Goal: Task Accomplishment & Management: Manage account settings

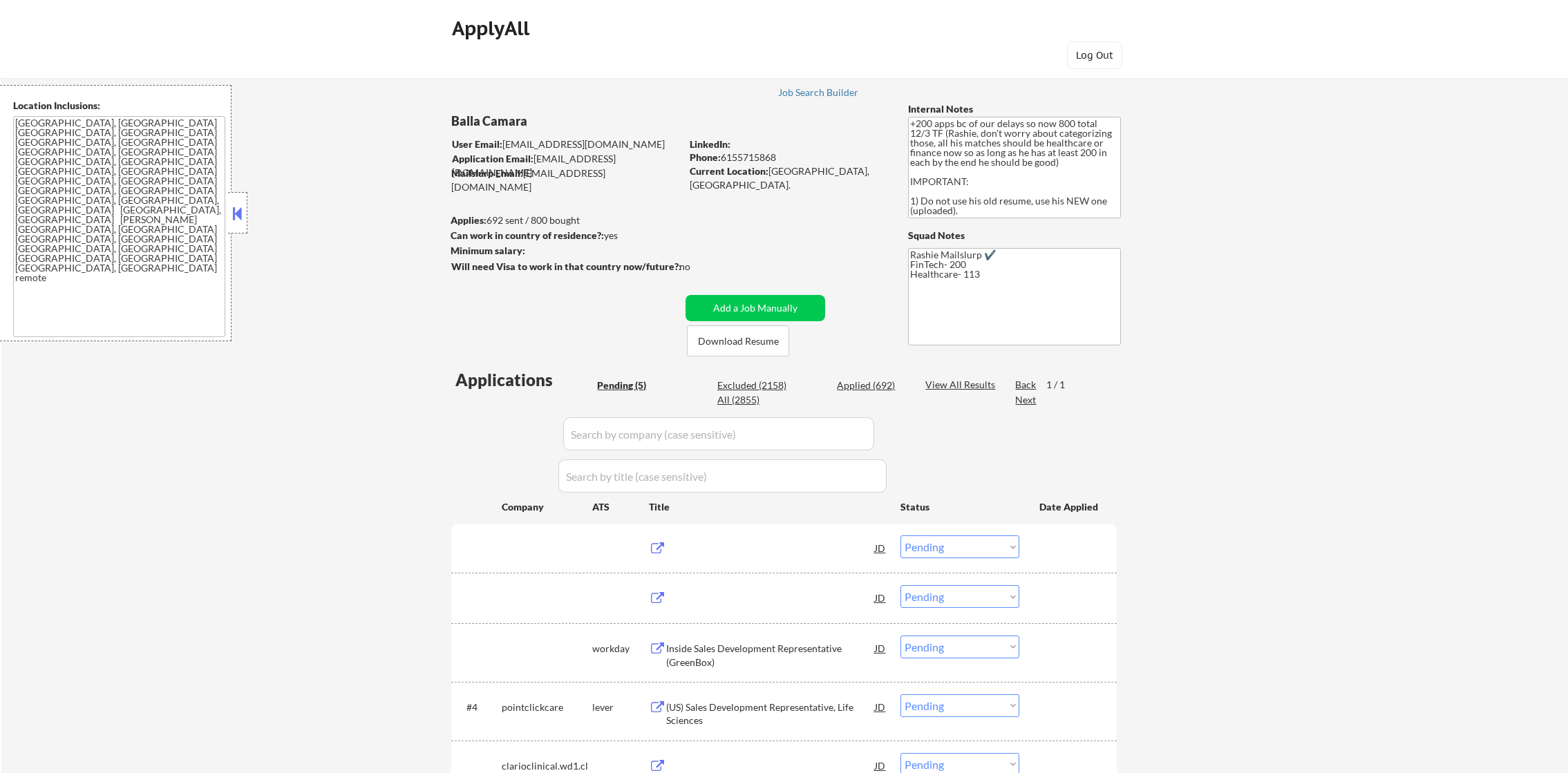
select select ""pending""
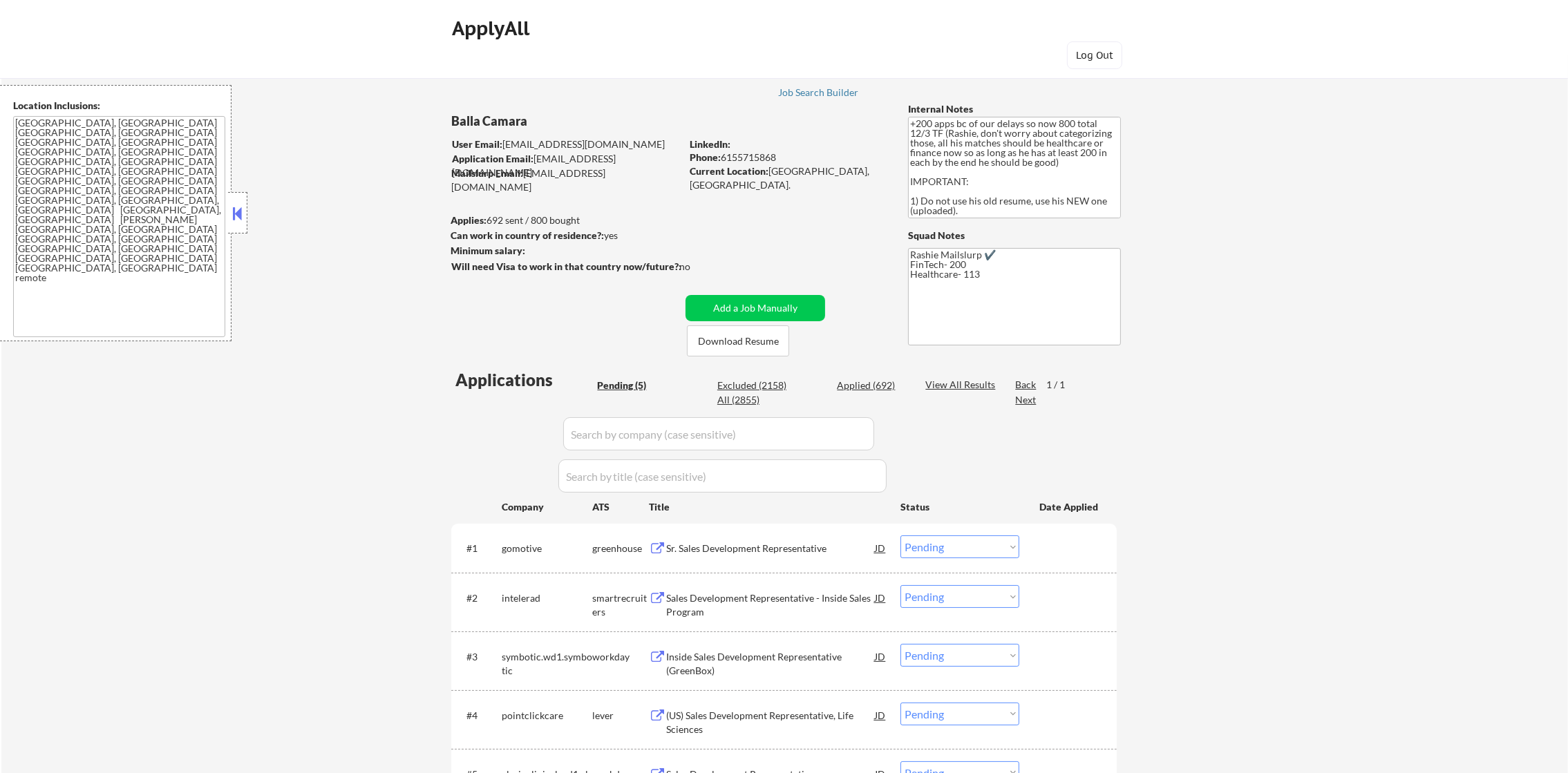
scroll to position [172, 0]
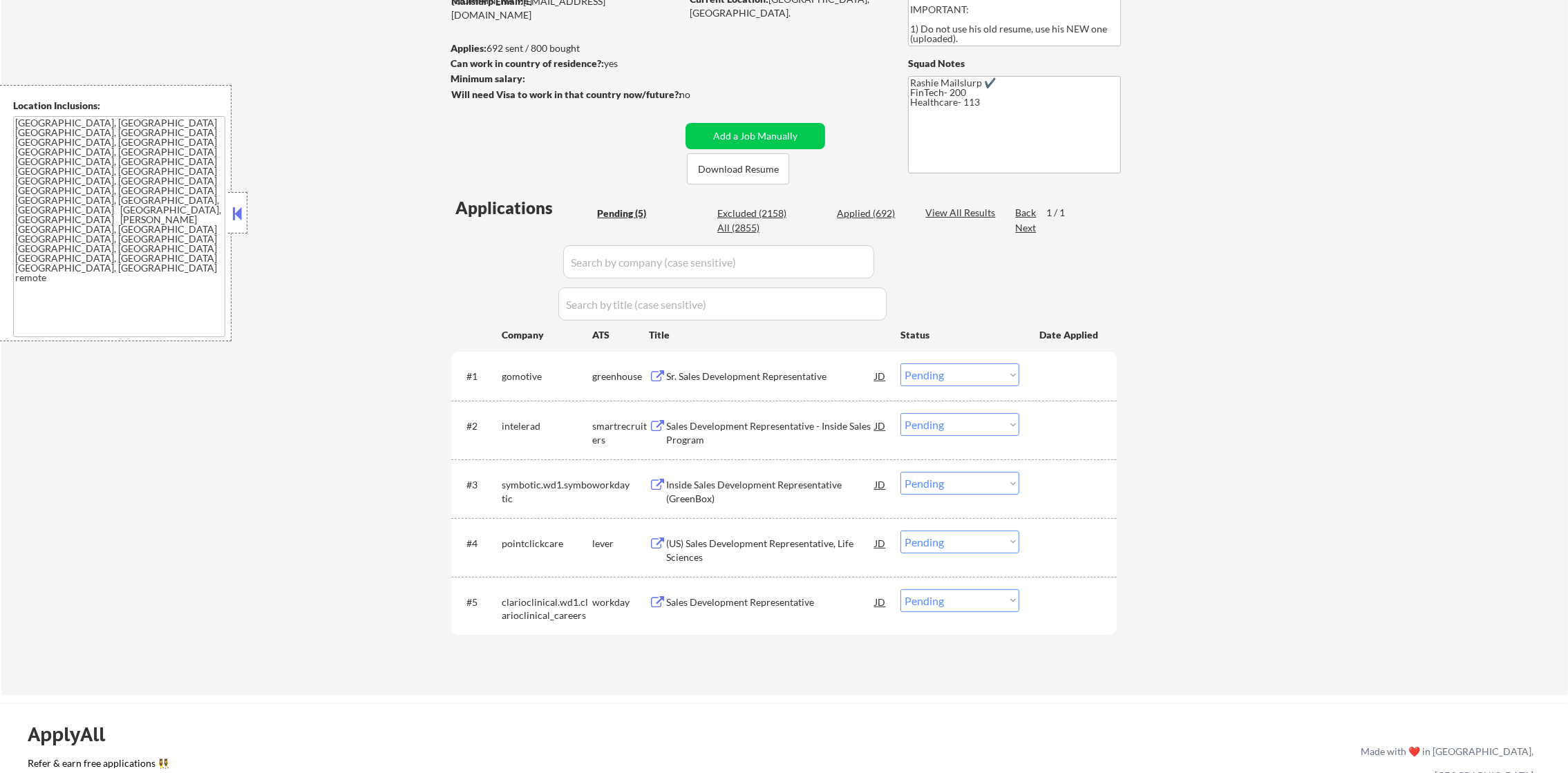
click at [796, 373] on div "Sr. Sales Development Representative" at bounding box center [771, 376] width 209 height 13
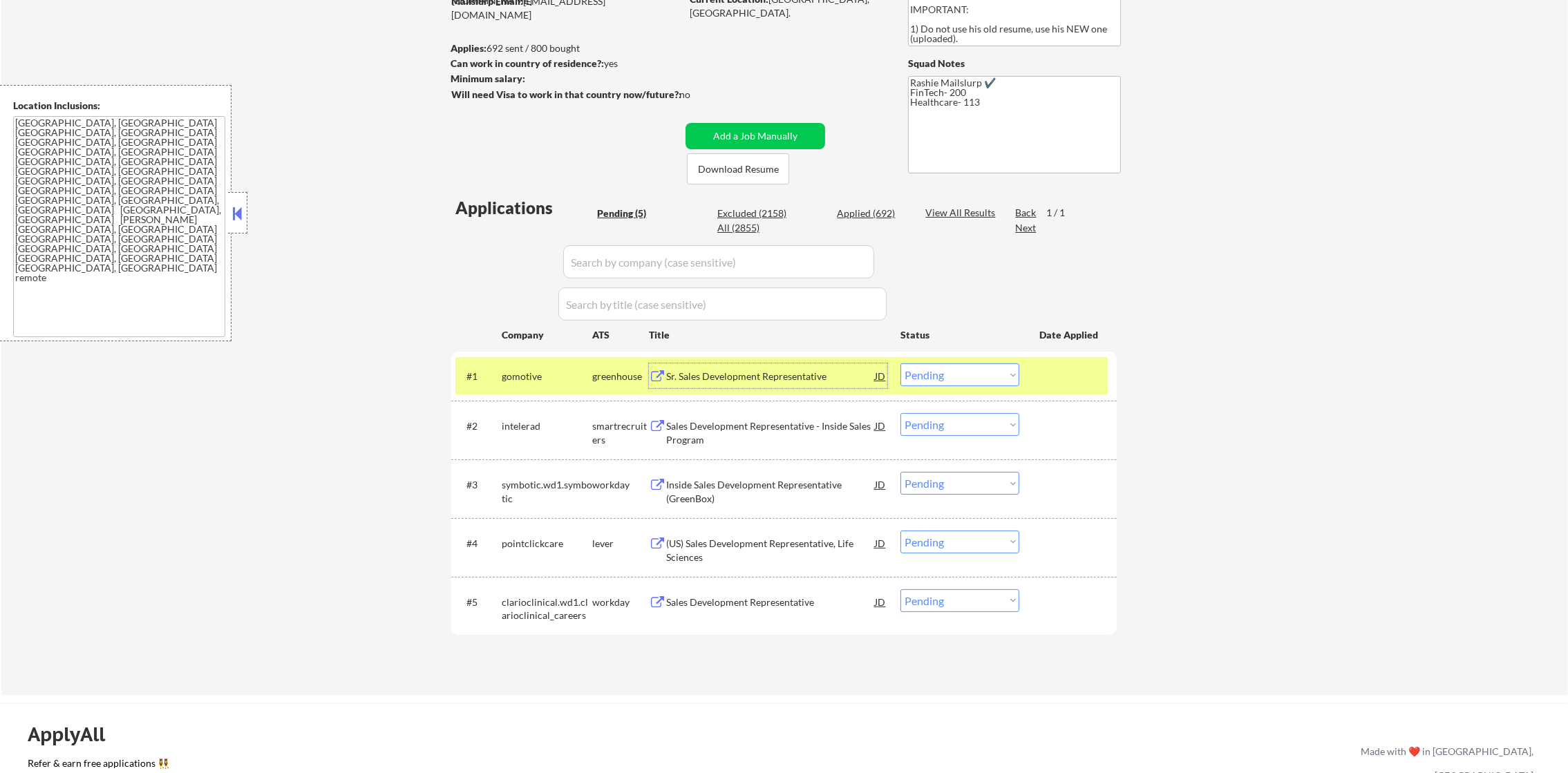
click at [941, 379] on select "Choose an option... Pending Applied Excluded (Questions) Excluded (Expired) Exc…" at bounding box center [960, 375] width 119 height 23
click at [901, 364] on select "Choose an option... Pending Applied Excluded (Questions) Excluded (Expired) Exc…" at bounding box center [960, 375] width 119 height 23
click at [530, 366] on div "gomotive" at bounding box center [548, 376] width 91 height 25
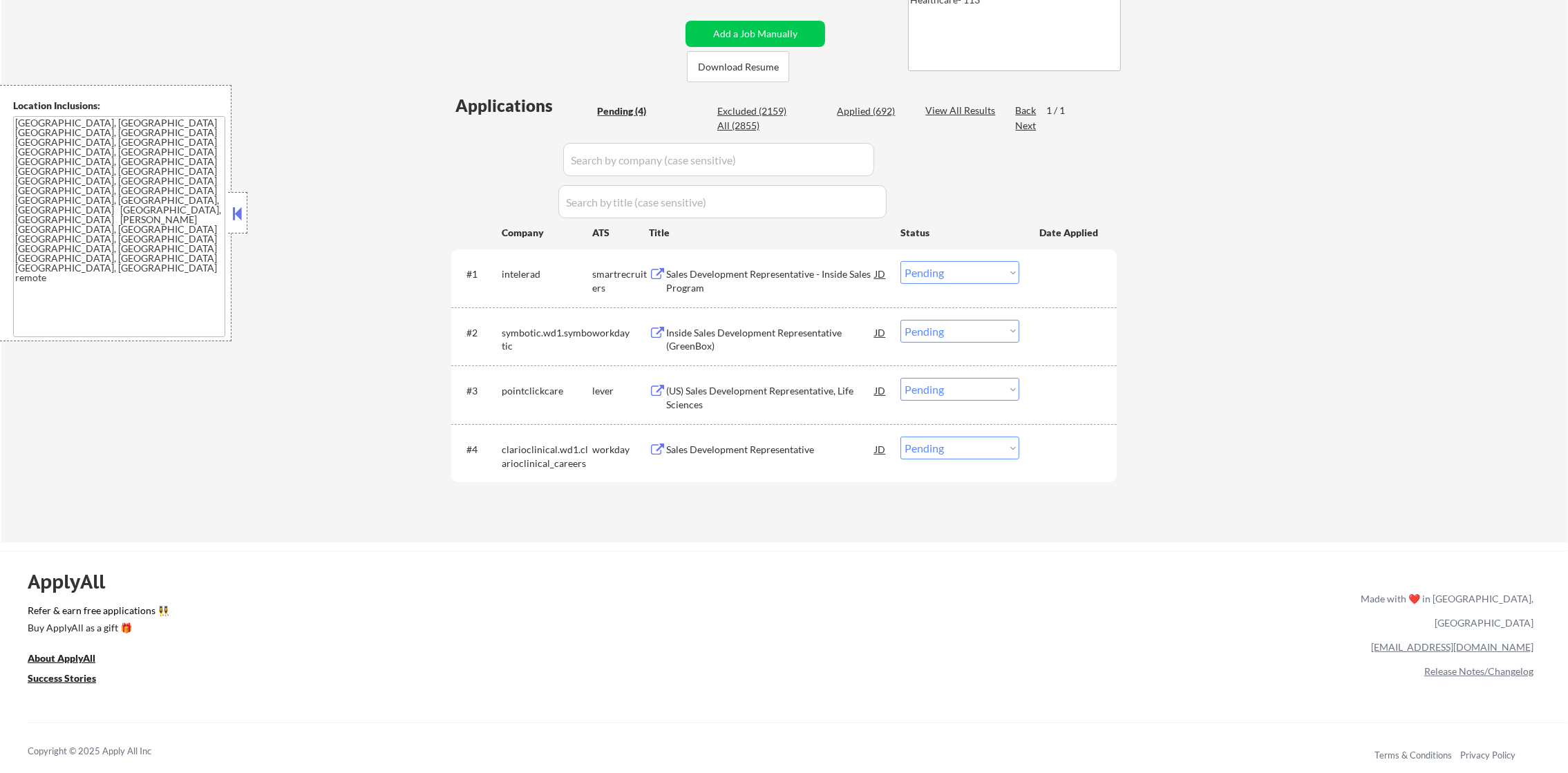
scroll to position [275, 0]
click at [714, 271] on div "Sales Development Representative - Inside Sales Program" at bounding box center [771, 279] width 209 height 27
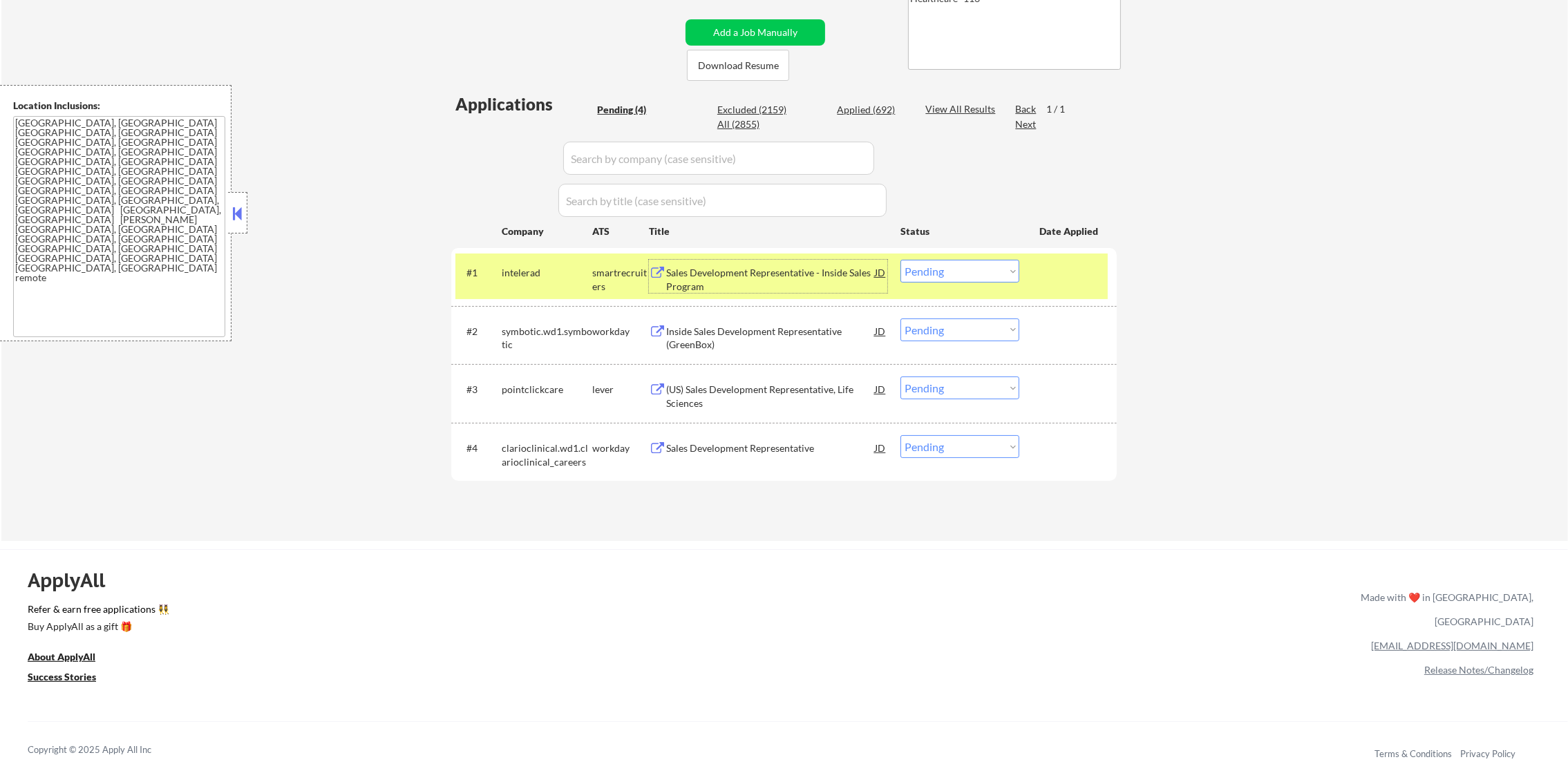
click at [735, 271] on div "Sales Development Representative - Inside Sales Program" at bounding box center [771, 279] width 209 height 27
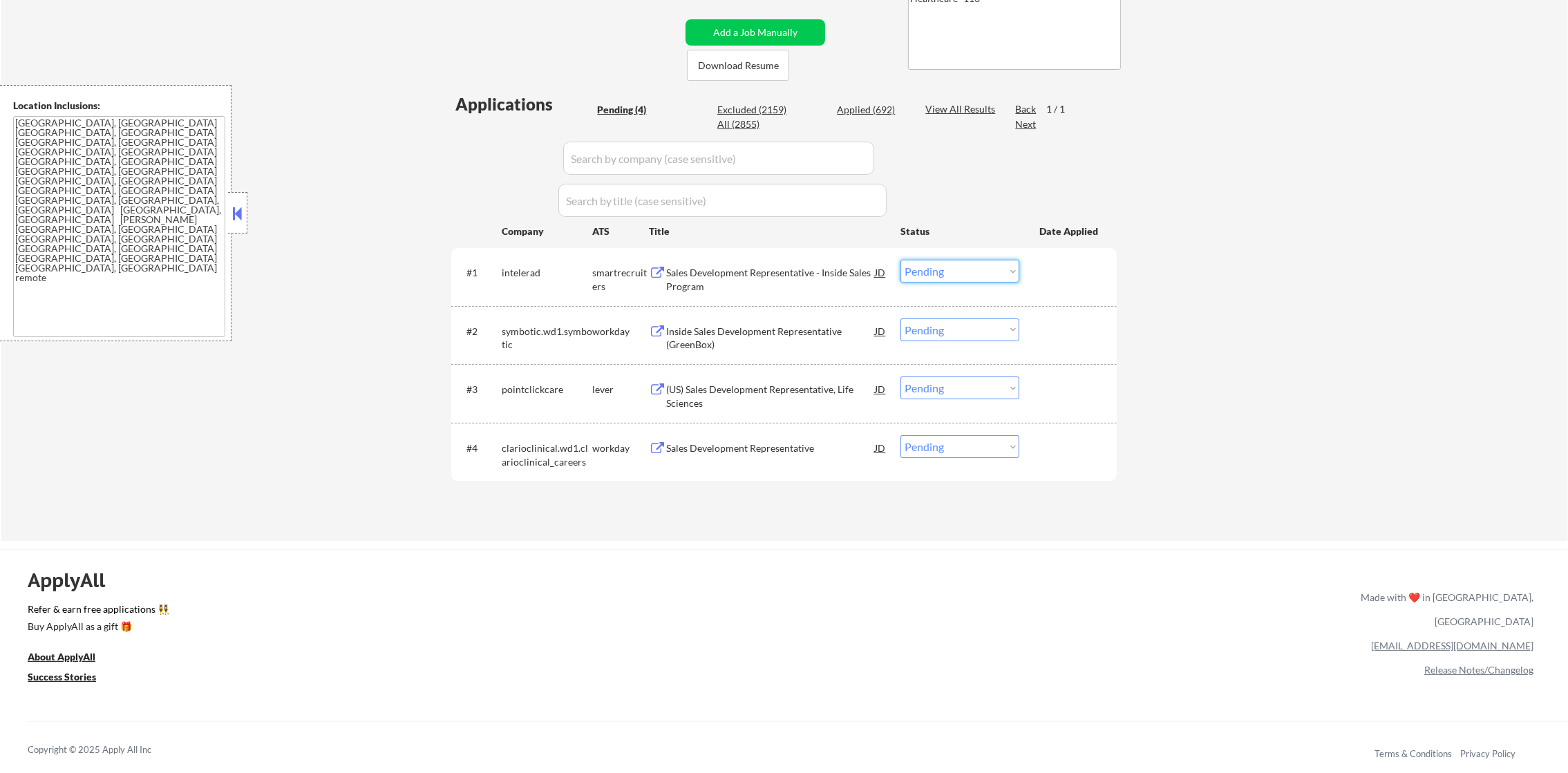
click at [974, 262] on select "Choose an option... Pending Applied Excluded (Questions) Excluded (Expired) Exc…" at bounding box center [960, 271] width 119 height 23
click at [901, 259] on select "Choose an option... Pending Applied Excluded (Questions) Excluded (Expired) Exc…" at bounding box center [960, 271] width 119 height 23
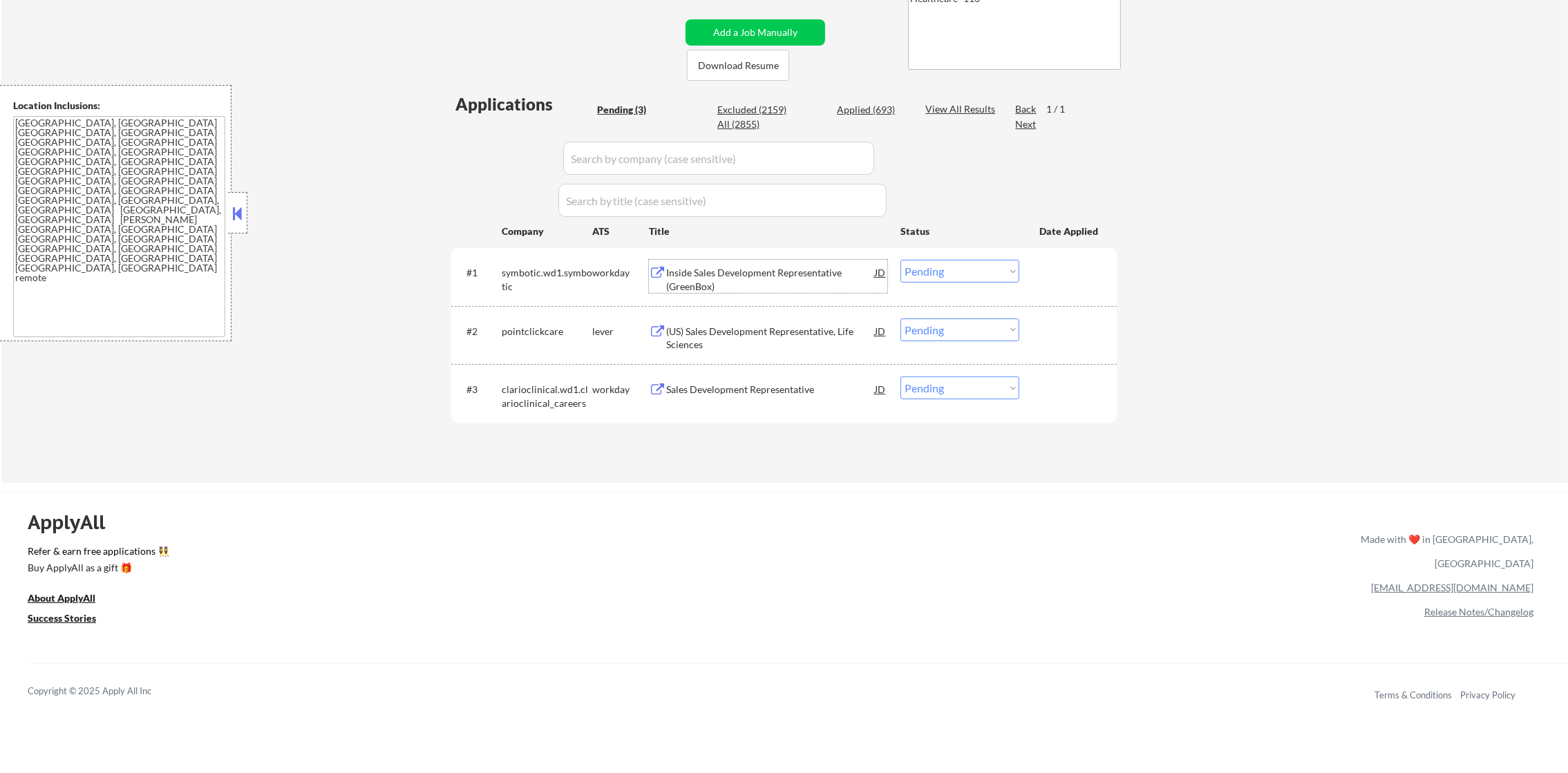
click at [781, 270] on div "Inside Sales Development Representative (GreenBox)" at bounding box center [771, 279] width 209 height 27
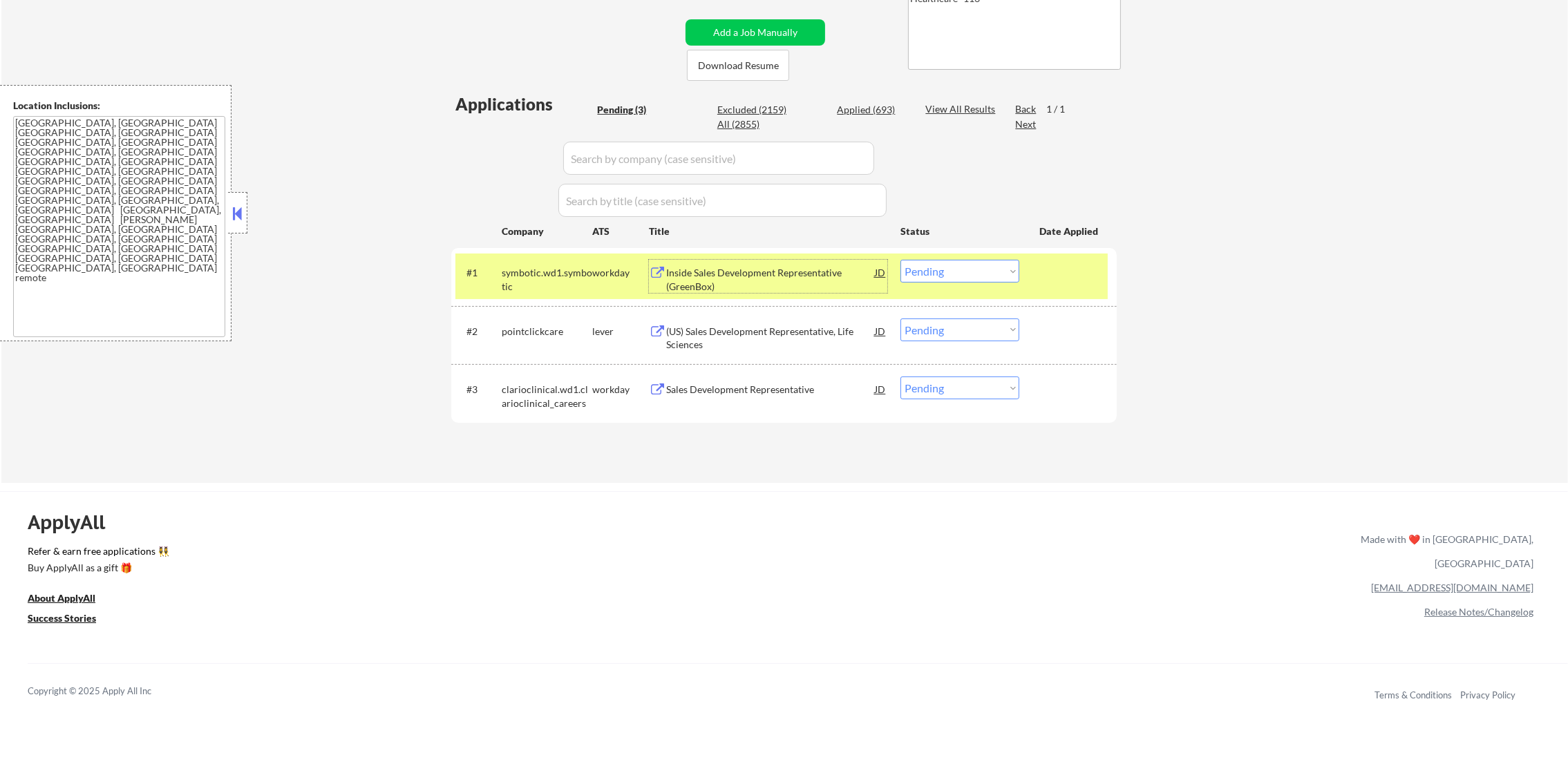
drag, startPoint x: 949, startPoint y: 270, endPoint x: 947, endPoint y: 283, distance: 13.2
click at [949, 270] on select "Choose an option... Pending Applied Excluded (Questions) Excluded (Expired) Exc…" at bounding box center [960, 271] width 119 height 23
click at [901, 259] on select "Choose an option... Pending Applied Excluded (Questions) Excluded (Expired) Exc…" at bounding box center [960, 271] width 119 height 23
click at [559, 277] on div "symbotic.wd1.symbotic" at bounding box center [548, 279] width 91 height 27
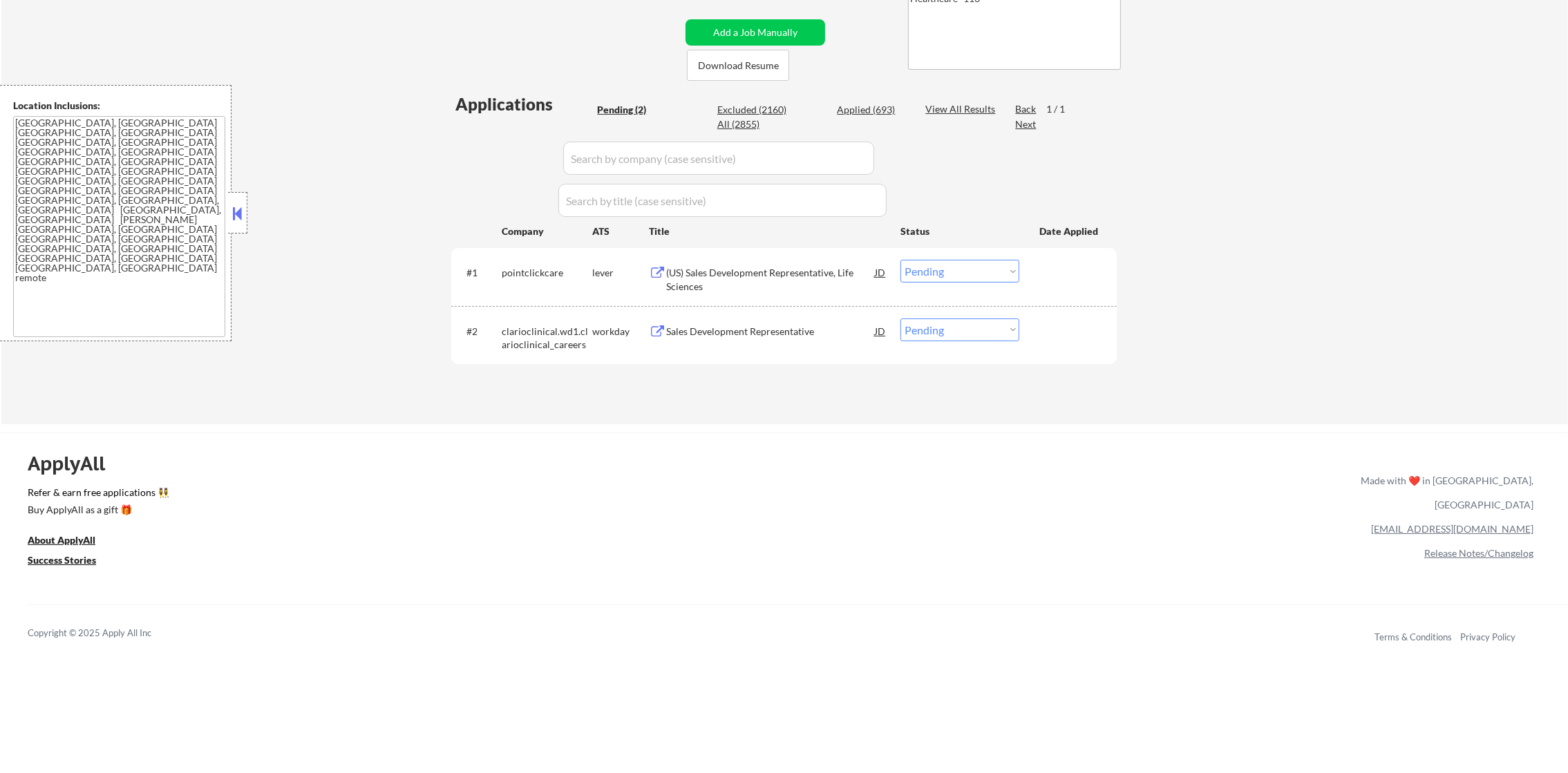
click at [830, 275] on div "(US) Sales Development Representative, Life Sciences" at bounding box center [771, 279] width 209 height 27
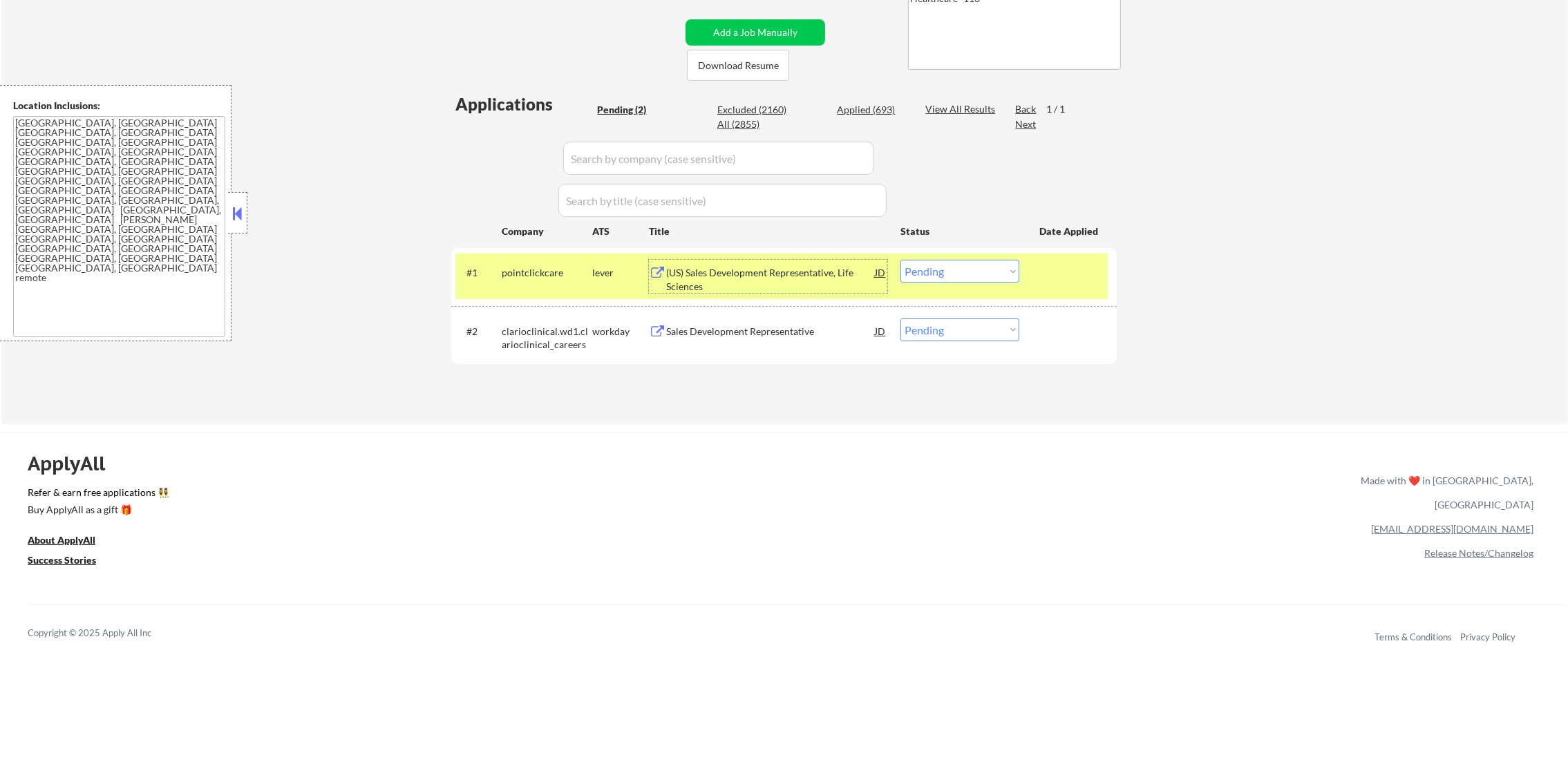
click at [939, 279] on select "Choose an option... Pending Applied Excluded (Questions) Excluded (Expired) Exc…" at bounding box center [960, 271] width 119 height 23
click at [901, 259] on select "Choose an option... Pending Applied Excluded (Questions) Excluded (Expired) Exc…" at bounding box center [960, 271] width 119 height 23
click at [539, 286] on div "#1 pointclickcare lever (US) Sales Development Representative, Life Sciences JD…" at bounding box center [781, 275] width 652 height 45
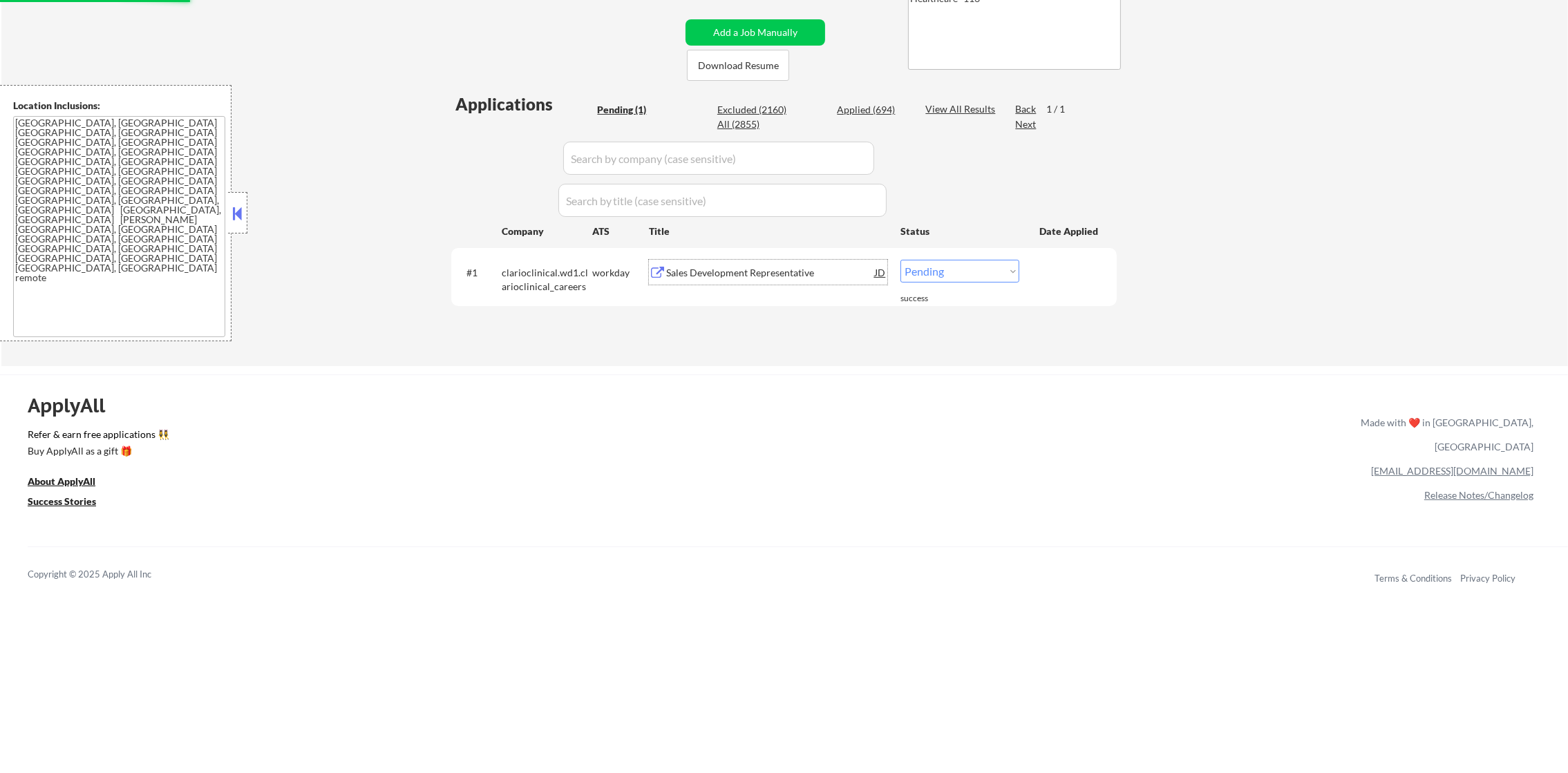
click at [795, 279] on div "Sales Development Representative" at bounding box center [771, 272] width 209 height 25
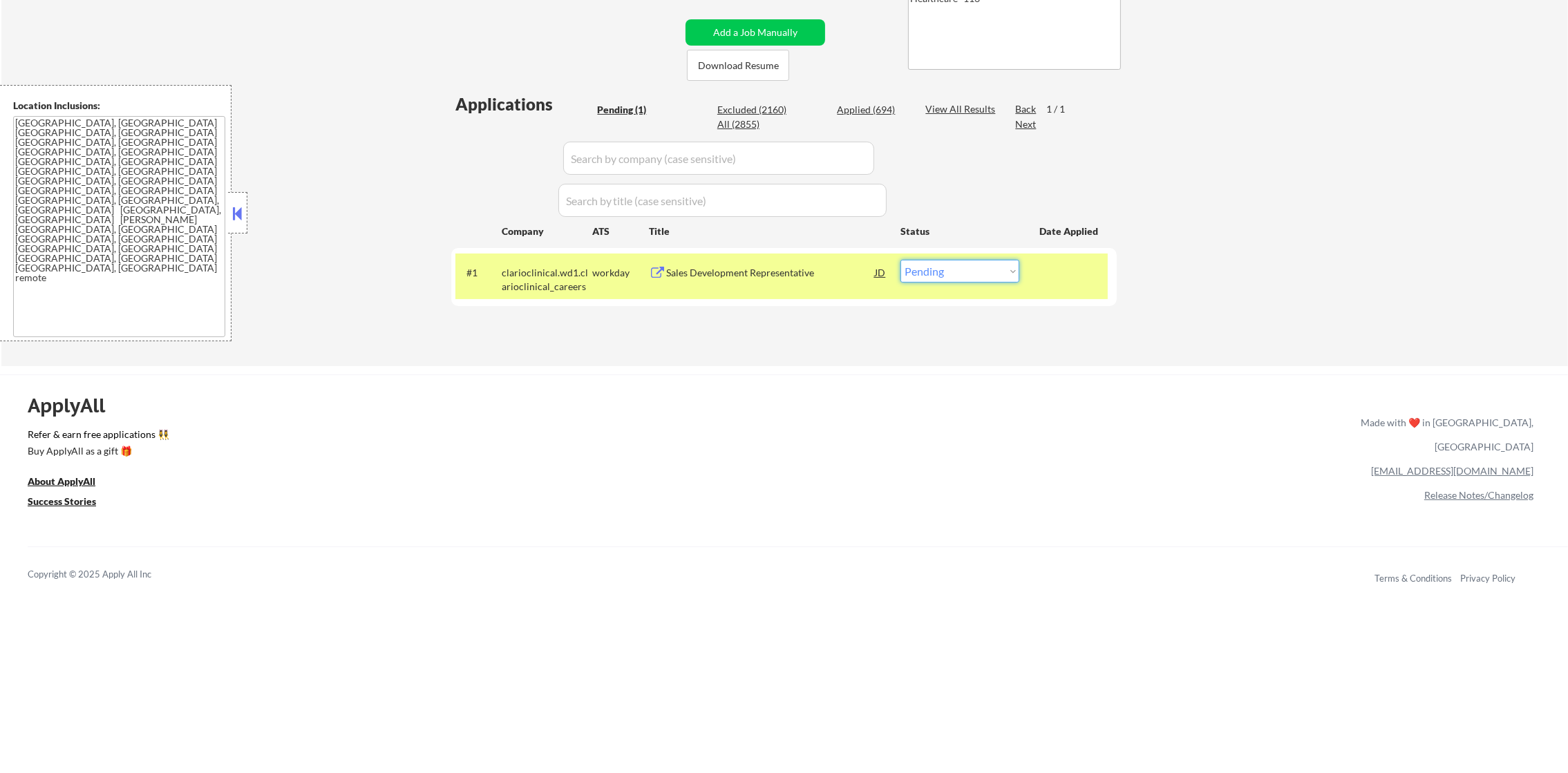
click at [943, 281] on select "Choose an option... Pending Applied Excluded (Questions) Excluded (Expired) Exc…" at bounding box center [960, 271] width 119 height 23
select select ""applied""
click at [901, 259] on select "Choose an option... Pending Applied Excluded (Questions) Excluded (Expired) Exc…" at bounding box center [960, 271] width 119 height 23
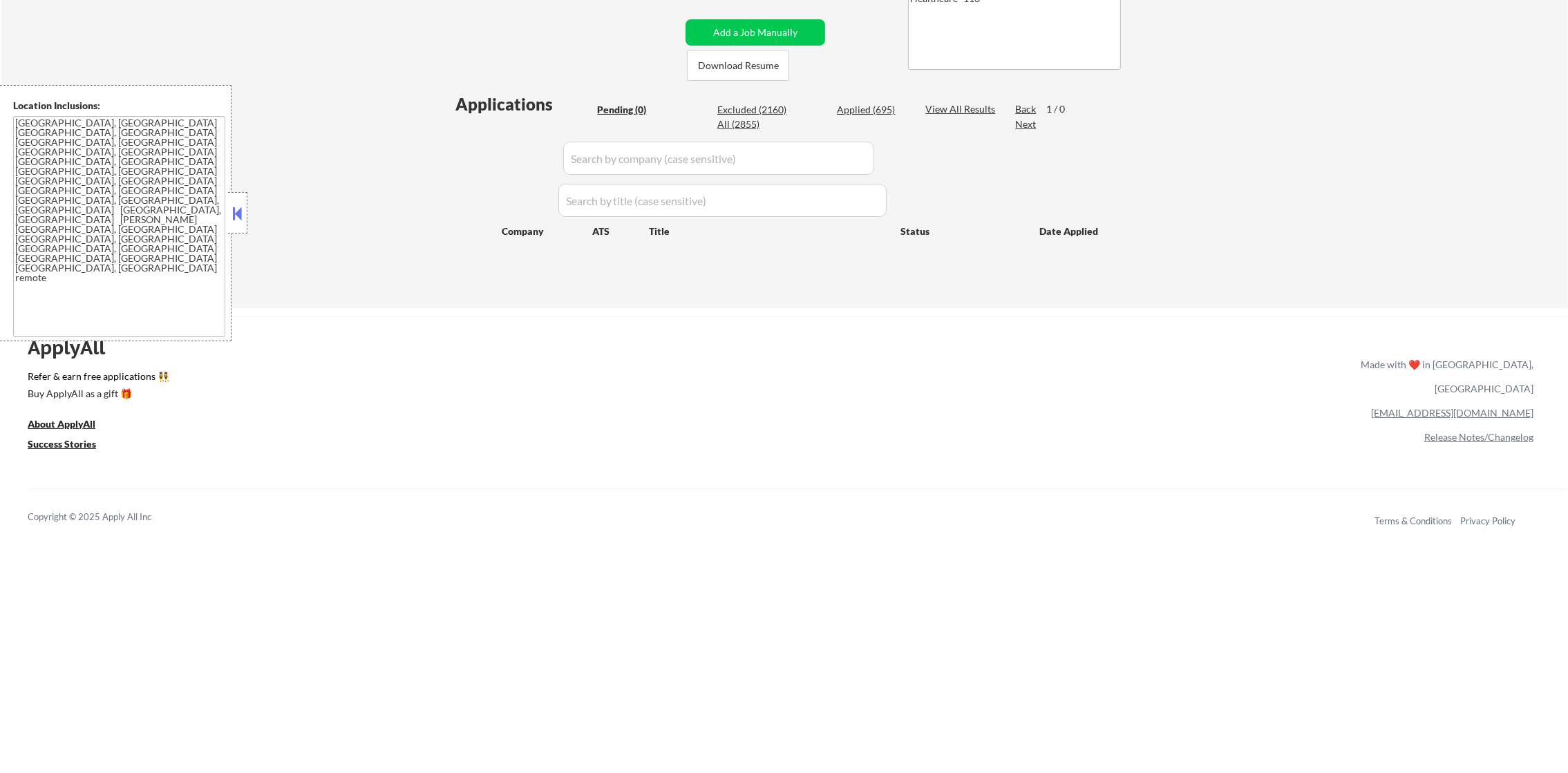
click at [871, 112] on div "Applied (695)" at bounding box center [871, 109] width 69 height 13
select select ""applied""
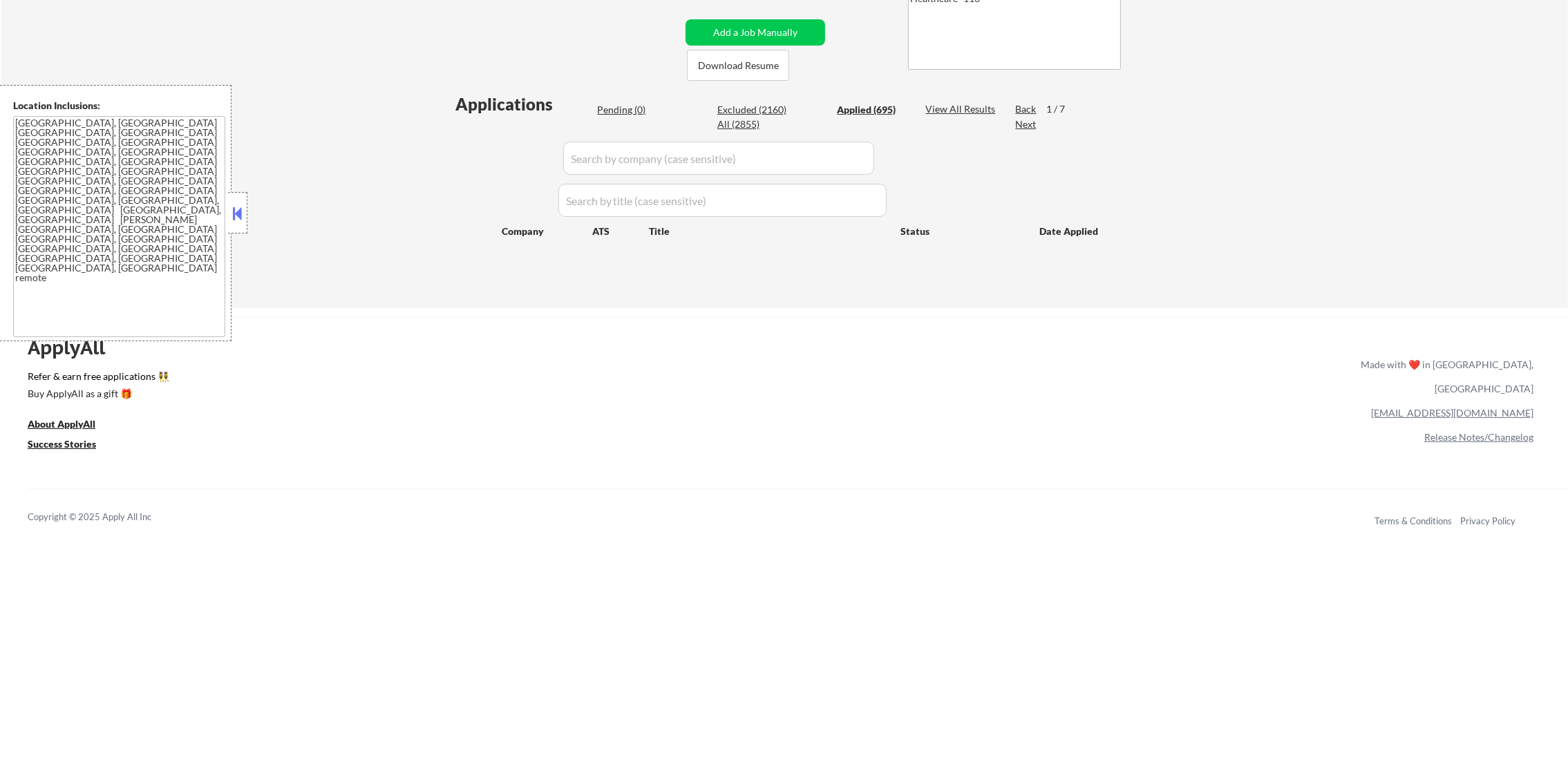
select select ""applied""
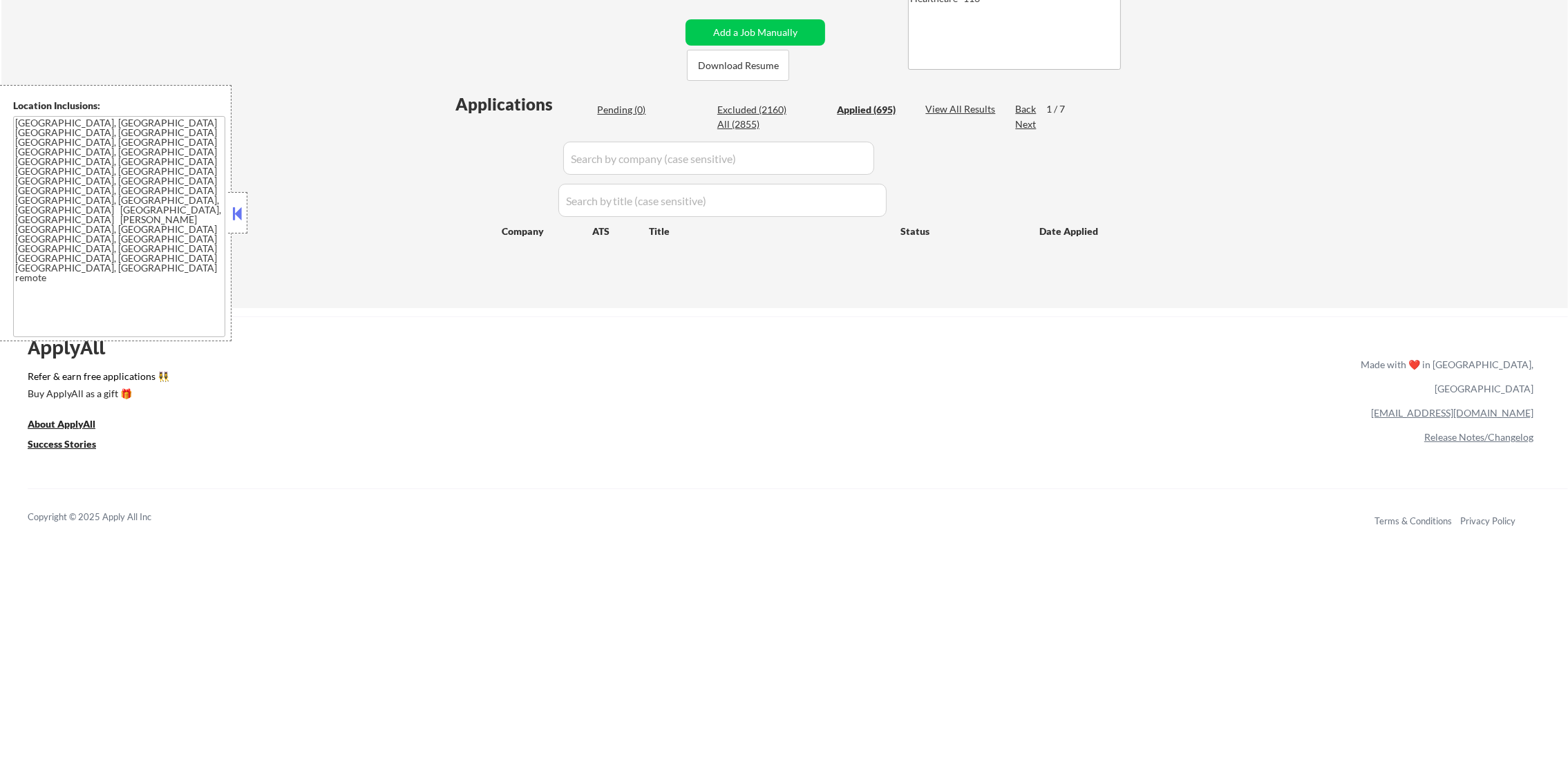
select select ""applied""
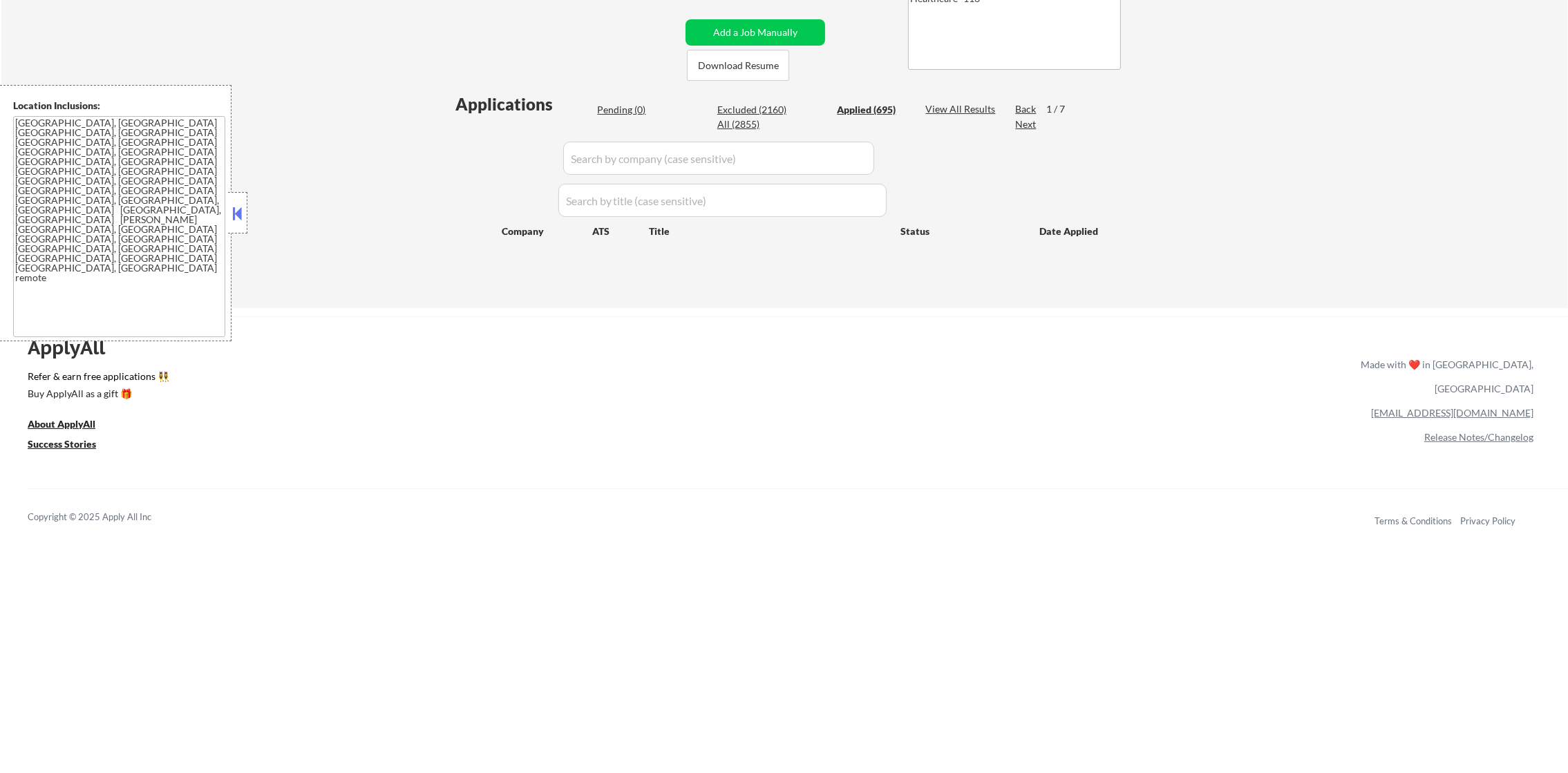
select select ""applied""
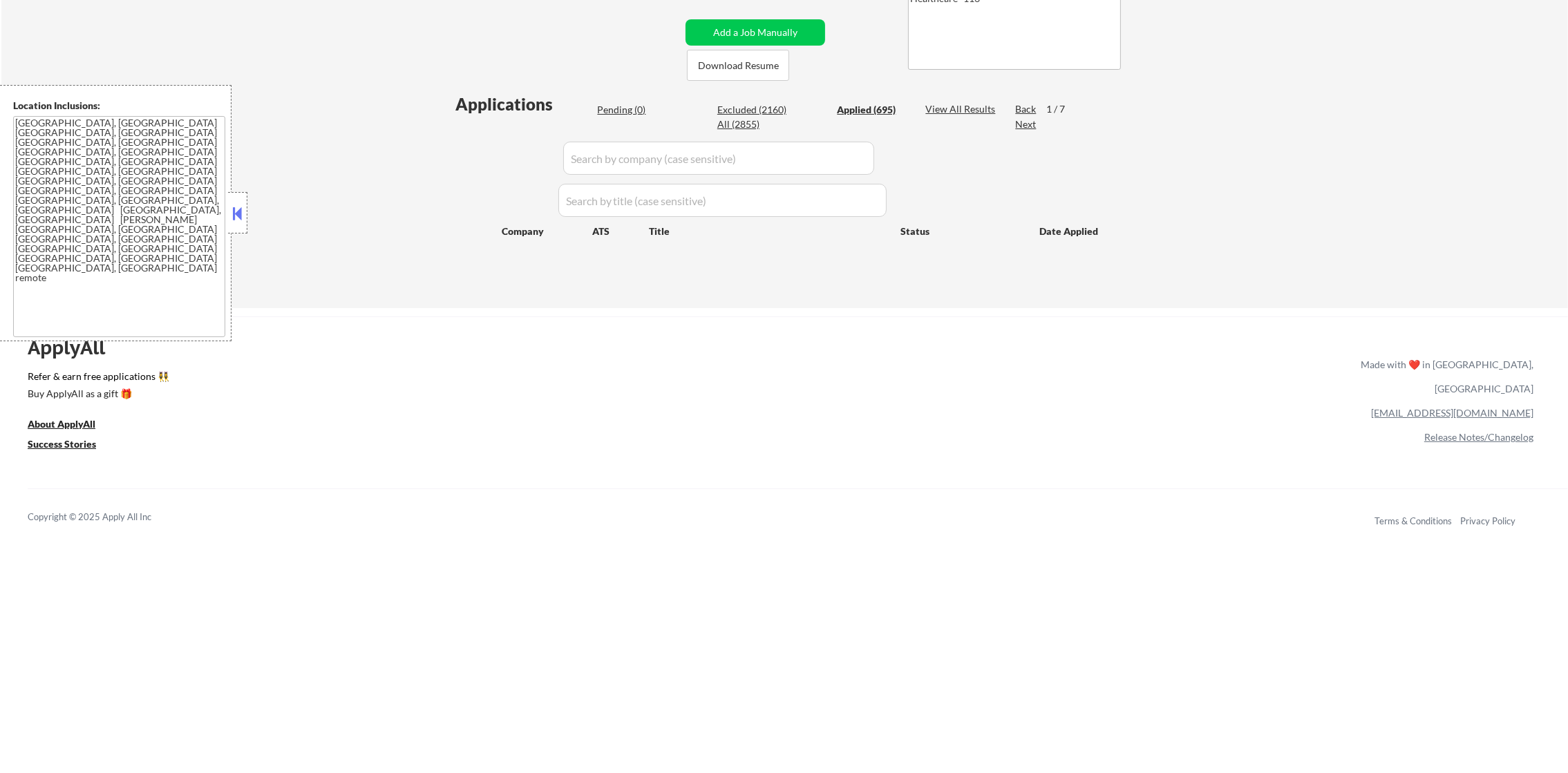
select select ""applied""
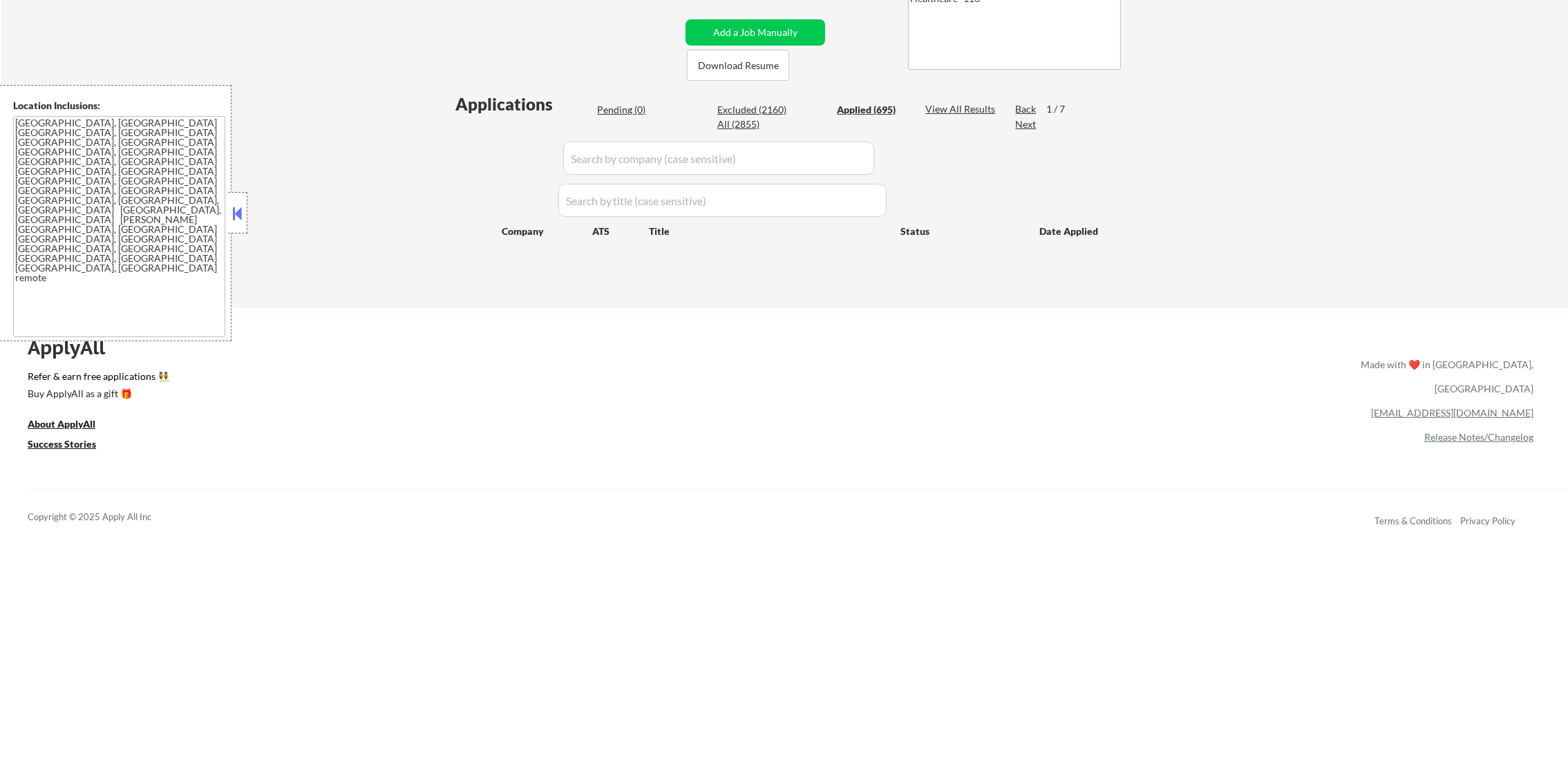
select select ""applied""
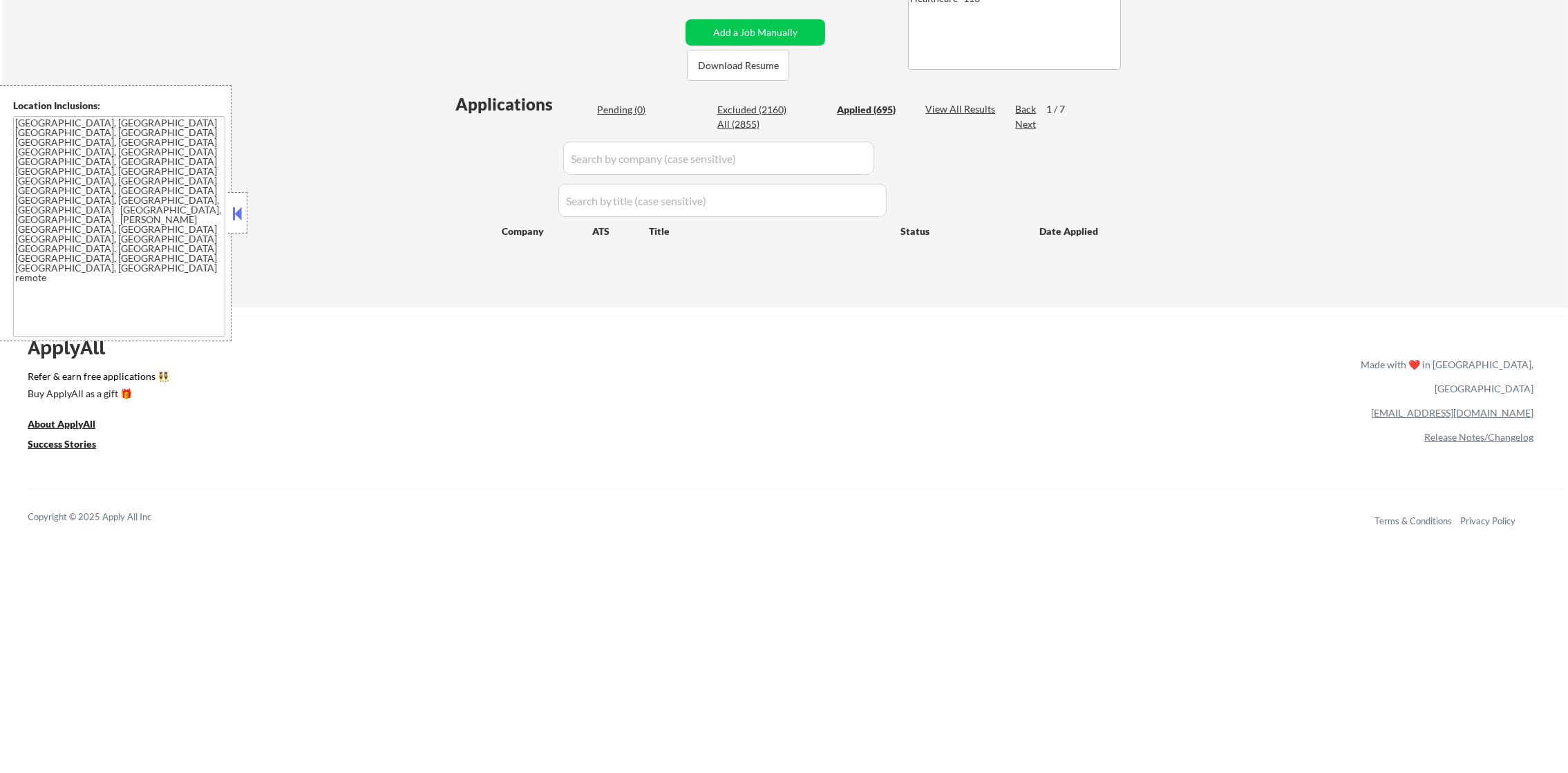
select select ""applied""
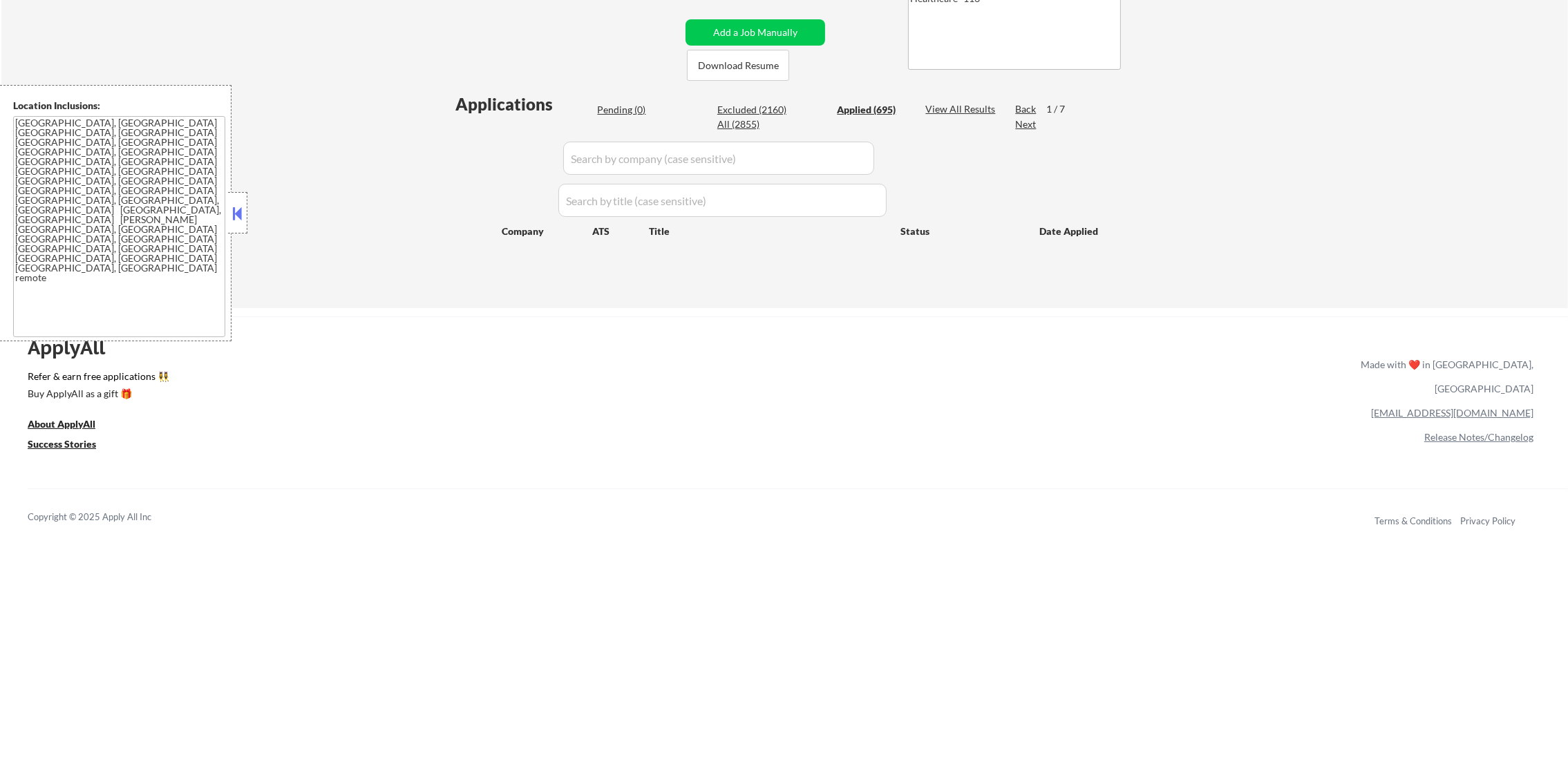
select select ""applied""
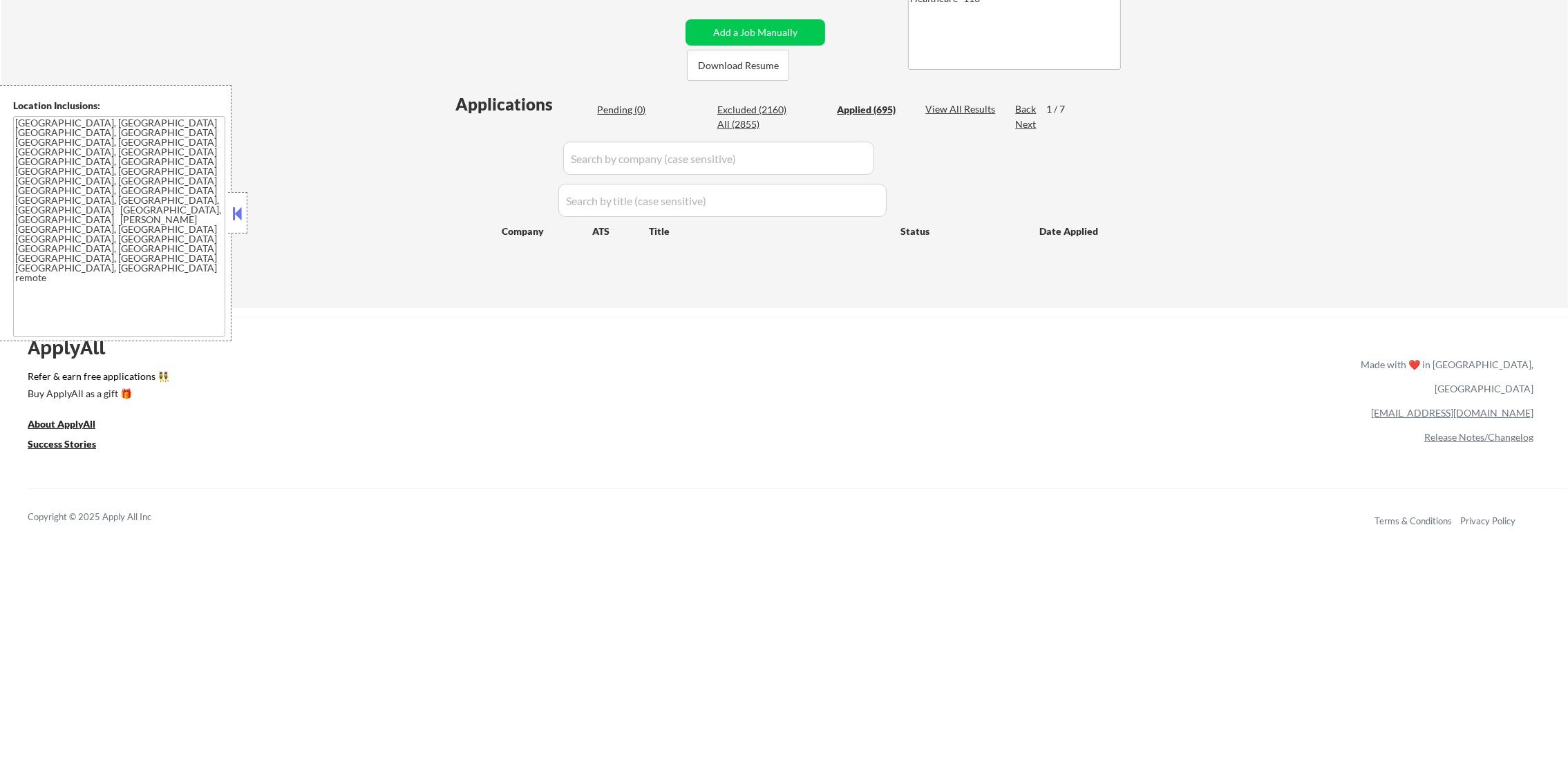
select select ""applied""
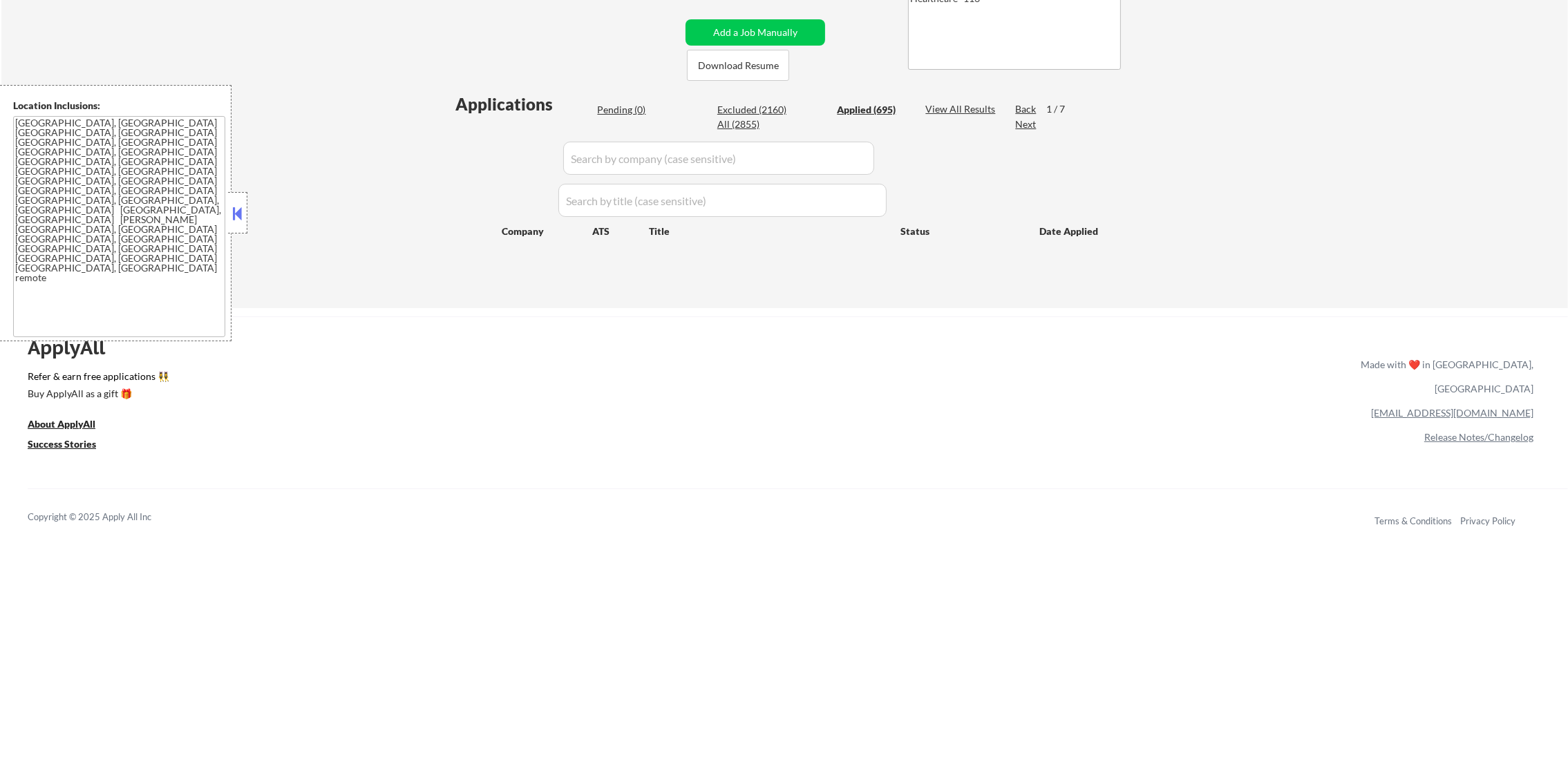
select select ""applied""
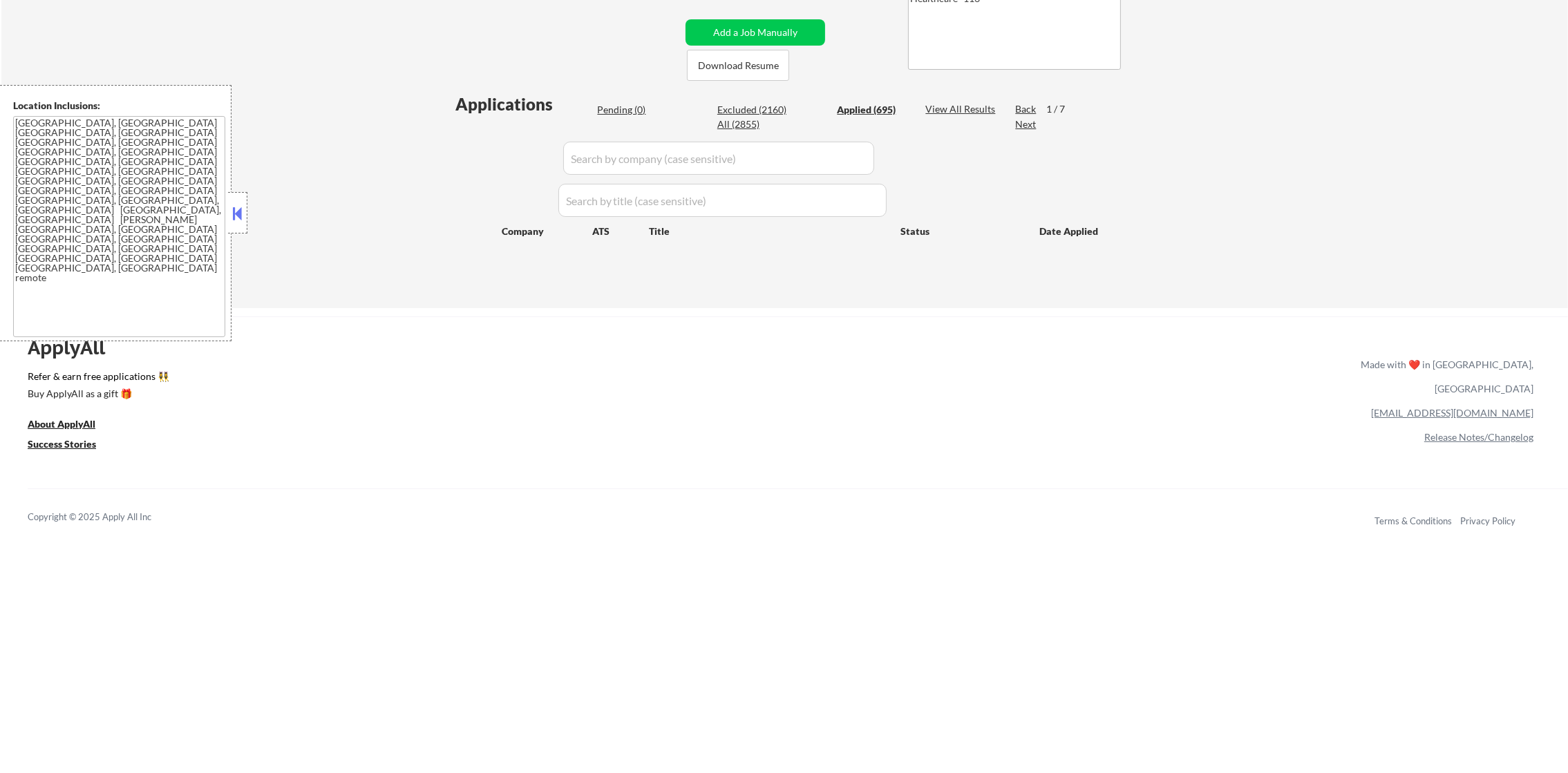
select select ""applied""
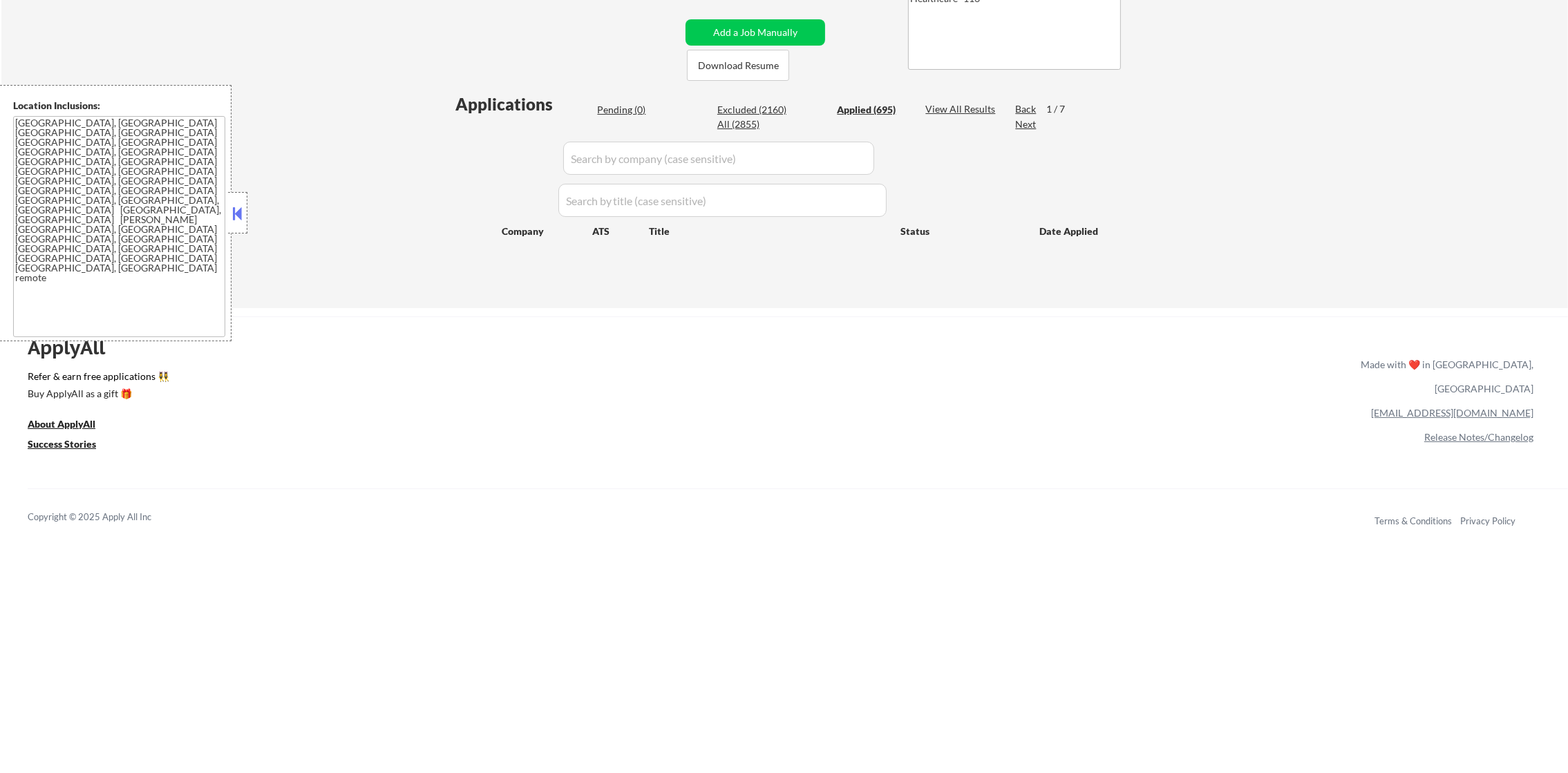
select select ""applied""
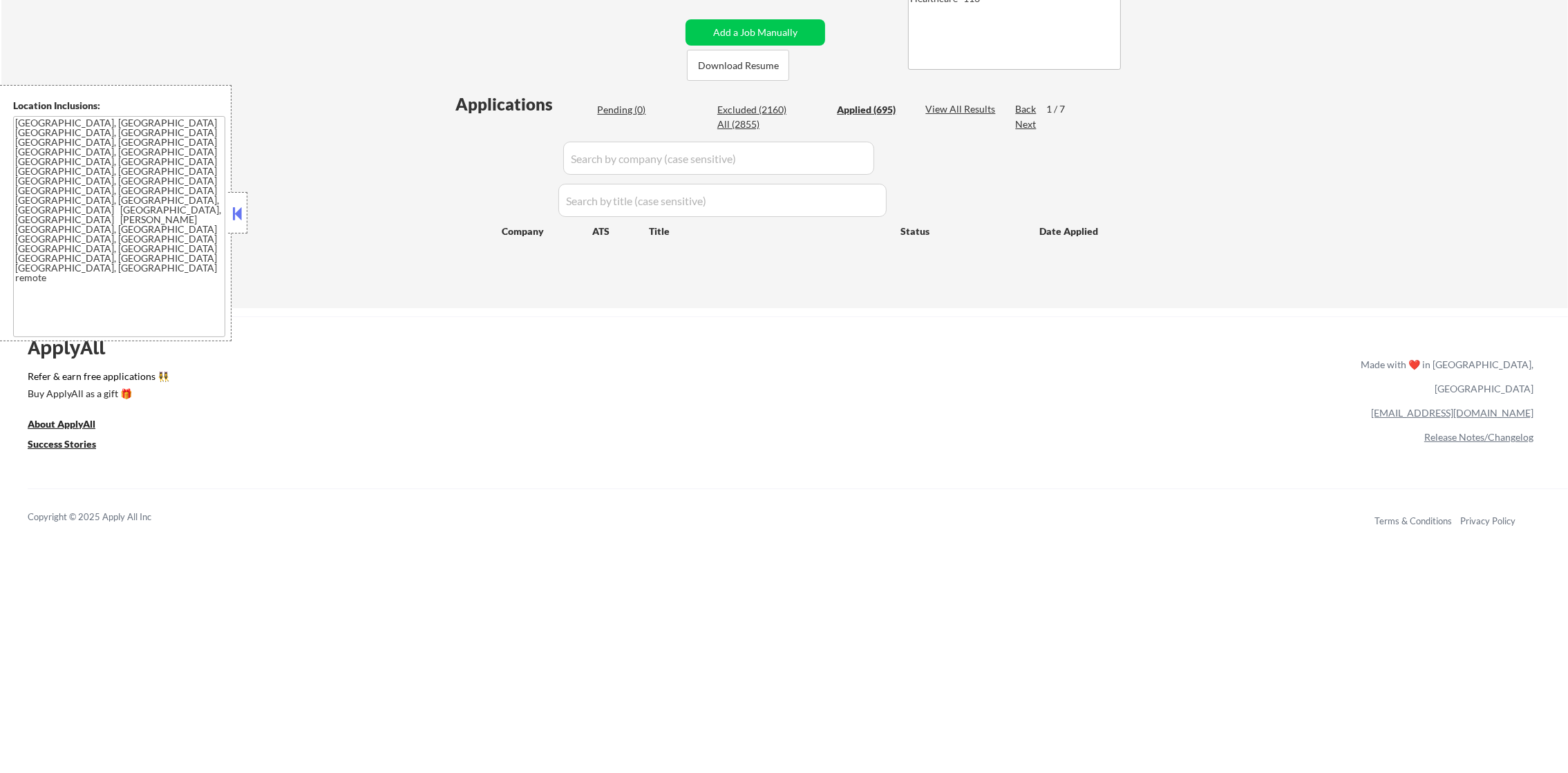
select select ""applied""
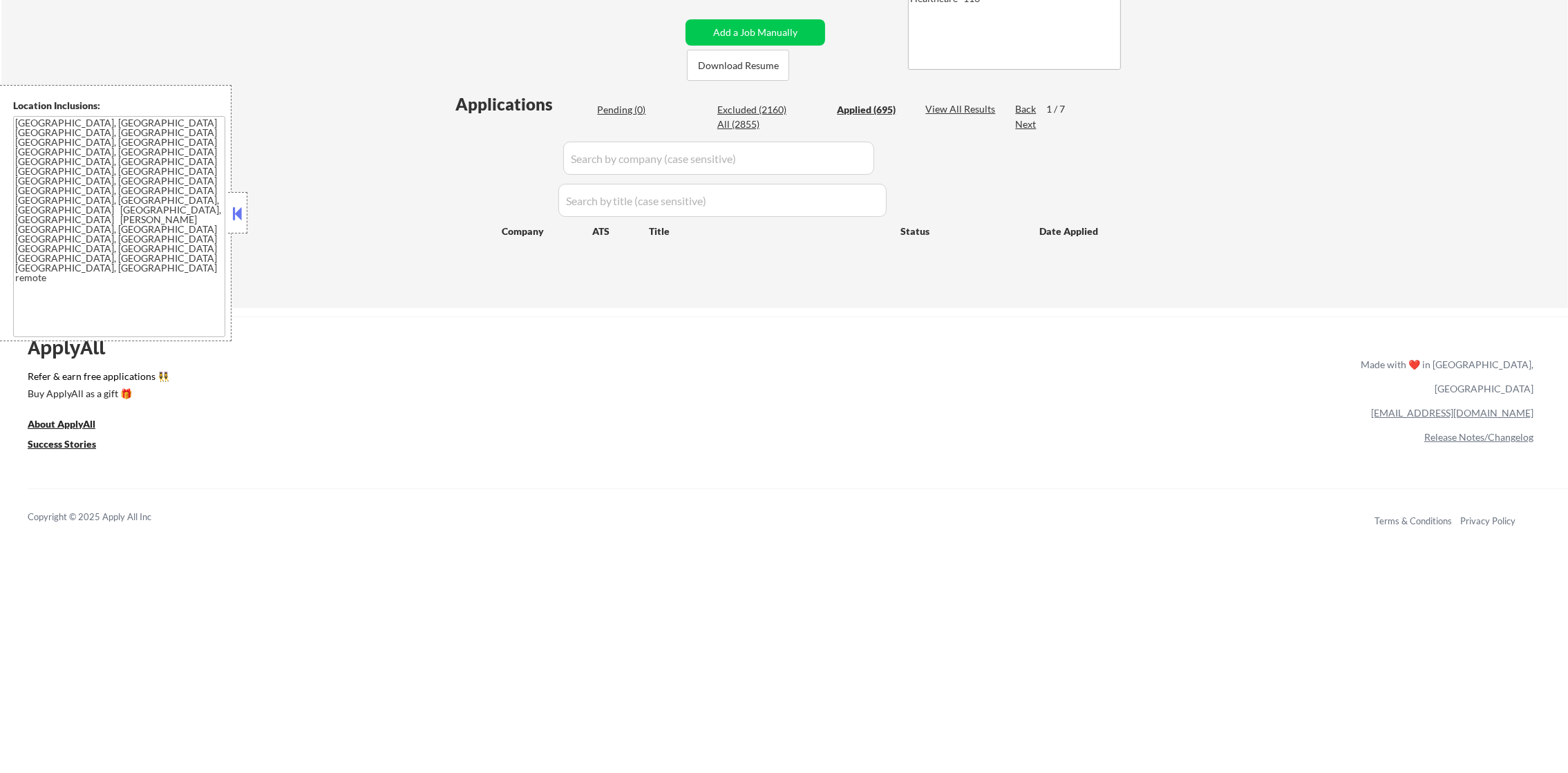
select select ""applied""
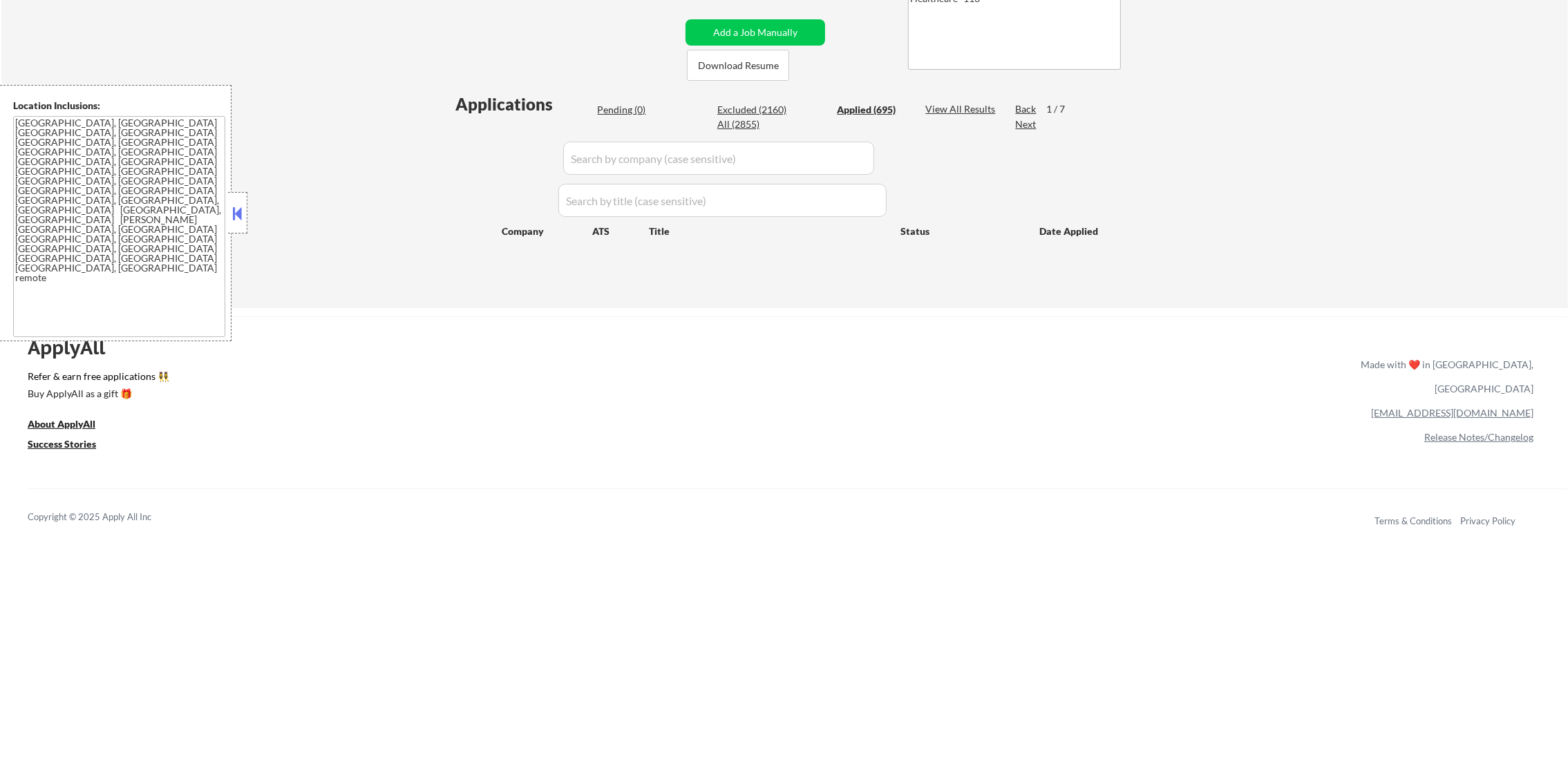
select select ""applied""
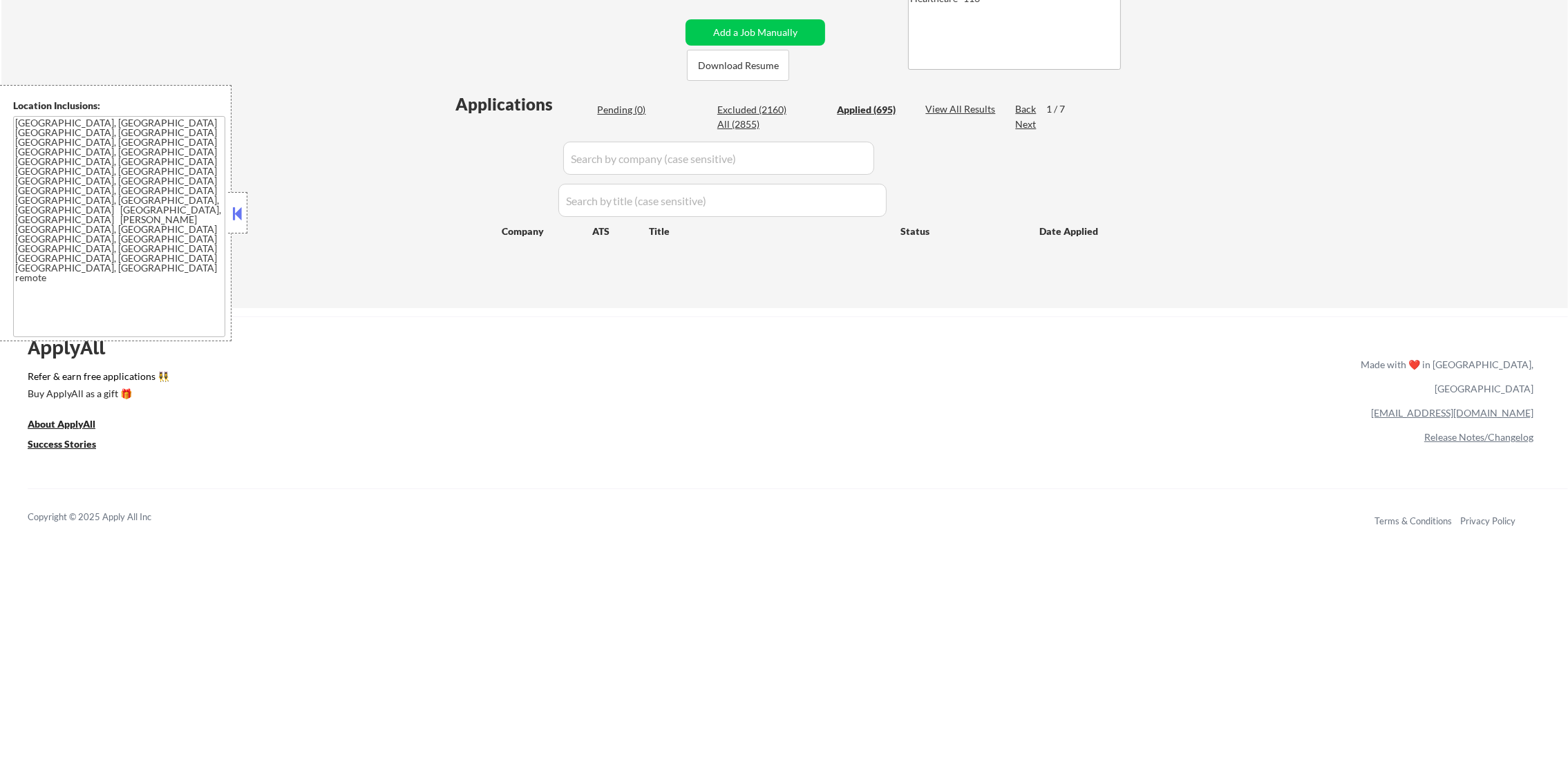
select select ""applied""
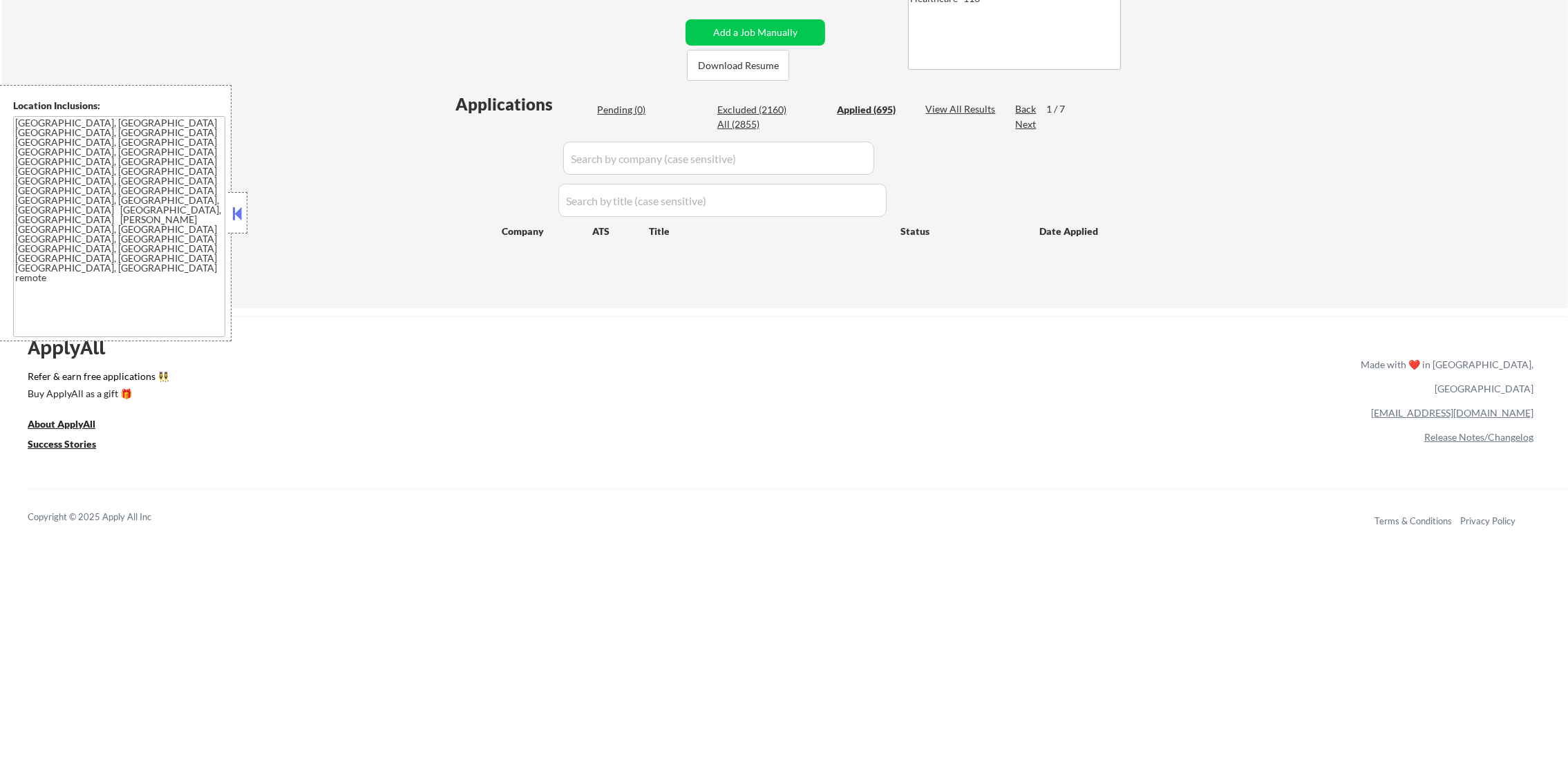
select select ""applied""
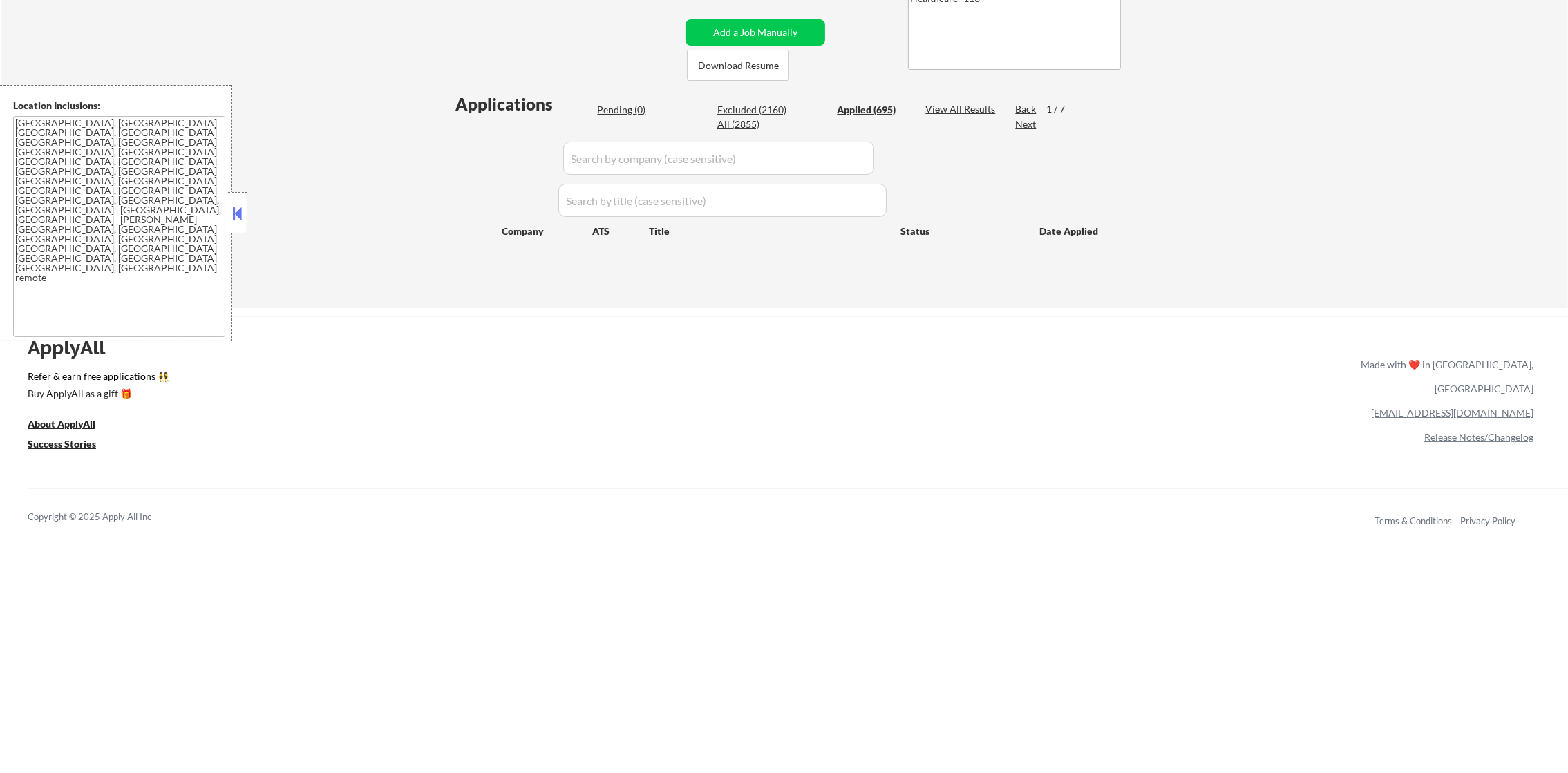
select select ""applied""
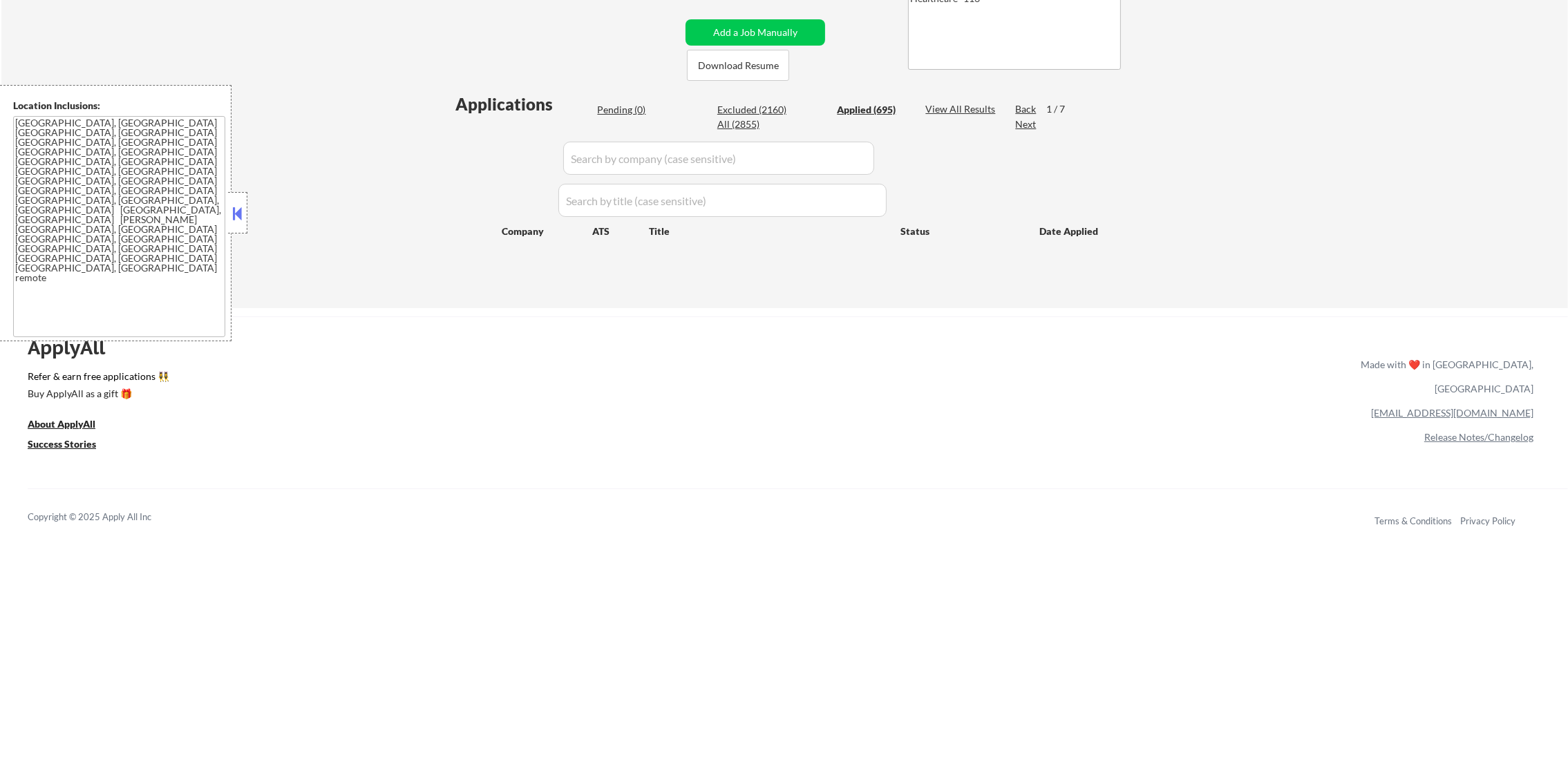
select select ""applied""
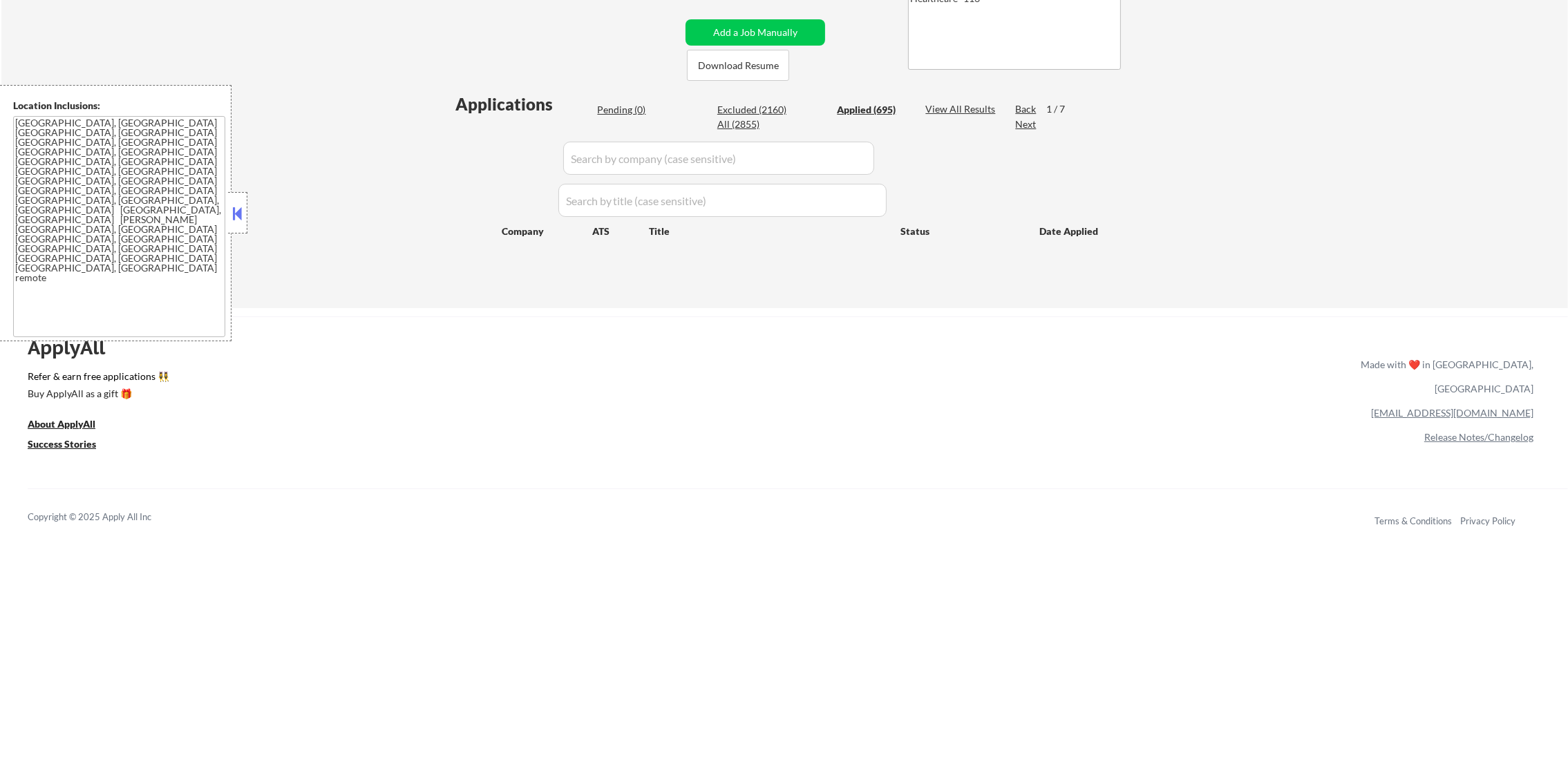
select select ""applied""
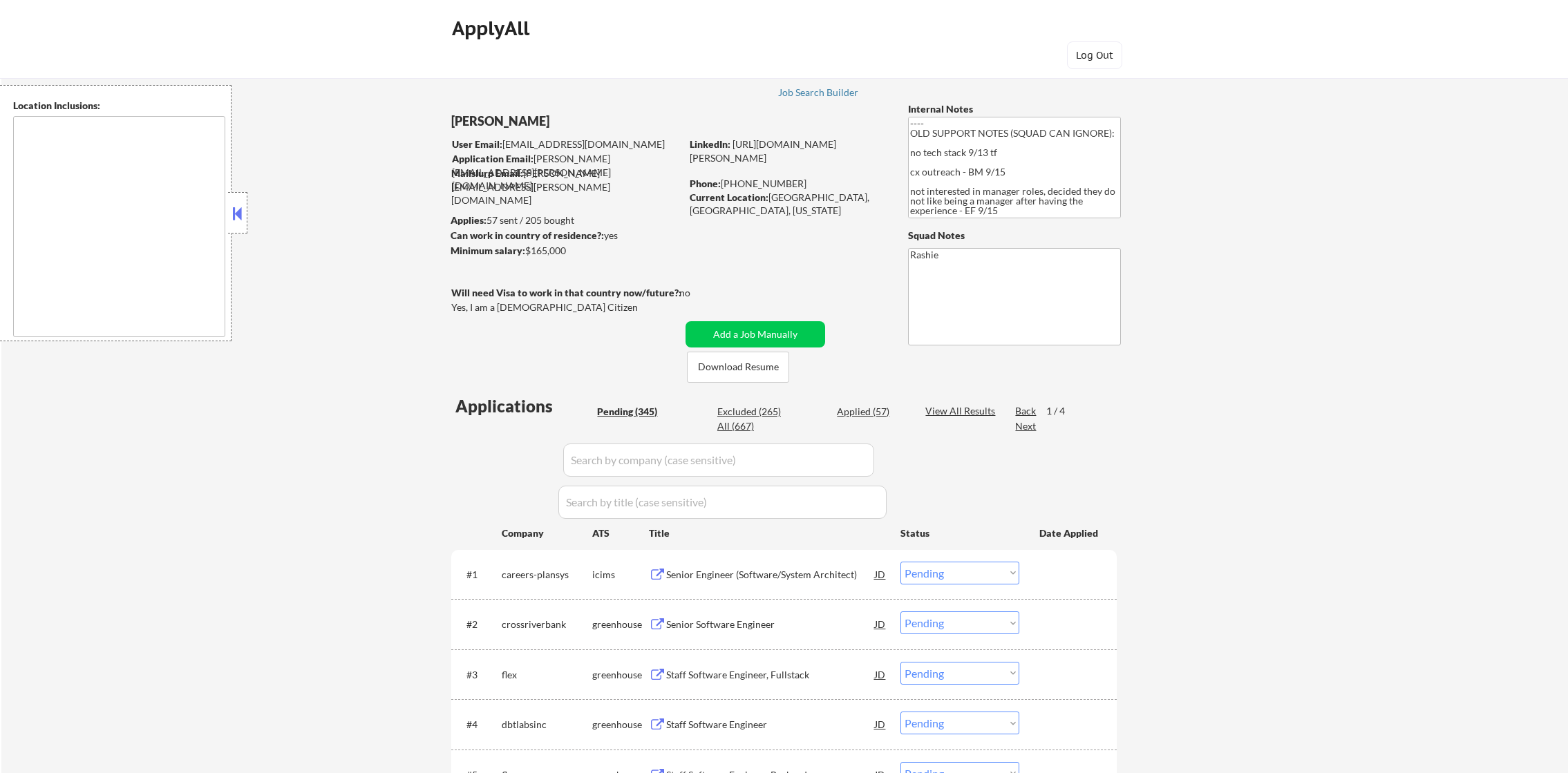
select select ""pending""
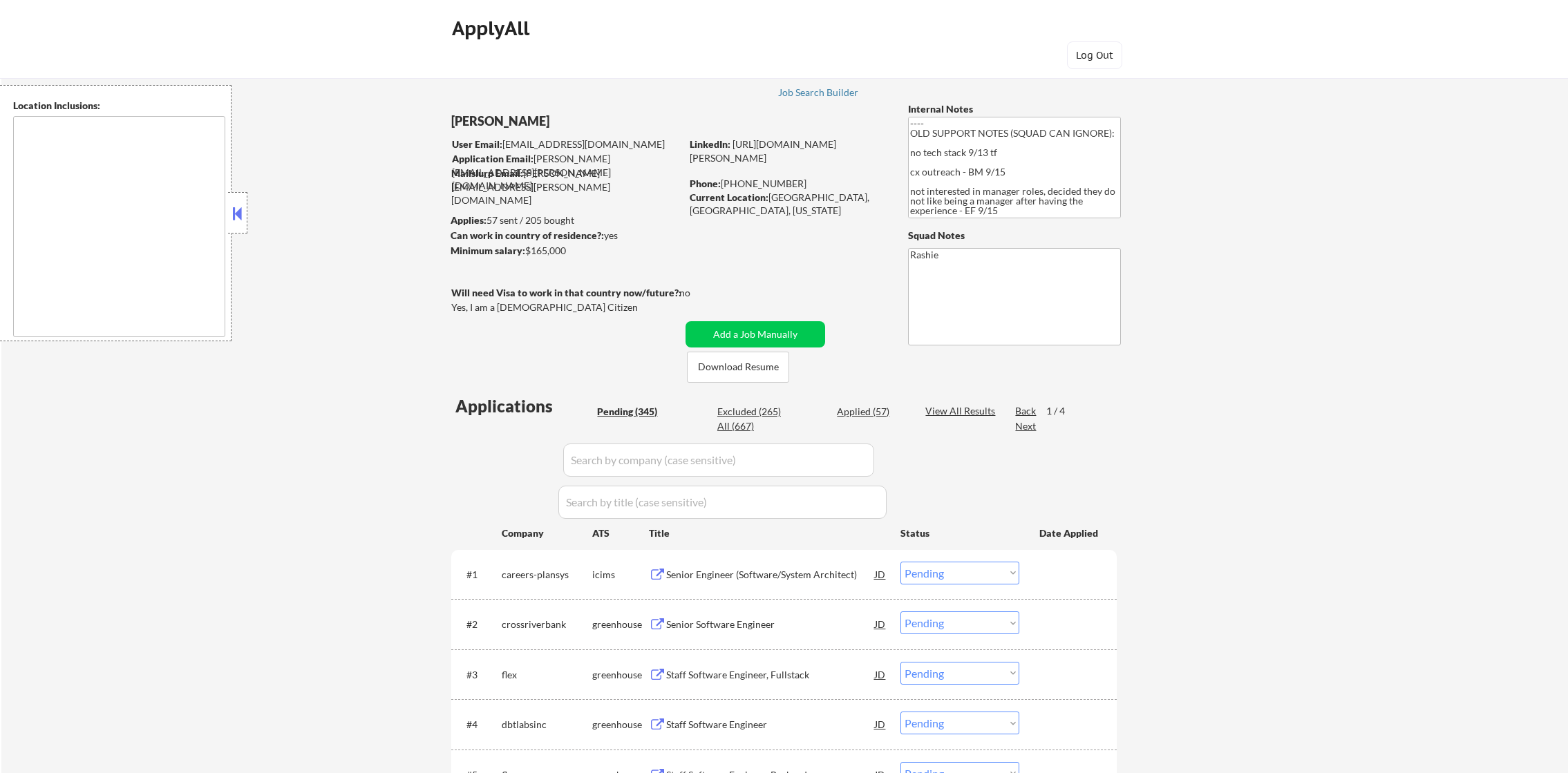
select select ""pending""
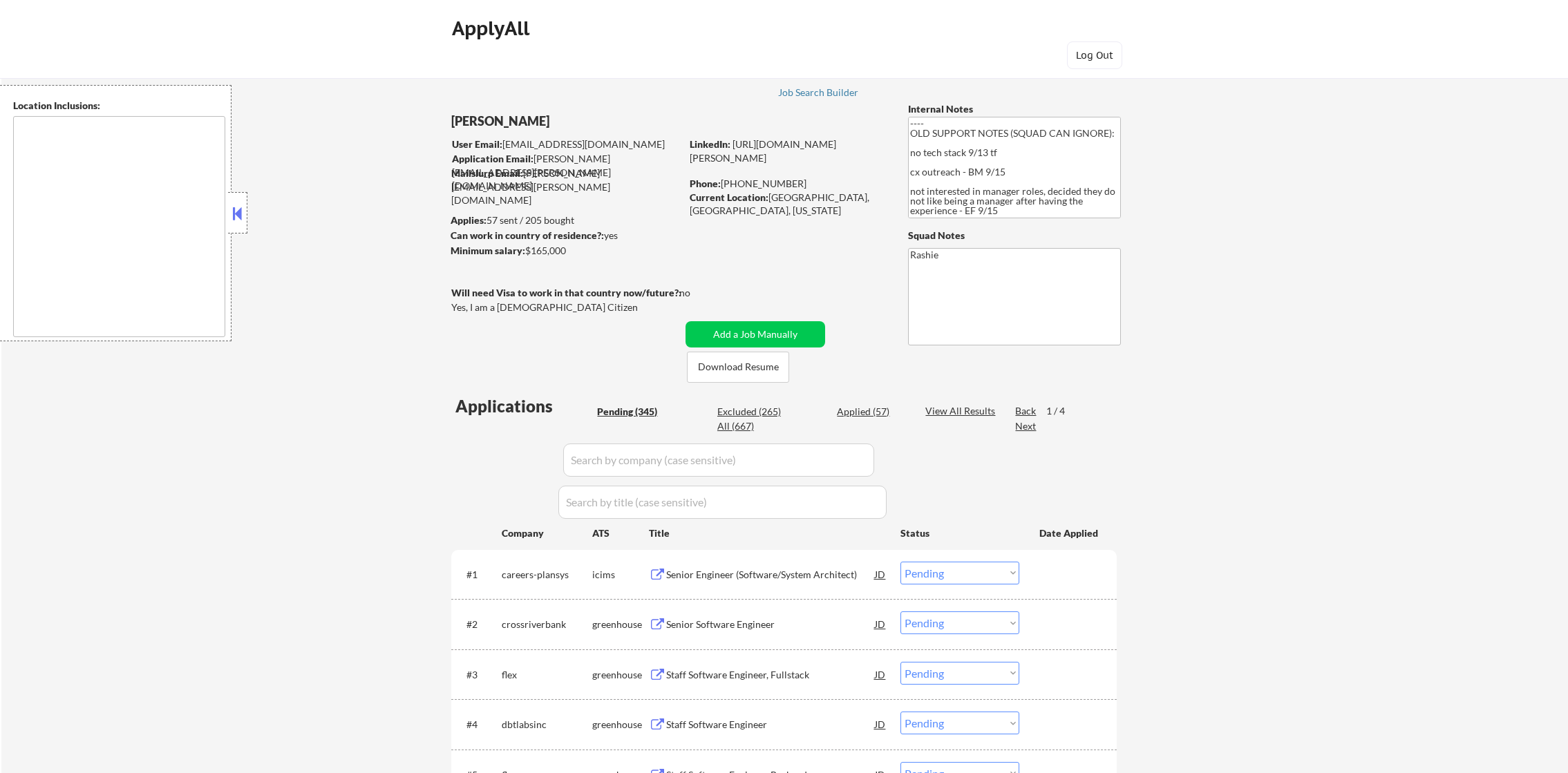
select select ""pending""
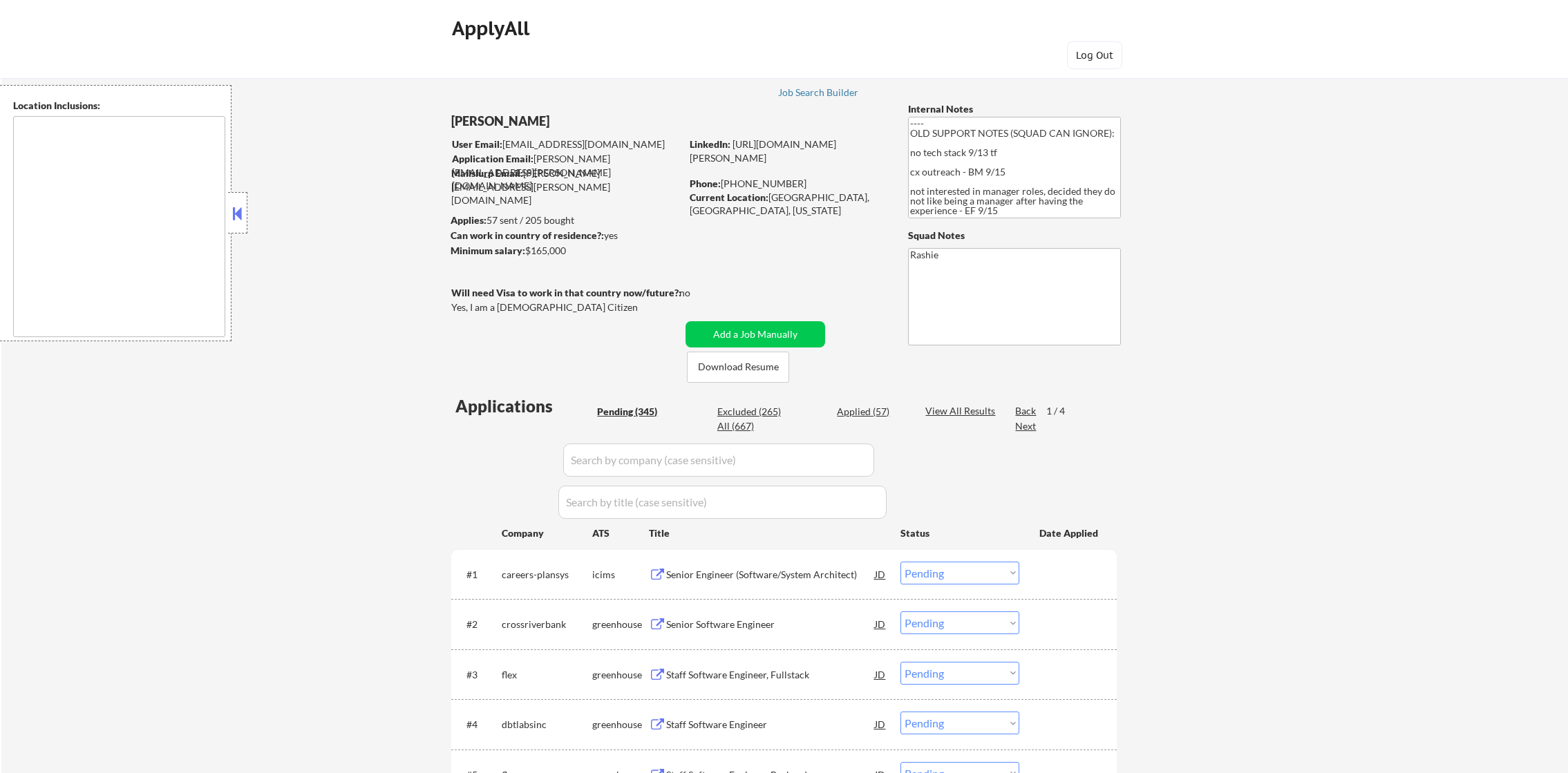
select select ""pending""
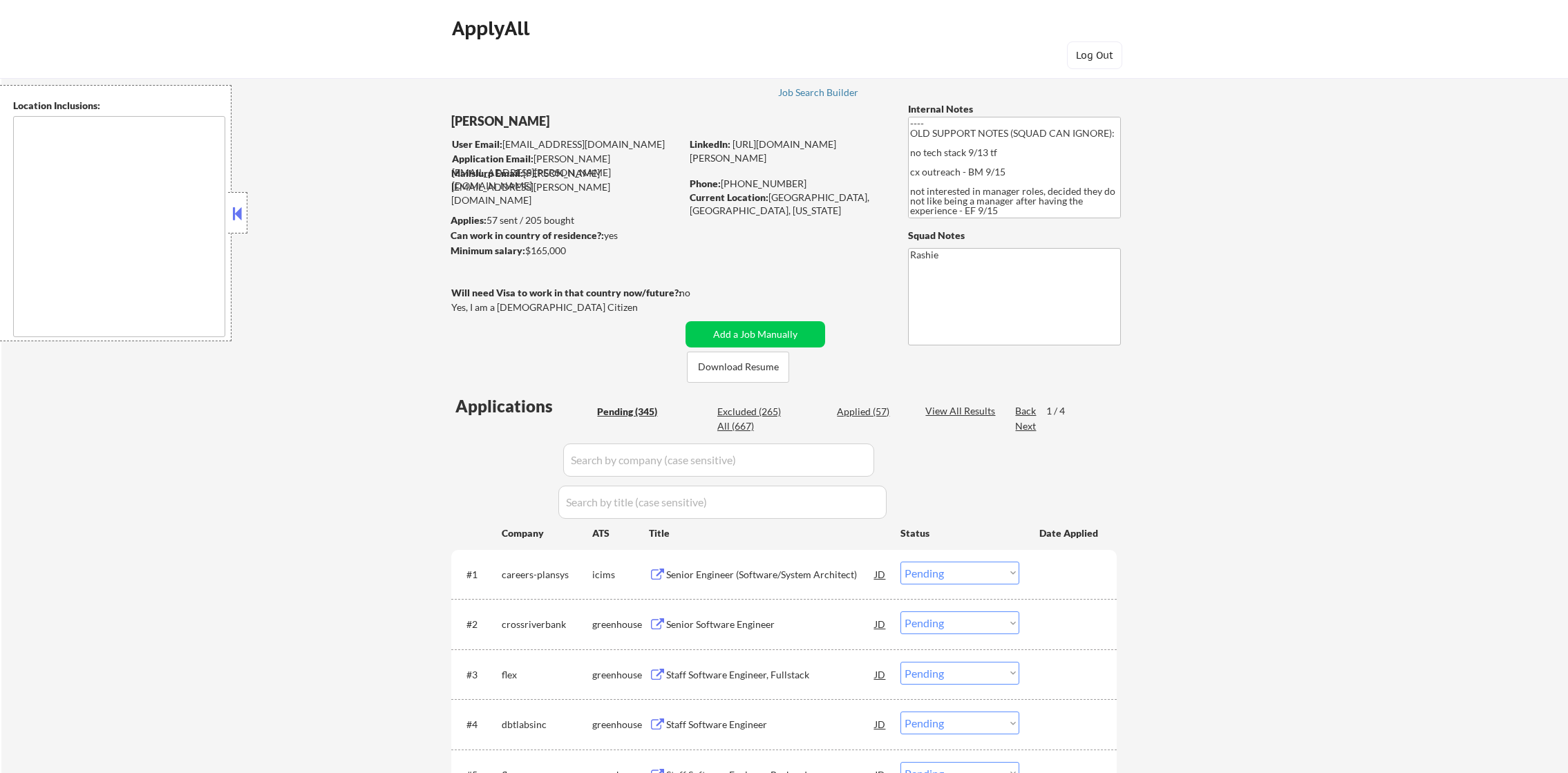
select select ""pending""
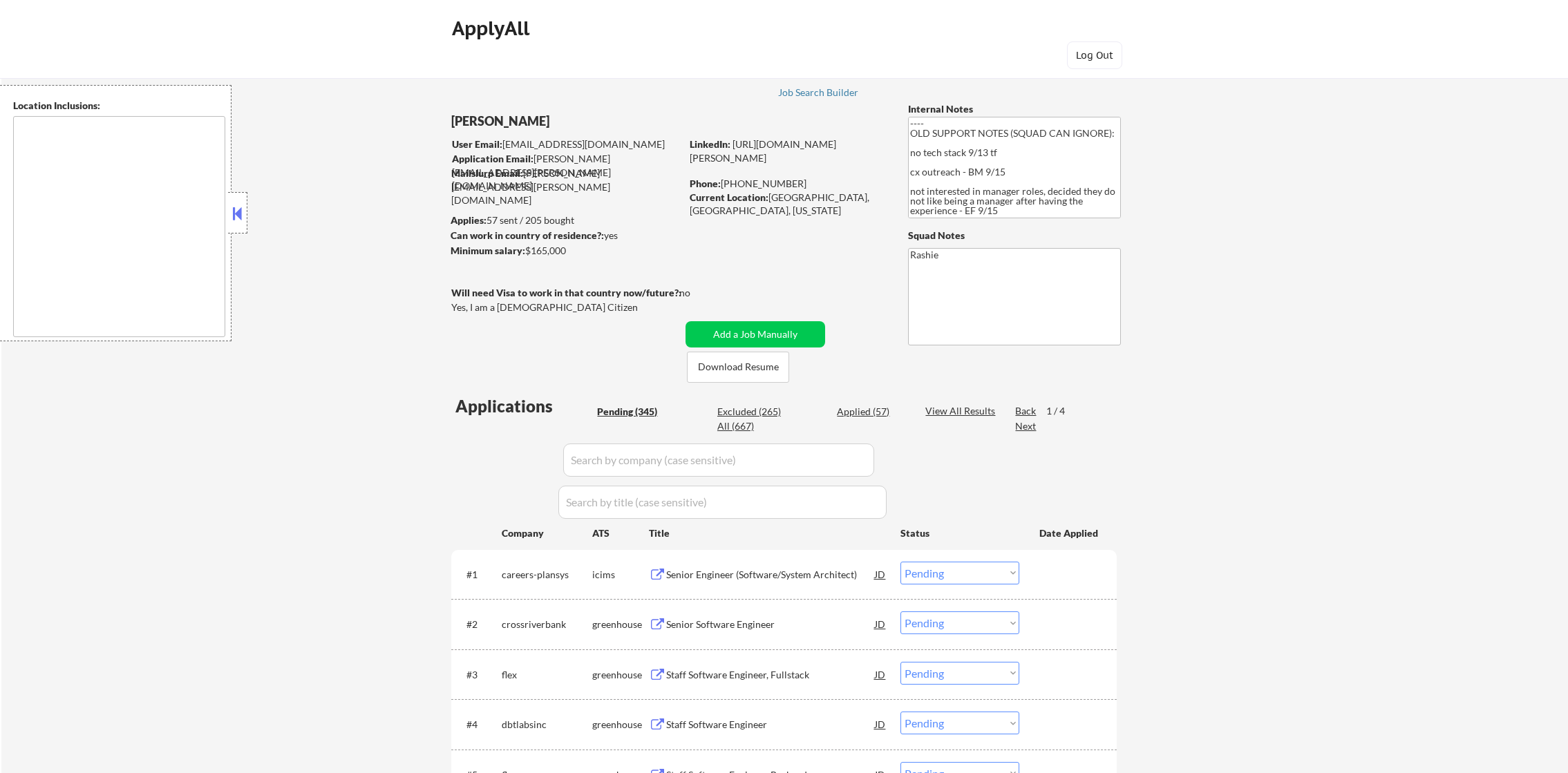
select select ""pending""
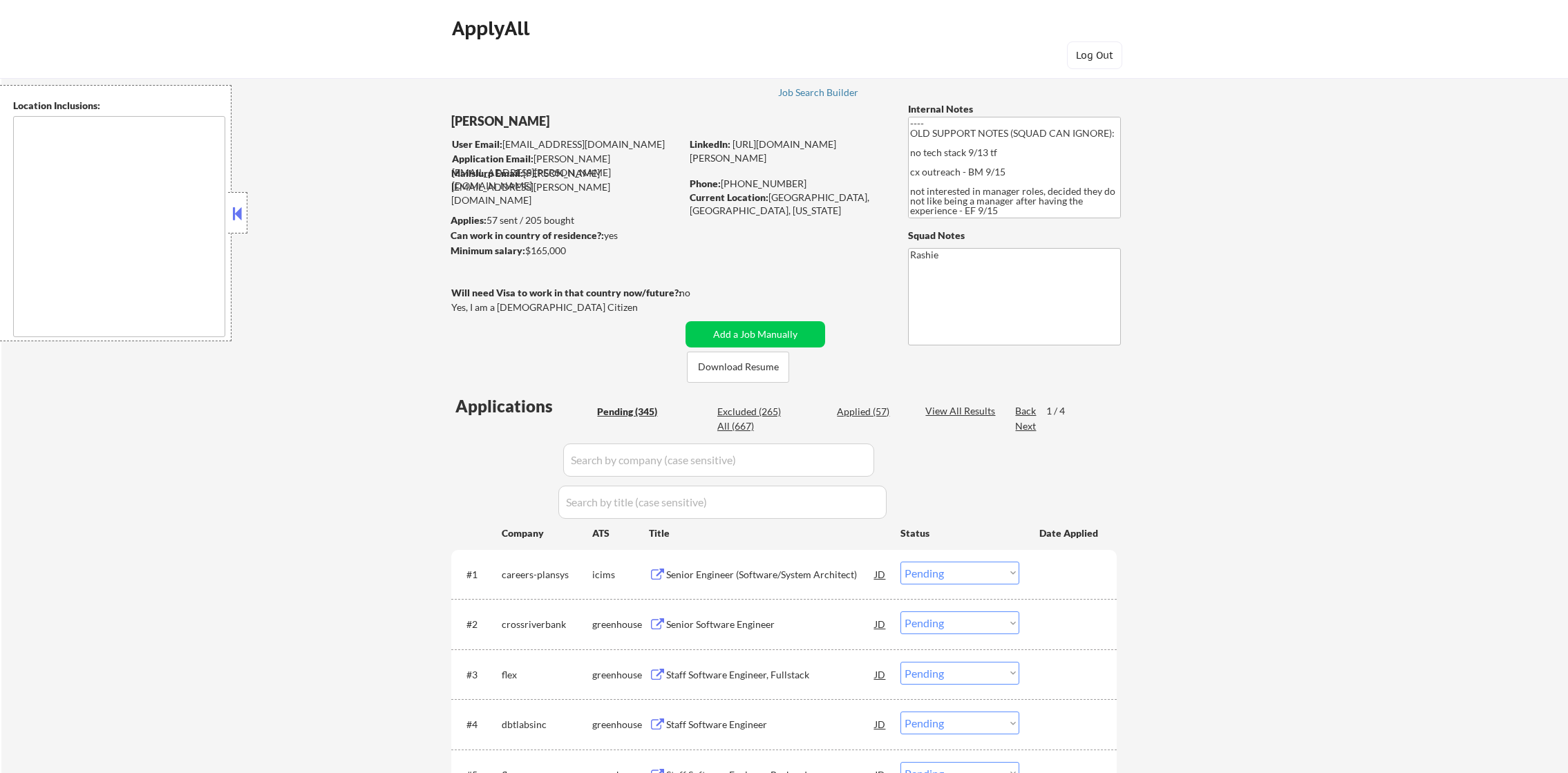
select select ""pending""
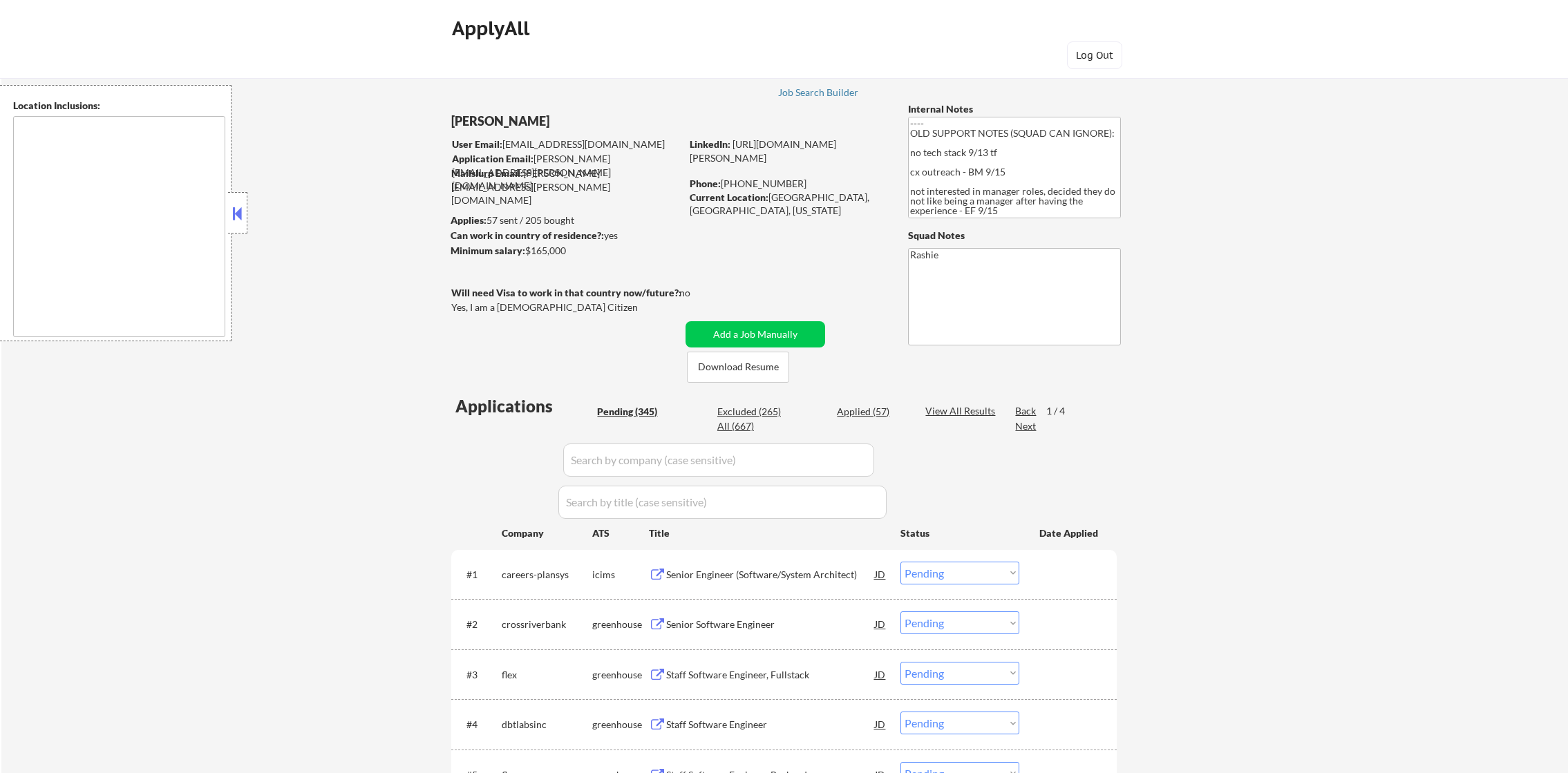
select select ""pending""
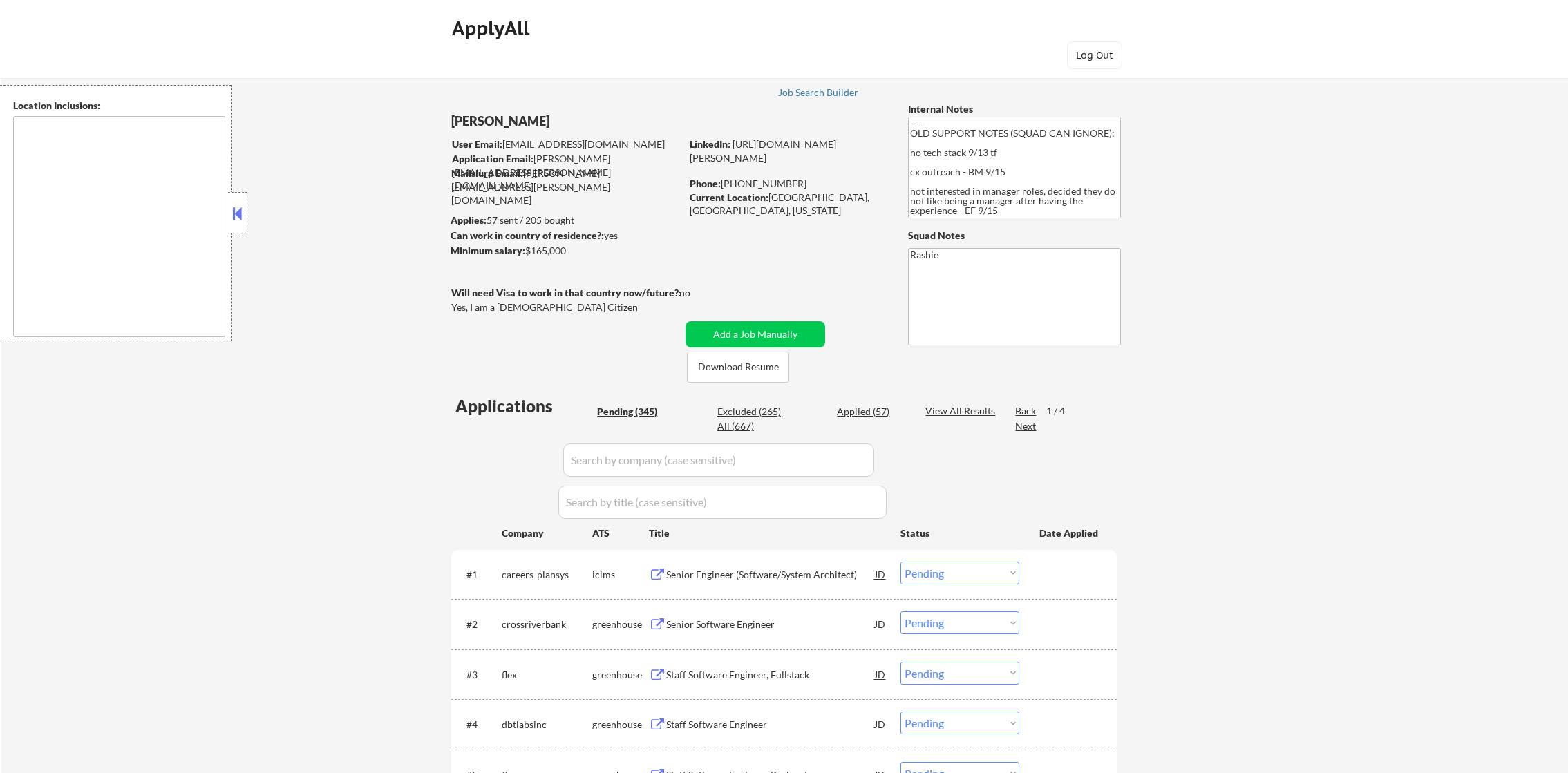
select select ""pending""
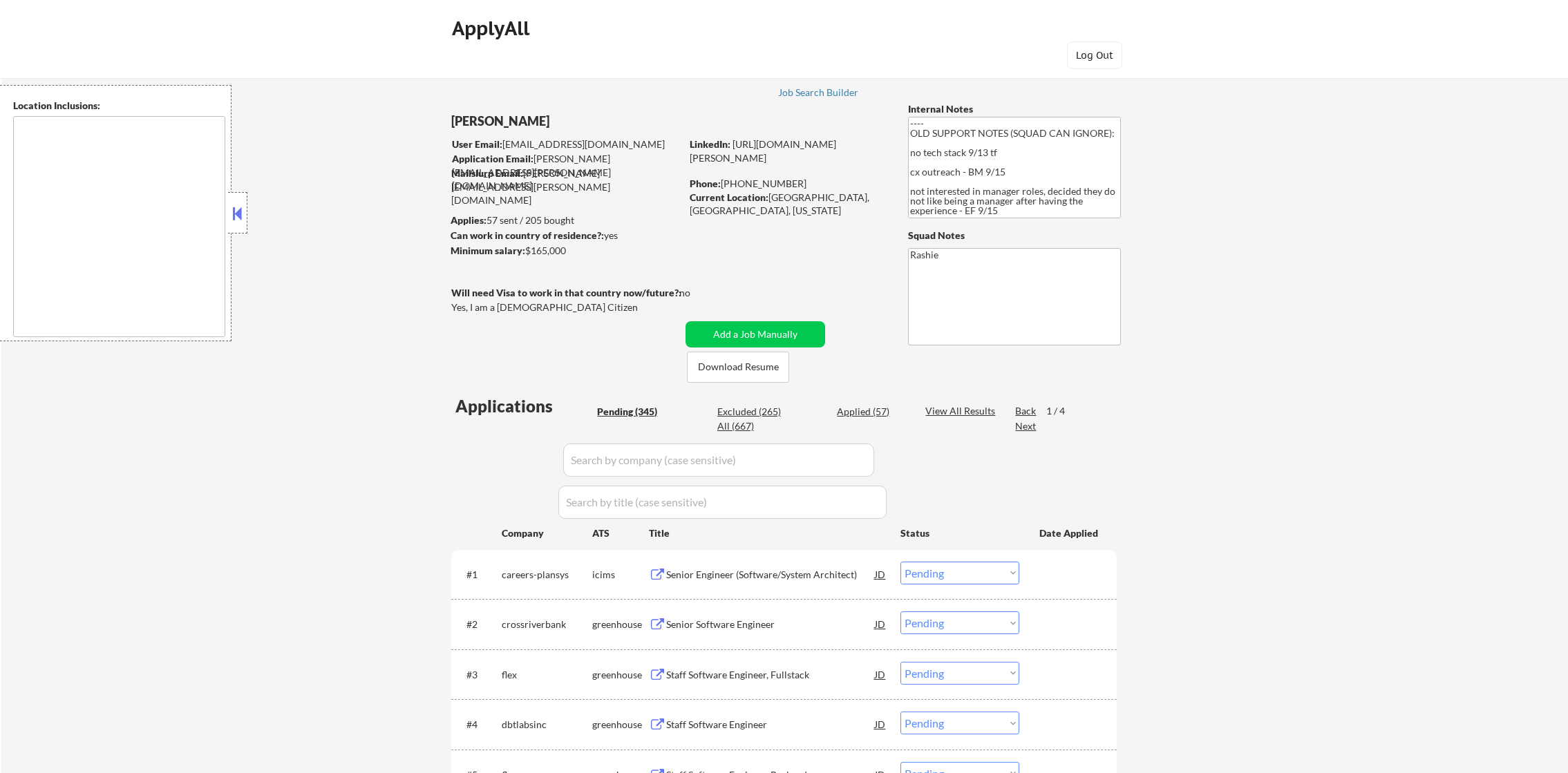
select select ""pending""
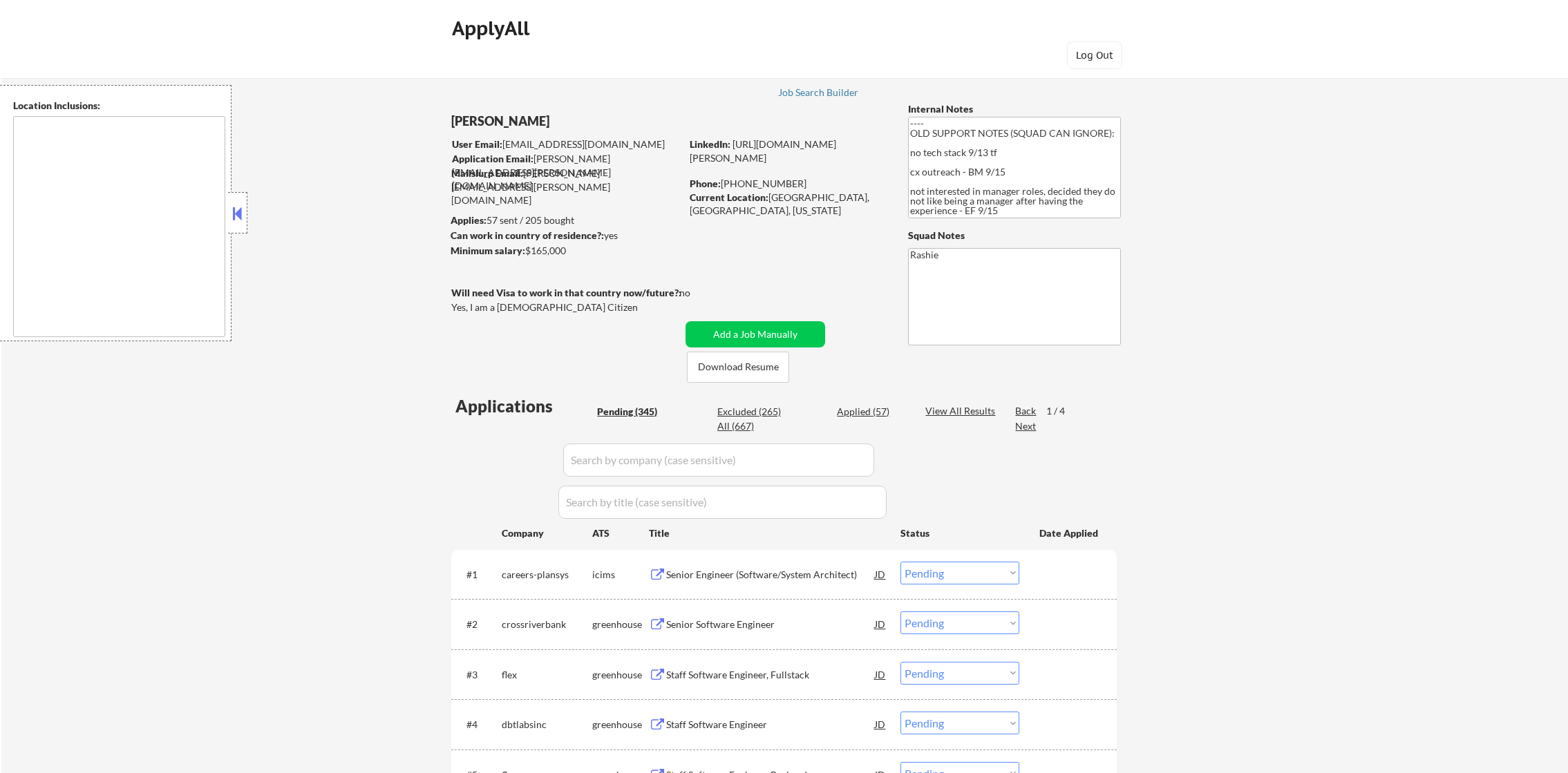
select select ""pending""
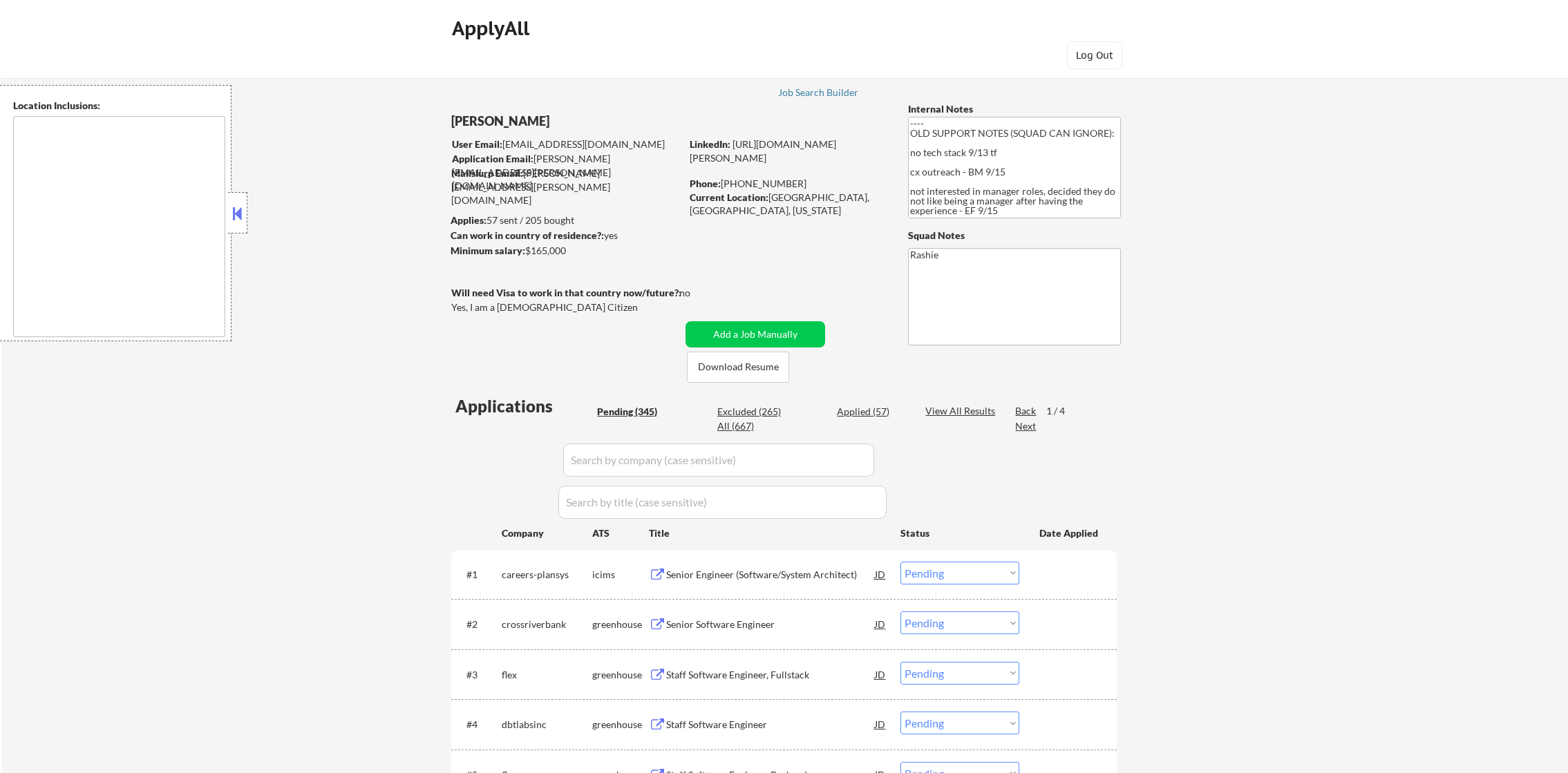
select select ""pending""
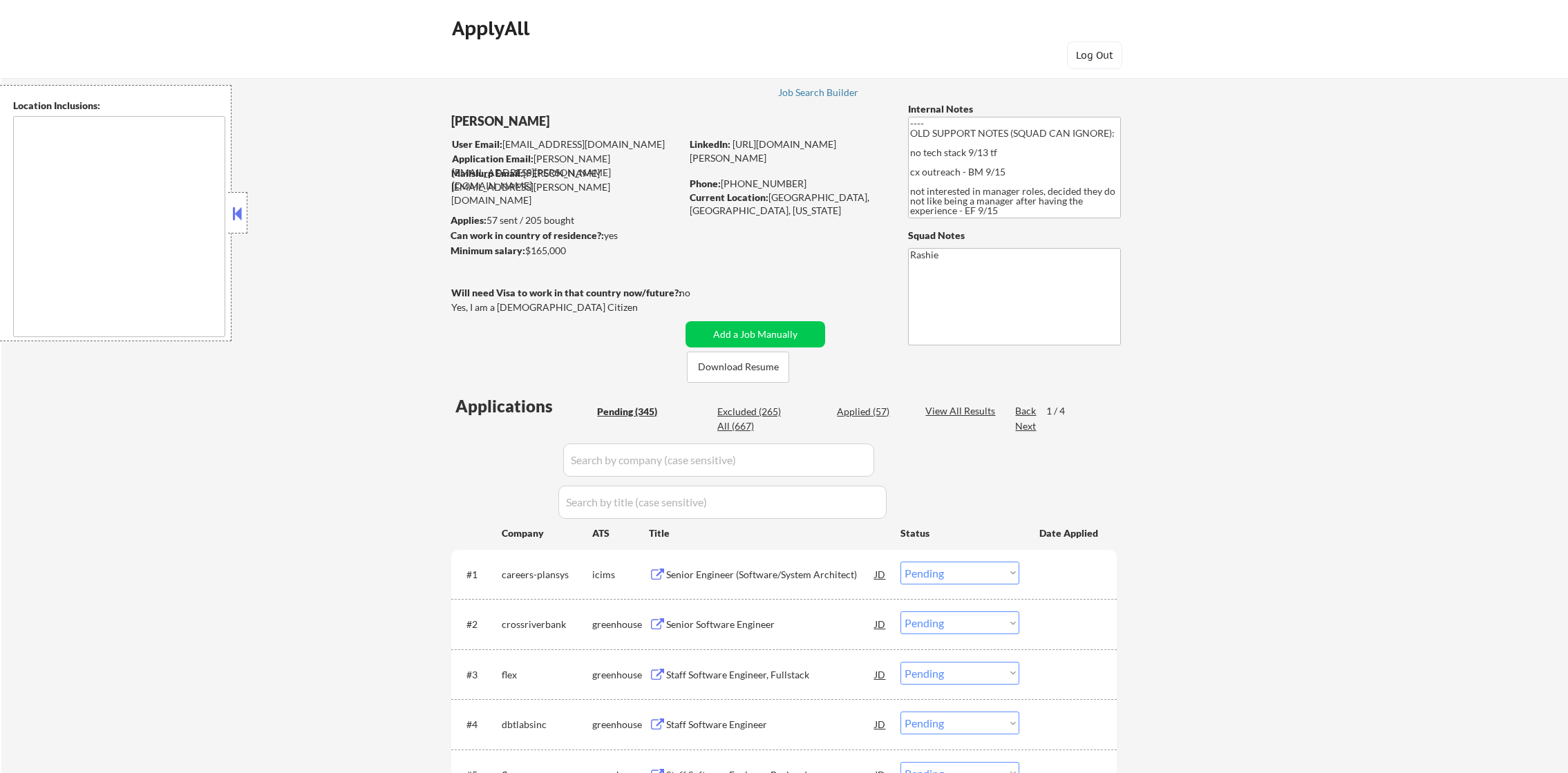
select select ""pending""
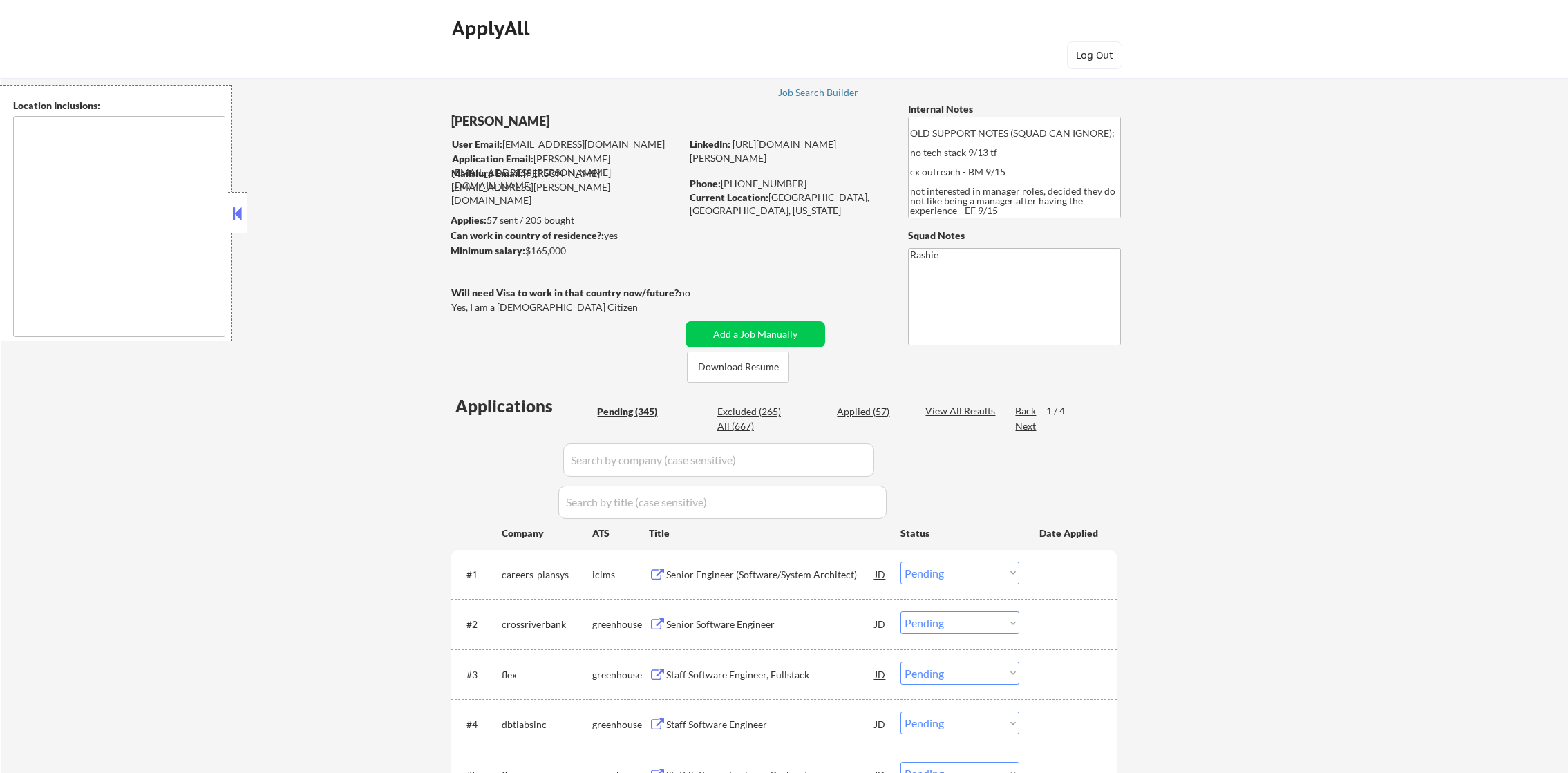
select select ""pending""
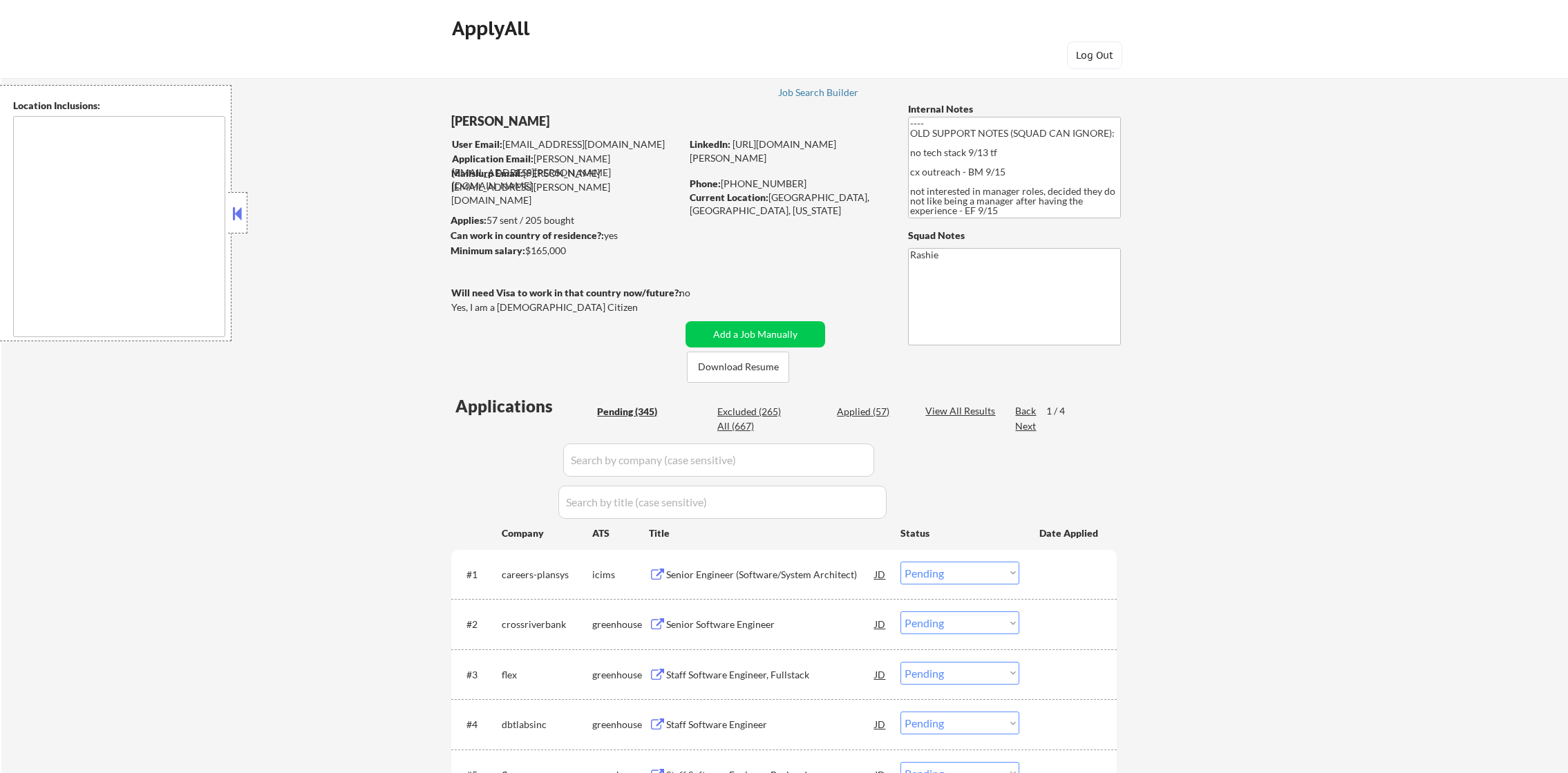
select select ""pending""
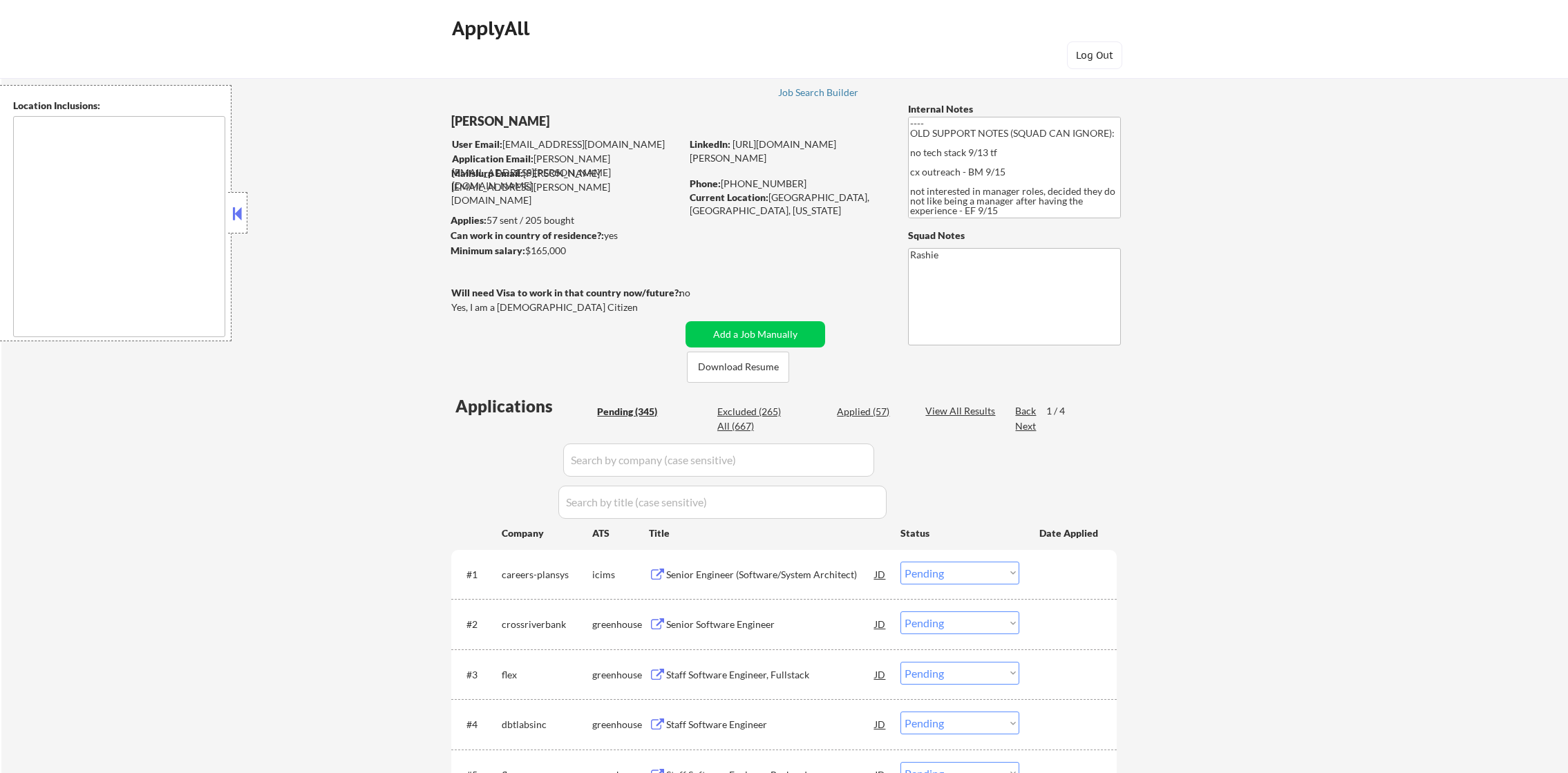
select select ""pending""
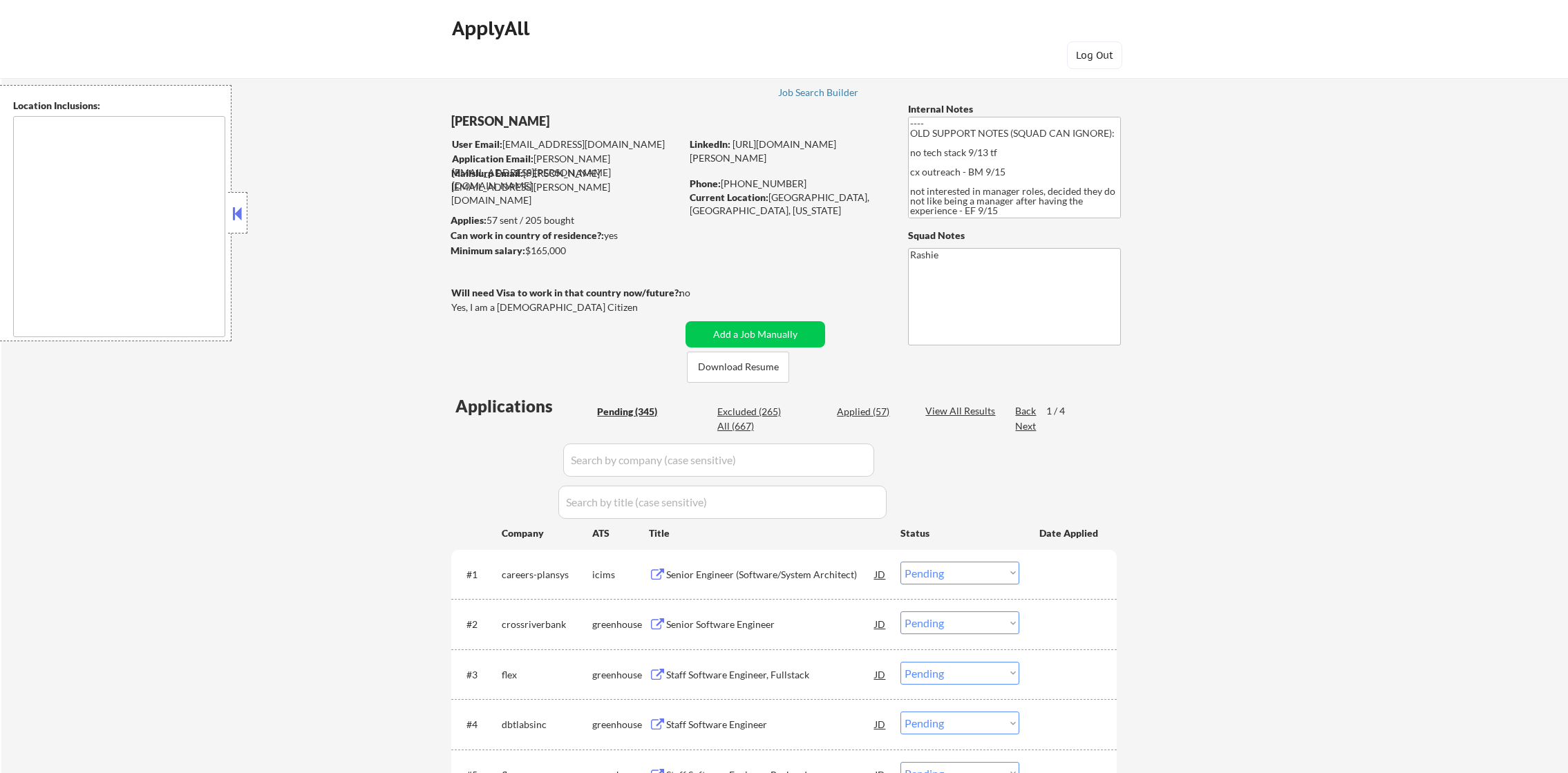
select select ""pending""
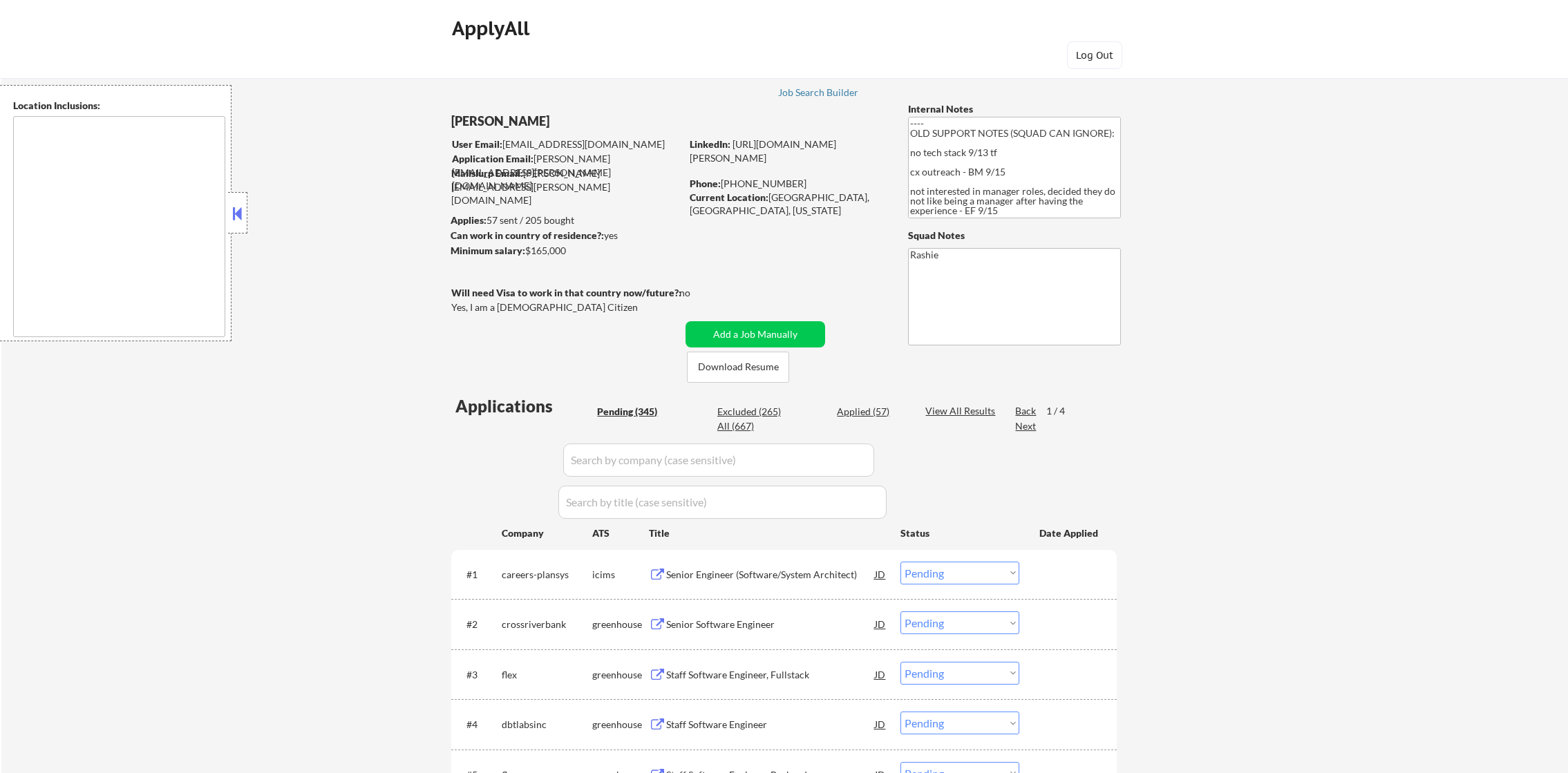
select select ""pending""
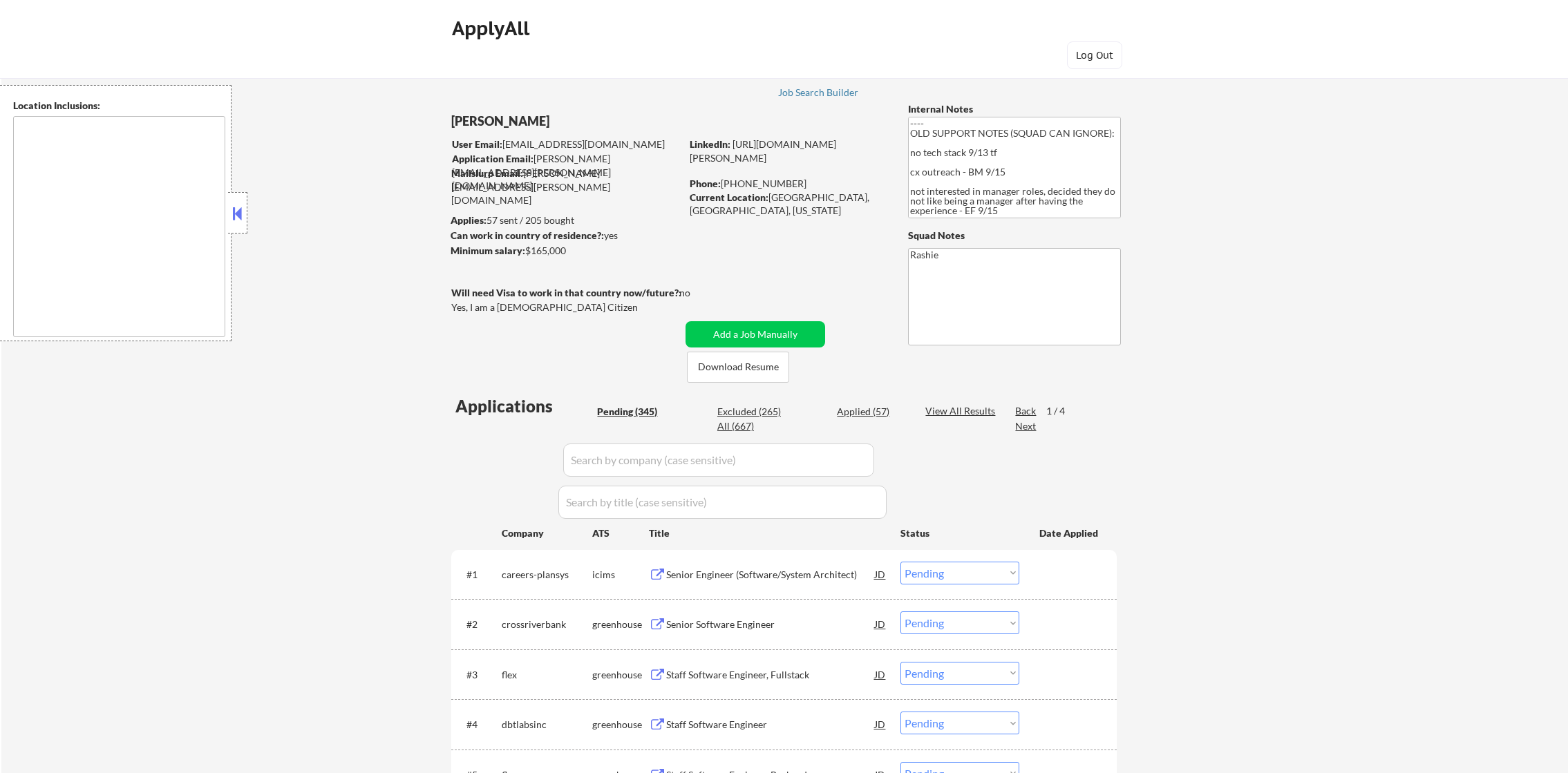
select select ""pending""
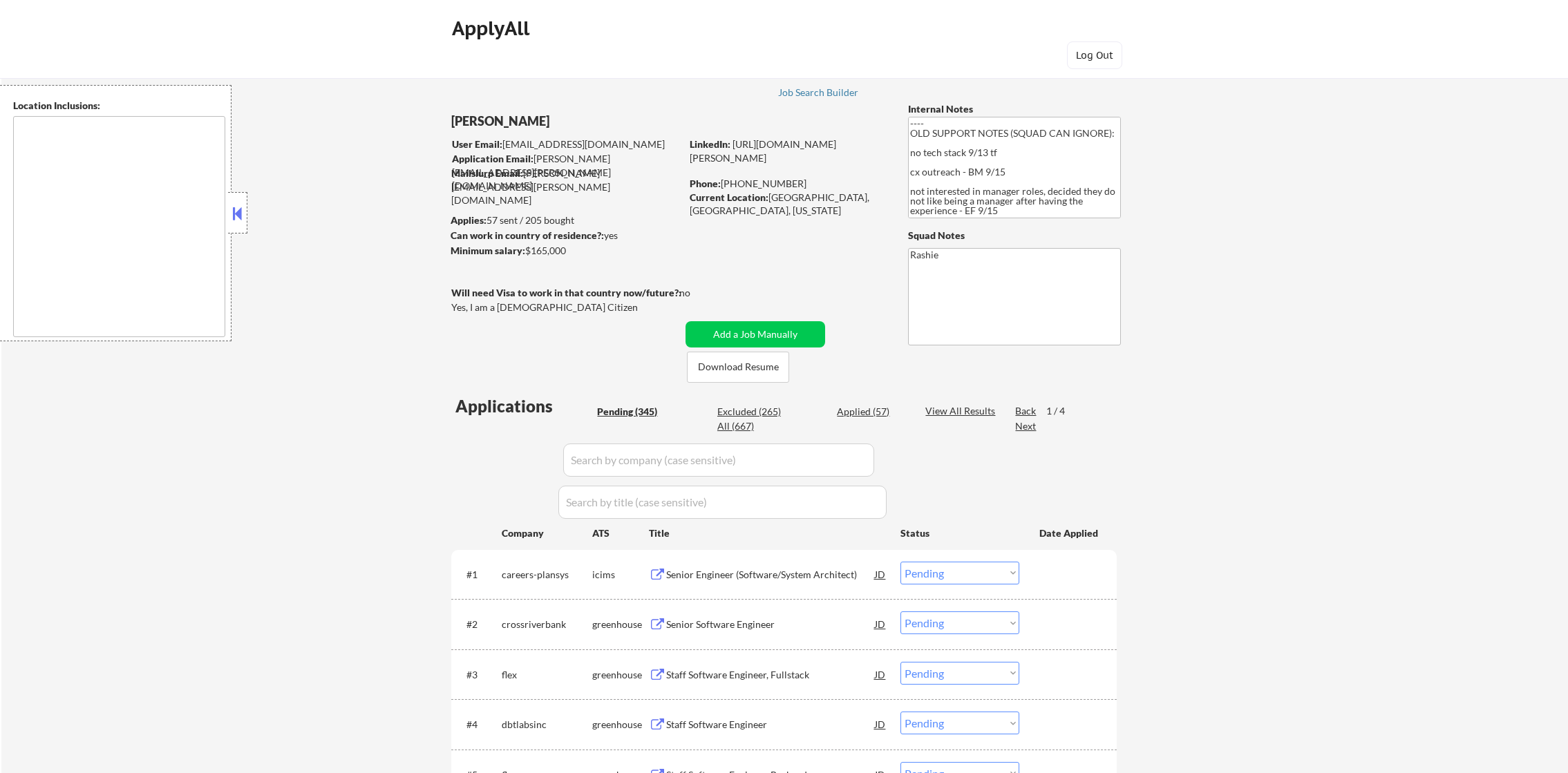
select select ""pending""
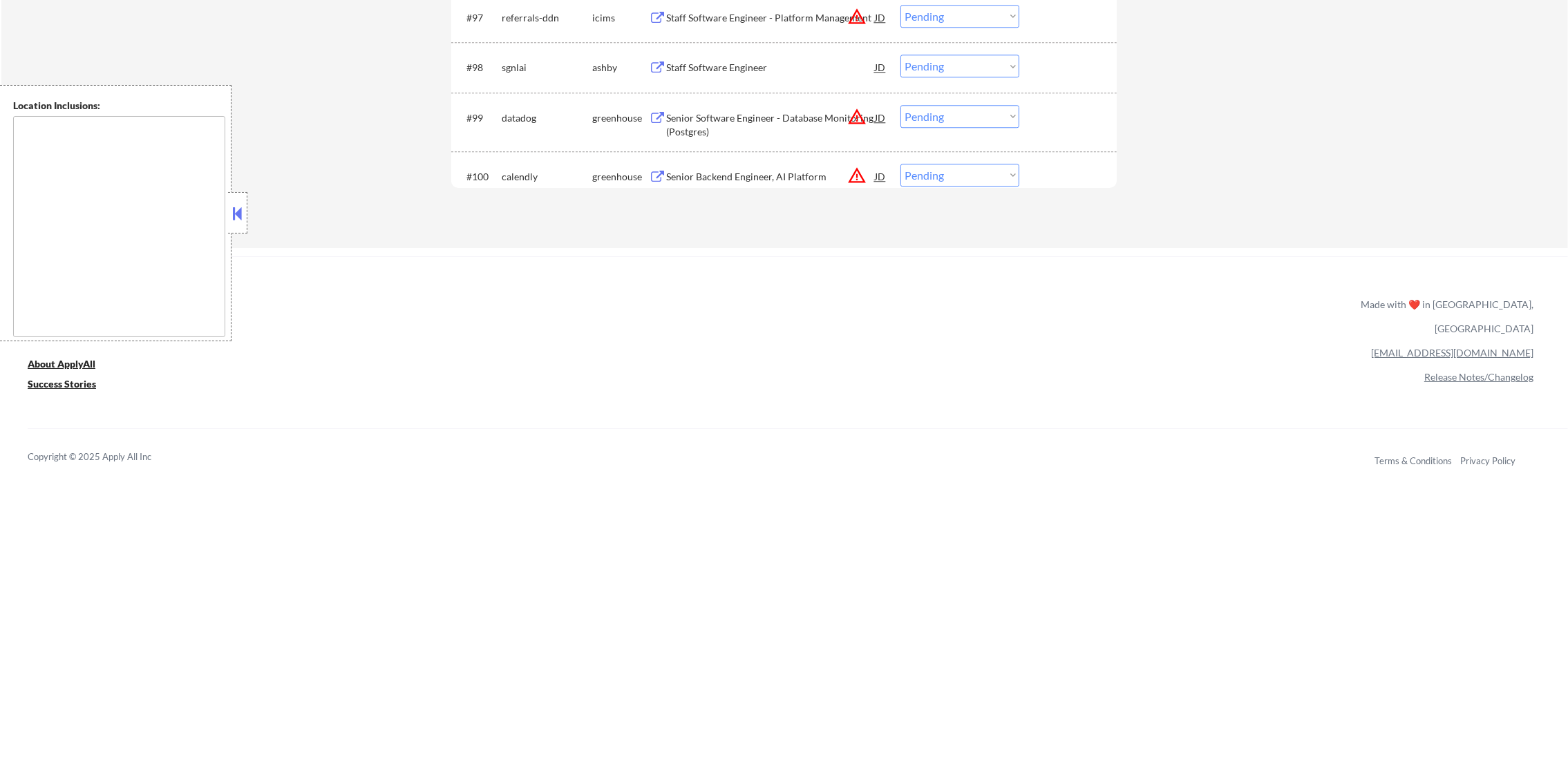
scroll to position [5489, 0]
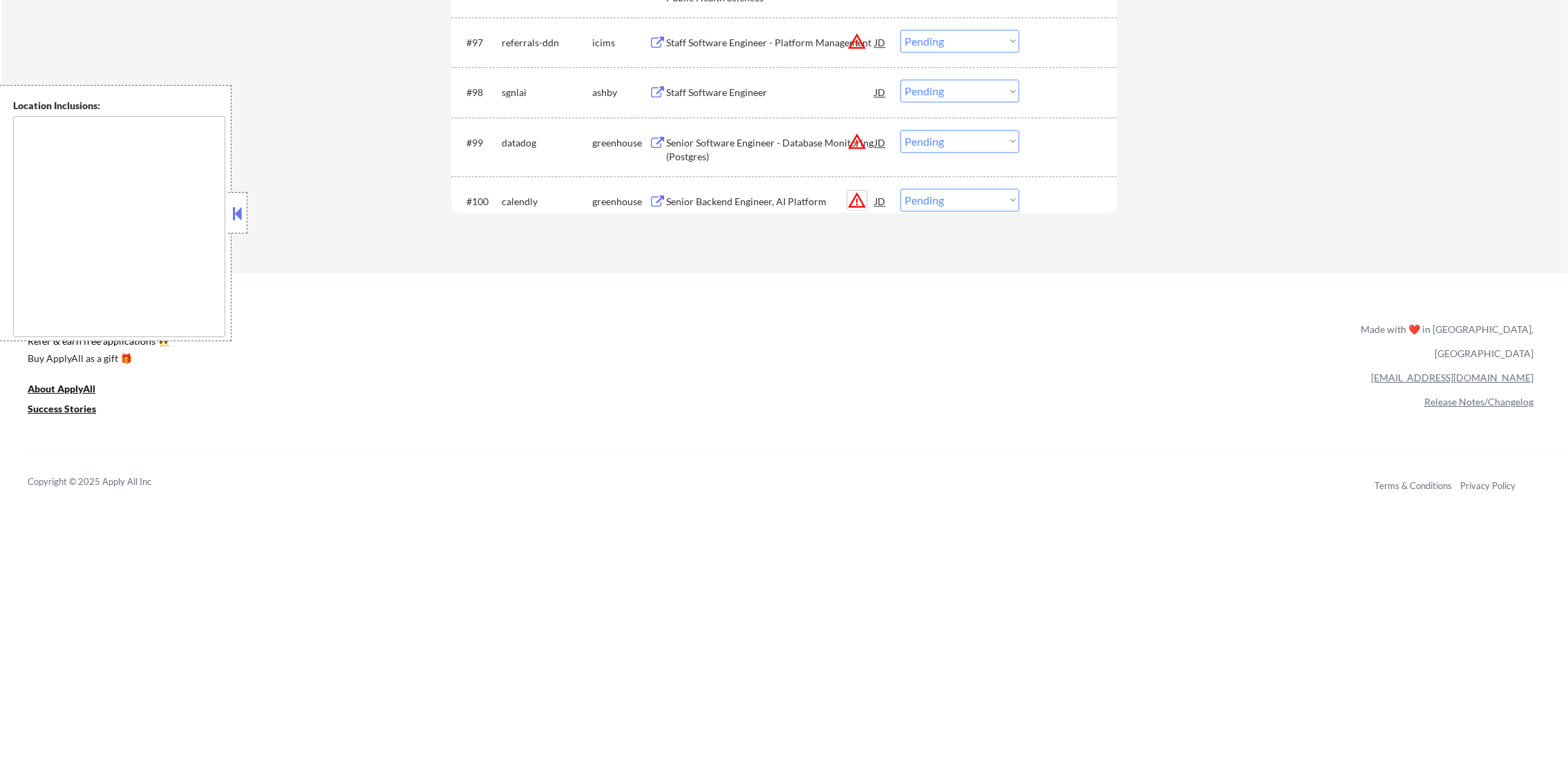
click at [855, 199] on button "warning_amber" at bounding box center [857, 201] width 20 height 20
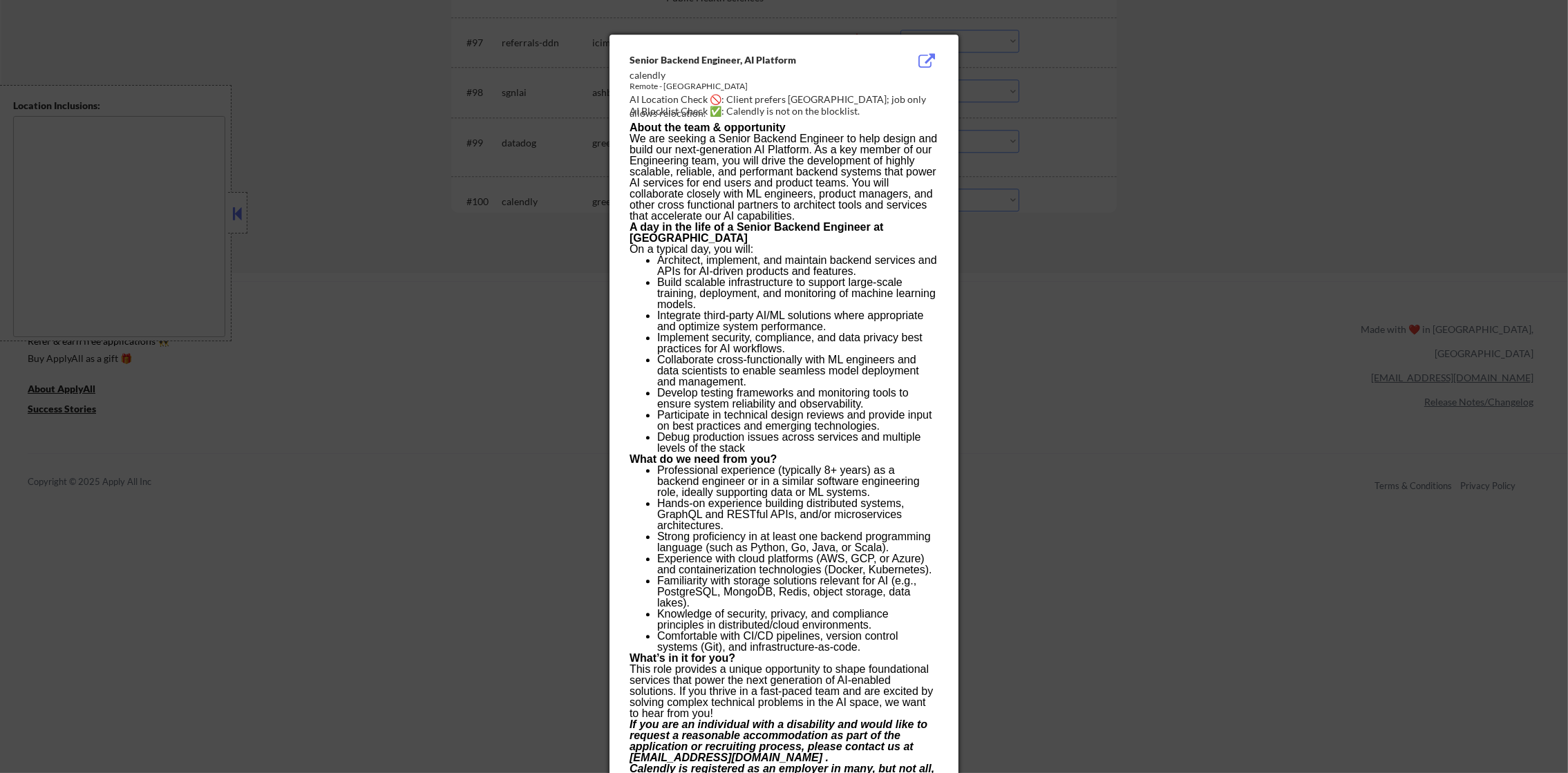
click at [1139, 217] on div at bounding box center [784, 386] width 1568 height 773
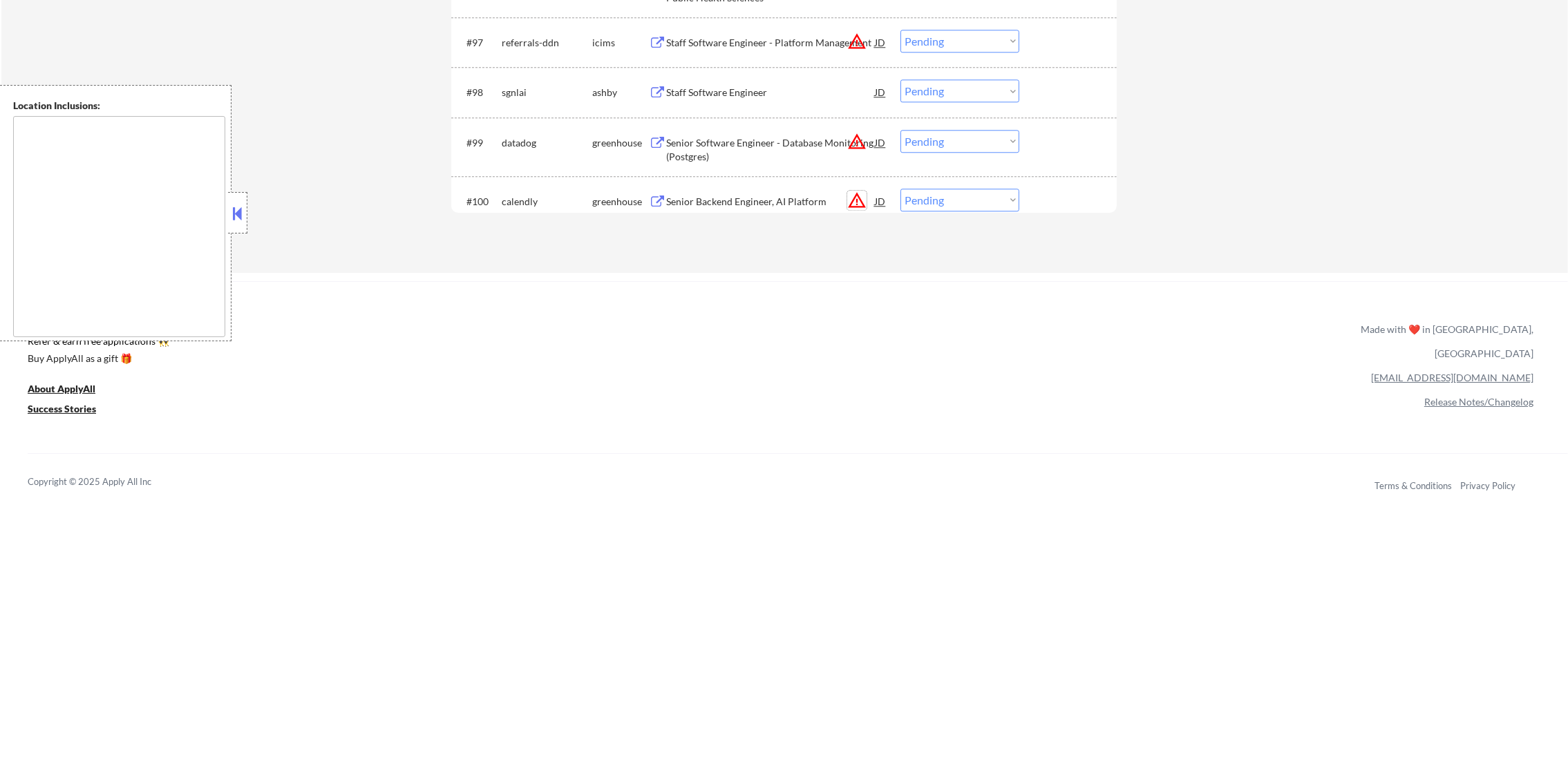
click at [861, 198] on button "warning_amber" at bounding box center [857, 201] width 20 height 20
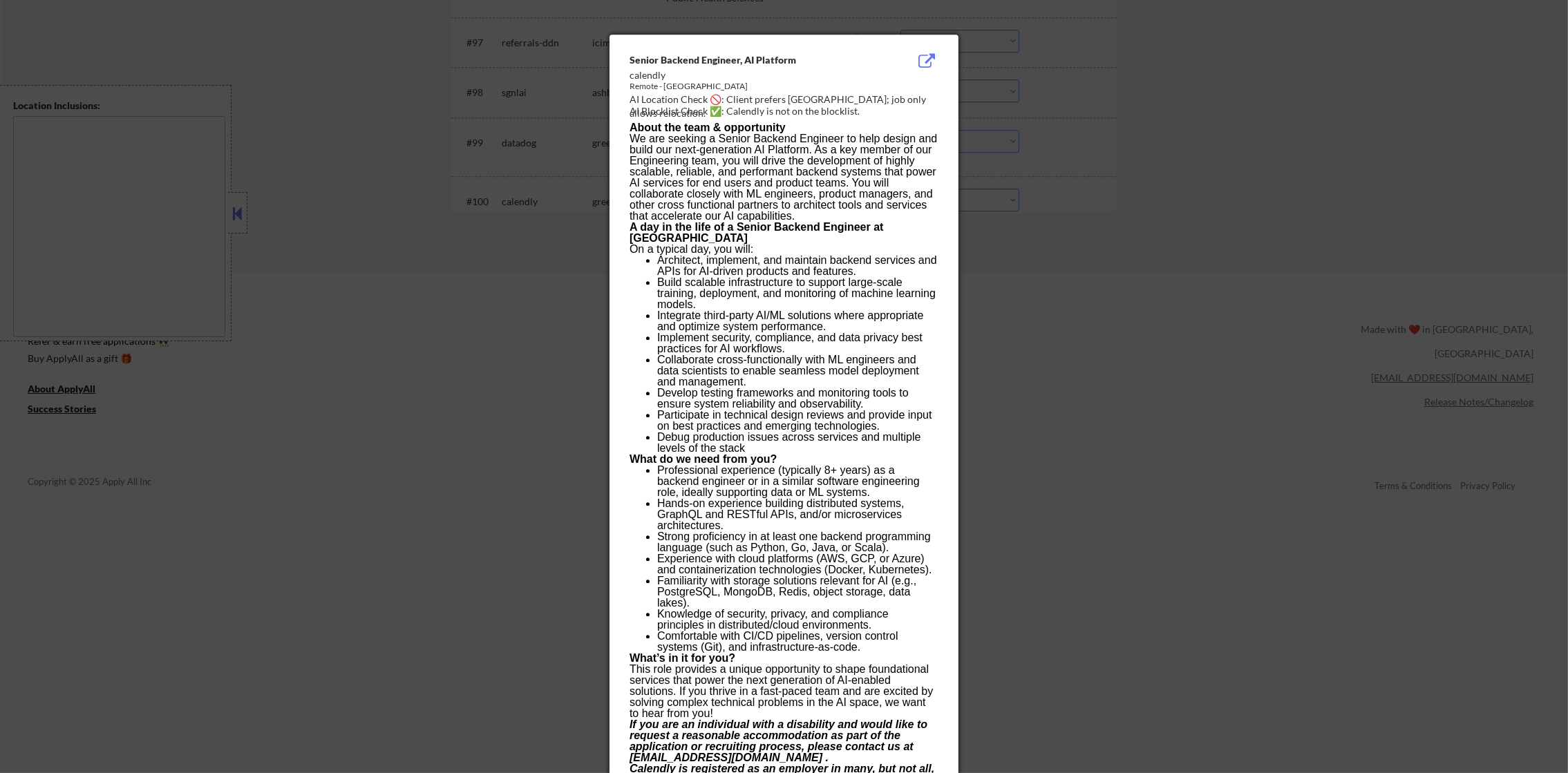
click at [1059, 198] on div at bounding box center [784, 386] width 1568 height 773
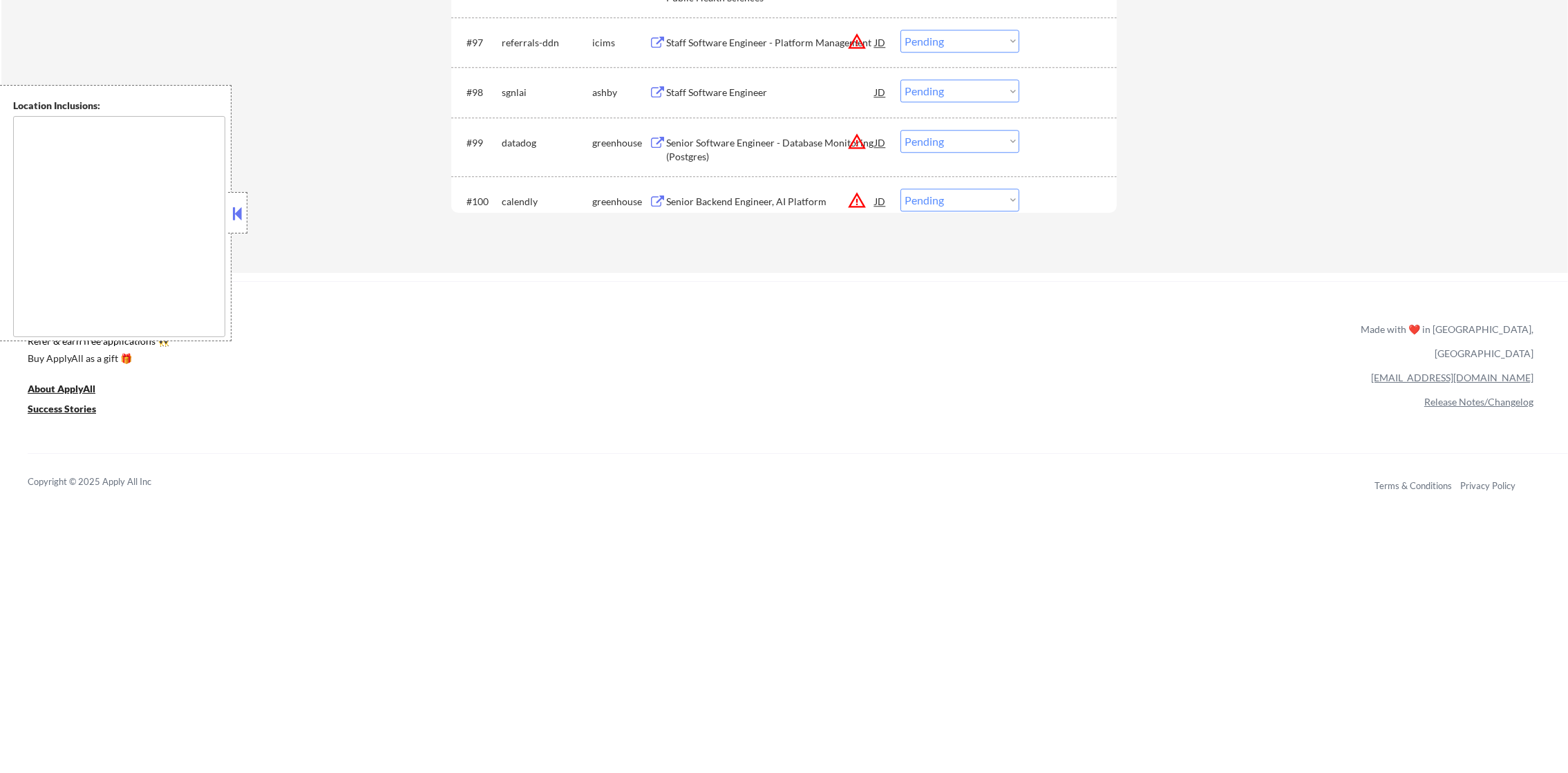
click at [771, 201] on div "Senior Backend Engineer, AI Platform" at bounding box center [771, 201] width 209 height 13
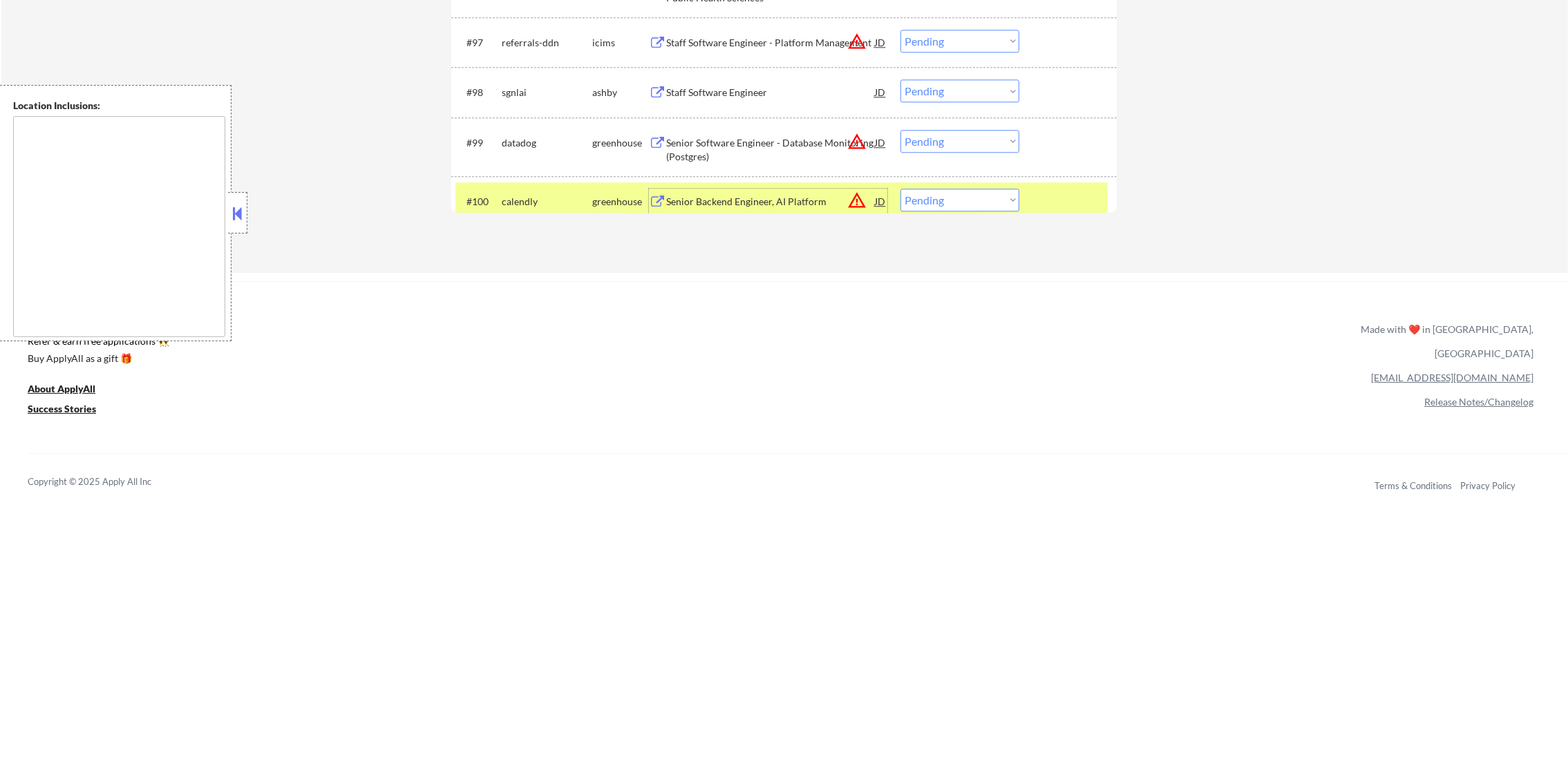
drag, startPoint x: 939, startPoint y: 196, endPoint x: 940, endPoint y: 204, distance: 8.1
click at [939, 198] on select "Choose an option... Pending Applied Excluded (Questions) Excluded (Expired) Exc…" at bounding box center [960, 201] width 119 height 23
click at [901, 189] on select "Choose an option... Pending Applied Excluded (Questions) Excluded (Expired) Exc…" at bounding box center [960, 201] width 119 height 23
click at [467, 198] on div "#100" at bounding box center [478, 201] width 24 height 13
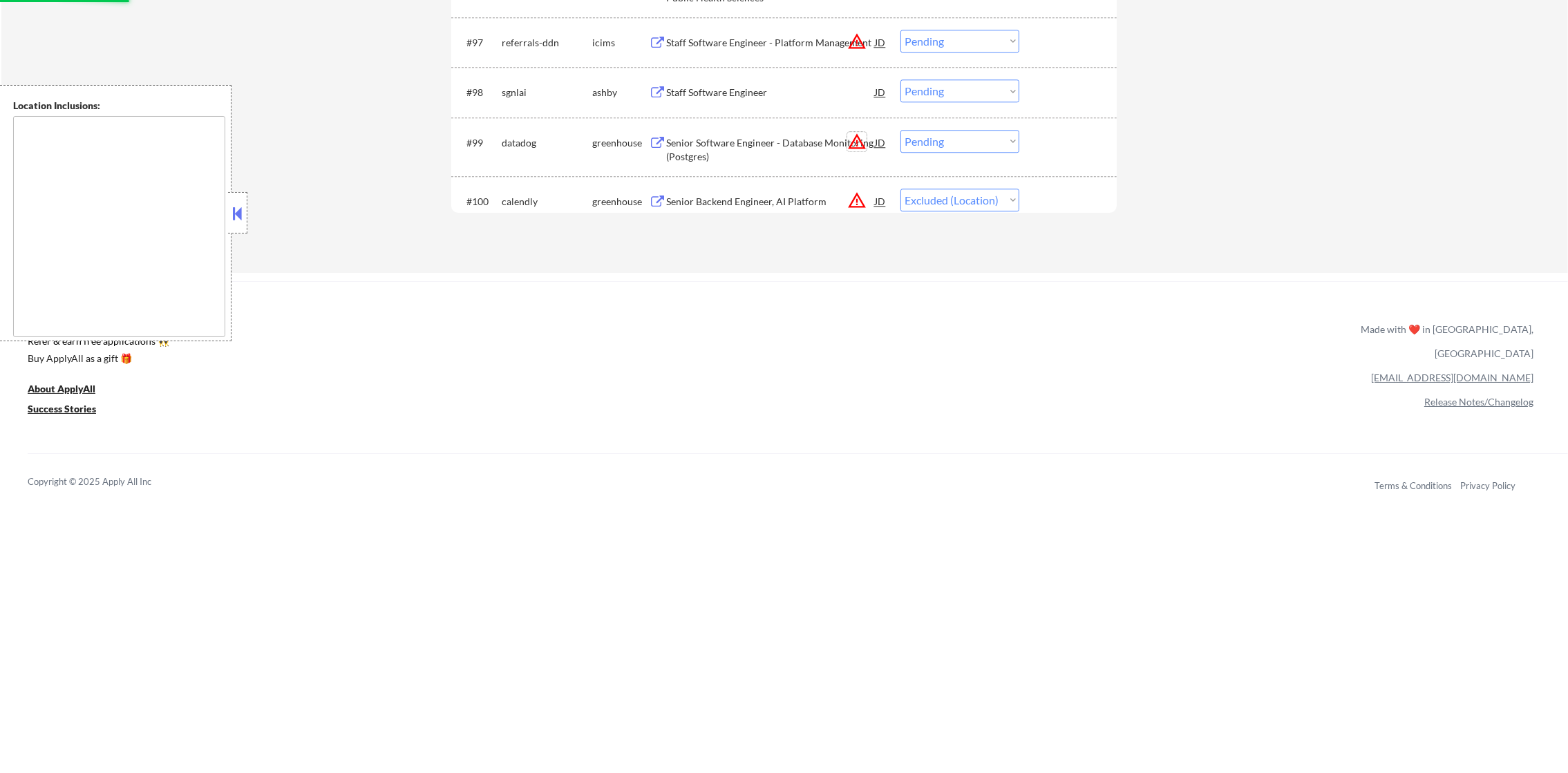
click at [858, 141] on button "warning_amber" at bounding box center [857, 142] width 20 height 20
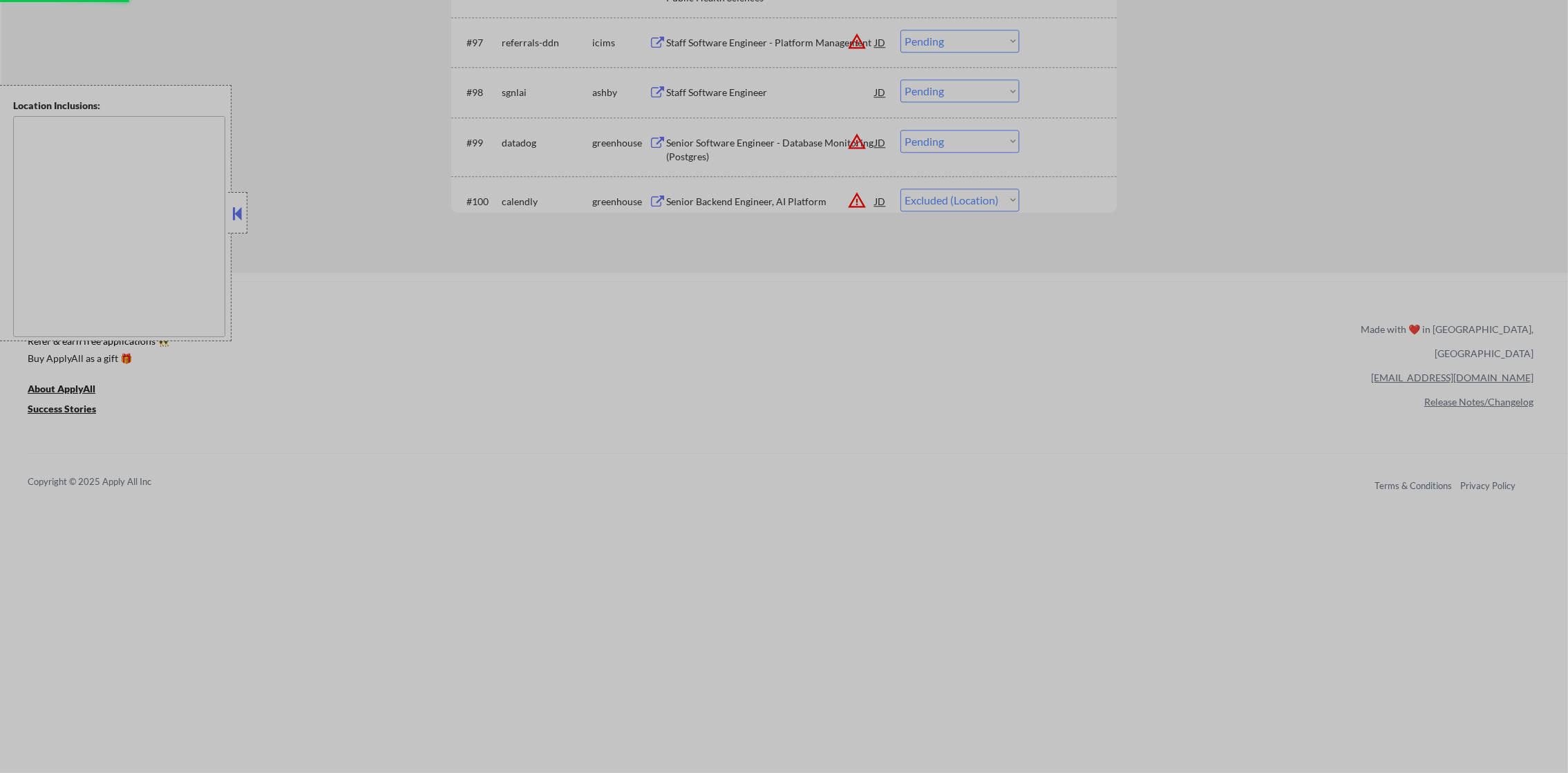
select select ""pending""
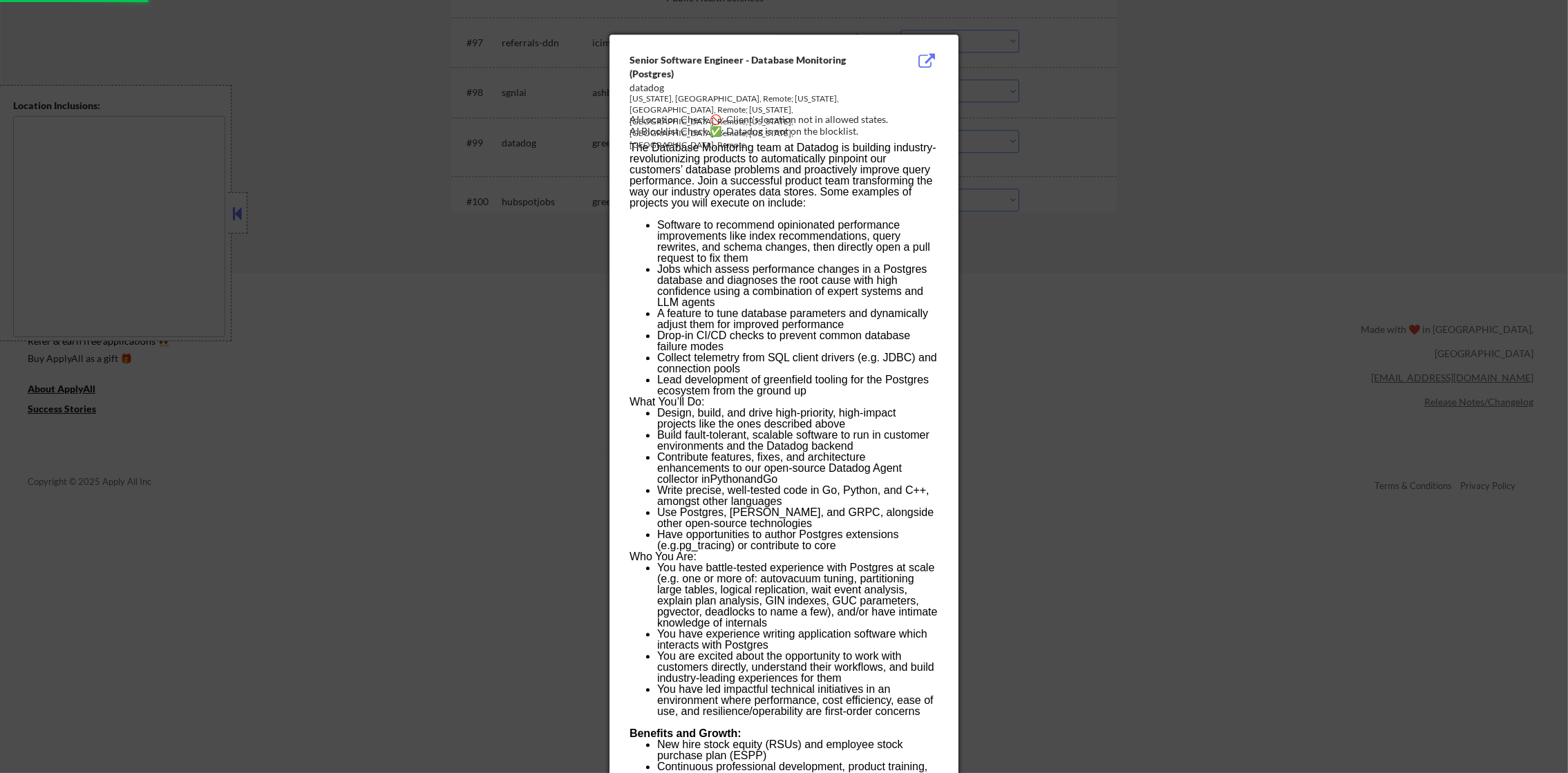
click at [1214, 136] on div at bounding box center [784, 386] width 1568 height 773
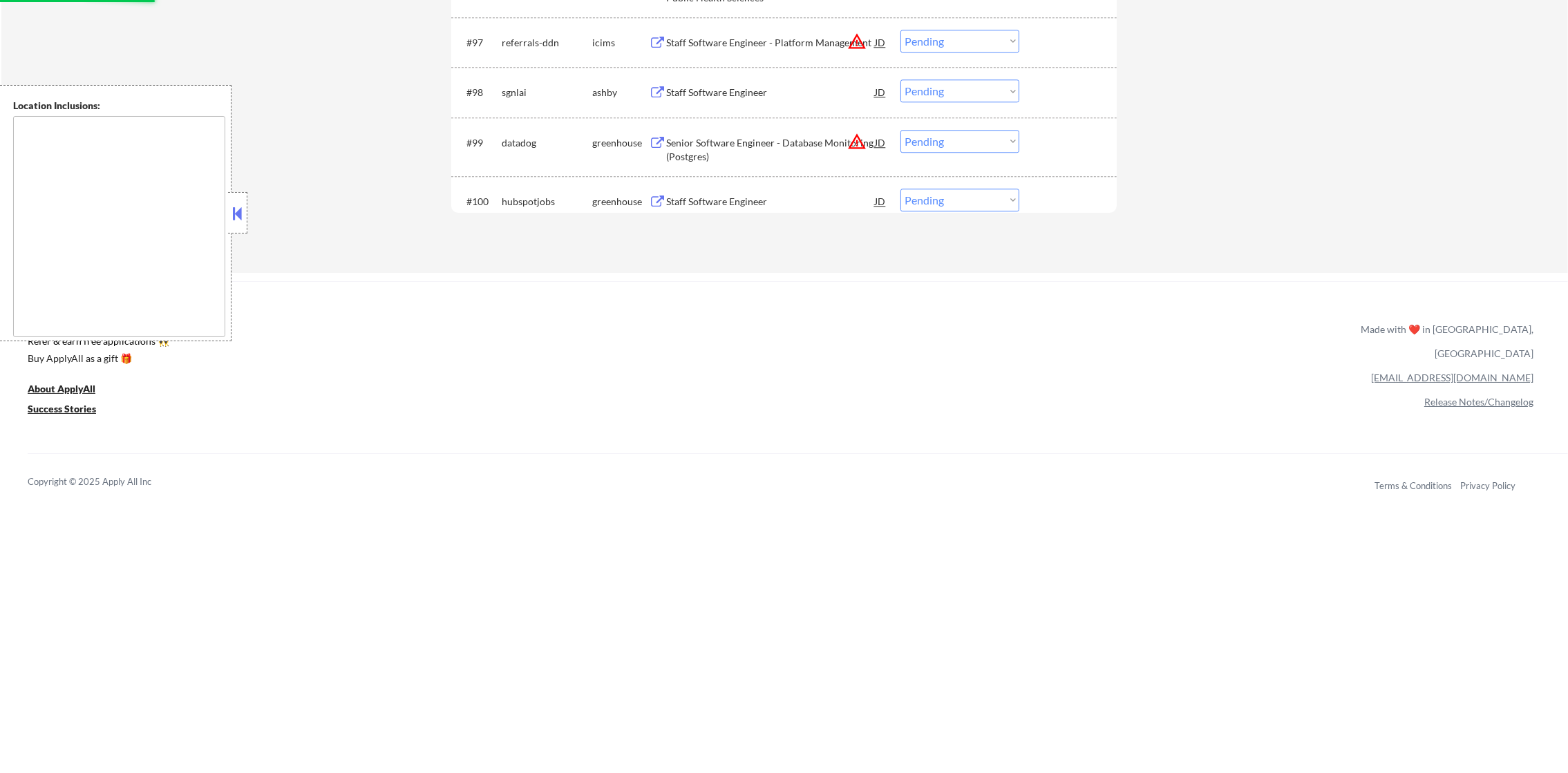
click at [946, 132] on select "Choose an option... Pending Applied Excluded (Questions) Excluded (Expired) Exc…" at bounding box center [960, 142] width 119 height 23
click at [901, 130] on select "Choose an option... Pending Applied Excluded (Questions) Excluded (Expired) Exc…" at bounding box center [960, 142] width 119 height 23
select select ""pending""
click at [741, 199] on div "Senior Software Engineer, Ground & Control Services" at bounding box center [771, 200] width 209 height 27
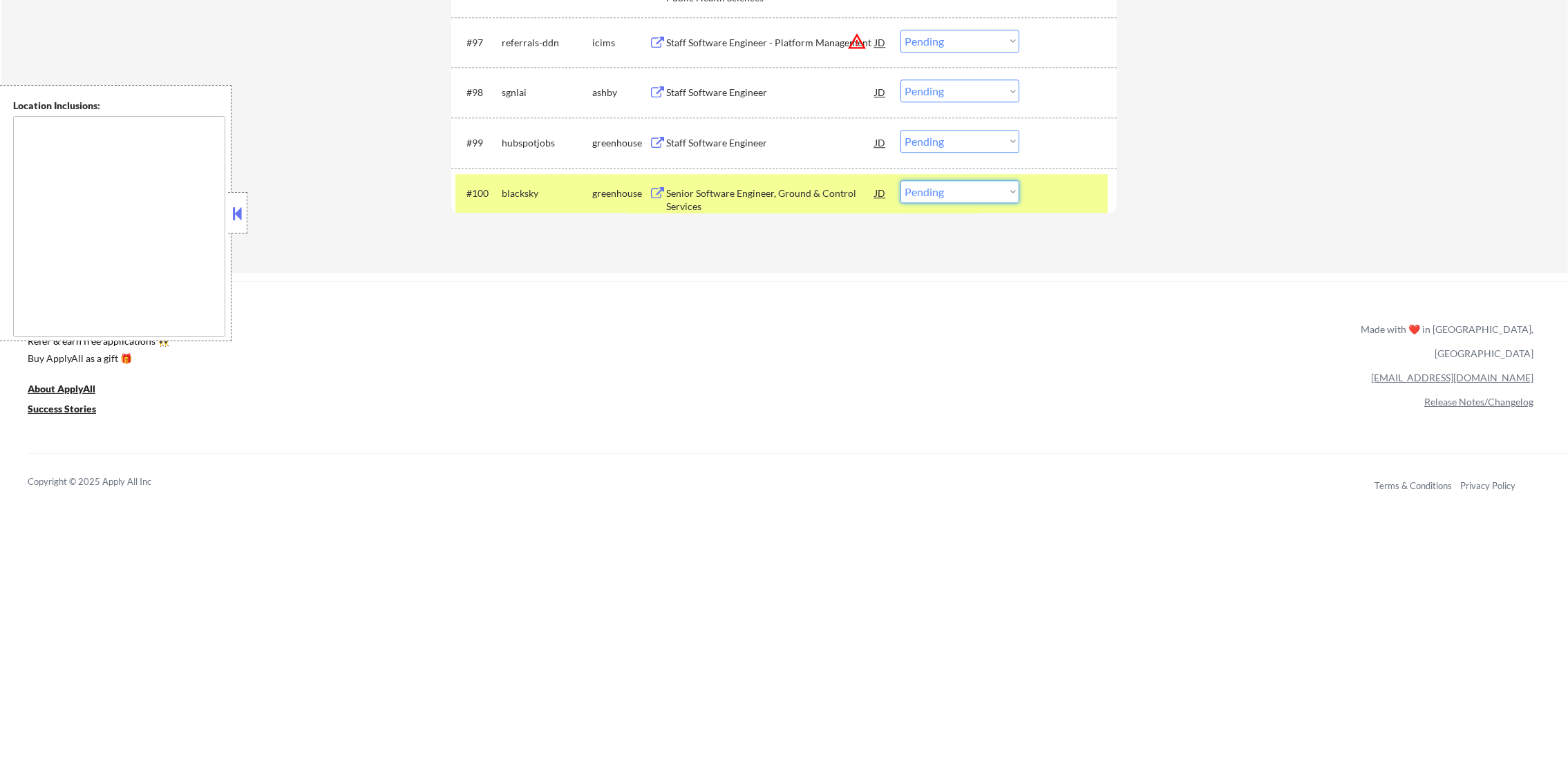
drag, startPoint x: 911, startPoint y: 196, endPoint x: 940, endPoint y: 204, distance: 30.1
click at [911, 196] on select "Choose an option... Pending Applied Excluded (Questions) Excluded (Expired) Exc…" at bounding box center [960, 192] width 119 height 23
click at [901, 180] on select "Choose an option... Pending Applied Excluded (Questions) Excluded (Expired) Exc…" at bounding box center [960, 192] width 119 height 23
click at [486, 186] on div "#100" at bounding box center [478, 193] width 24 height 13
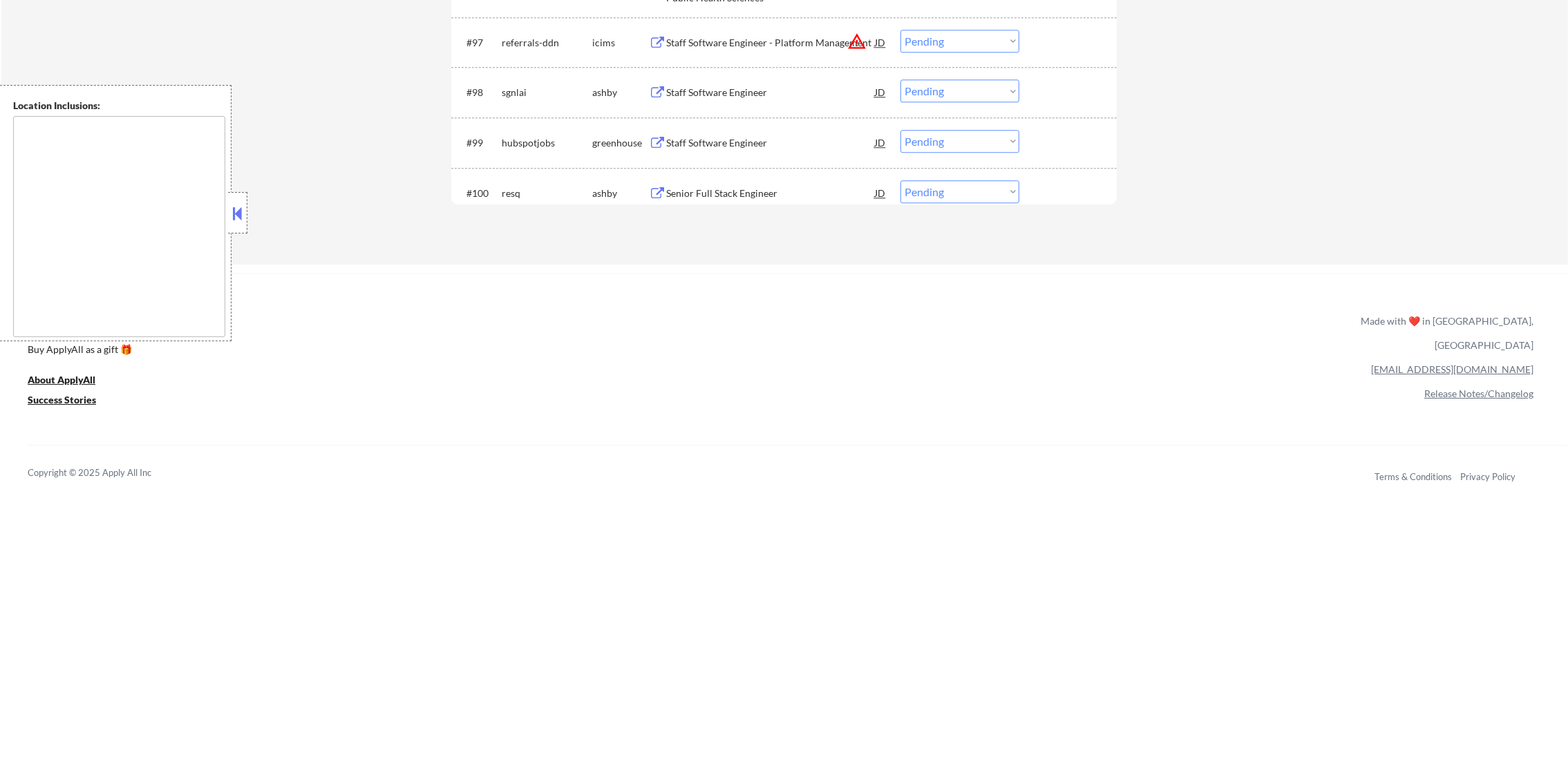
click at [765, 176] on div "#100 resq [PERSON_NAME] Senior Full Stack Engineer JD warning_amber Choose an o…" at bounding box center [781, 193] width 652 height 37
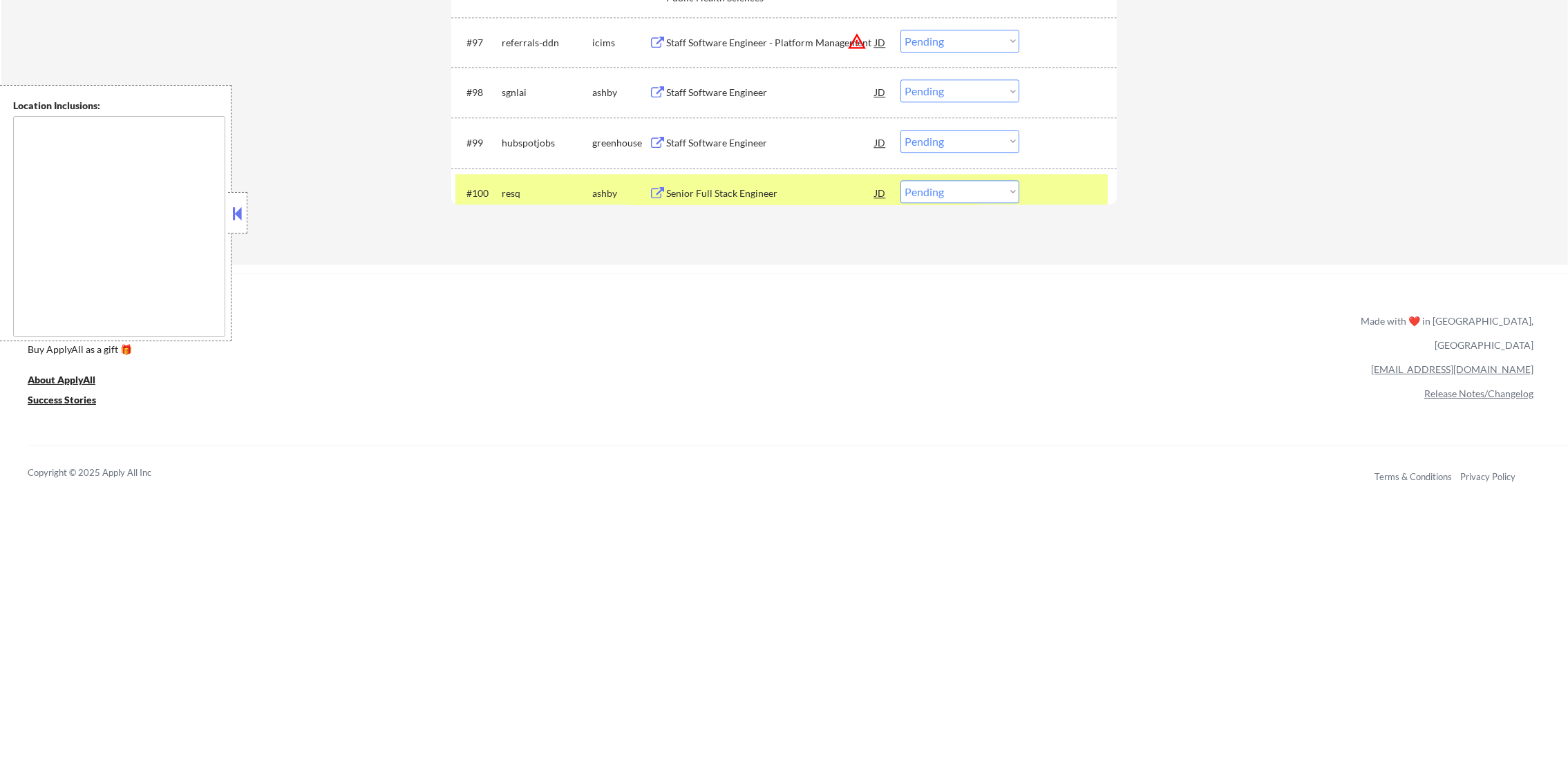
click at [508, 190] on div "resq" at bounding box center [548, 193] width 91 height 13
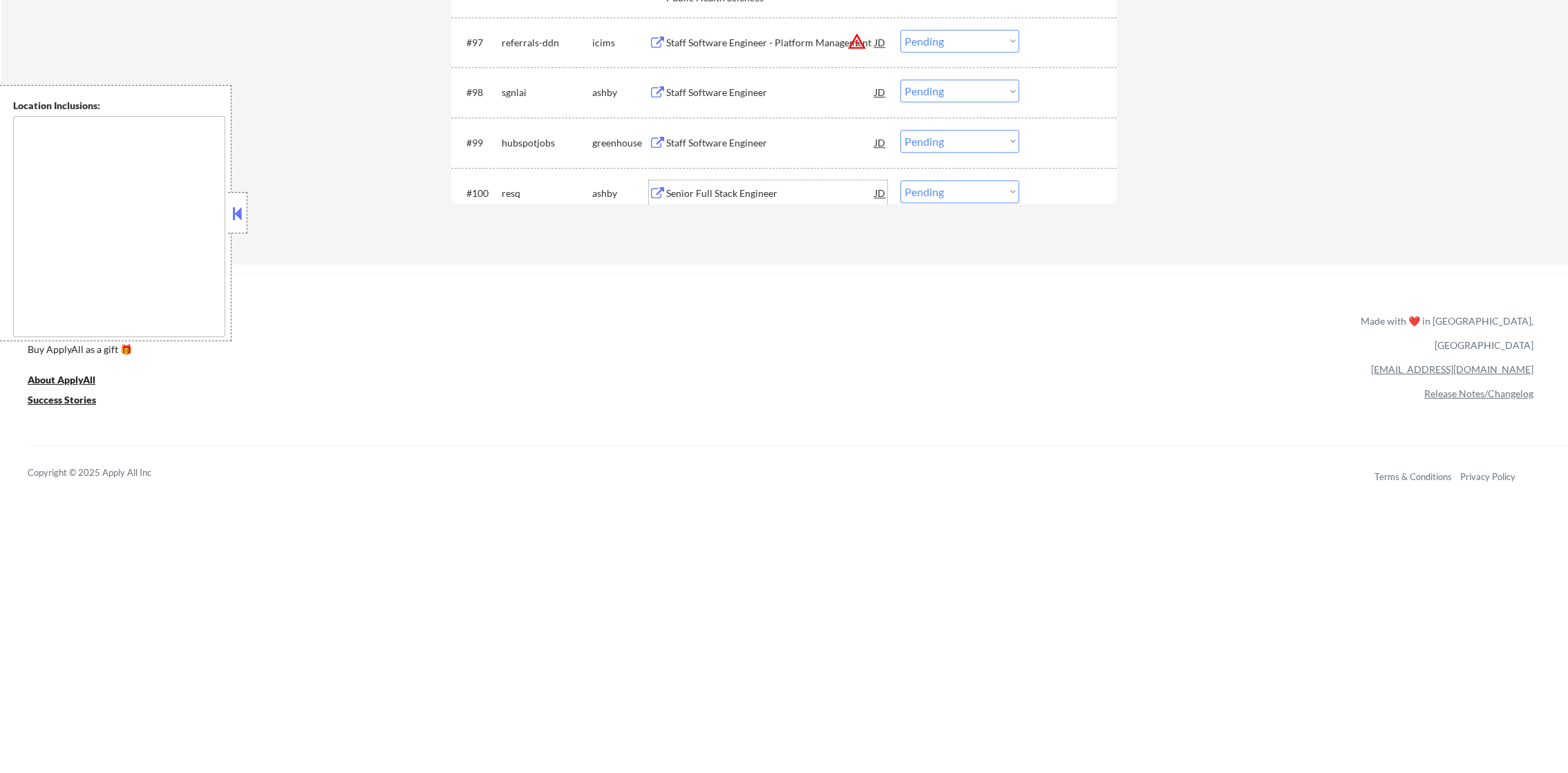
click at [737, 185] on div "Senior Full Stack Engineer" at bounding box center [771, 193] width 209 height 25
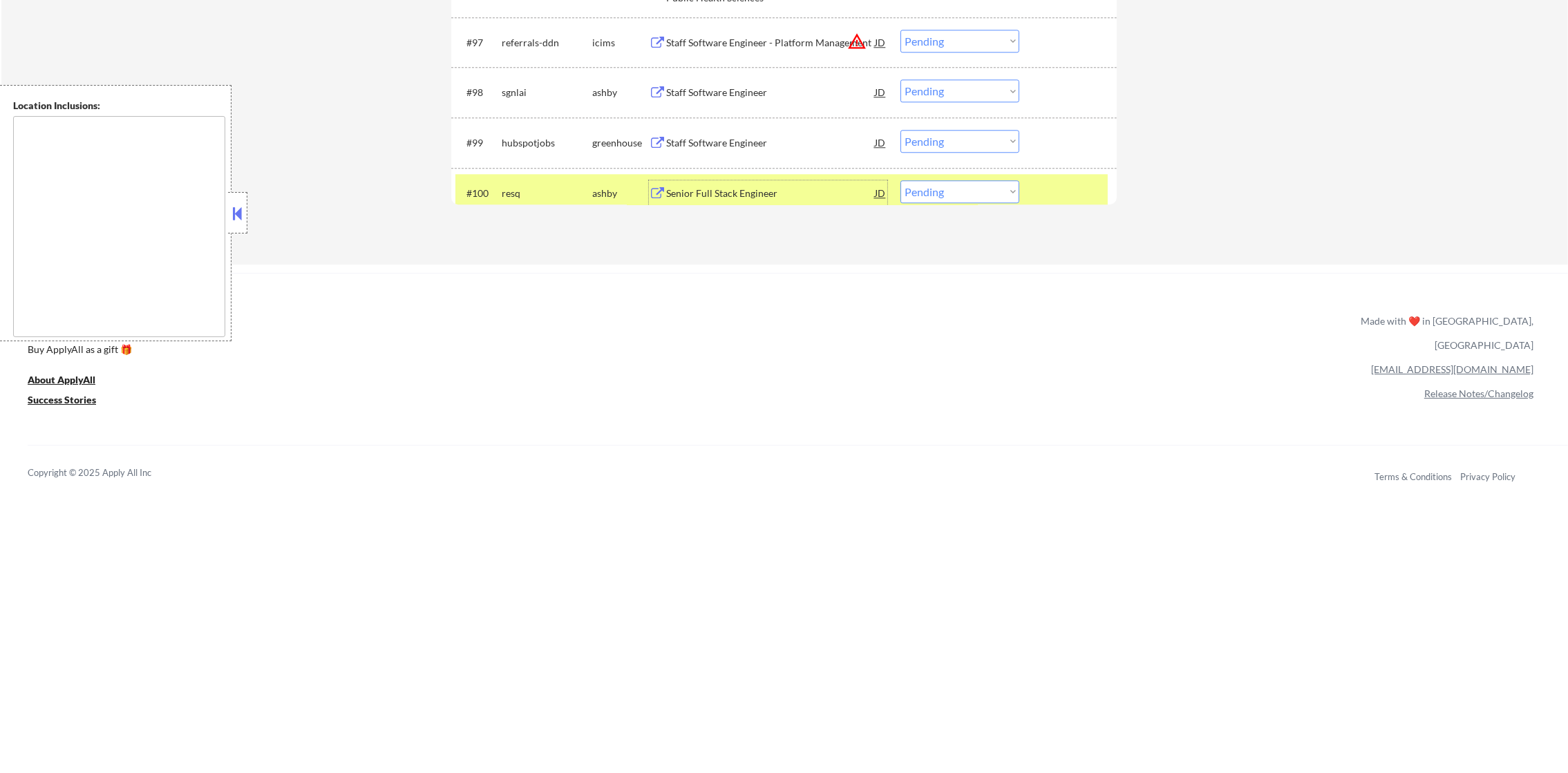
click at [959, 185] on select "Choose an option... Pending Applied Excluded (Questions) Excluded (Expired) Exc…" at bounding box center [960, 192] width 119 height 23
click at [901, 180] on select "Choose an option... Pending Applied Excluded (Questions) Excluded (Expired) Exc…" at bounding box center [960, 192] width 119 height 23
click at [519, 183] on div "resq" at bounding box center [548, 193] width 91 height 25
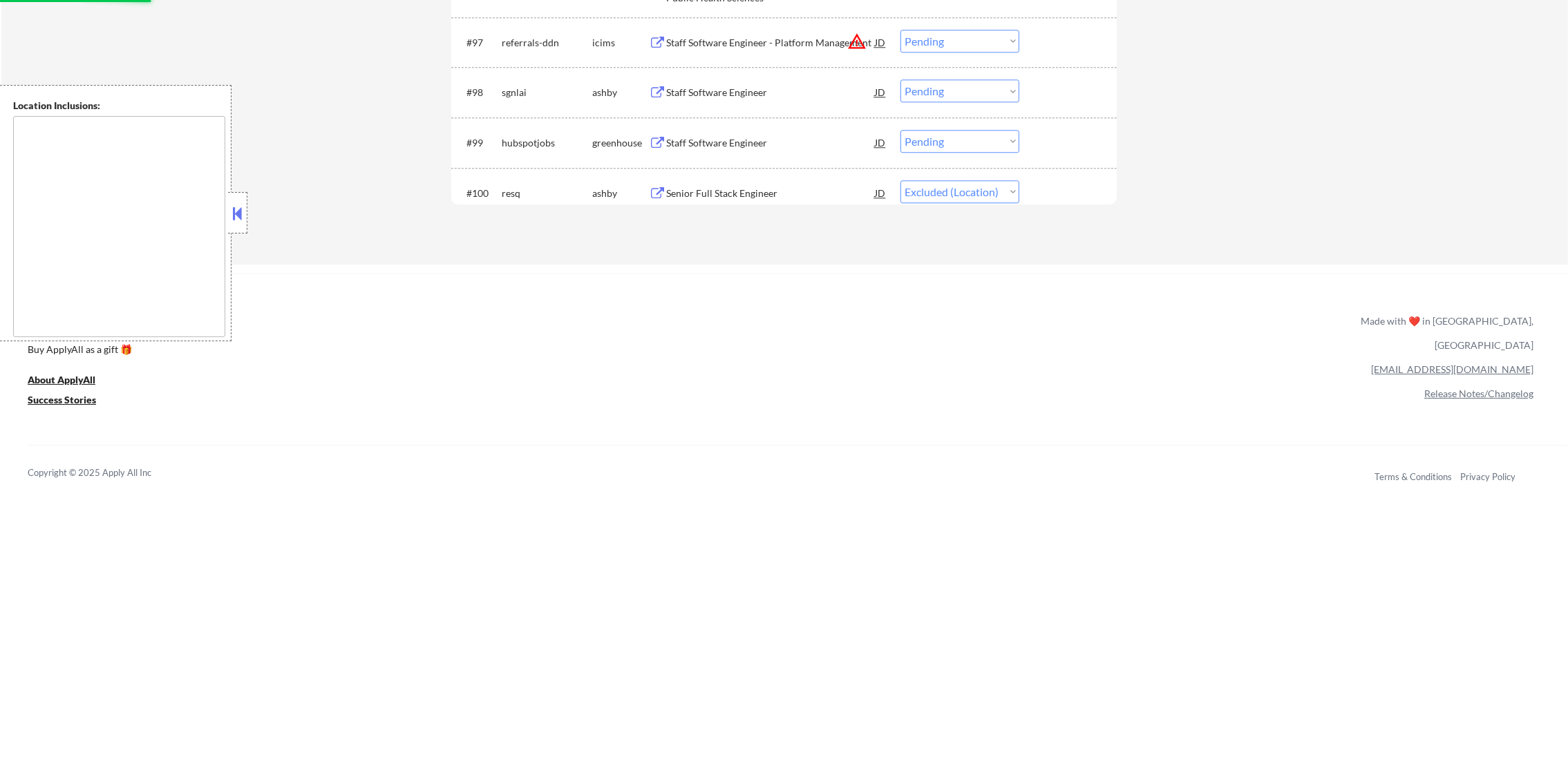
select select ""pending""
click at [772, 103] on div "Staff Software Engineer" at bounding box center [771, 92] width 209 height 25
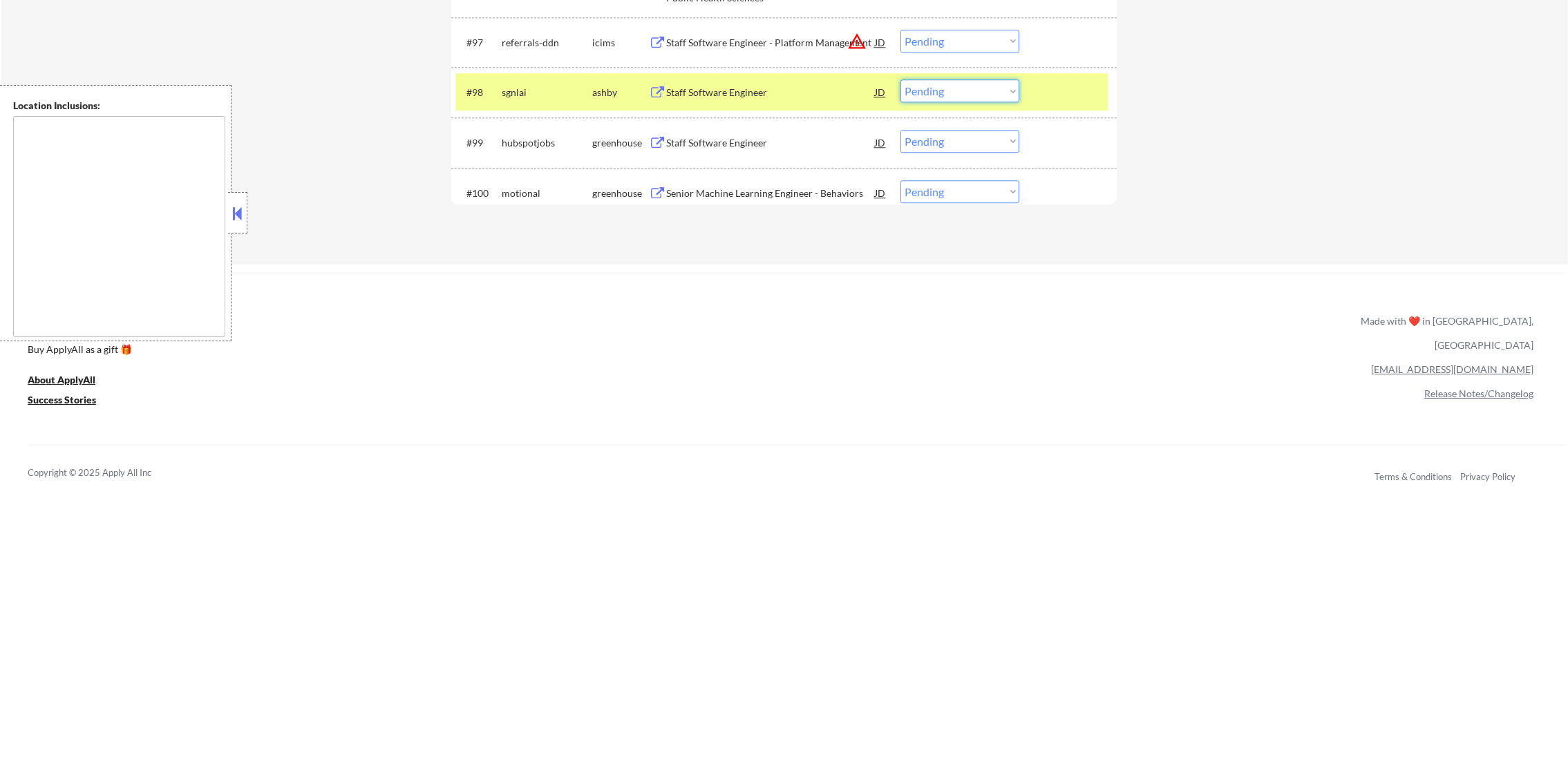
click at [956, 90] on select "Choose an option... Pending Applied Excluded (Questions) Excluded (Expired) Exc…" at bounding box center [960, 91] width 119 height 23
click at [901, 79] on select "Choose an option... Pending Applied Excluded (Questions) Excluded (Expired) Exc…" at bounding box center [960, 91] width 119 height 23
click at [537, 87] on div "sgnlai" at bounding box center [548, 92] width 91 height 13
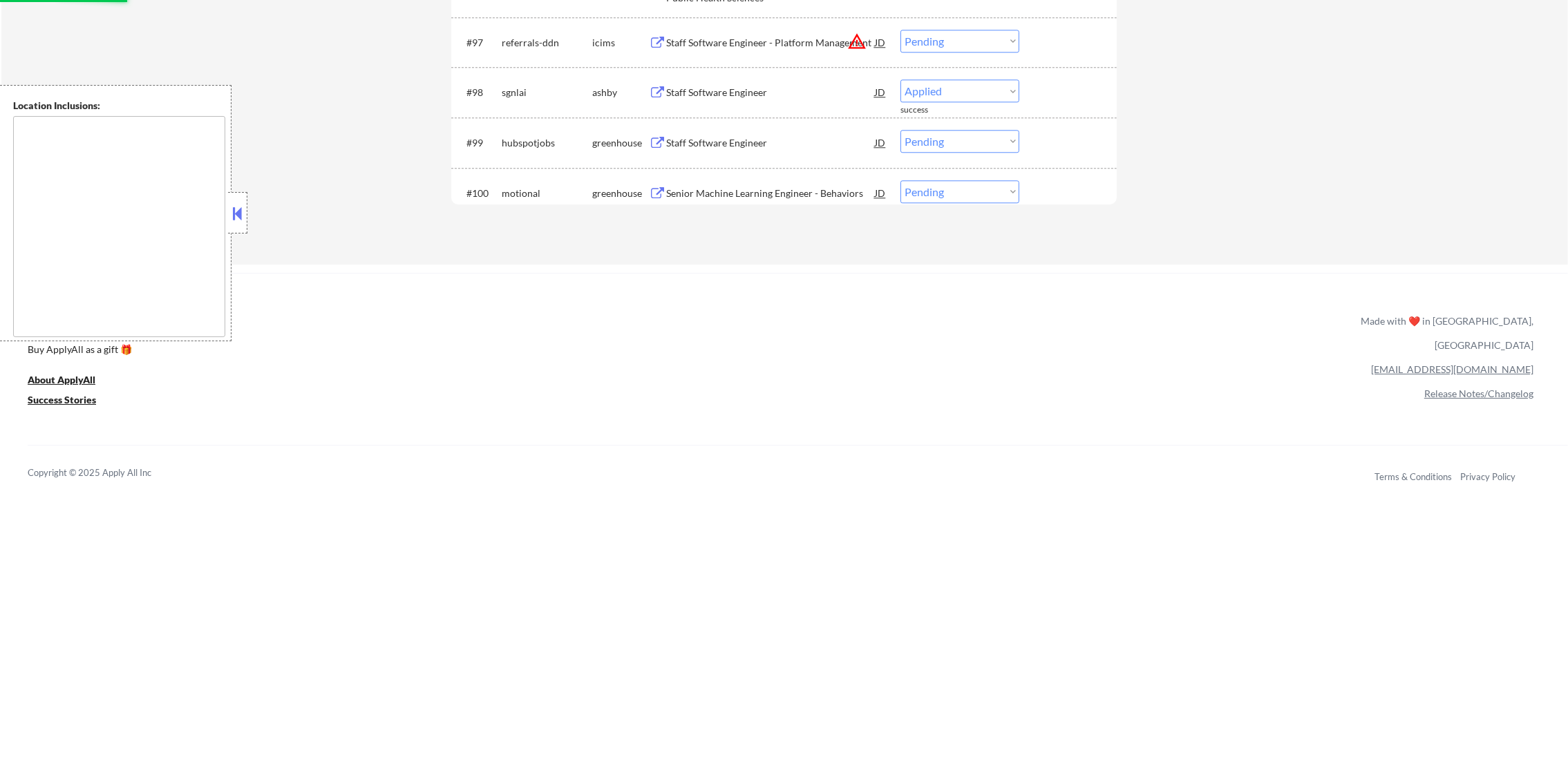
scroll to position [5471, 0]
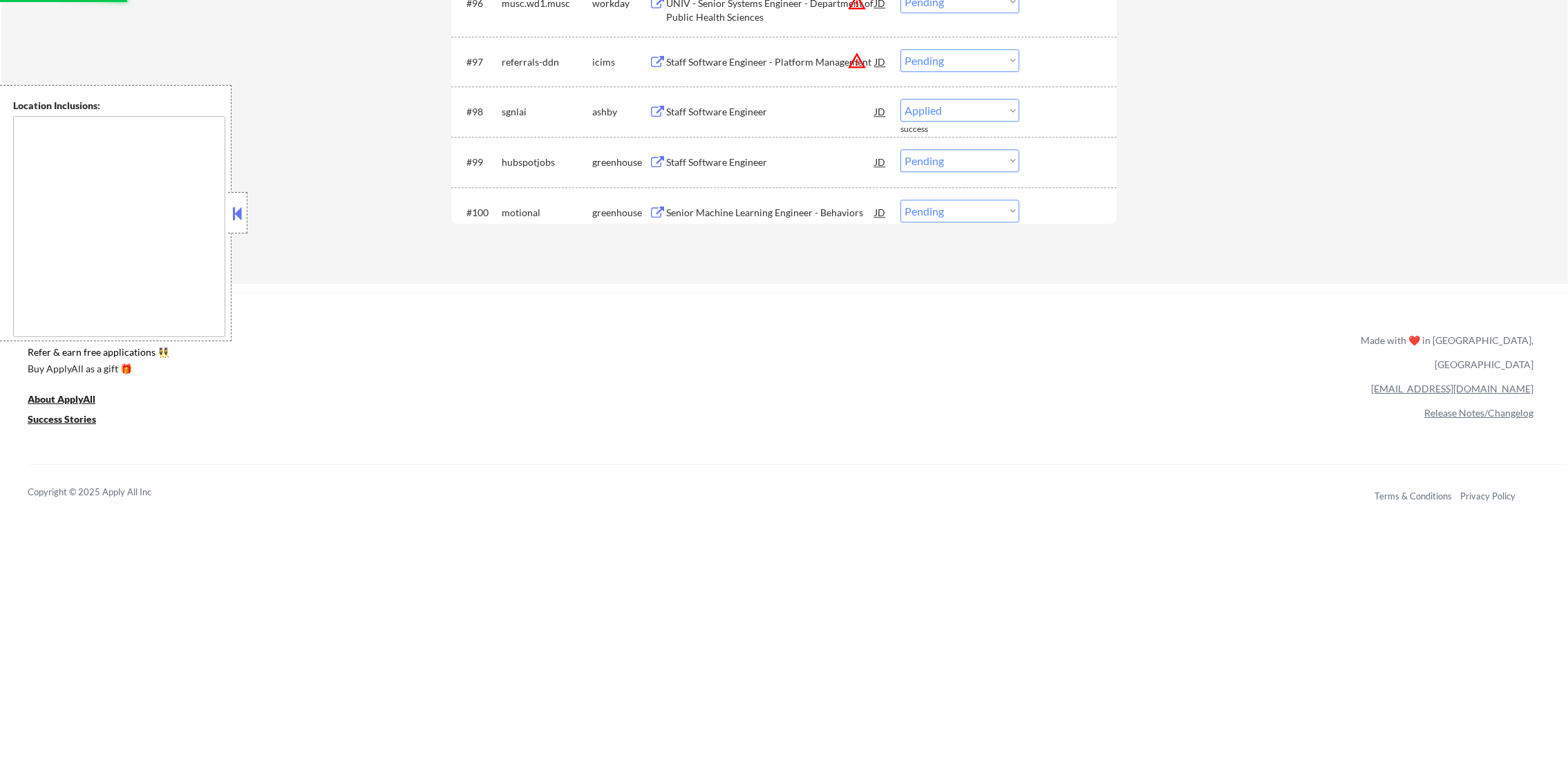
select select ""pending""
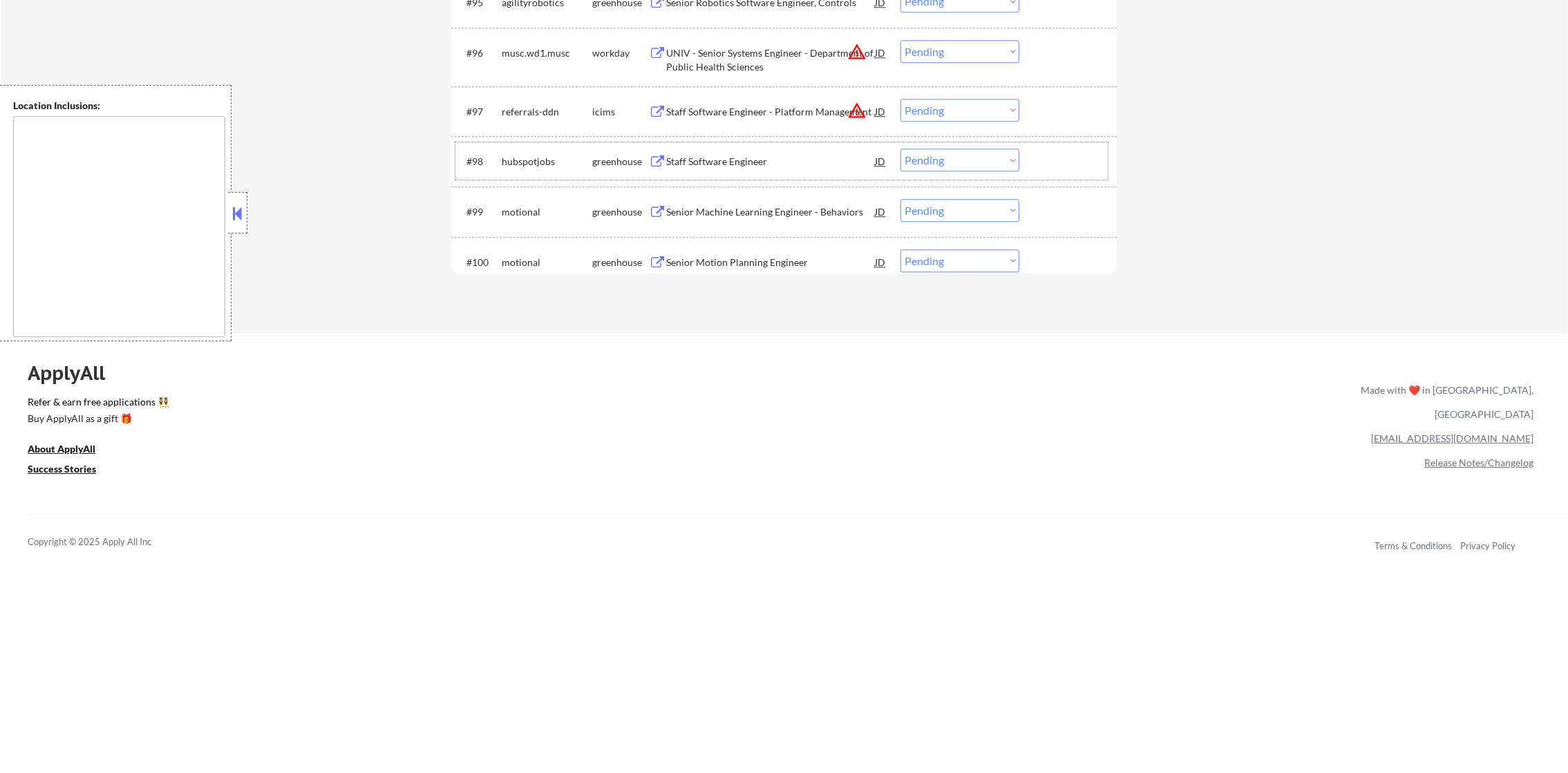
click at [932, 103] on select "Choose an option... Pending Applied Excluded (Questions) Excluded (Expired) Exc…" at bounding box center [960, 111] width 119 height 23
click at [901, 99] on select "Choose an option... Pending Applied Excluded (Questions) Excluded (Expired) Exc…" at bounding box center [960, 111] width 119 height 23
click at [755, 161] on div "Staff Software Engineer" at bounding box center [771, 161] width 209 height 13
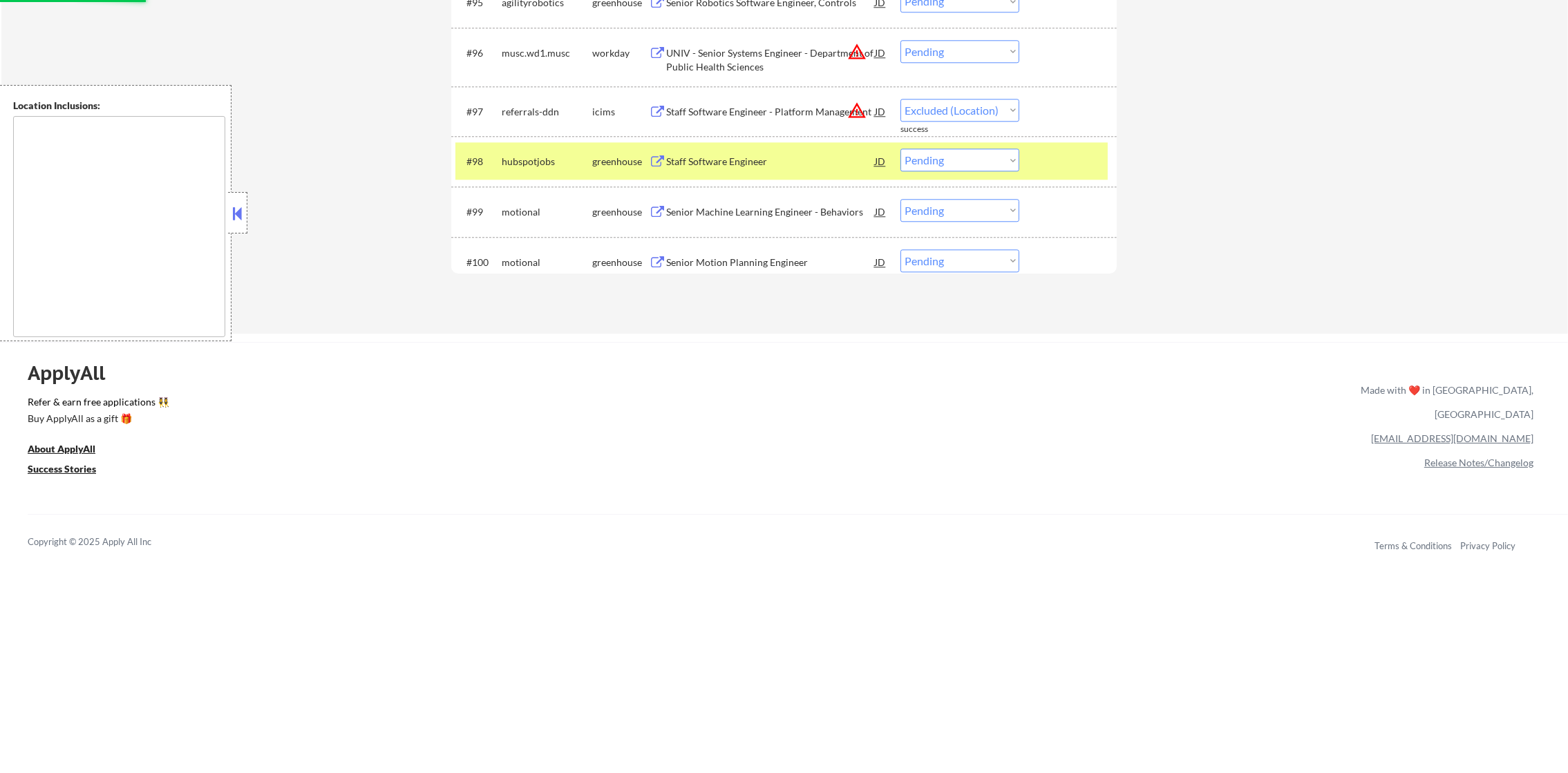
select select ""pending""
click at [956, 158] on select "Choose an option... Pending Applied Excluded (Questions) Excluded (Expired) Exc…" at bounding box center [960, 160] width 119 height 23
click at [901, 149] on select "Choose an option... Pending Applied Excluded (Questions) Excluded (Expired) Exc…" at bounding box center [960, 160] width 119 height 23
click at [536, 146] on div "#98 motional greenhouse Senior Machine Learning Engineer - Behaviors JD Choose …" at bounding box center [781, 161] width 652 height 37
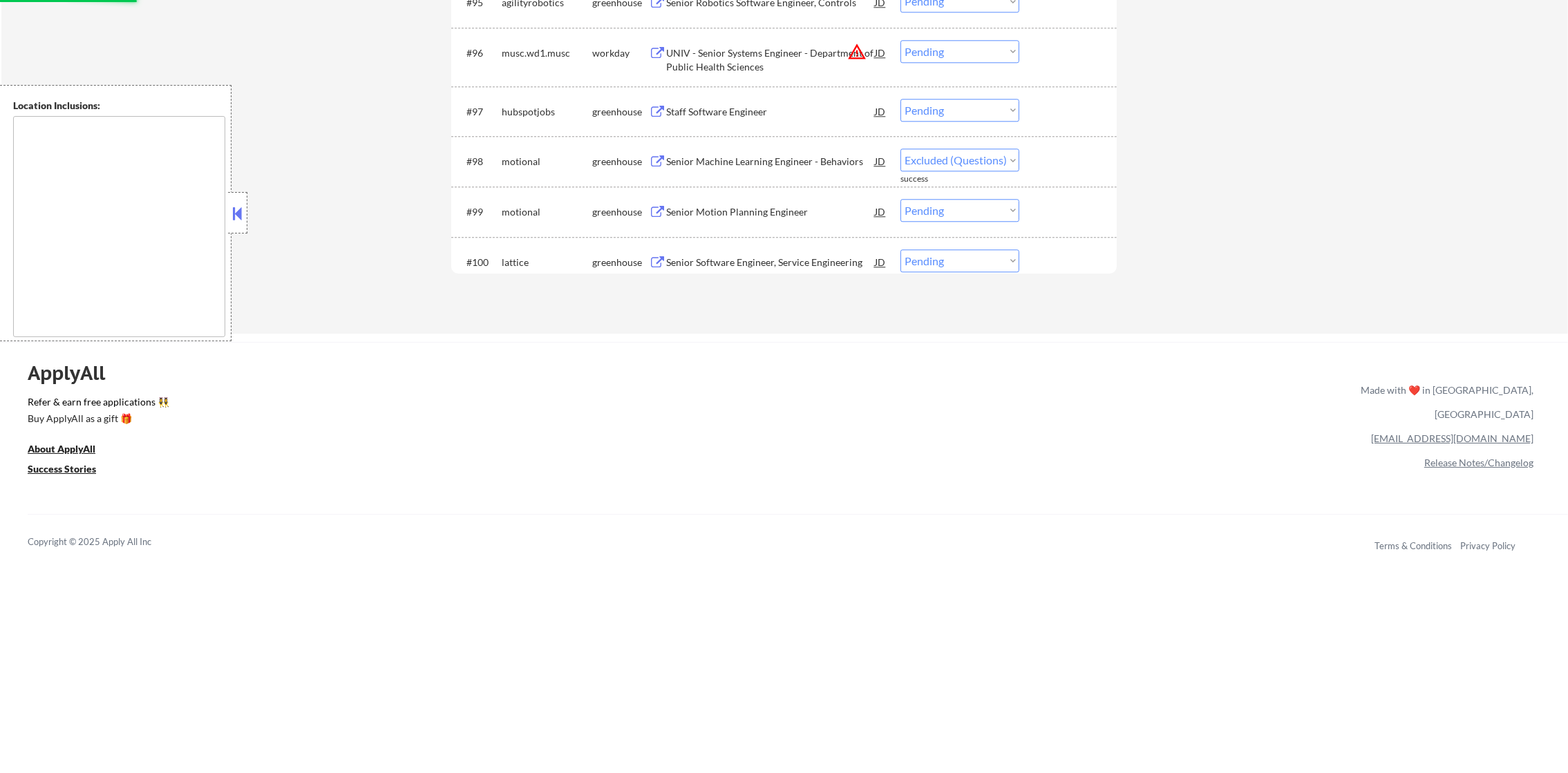
select select ""pending""
click at [787, 161] on div "Senior Motion Planning Engineer" at bounding box center [771, 161] width 209 height 13
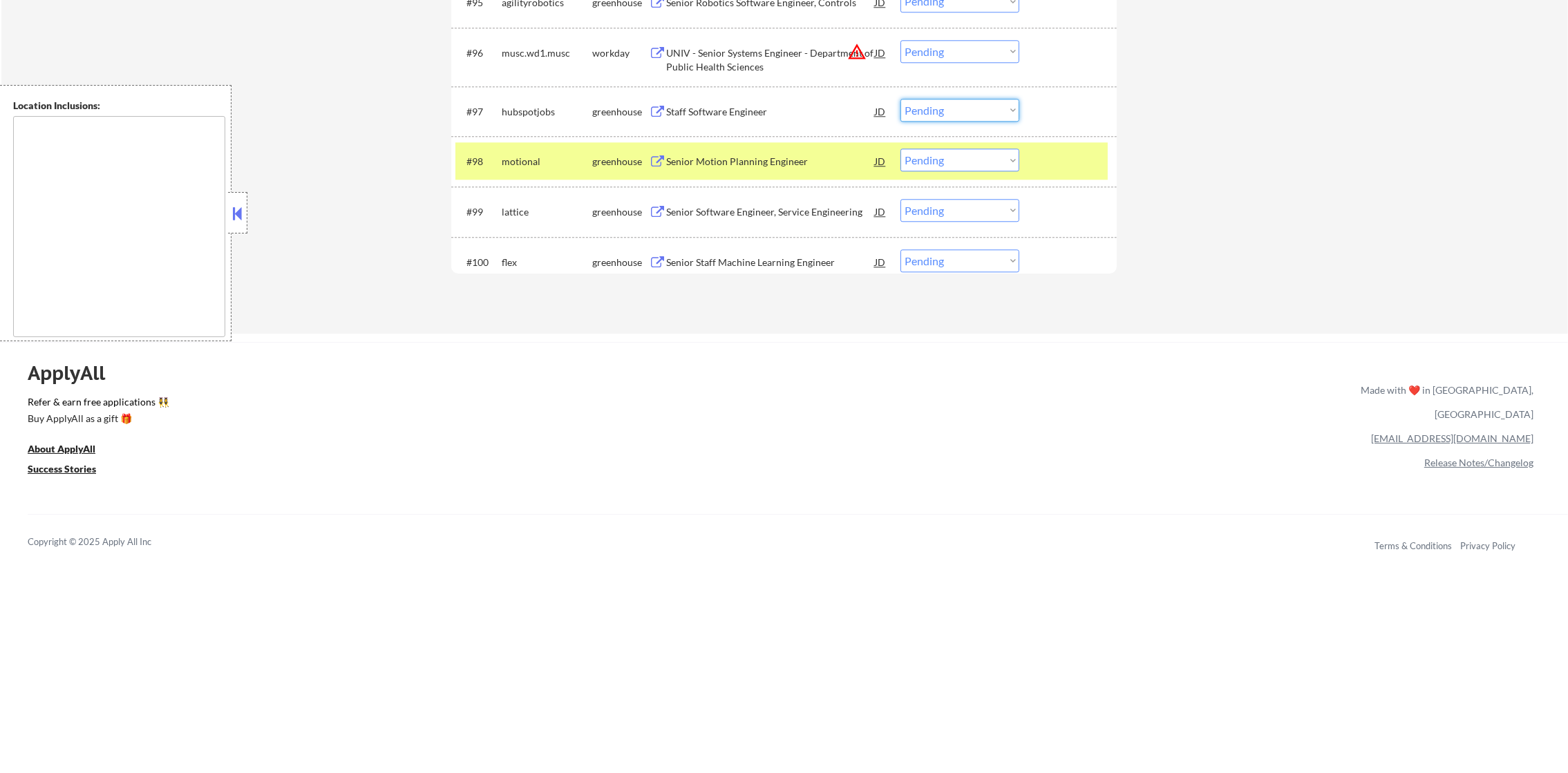
click at [964, 100] on select "Choose an option... Pending Applied Excluded (Questions) Excluded (Expired) Exc…" at bounding box center [960, 111] width 119 height 23
click at [901, 99] on select "Choose an option... Pending Applied Excluded (Questions) Excluded (Expired) Exc…" at bounding box center [960, 111] width 119 height 23
select select ""pending""
click at [940, 164] on select "Choose an option... Pending Applied Excluded (Questions) Excluded (Expired) Exc…" at bounding box center [960, 160] width 119 height 23
click at [901, 149] on select "Choose an option... Pending Applied Excluded (Questions) Excluded (Expired) Exc…" at bounding box center [960, 160] width 119 height 23
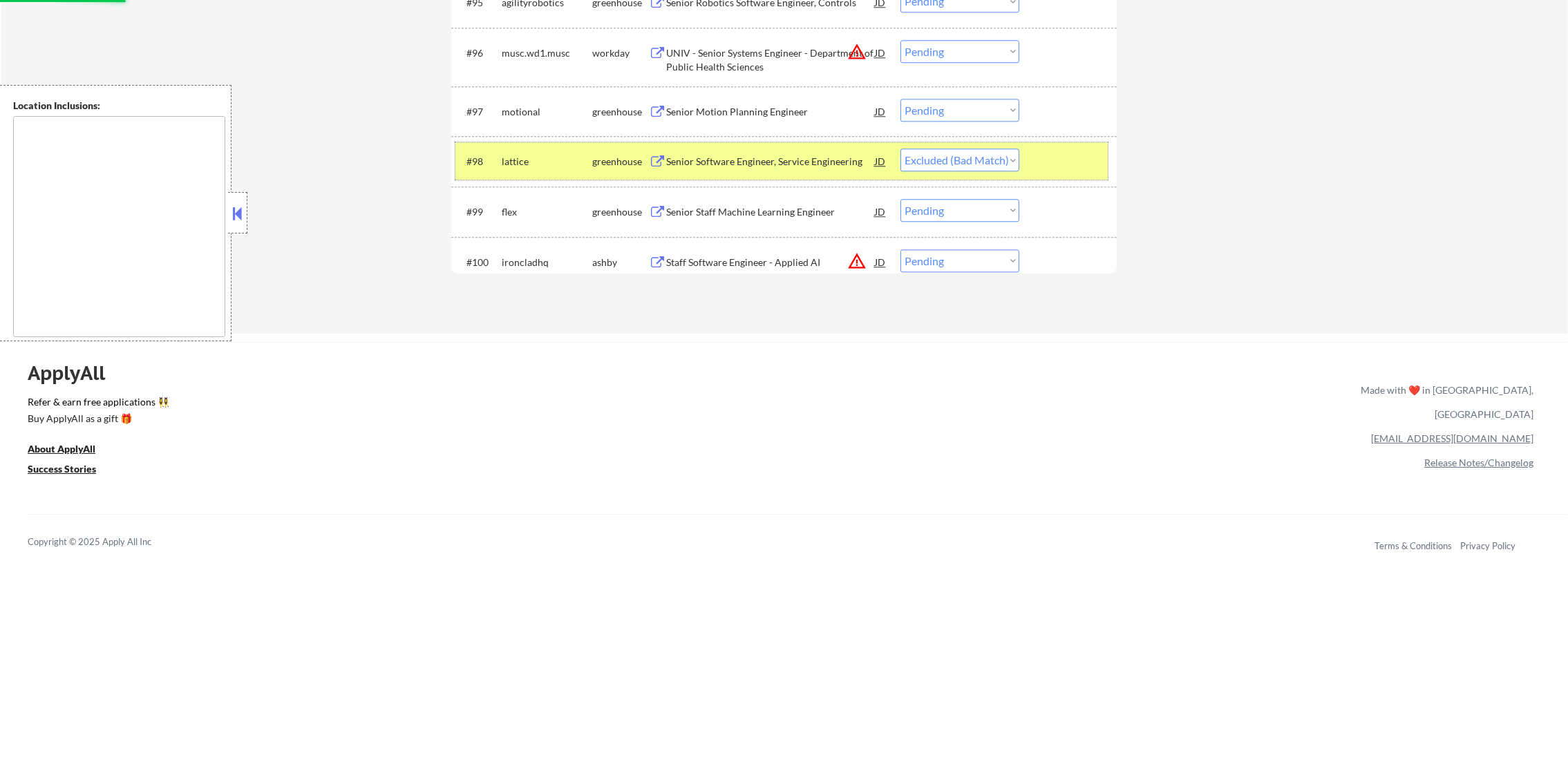
click at [532, 149] on div "lattice" at bounding box center [548, 161] width 91 height 25
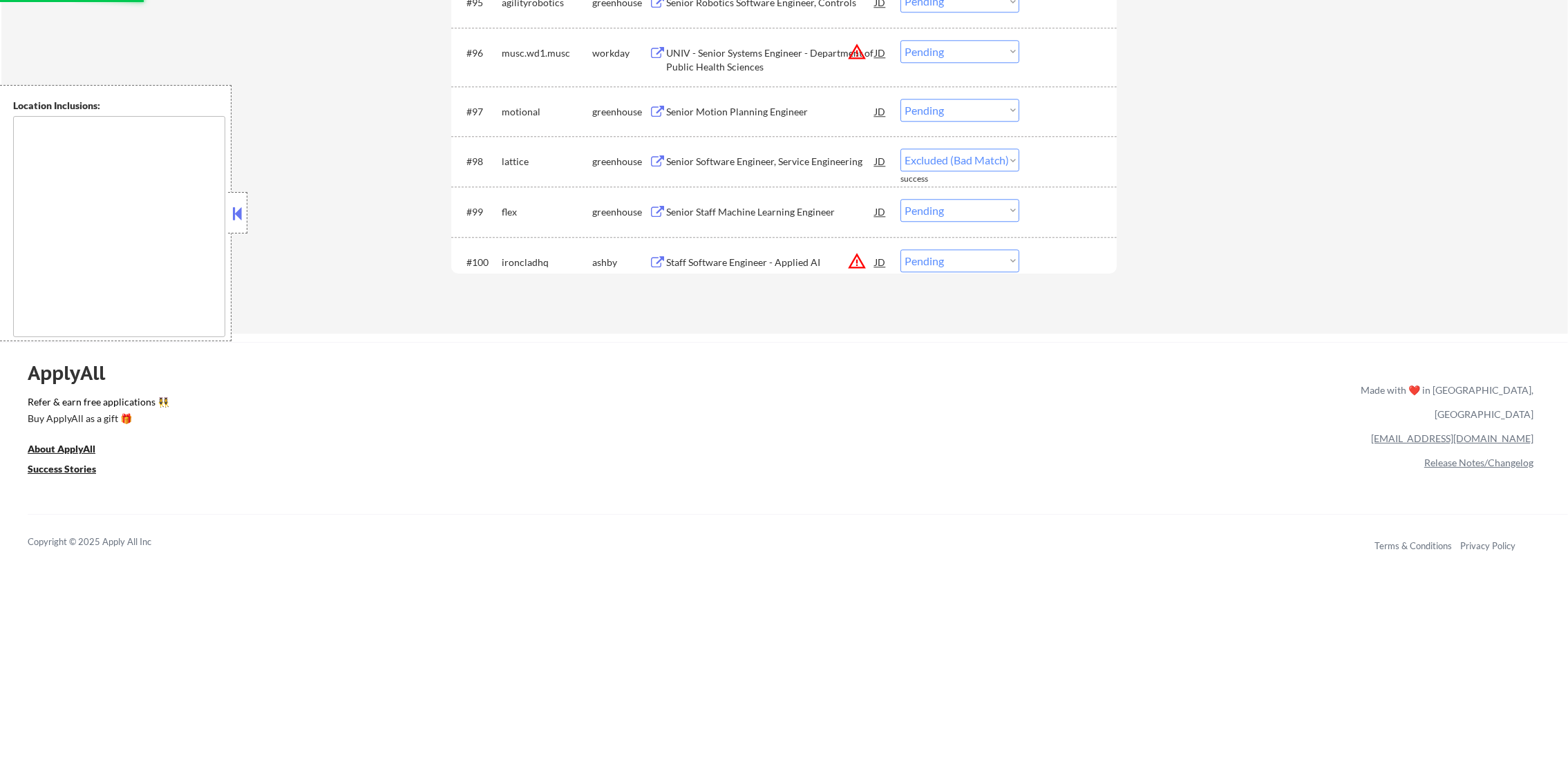
select select ""pending""
click at [785, 123] on div "Senior Motion Planning Engineer" at bounding box center [771, 111] width 209 height 25
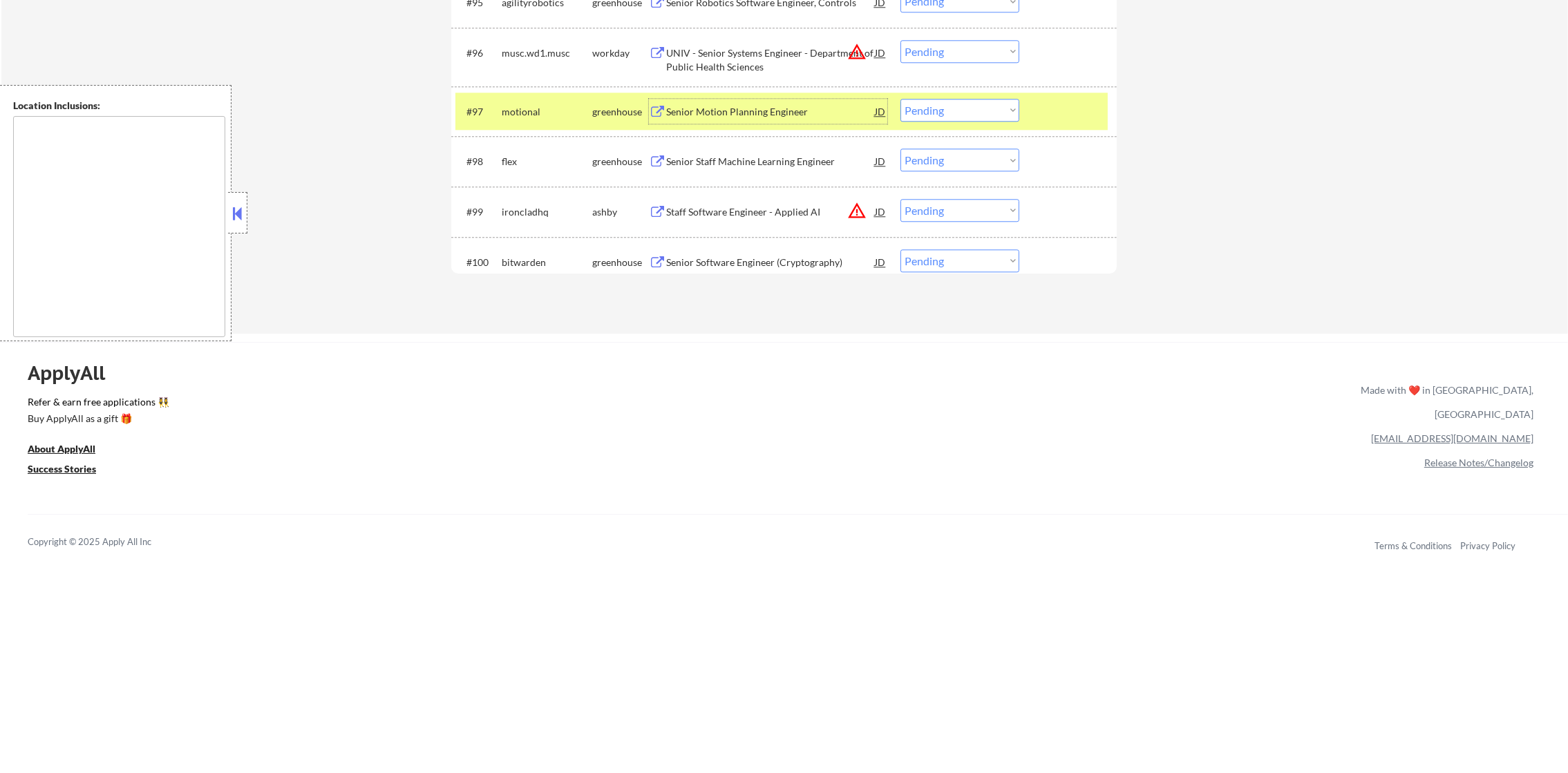
click at [524, 105] on div "motional" at bounding box center [548, 111] width 91 height 13
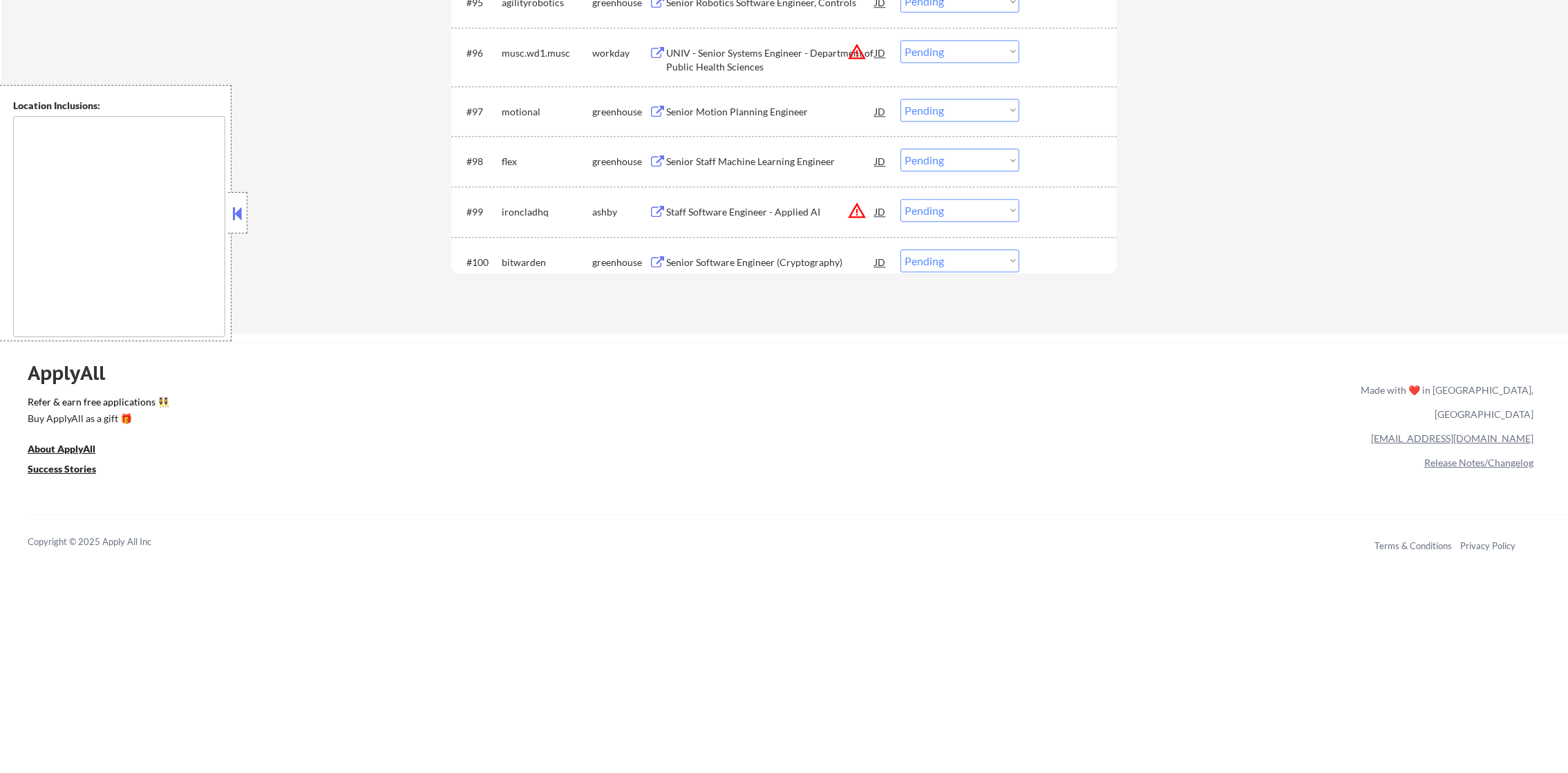
click at [777, 115] on div "Senior Motion Planning Engineer" at bounding box center [771, 111] width 209 height 13
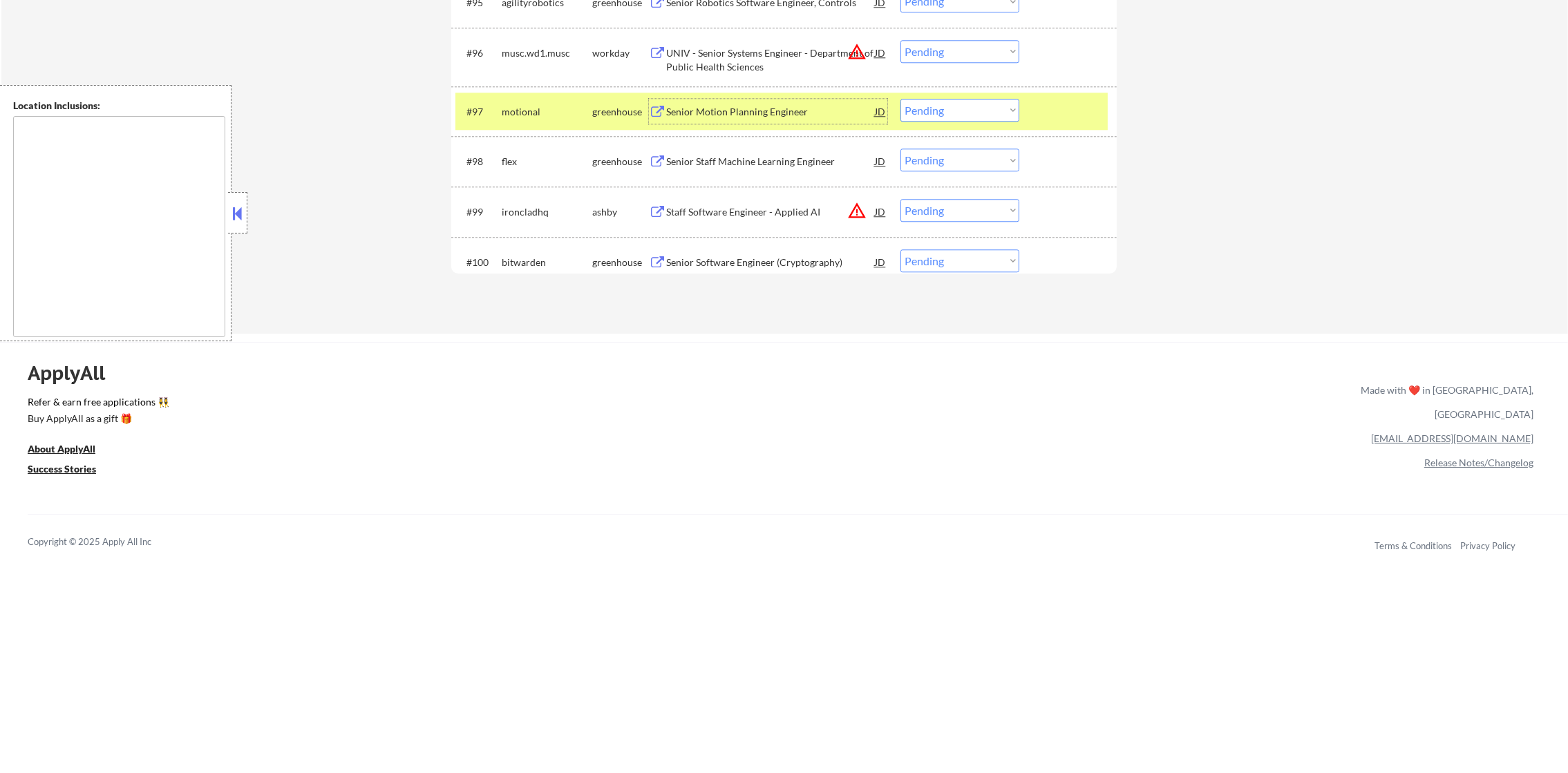
scroll to position [0, 0]
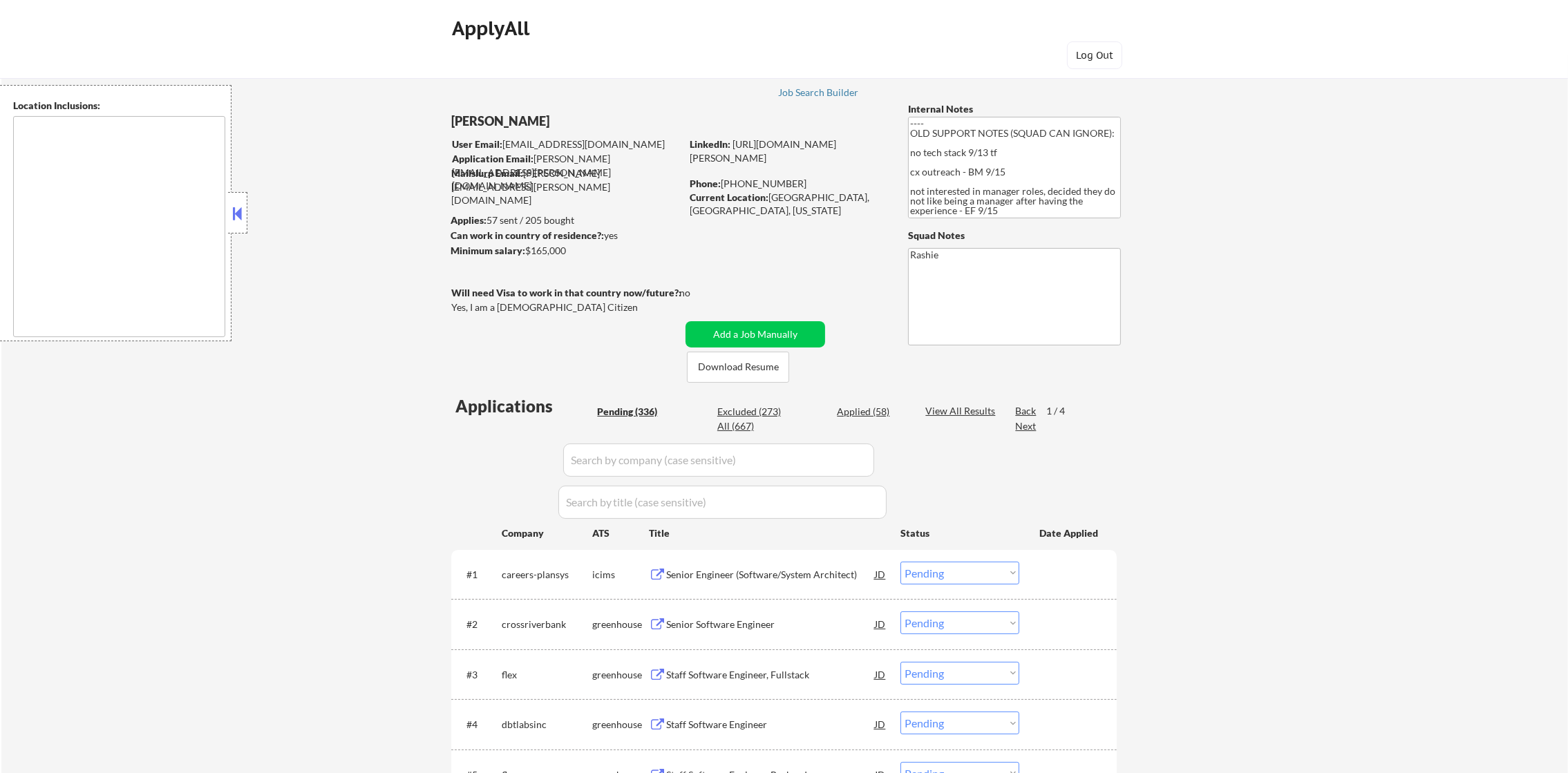
click at [735, 428] on div "All (667)" at bounding box center [751, 425] width 69 height 13
select select ""applied""
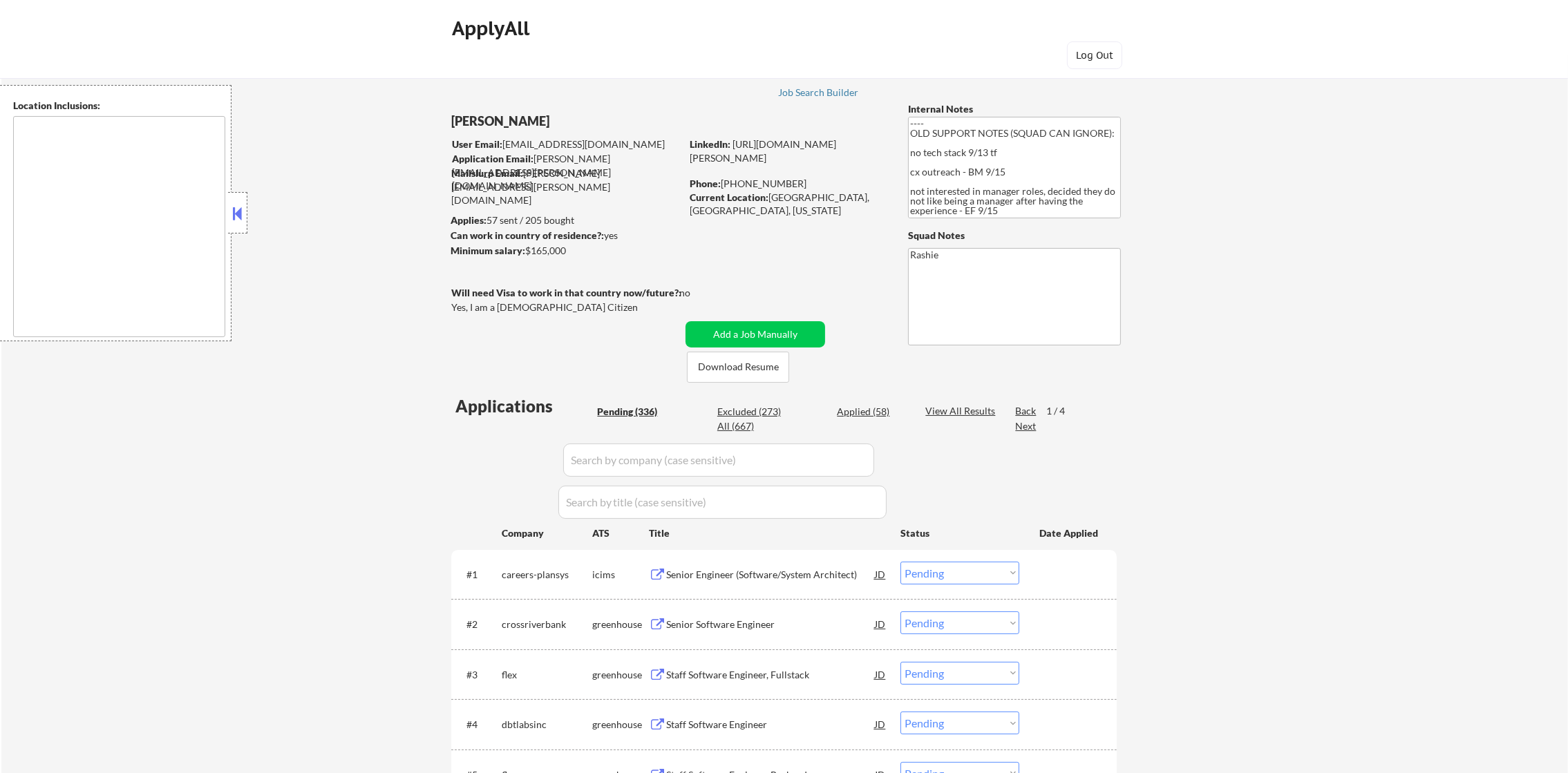
select select ""applied""
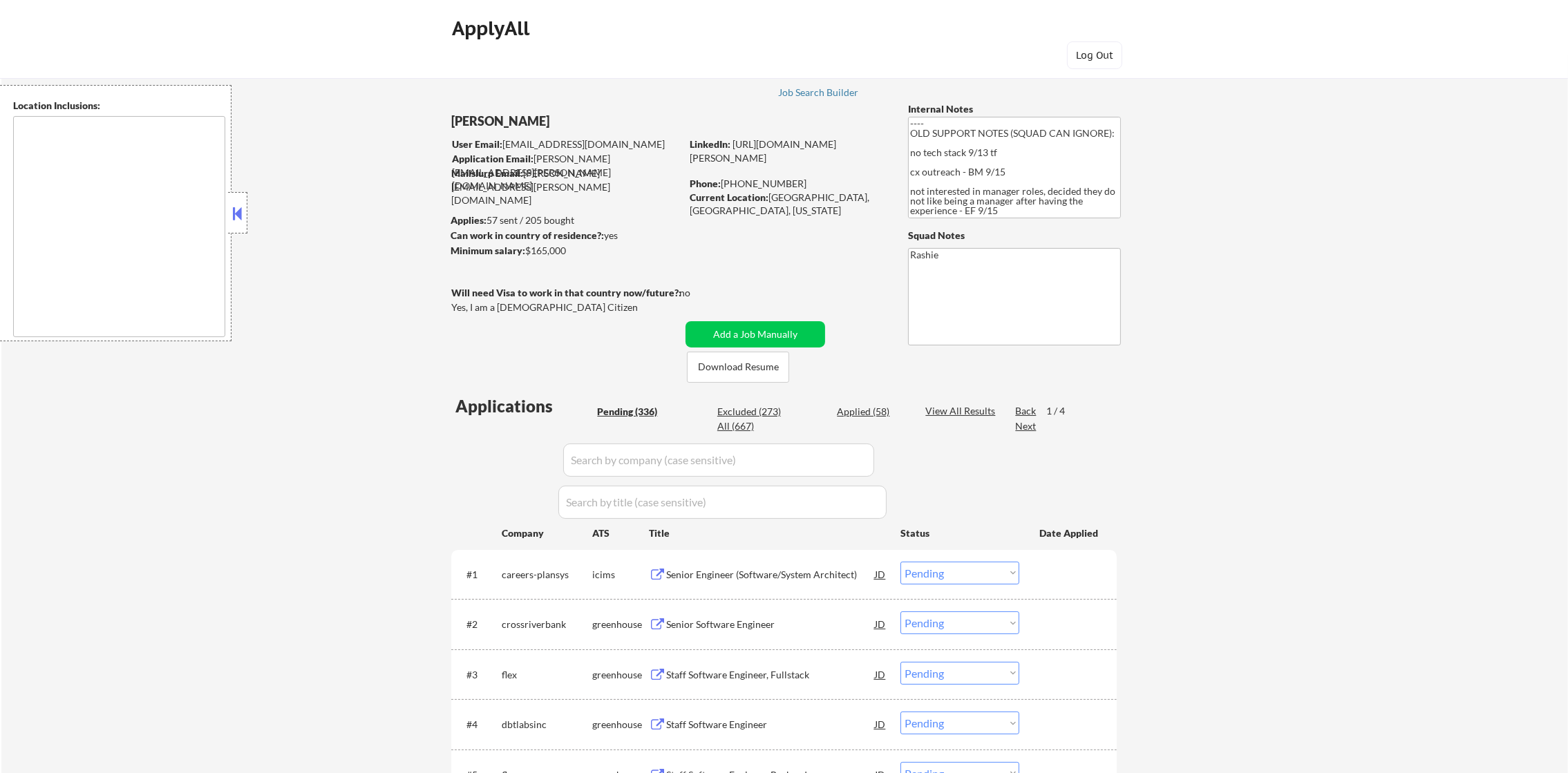
select select ""applied""
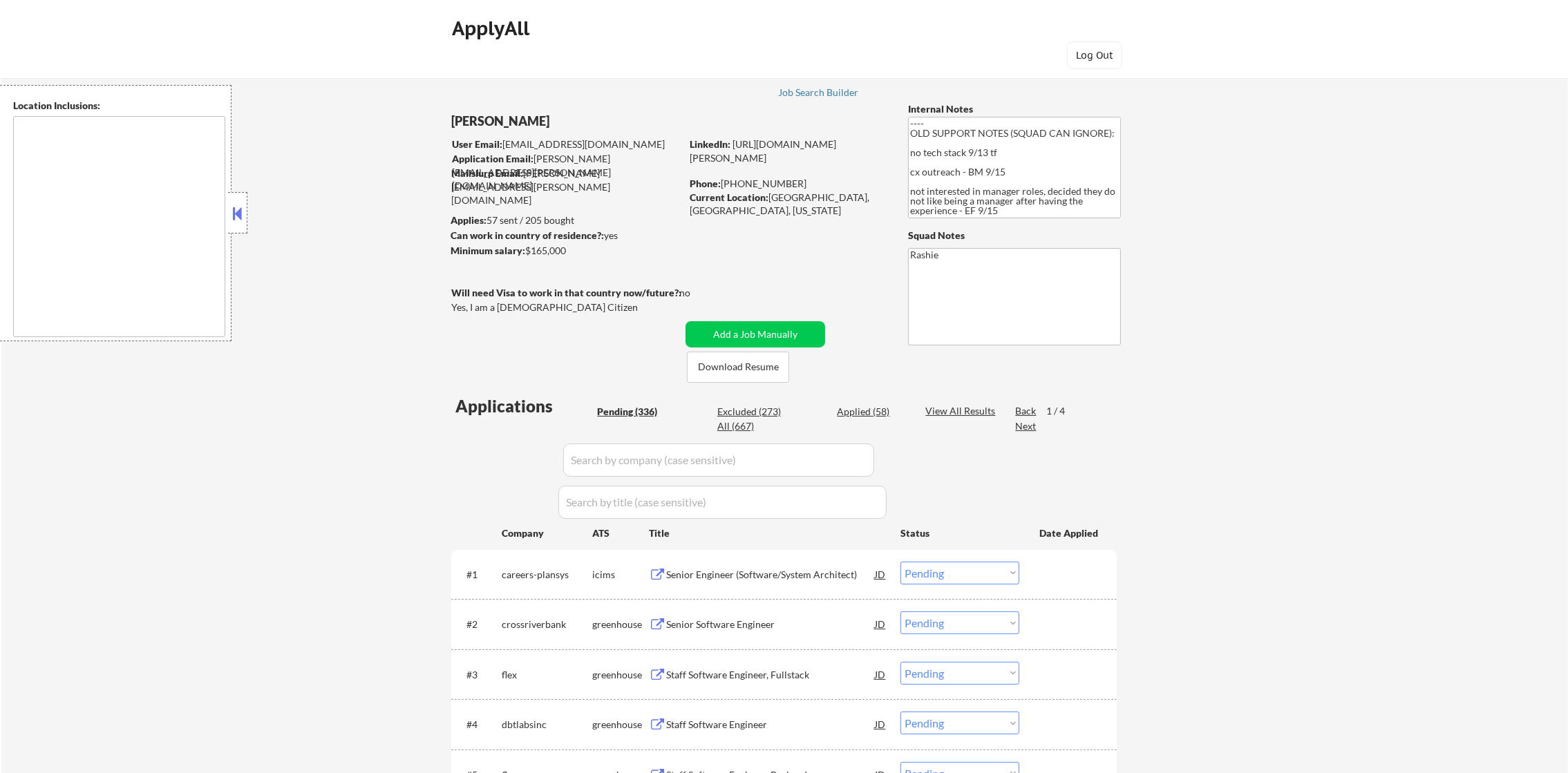
select select ""applied""
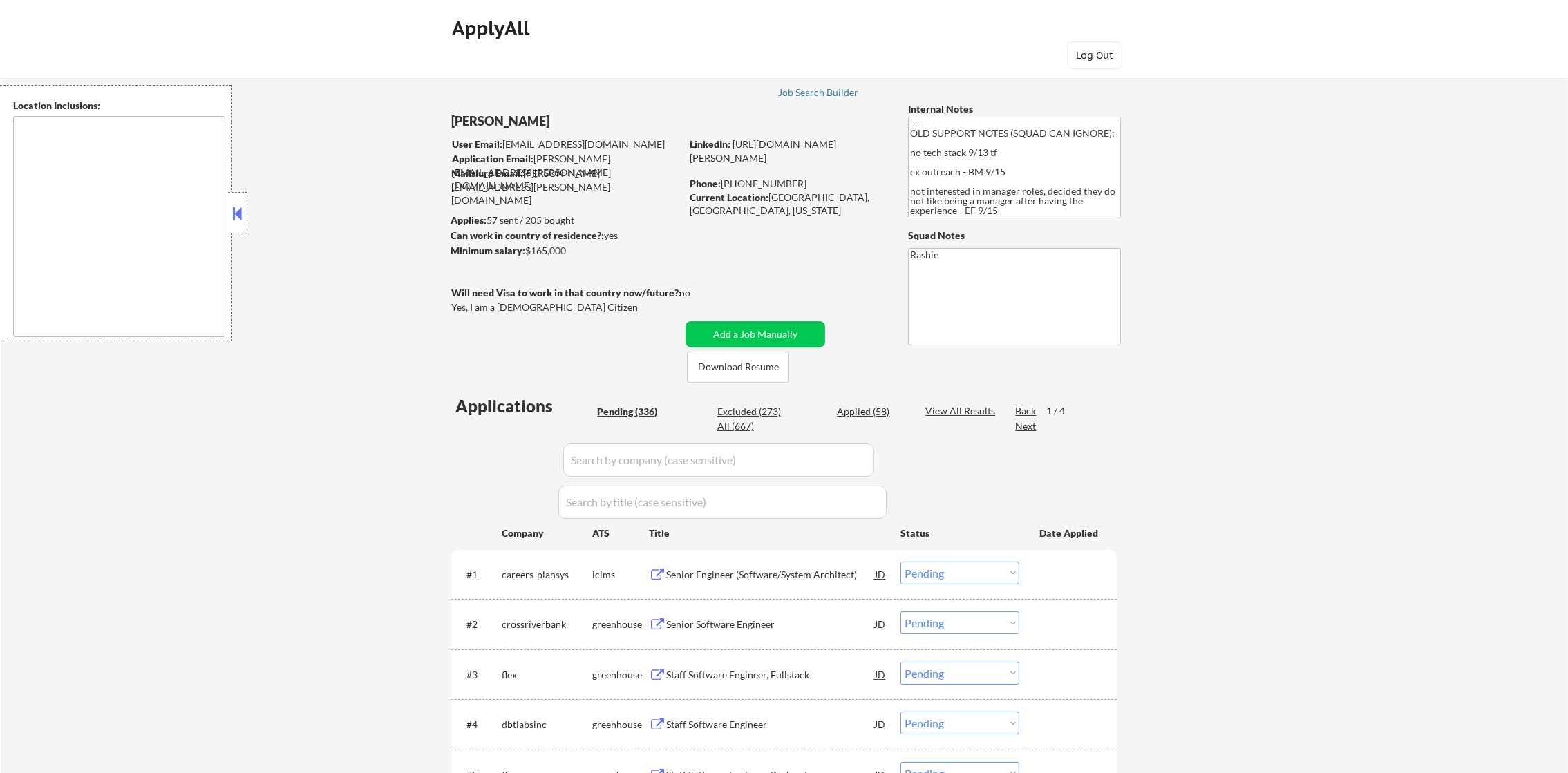
select select ""applied""
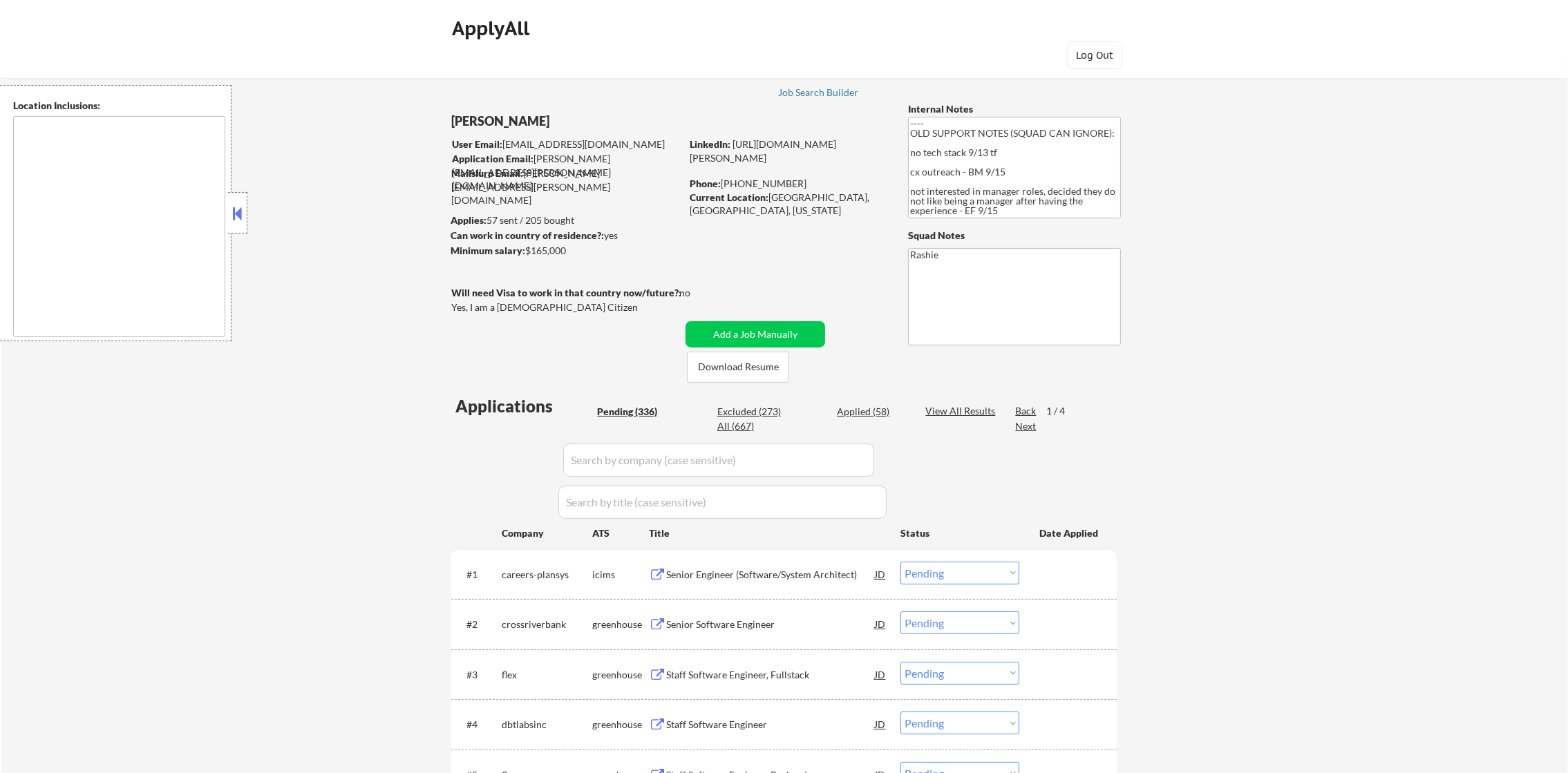
select select ""applied""
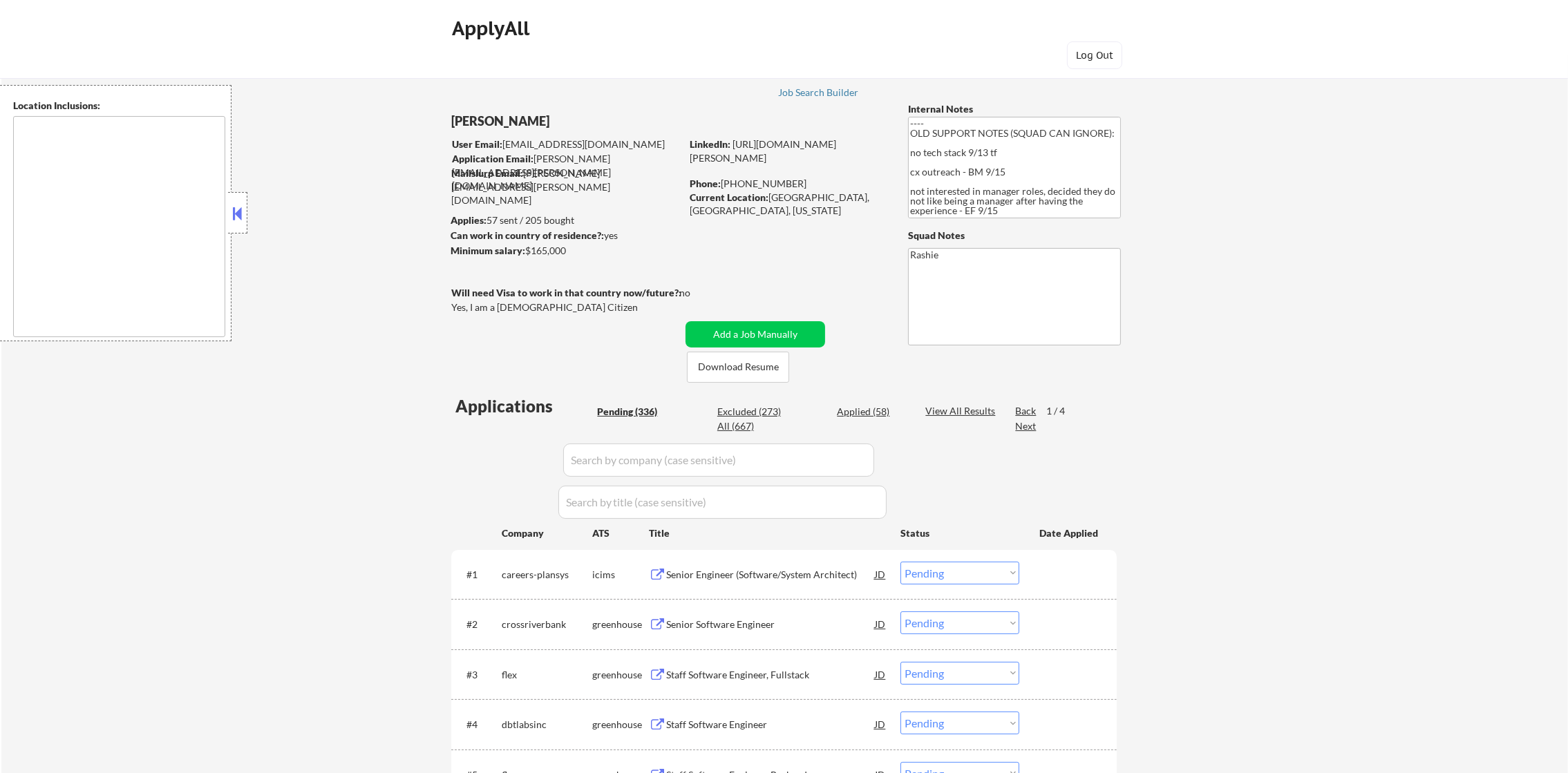
select select ""applied""
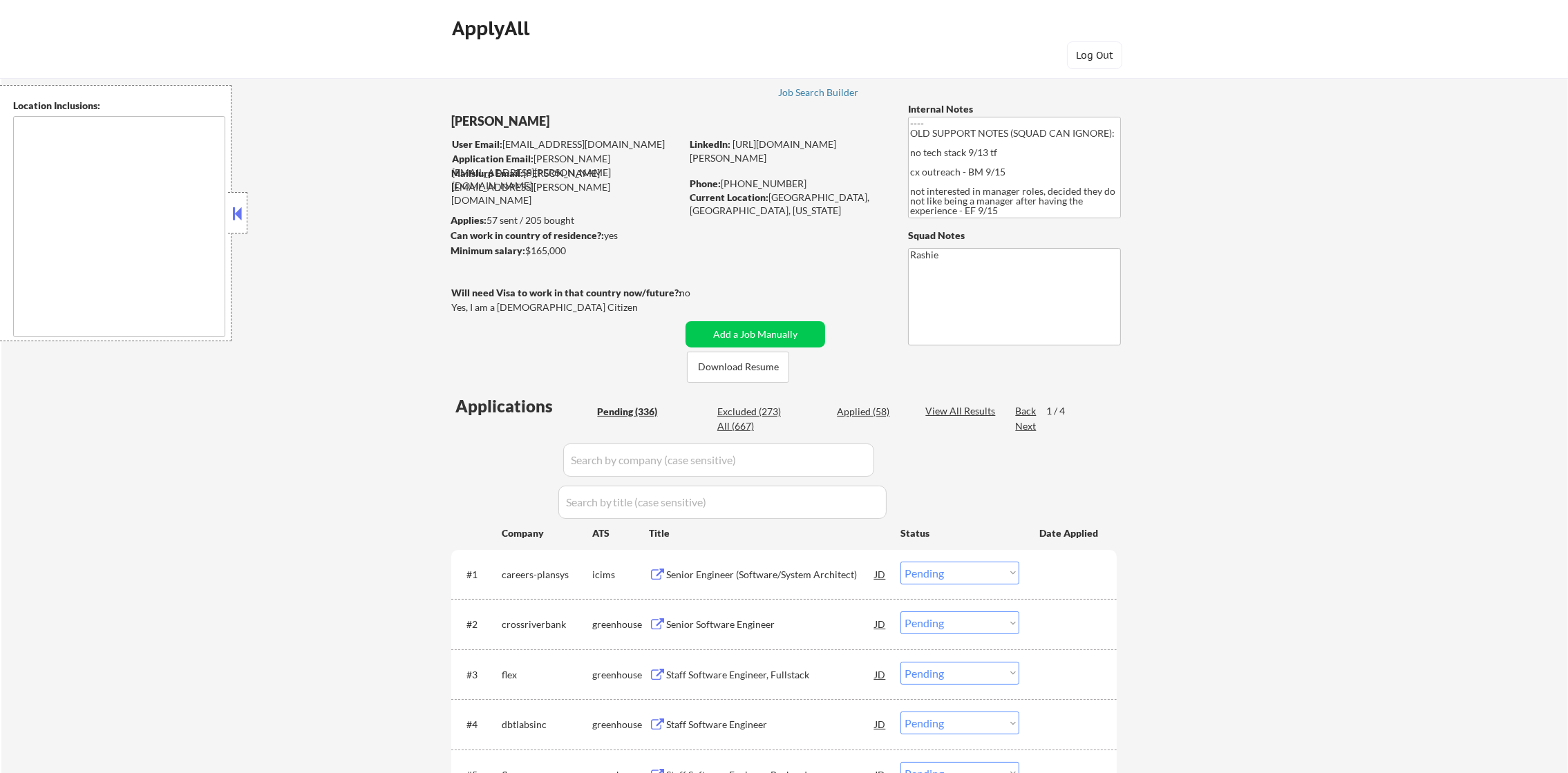
select select ""applied""
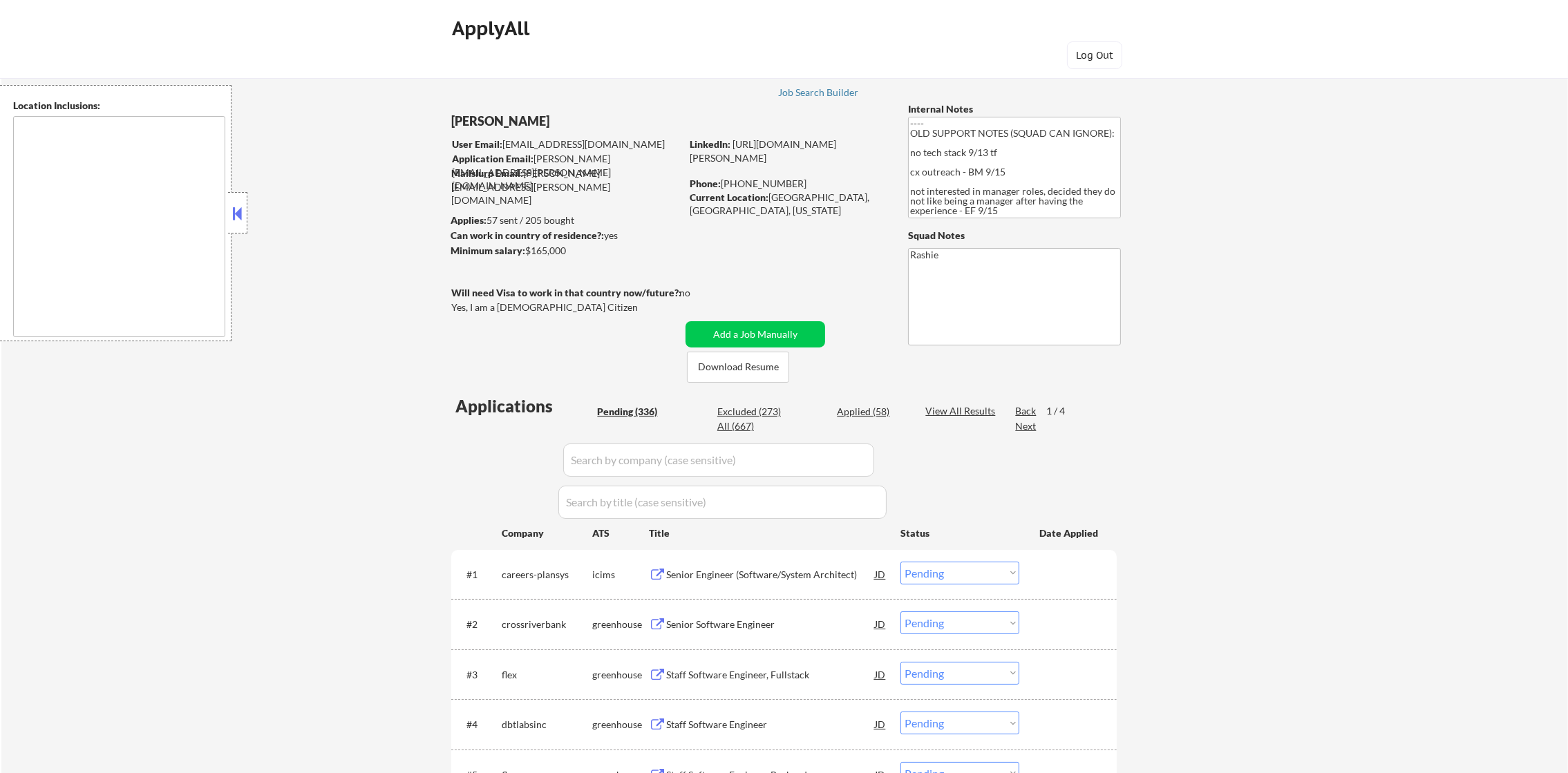
select select ""applied""
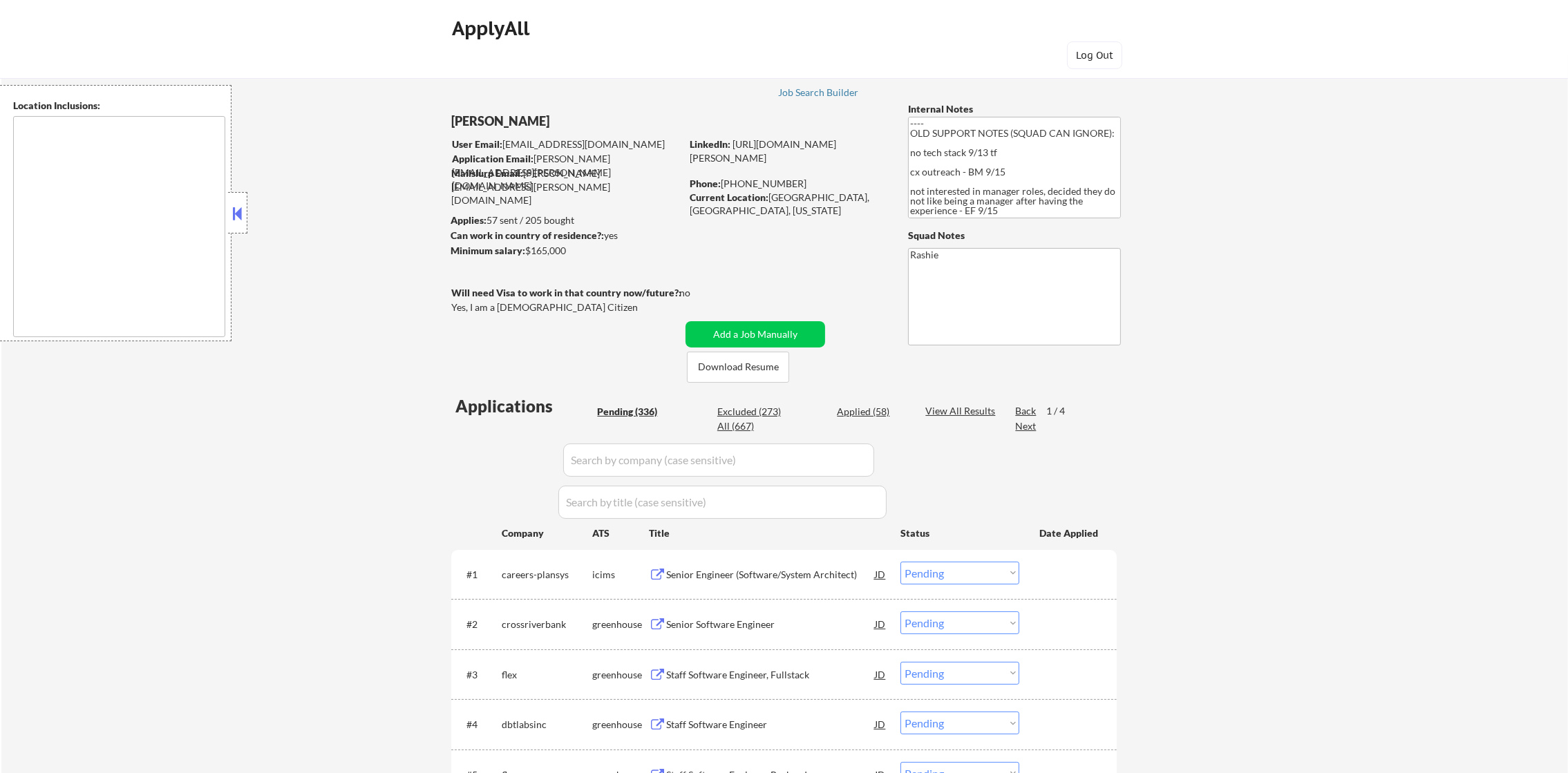
select select ""applied""
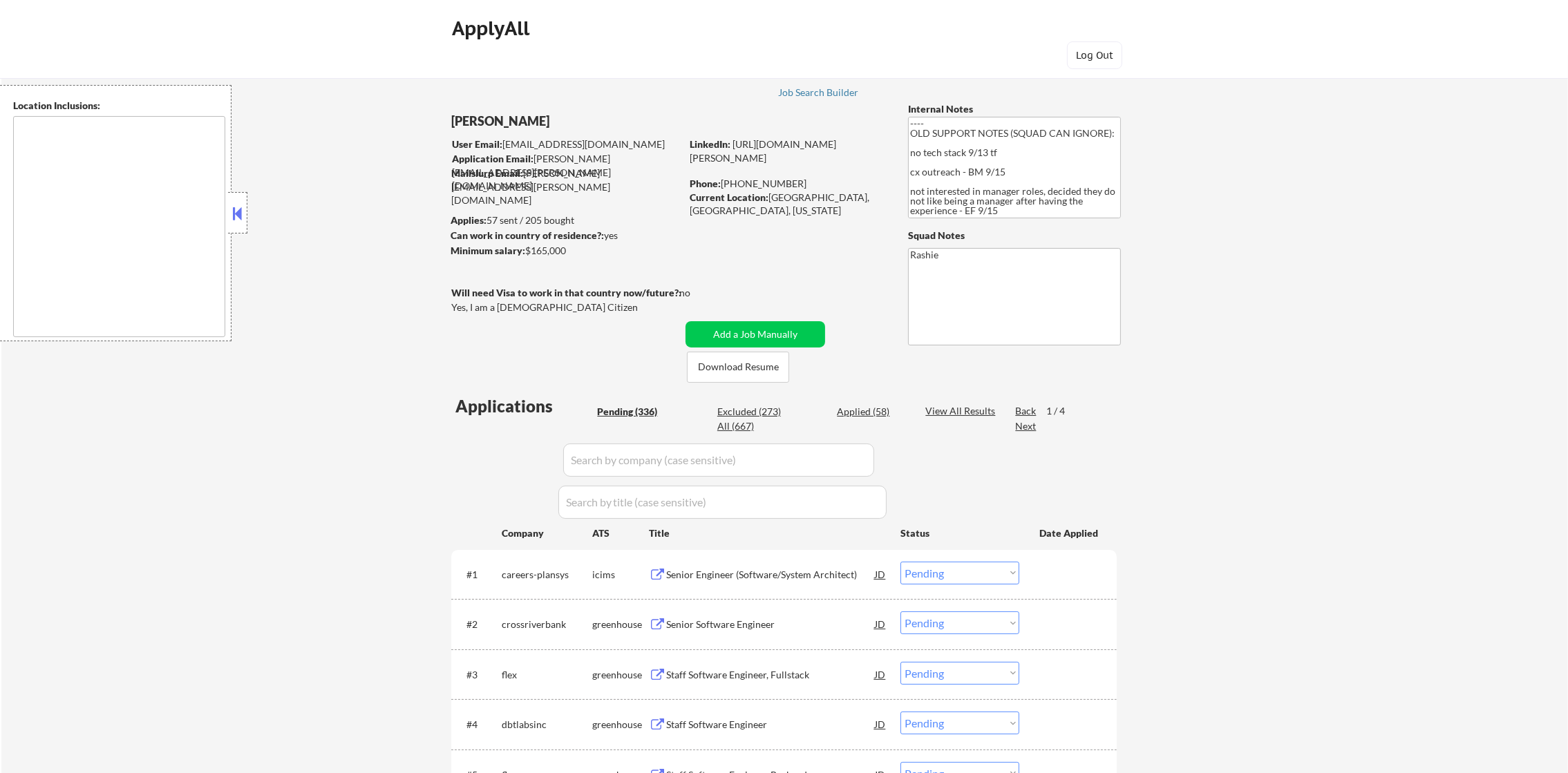
select select ""applied""
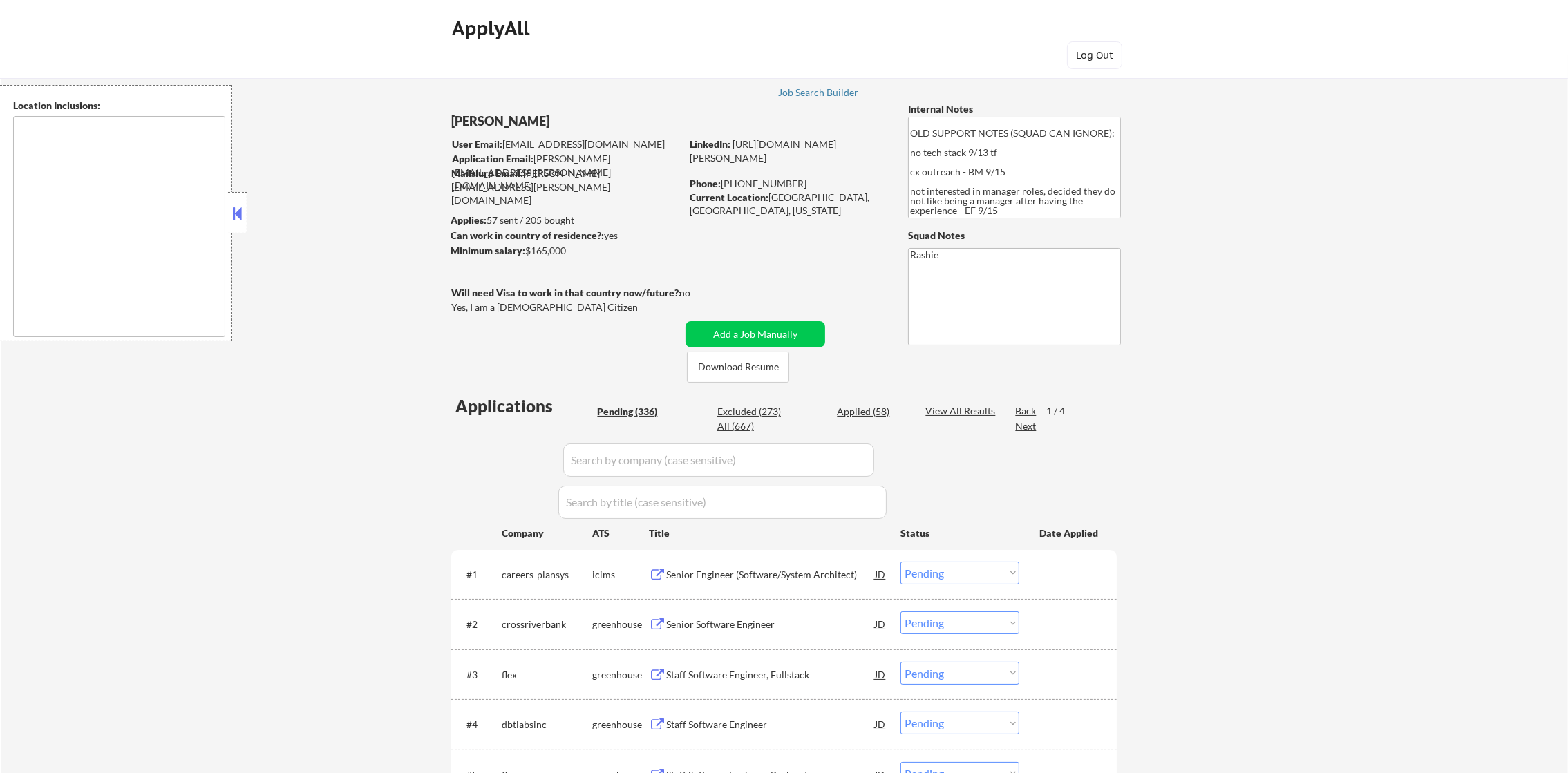
select select ""applied""
select select ""excluded__expired_""
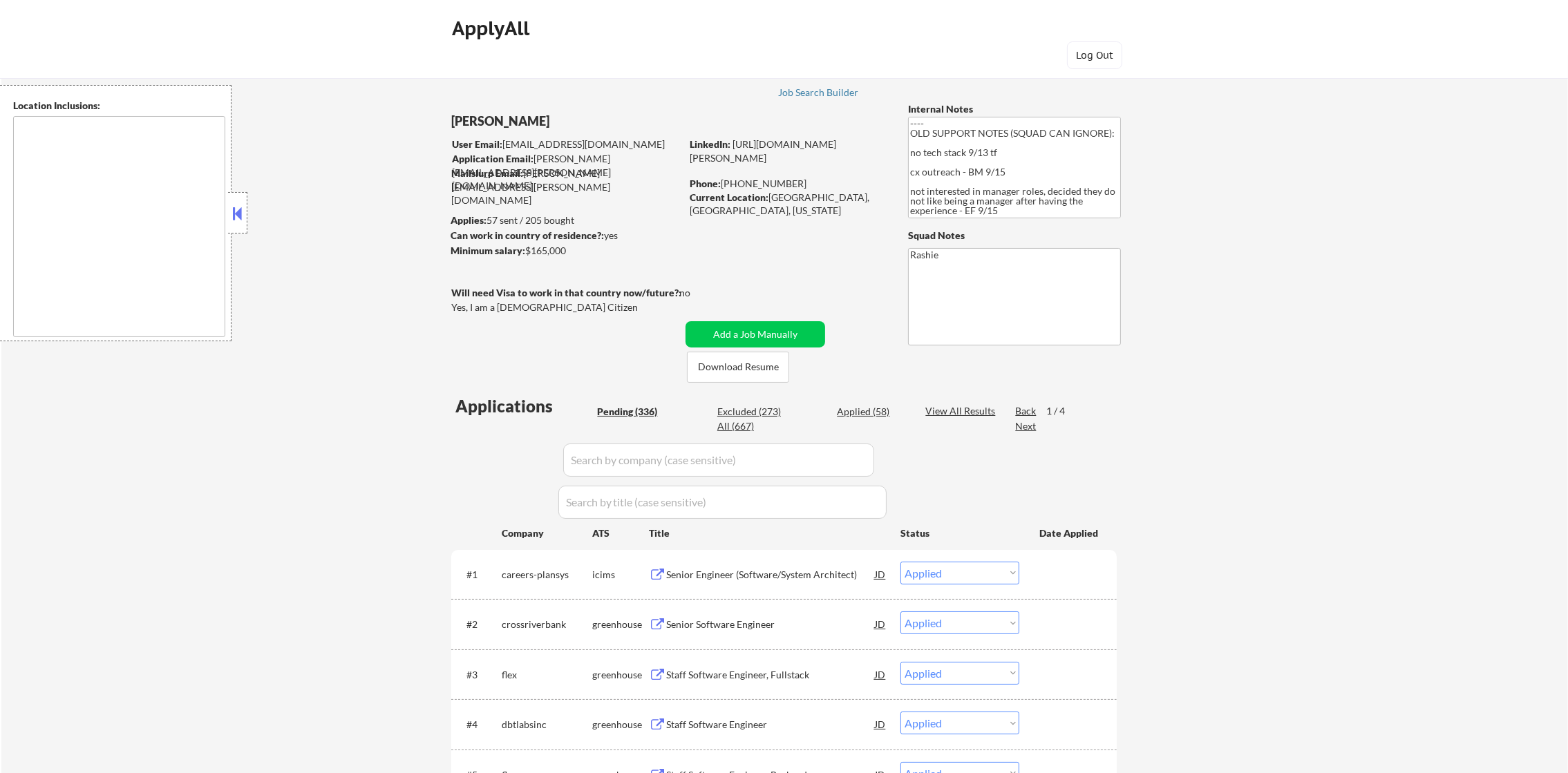
select select ""excluded__location_""
select select ""excluded__salary_""
select select ""excluded__bad_match_""
select select ""excluded__salary_""
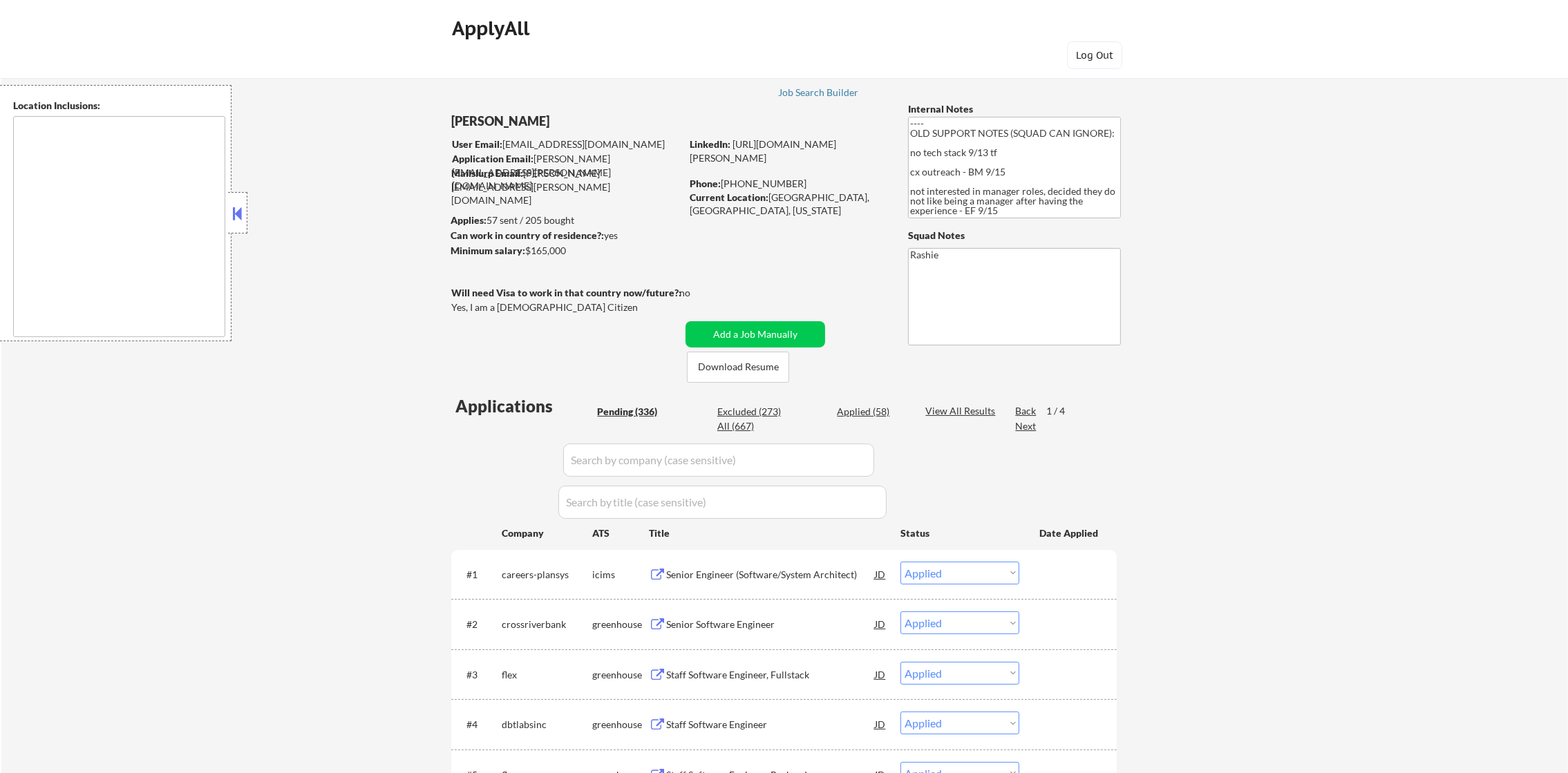
select select ""excluded__location_""
select select ""excluded__salary_""
select select ""excluded""
select select ""excluded__location_""
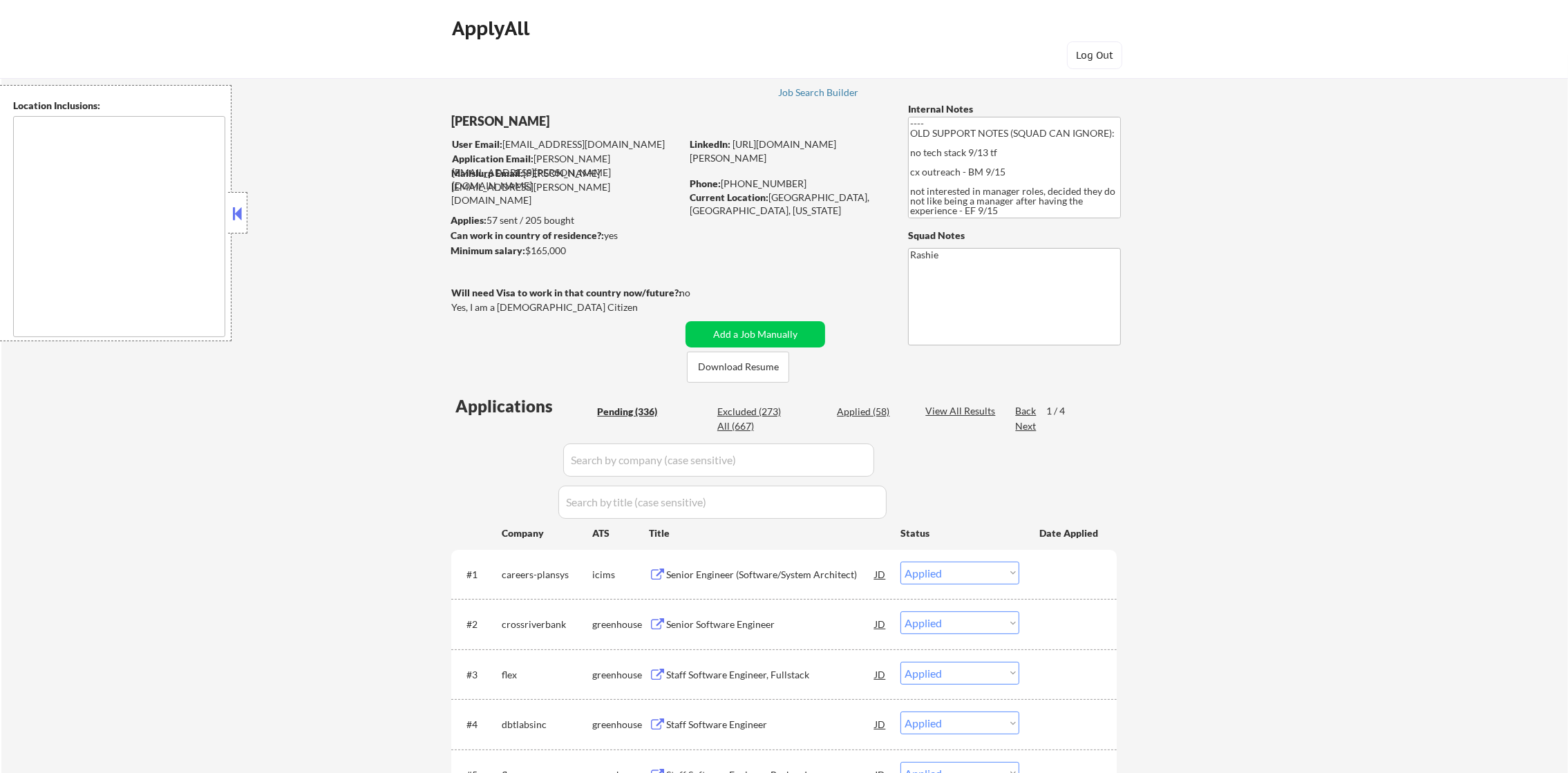
select select ""excluded__location_""
select select ""excluded""
select select ""excluded__expired_""
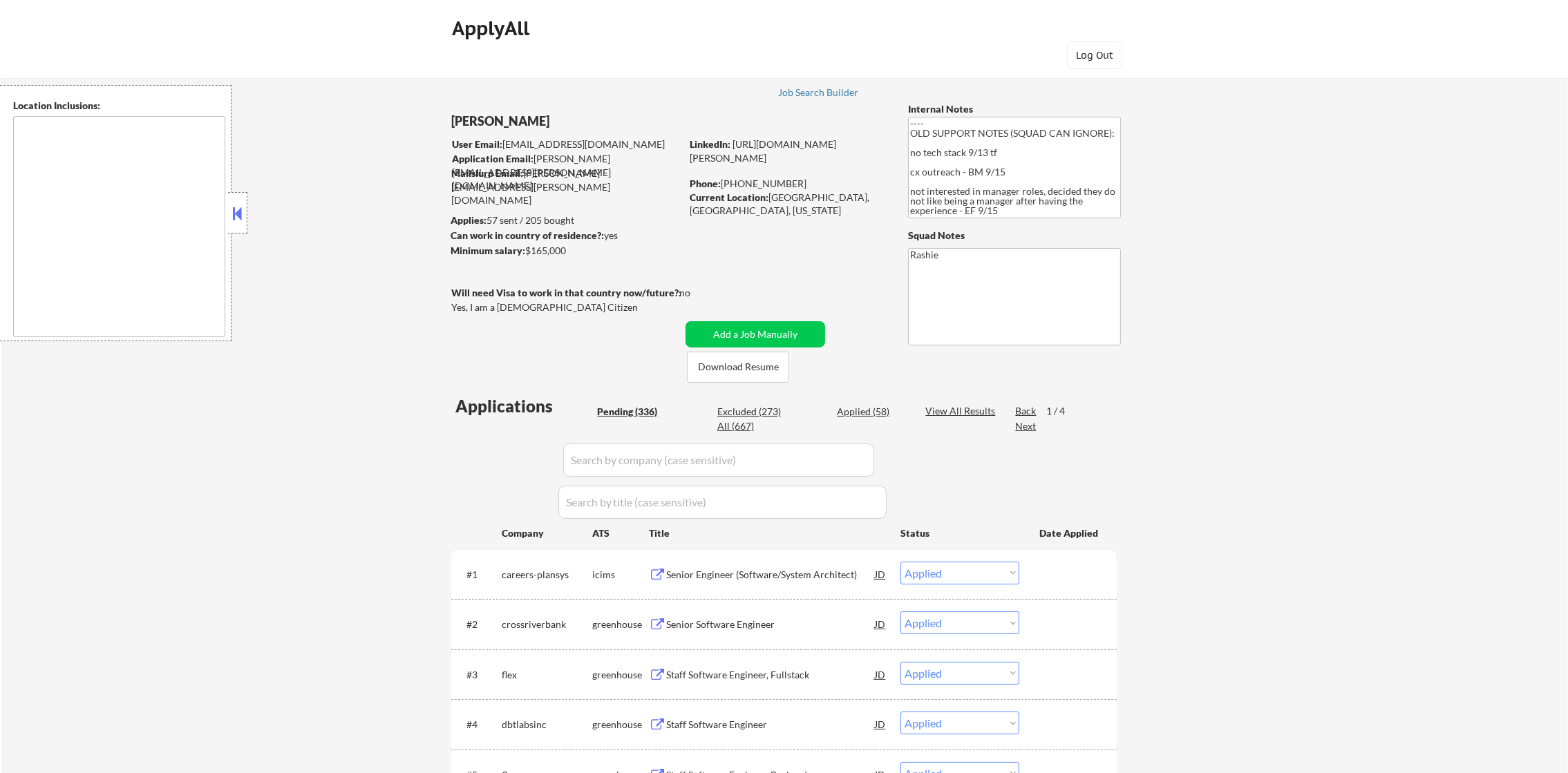
select select ""excluded__expired_""
select select ""excluded__location_""
select select ""excluded""
select select ""excluded__salary_""
select select ""excluded__location_""
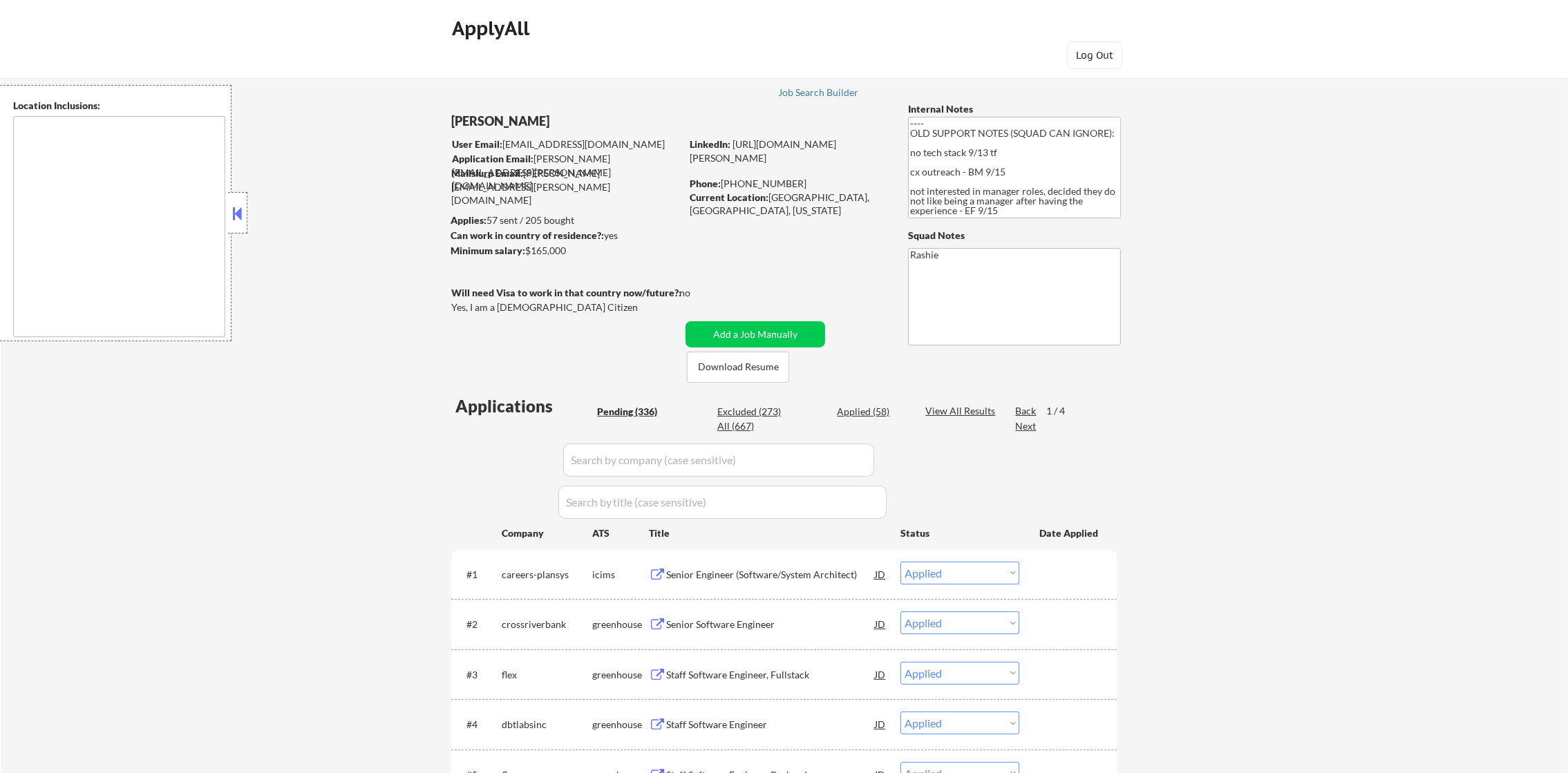
select select ""excluded""
select select ""excluded__bad_match_""
select select ""excluded__location_""
select select ""excluded__salary_""
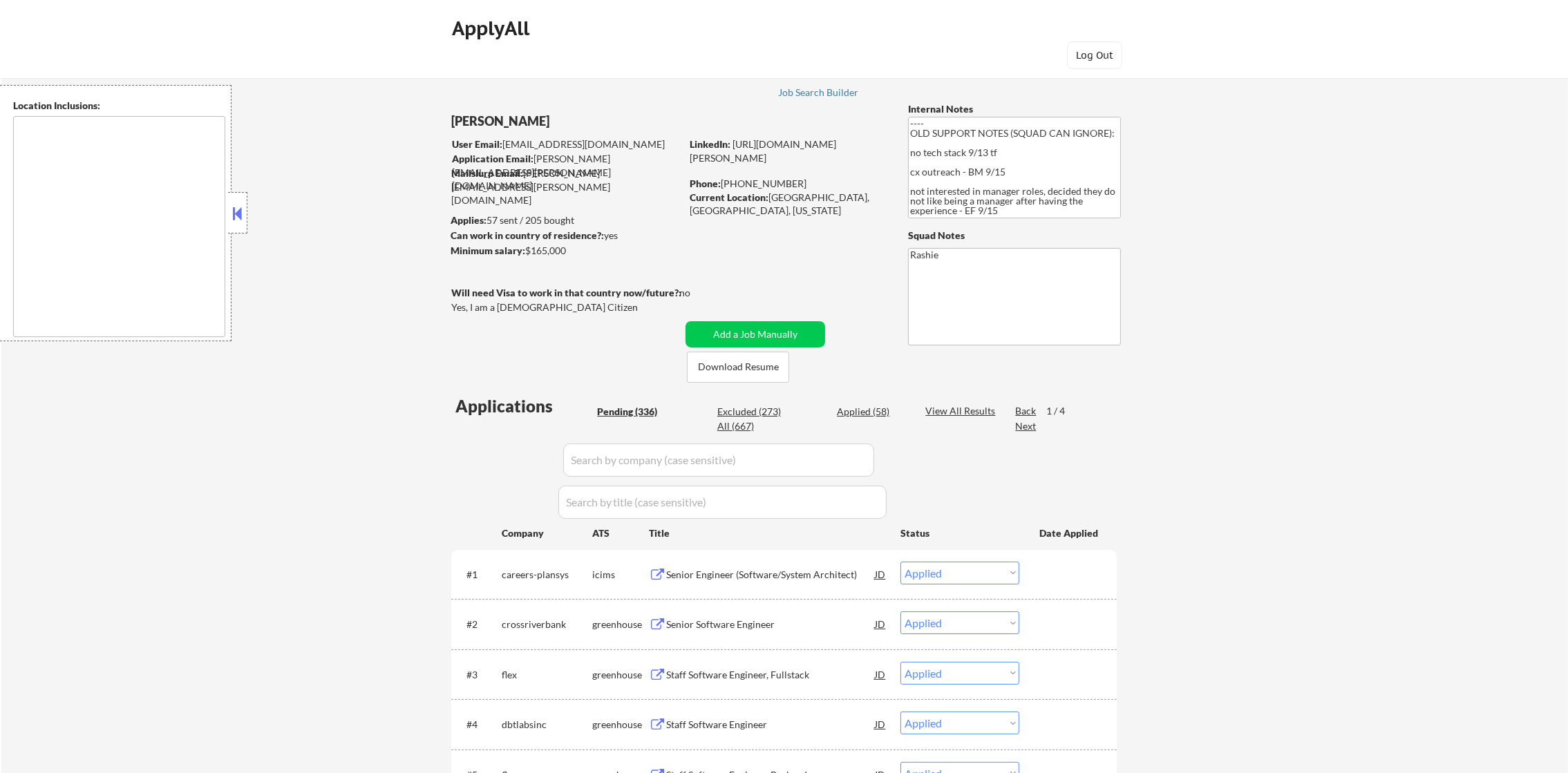
select select ""excluded__other_""
select select ""excluded__location_""
select select ""excluded""
select select ""excluded__location_""
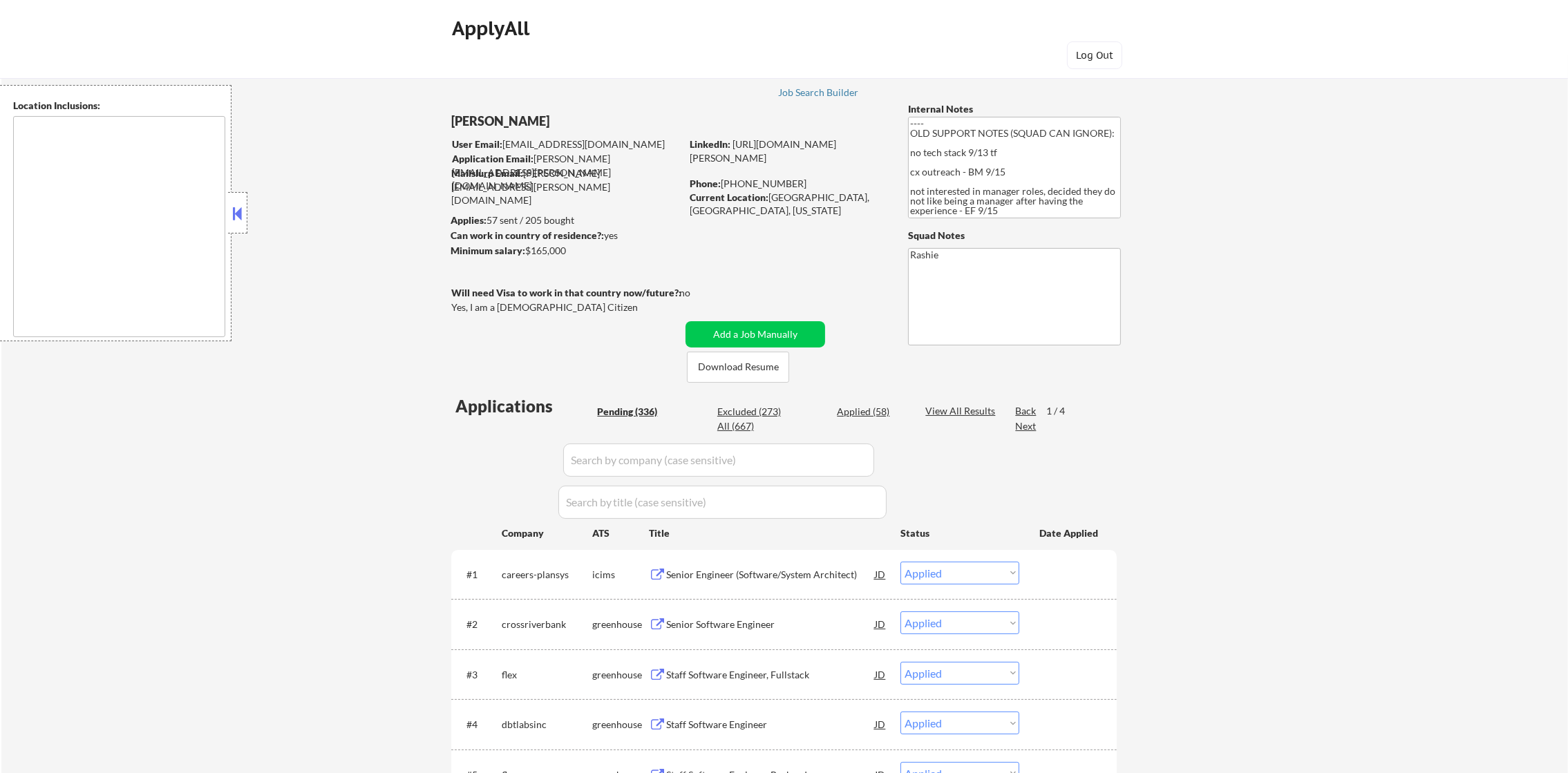
select select ""excluded__location_""
select select ""excluded""
select select ""excluded__salary_""
select select ""excluded""
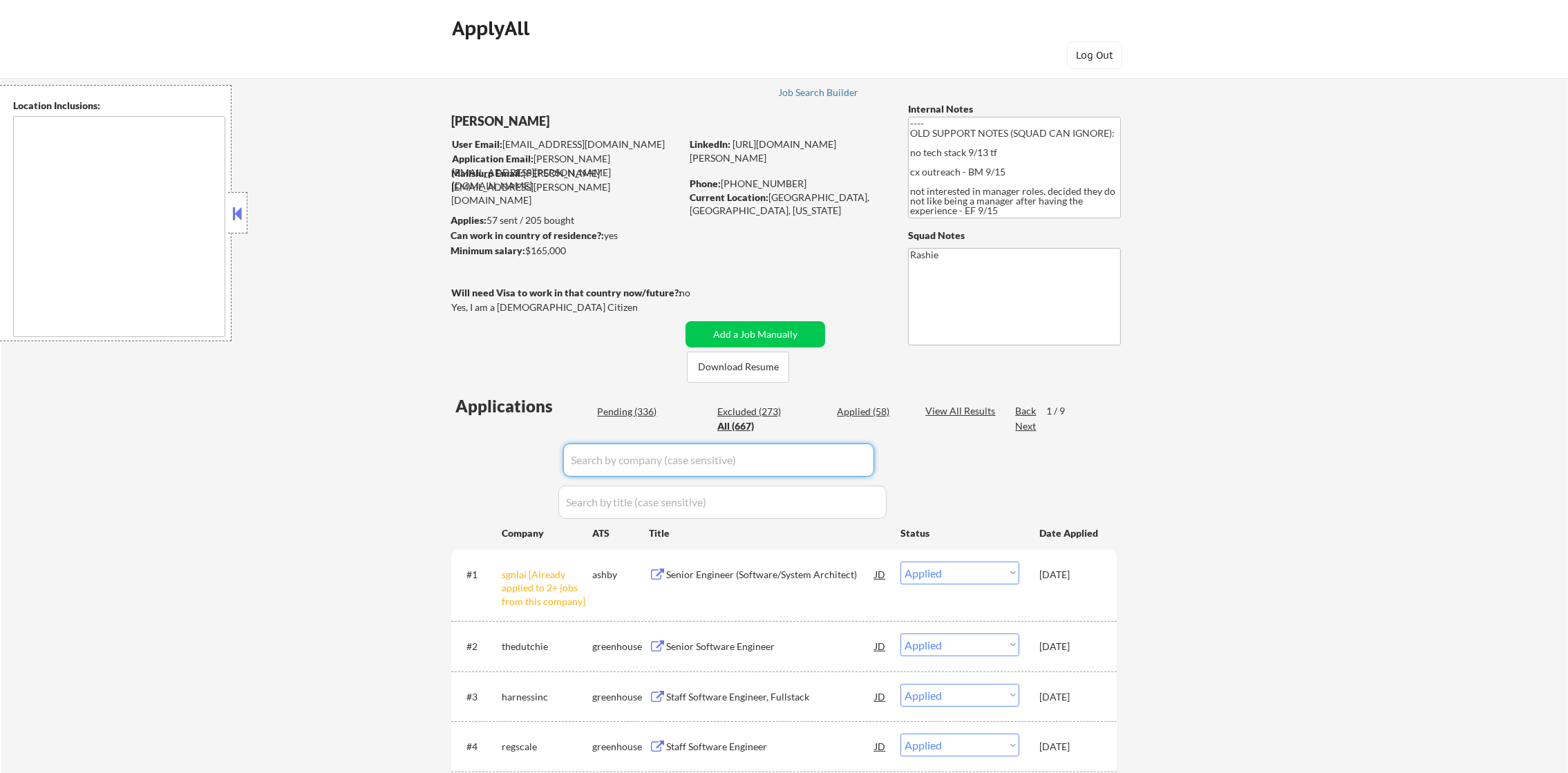
click at [706, 462] on input "input" at bounding box center [719, 459] width 311 height 33
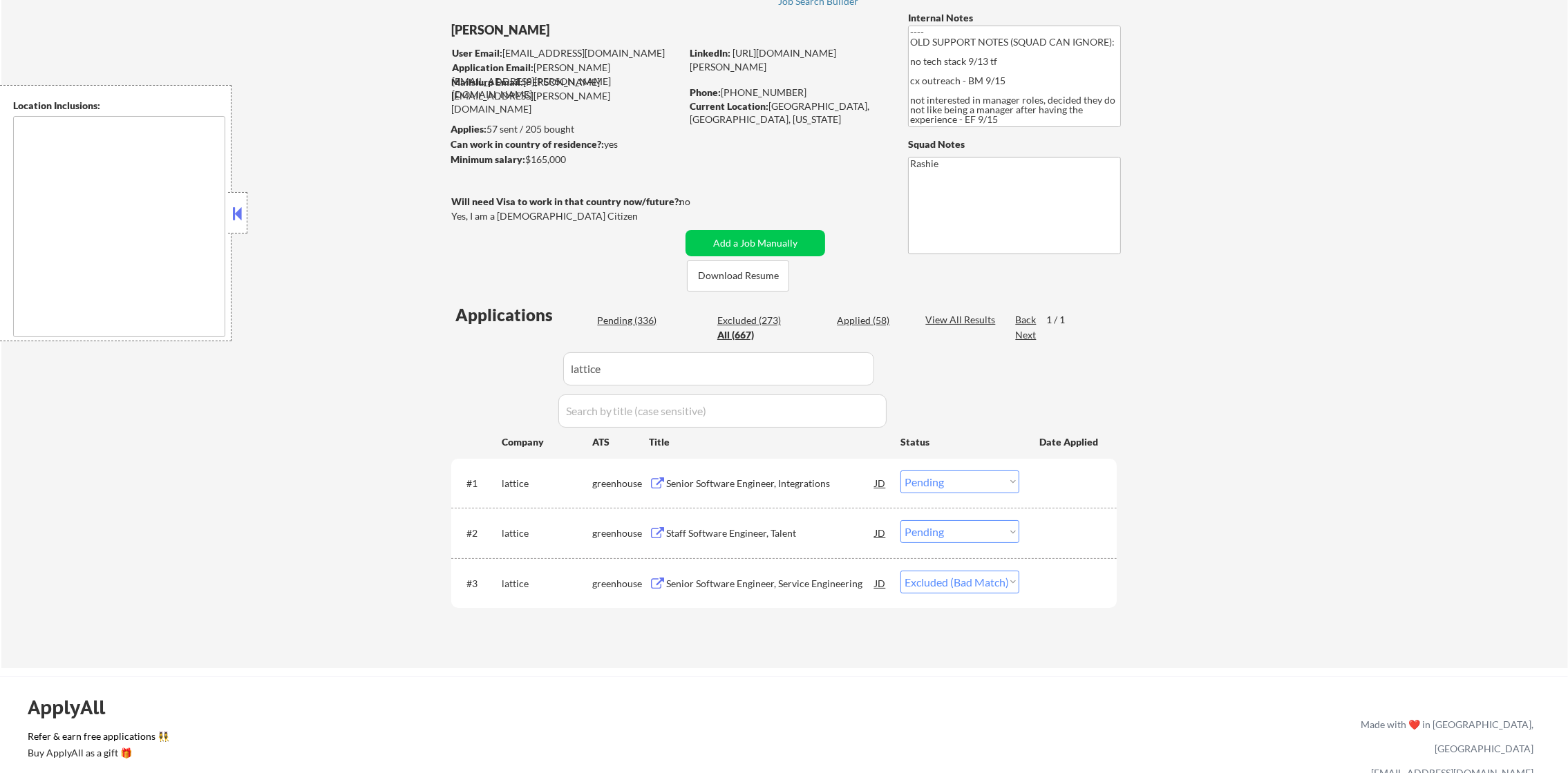
scroll to position [103, 0]
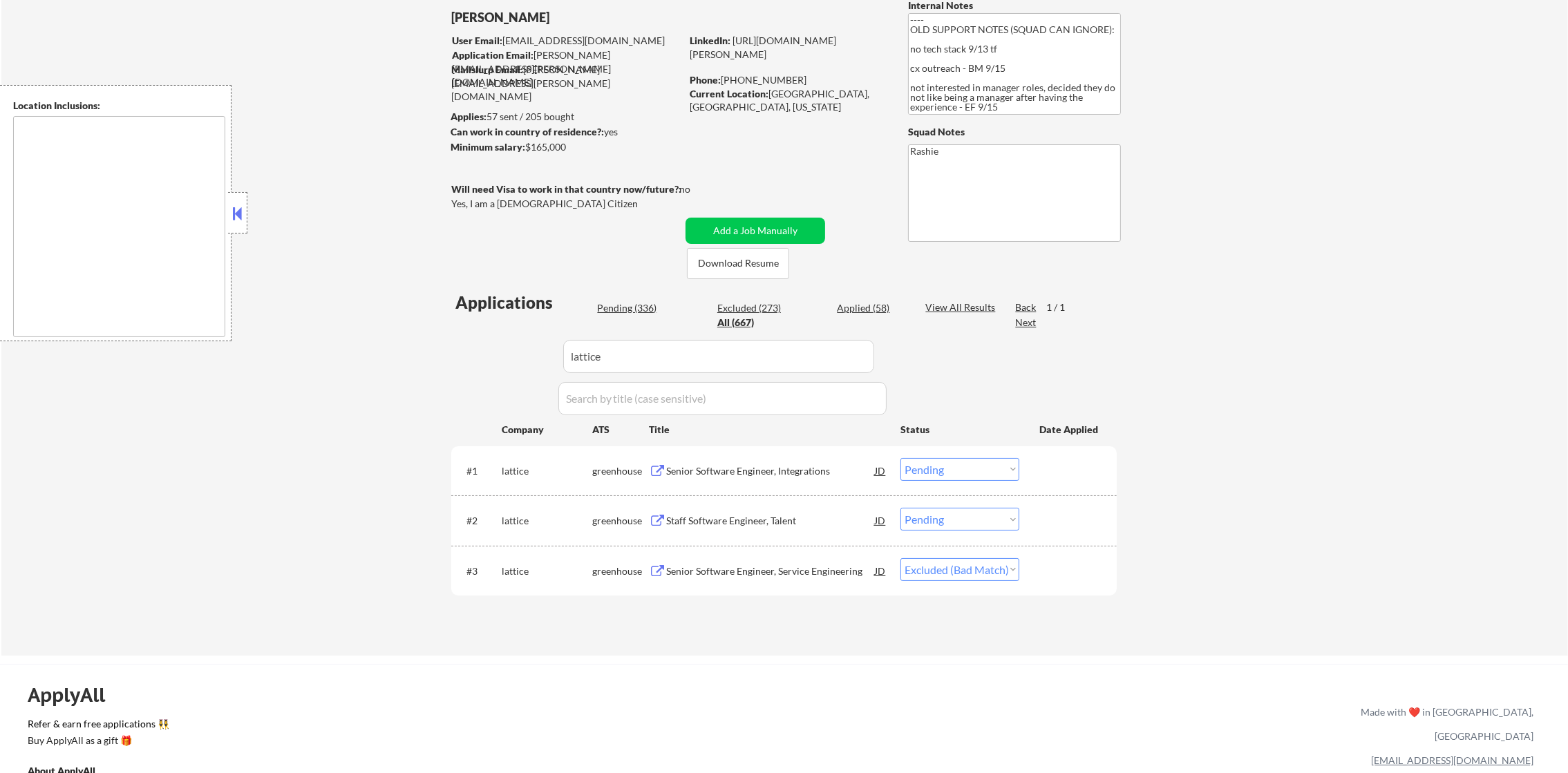
click at [942, 571] on select "Choose an option... Pending Applied Excluded (Questions) Excluded (Expired) Exc…" at bounding box center [960, 570] width 119 height 23
click at [901, 558] on select "Choose an option... Pending Applied Excluded (Questions) Excluded (Expired) Exc…" at bounding box center [960, 570] width 119 height 23
drag, startPoint x: 458, startPoint y: 349, endPoint x: 434, endPoint y: 348, distance: 24.0
click at [450, 349] on div "← Return to /applysquad Mailslurp Inbox Job Search Builder [PERSON_NAME] User E…" at bounding box center [784, 298] width 689 height 693
click at [422, 344] on div "← Return to /applysquad Mailslurp Inbox Job Search Builder [PERSON_NAME] User E…" at bounding box center [785, 304] width 1567 height 704
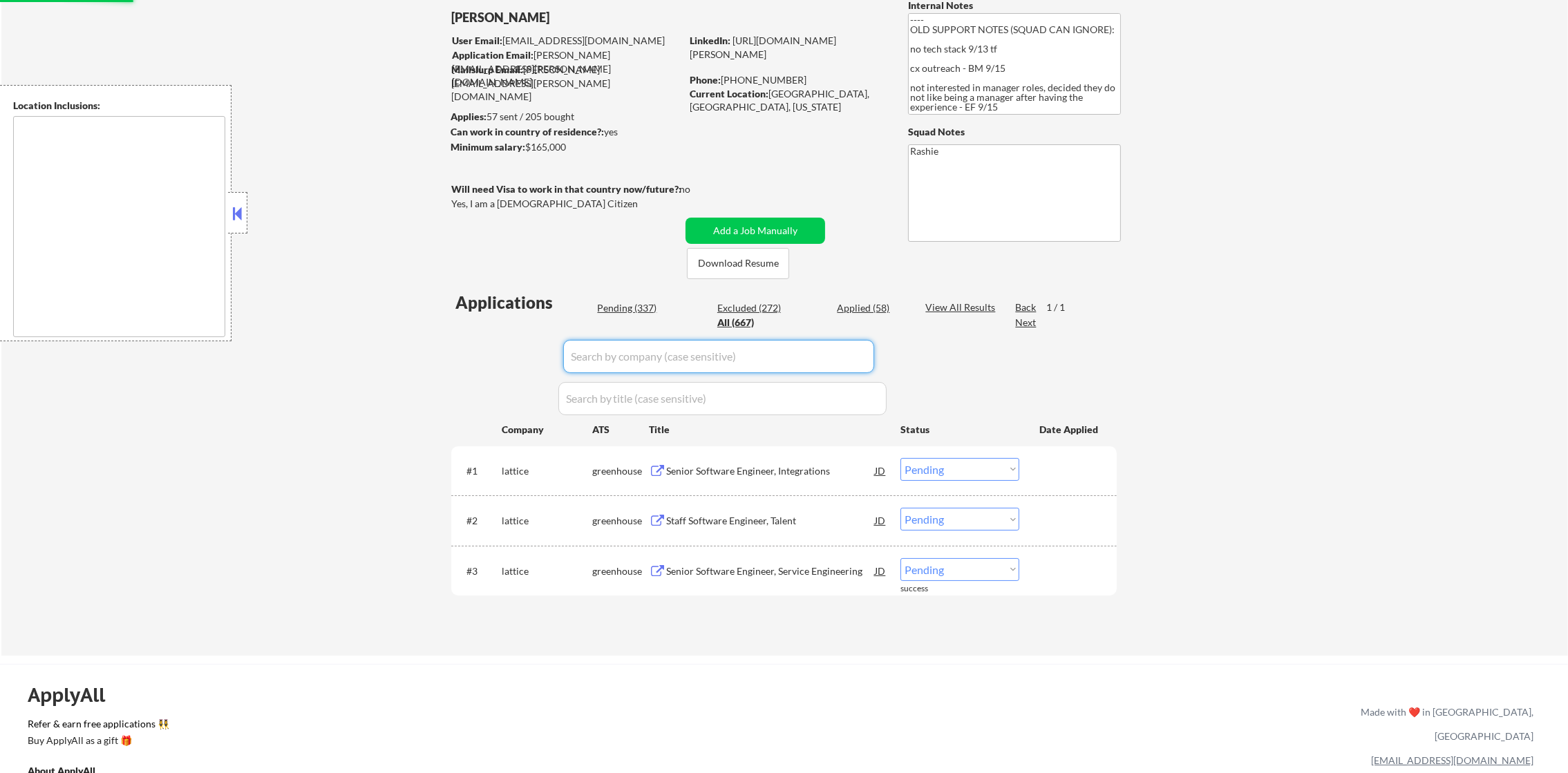
click at [625, 303] on div "Pending (337)" at bounding box center [631, 308] width 69 height 13
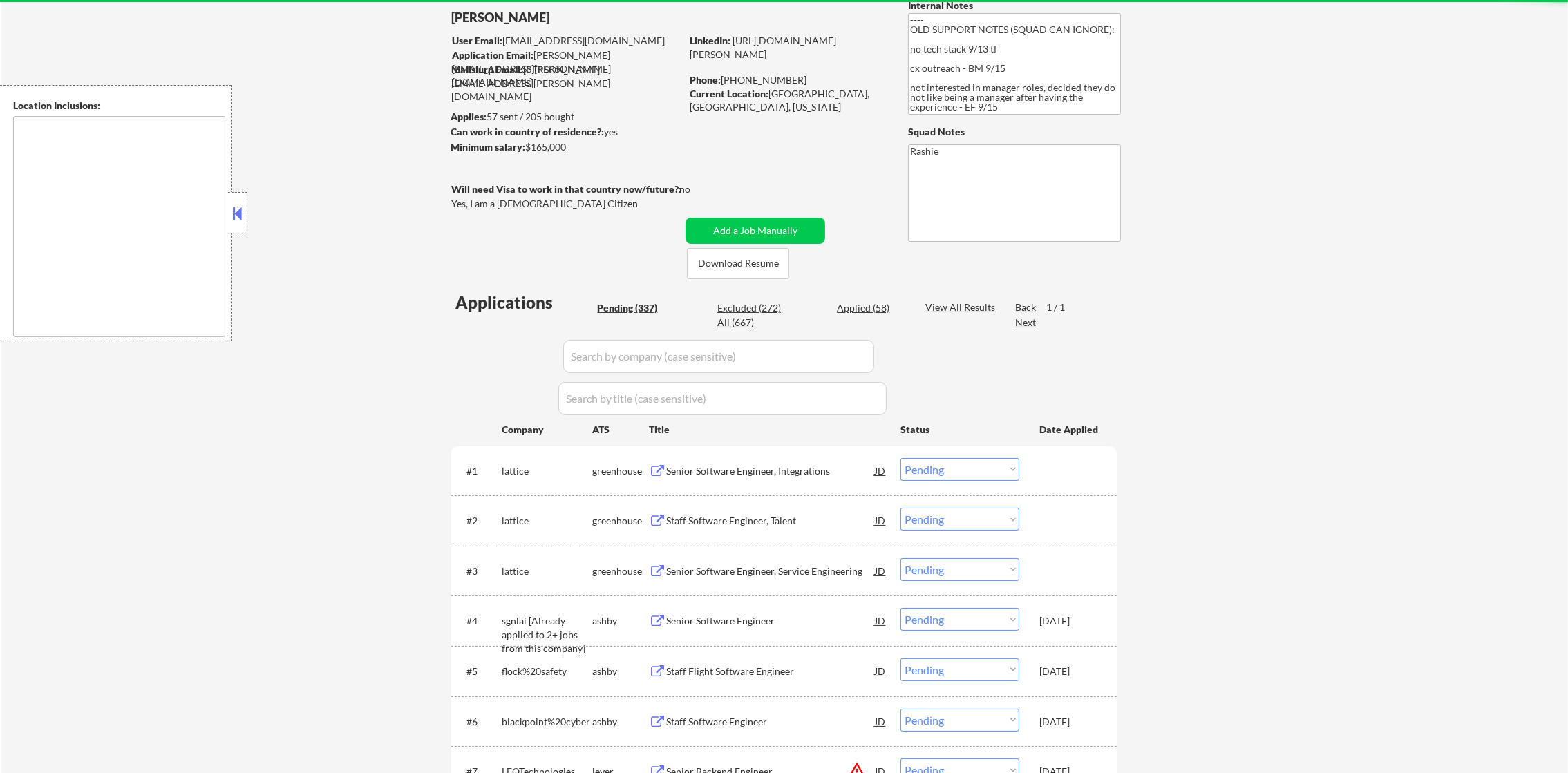
click at [631, 311] on div "Pending (337)" at bounding box center [631, 308] width 69 height 13
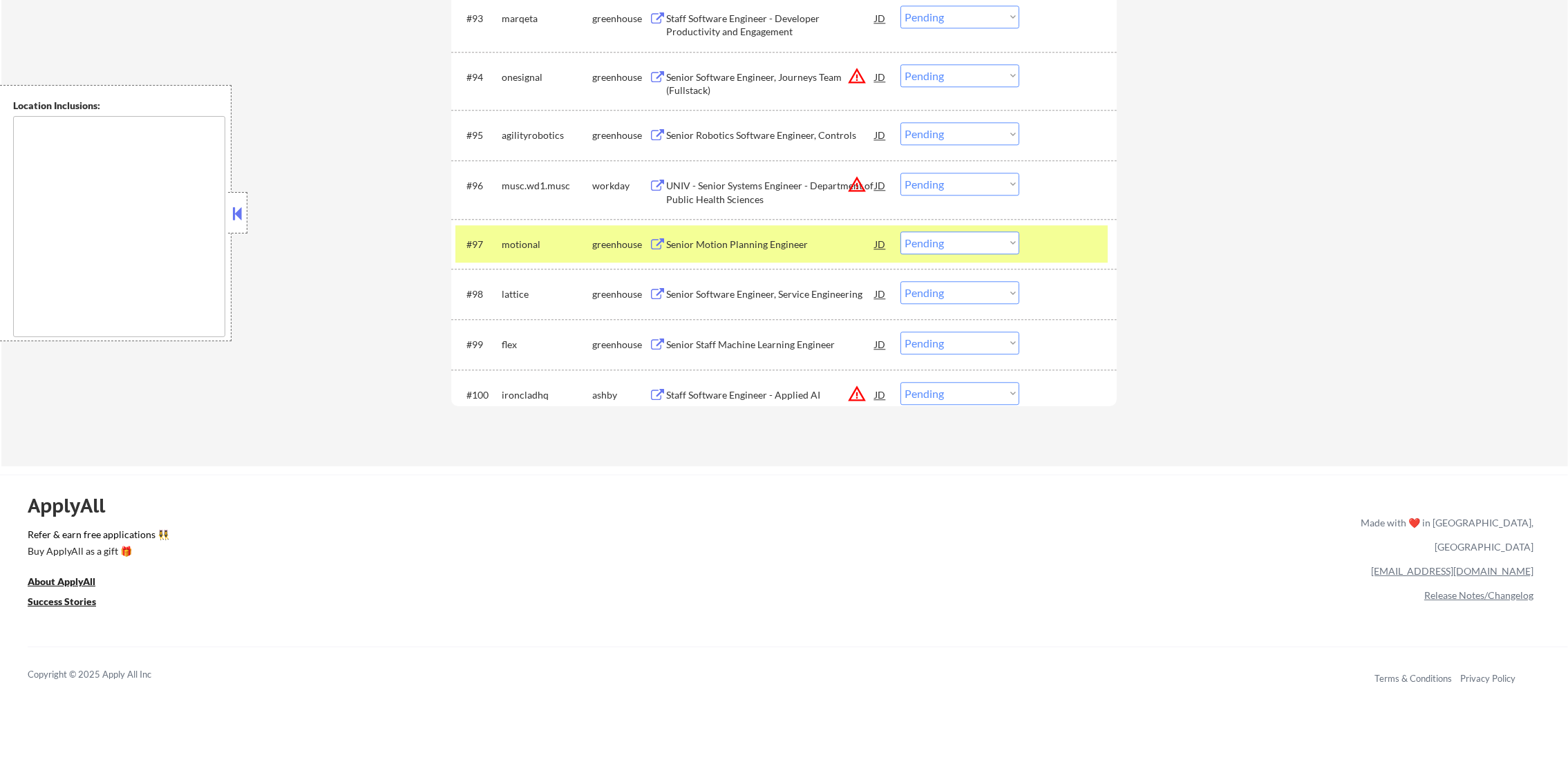
scroll to position [5287, 0]
click at [526, 254] on div "motional" at bounding box center [548, 244] width 91 height 25
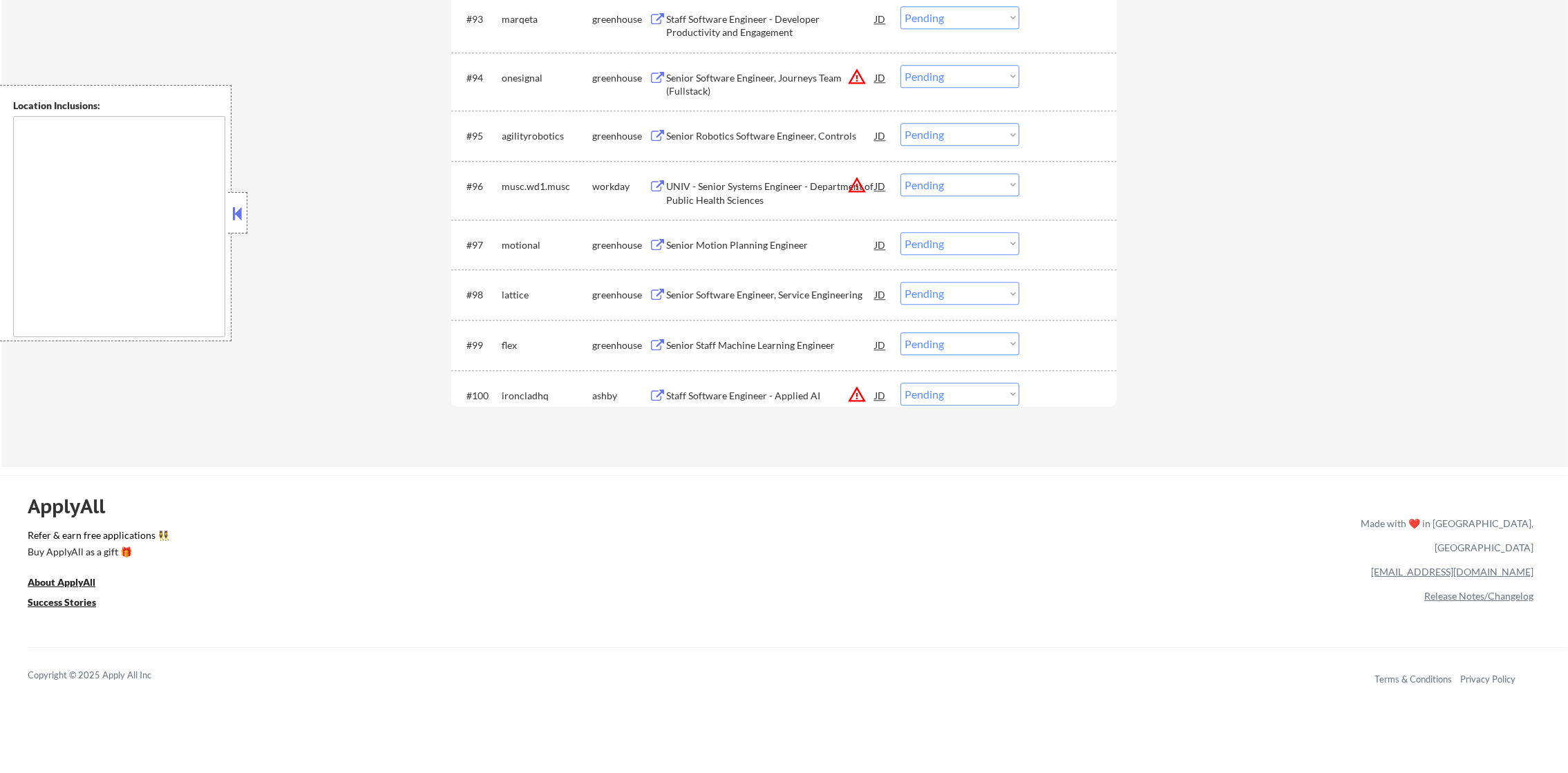
click at [932, 192] on select "Choose an option... Pending Applied Excluded (Questions) Excluded (Expired) Exc…" at bounding box center [960, 185] width 119 height 23
click at [901, 173] on select "Choose an option... Pending Applied Excluded (Questions) Excluded (Expired) Exc…" at bounding box center [960, 185] width 119 height 23
click at [860, 75] on button "warning_amber" at bounding box center [857, 77] width 20 height 20
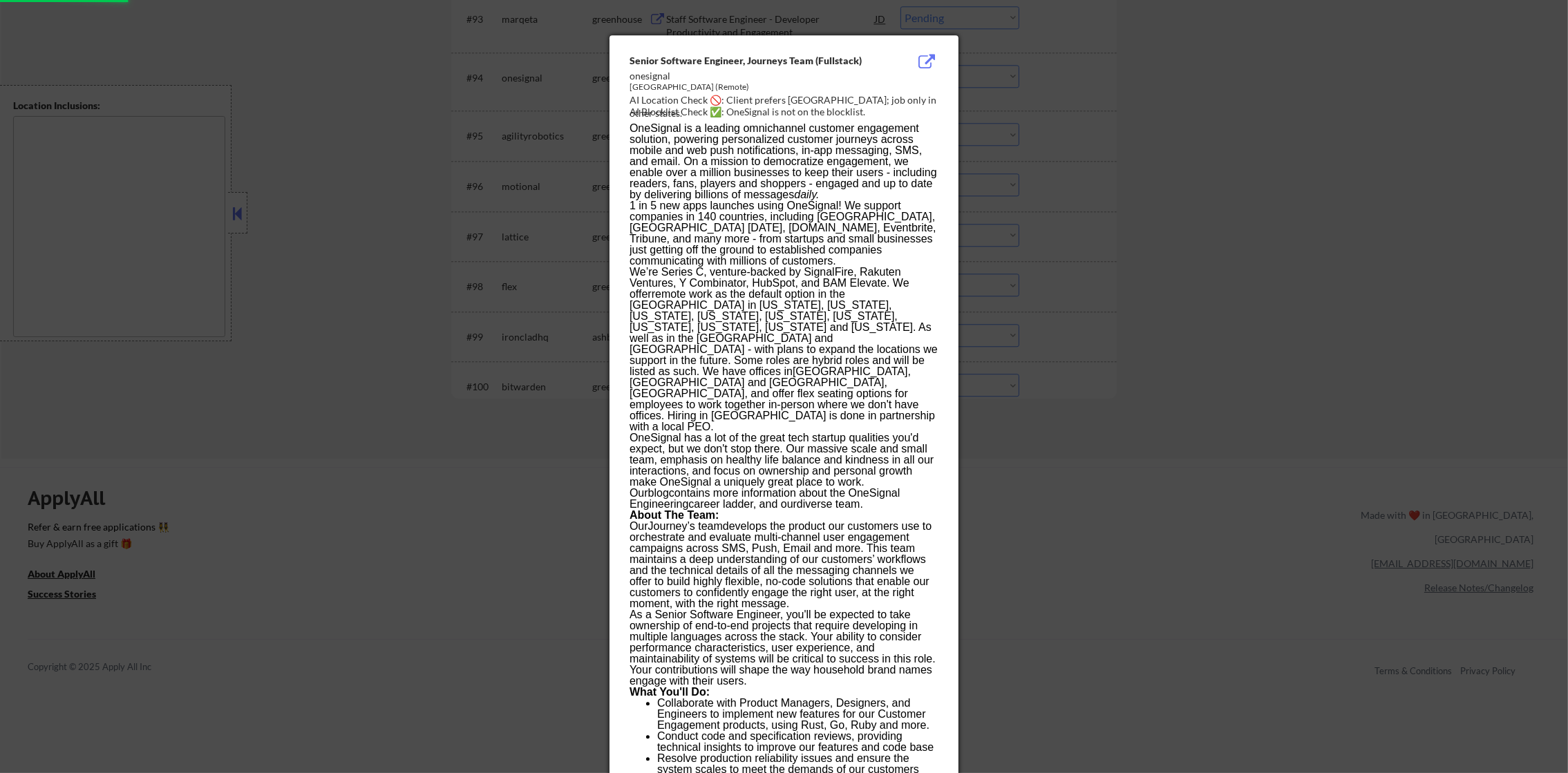
click at [1115, 82] on div at bounding box center [784, 386] width 1568 height 773
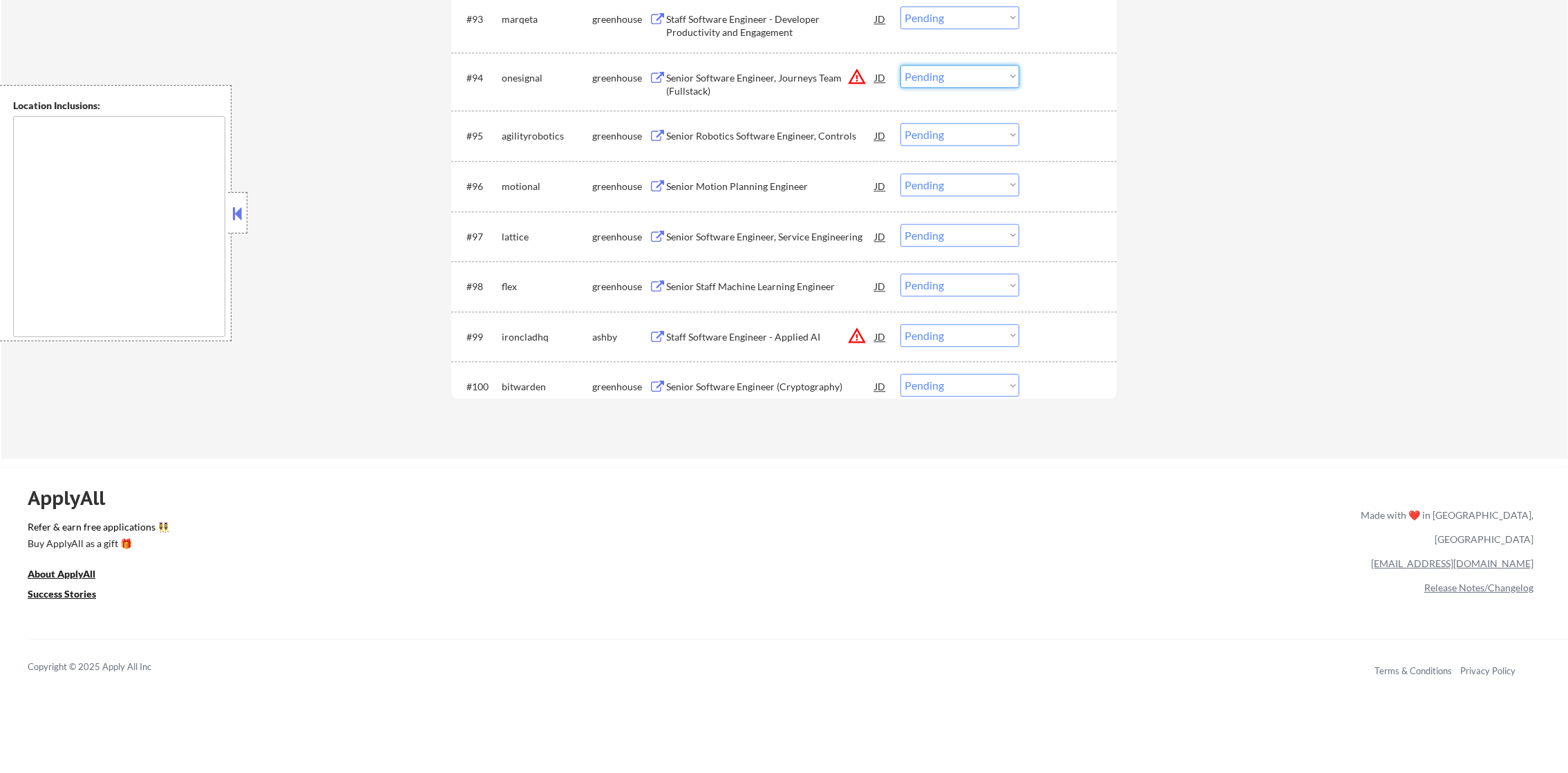
click at [1004, 70] on select "Choose an option... Pending Applied Excluded (Questions) Excluded (Expired) Exc…" at bounding box center [960, 77] width 119 height 23
click at [901, 65] on select "Choose an option... Pending Applied Excluded (Questions) Excluded (Expired) Exc…" at bounding box center [960, 77] width 119 height 23
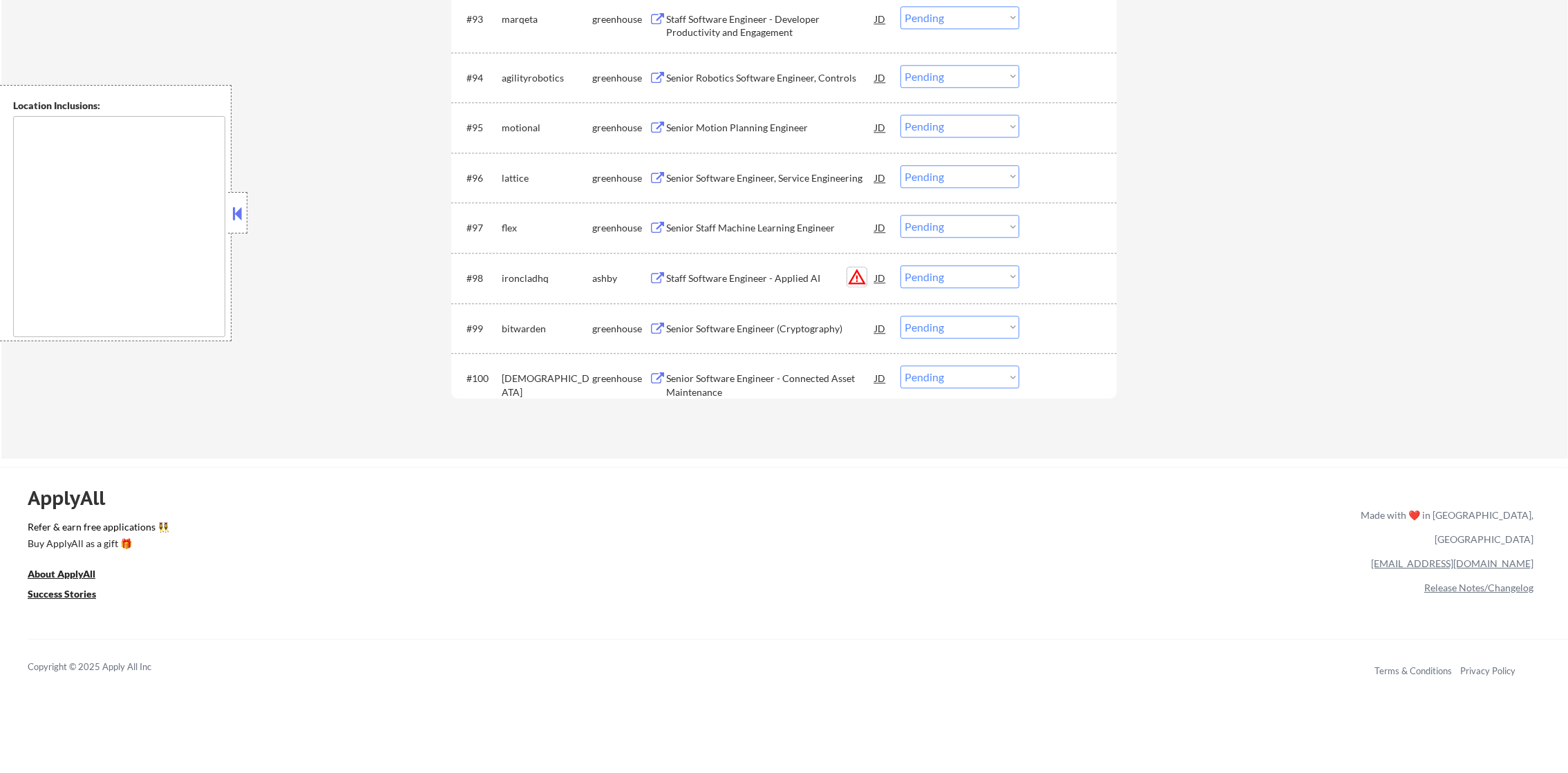
click at [854, 273] on button "warning_amber" at bounding box center [857, 277] width 20 height 20
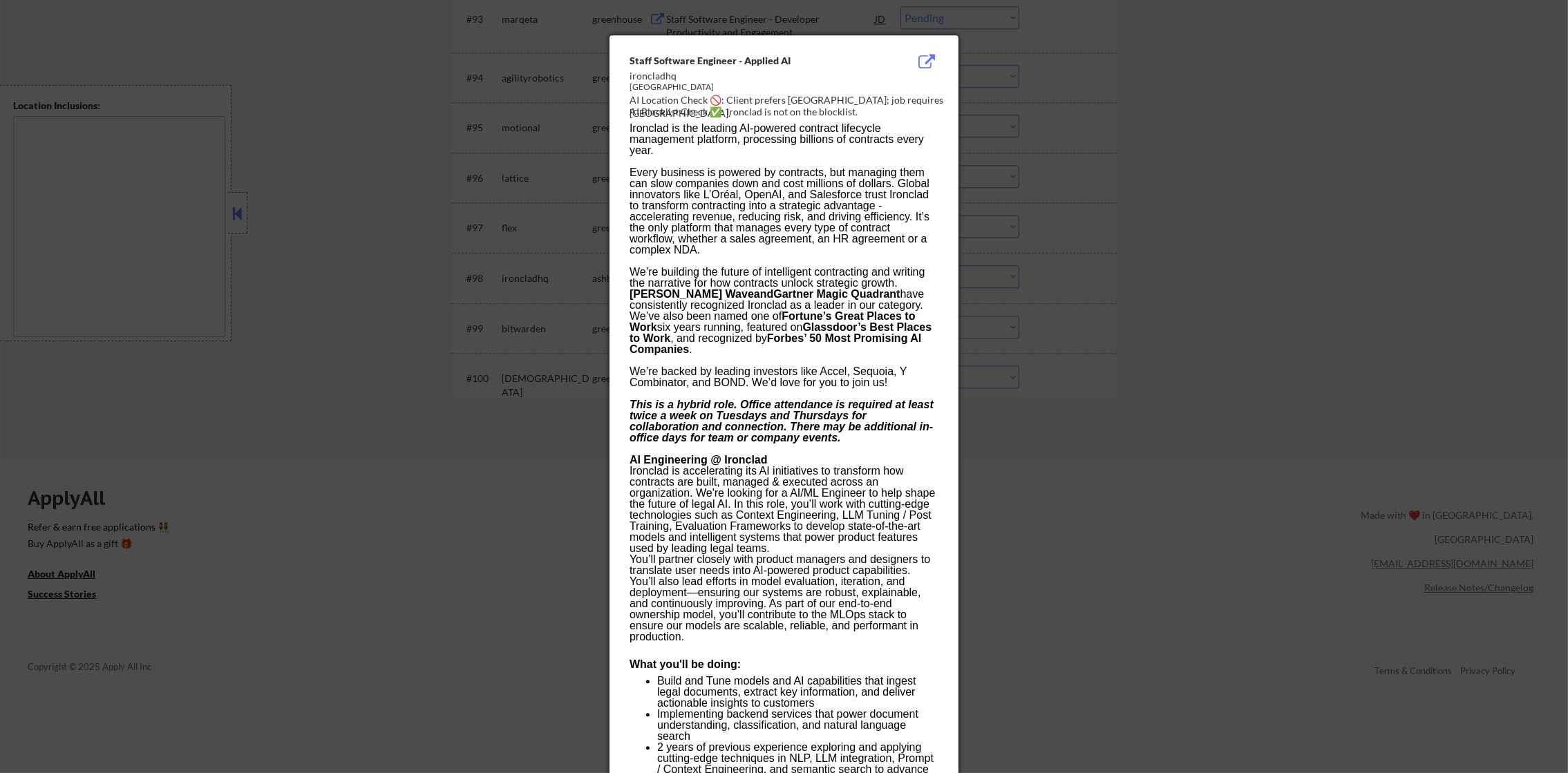
click at [1135, 270] on div at bounding box center [784, 386] width 1568 height 773
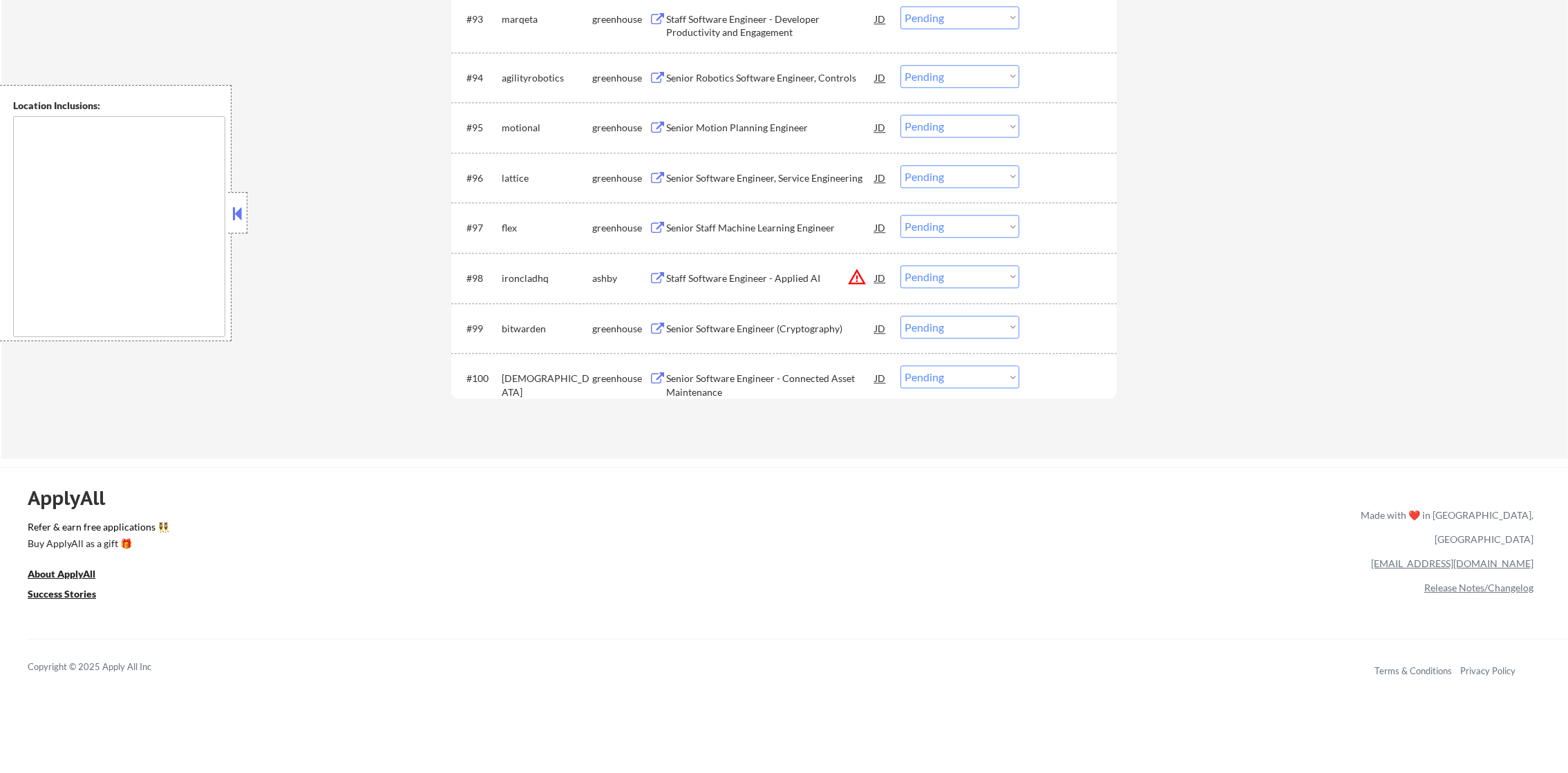
click at [1015, 284] on select "Choose an option... Pending Applied Excluded (Questions) Excluded (Expired) Exc…" at bounding box center [960, 277] width 119 height 23
click at [901, 266] on select "Choose an option... Pending Applied Excluded (Questions) Excluded (Expired) Exc…" at bounding box center [960, 277] width 119 height 23
click at [739, 387] on div "Senior/Staff AI Engineer" at bounding box center [771, 386] width 209 height 13
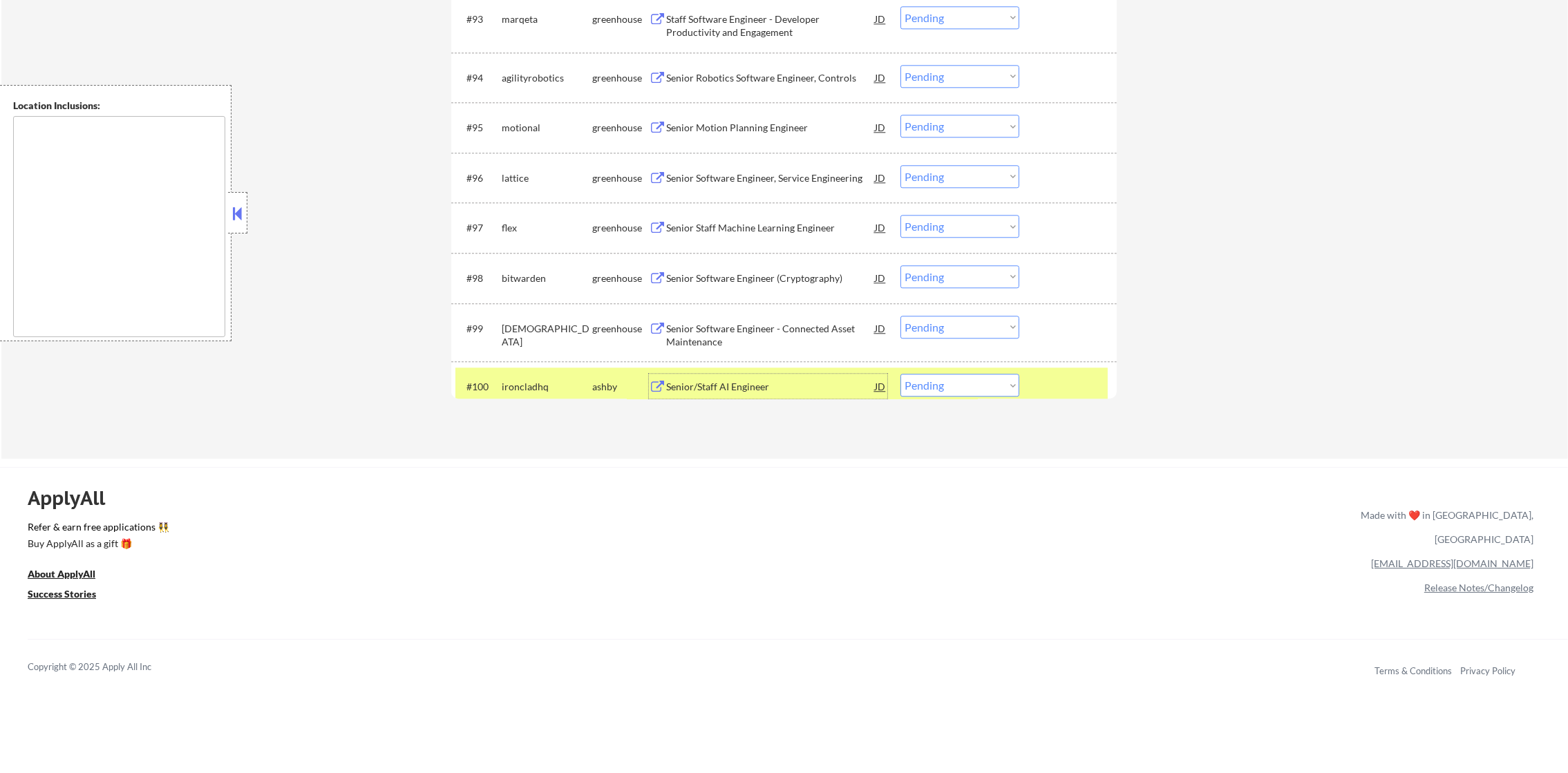
click at [922, 393] on select "Choose an option... Pending Applied Excluded (Questions) Excluded (Expired) Exc…" at bounding box center [960, 385] width 119 height 23
click at [901, 374] on select "Choose an option... Pending Applied Excluded (Questions) Excluded (Expired) Exc…" at bounding box center [960, 385] width 119 height 23
click at [509, 387] on div "ironcladhq" at bounding box center [548, 386] width 91 height 13
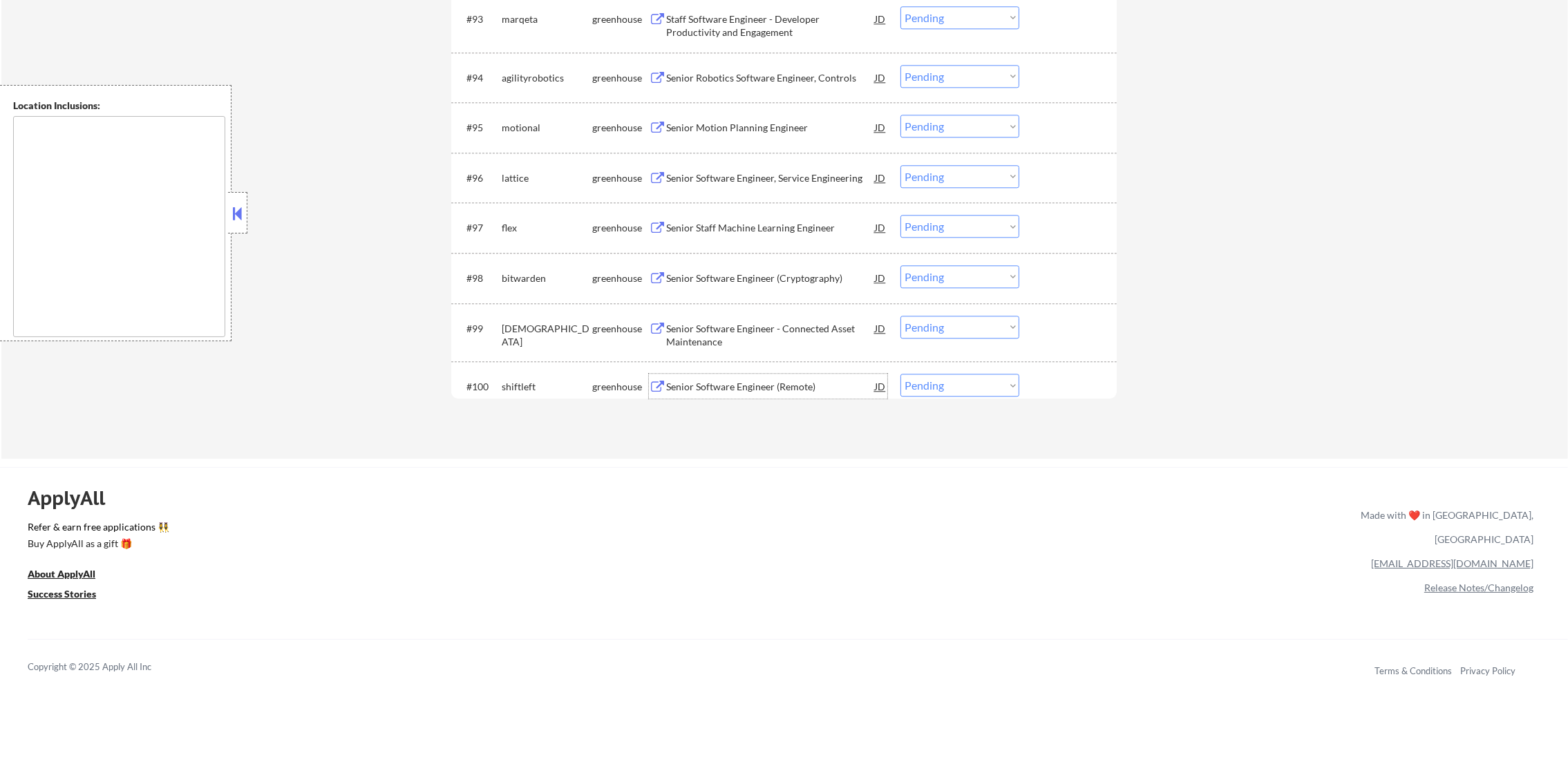
click at [754, 385] on div "Senior Software Engineer (Remote)" at bounding box center [771, 386] width 209 height 13
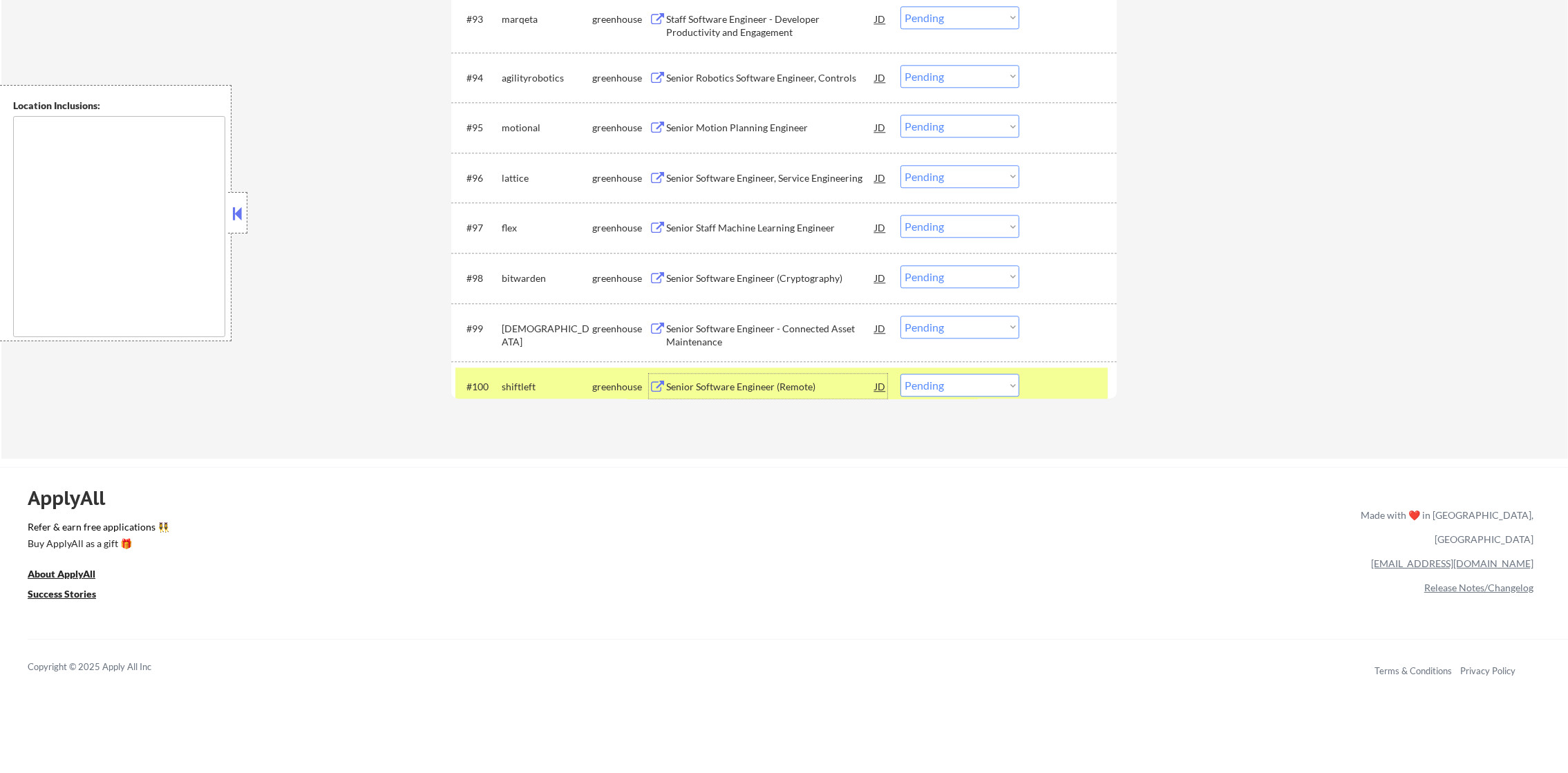
click at [918, 388] on select "Choose an option... Pending Applied Excluded (Questions) Excluded (Expired) Exc…" at bounding box center [960, 385] width 119 height 23
click at [901, 374] on select "Choose an option... Pending Applied Excluded (Questions) Excluded (Expired) Exc…" at bounding box center [960, 385] width 119 height 23
click at [533, 382] on div "shiftleft" at bounding box center [548, 386] width 91 height 13
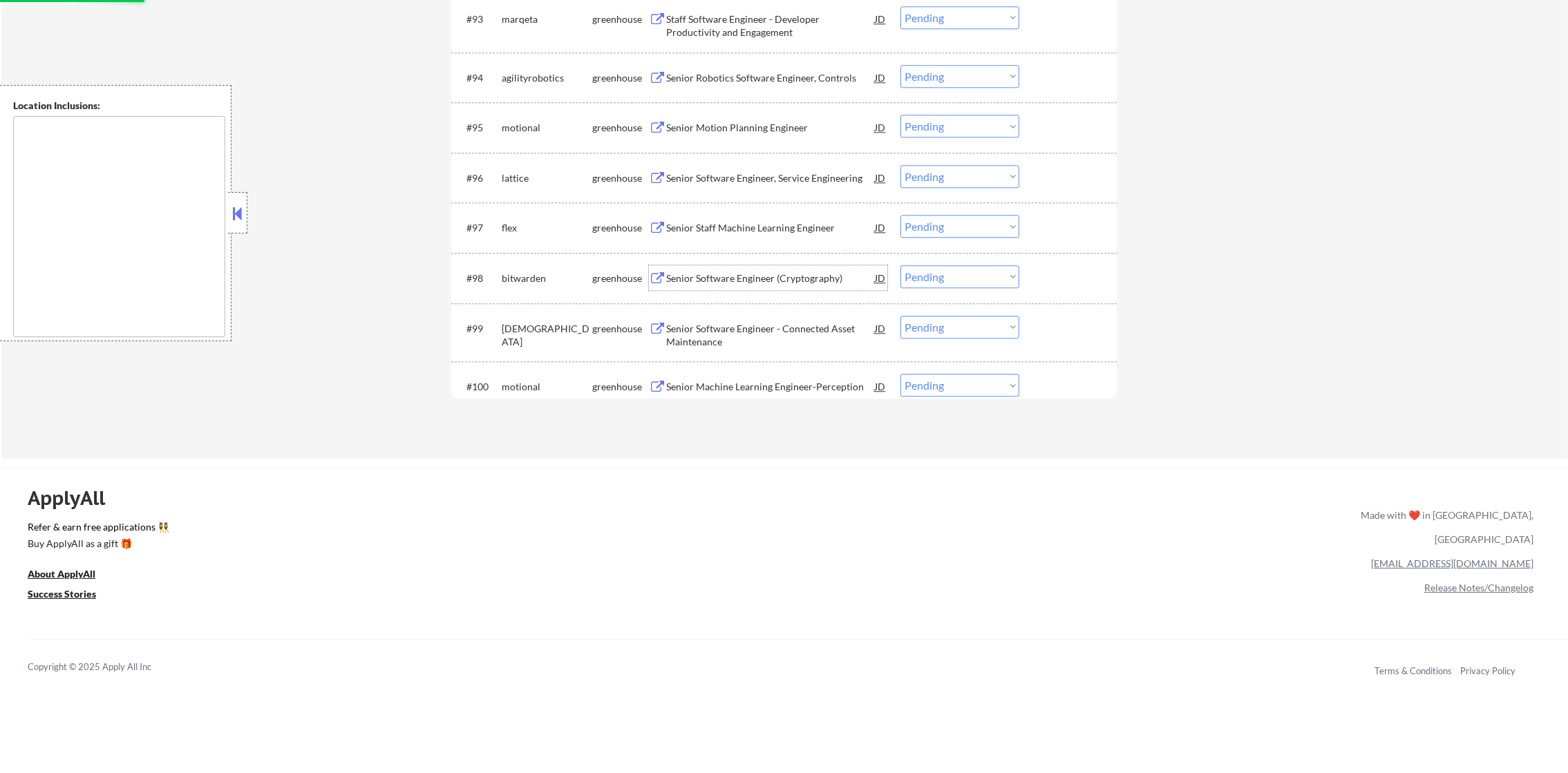
click at [739, 282] on div "Senior Software Engineer (Cryptography)" at bounding box center [771, 278] width 209 height 13
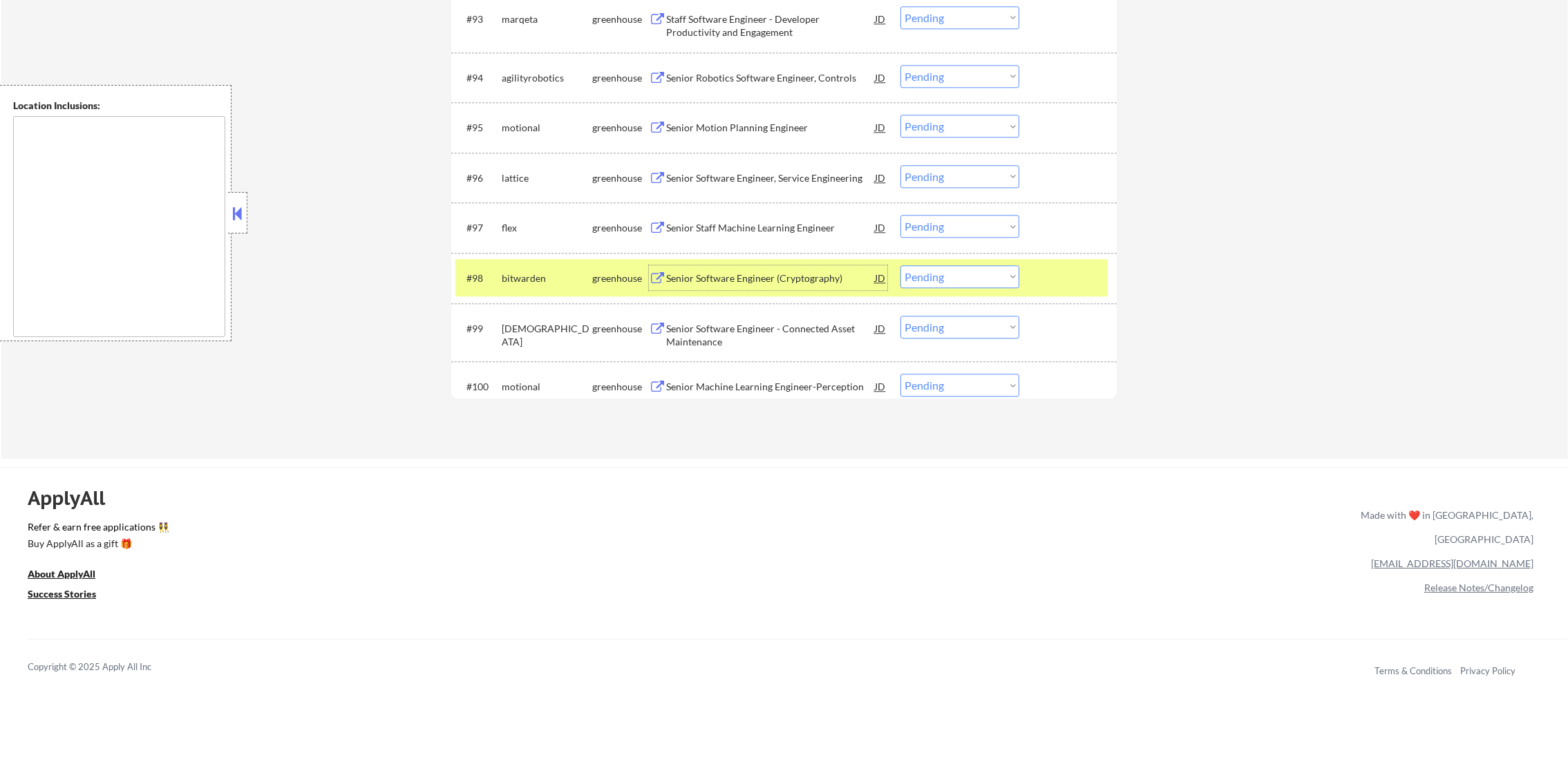
click at [962, 270] on select "Choose an option... Pending Applied Excluded (Questions) Excluded (Expired) Exc…" at bounding box center [960, 277] width 119 height 23
click at [901, 266] on select "Choose an option... Pending Applied Excluded (Questions) Excluded (Expired) Exc…" at bounding box center [960, 277] width 119 height 23
click at [496, 274] on div "#98 bitwarden greenhouse Senior Software Engineer (Cryptography) JD warning_amb…" at bounding box center [781, 278] width 652 height 37
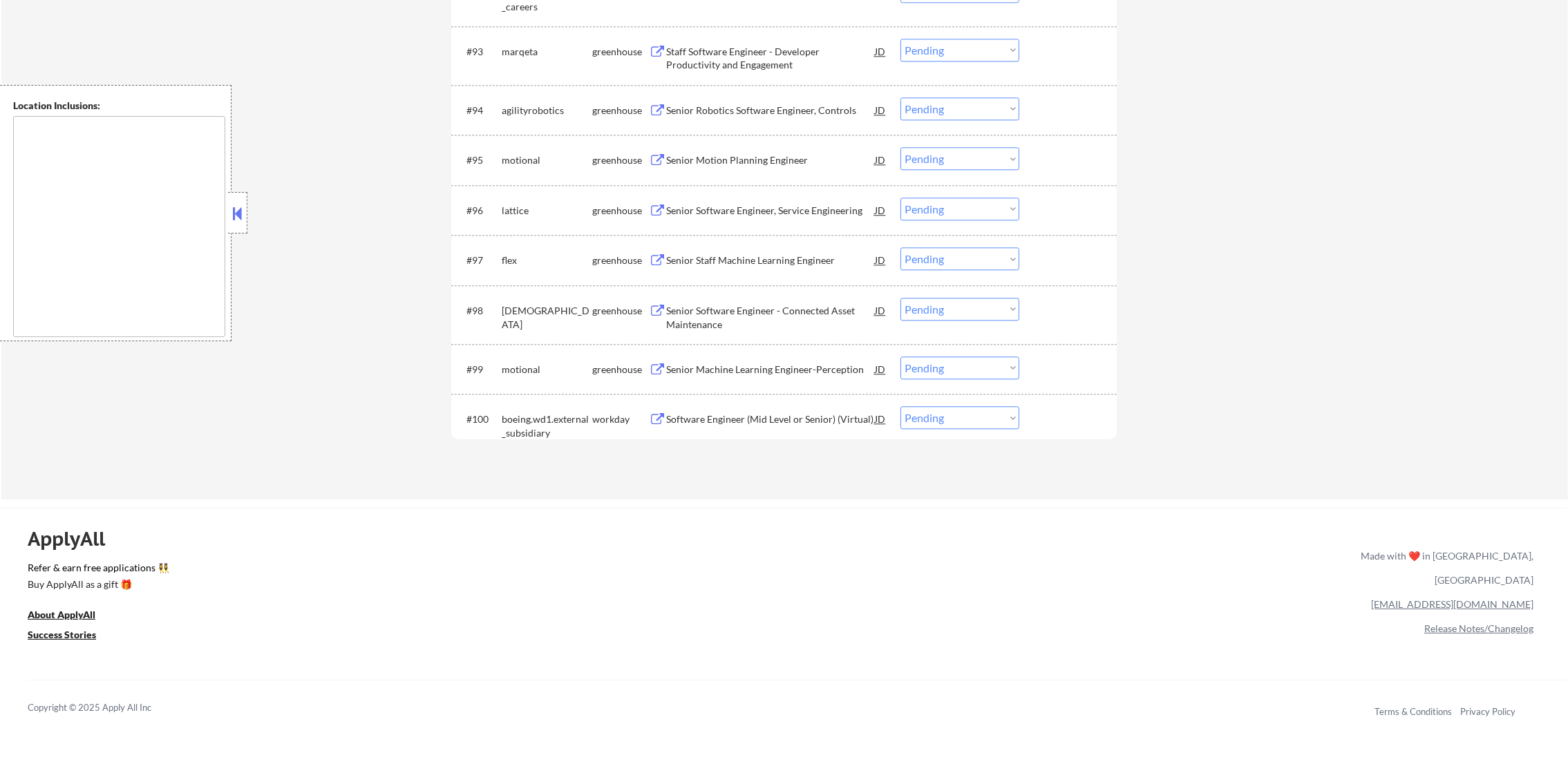
scroll to position [5218, 0]
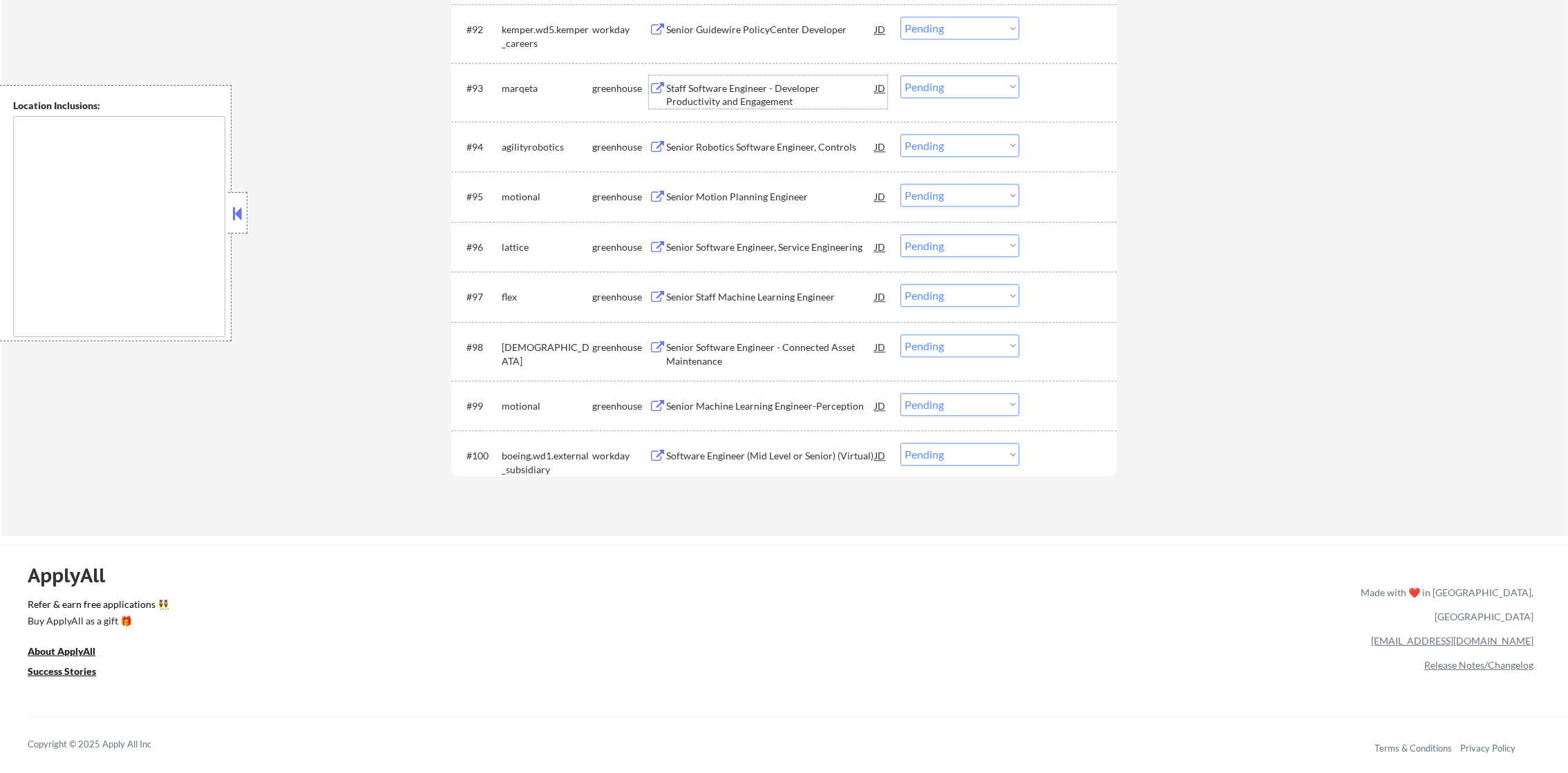
click at [779, 90] on div "Staff Software Engineer - Developer Productivity and Engagement" at bounding box center [771, 95] width 209 height 27
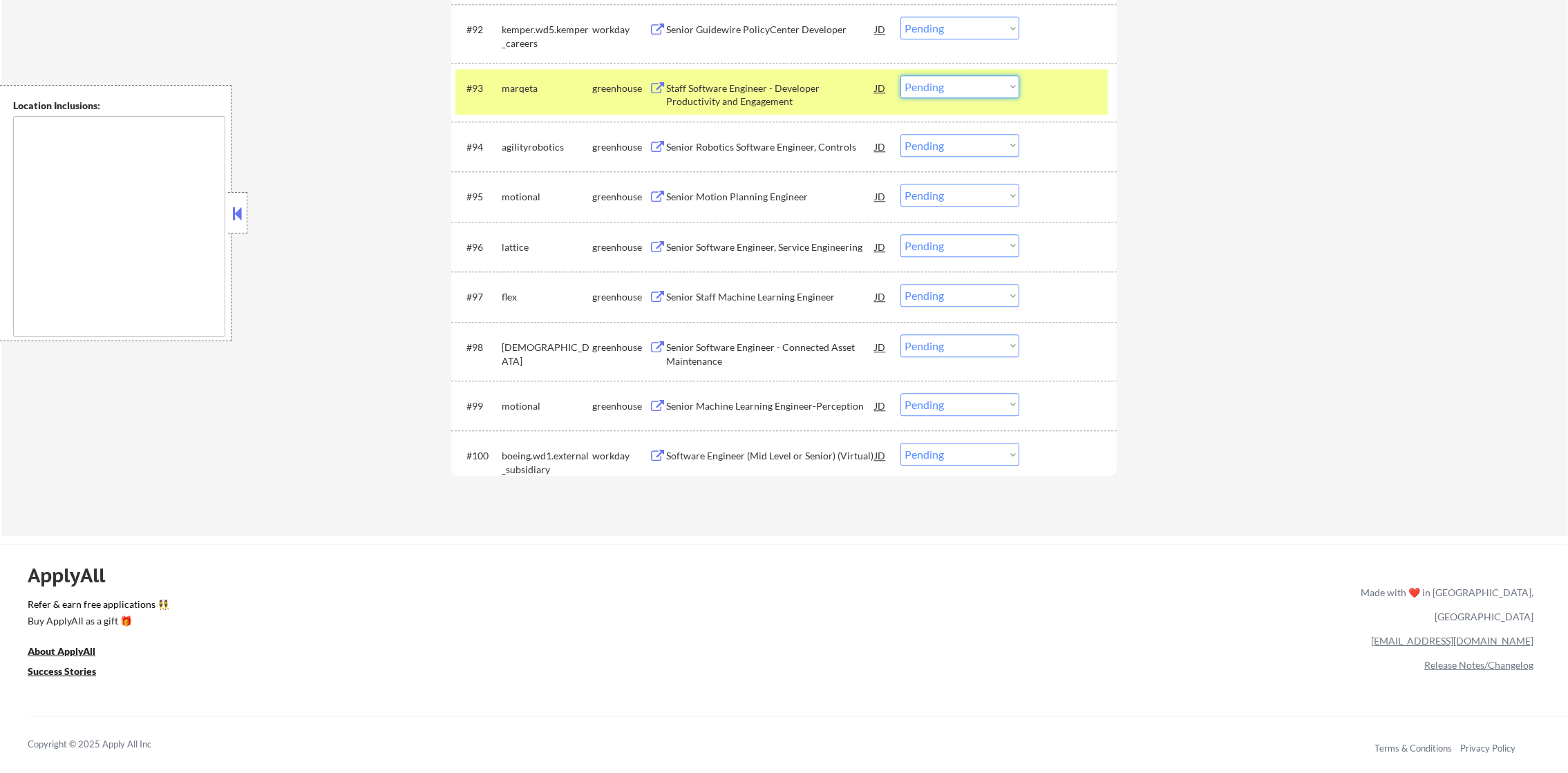
click at [956, 93] on select "Choose an option... Pending Applied Excluded (Questions) Excluded (Expired) Exc…" at bounding box center [960, 86] width 119 height 23
click at [901, 75] on select "Choose an option... Pending Applied Excluded (Questions) Excluded (Expired) Exc…" at bounding box center [960, 86] width 119 height 23
click at [508, 101] on div "#93 [PERSON_NAME] Staff Software Engineer - Developer Productivity and Engageme…" at bounding box center [781, 91] width 652 height 45
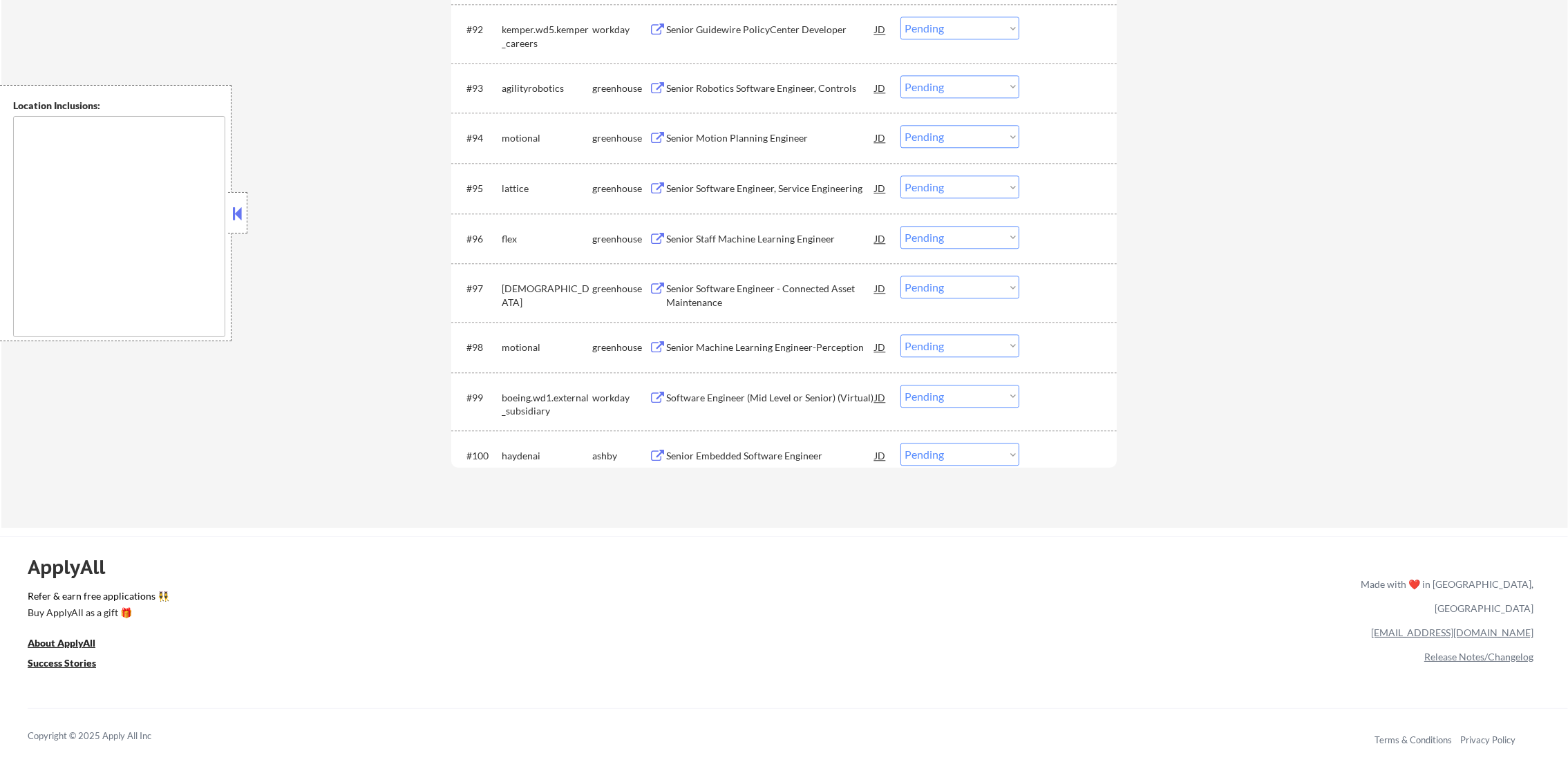
click at [722, 456] on div "Senior Embedded Software Engineer" at bounding box center [771, 456] width 209 height 13
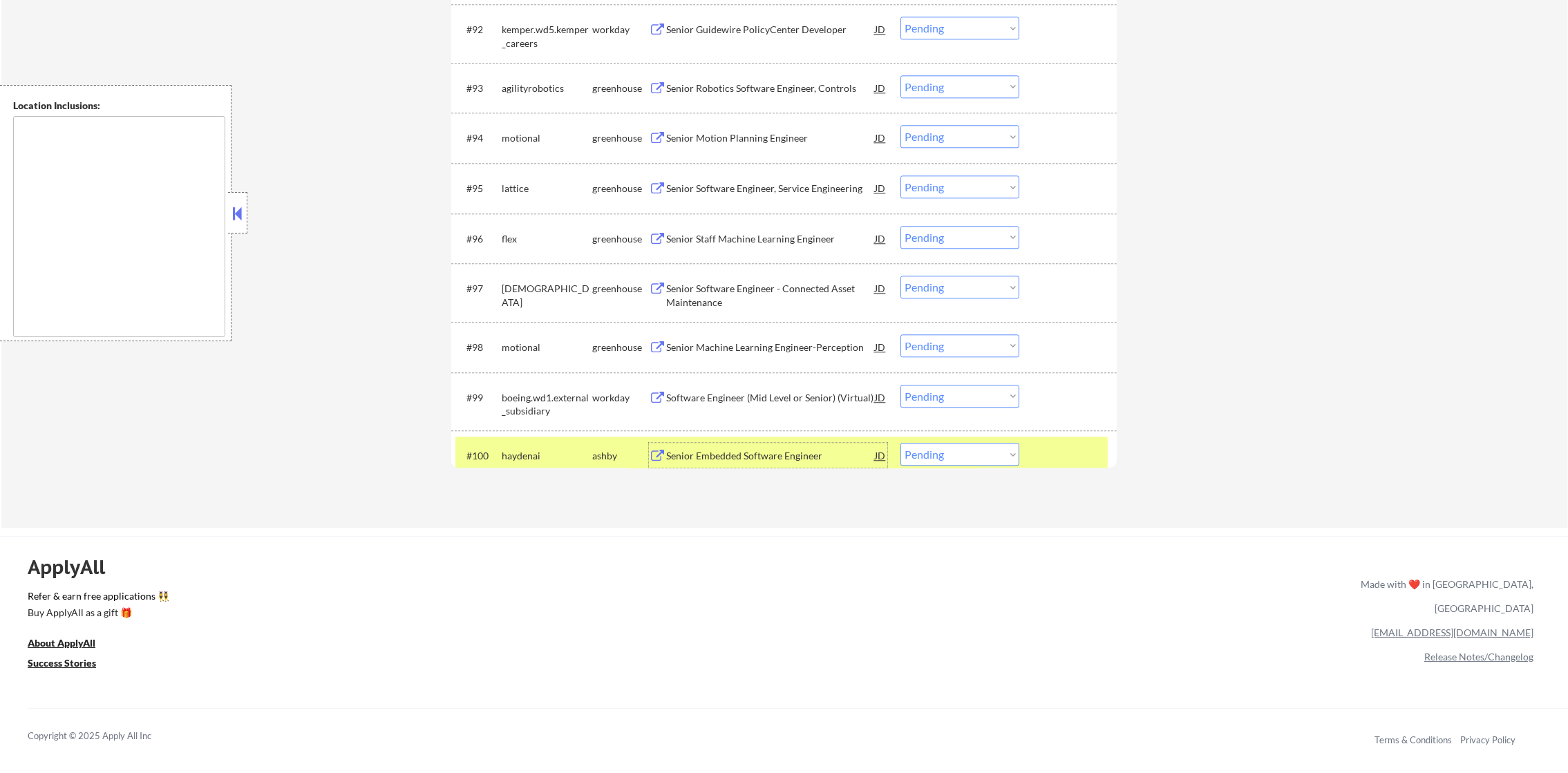
click at [948, 453] on select "Choose an option... Pending Applied Excluded (Questions) Excluded (Expired) Exc…" at bounding box center [960, 455] width 119 height 23
click at [901, 443] on select "Choose an option... Pending Applied Excluded (Questions) Excluded (Expired) Exc…" at bounding box center [960, 455] width 119 height 23
click at [539, 461] on div "haydenai" at bounding box center [548, 456] width 91 height 13
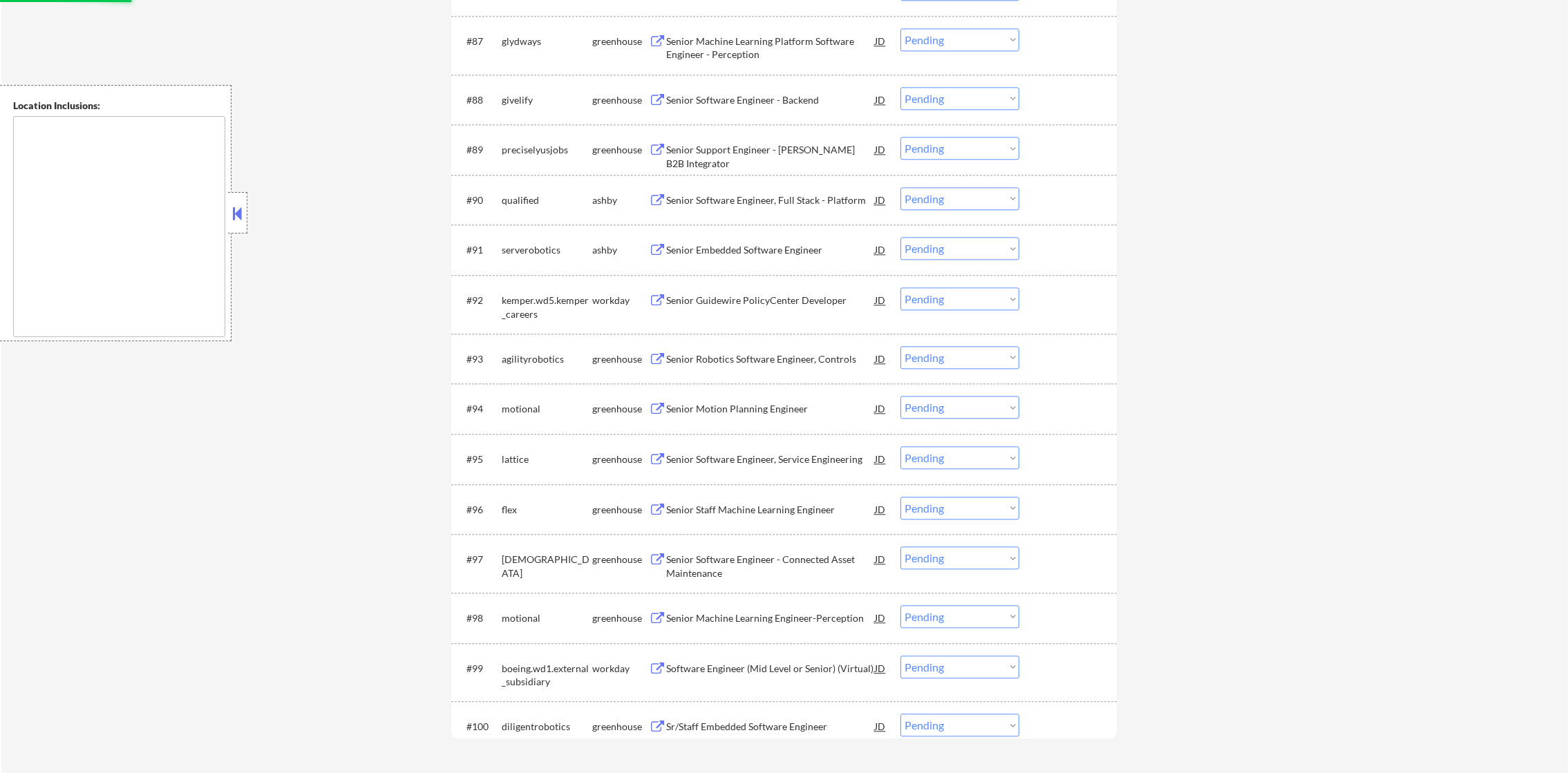
scroll to position [4872, 0]
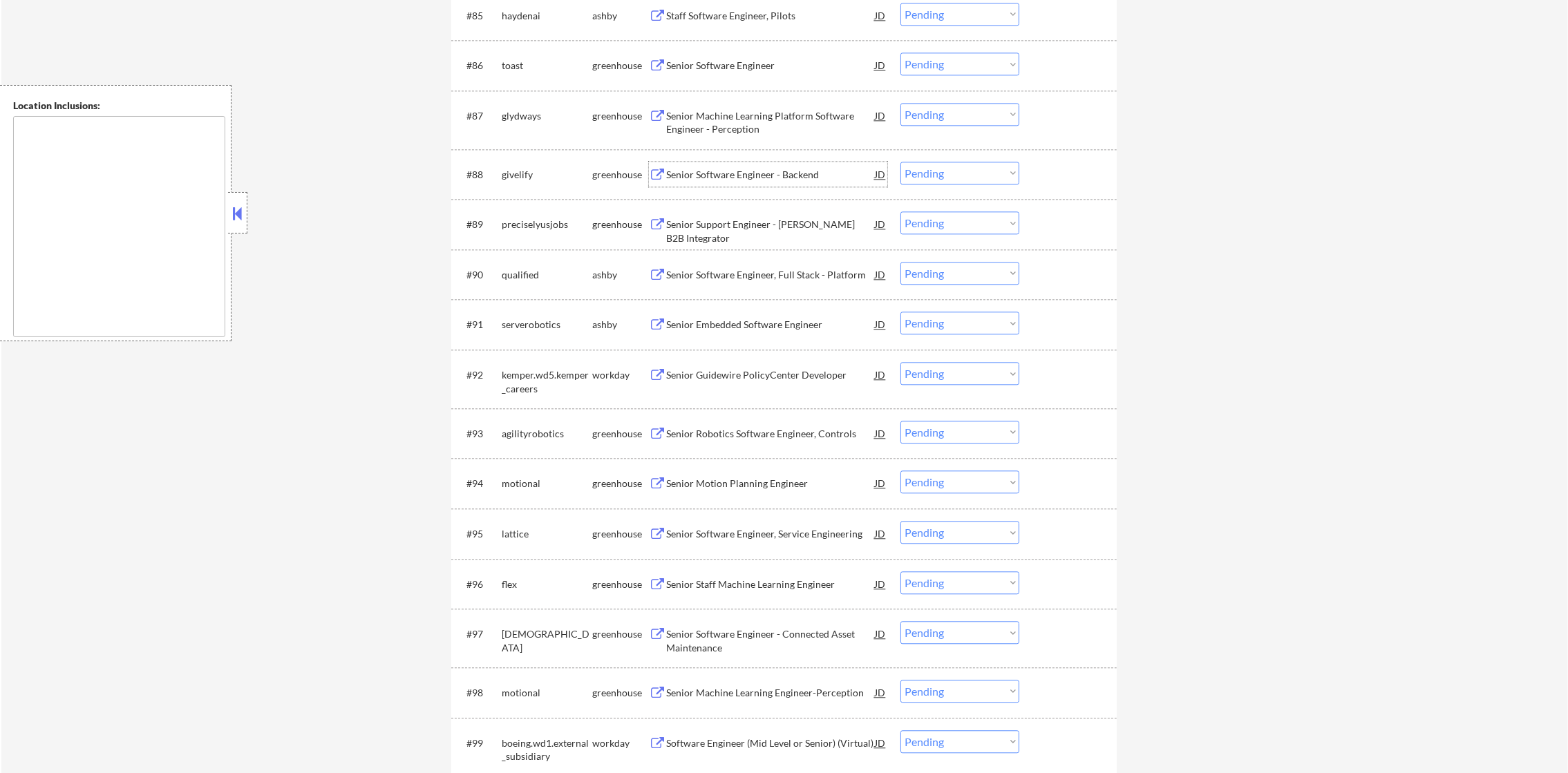
click at [732, 170] on div "Senior Software Engineer - Backend" at bounding box center [771, 174] width 209 height 13
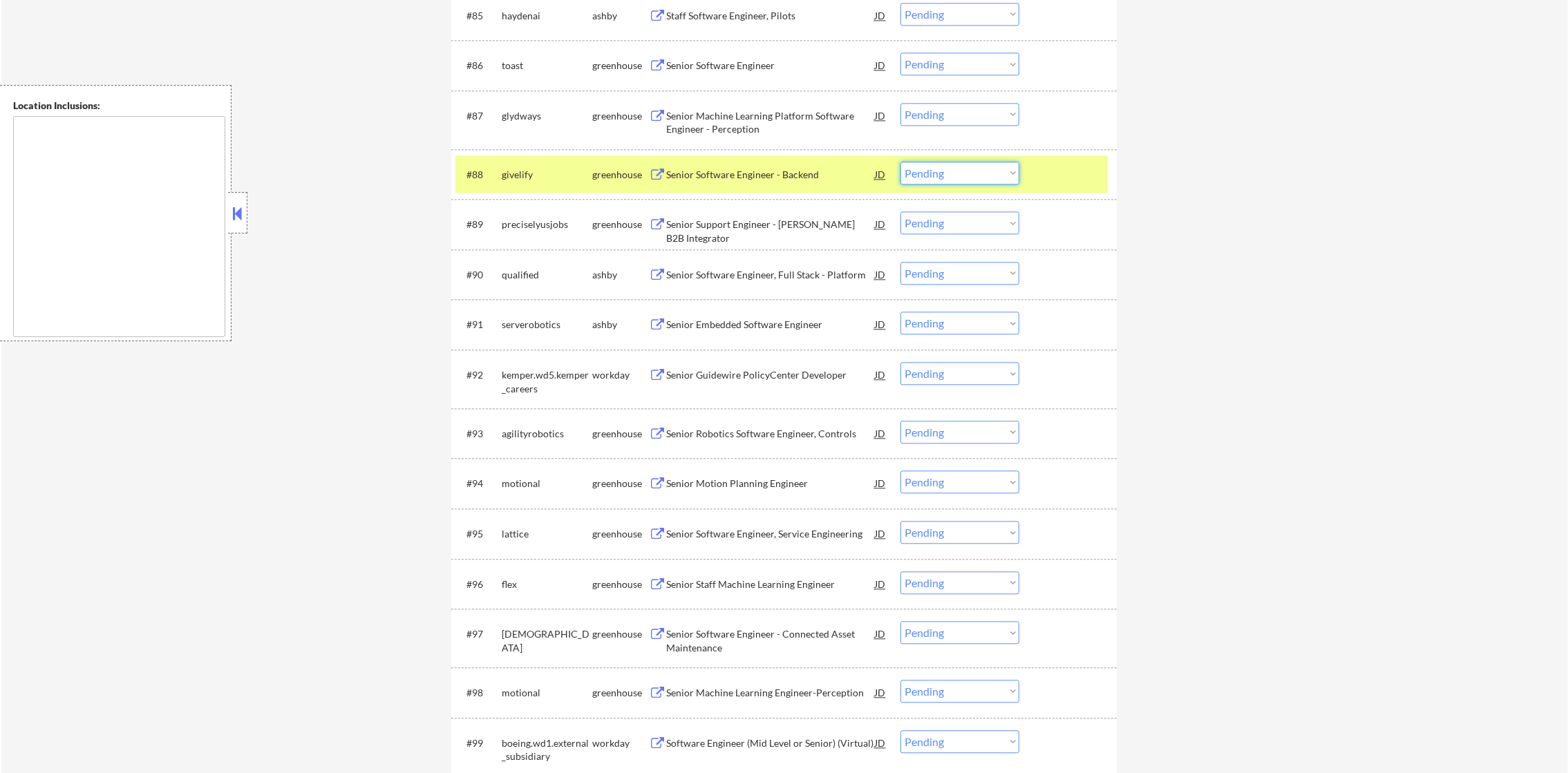
click at [943, 179] on select "Choose an option... Pending Applied Excluded (Questions) Excluded (Expired) Exc…" at bounding box center [960, 173] width 119 height 23
click at [901, 161] on select "Choose an option... Pending Applied Excluded (Questions) Excluded (Expired) Exc…" at bounding box center [960, 173] width 119 height 23
click at [540, 176] on div "givelify" at bounding box center [548, 174] width 91 height 13
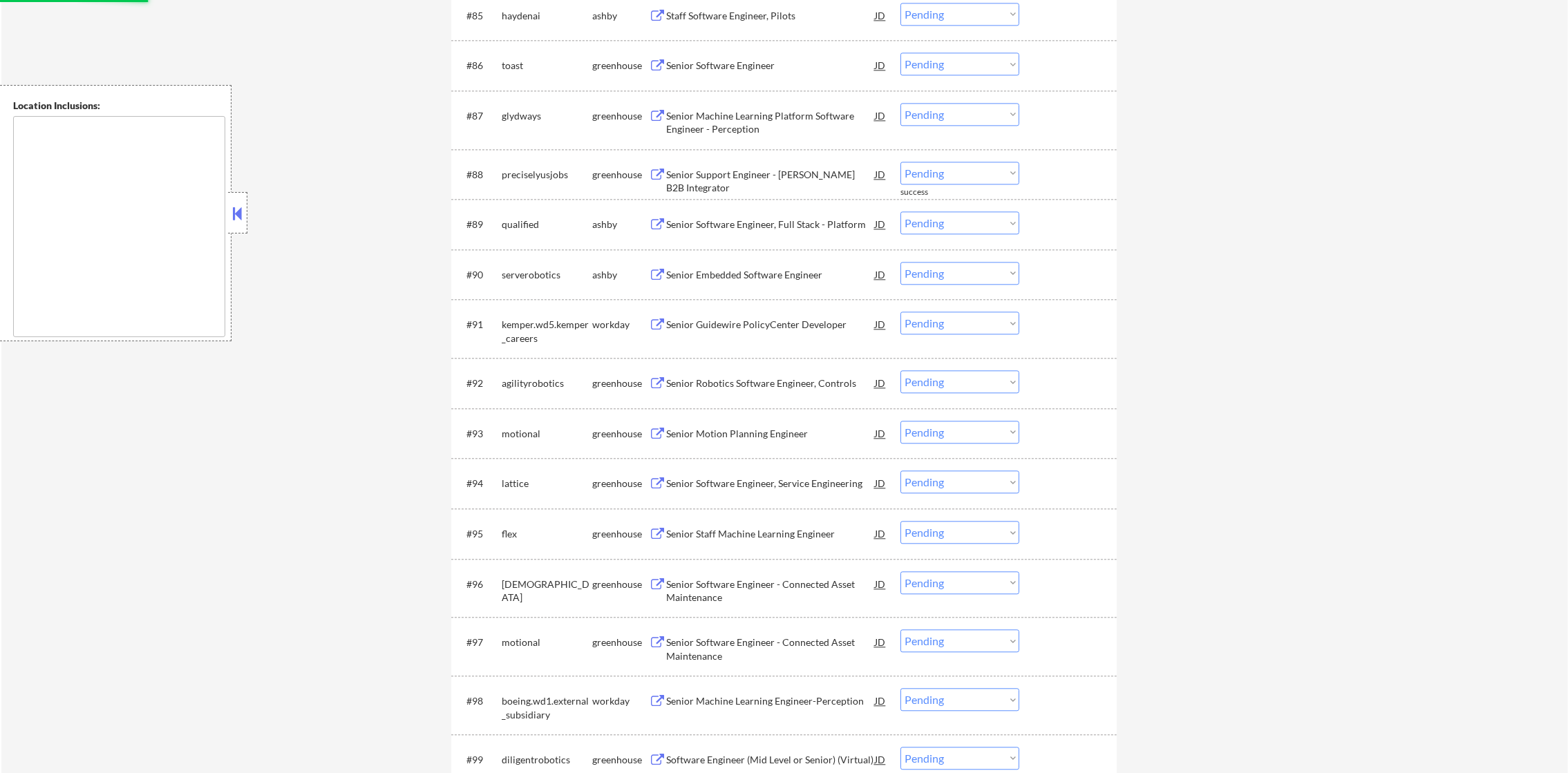
click at [736, 74] on div "Senior Software Engineer" at bounding box center [771, 65] width 209 height 25
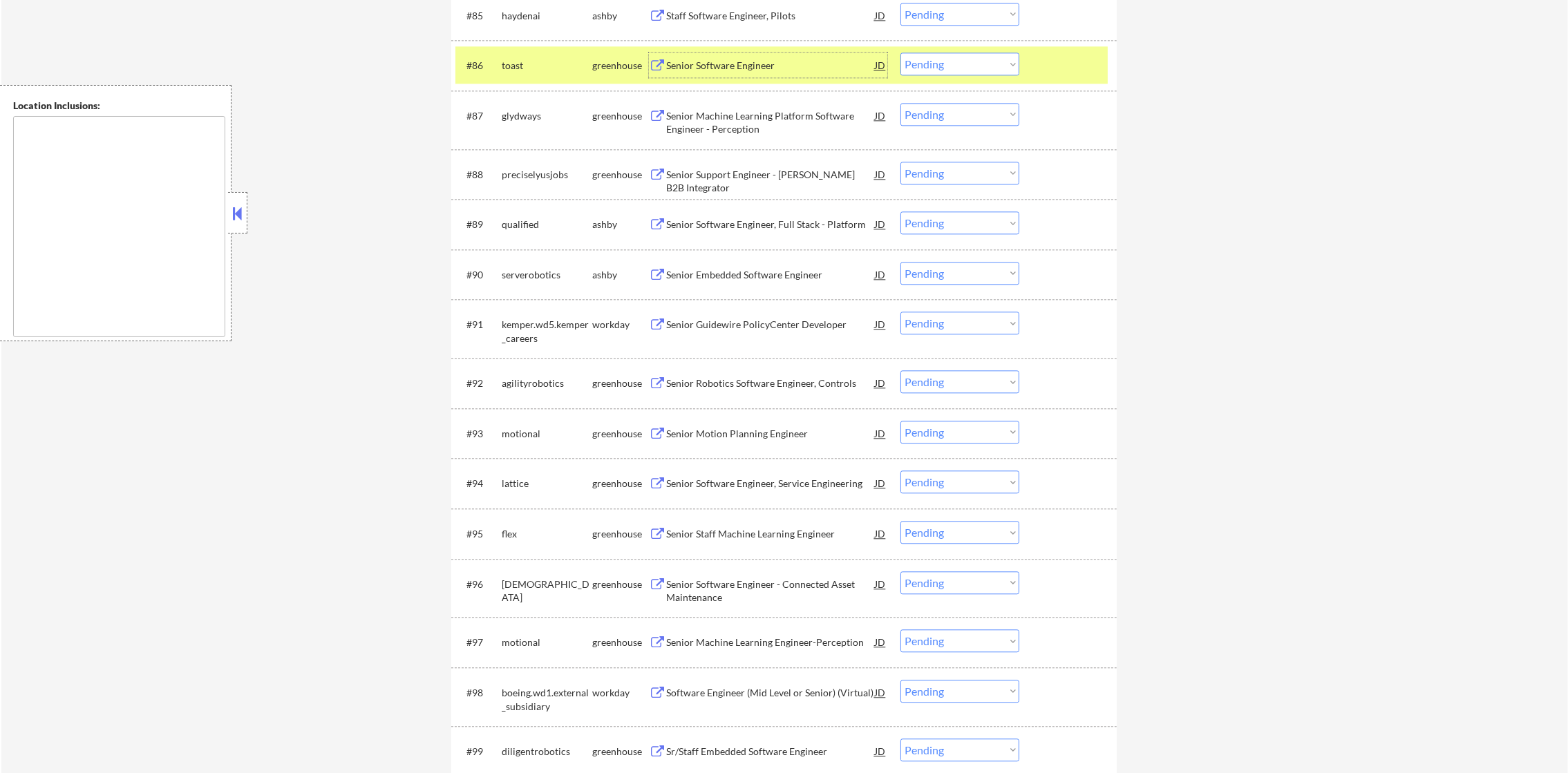
click at [949, 70] on select "Choose an option... Pending Applied Excluded (Questions) Excluded (Expired) Exc…" at bounding box center [960, 64] width 119 height 23
click at [901, 53] on select "Choose an option... Pending Applied Excluded (Questions) Excluded (Expired) Exc…" at bounding box center [960, 64] width 119 height 23
click at [564, 63] on div "toast" at bounding box center [548, 65] width 91 height 13
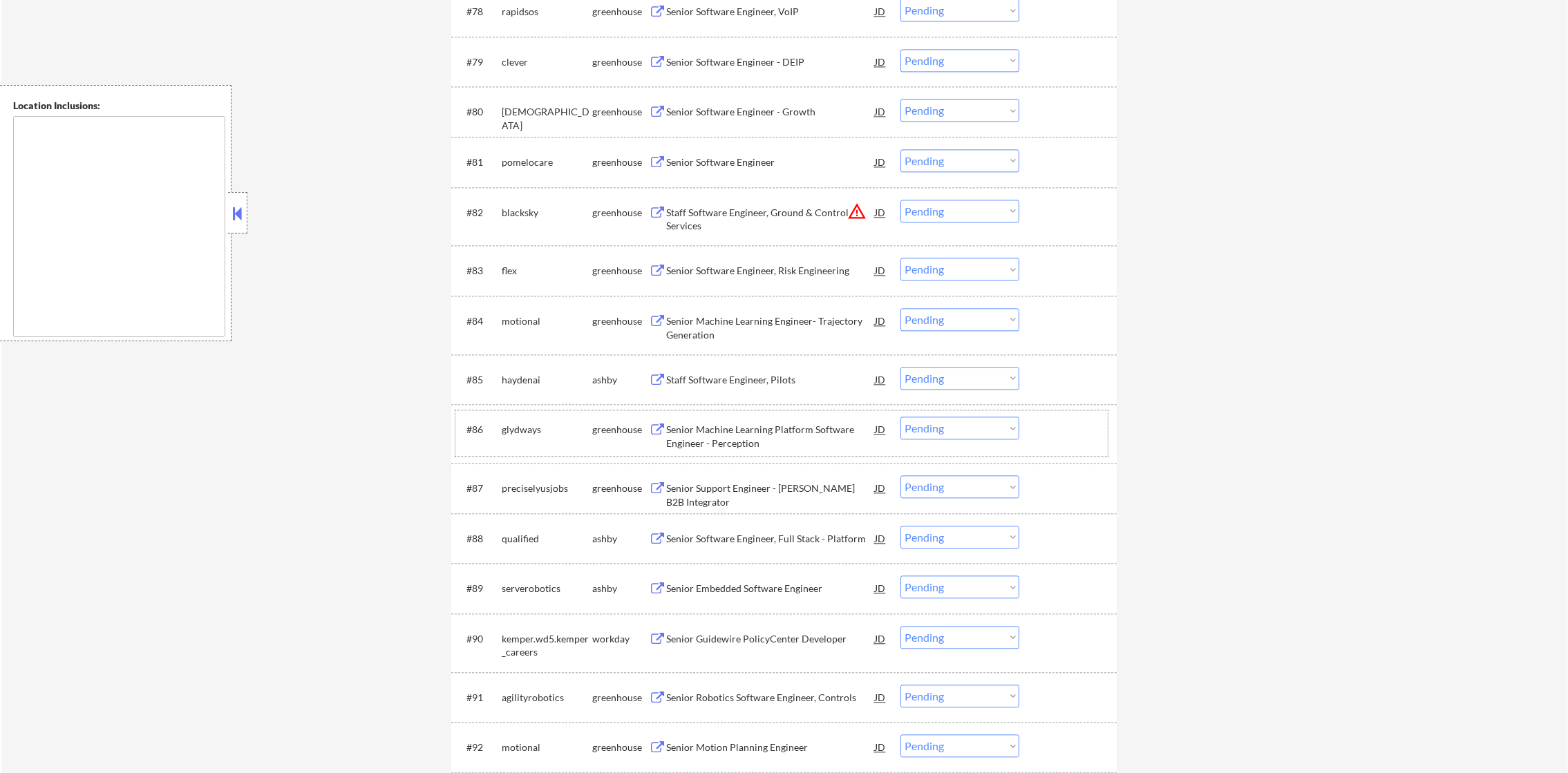
scroll to position [4493, 0]
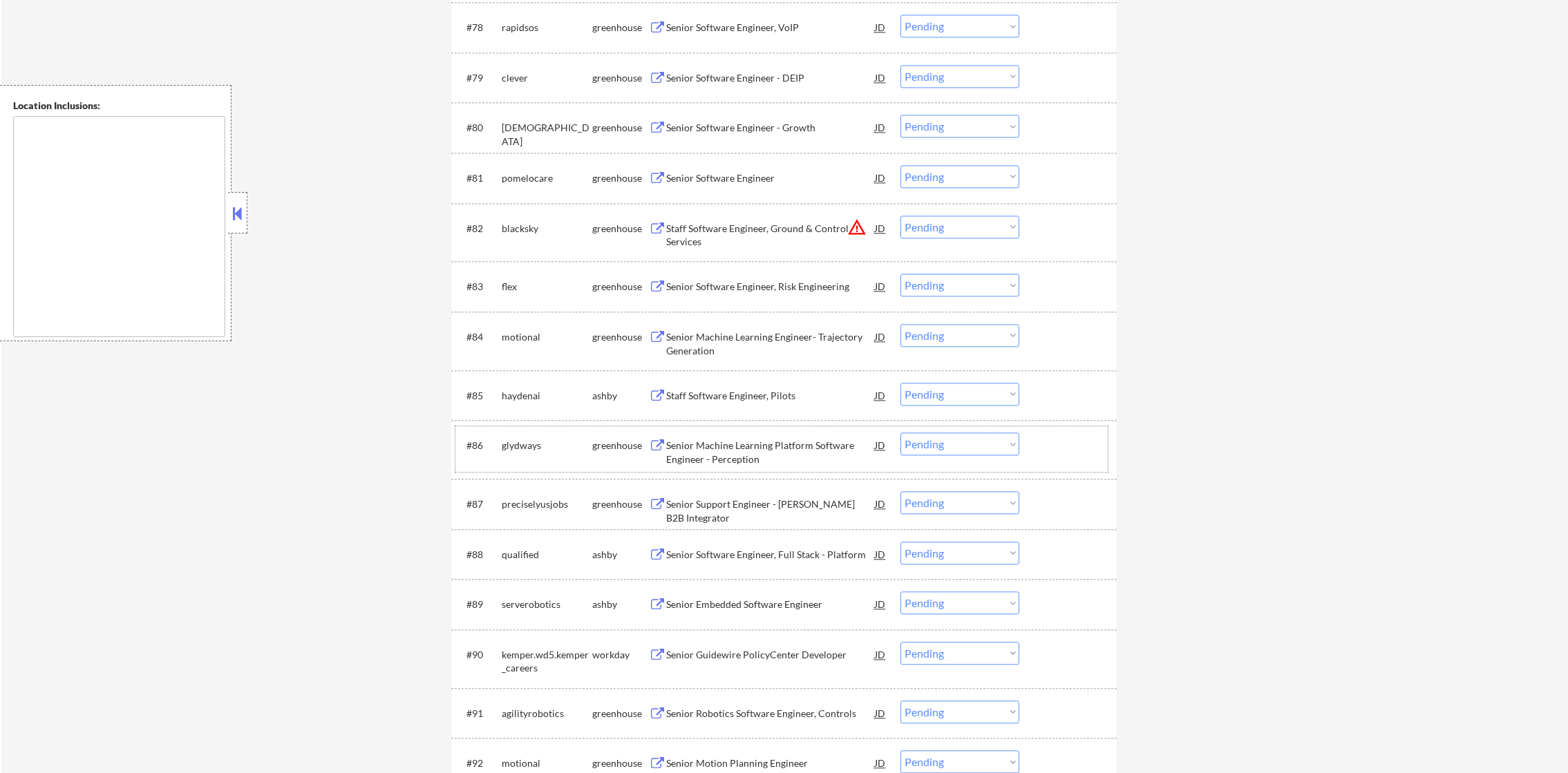
click at [752, 177] on div "Senior Software Engineer" at bounding box center [771, 177] width 209 height 13
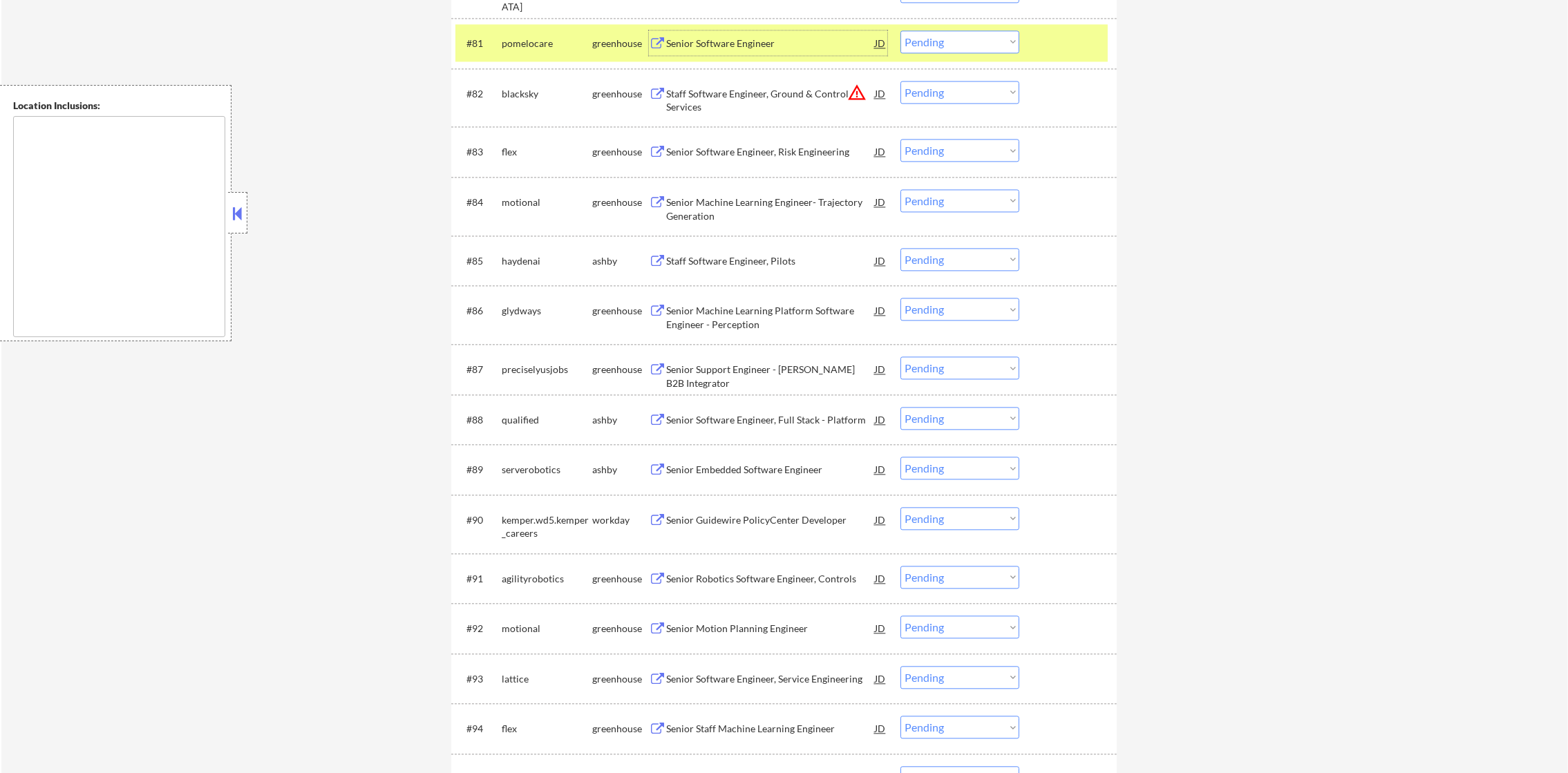
scroll to position [4632, 0]
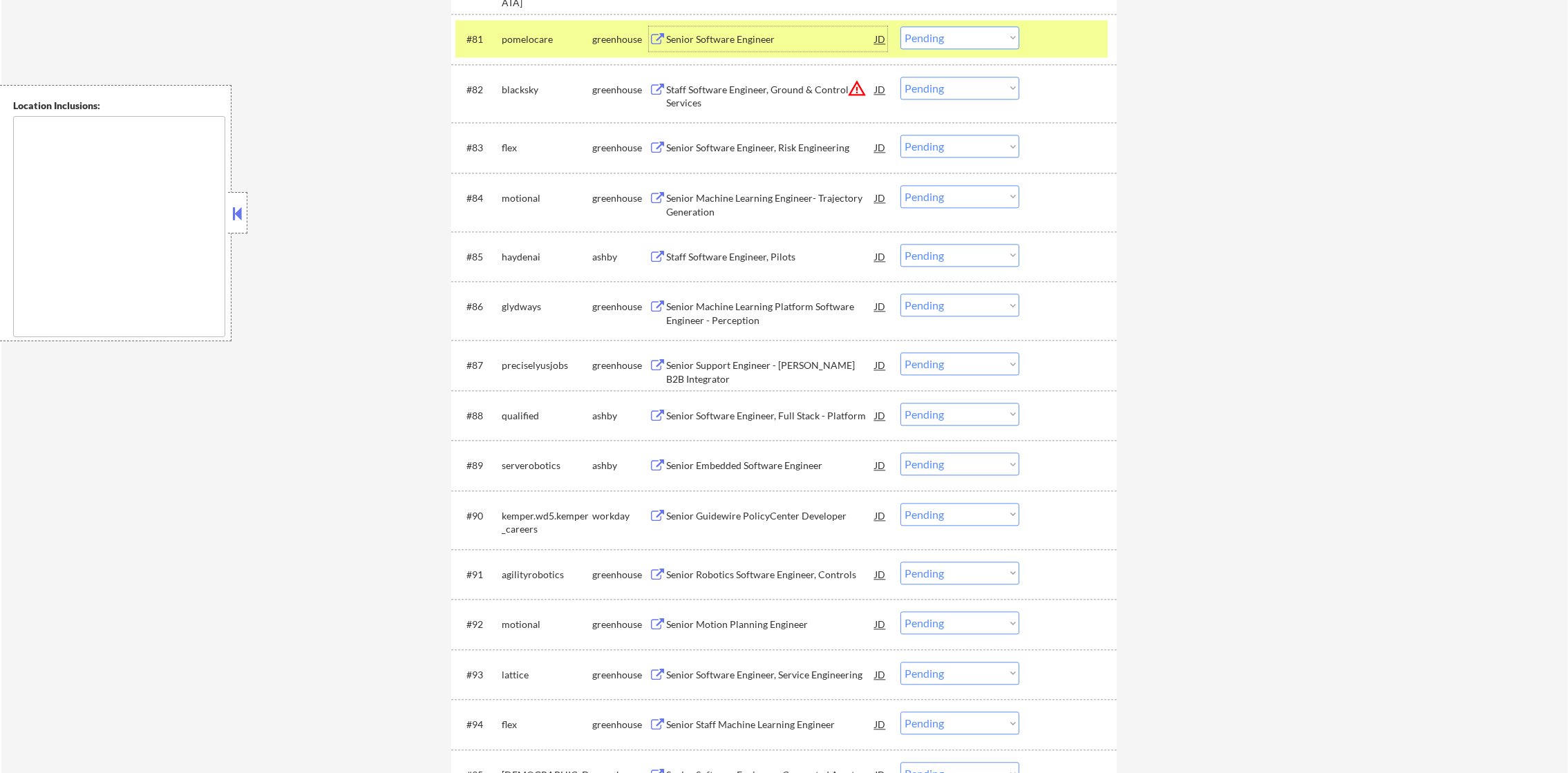
click at [944, 32] on select "Choose an option... Pending Applied Excluded (Questions) Excluded (Expired) Exc…" at bounding box center [960, 37] width 119 height 23
click at [940, 32] on select "Choose an option... Pending Applied Excluded (Questions) Excluded (Expired) Exc…" at bounding box center [960, 37] width 119 height 23
click at [901, 26] on select "Choose an option... Pending Applied Excluded (Questions) Excluded (Expired) Exc…" at bounding box center [960, 37] width 119 height 23
click at [491, 32] on div "#81" at bounding box center [478, 38] width 24 height 13
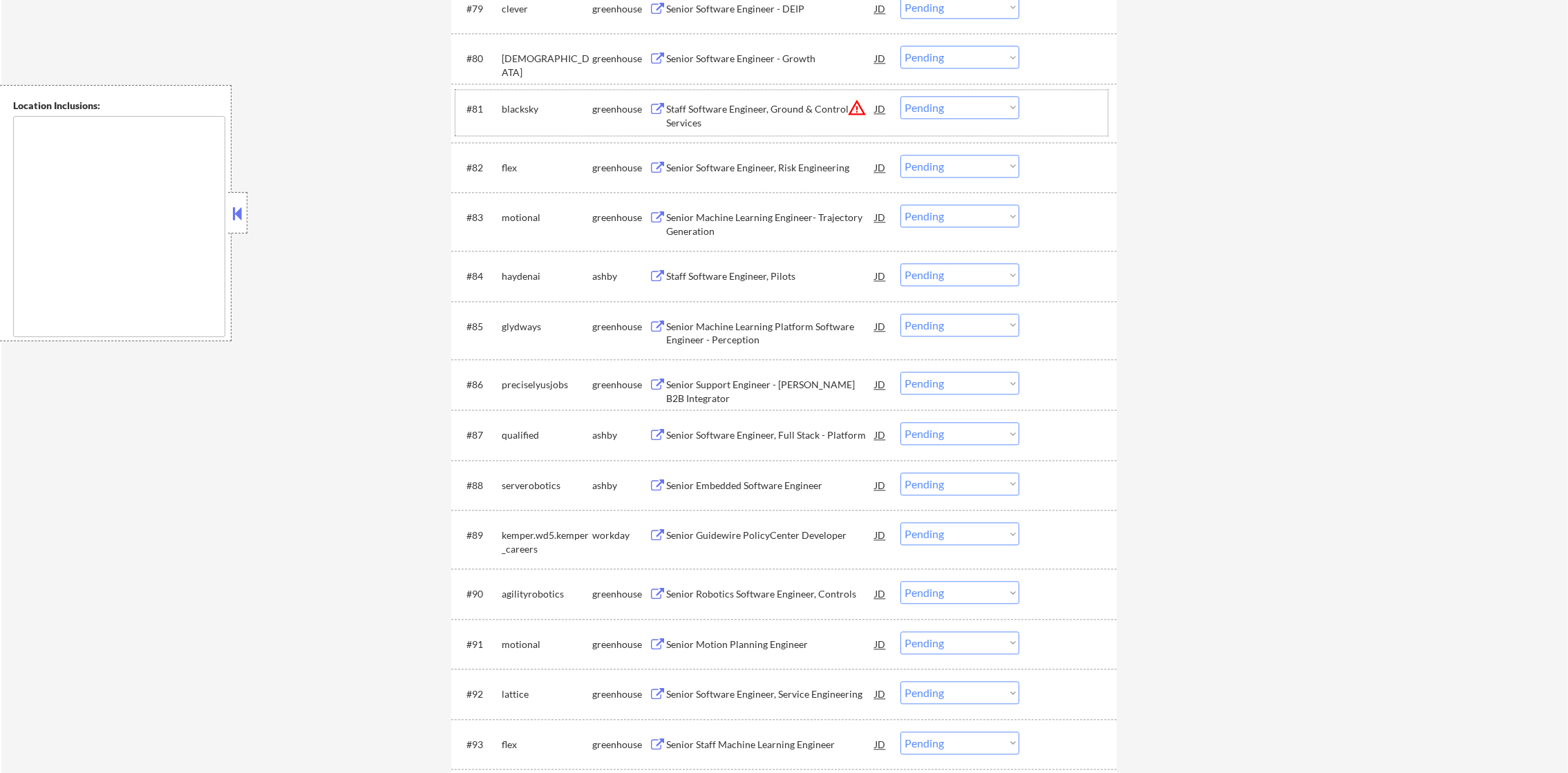
scroll to position [4528, 0]
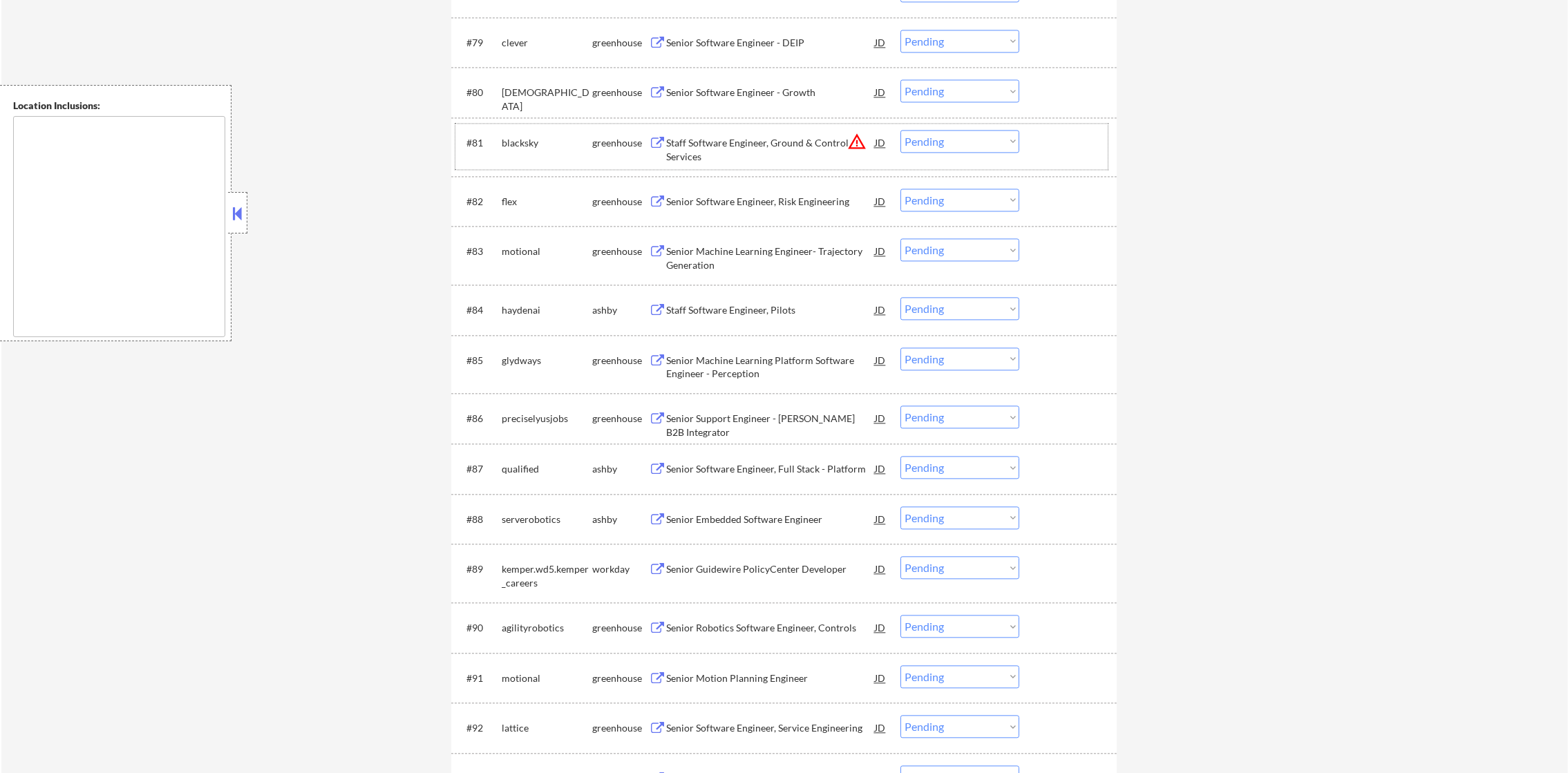
click at [783, 53] on div "Senior Software Engineer - DEIP" at bounding box center [771, 42] width 209 height 25
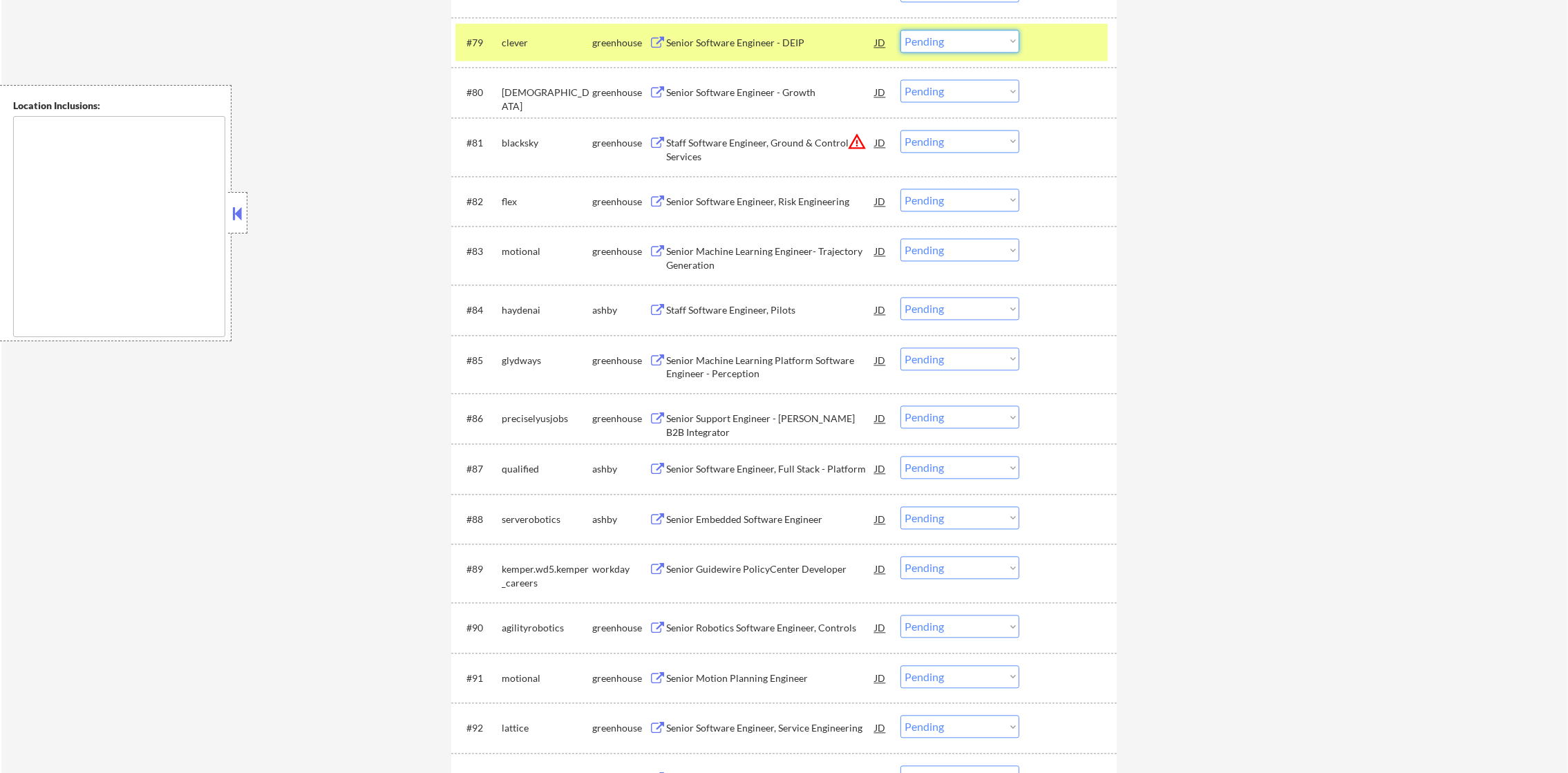
click at [932, 46] on select "Choose an option... Pending Applied Excluded (Questions) Excluded (Expired) Exc…" at bounding box center [960, 41] width 119 height 23
click at [901, 29] on select "Choose an option... Pending Applied Excluded (Questions) Excluded (Expired) Exc…" at bounding box center [960, 41] width 119 height 23
click at [539, 37] on div "clever" at bounding box center [548, 42] width 91 height 13
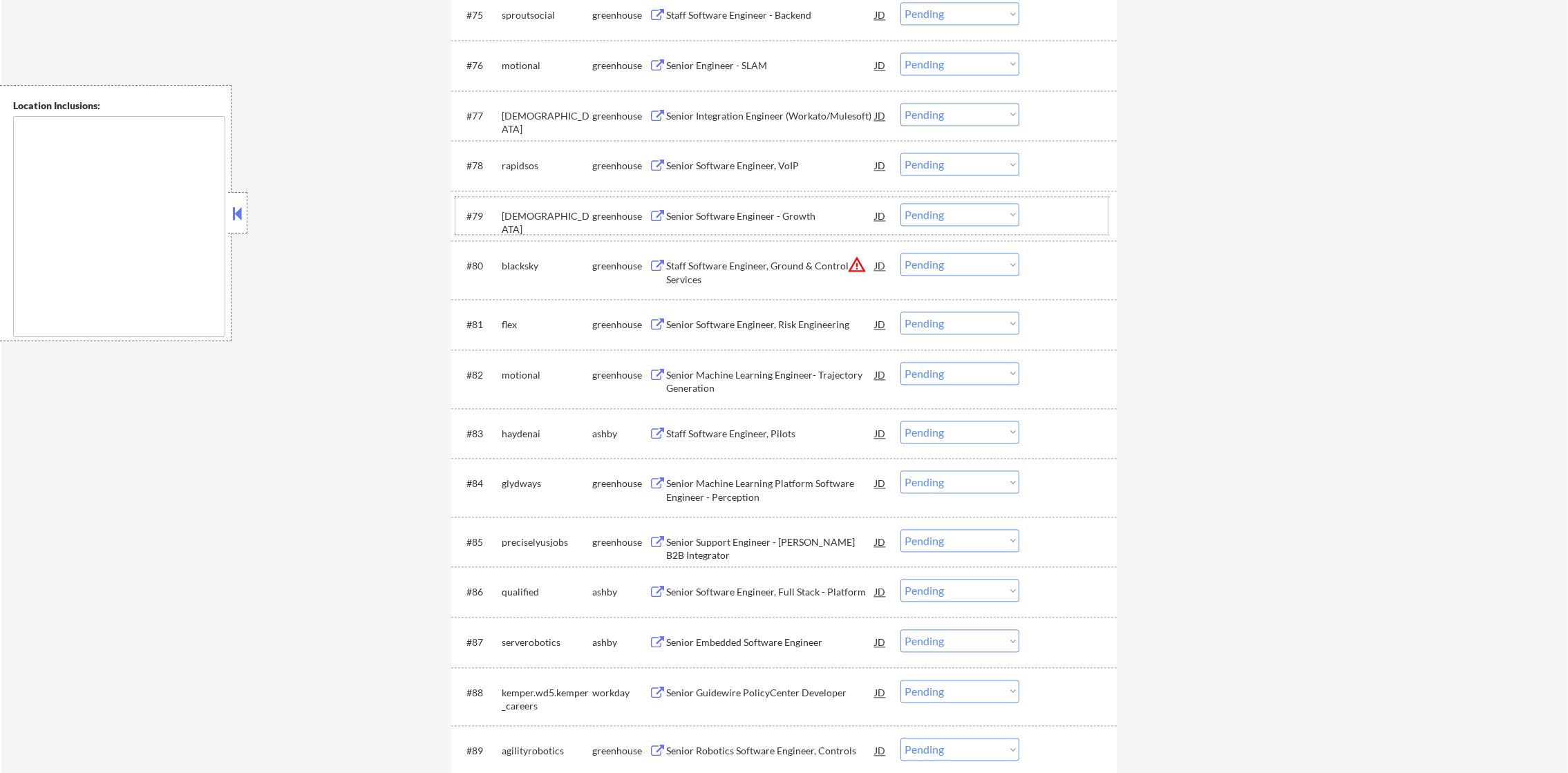
scroll to position [4286, 0]
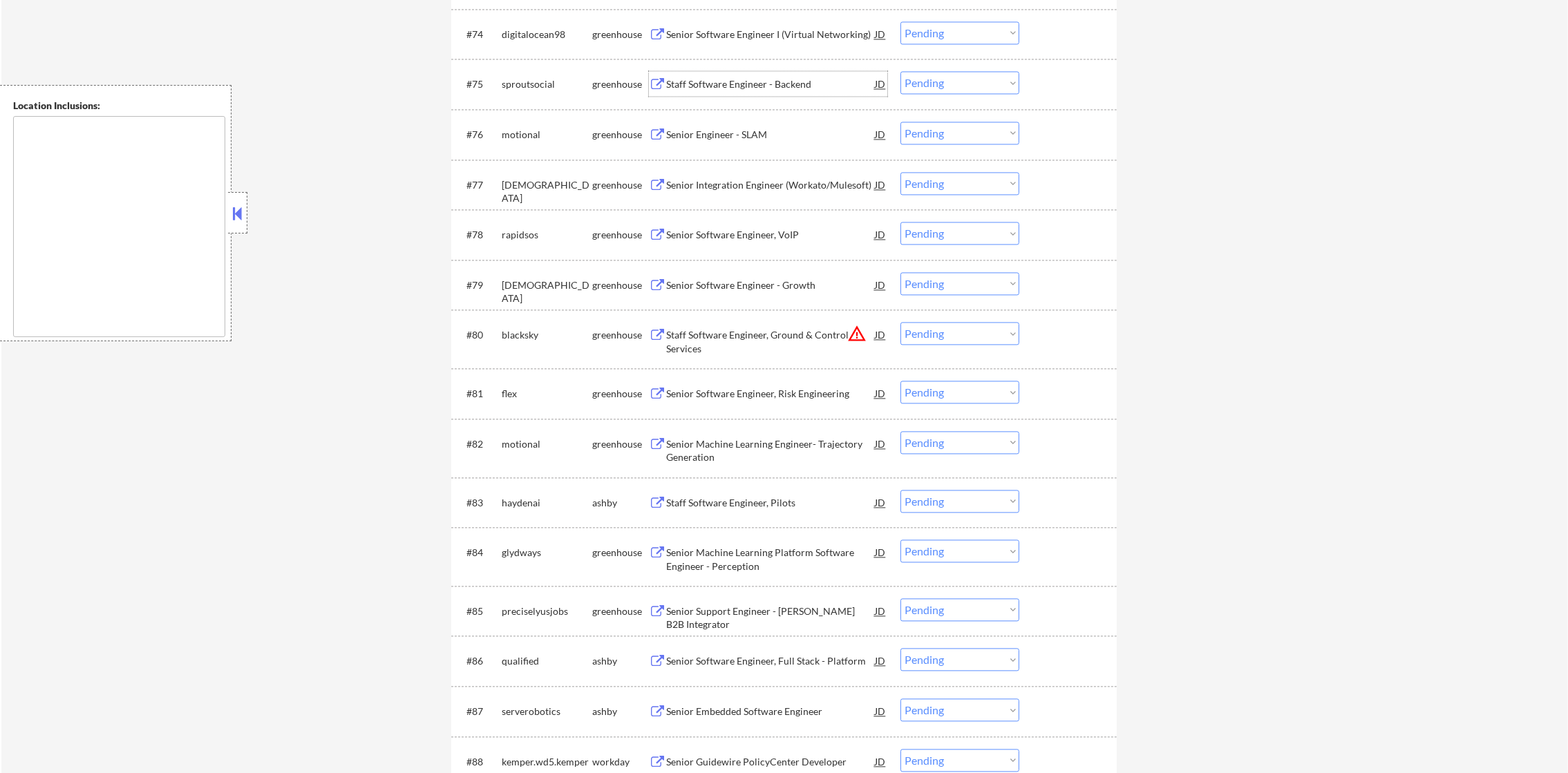
click at [744, 78] on div "Staff Software Engineer - Backend" at bounding box center [771, 84] width 209 height 13
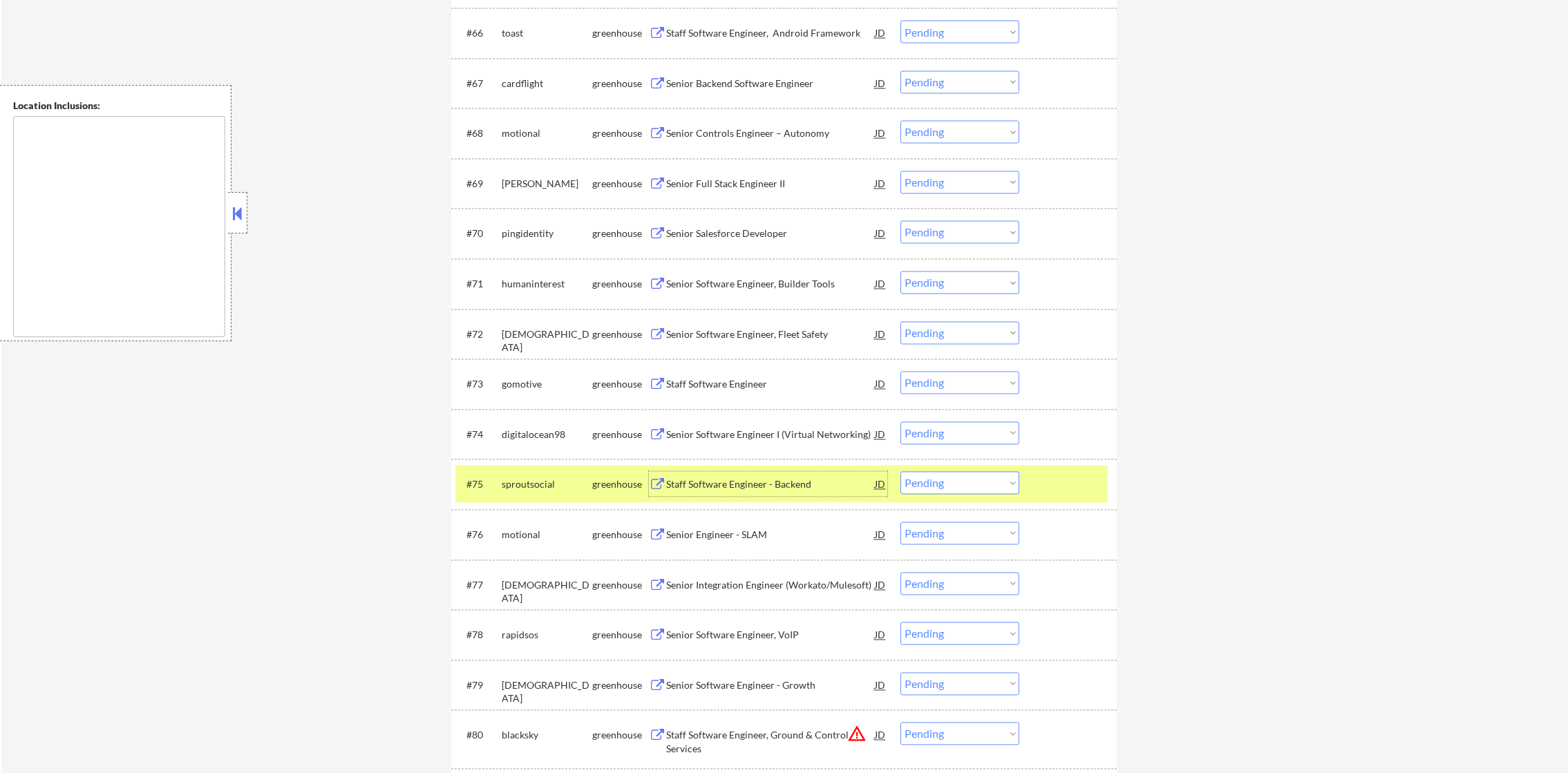
scroll to position [3871, 0]
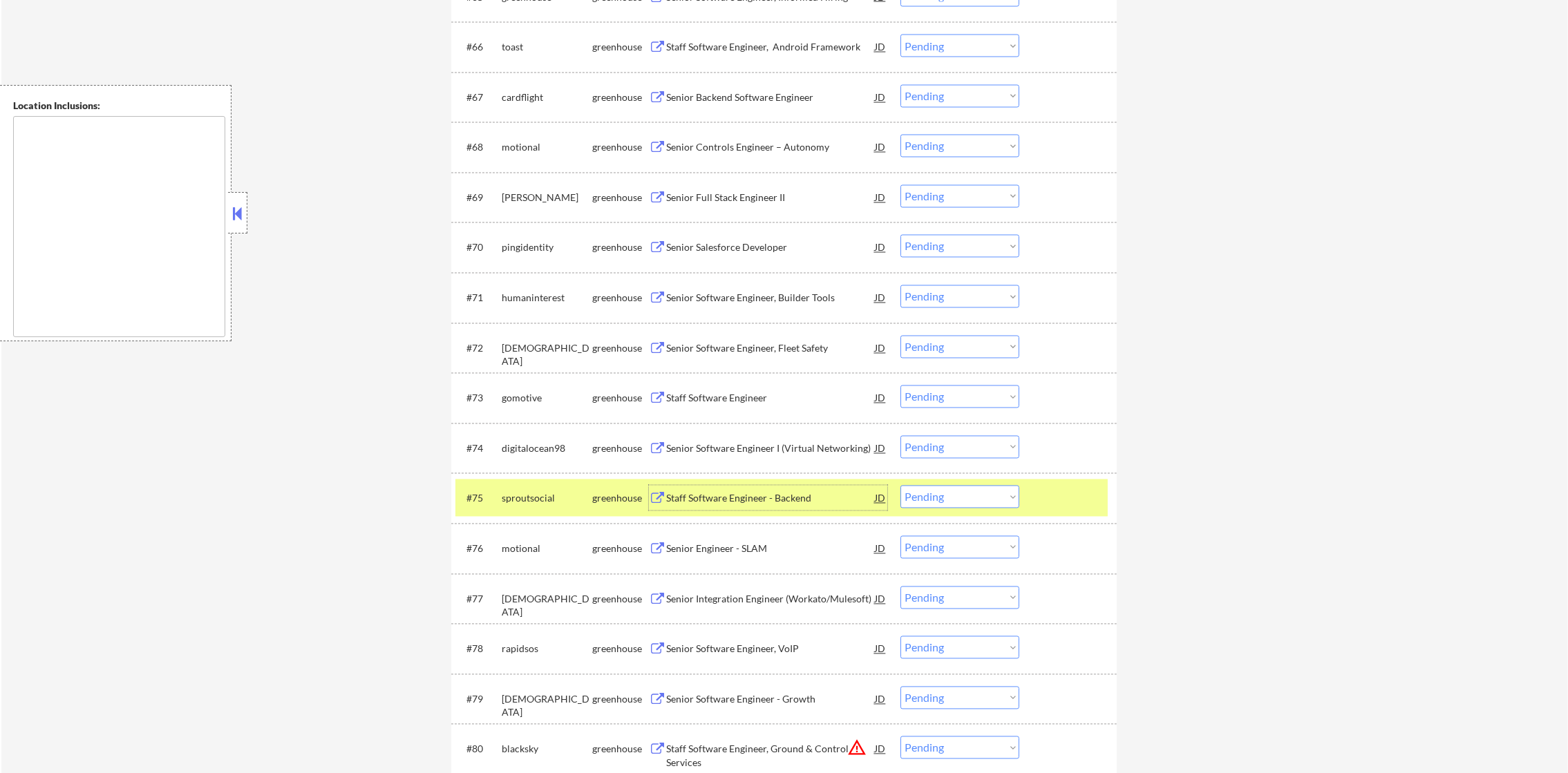
click at [532, 505] on div "sproutsocial" at bounding box center [548, 498] width 91 height 13
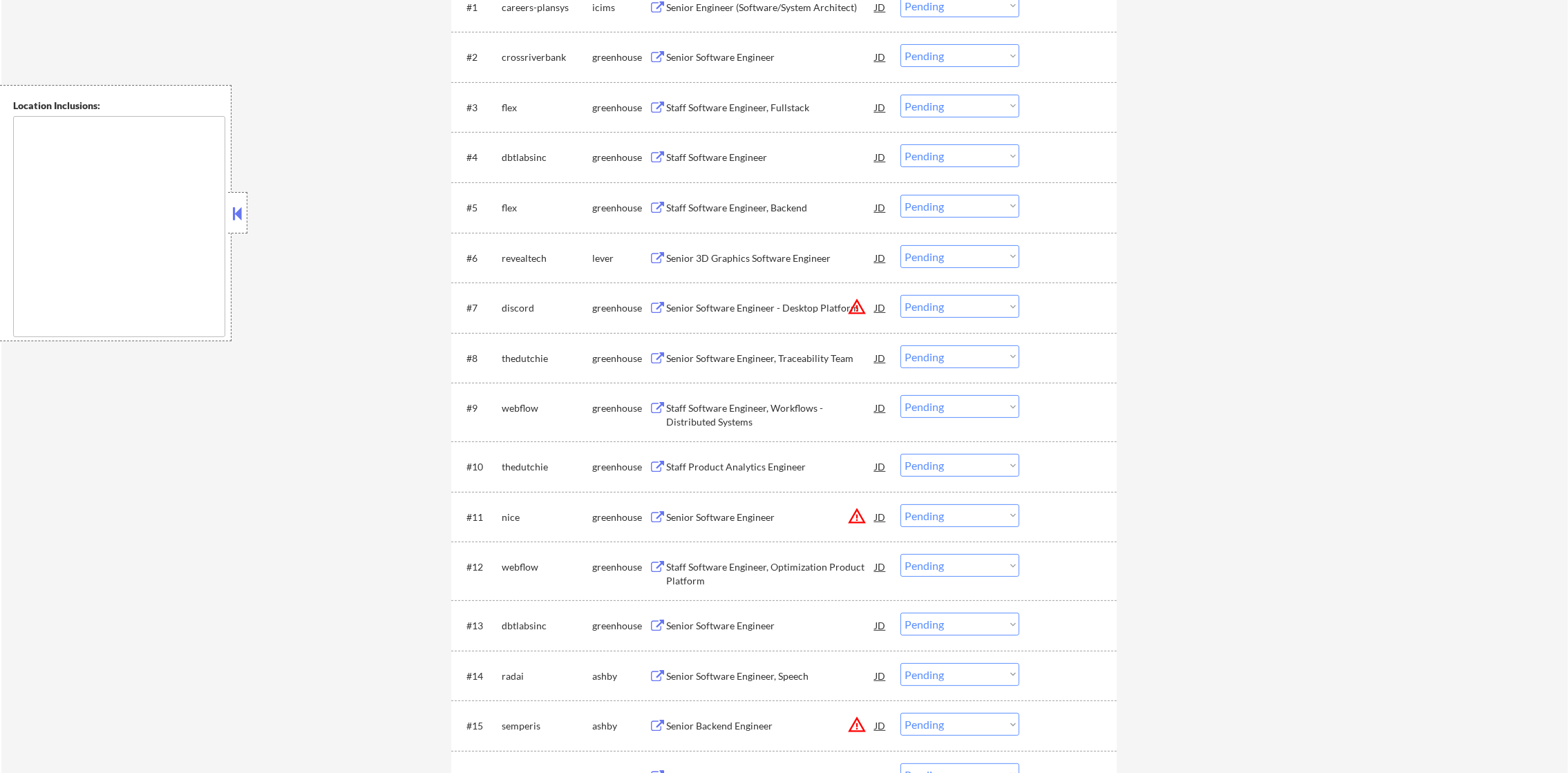
scroll to position [341, 0]
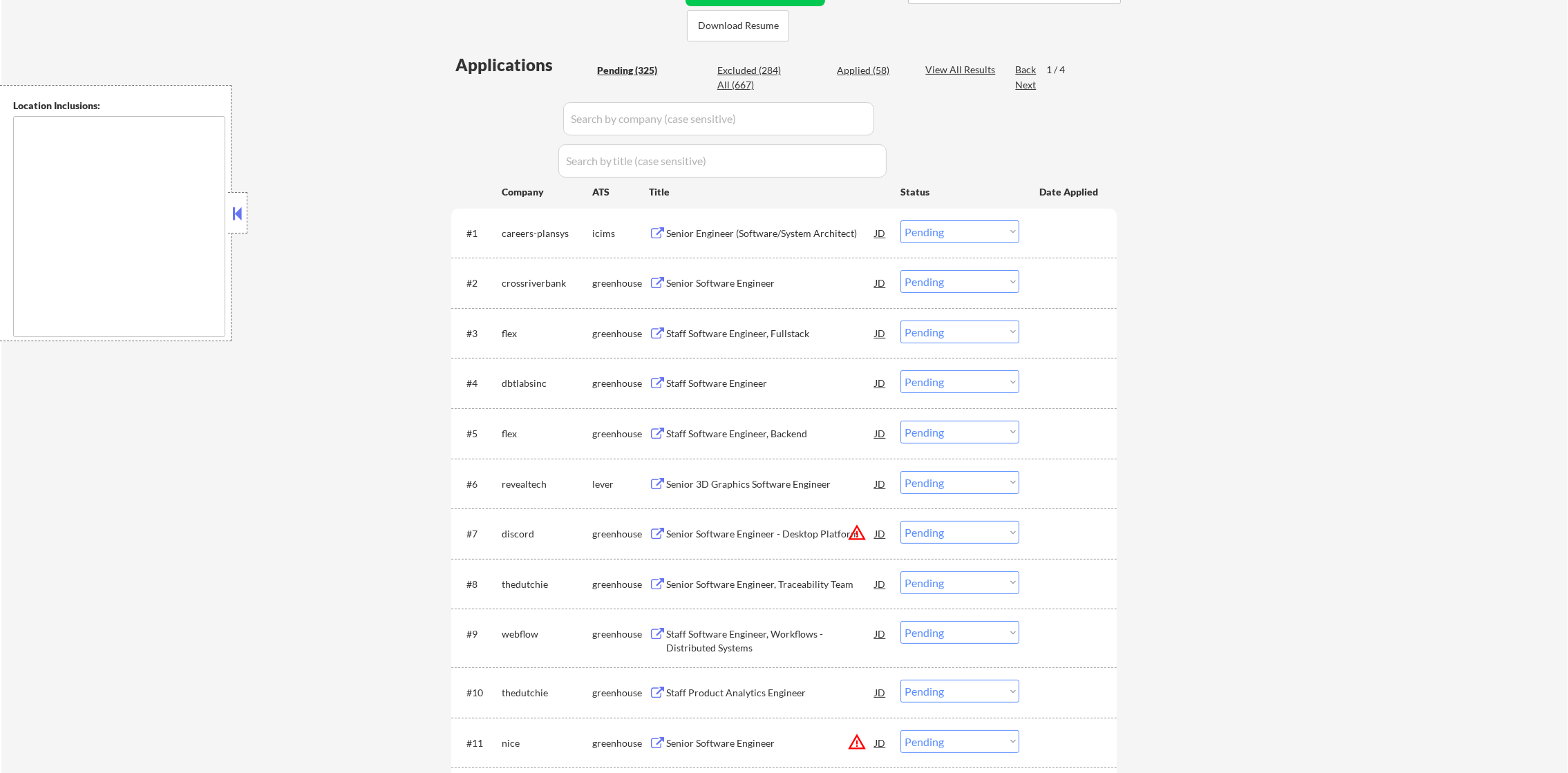
click at [793, 271] on div "Senior Software Engineer" at bounding box center [771, 283] width 209 height 25
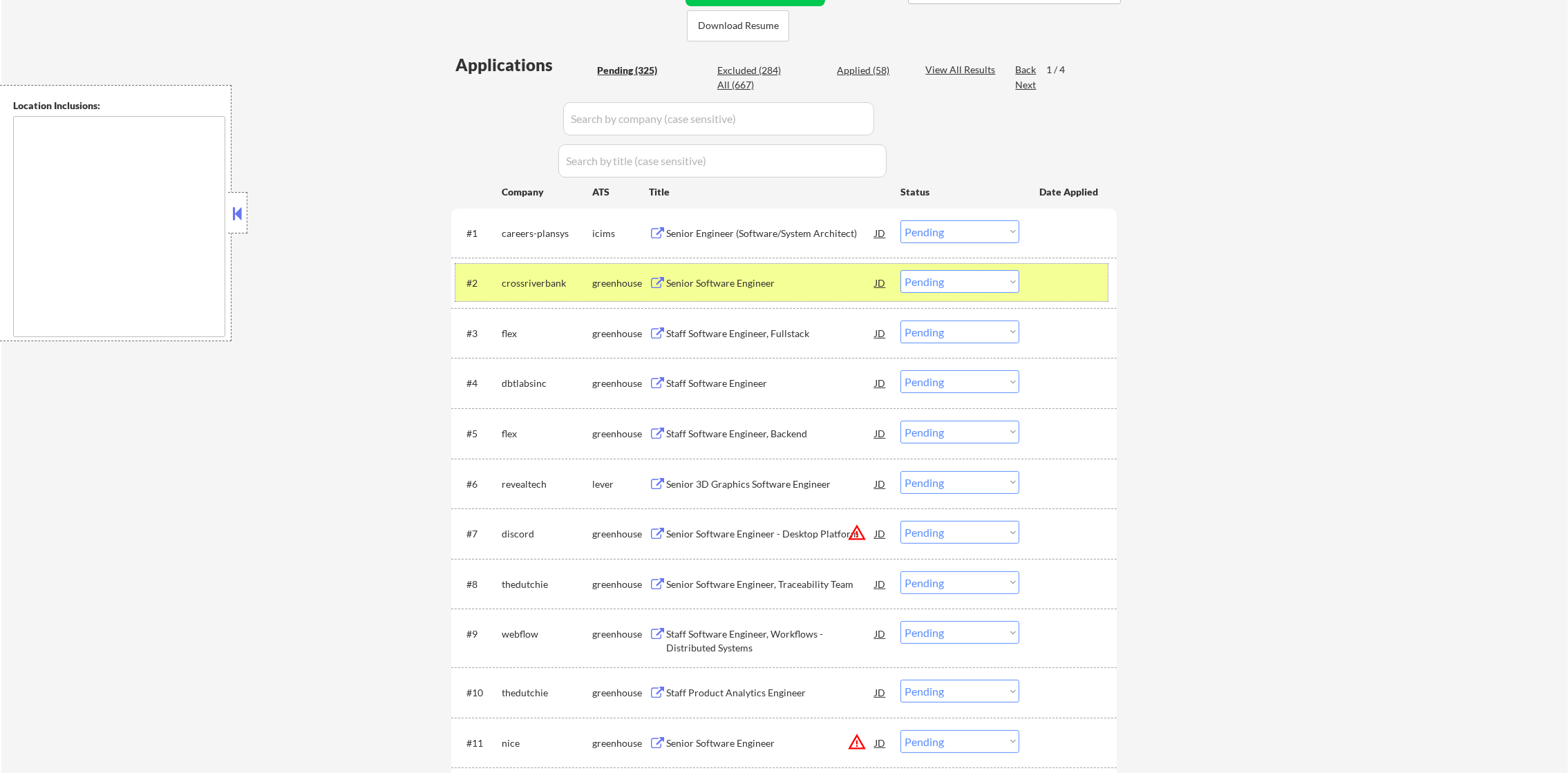
click at [539, 278] on div "crossriverbank" at bounding box center [548, 283] width 91 height 13
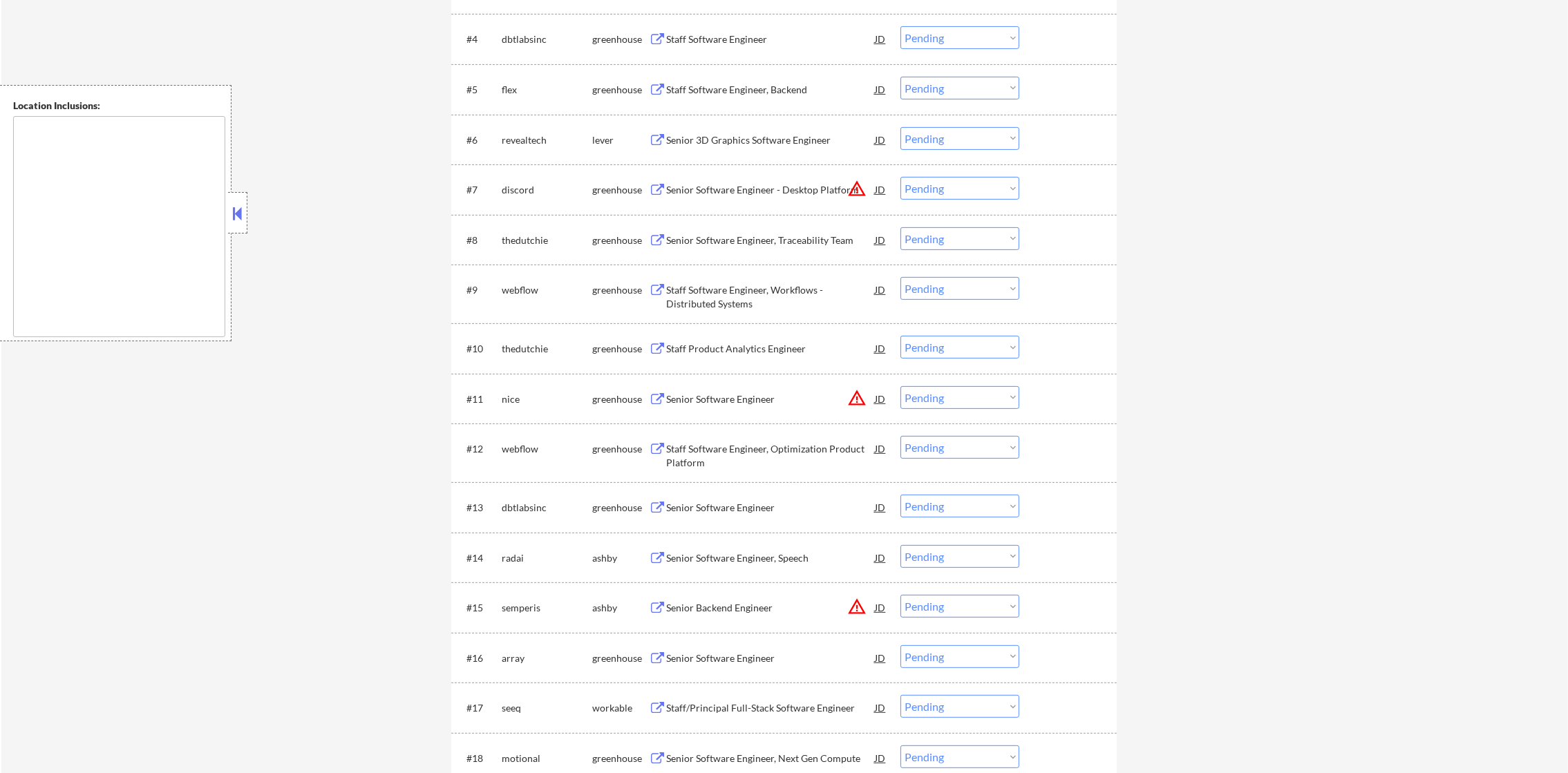
scroll to position [687, 0]
click at [733, 32] on div "Staff Software Engineer" at bounding box center [771, 37] width 209 height 13
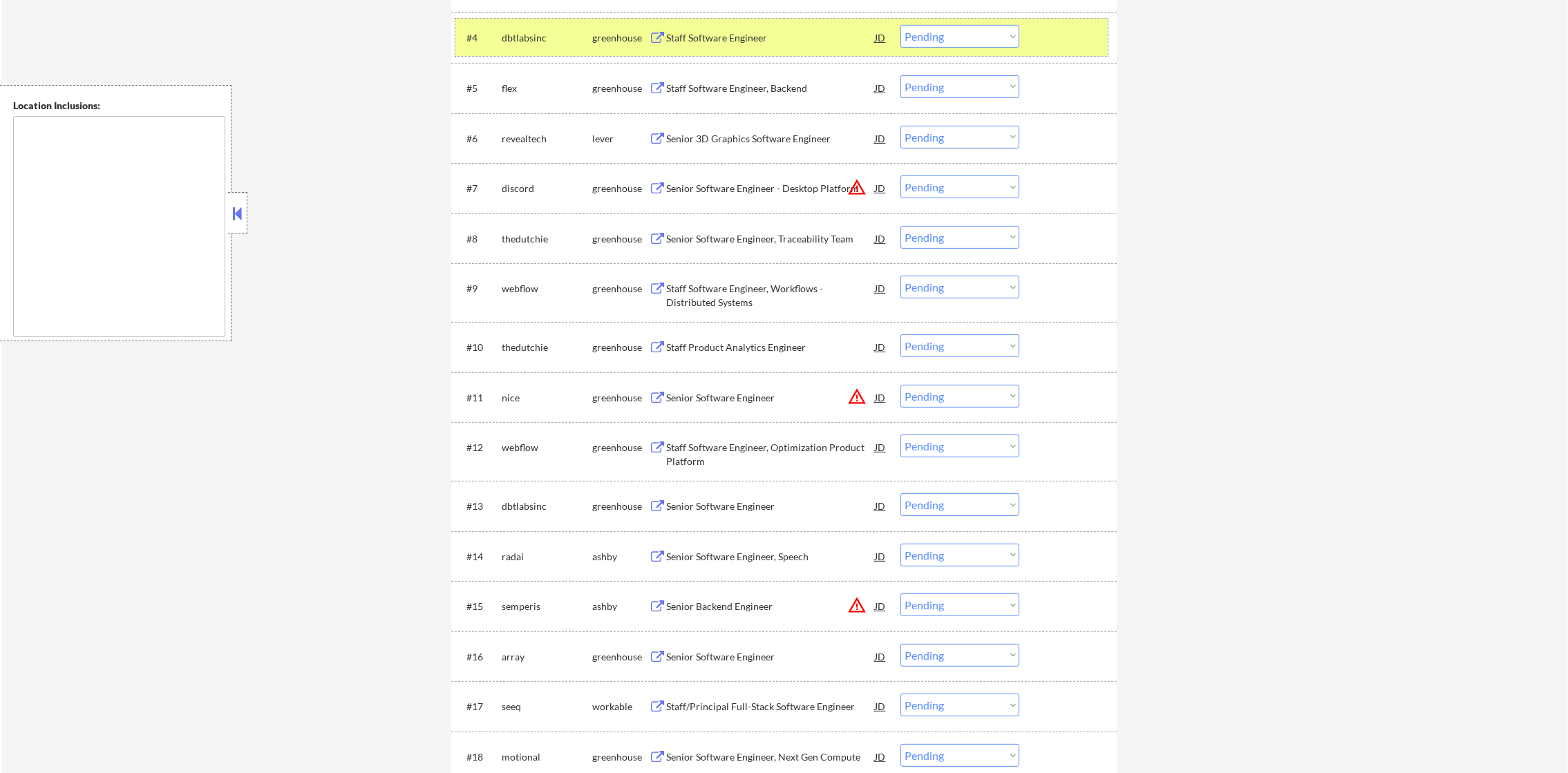
click at [969, 50] on div "#4 dbtlabsinc greenhouse Staff Software Engineer JD Choose an option... Pending…" at bounding box center [781, 37] width 652 height 37
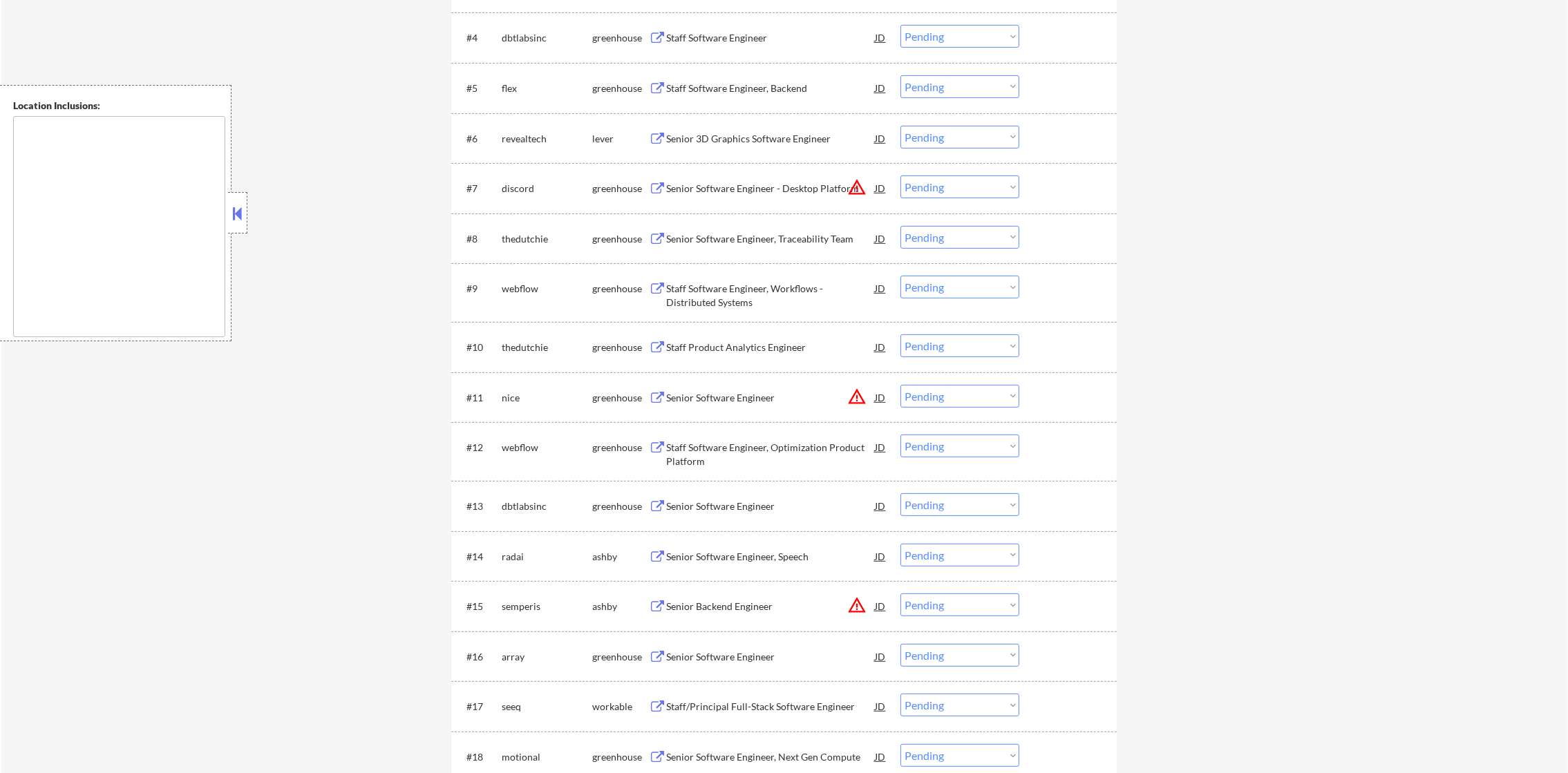
click at [971, 37] on select "Choose an option... Pending Applied Excluded (Questions) Excluded (Expired) Exc…" at bounding box center [960, 37] width 119 height 23
click at [901, 25] on select "Choose an option... Pending Applied Excluded (Questions) Excluded (Expired) Exc…" at bounding box center [960, 37] width 119 height 23
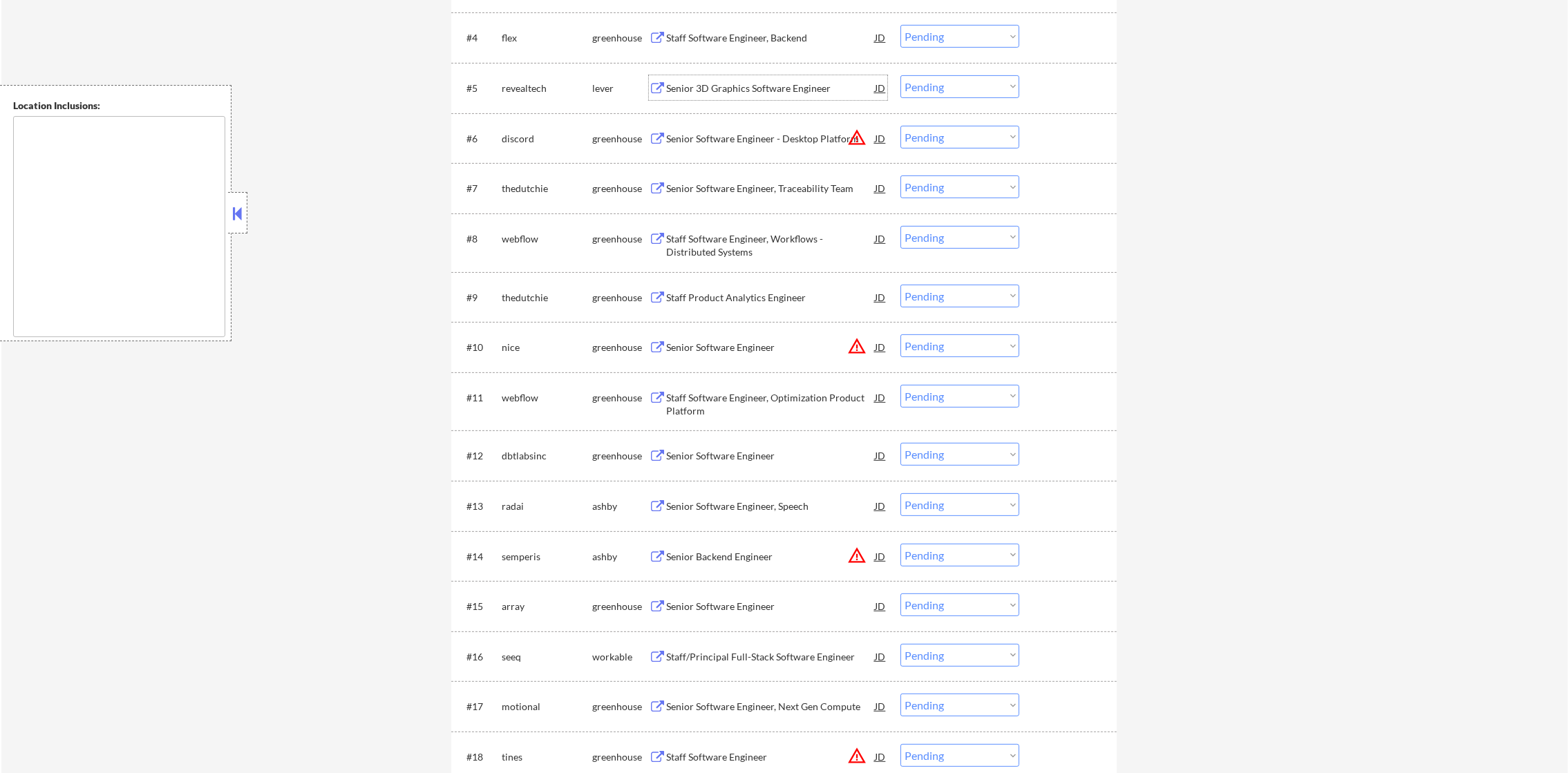
click at [776, 81] on div "Senior 3D Graphics Software Engineer" at bounding box center [771, 87] width 209 height 13
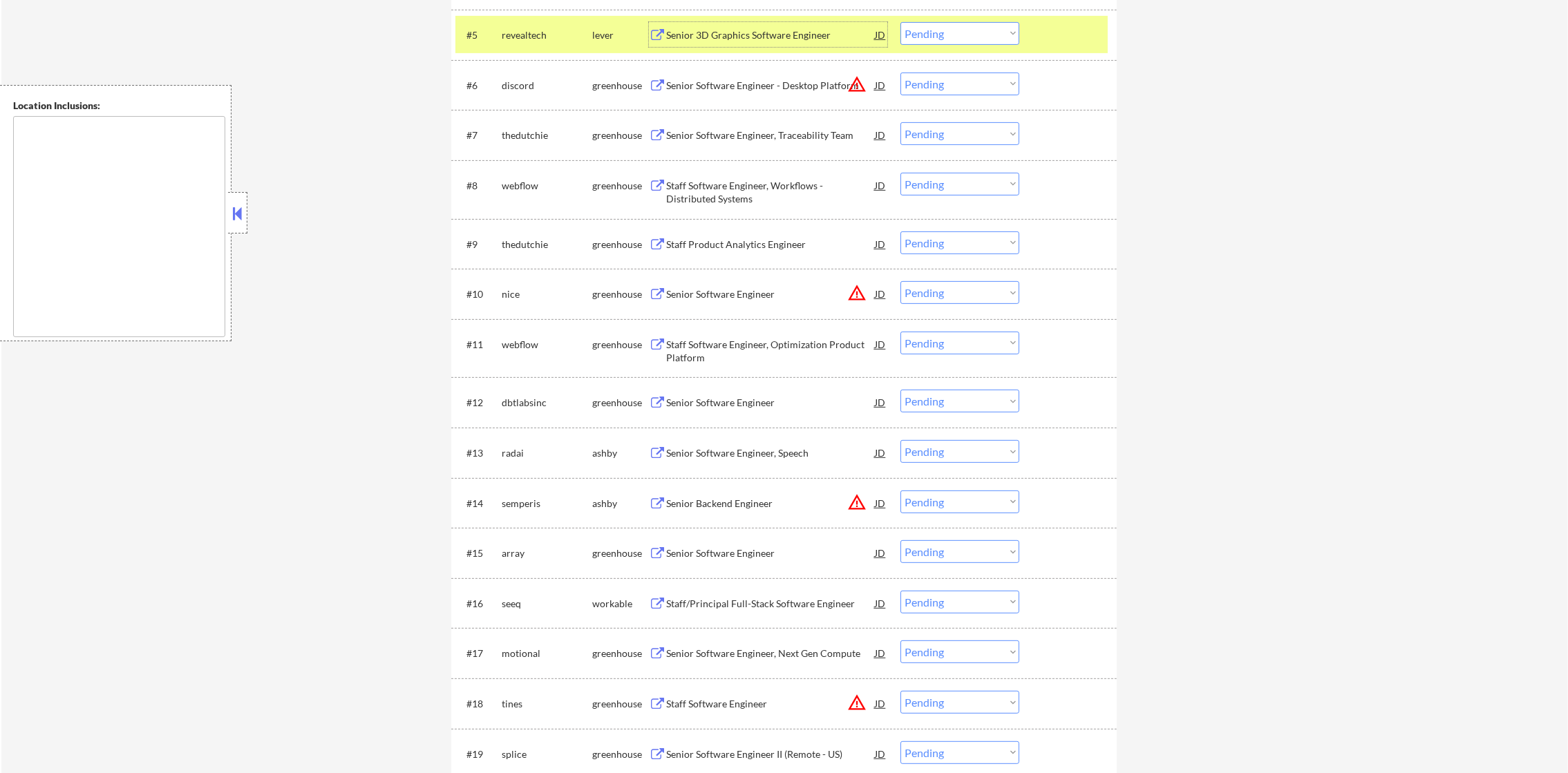
scroll to position [756, 0]
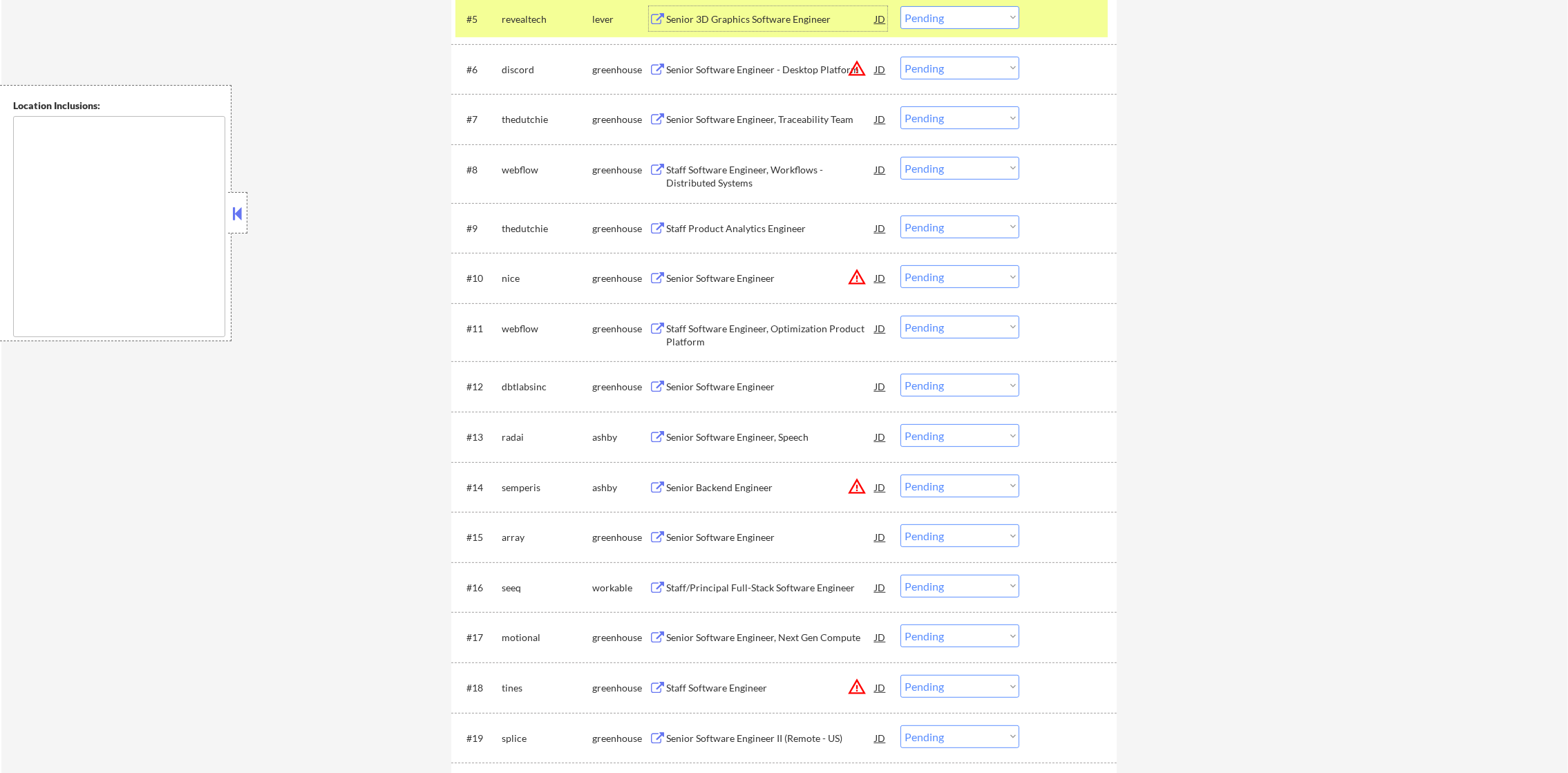
click at [922, 24] on select "Choose an option... Pending Applied Excluded (Questions) Excluded (Expired) Exc…" at bounding box center [960, 18] width 119 height 23
click at [901, 6] on select "Choose an option... Pending Applied Excluded (Questions) Excluded (Expired) Exc…" at bounding box center [960, 18] width 119 height 23
click at [526, 8] on div "revealtech" at bounding box center [548, 19] width 91 height 25
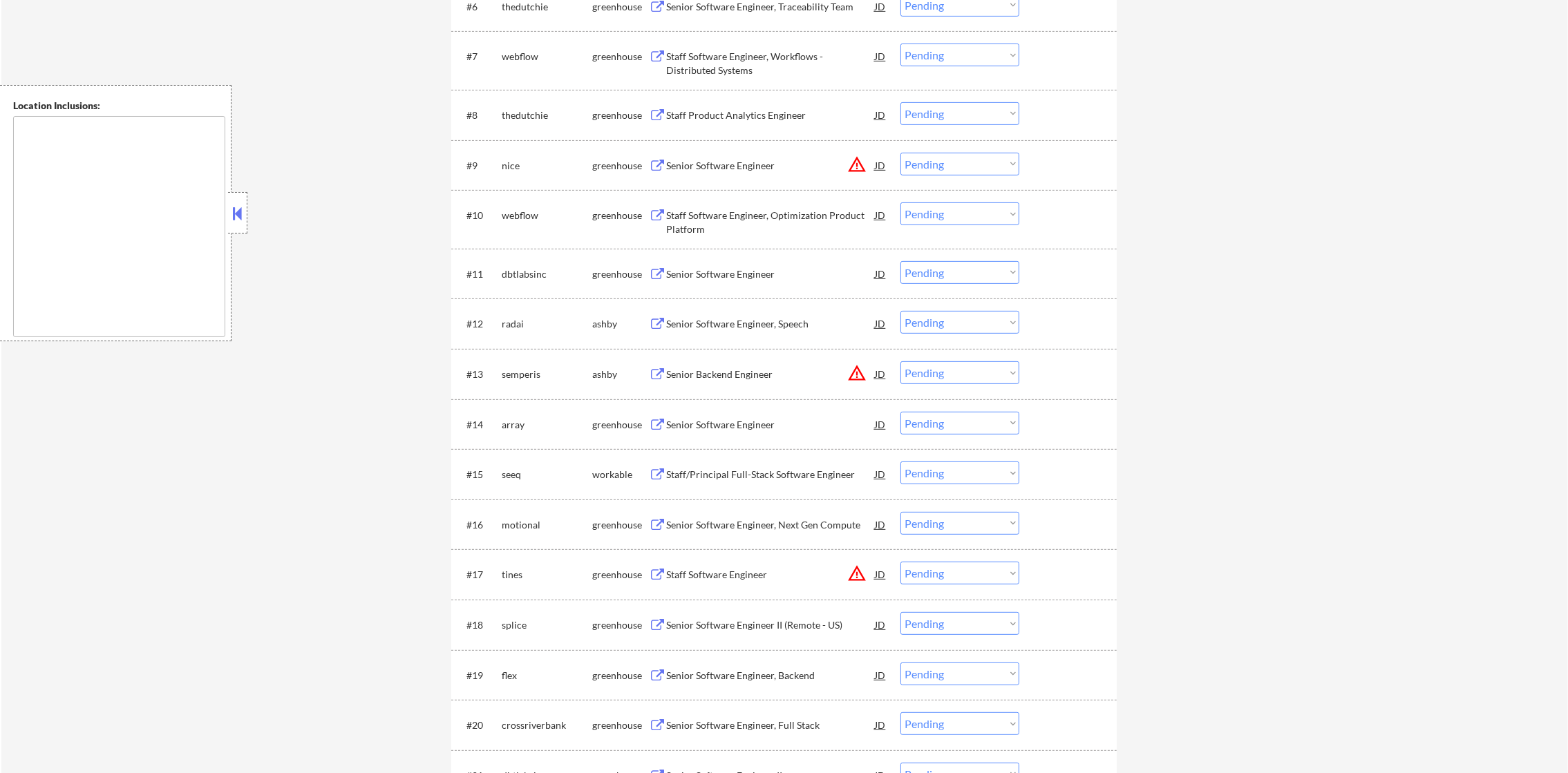
scroll to position [825, 0]
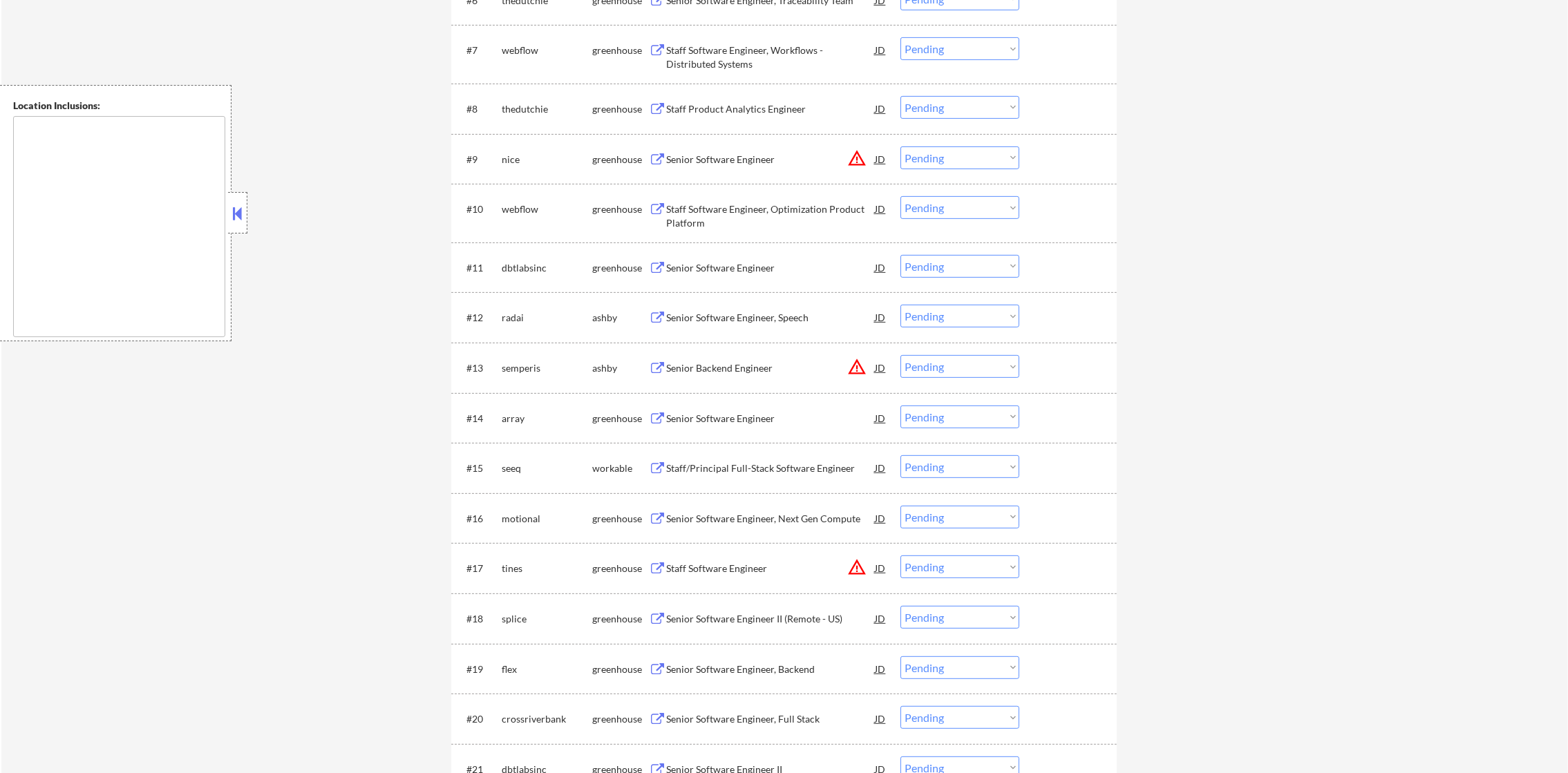
click at [835, 45] on div "Staff Software Engineer, Workflows - Distributed Systems" at bounding box center [771, 57] width 209 height 27
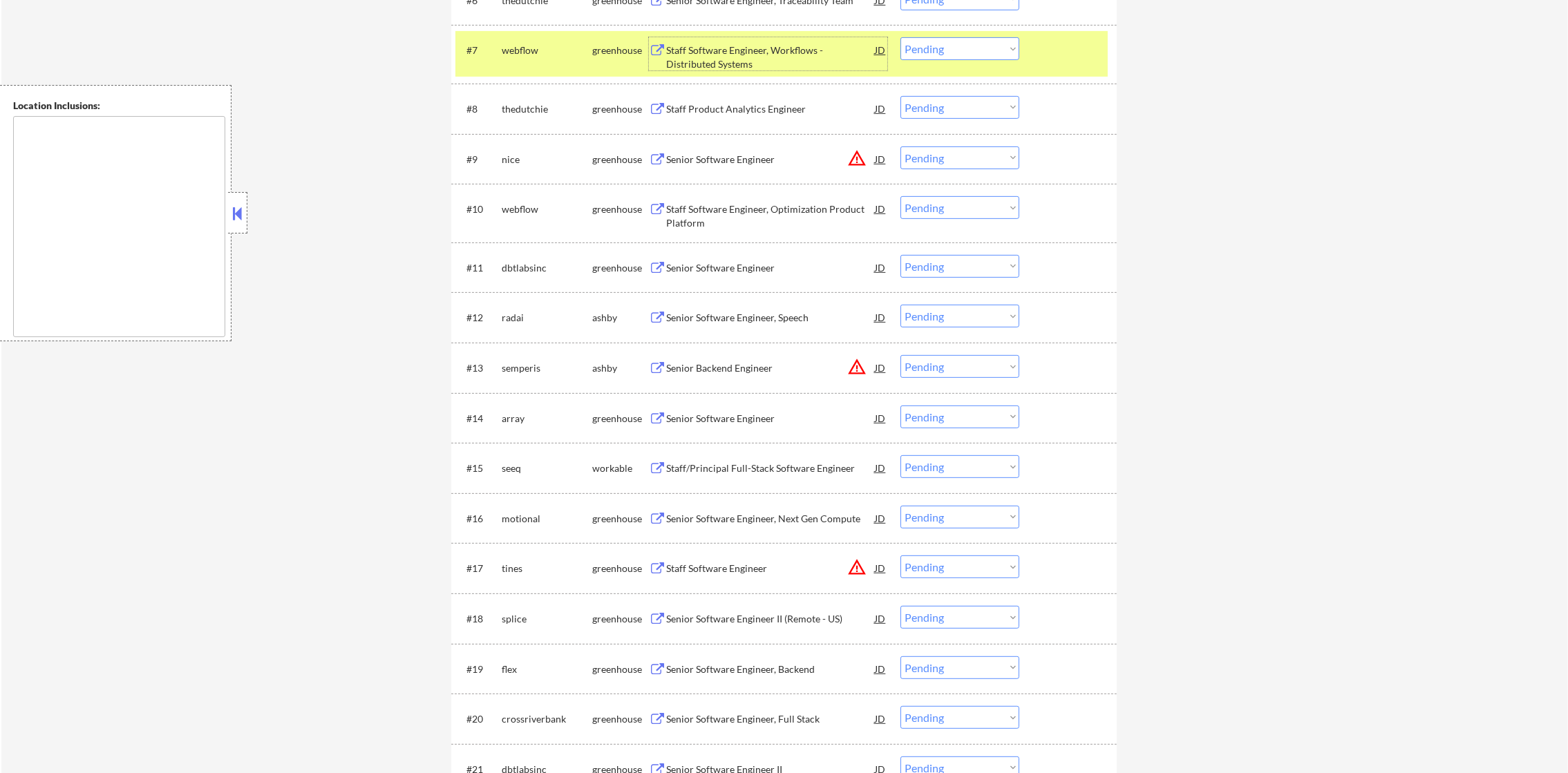
click at [927, 51] on select "Choose an option... Pending Applied Excluded (Questions) Excluded (Expired) Exc…" at bounding box center [960, 49] width 119 height 23
click at [901, 37] on select "Choose an option... Pending Applied Excluded (Questions) Excluded (Expired) Exc…" at bounding box center [960, 49] width 119 height 23
click at [525, 42] on div "webflow" at bounding box center [548, 50] width 91 height 25
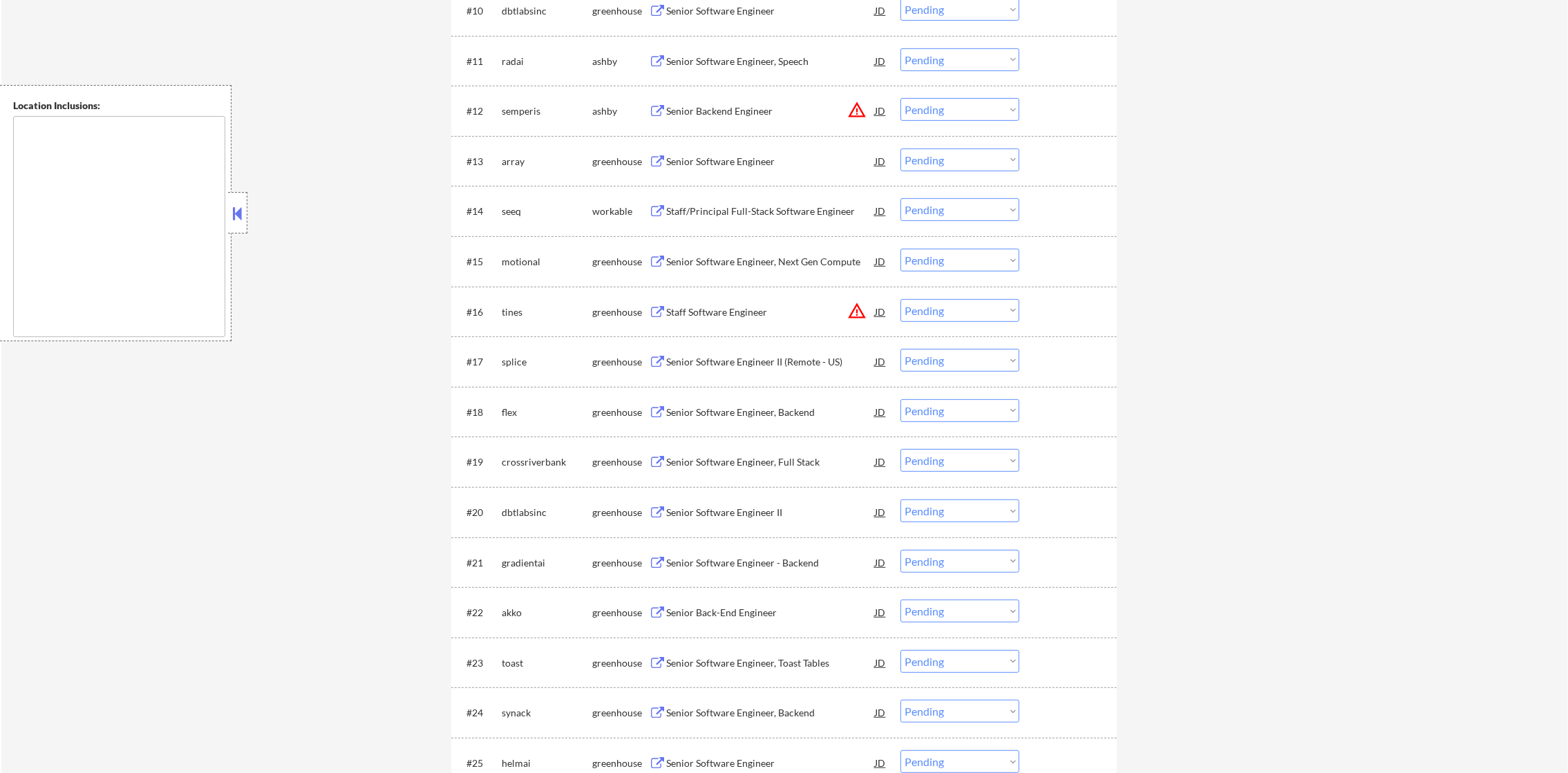
scroll to position [1032, 0]
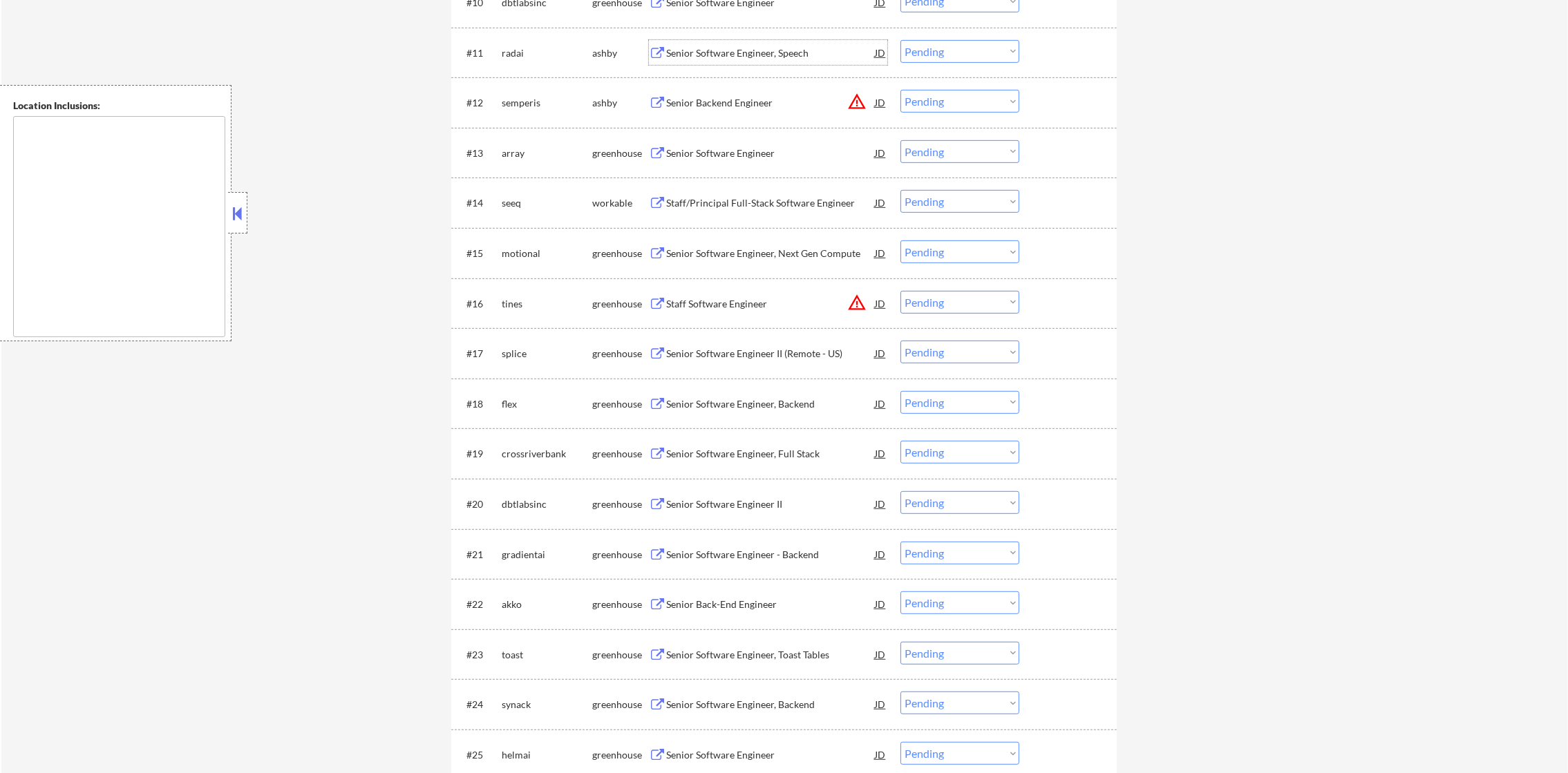
click at [821, 51] on div "Senior Software Engineer, Speech" at bounding box center [771, 53] width 209 height 13
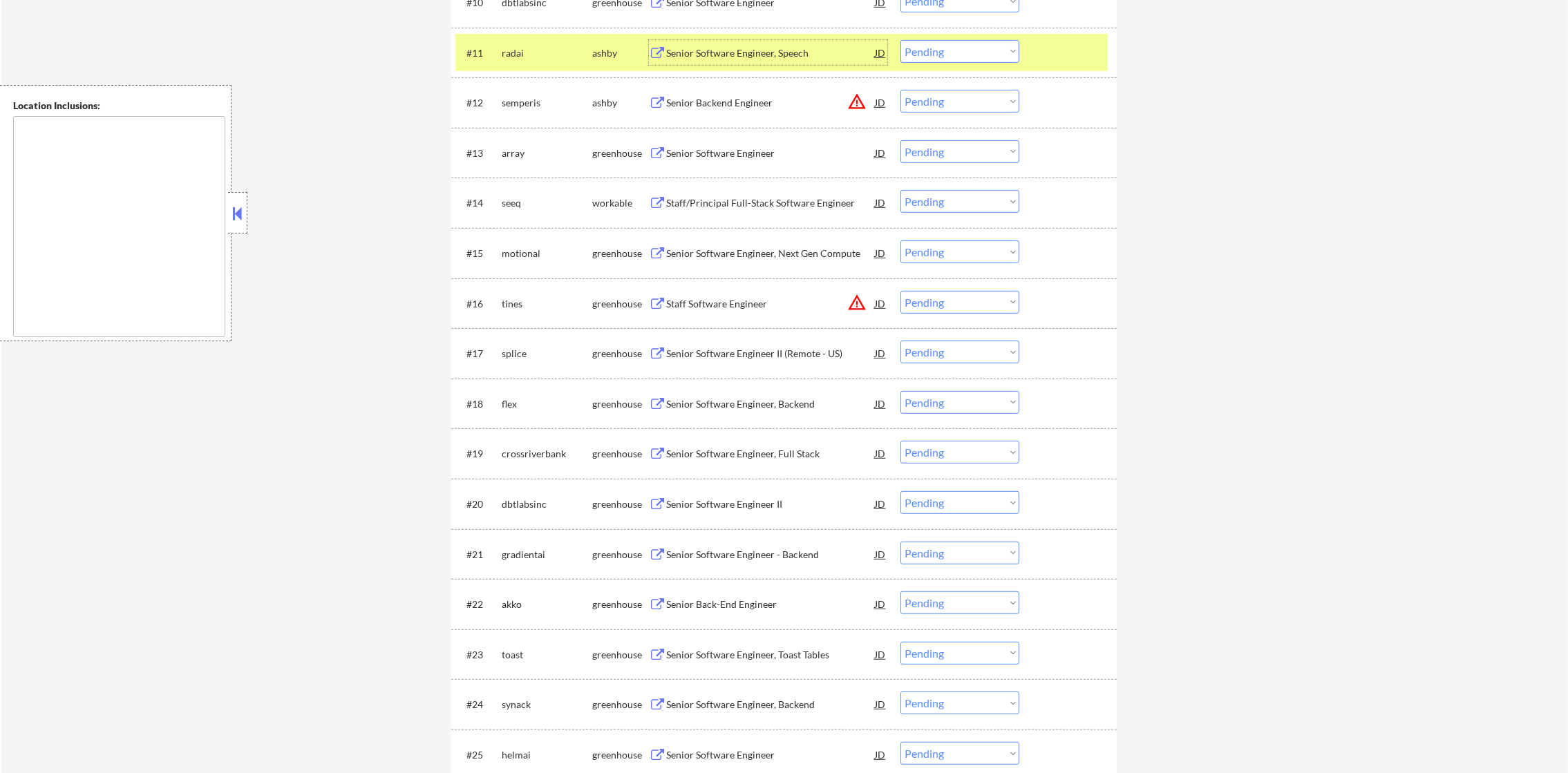
click at [955, 45] on select "Choose an option... Pending Applied Excluded (Questions) Excluded (Expired) Exc…" at bounding box center [960, 52] width 119 height 23
click at [901, 40] on select "Choose an option... Pending Applied Excluded (Questions) Excluded (Expired) Exc…" at bounding box center [960, 52] width 119 height 23
click at [520, 46] on div "radai" at bounding box center [548, 53] width 91 height 13
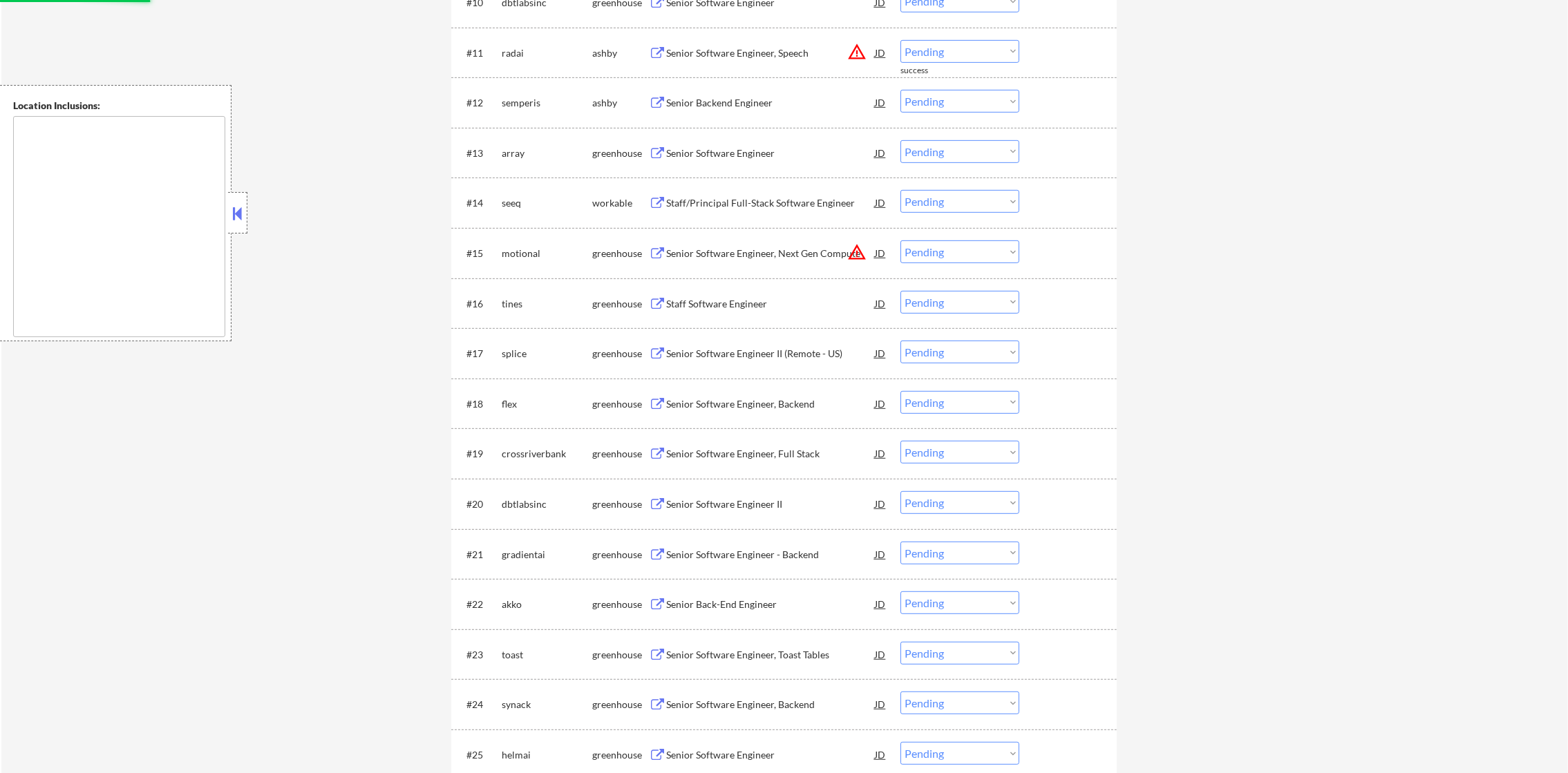
scroll to position [998, 0]
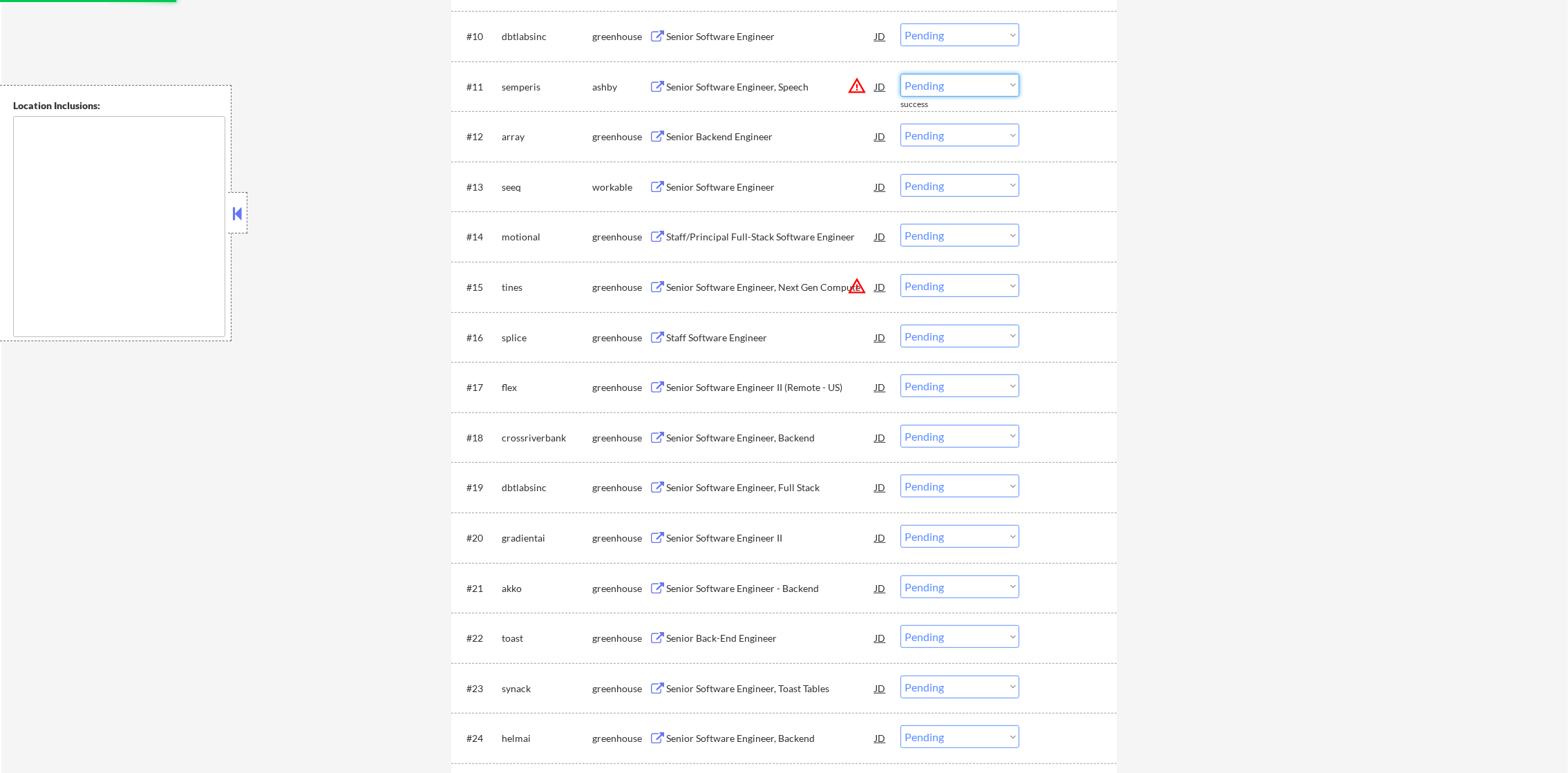
click at [953, 78] on select "Choose an option... Pending Applied Excluded (Questions) Excluded (Expired) Exc…" at bounding box center [960, 86] width 119 height 23
click at [901, 74] on select "Choose an option... Pending Applied Excluded (Questions) Excluded (Expired) Exc…" at bounding box center [960, 86] width 119 height 23
click at [743, 95] on div "Senior Software Engineer" at bounding box center [771, 86] width 209 height 25
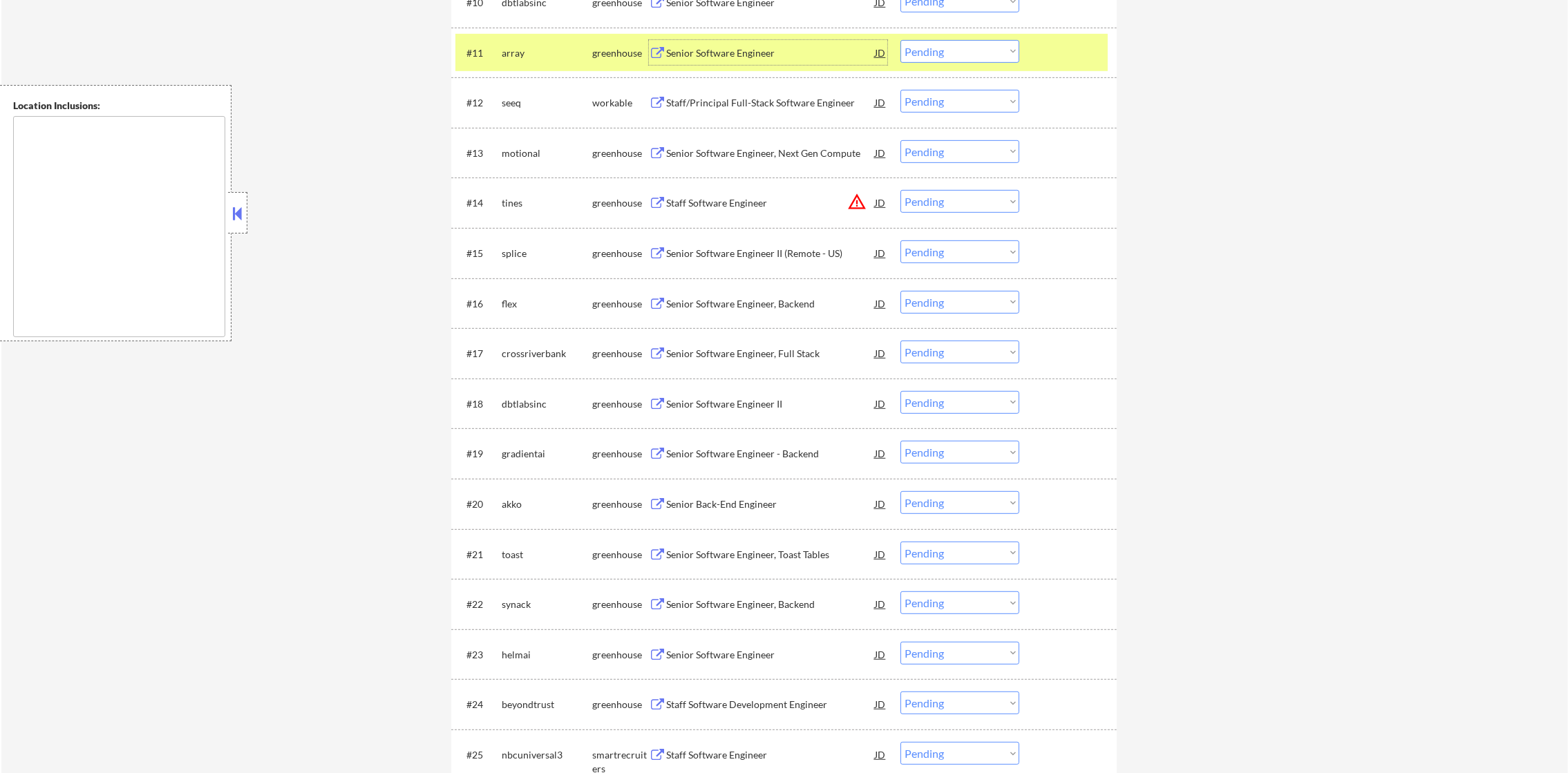
scroll to position [1066, 0]
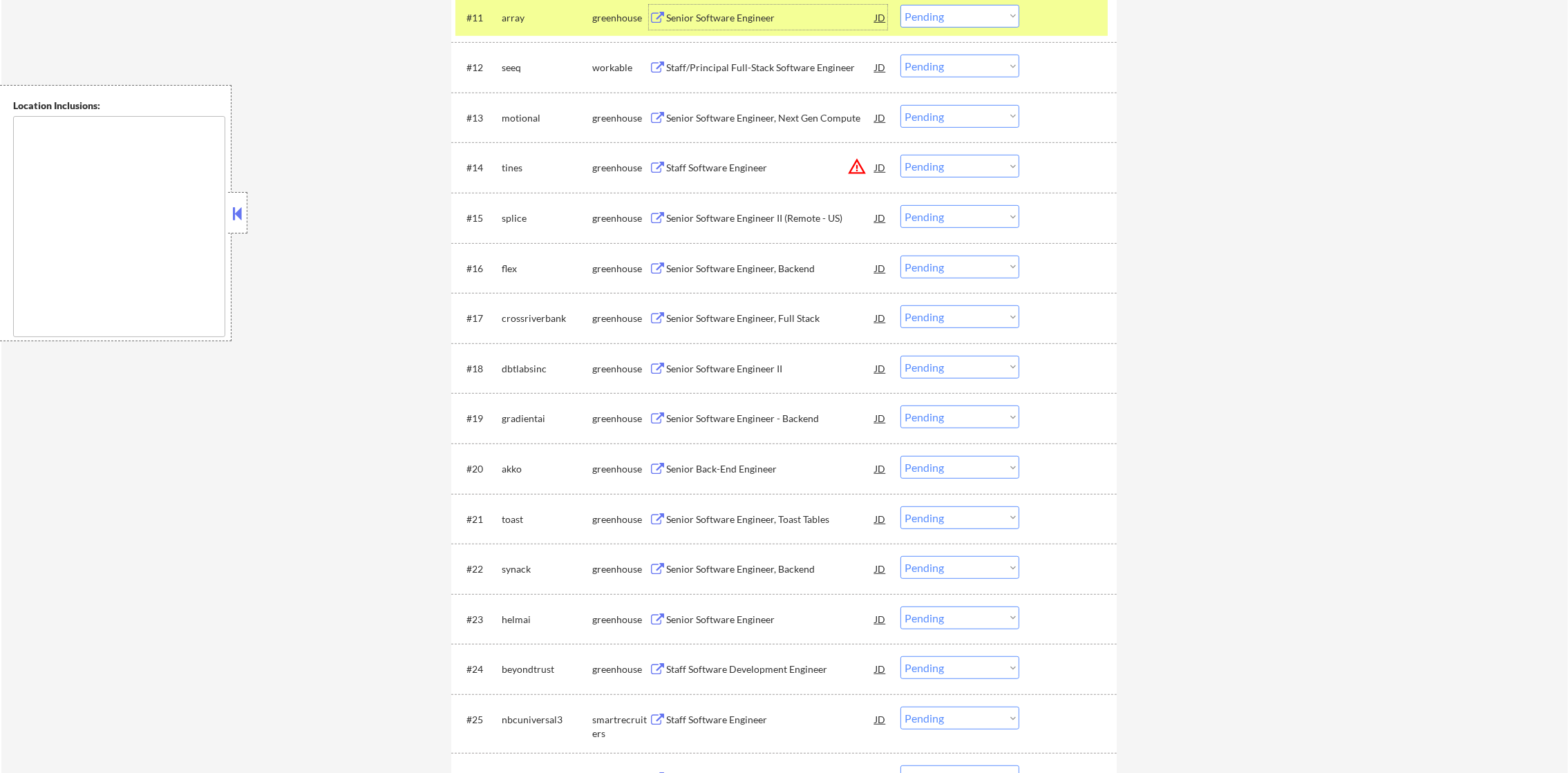
click at [972, 10] on select "Choose an option... Pending Applied Excluded (Questions) Excluded (Expired) Exc…" at bounding box center [960, 16] width 119 height 23
click at [901, 4] on select "Choose an option... Pending Applied Excluded (Questions) Excluded (Expired) Exc…" at bounding box center [960, 16] width 119 height 23
click at [514, 21] on div "array" at bounding box center [548, 17] width 91 height 13
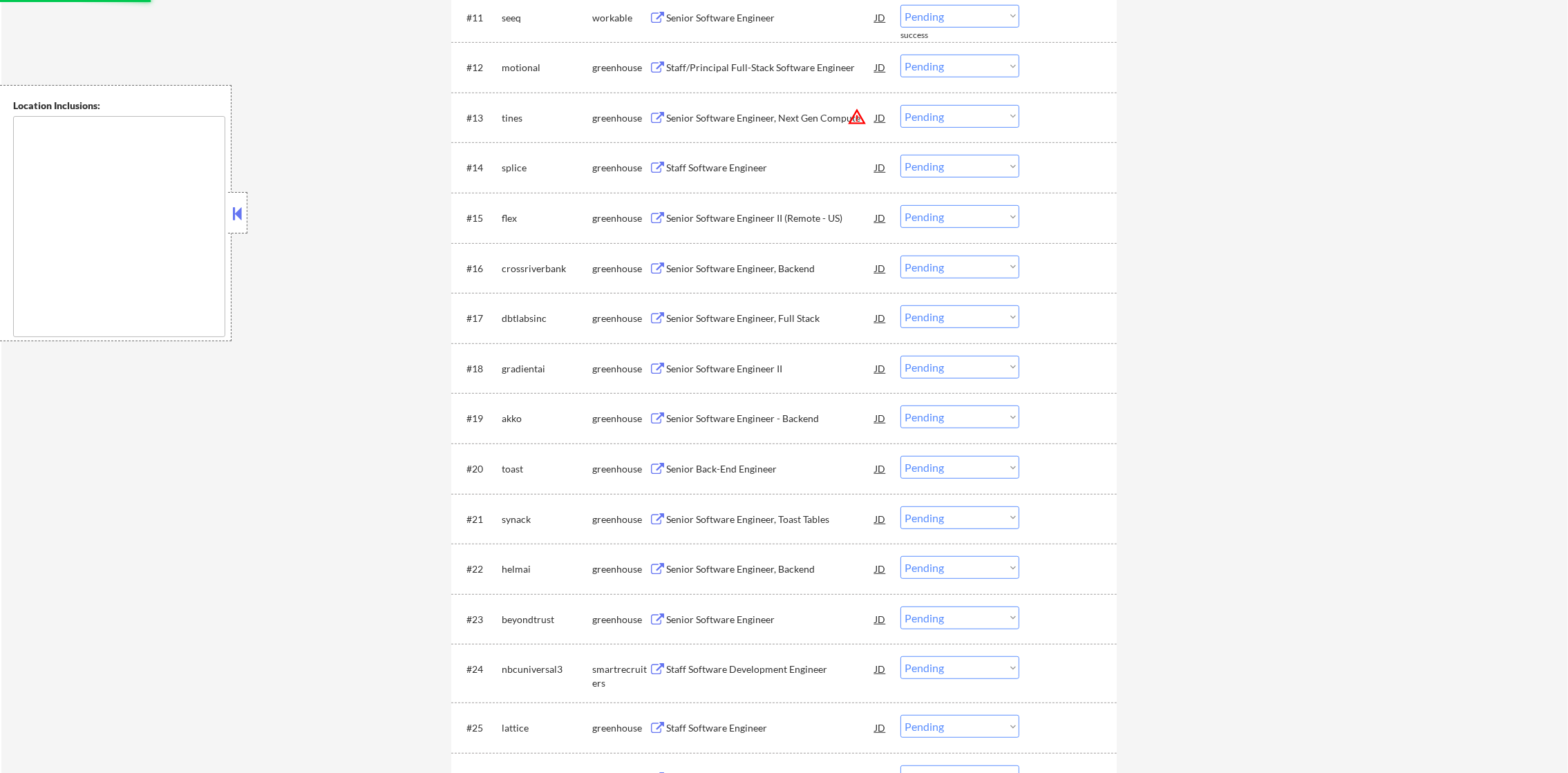
scroll to position [1032, 0]
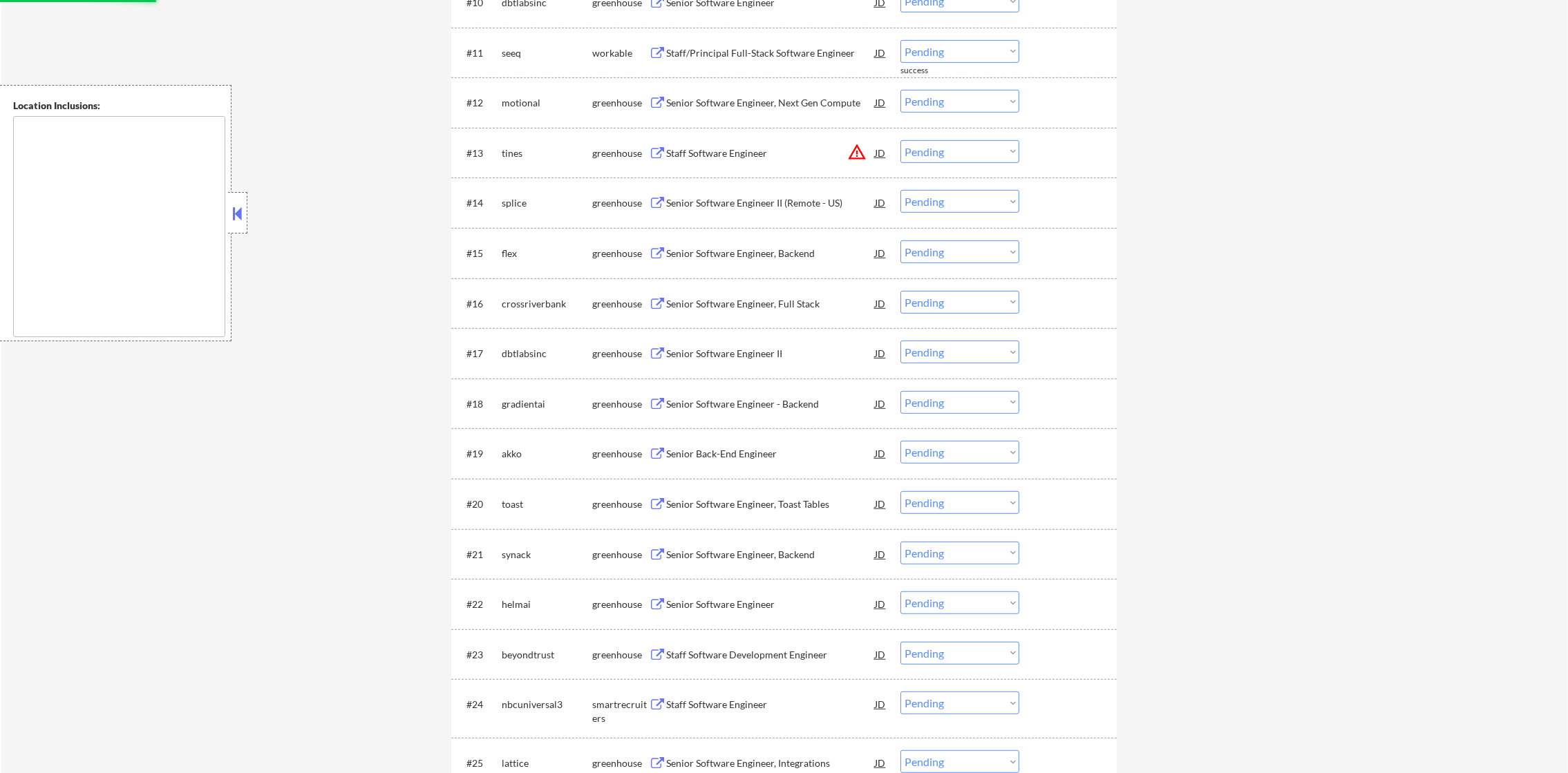
click at [766, 46] on div "Staff/Principal Full-Stack Software Engineer" at bounding box center [771, 53] width 209 height 13
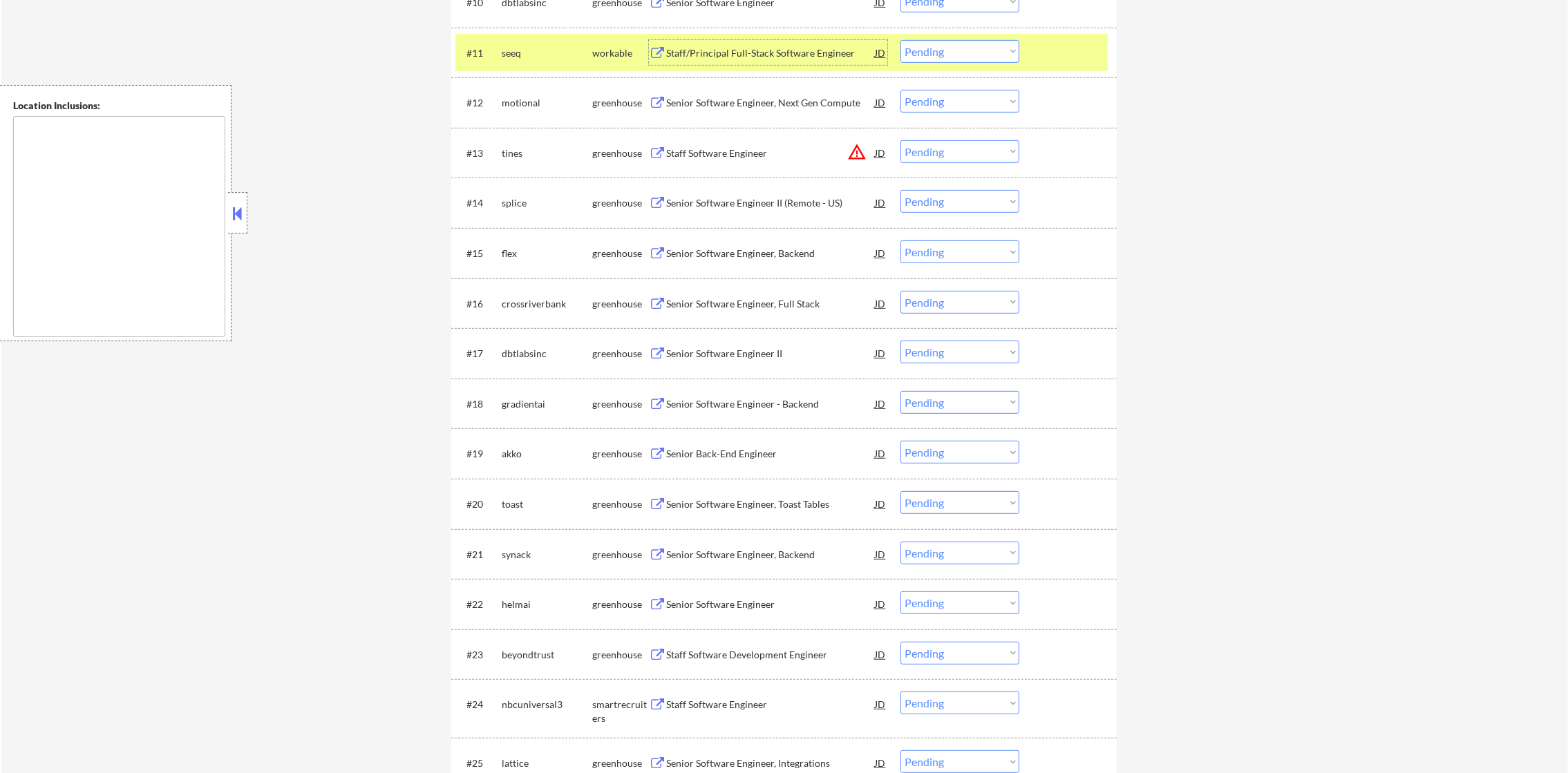
scroll to position [1066, 0]
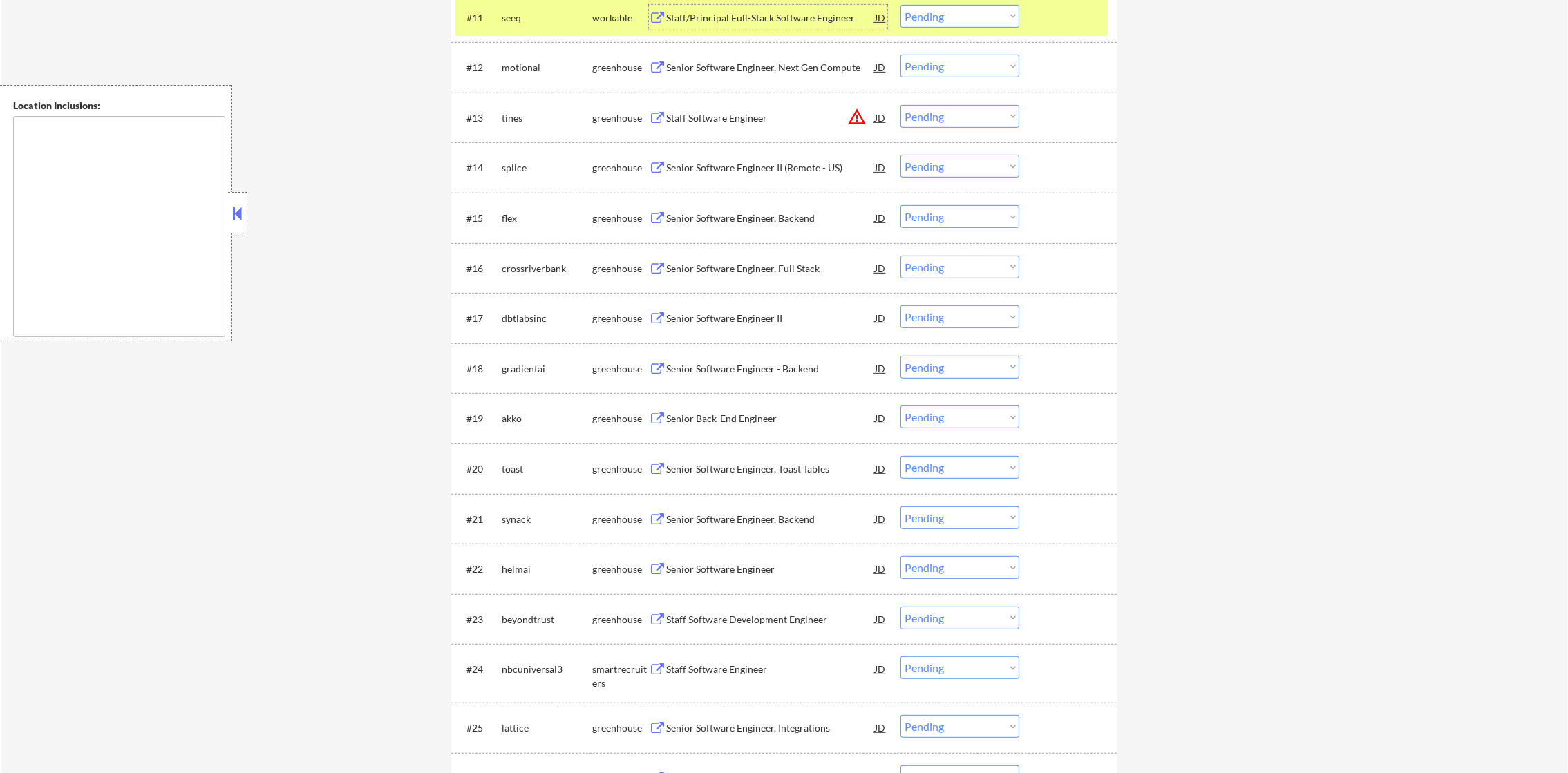
click at [927, 13] on select "Choose an option... Pending Applied Excluded (Questions) Excluded (Expired) Exc…" at bounding box center [960, 16] width 119 height 23
click at [901, 4] on select "Choose an option... Pending Applied Excluded (Questions) Excluded (Expired) Exc…" at bounding box center [960, 16] width 119 height 23
click at [539, 16] on div "seeq" at bounding box center [548, 17] width 91 height 13
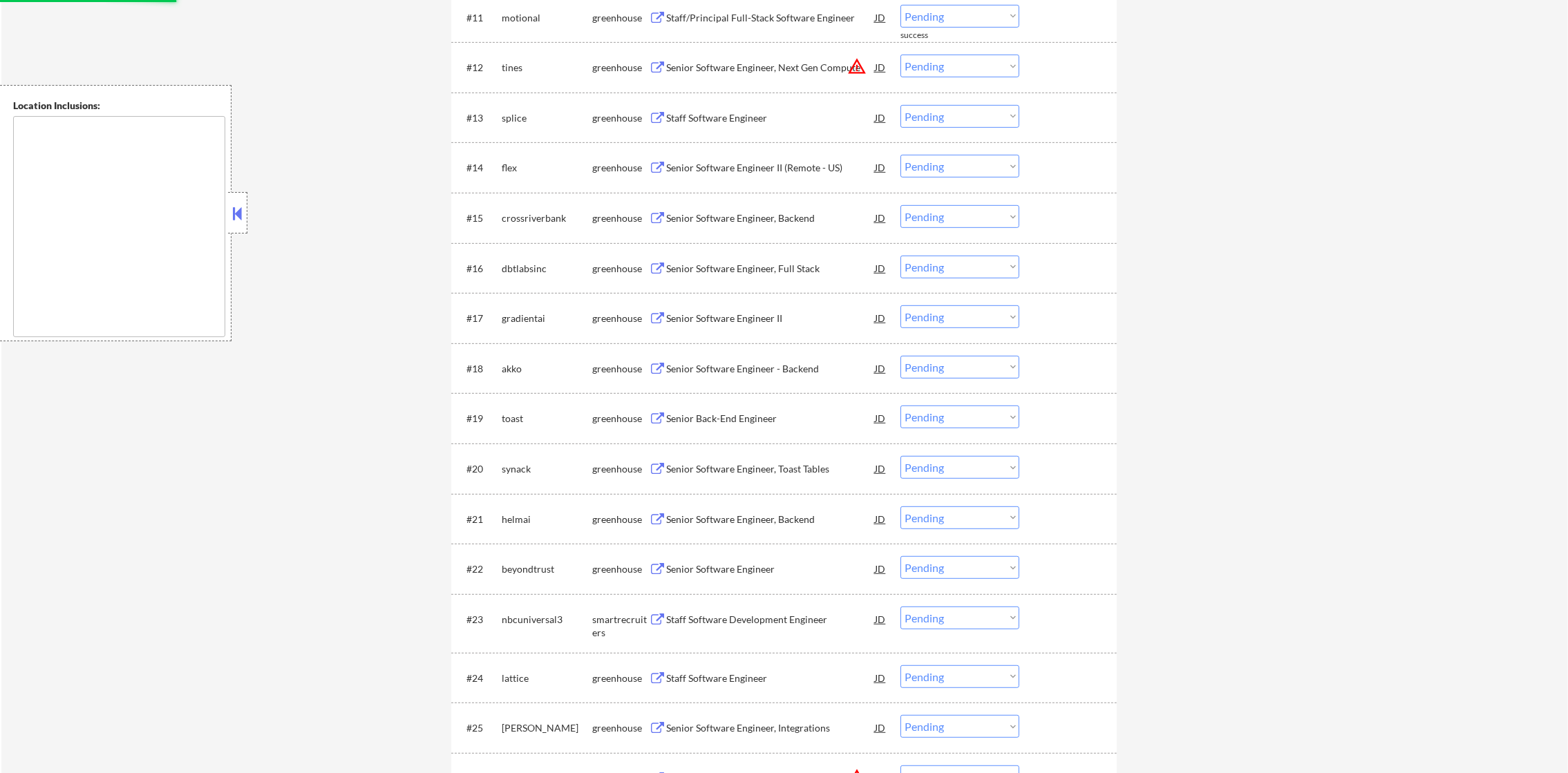
scroll to position [1032, 0]
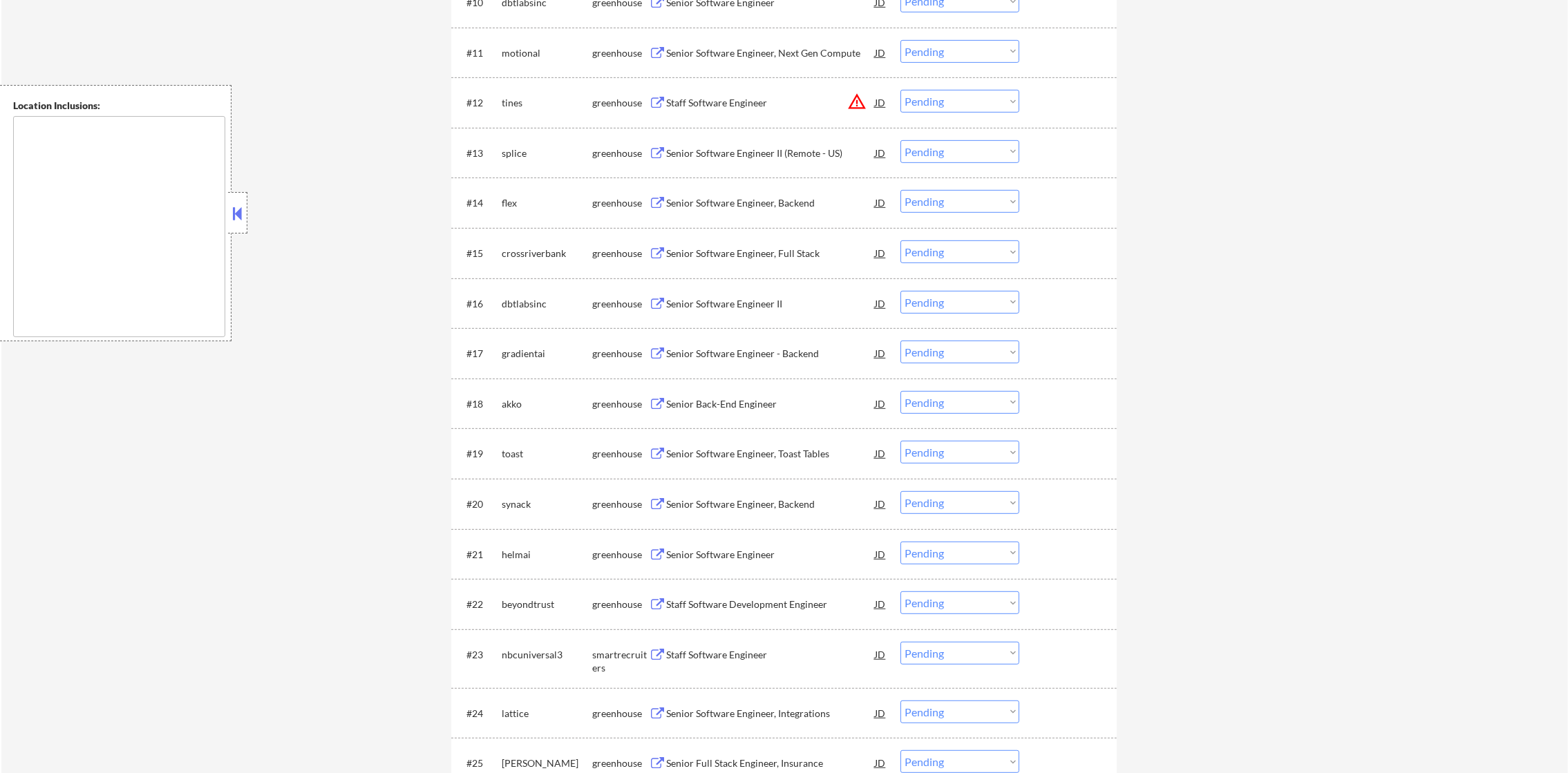
click at [776, 170] on div "#13 splice greenhouse Senior Software Engineer II (Remote - [GEOGRAPHIC_DATA]) …" at bounding box center [781, 152] width 652 height 37
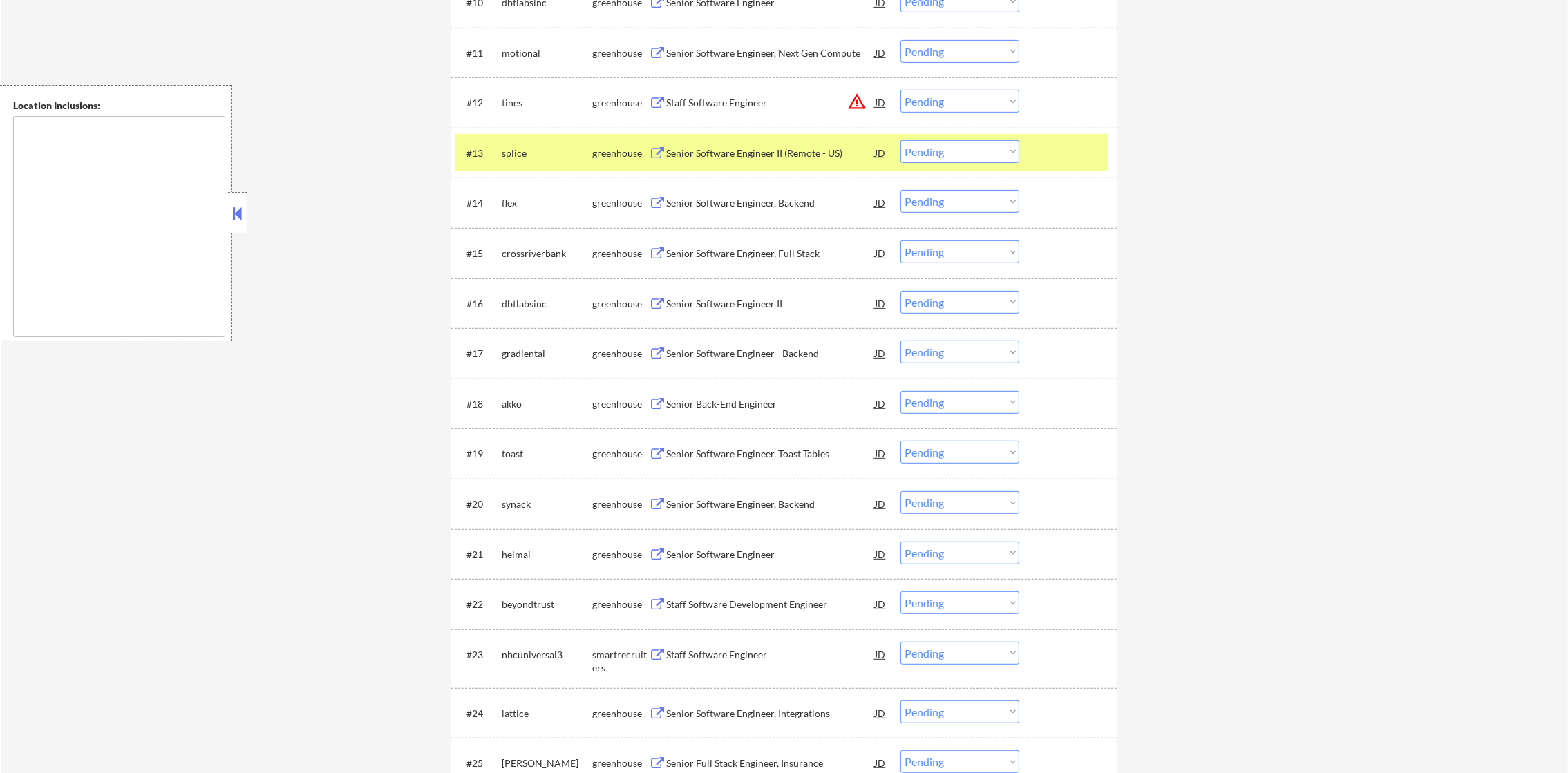
click at [532, 152] on div "splice" at bounding box center [548, 152] width 91 height 13
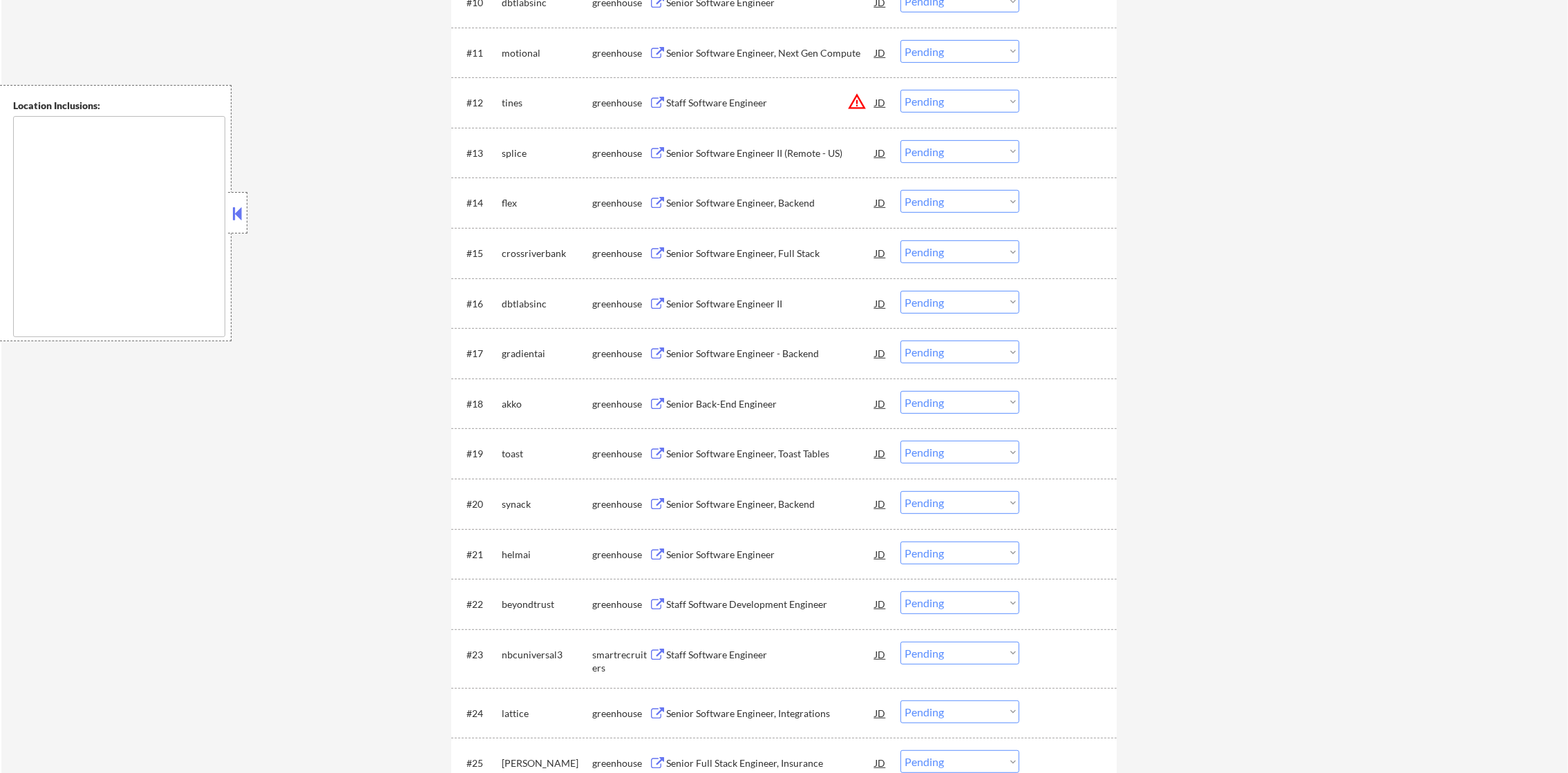
click at [532, 152] on div "splice" at bounding box center [548, 152] width 91 height 13
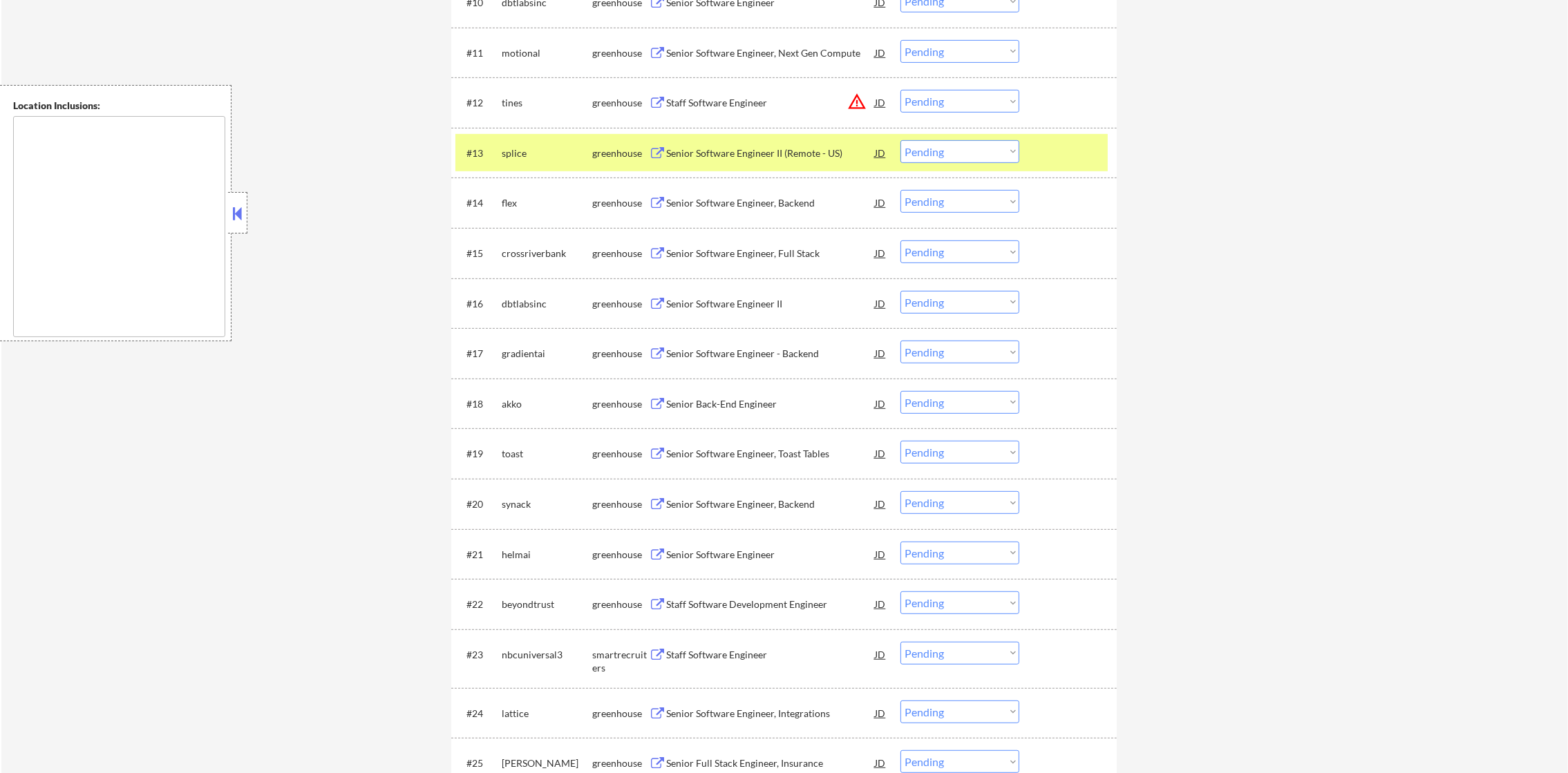
click at [766, 177] on div "#14 flex greenhouse Senior Software Engineer, Backend JD warning_amber Choose a…" at bounding box center [784, 202] width 665 height 51
click at [790, 153] on div "Senior Software Engineer II (Remote - US)" at bounding box center [771, 152] width 209 height 13
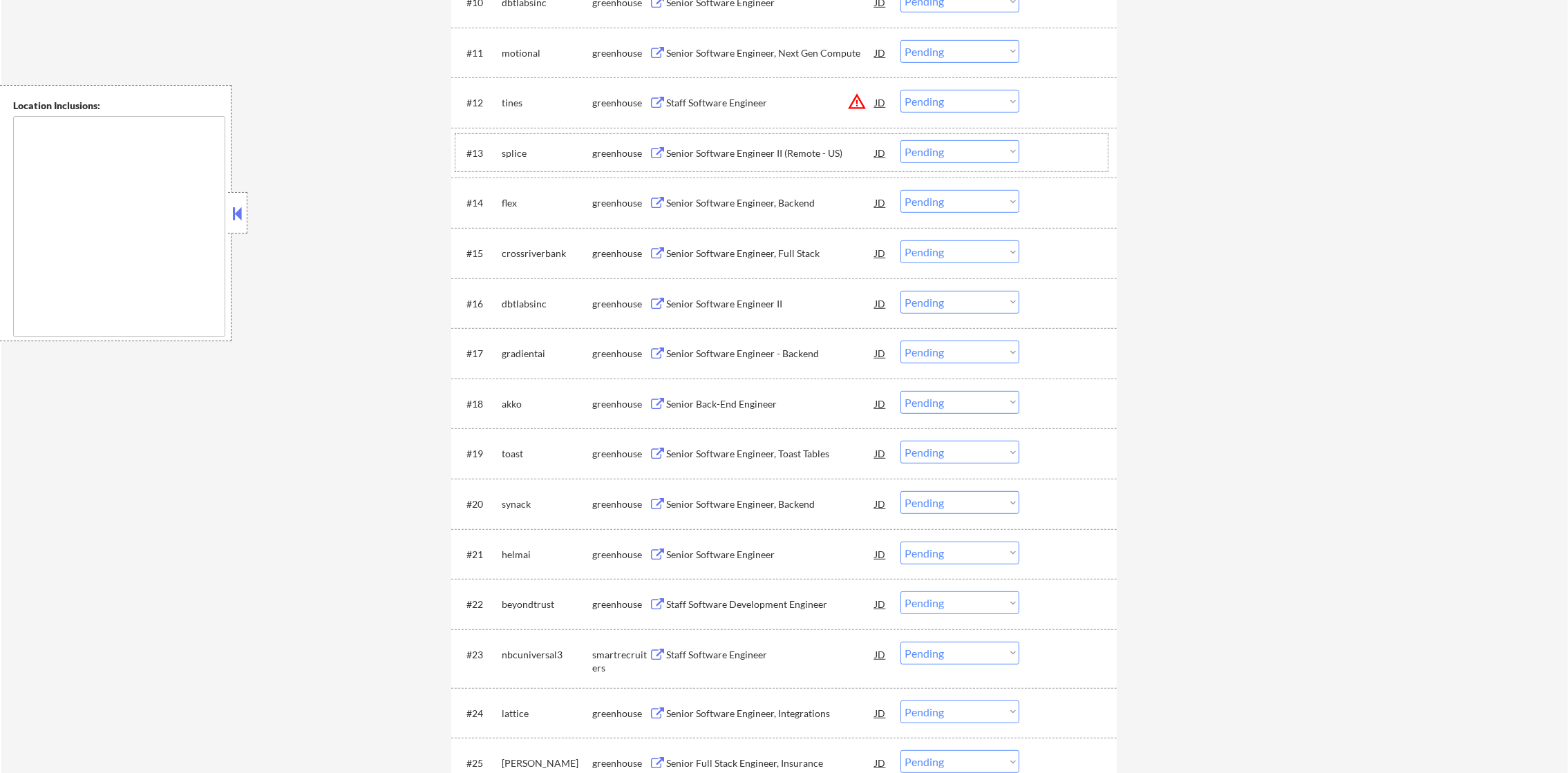
click at [545, 148] on div "splice" at bounding box center [548, 152] width 91 height 13
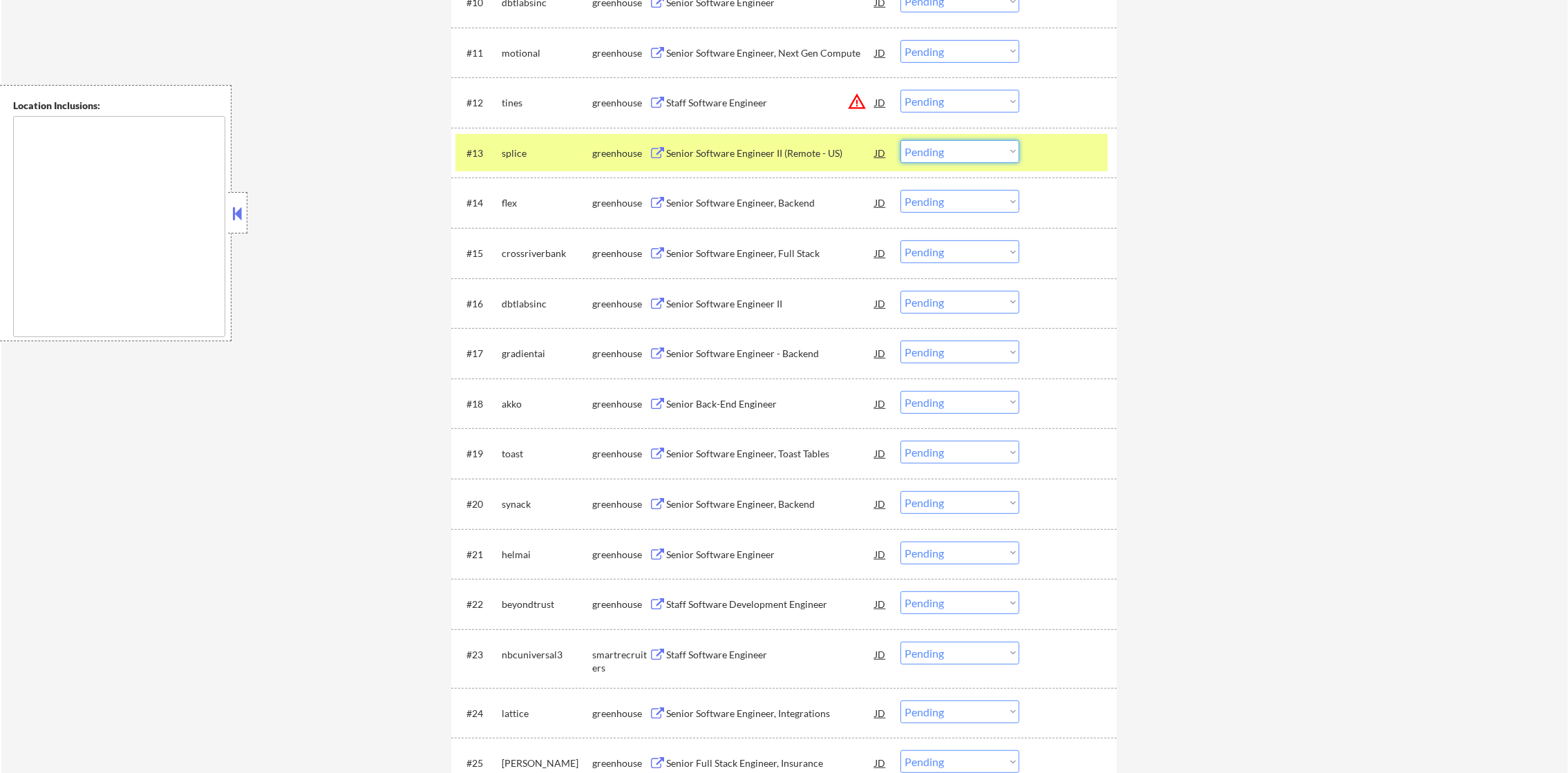
click at [990, 157] on select "Choose an option... Pending Applied Excluded (Questions) Excluded (Expired) Exc…" at bounding box center [960, 152] width 119 height 23
click at [901, 140] on select "Choose an option... Pending Applied Excluded (Questions) Excluded (Expired) Exc…" at bounding box center [960, 152] width 119 height 23
click at [545, 150] on div "splice" at bounding box center [548, 152] width 91 height 13
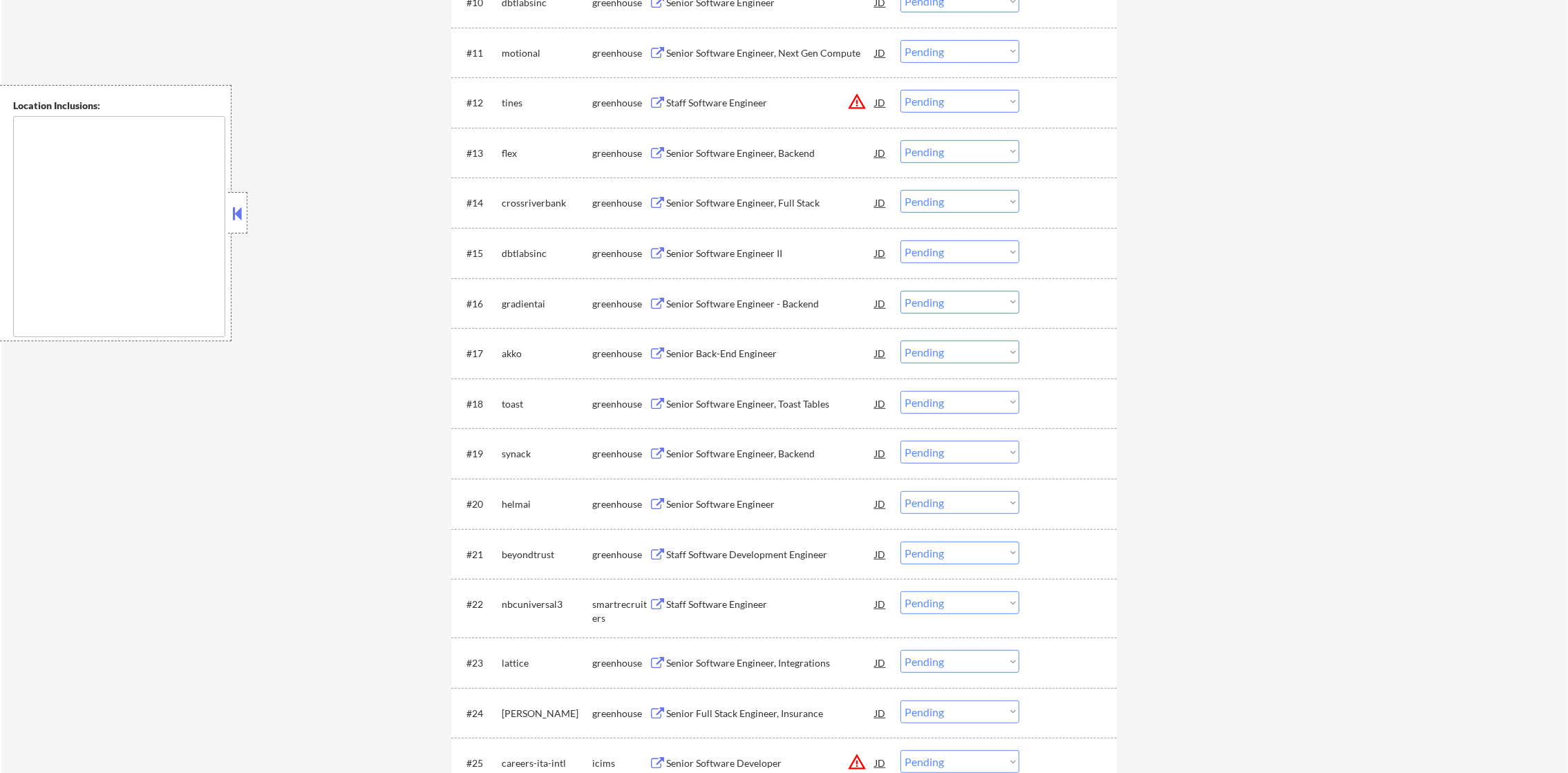
click at [755, 209] on div "Senior Software Engineer, Full Stack" at bounding box center [771, 202] width 209 height 13
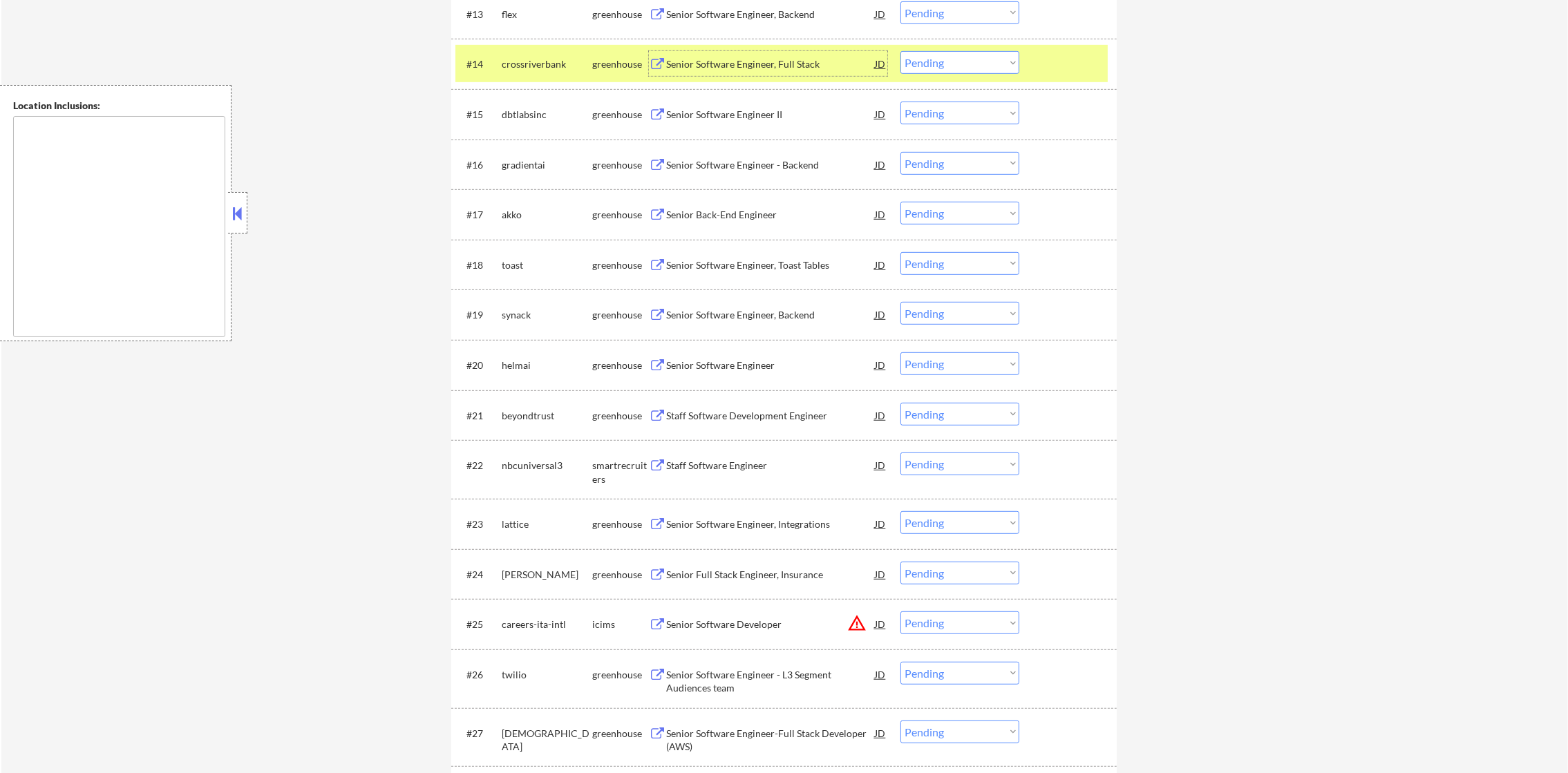
scroll to position [1205, 0]
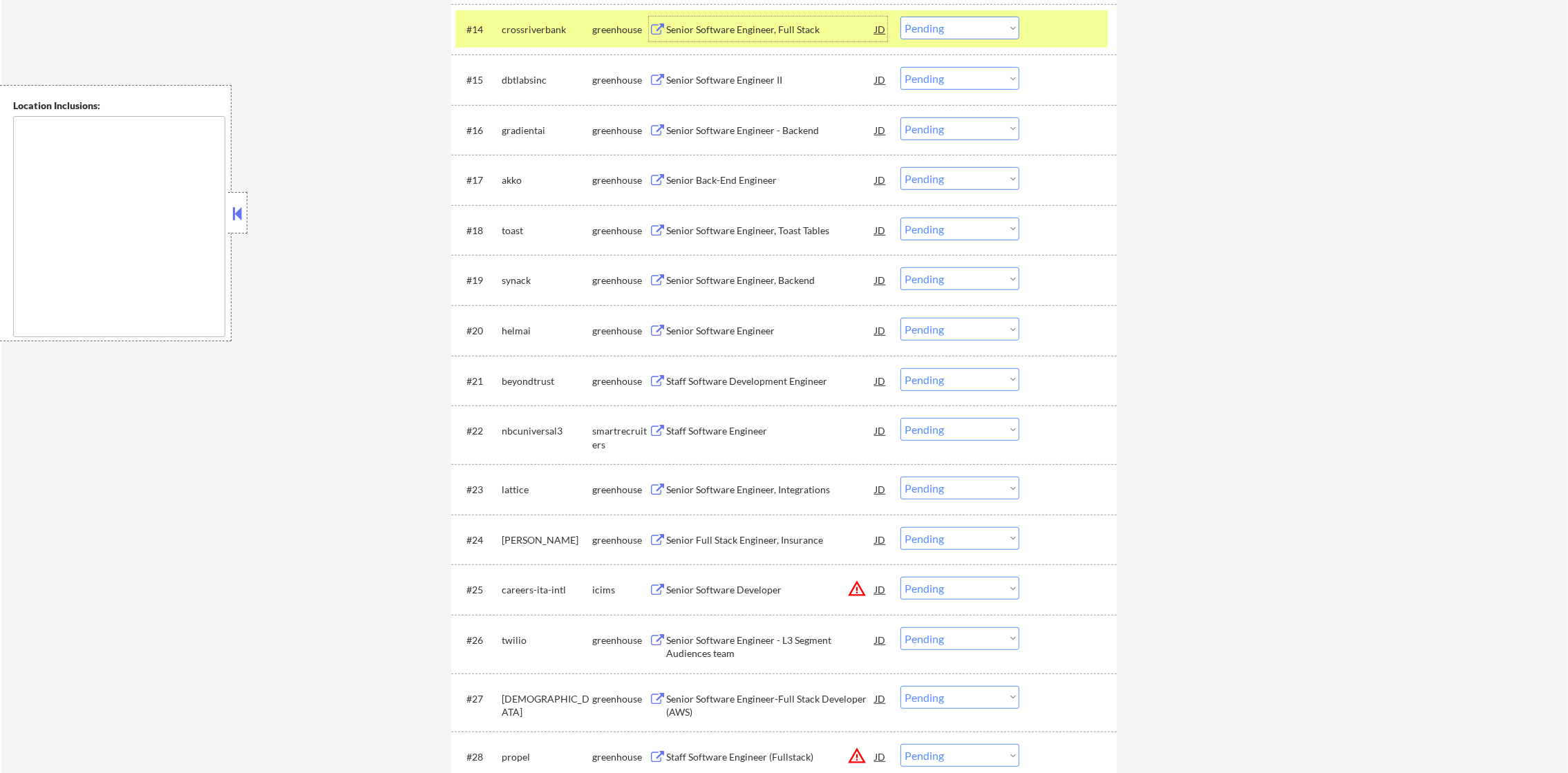
click at [526, 36] on div "crossriverbank" at bounding box center [548, 29] width 91 height 13
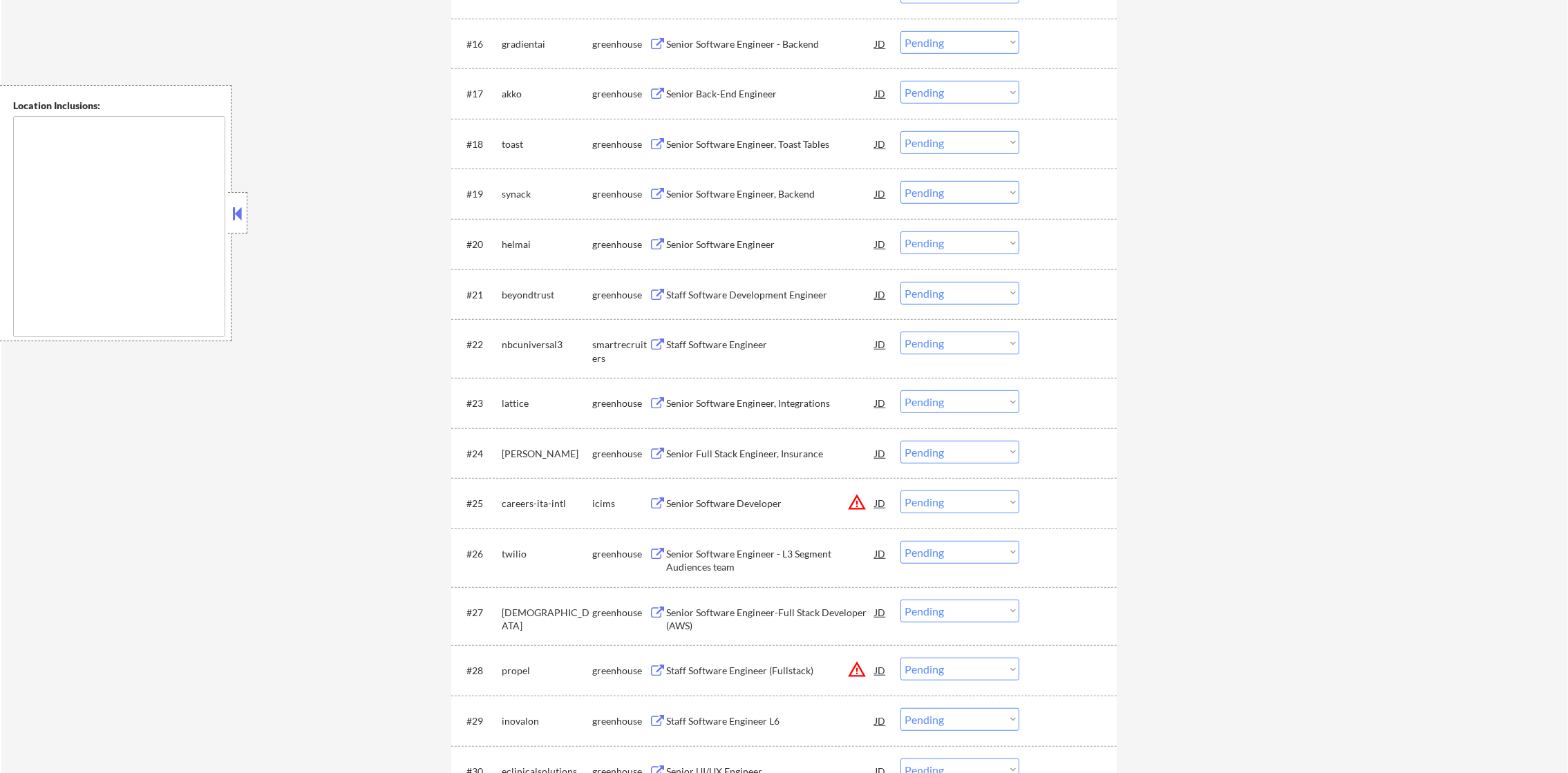
scroll to position [1309, 0]
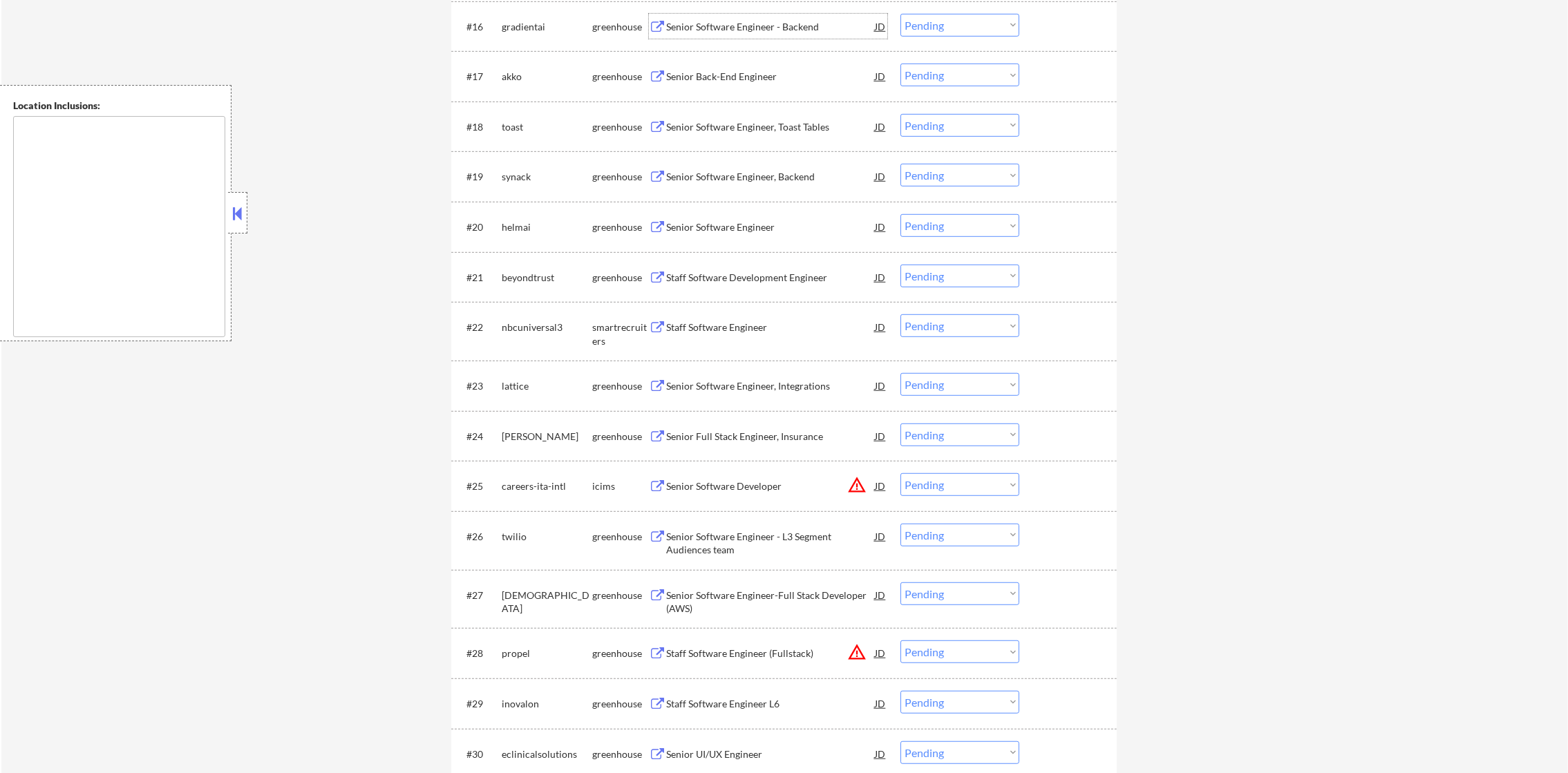
click at [775, 24] on div "Senior Software Engineer - Backend" at bounding box center [771, 26] width 209 height 13
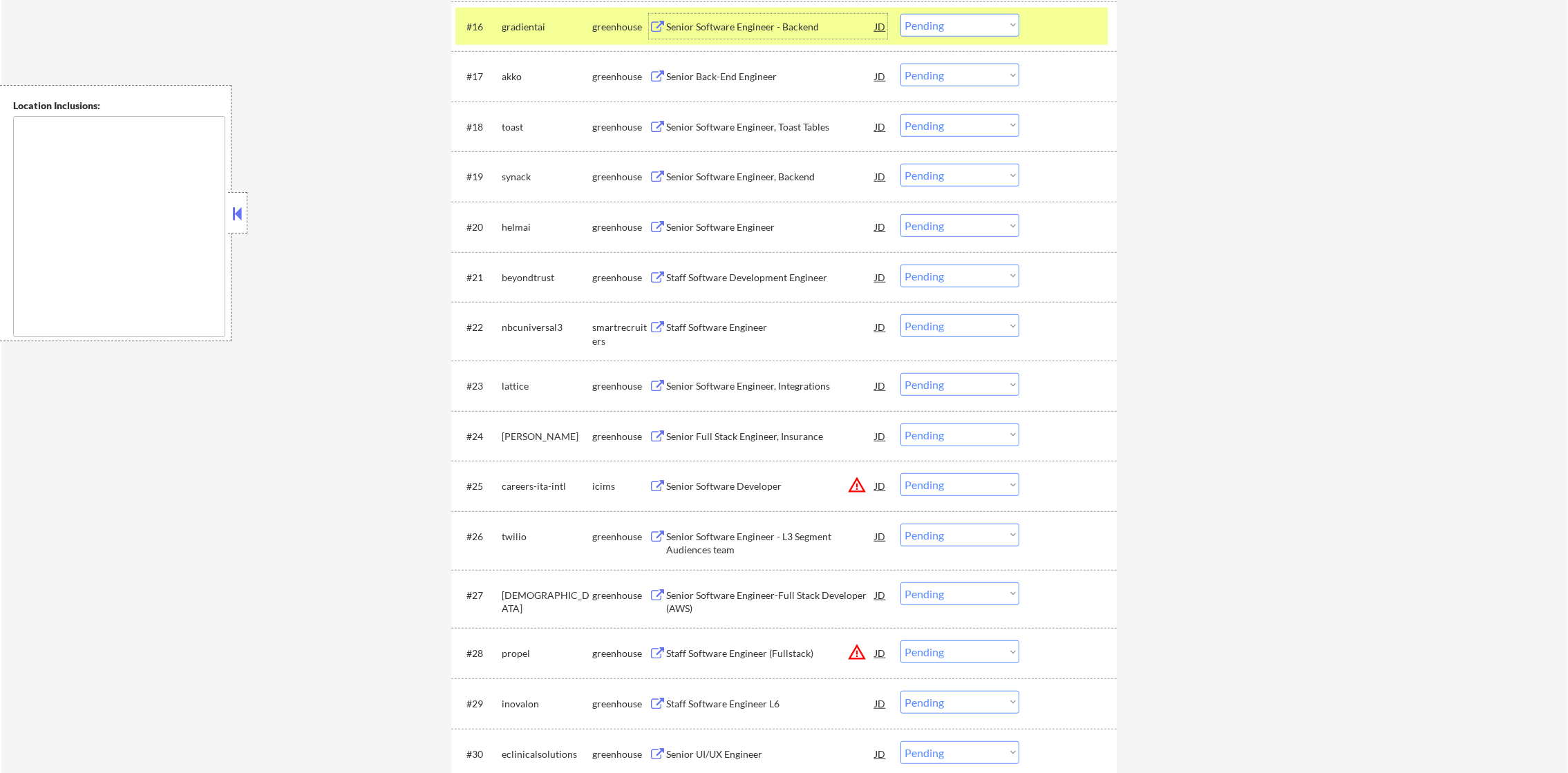
click at [946, 17] on select "Choose an option... Pending Applied Excluded (Questions) Excluded (Expired) Exc…" at bounding box center [960, 25] width 119 height 23
click at [901, 13] on select "Choose an option... Pending Applied Excluded (Questions) Excluded (Expired) Exc…" at bounding box center [960, 25] width 119 height 23
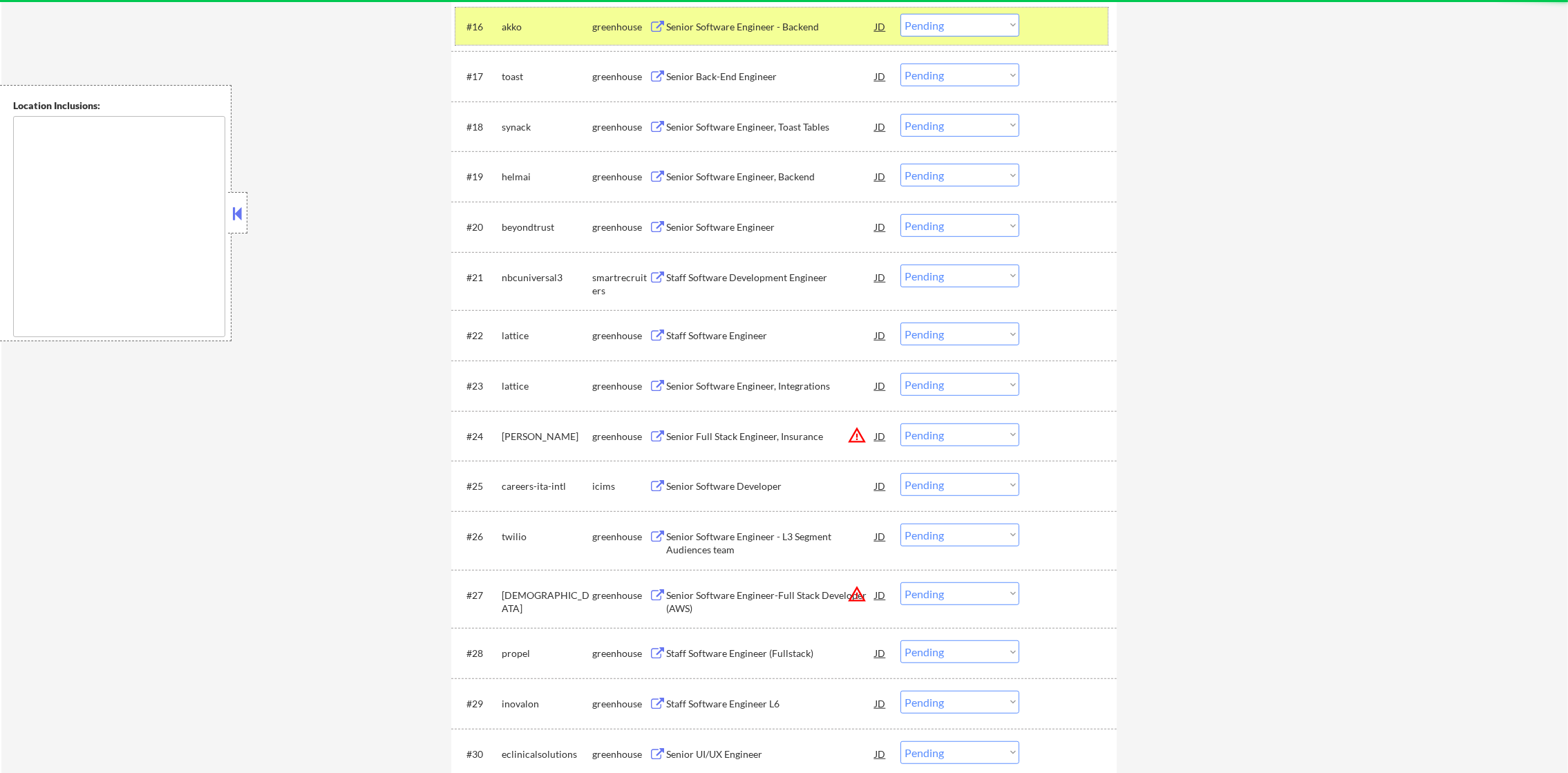
click at [511, 26] on div "akko" at bounding box center [548, 26] width 91 height 13
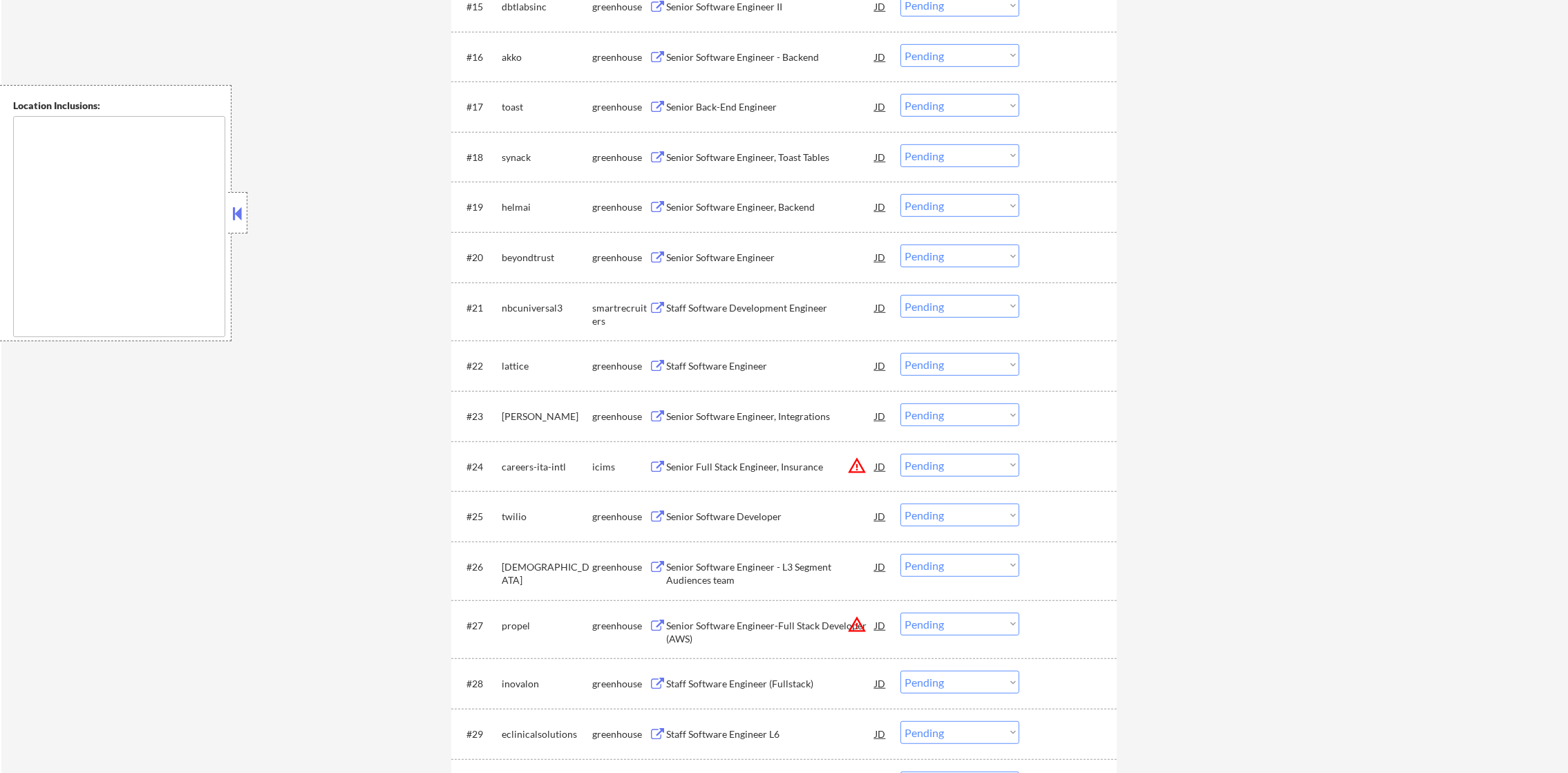
scroll to position [1274, 0]
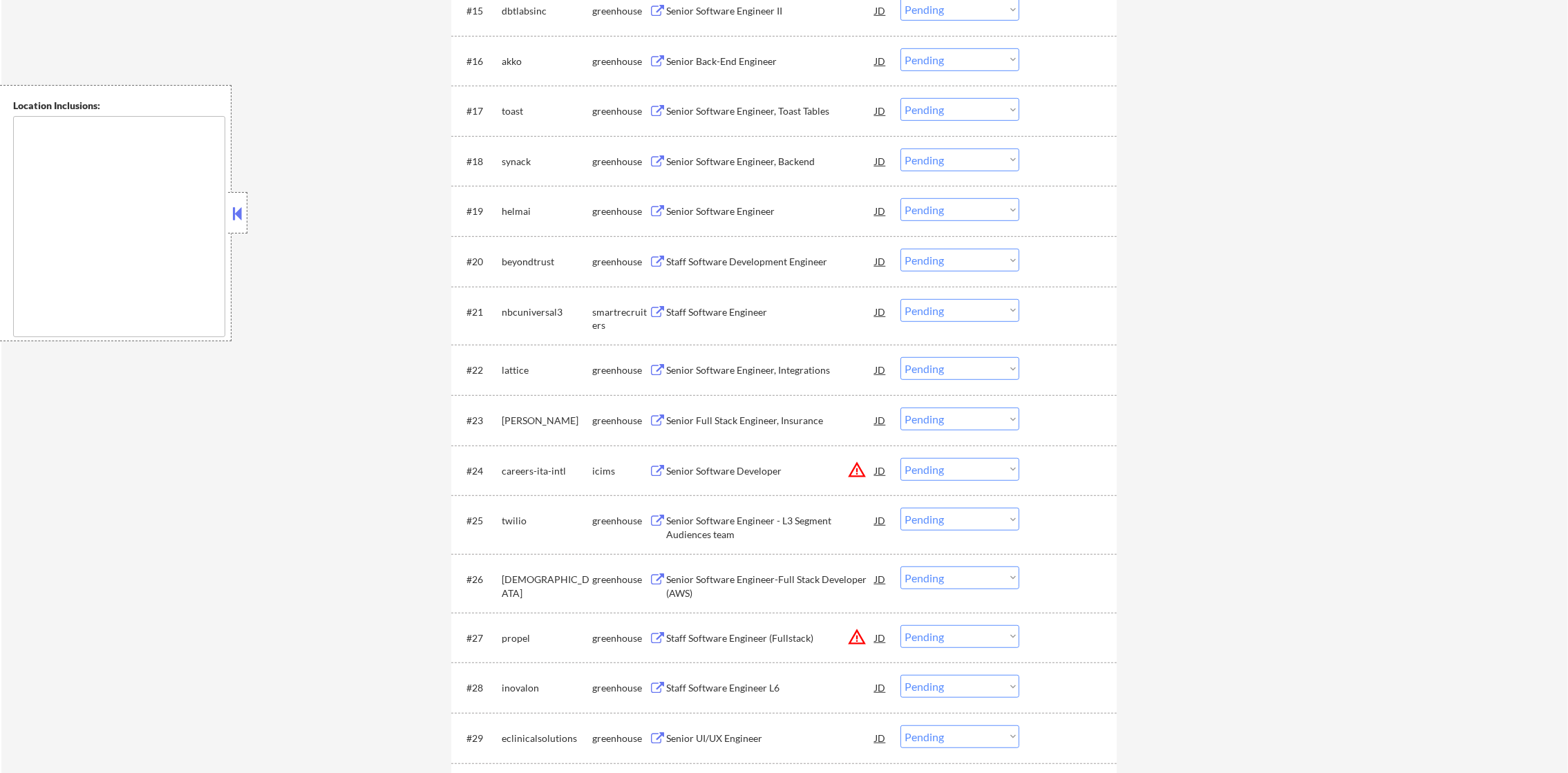
click at [697, 57] on div "Senior Back-End Engineer" at bounding box center [771, 61] width 209 height 13
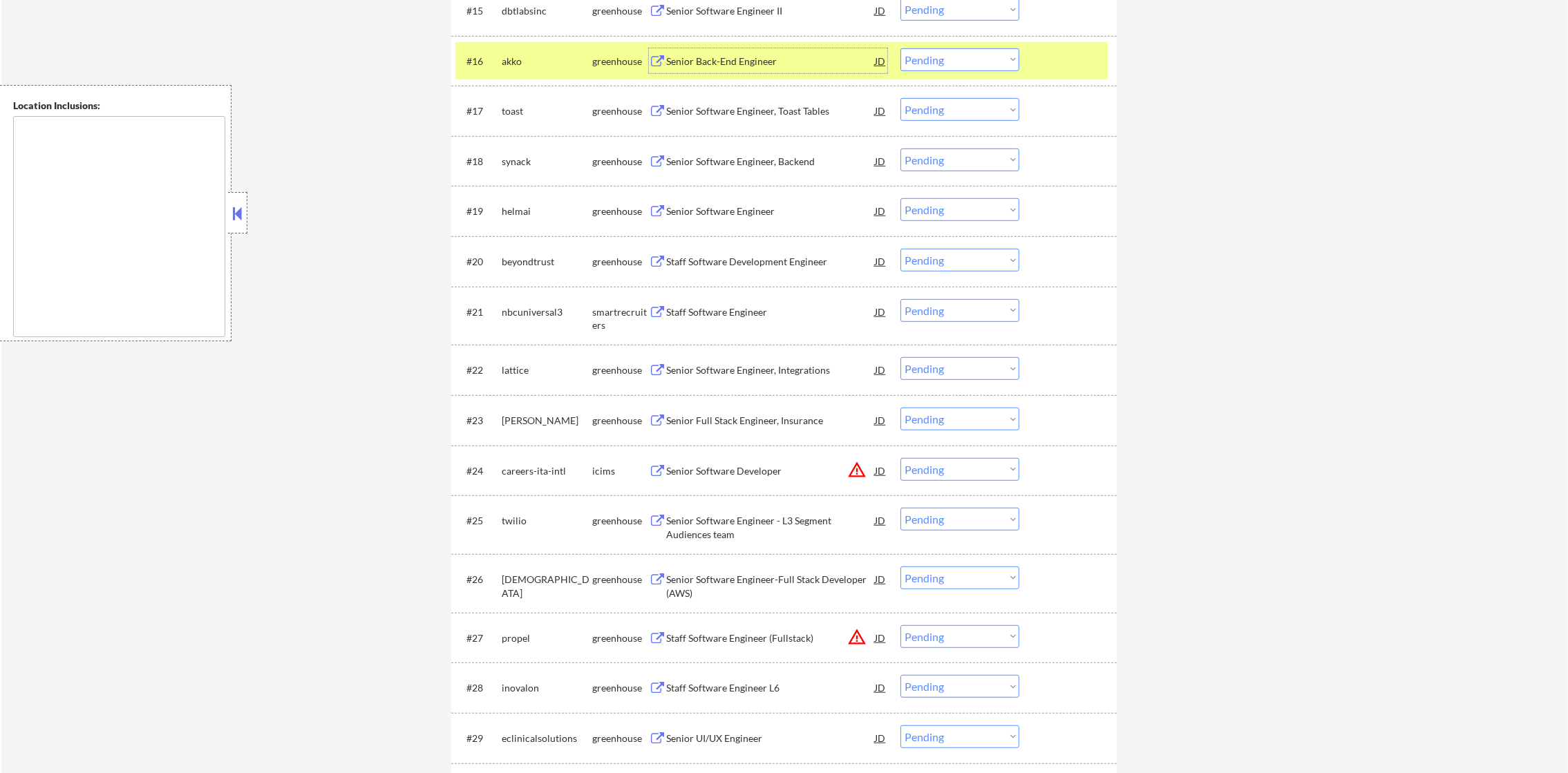
scroll to position [1309, 0]
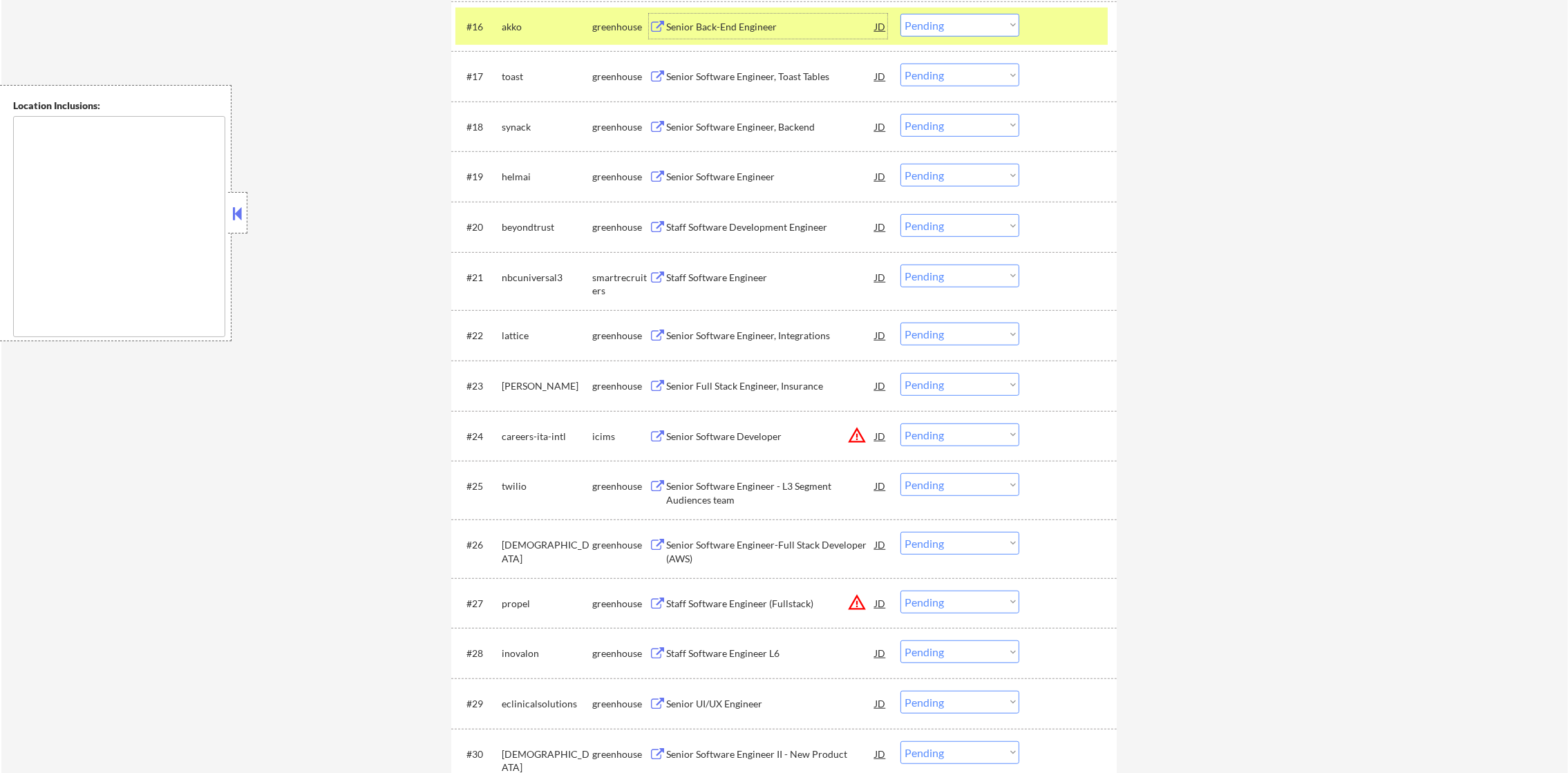
click at [923, 20] on select "Choose an option... Pending Applied Excluded (Questions) Excluded (Expired) Exc…" at bounding box center [960, 25] width 119 height 23
click at [901, 13] on select "Choose an option... Pending Applied Excluded (Questions) Excluded (Expired) Exc…" at bounding box center [960, 25] width 119 height 23
click at [525, 30] on div "akko" at bounding box center [548, 26] width 91 height 13
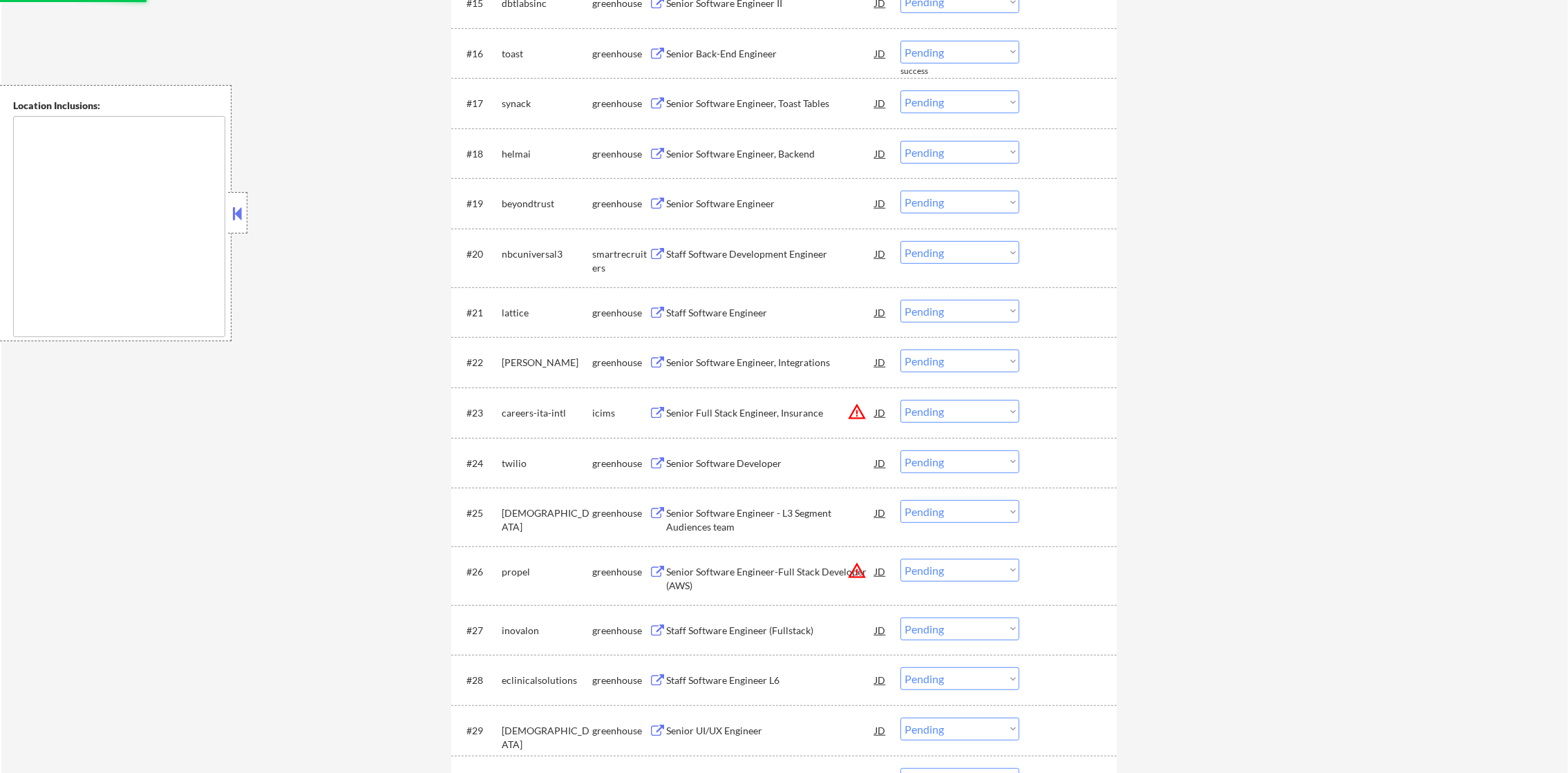
scroll to position [1274, 0]
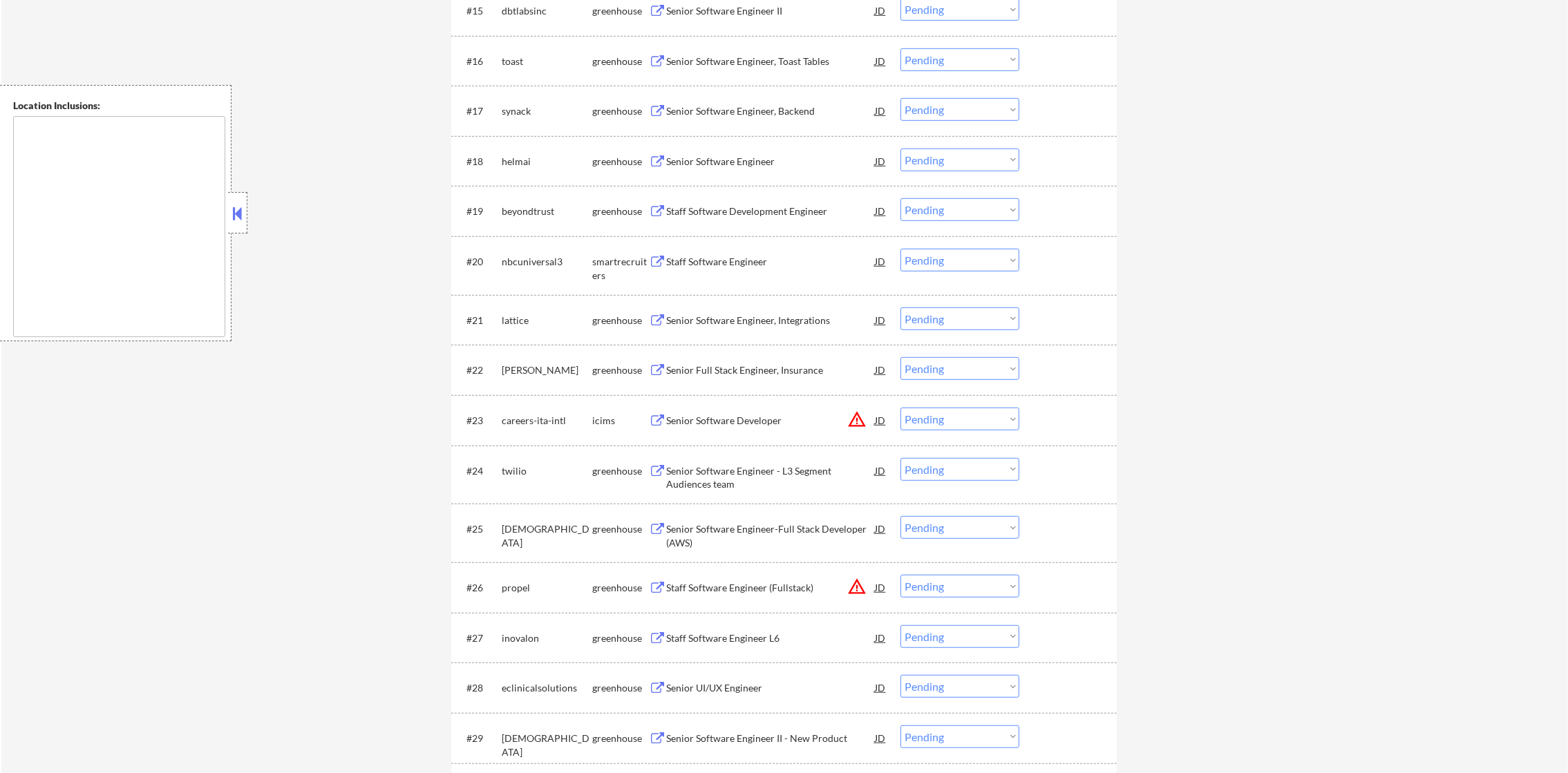
click at [770, 163] on div "Senior Software Engineer" at bounding box center [771, 161] width 209 height 13
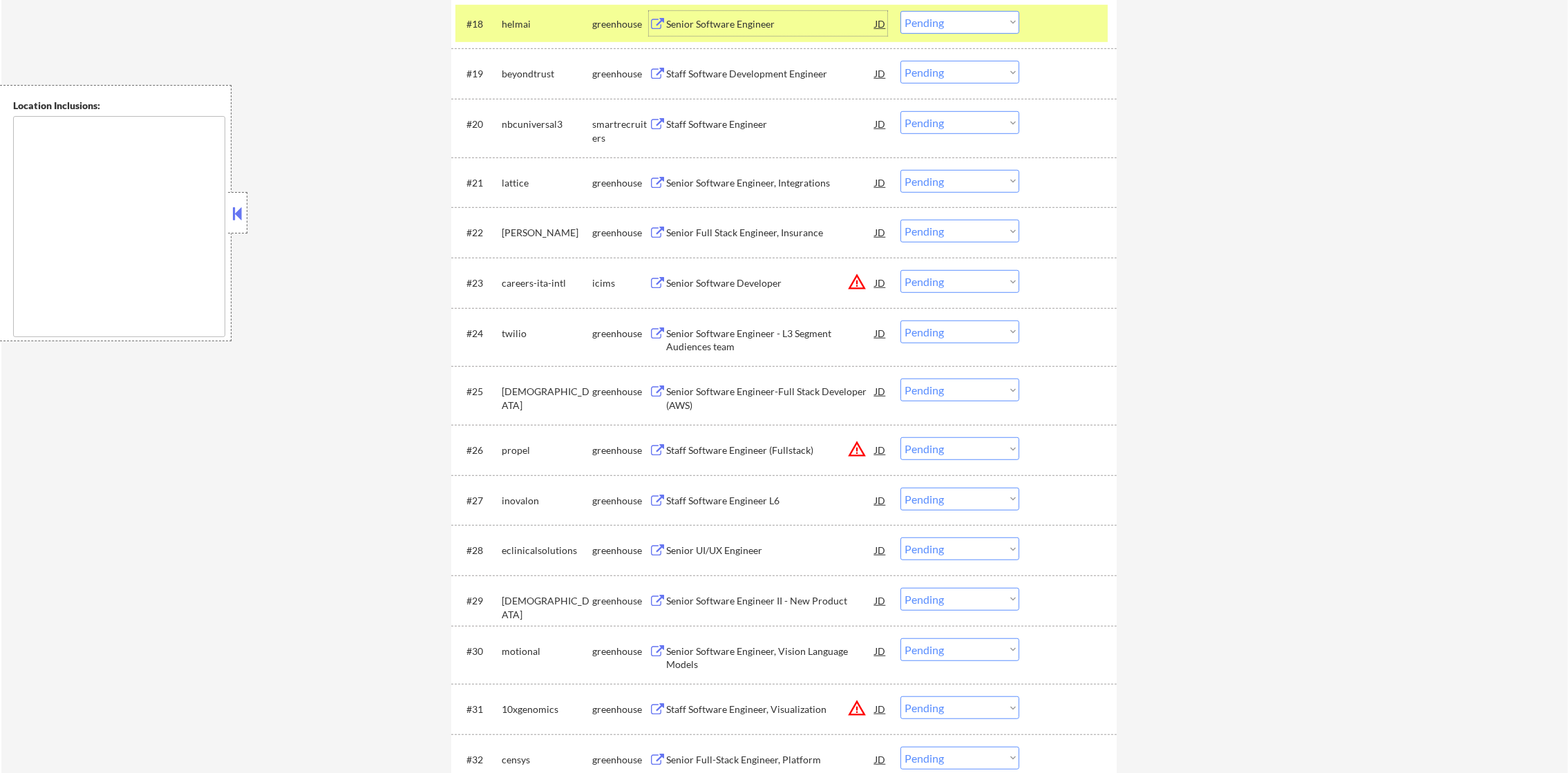
scroll to position [1412, 0]
click at [924, 20] on select "Choose an option... Pending Applied Excluded (Questions) Excluded (Expired) Exc…" at bounding box center [960, 22] width 119 height 23
click at [901, 11] on select "Choose an option... Pending Applied Excluded (Questions) Excluded (Expired) Exc…" at bounding box center [960, 22] width 119 height 23
click at [524, 21] on div "helmai" at bounding box center [548, 23] width 91 height 13
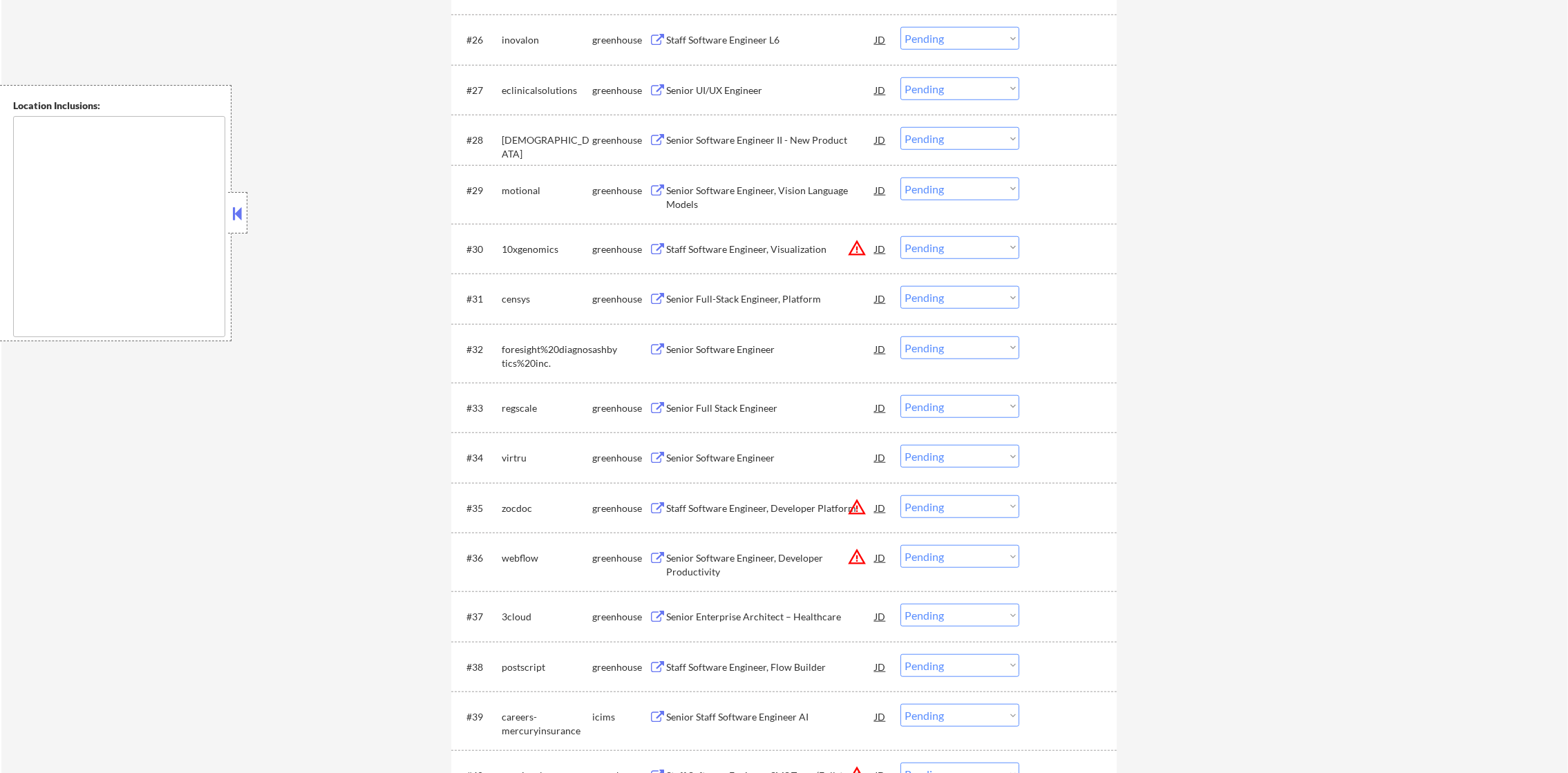
scroll to position [1827, 0]
click at [745, 41] on div "Staff Software Engineer L6" at bounding box center [771, 35] width 209 height 25
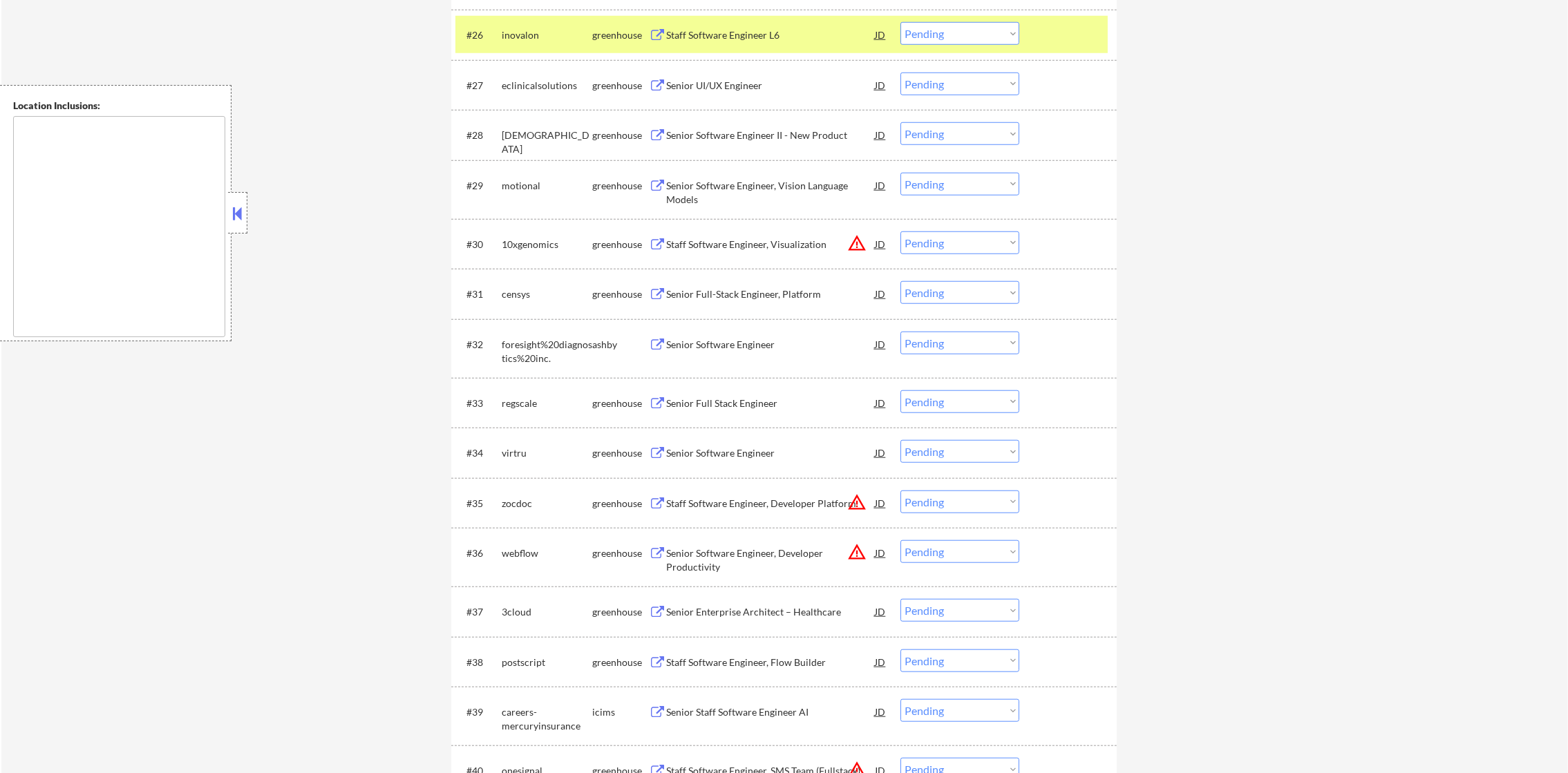
click at [944, 53] on div "#26 inovalon greenhouse Staff Software Engineer L6 JD warning_amber Choose an o…" at bounding box center [784, 35] width 665 height 51
click at [956, 38] on select "Choose an option... Pending Applied Excluded (Questions) Excluded (Expired) Exc…" at bounding box center [960, 34] width 119 height 23
click at [901, 22] on select "Choose an option... Pending Applied Excluded (Questions) Excluded (Expired) Exc…" at bounding box center [960, 34] width 119 height 23
click at [521, 30] on div "inovalon" at bounding box center [548, 35] width 91 height 13
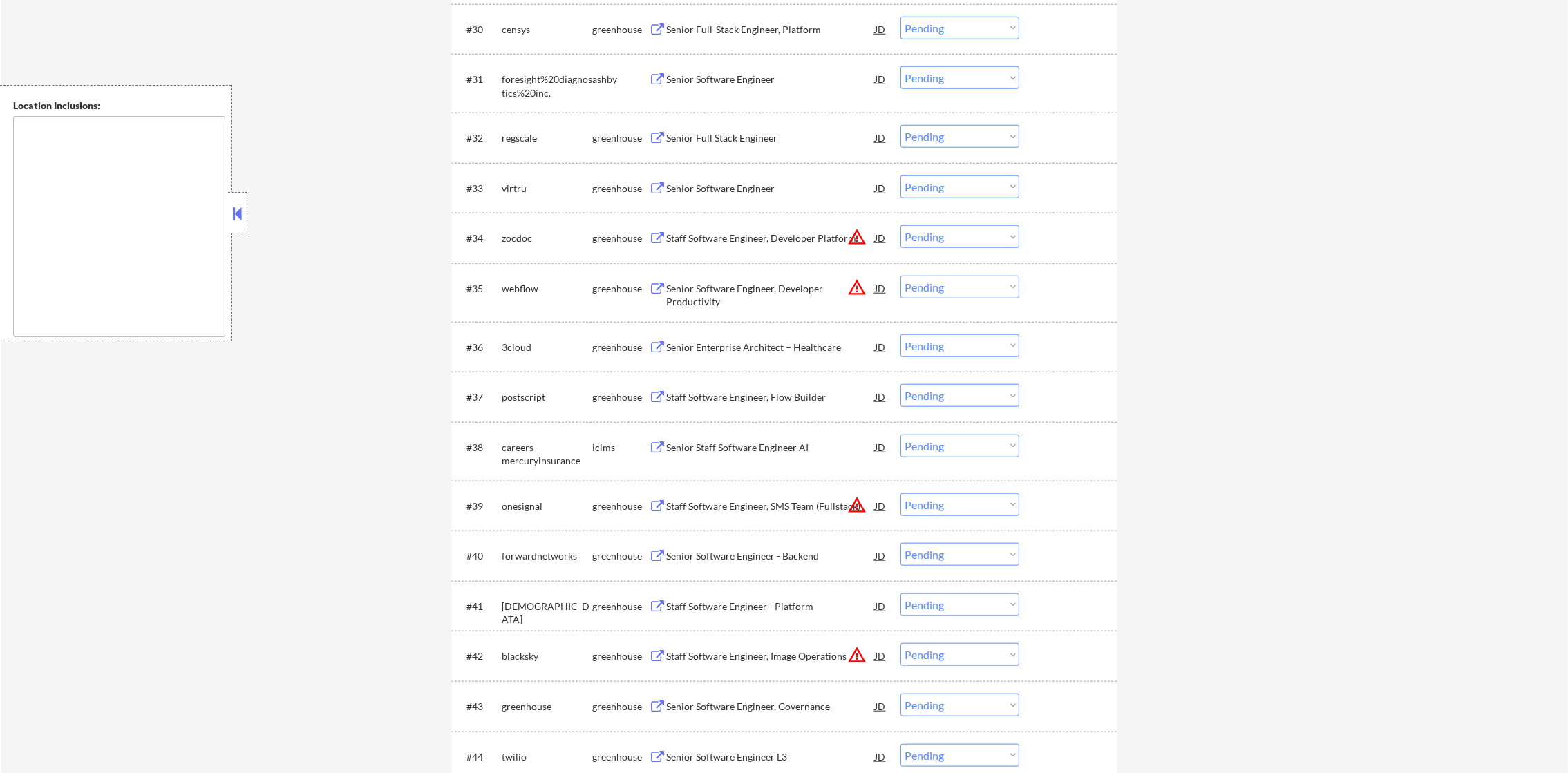
scroll to position [2034, 0]
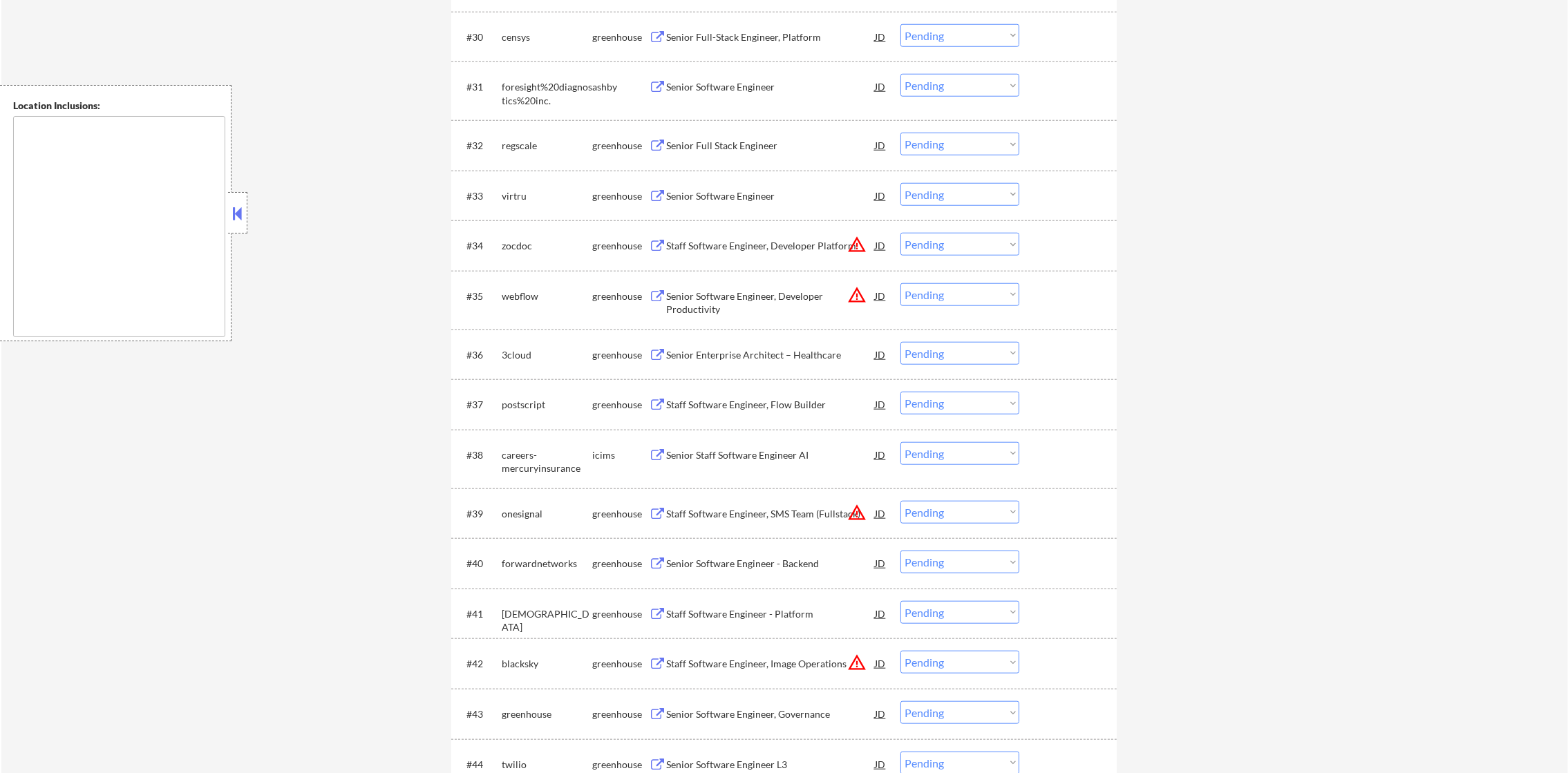
click at [802, 20] on div "#30 censys greenhouse Senior Full-Stack Engineer, Platform JD warning_amber Cho…" at bounding box center [781, 37] width 652 height 37
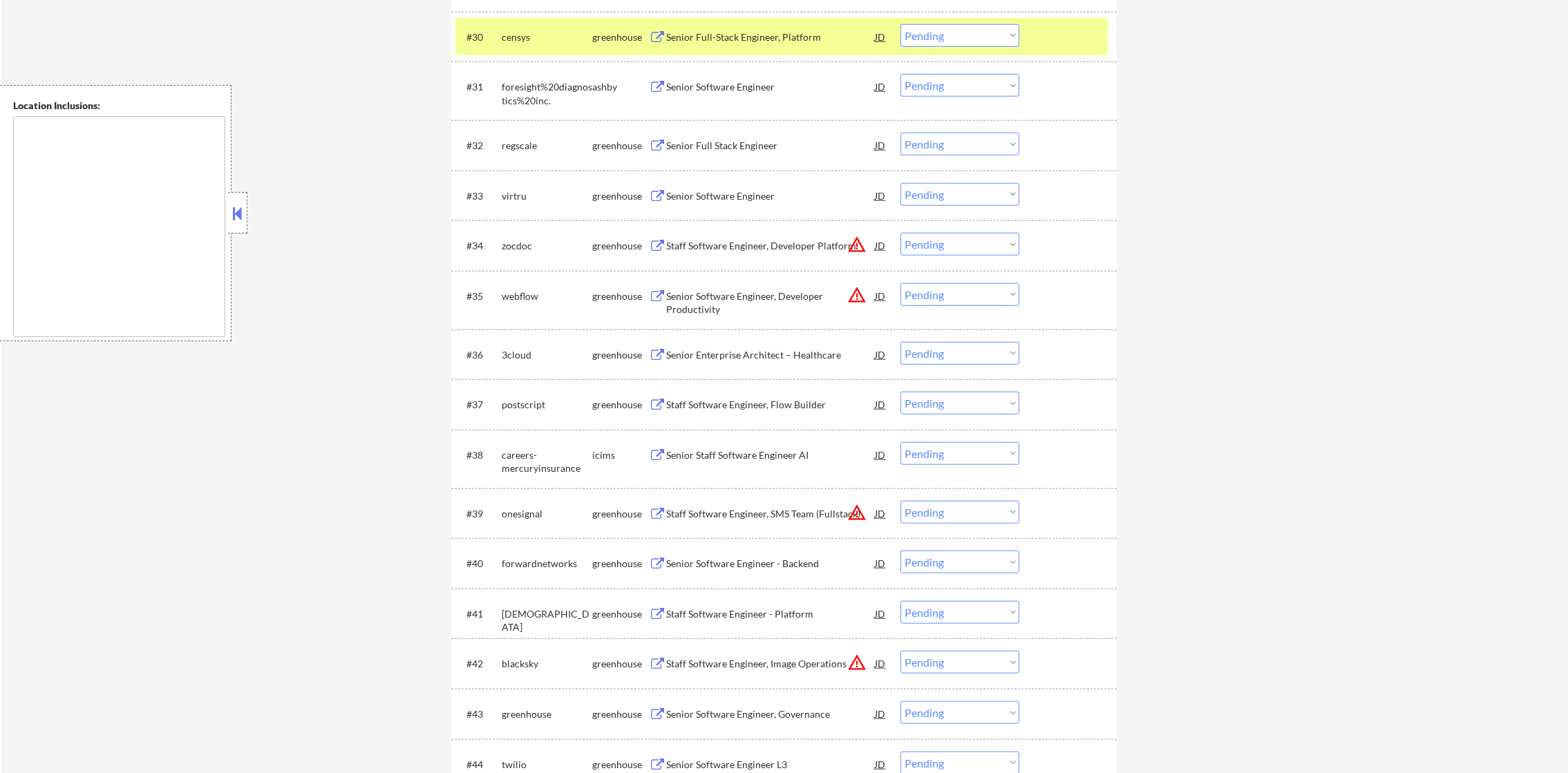
click at [801, 33] on div "Senior Full-Stack Engineer, Platform" at bounding box center [771, 37] width 209 height 13
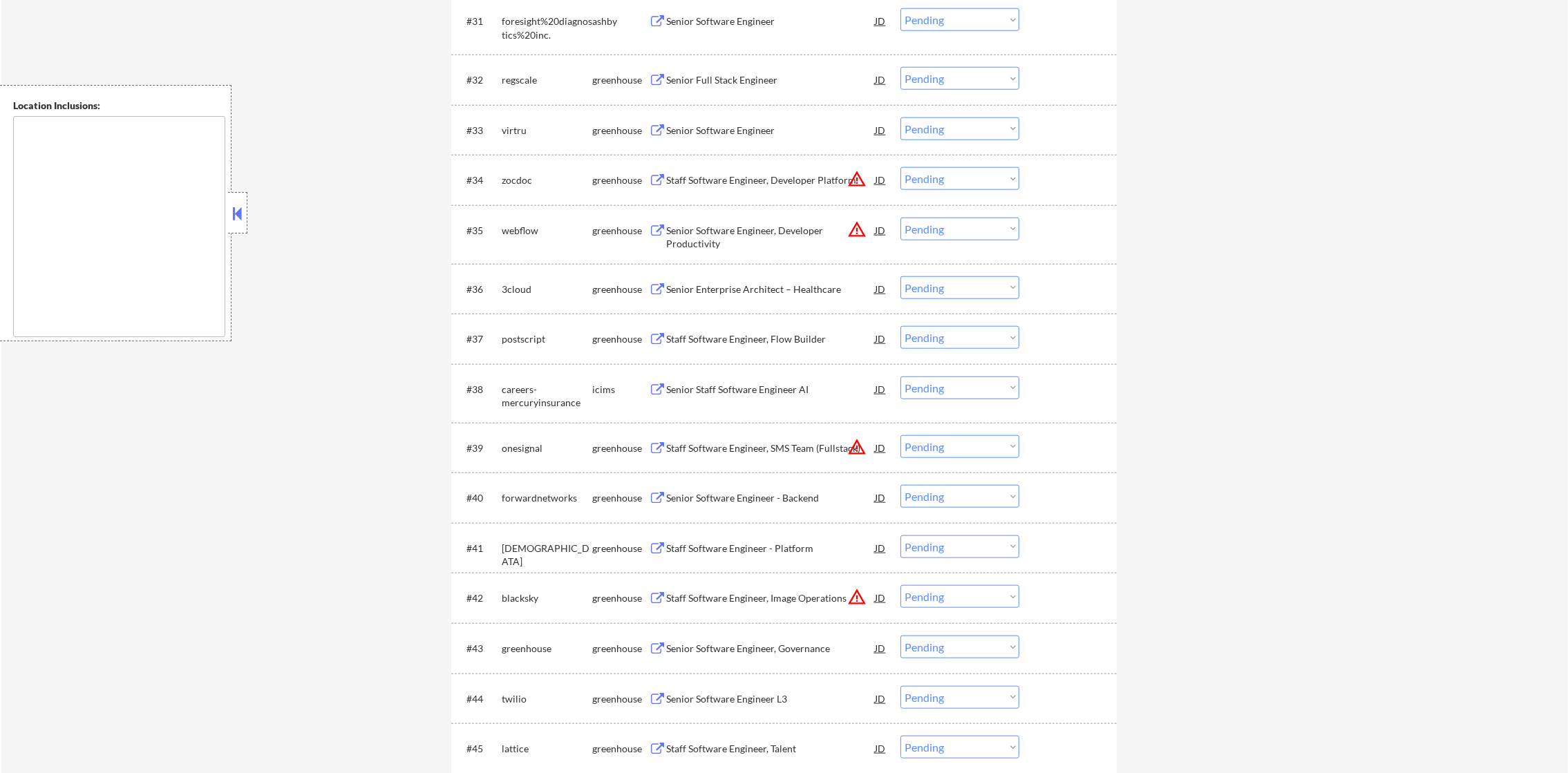
scroll to position [2103, 0]
click at [788, 24] on div "Senior Software Engineer" at bounding box center [771, 17] width 209 height 13
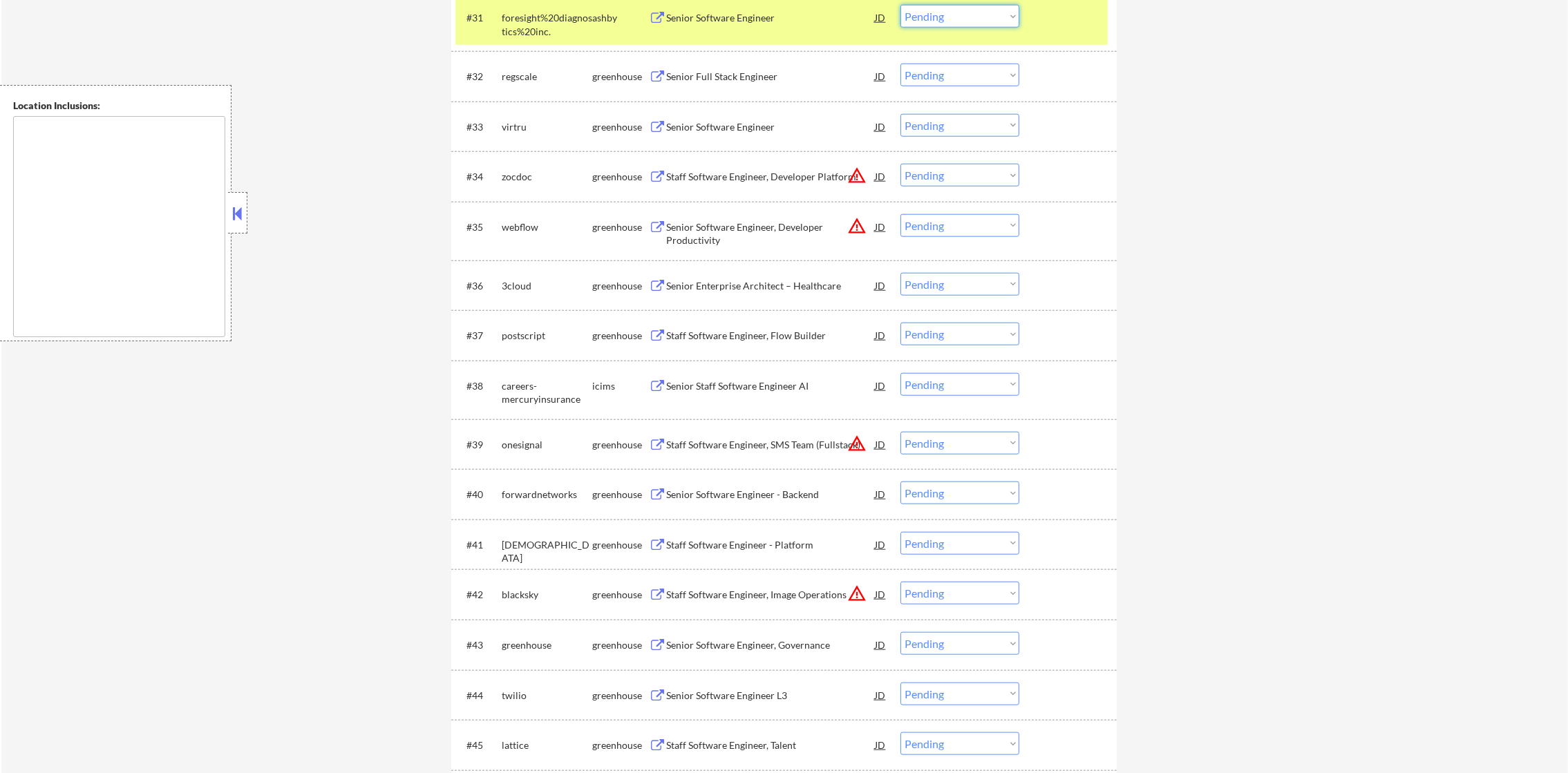
drag, startPoint x: 937, startPoint y: 12, endPoint x: 938, endPoint y: 23, distance: 11.0
click at [937, 12] on select "Choose an option... Pending Applied Excluded (Questions) Excluded (Expired) Exc…" at bounding box center [960, 16] width 119 height 23
click at [901, 4] on select "Choose an option... Pending Applied Excluded (Questions) Excluded (Expired) Exc…" at bounding box center [960, 16] width 119 height 23
click at [495, 12] on div "#31 foresight%20diagnostics%20inc. [PERSON_NAME] Senior Software Engineer JD wa…" at bounding box center [781, 21] width 652 height 45
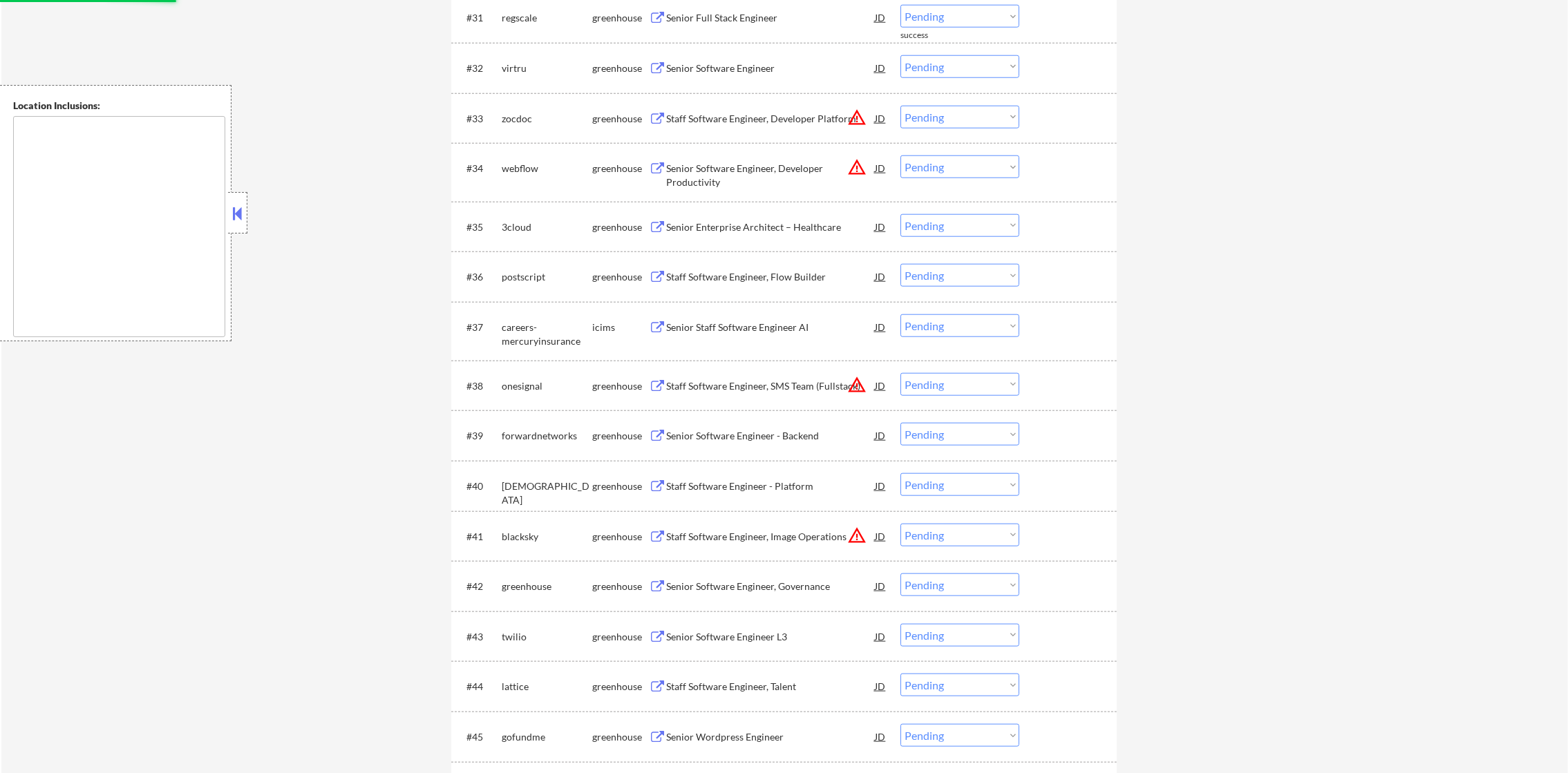
click at [739, 70] on div "Senior Software Engineer" at bounding box center [771, 68] width 209 height 13
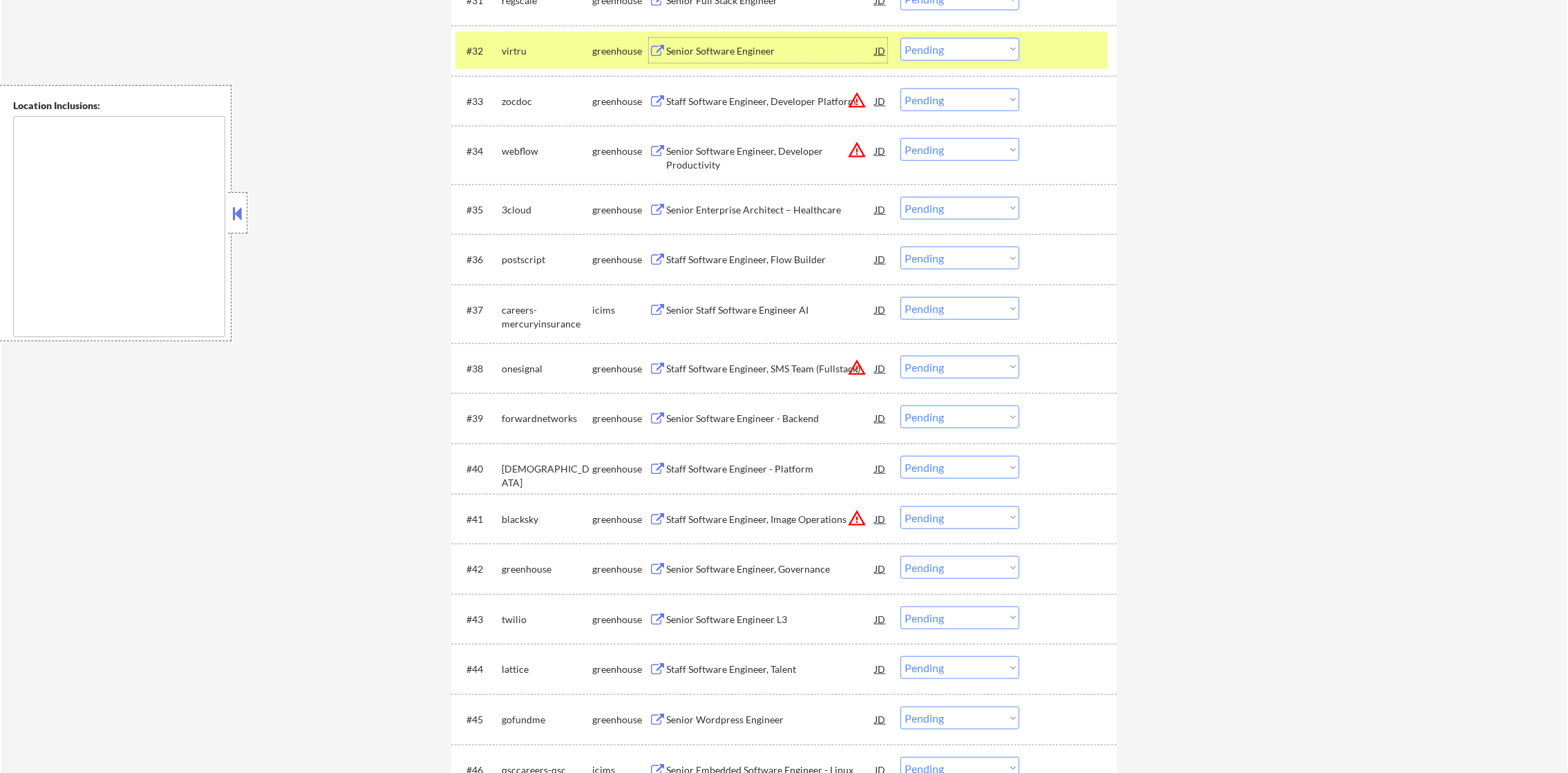
scroll to position [2137, 0]
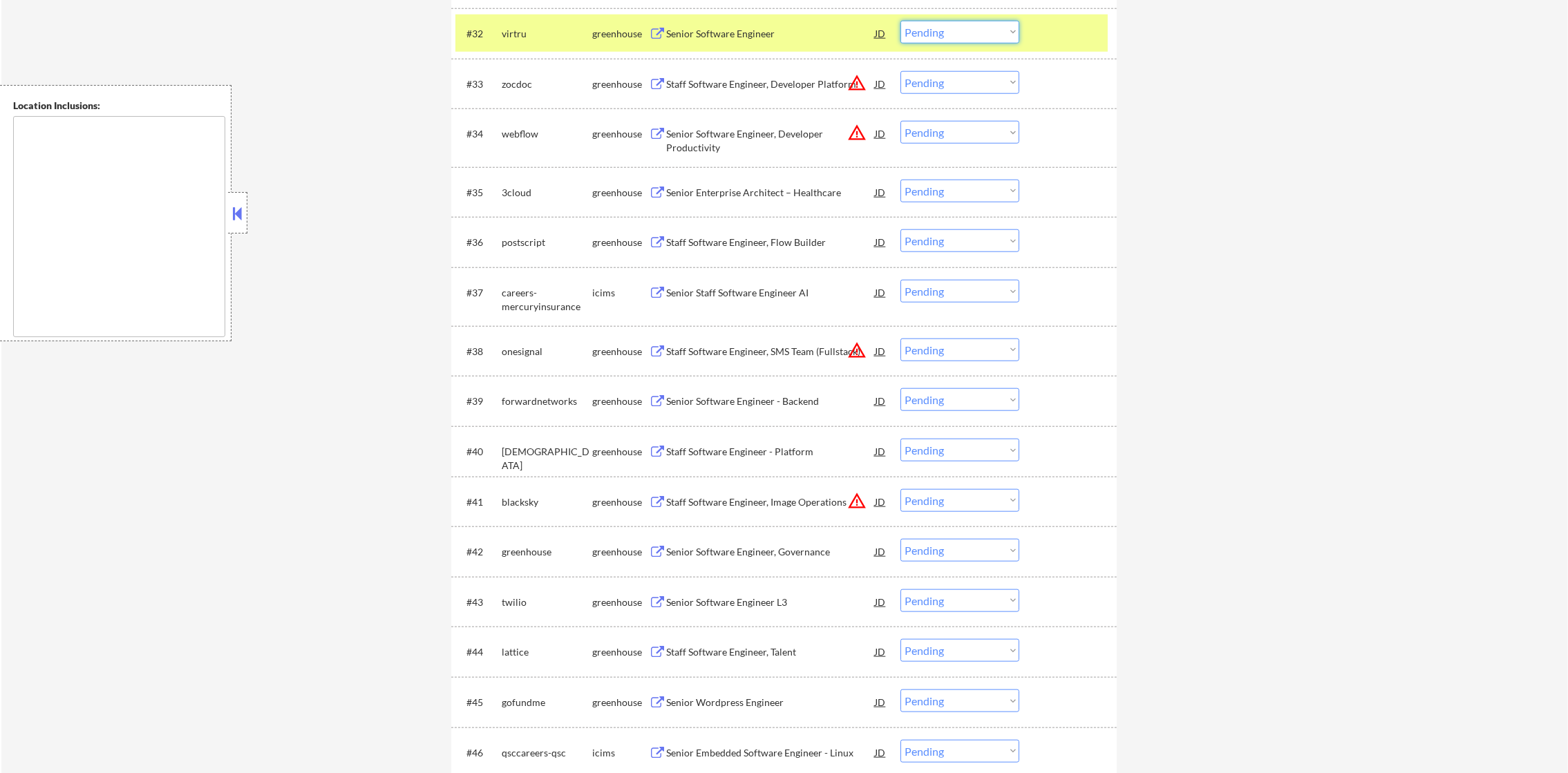
click at [947, 35] on select "Choose an option... Pending Applied Excluded (Questions) Excluded (Expired) Exc…" at bounding box center [960, 32] width 119 height 23
click at [901, 21] on select "Choose an option... Pending Applied Excluded (Questions) Excluded (Expired) Exc…" at bounding box center [960, 32] width 119 height 23
click at [516, 32] on div "virtru" at bounding box center [548, 33] width 91 height 13
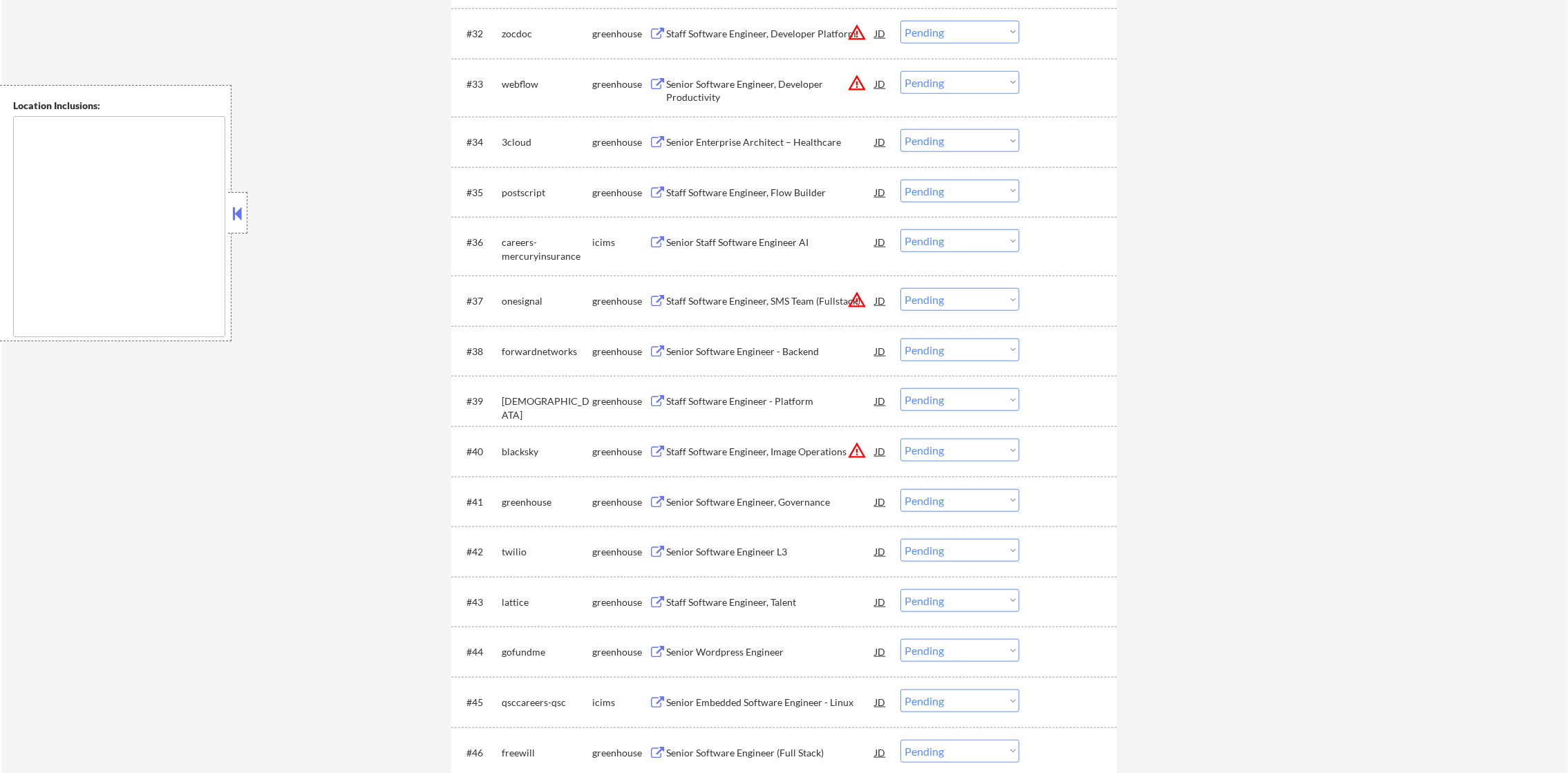
click at [729, 140] on div "Senior Enterprise Architect – Healthcare" at bounding box center [771, 142] width 209 height 13
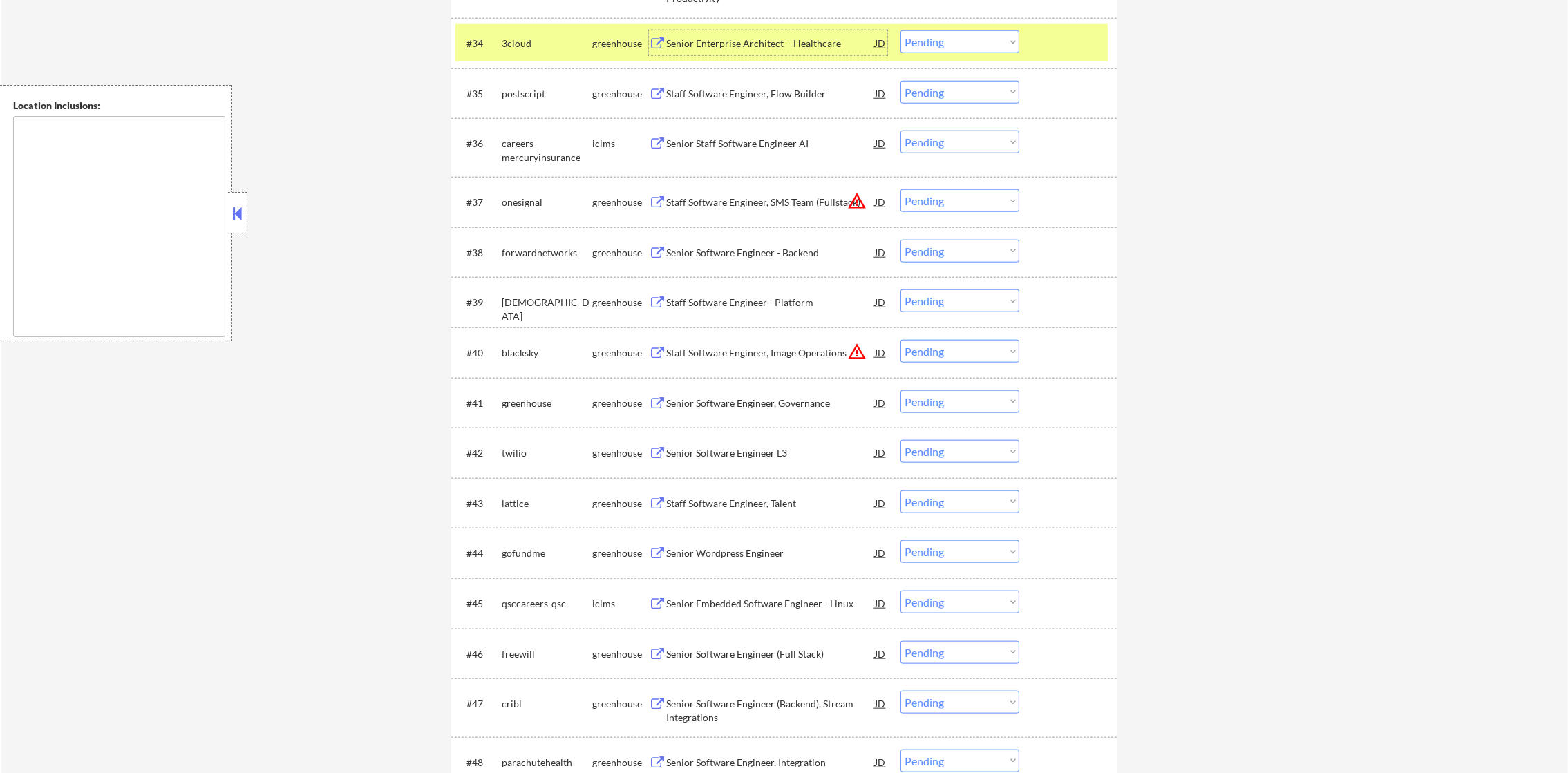
scroll to position [2241, 0]
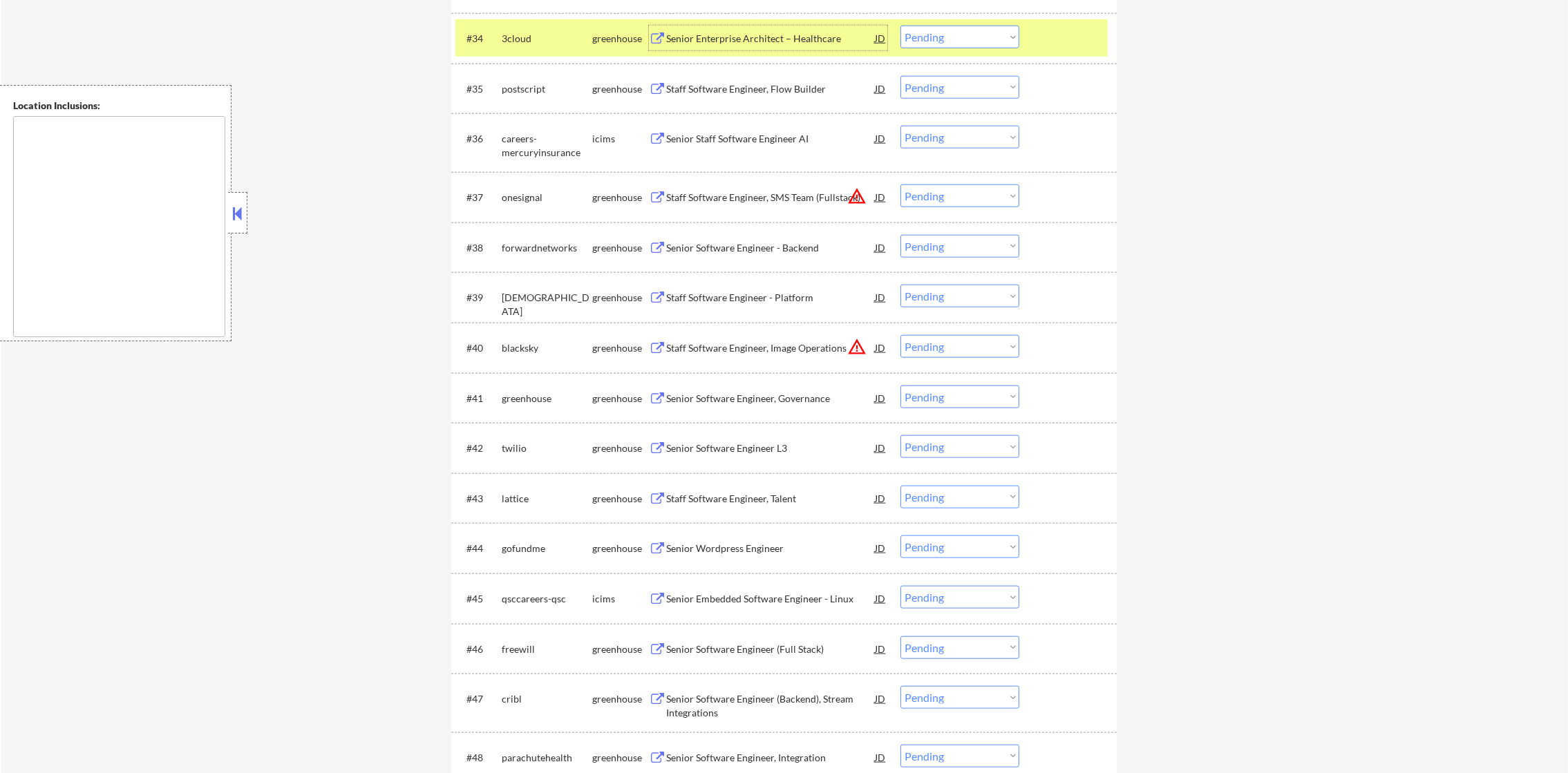
click at [920, 42] on select "Choose an option... Pending Applied Excluded (Questions) Excluded (Expired) Exc…" at bounding box center [960, 37] width 119 height 23
click at [901, 26] on select "Choose an option... Pending Applied Excluded (Questions) Excluded (Expired) Exc…" at bounding box center [960, 37] width 119 height 23
click at [524, 38] on div "3cloud" at bounding box center [548, 38] width 91 height 13
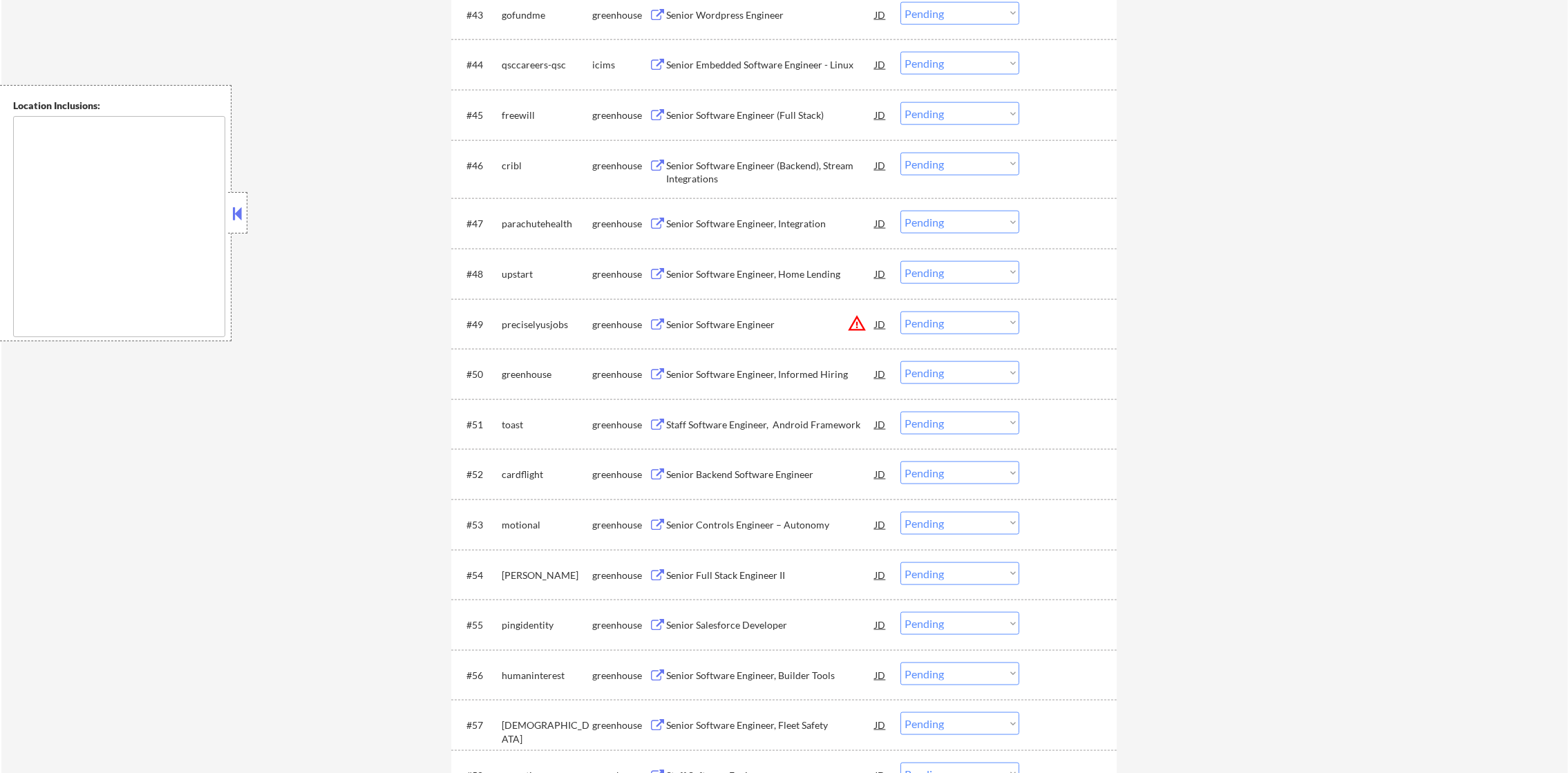
scroll to position [2759, 0]
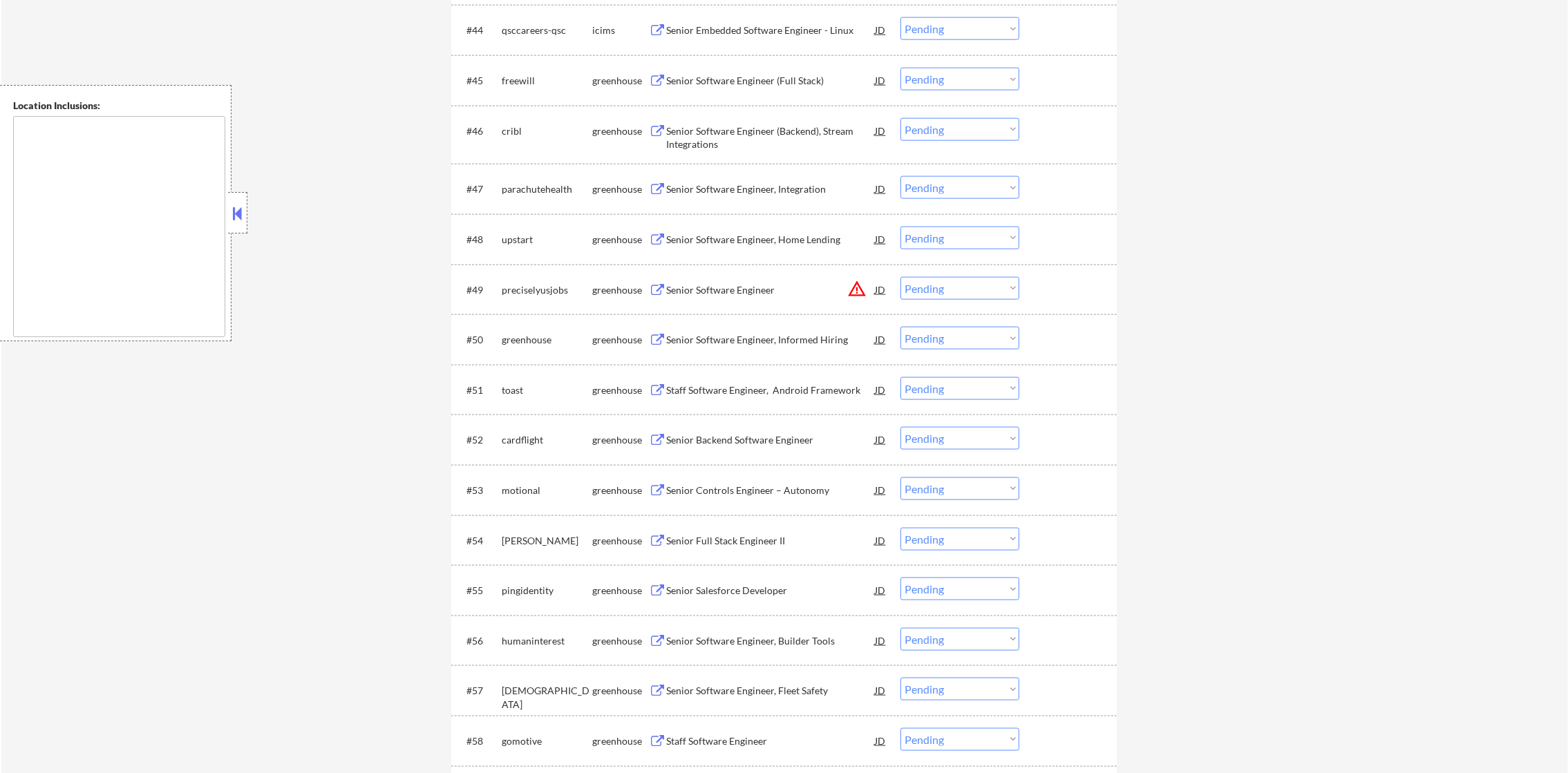
click at [790, 70] on div "Senior Software Engineer (Full Stack)" at bounding box center [771, 80] width 209 height 25
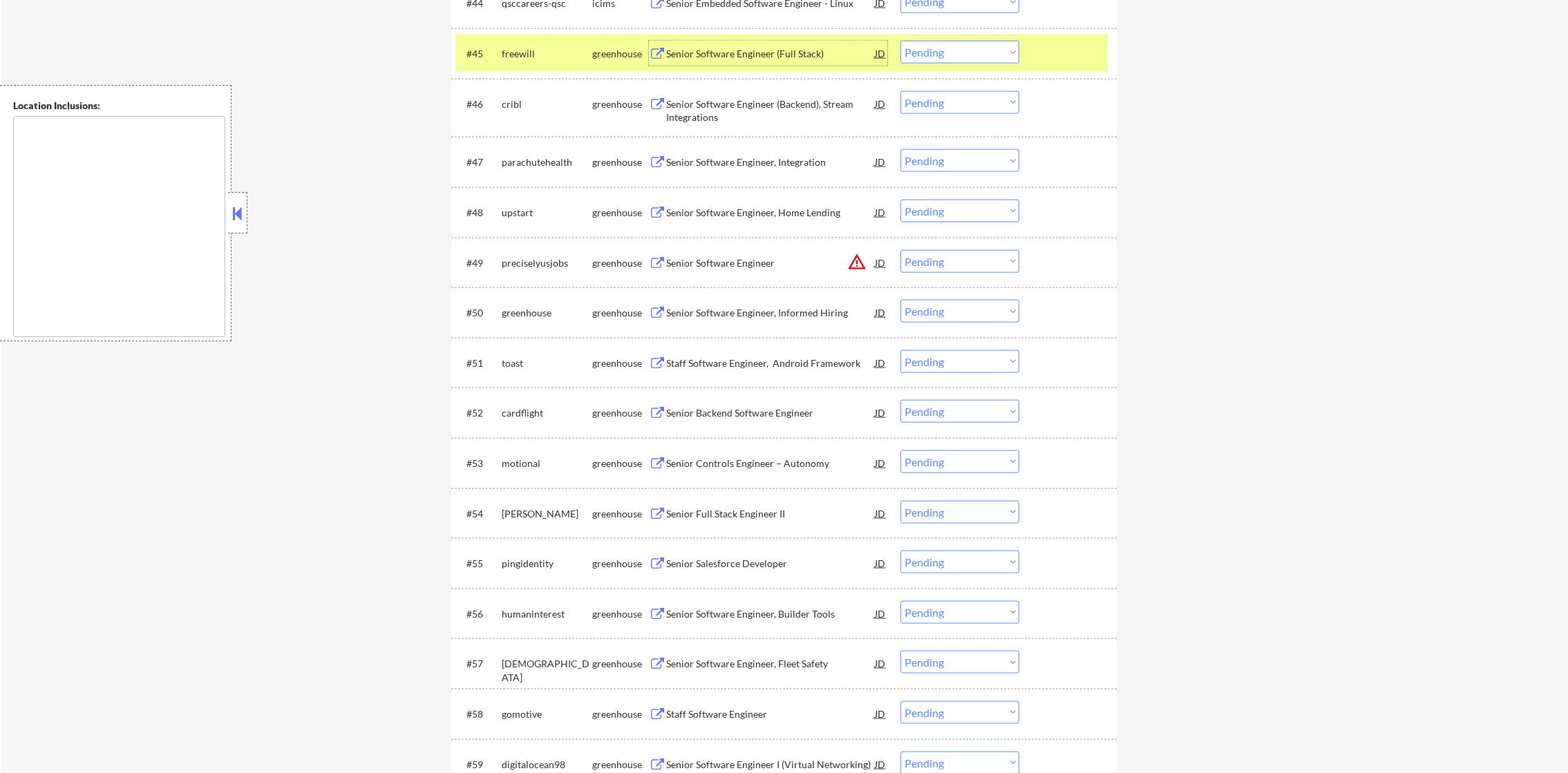
scroll to position [2793, 0]
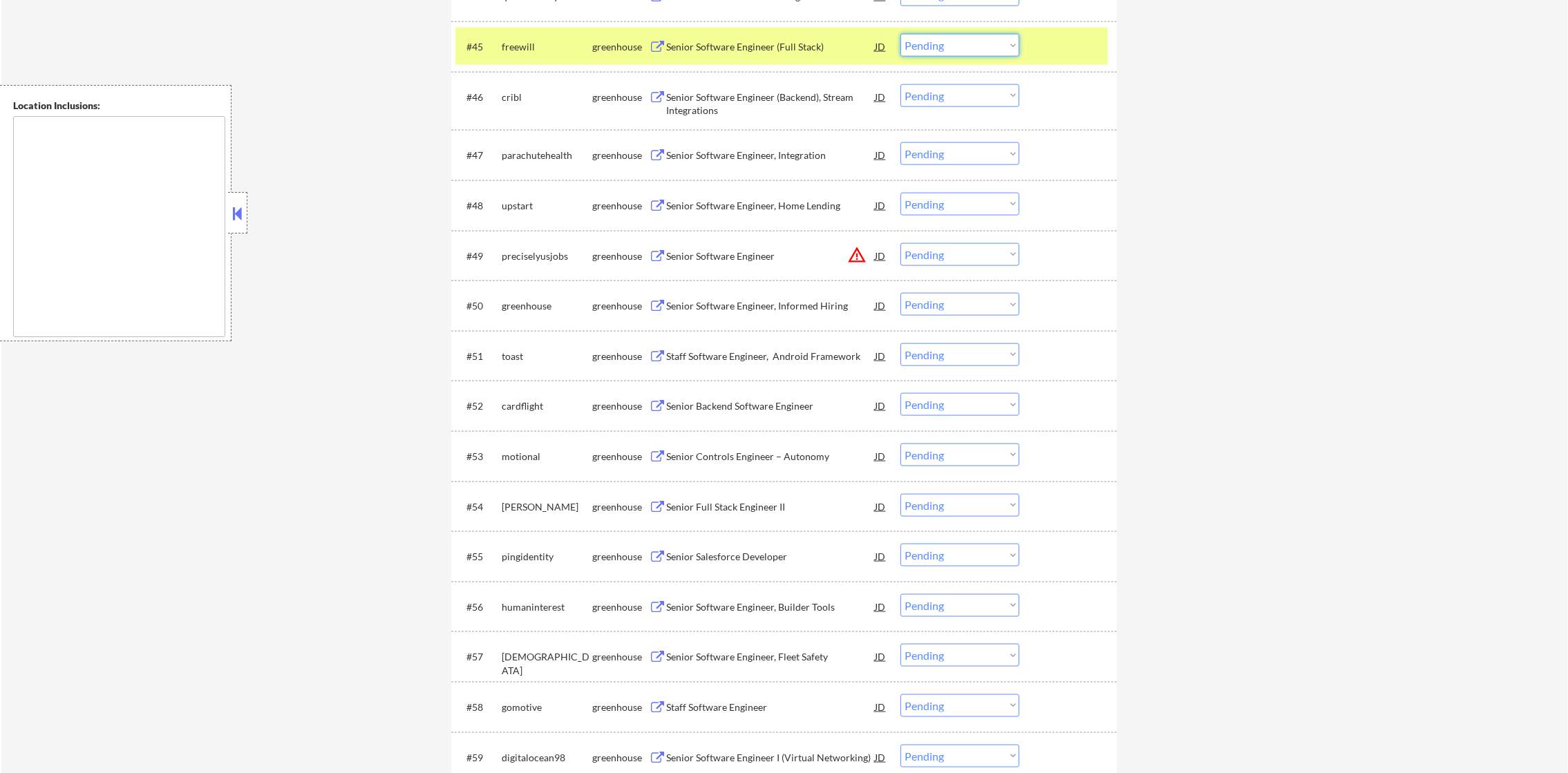
click at [929, 45] on select "Choose an option... Pending Applied Excluded (Questions) Excluded (Expired) Exc…" at bounding box center [960, 45] width 119 height 23
click at [901, 34] on select "Choose an option... Pending Applied Excluded (Questions) Excluded (Expired) Exc…" at bounding box center [960, 45] width 119 height 23
click at [529, 48] on div "freewill" at bounding box center [548, 46] width 91 height 13
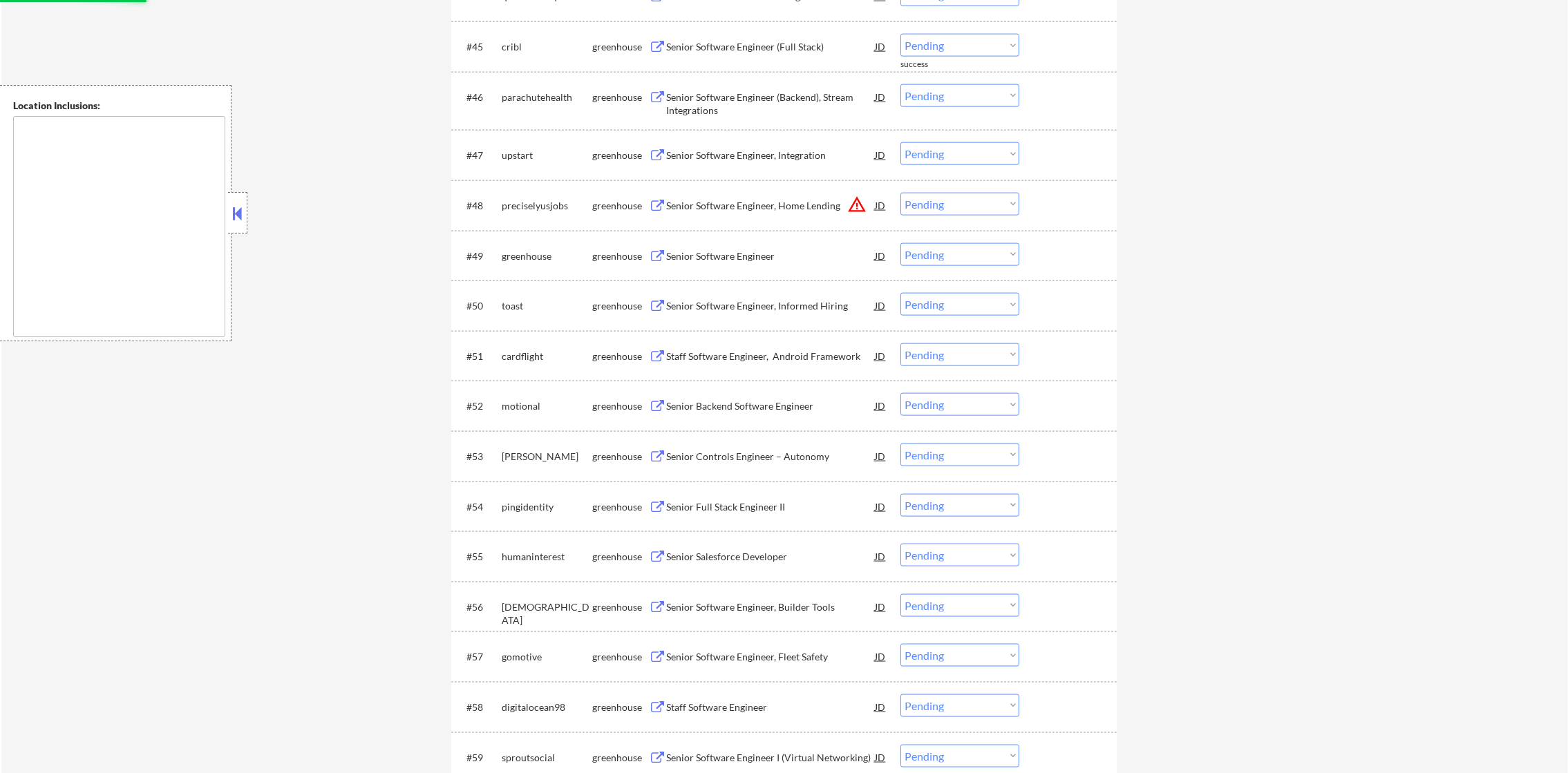
click at [762, 43] on div "Senior Software Engineer (Full Stack)" at bounding box center [771, 46] width 209 height 13
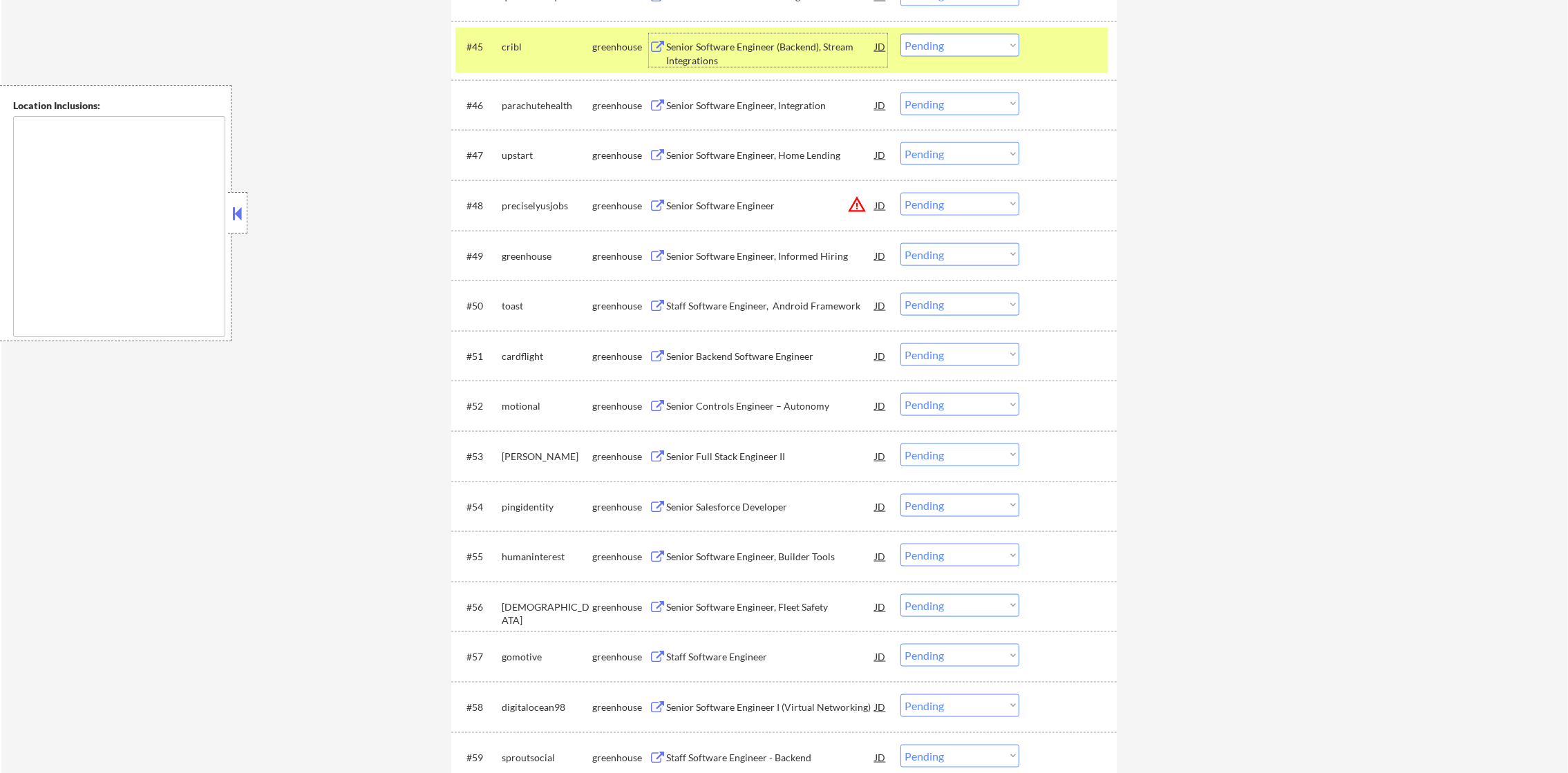
click at [960, 34] on select "Choose an option... Pending Applied Excluded (Questions) Excluded (Expired) Exc…" at bounding box center [960, 45] width 119 height 23
drag, startPoint x: 960, startPoint y: 45, endPoint x: 954, endPoint y: 74, distance: 29.6
click at [960, 45] on select "Choose an option... Pending Applied Excluded (Questions) Excluded (Expired) Exc…" at bounding box center [960, 45] width 119 height 23
click at [970, 53] on select "Choose an option... Pending Applied Excluded (Questions) Excluded (Expired) Exc…" at bounding box center [960, 45] width 119 height 23
click at [901, 34] on select "Choose an option... Pending Applied Excluded (Questions) Excluded (Expired) Exc…" at bounding box center [960, 45] width 119 height 23
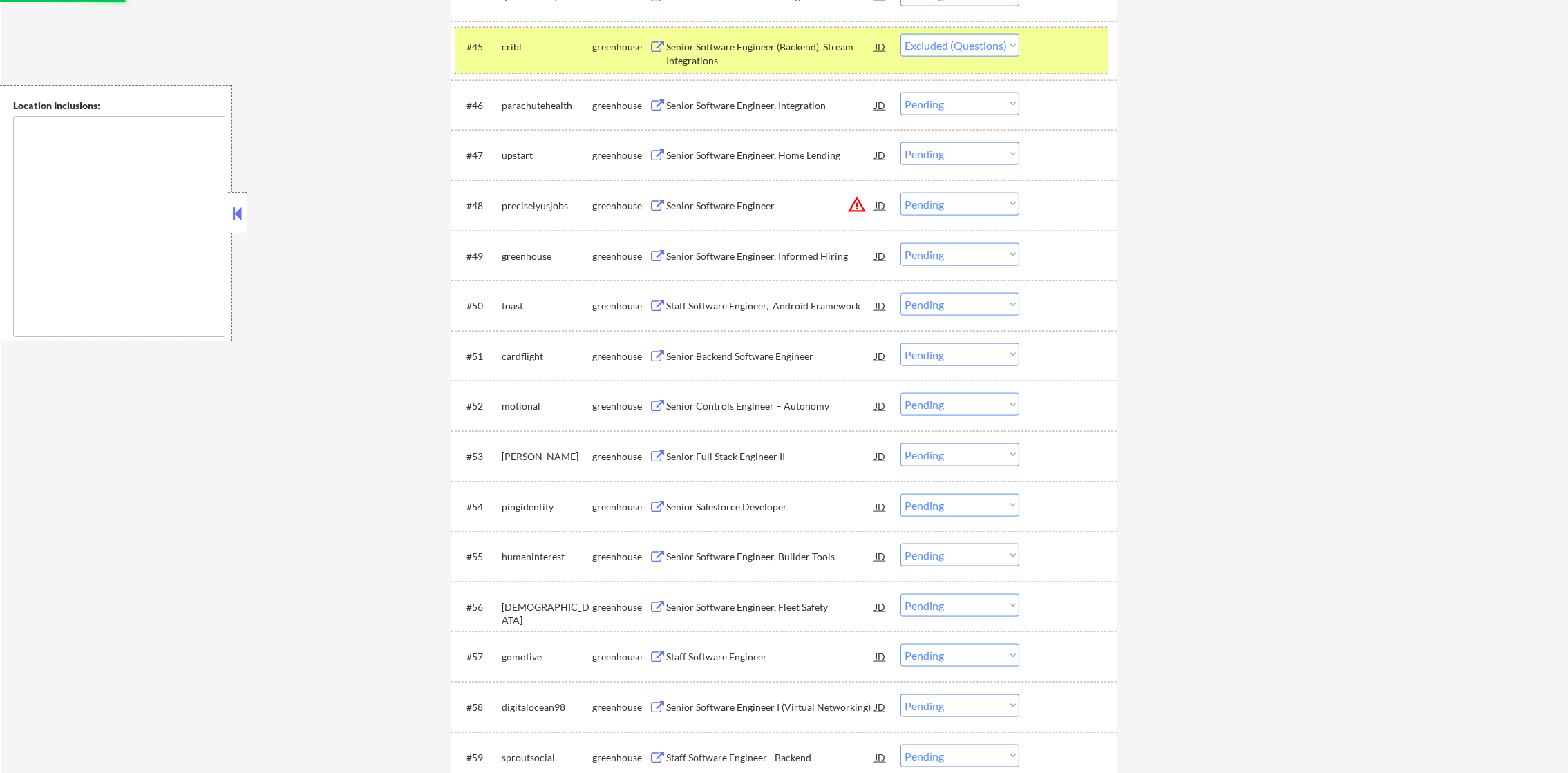
click at [555, 43] on div "cribl" at bounding box center [548, 46] width 91 height 13
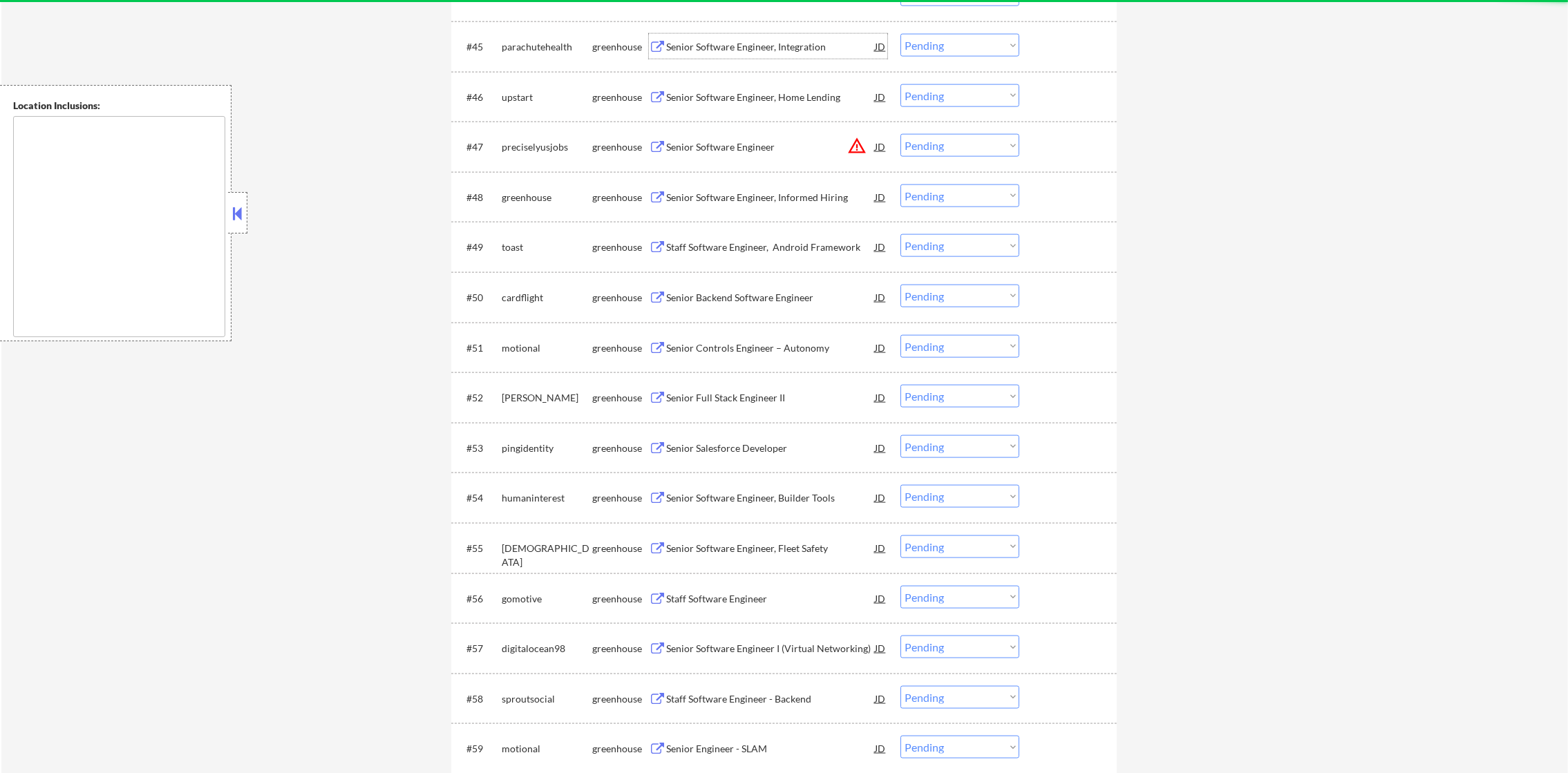
click at [756, 53] on div "Senior Software Engineer, Integration" at bounding box center [771, 46] width 209 height 25
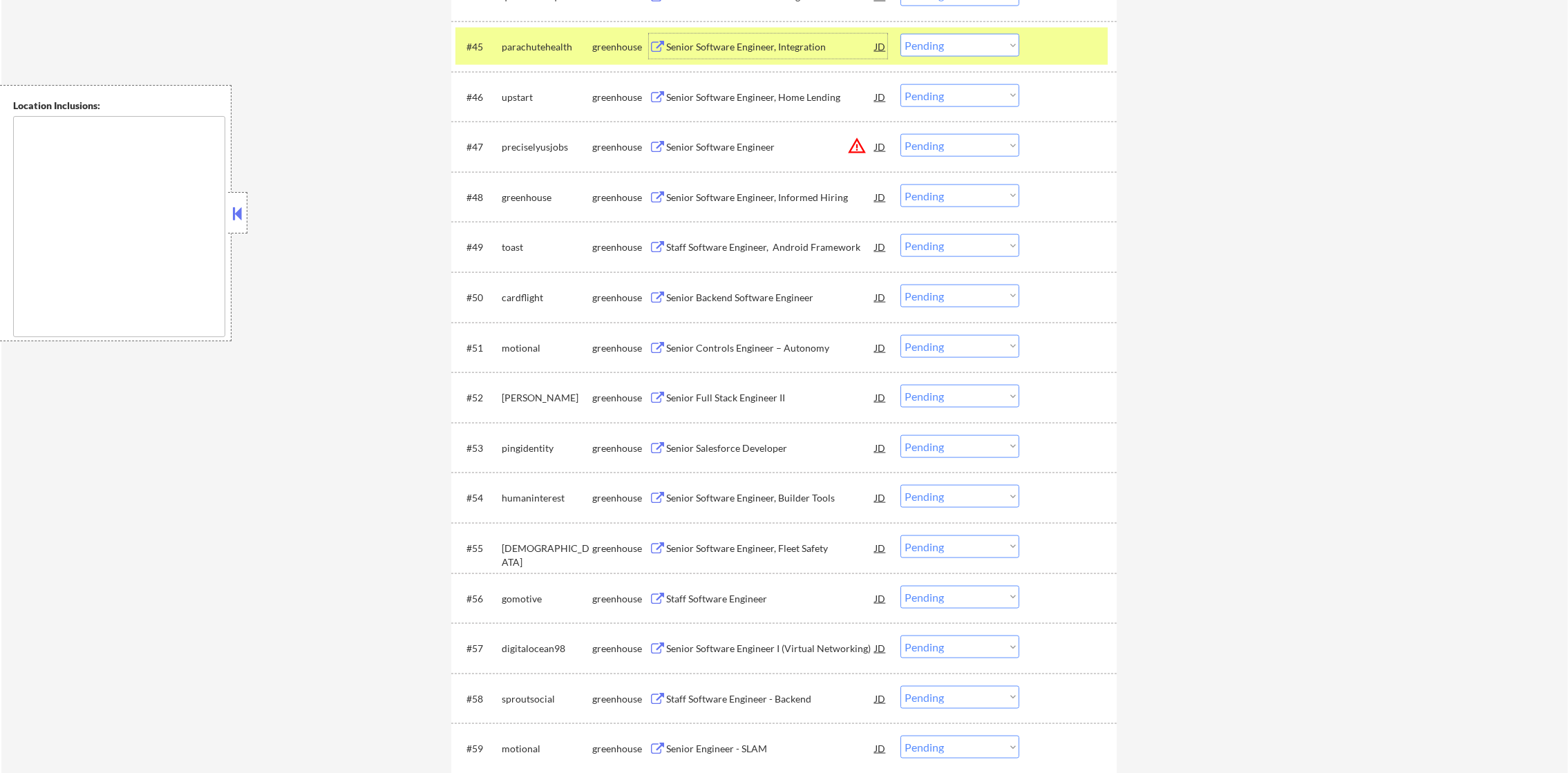
click at [961, 51] on select "Choose an option... Pending Applied Excluded (Questions) Excluded (Expired) Exc…" at bounding box center [960, 45] width 119 height 23
click at [901, 34] on select "Choose an option... Pending Applied Excluded (Questions) Excluded (Expired) Exc…" at bounding box center [960, 45] width 119 height 23
click at [530, 41] on div "parachutehealth" at bounding box center [548, 46] width 91 height 13
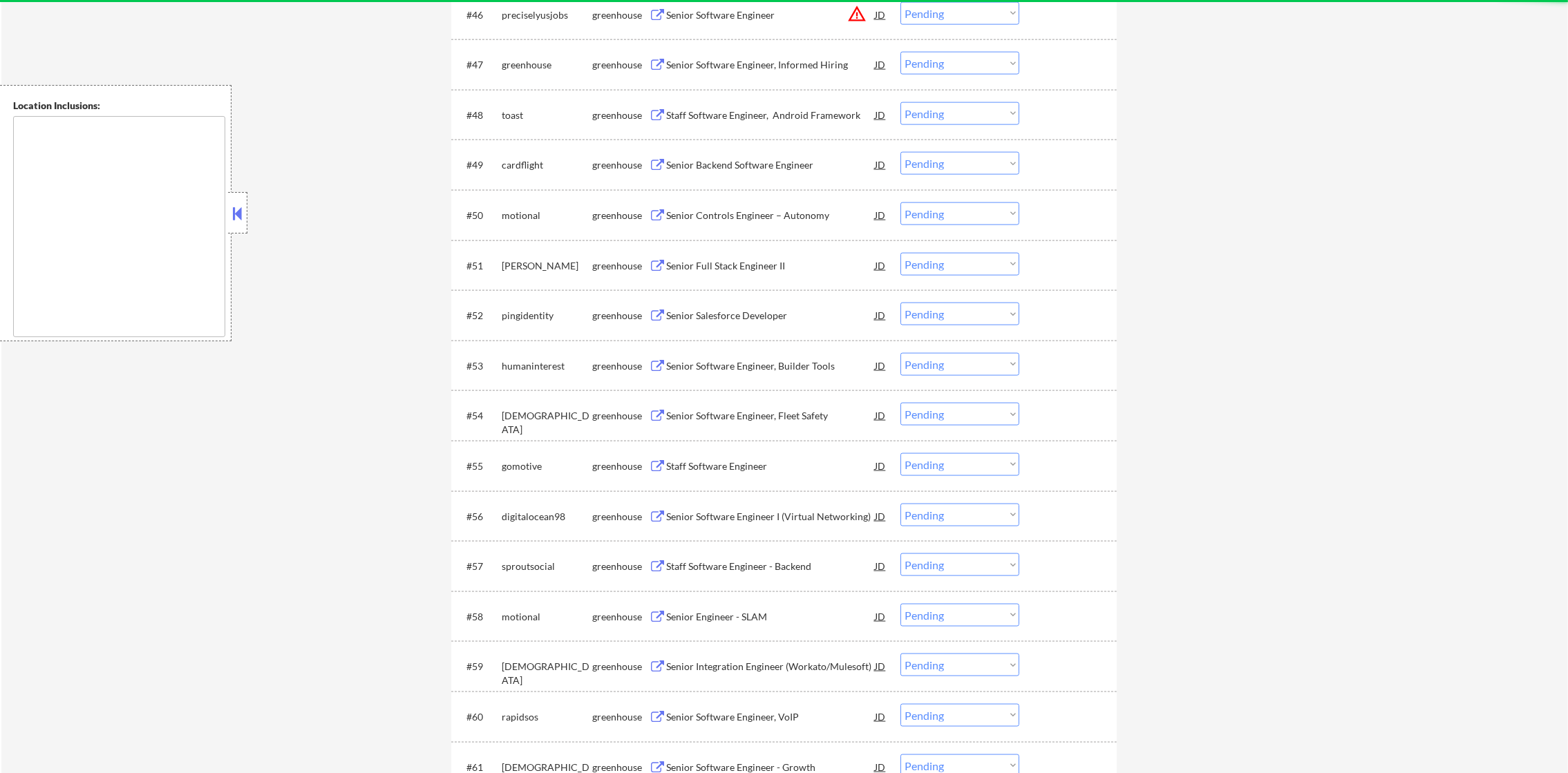
scroll to position [2898, 0]
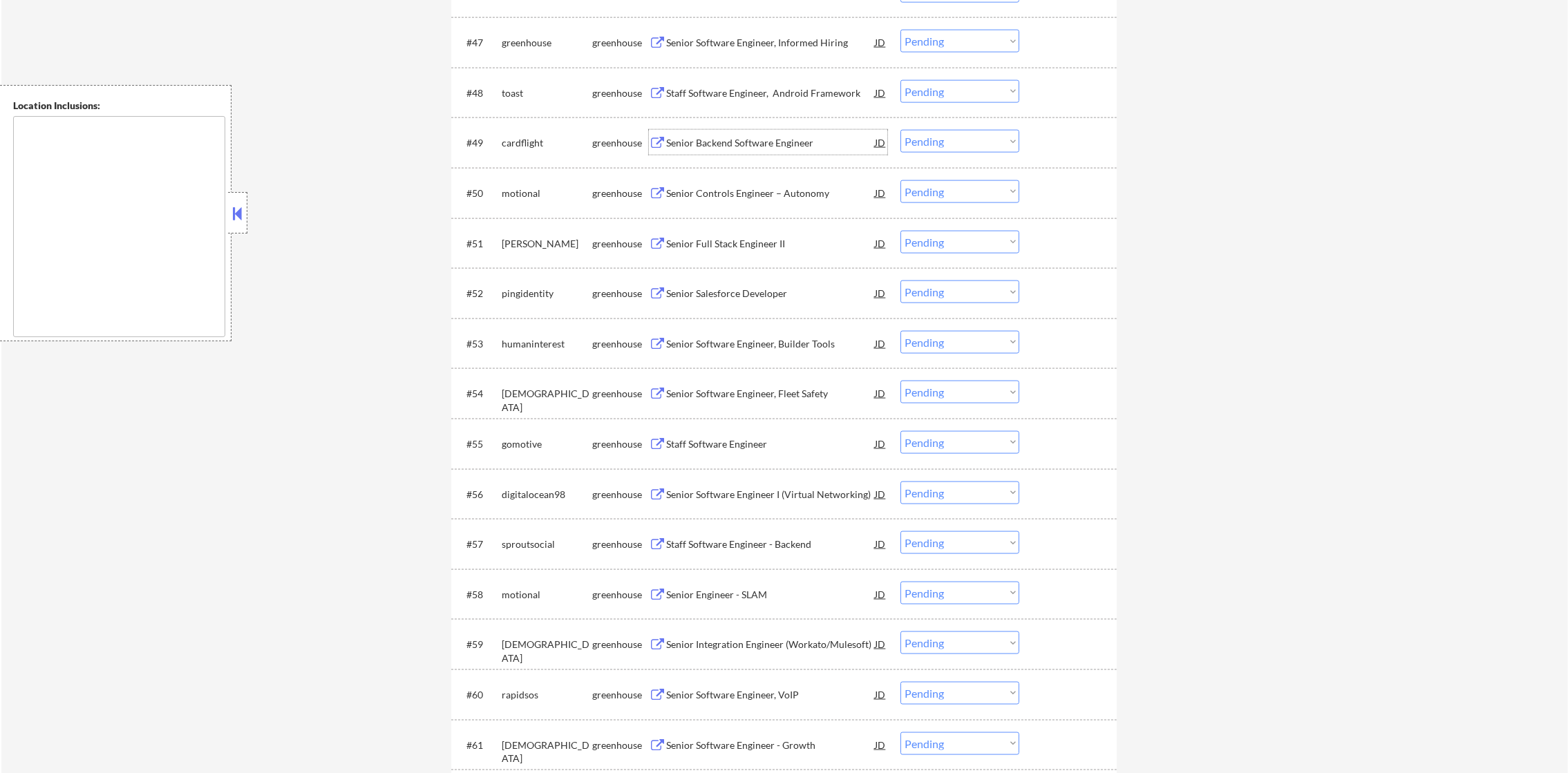
click at [782, 141] on div "Senior Backend Software Engineer" at bounding box center [771, 143] width 209 height 13
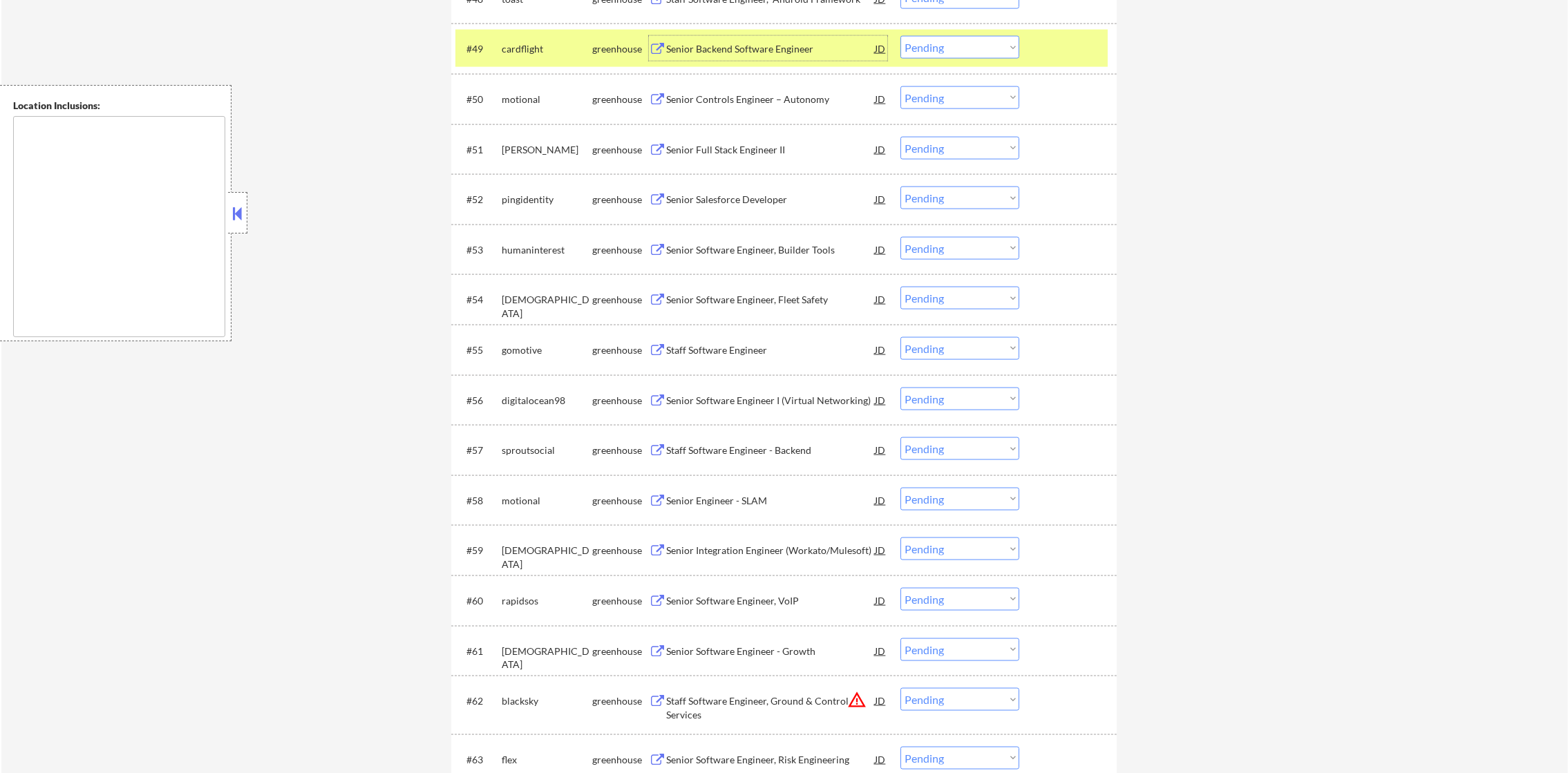
scroll to position [3001, 0]
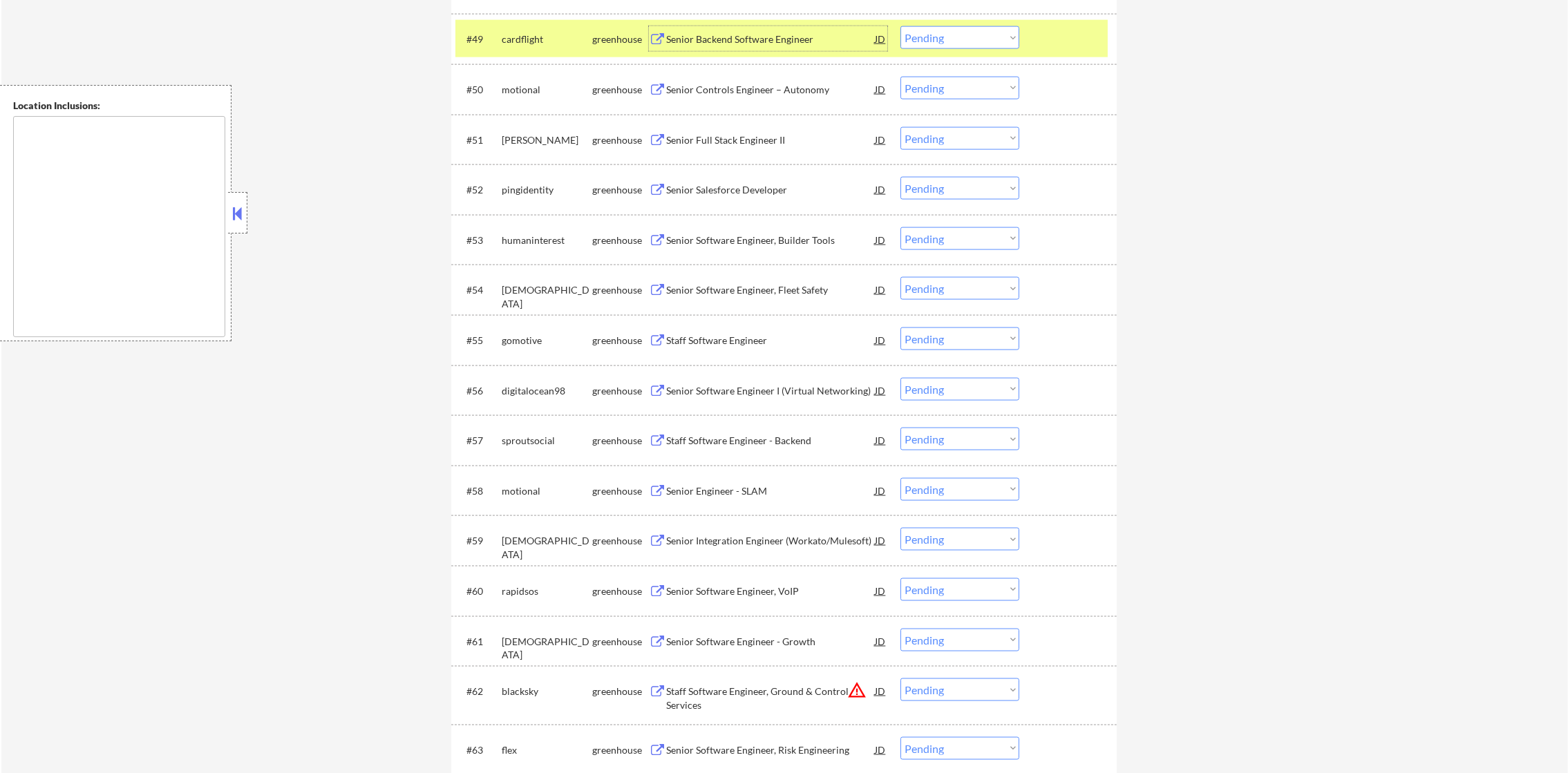
click at [941, 41] on select "Choose an option... Pending Applied Excluded (Questions) Excluded (Expired) Exc…" at bounding box center [960, 37] width 119 height 23
click at [901, 26] on select "Choose an option... Pending Applied Excluded (Questions) Excluded (Expired) Exc…" at bounding box center [960, 37] width 119 height 23
click at [526, 29] on div "cardflight" at bounding box center [548, 38] width 91 height 25
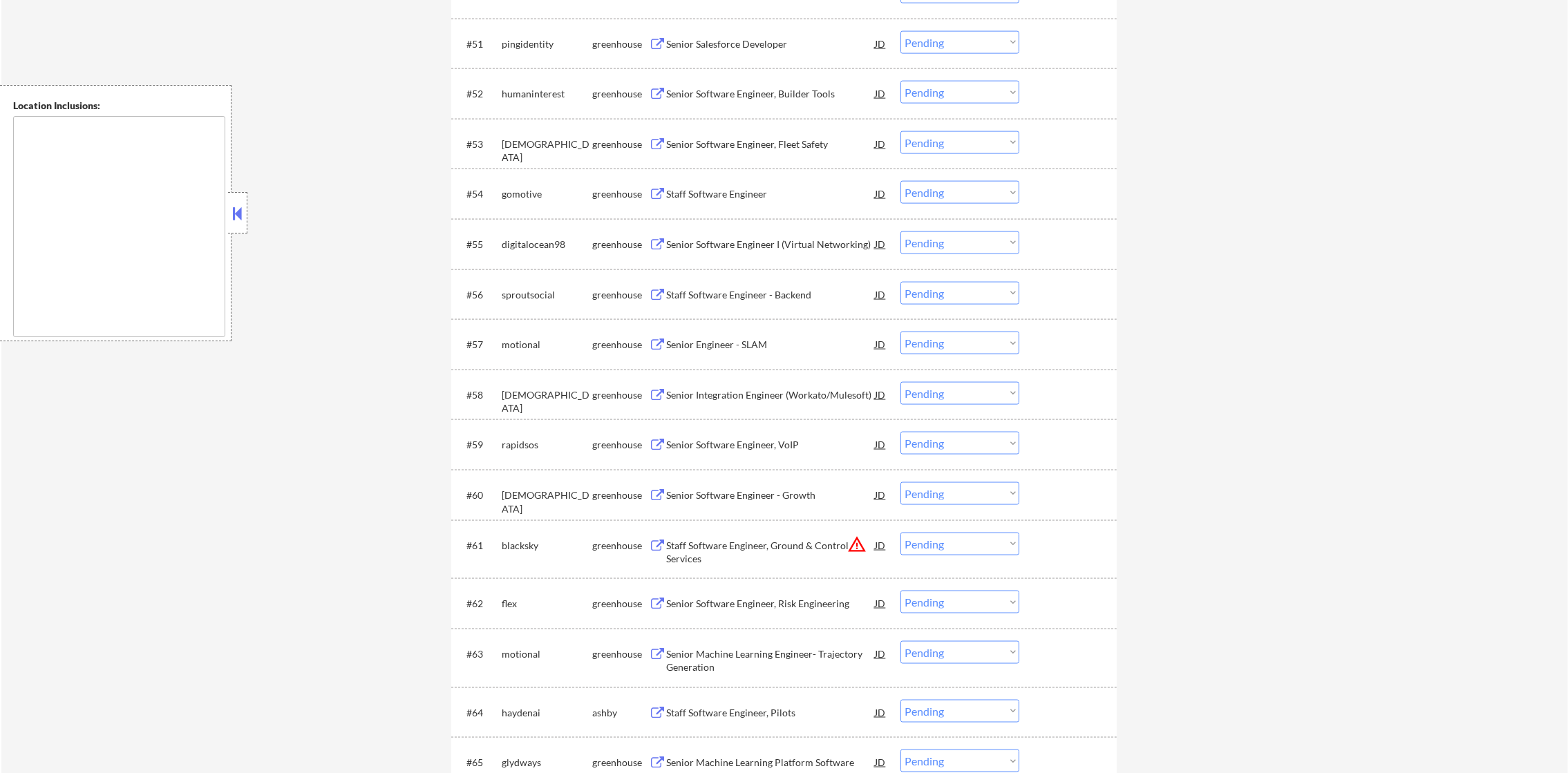
scroll to position [3104, 0]
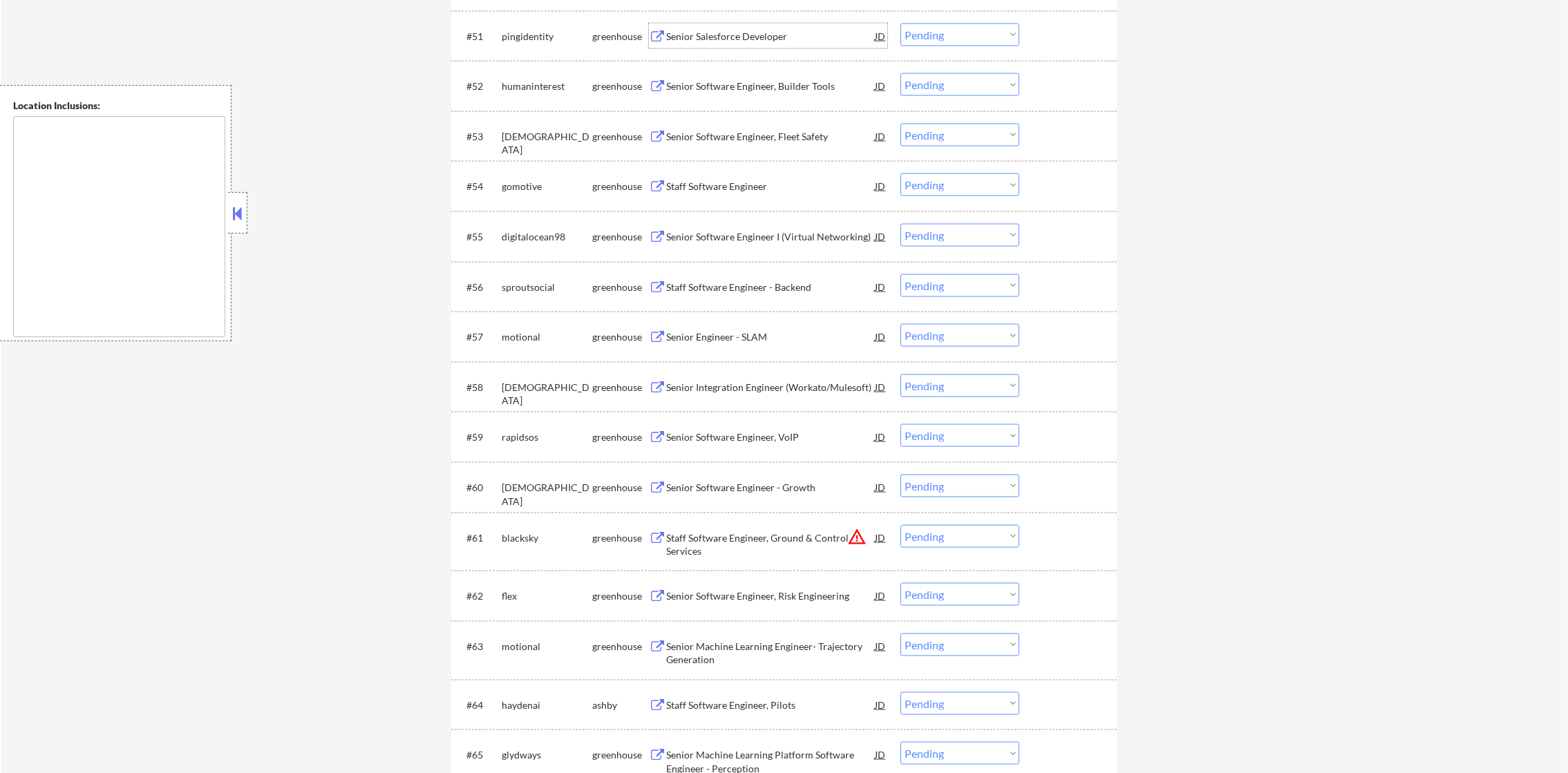
click at [774, 37] on div "Senior Salesforce Developer" at bounding box center [771, 36] width 209 height 13
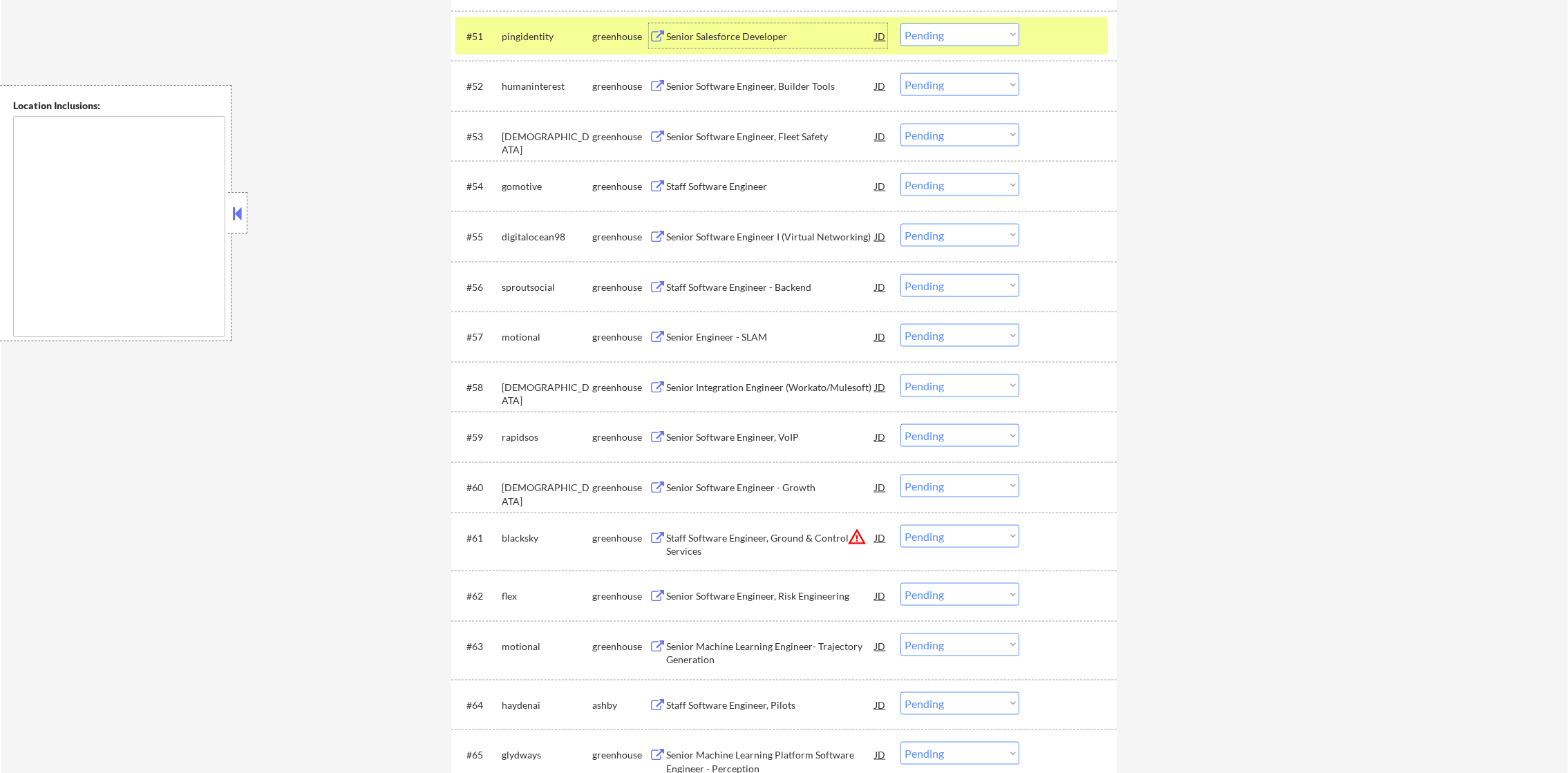
click at [944, 26] on select "Choose an option... Pending Applied Excluded (Questions) Excluded (Expired) Exc…" at bounding box center [960, 35] width 119 height 23
click at [901, 23] on select "Choose an option... Pending Applied Excluded (Questions) Excluded (Expired) Exc…" at bounding box center [960, 35] width 119 height 23
click at [534, 38] on div "pingidentity" at bounding box center [548, 36] width 91 height 13
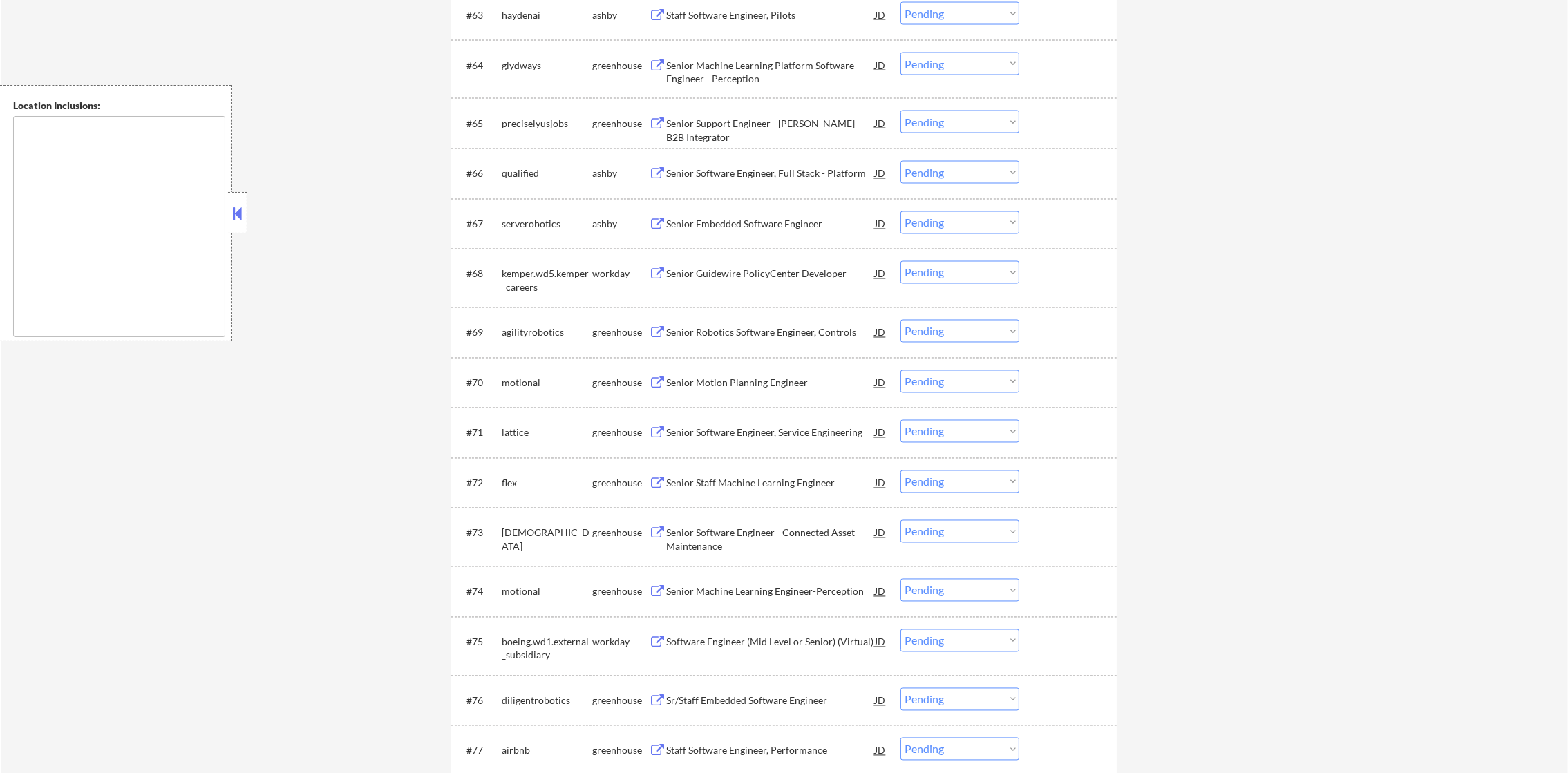
scroll to position [3761, 0]
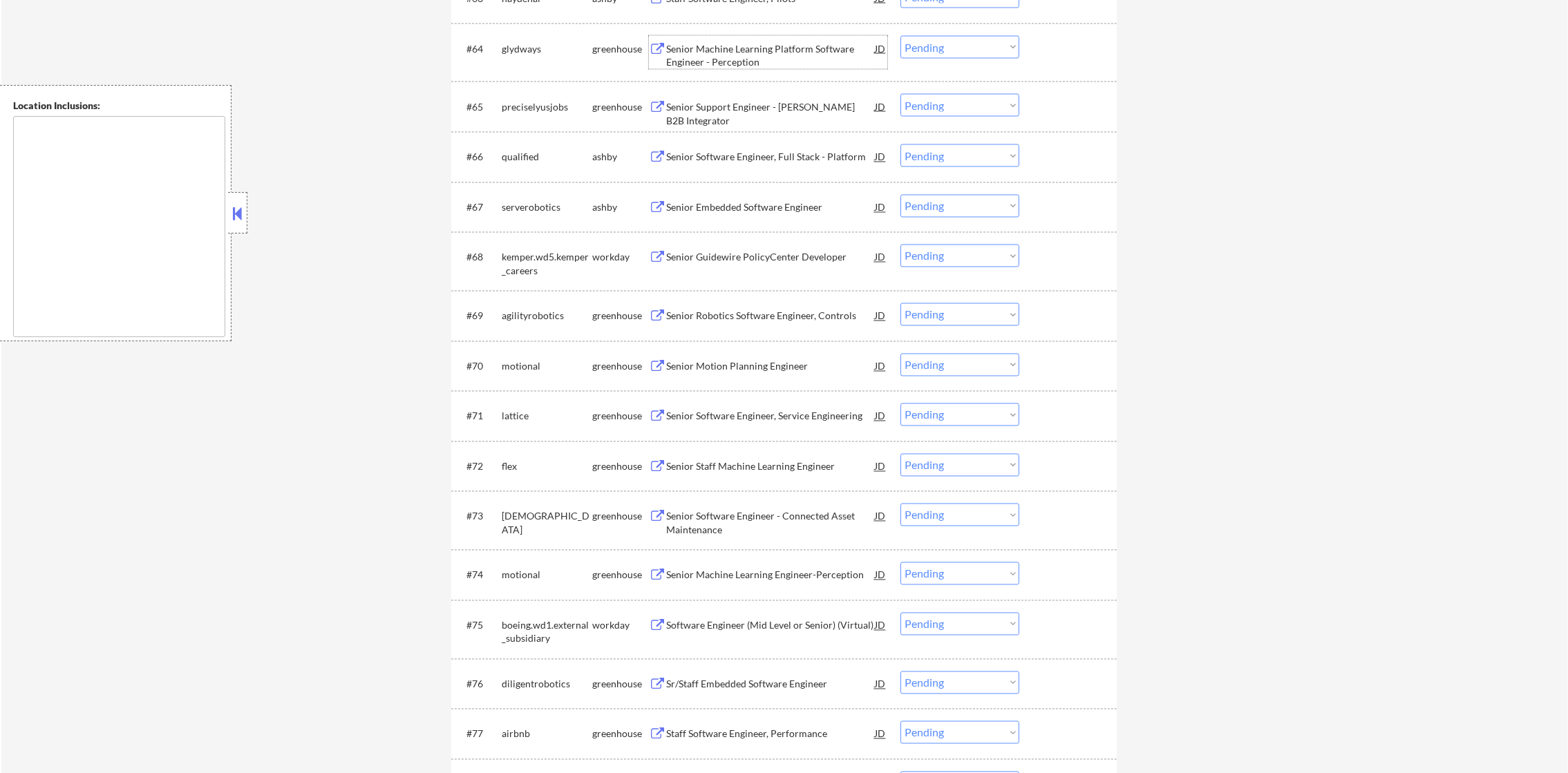
click at [757, 47] on div "Senior Machine Learning Platform Software Engineer - Perception" at bounding box center [771, 55] width 209 height 27
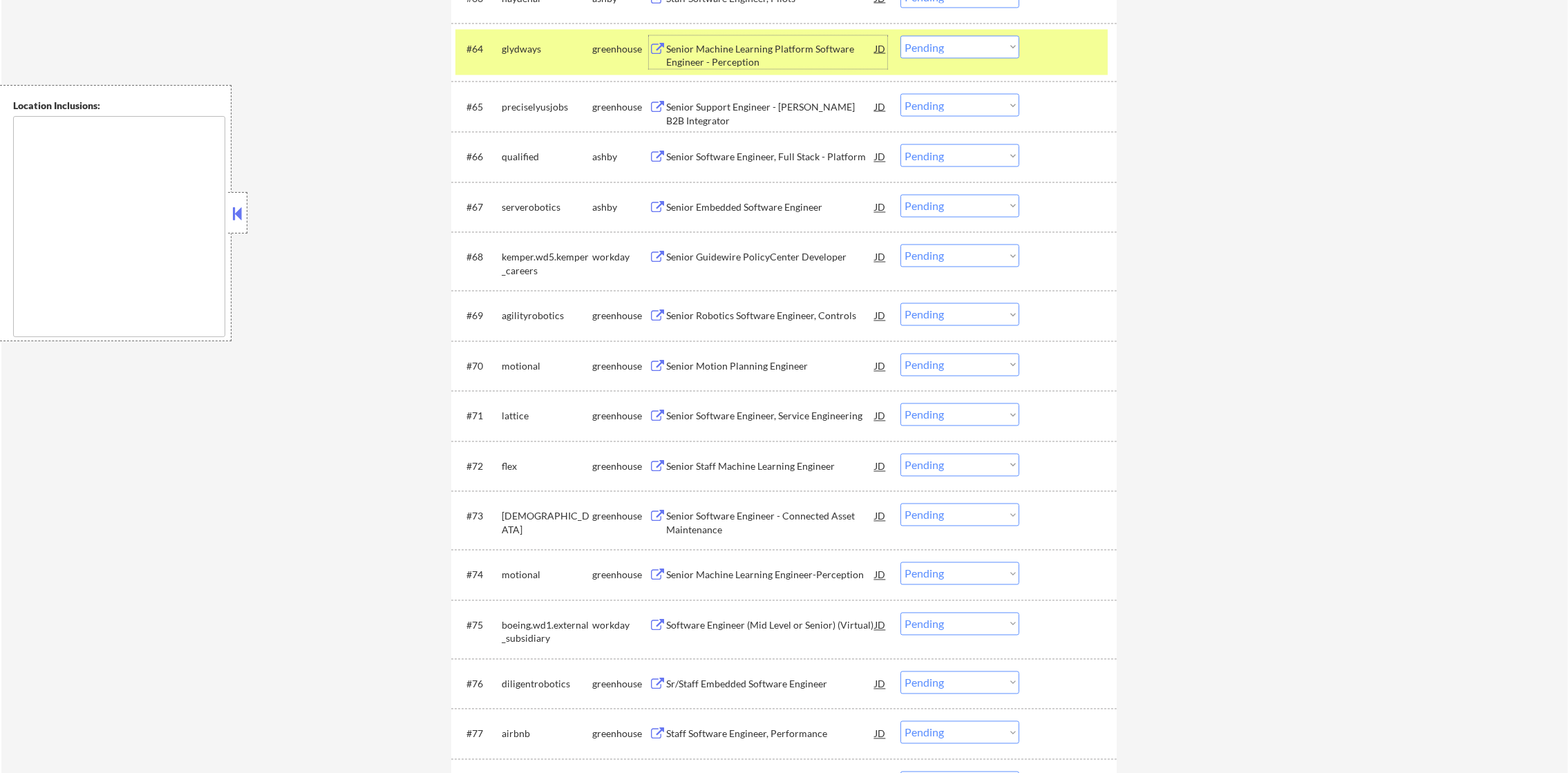
click at [954, 53] on select "Choose an option... Pending Applied Excluded (Questions) Excluded (Expired) Exc…" at bounding box center [960, 47] width 119 height 23
click at [901, 36] on select "Choose an option... Pending Applied Excluded (Questions) Excluded (Expired) Exc…" at bounding box center [960, 47] width 119 height 23
click at [519, 57] on div "glydways" at bounding box center [548, 48] width 91 height 25
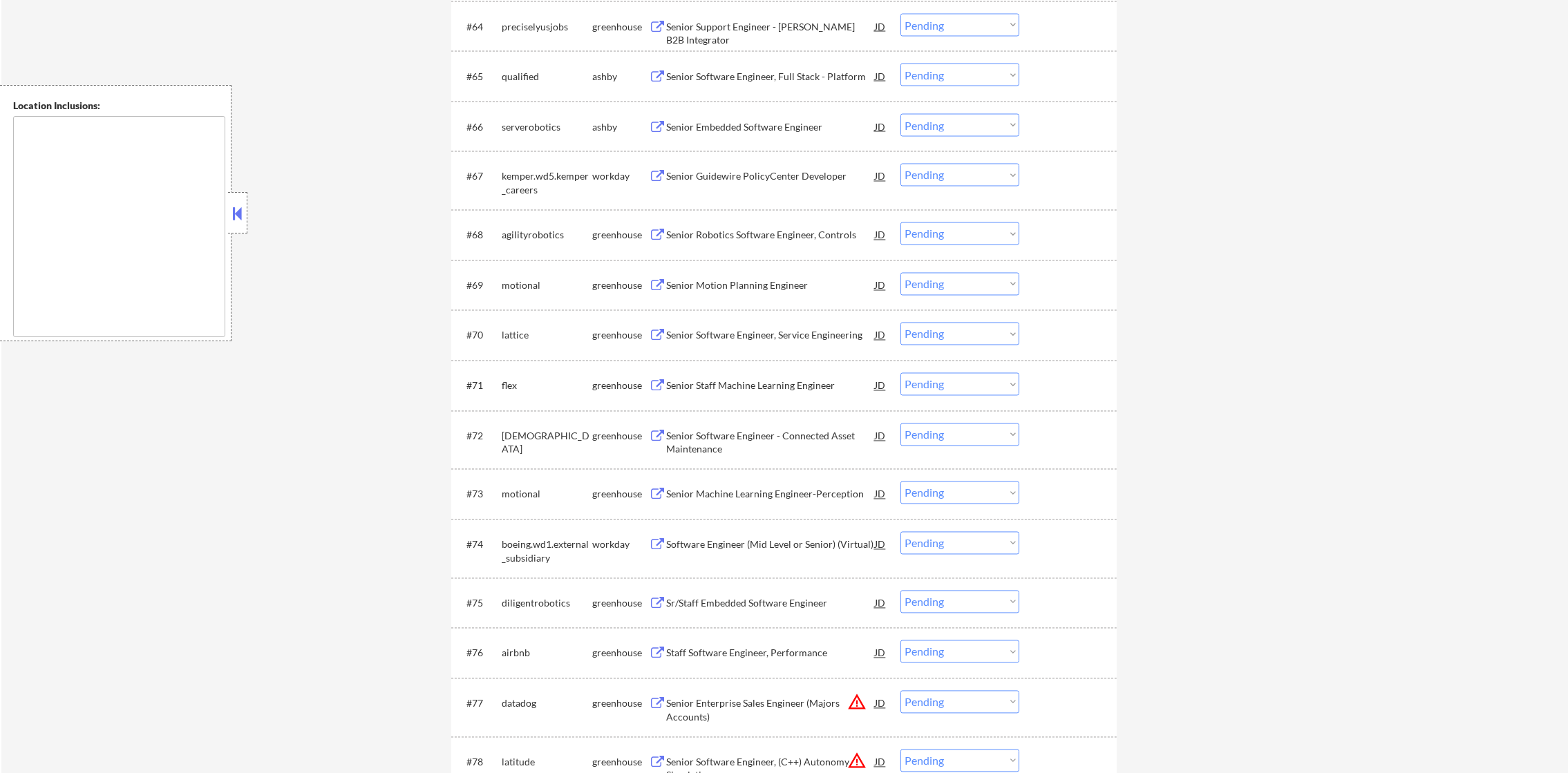
scroll to position [3795, 0]
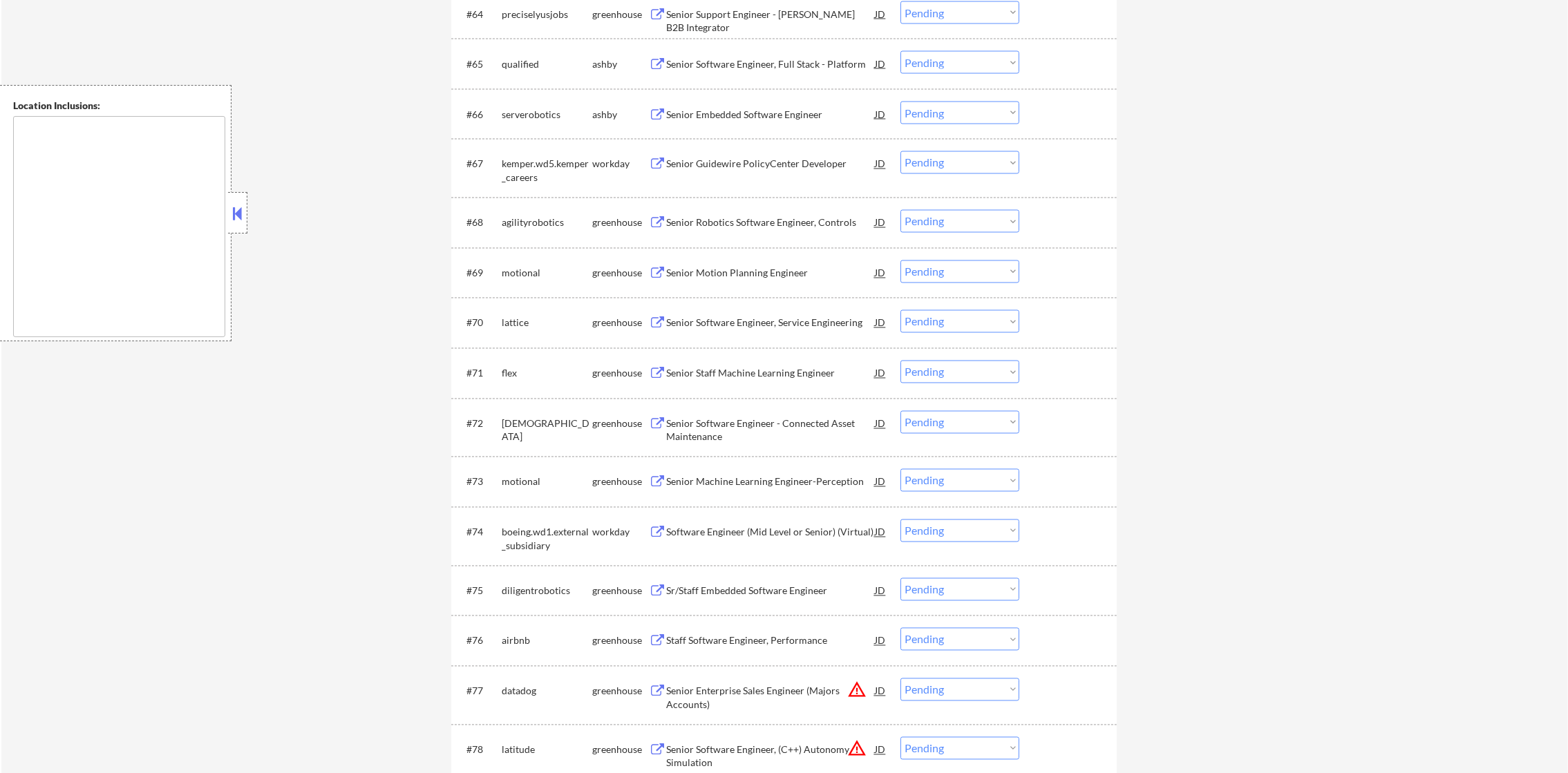
click at [774, 63] on div "Senior Software Engineer, Full Stack - Platform" at bounding box center [771, 63] width 209 height 13
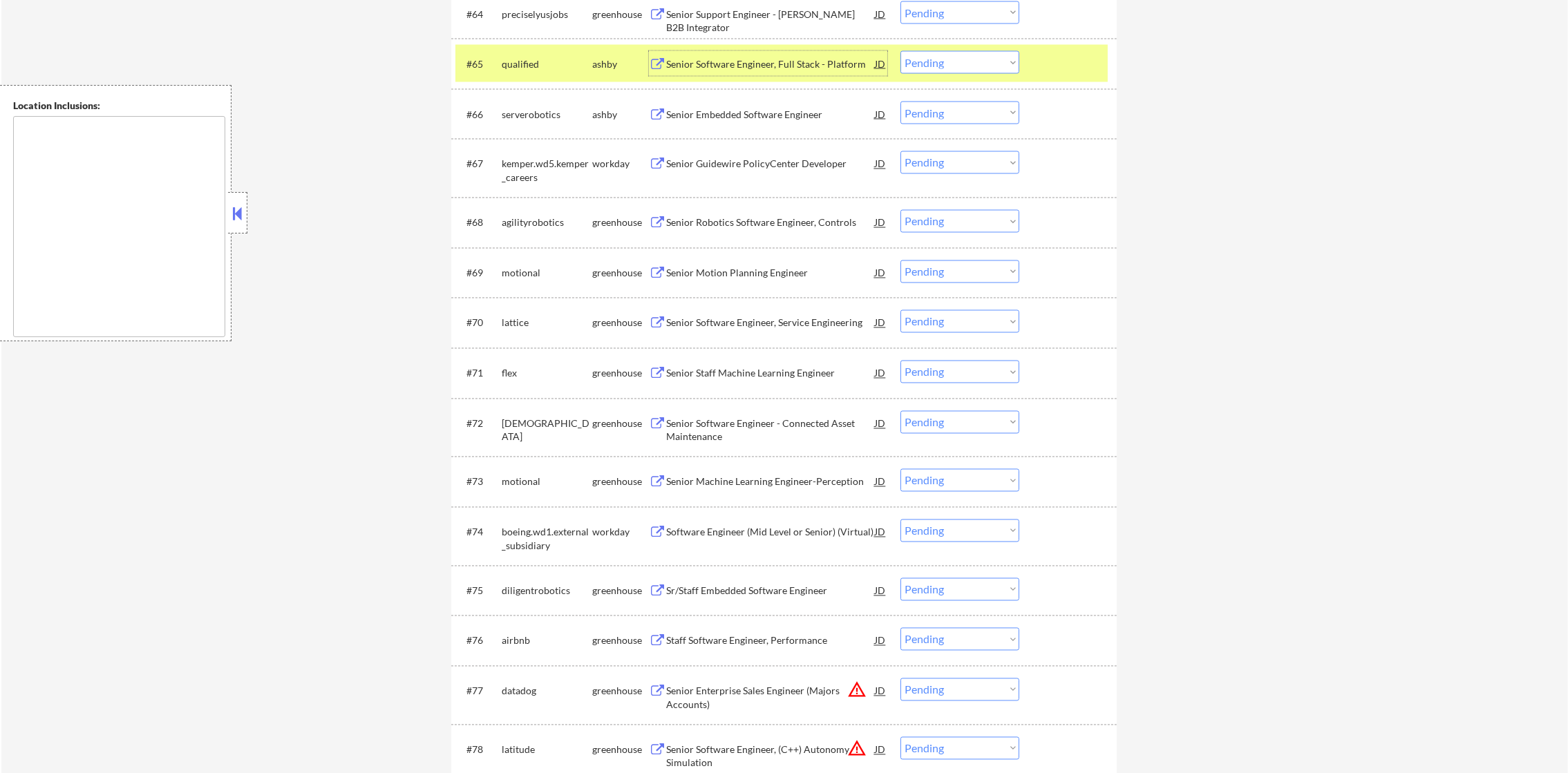
scroll to position [3829, 0]
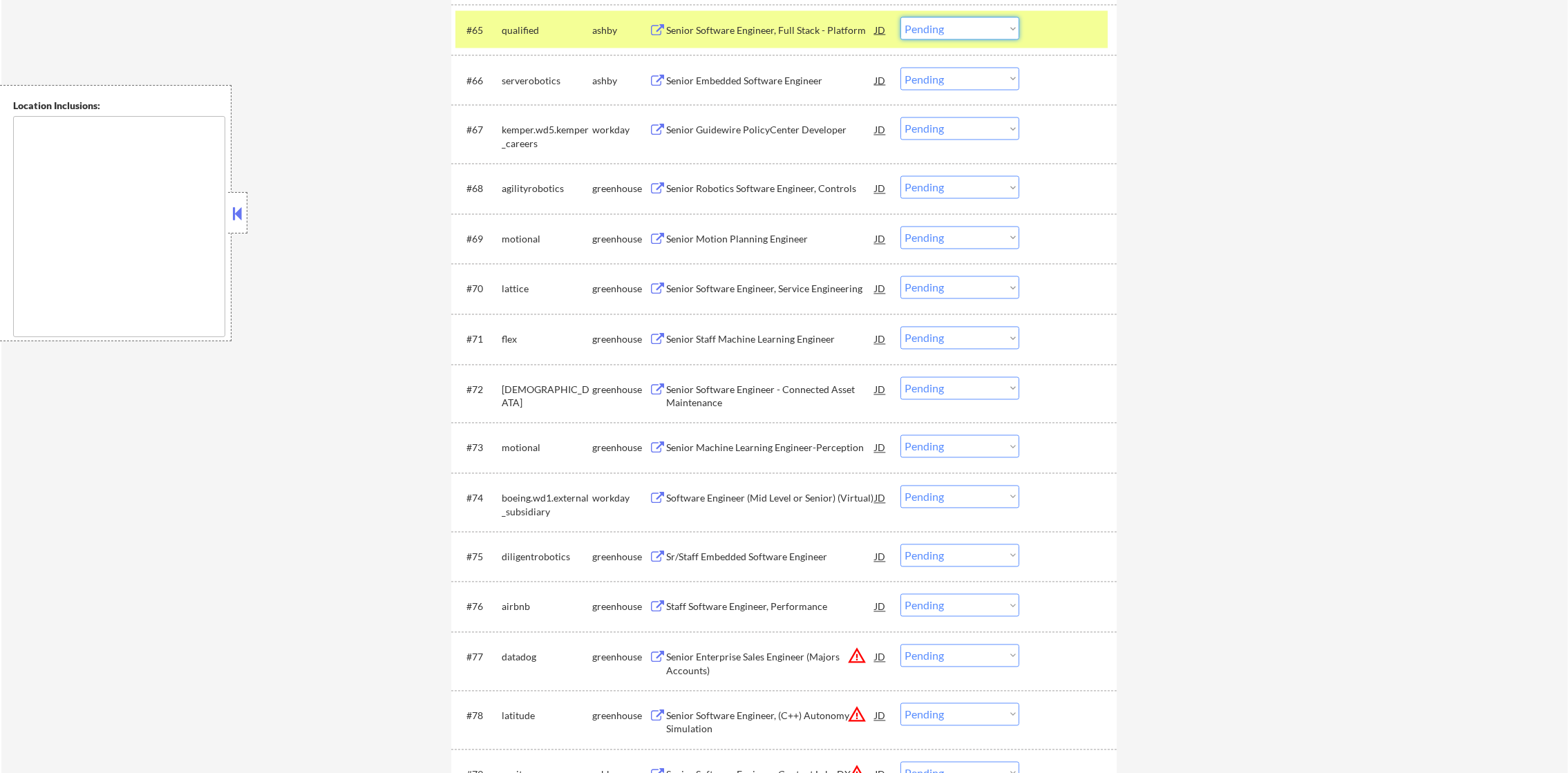
drag, startPoint x: 927, startPoint y: 25, endPoint x: 927, endPoint y: 38, distance: 13.0
click at [927, 25] on select "Choose an option... Pending Applied Excluded (Questions) Excluded (Expired) Exc…" at bounding box center [960, 29] width 119 height 23
click at [901, 17] on select "Choose an option... Pending Applied Excluded (Questions) Excluded (Expired) Exc…" at bounding box center [960, 29] width 119 height 23
click at [565, 42] on div "#65 qualified [PERSON_NAME] Senior Software Engineer, Full Stack - Platform JD …" at bounding box center [781, 29] width 652 height 37
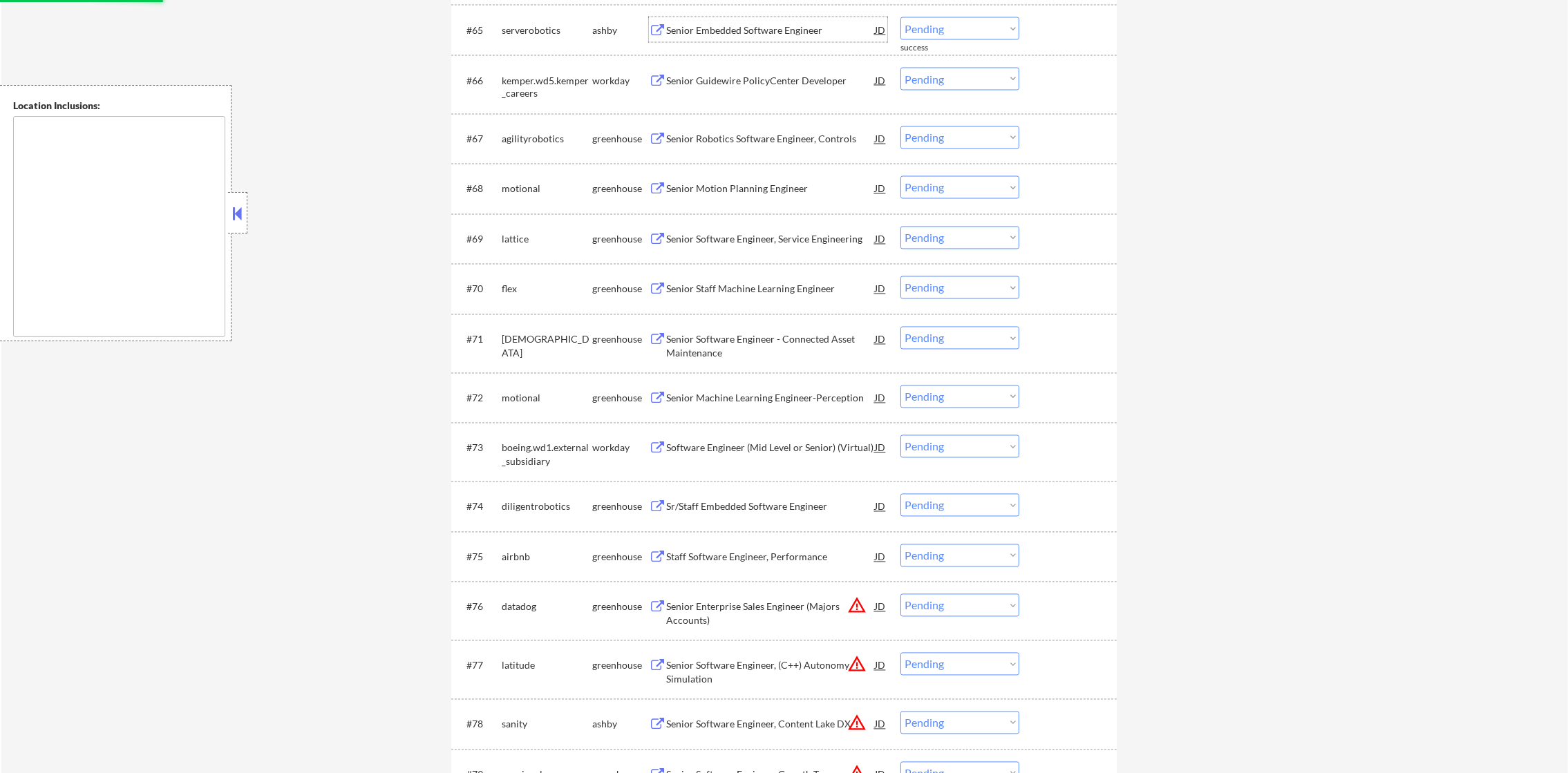
click at [789, 26] on div "Senior Embedded Software Engineer" at bounding box center [771, 29] width 209 height 13
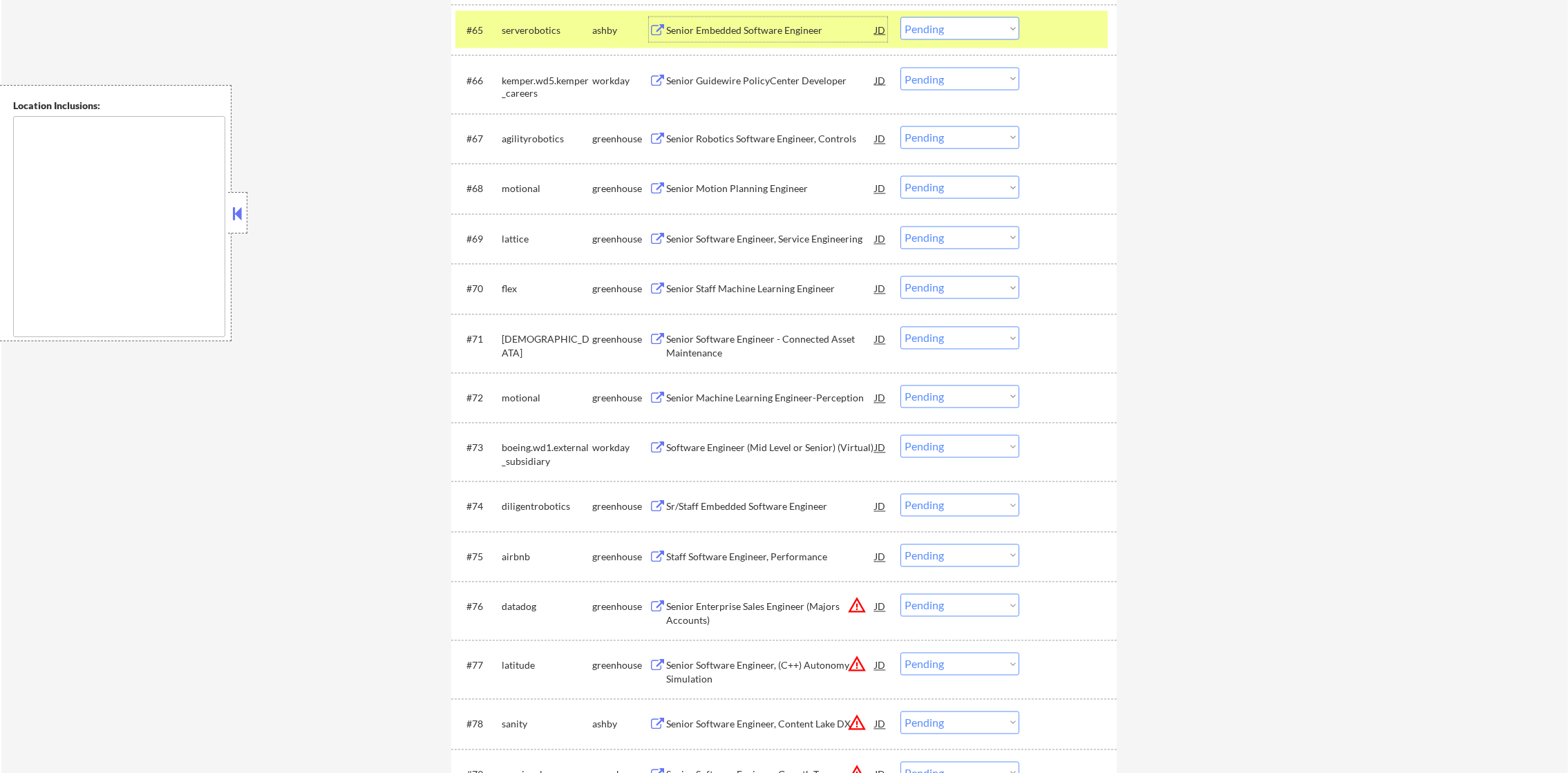
click at [926, 29] on select "Choose an option... Pending Applied Excluded (Questions) Excluded (Expired) Exc…" at bounding box center [960, 29] width 119 height 23
click at [901, 17] on select "Choose an option... Pending Applied Excluded (Questions) Excluded (Expired) Exc…" at bounding box center [960, 29] width 119 height 23
click at [557, 38] on div "serverobotics" at bounding box center [548, 29] width 91 height 25
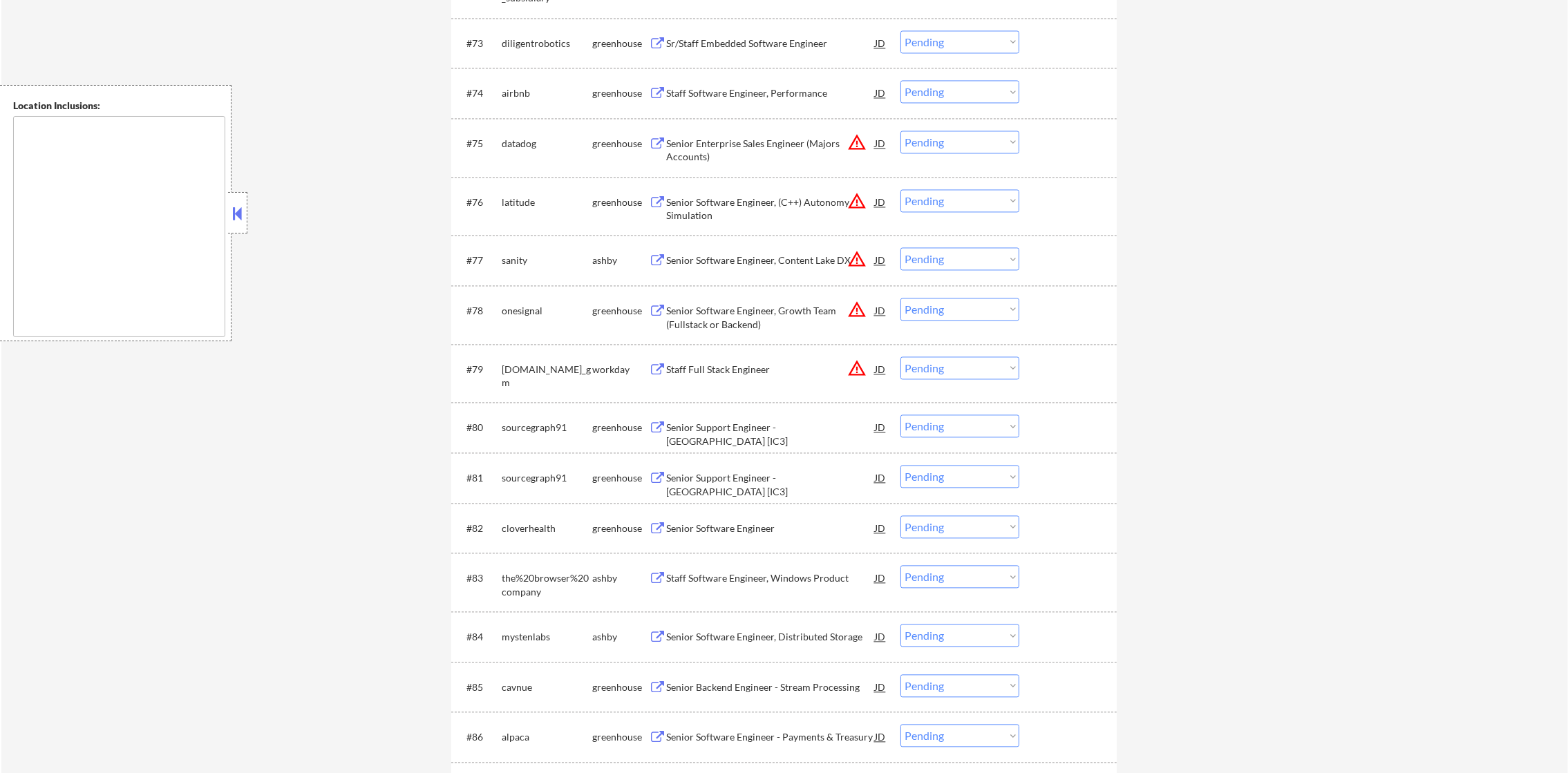
scroll to position [4280, 0]
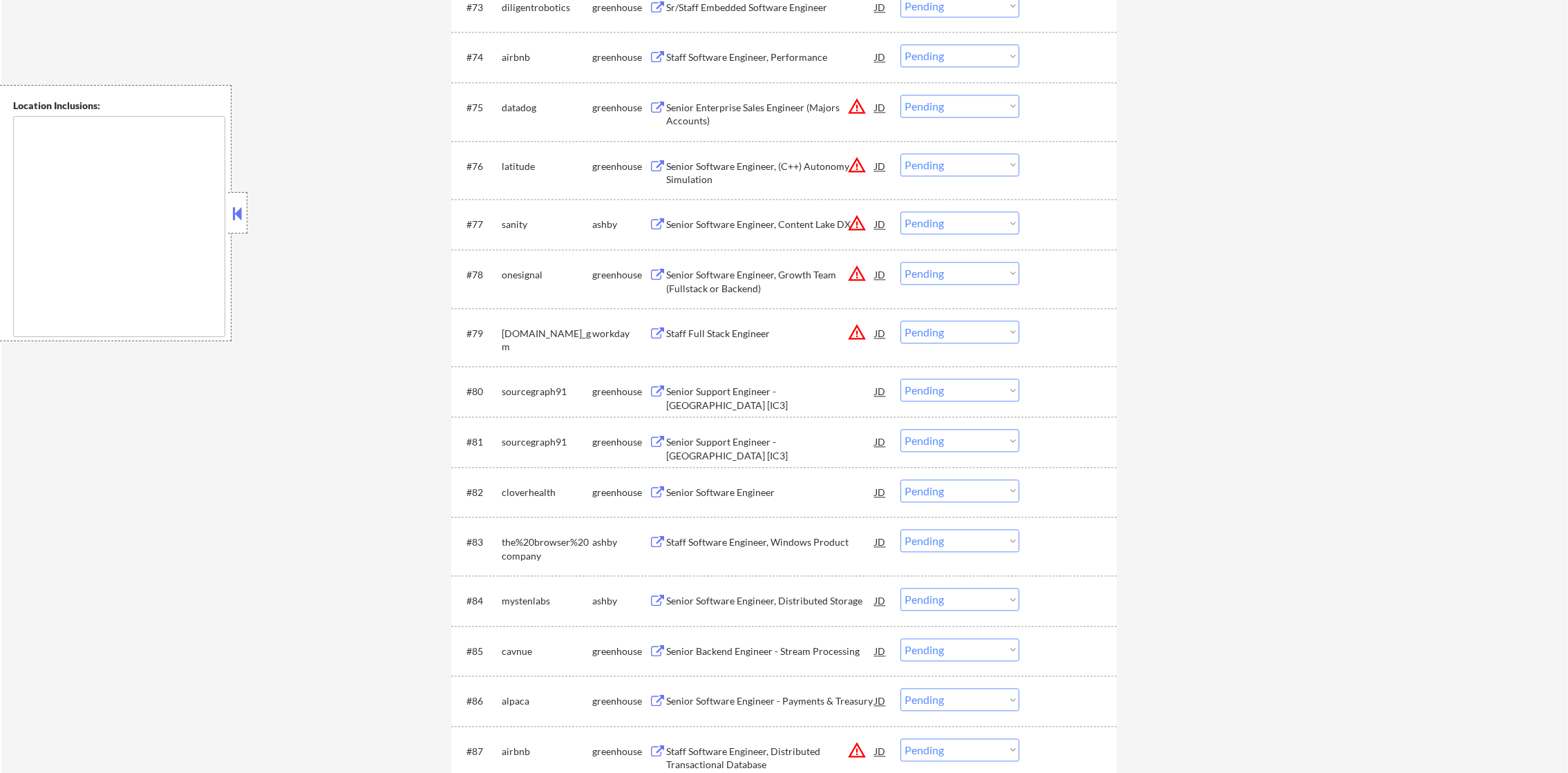
click at [779, 46] on div "Staff Software Engineer, Performance" at bounding box center [771, 57] width 209 height 25
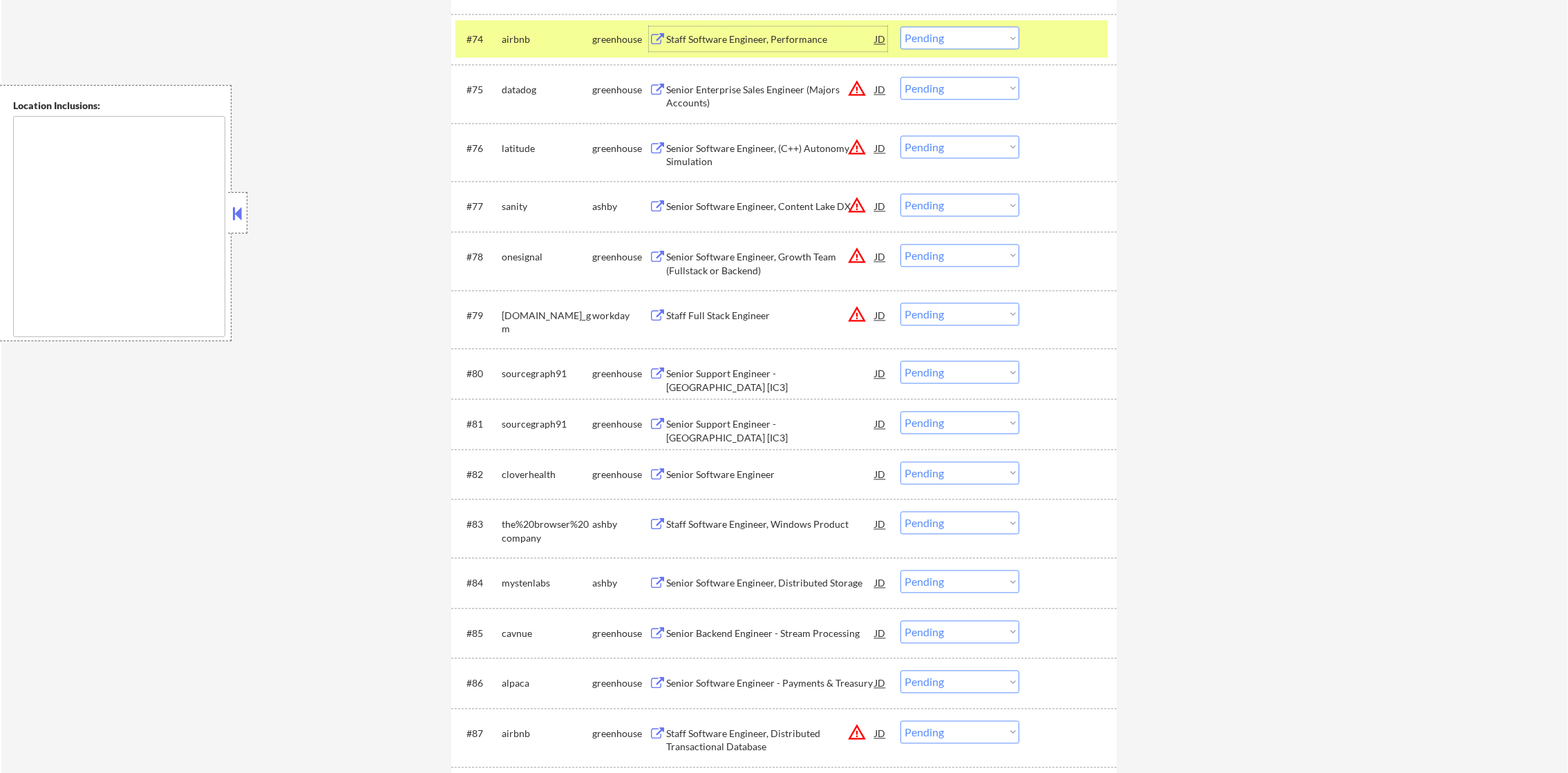
scroll to position [4313, 0]
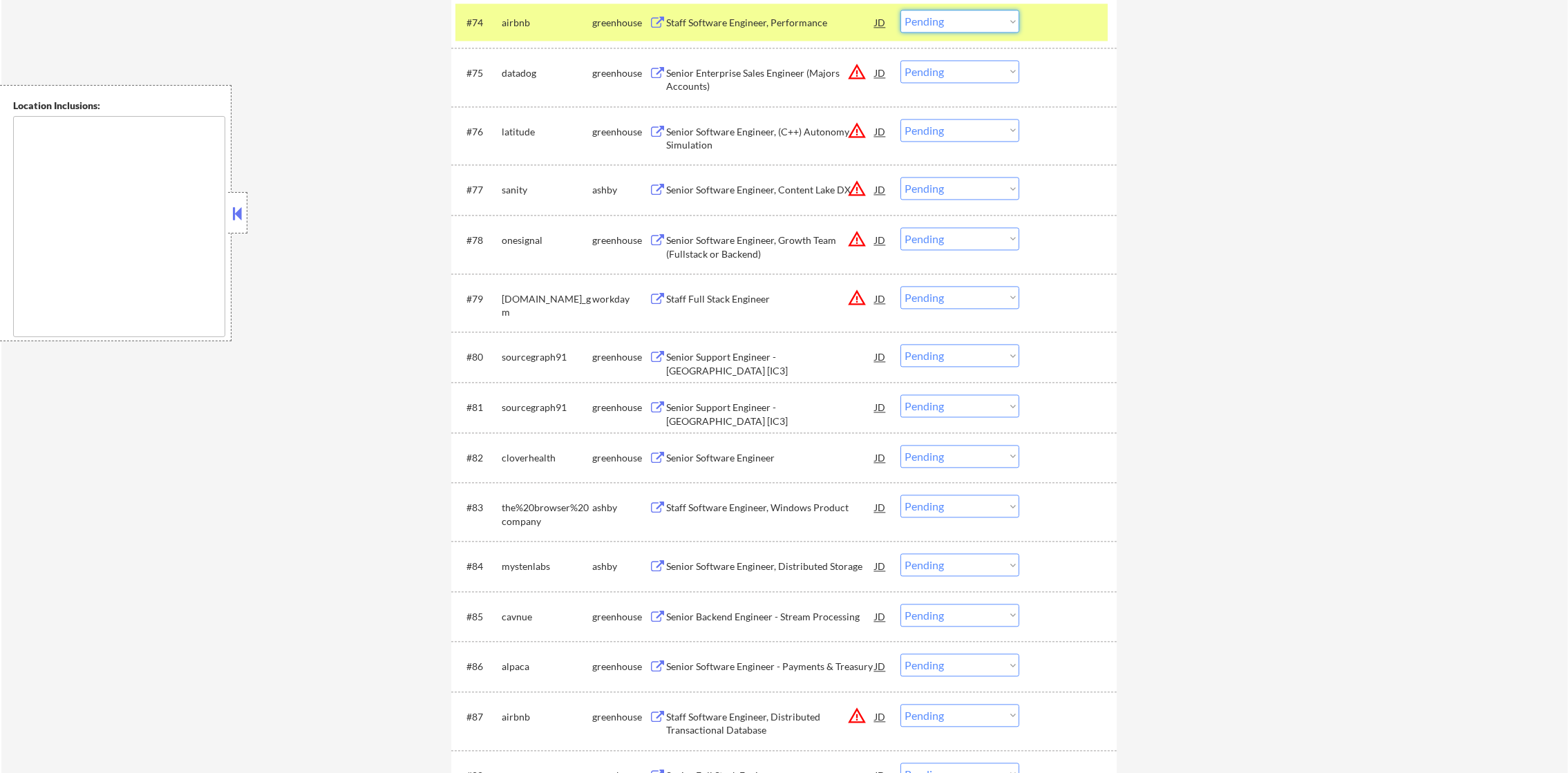
click at [960, 17] on select "Choose an option... Pending Applied Excluded (Questions) Excluded (Expired) Exc…" at bounding box center [960, 21] width 119 height 23
click at [901, 10] on select "Choose an option... Pending Applied Excluded (Questions) Excluded (Expired) Exc…" at bounding box center [960, 21] width 119 height 23
click at [555, 17] on div "airbnb" at bounding box center [548, 22] width 91 height 13
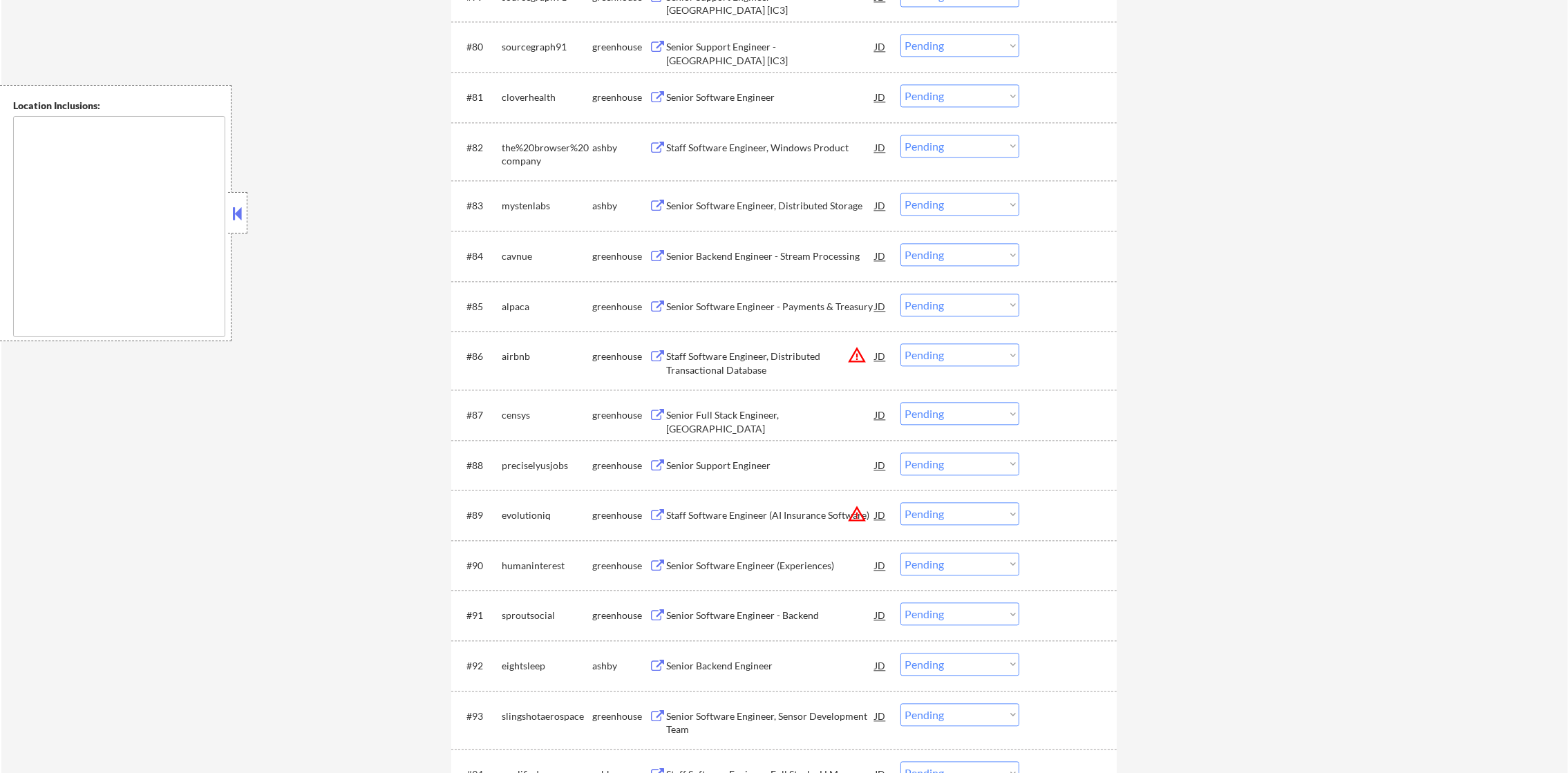
scroll to position [4625, 0]
click at [775, 96] on div "Senior Software Engineer" at bounding box center [771, 96] width 209 height 13
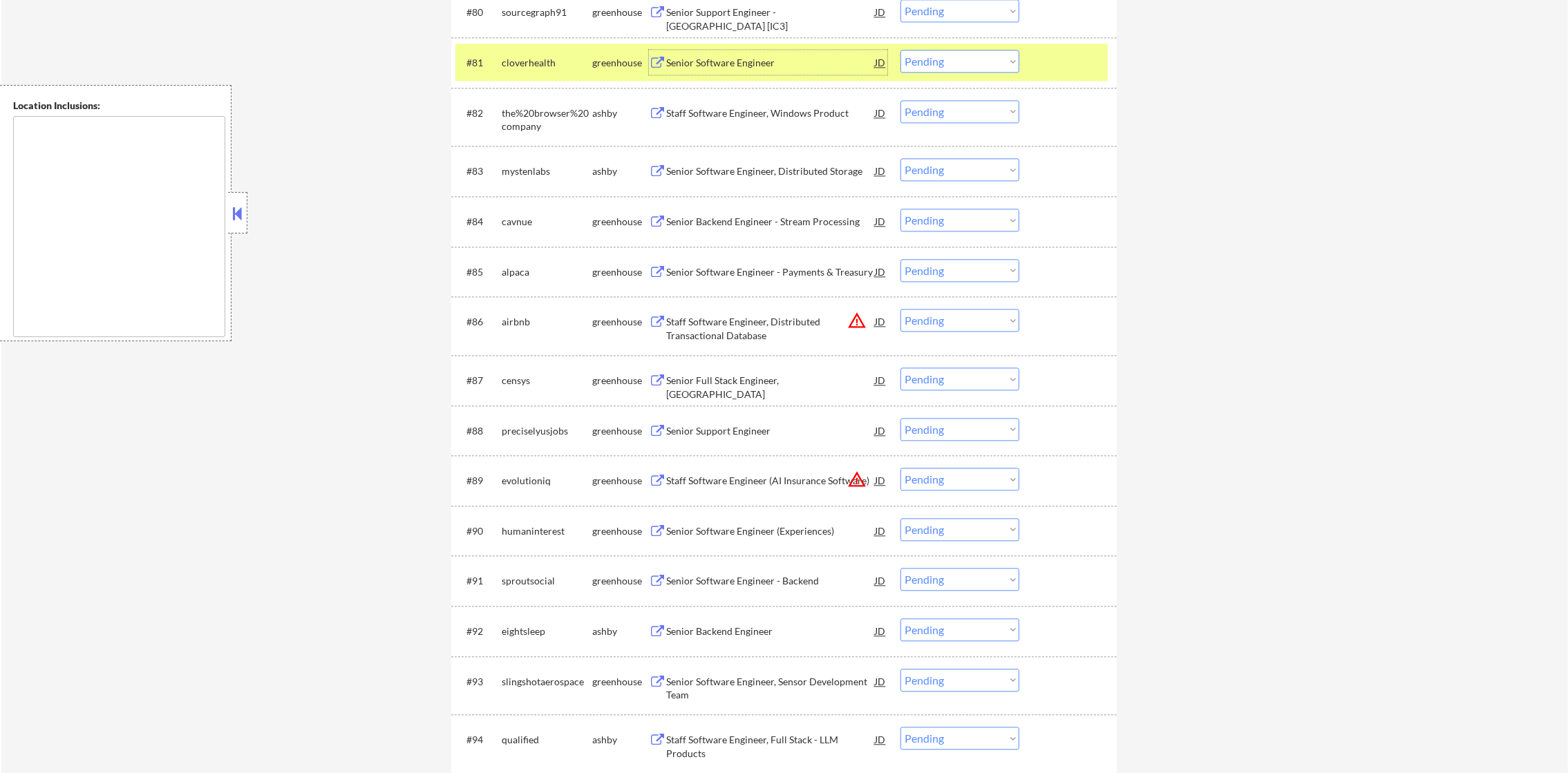
scroll to position [4694, 0]
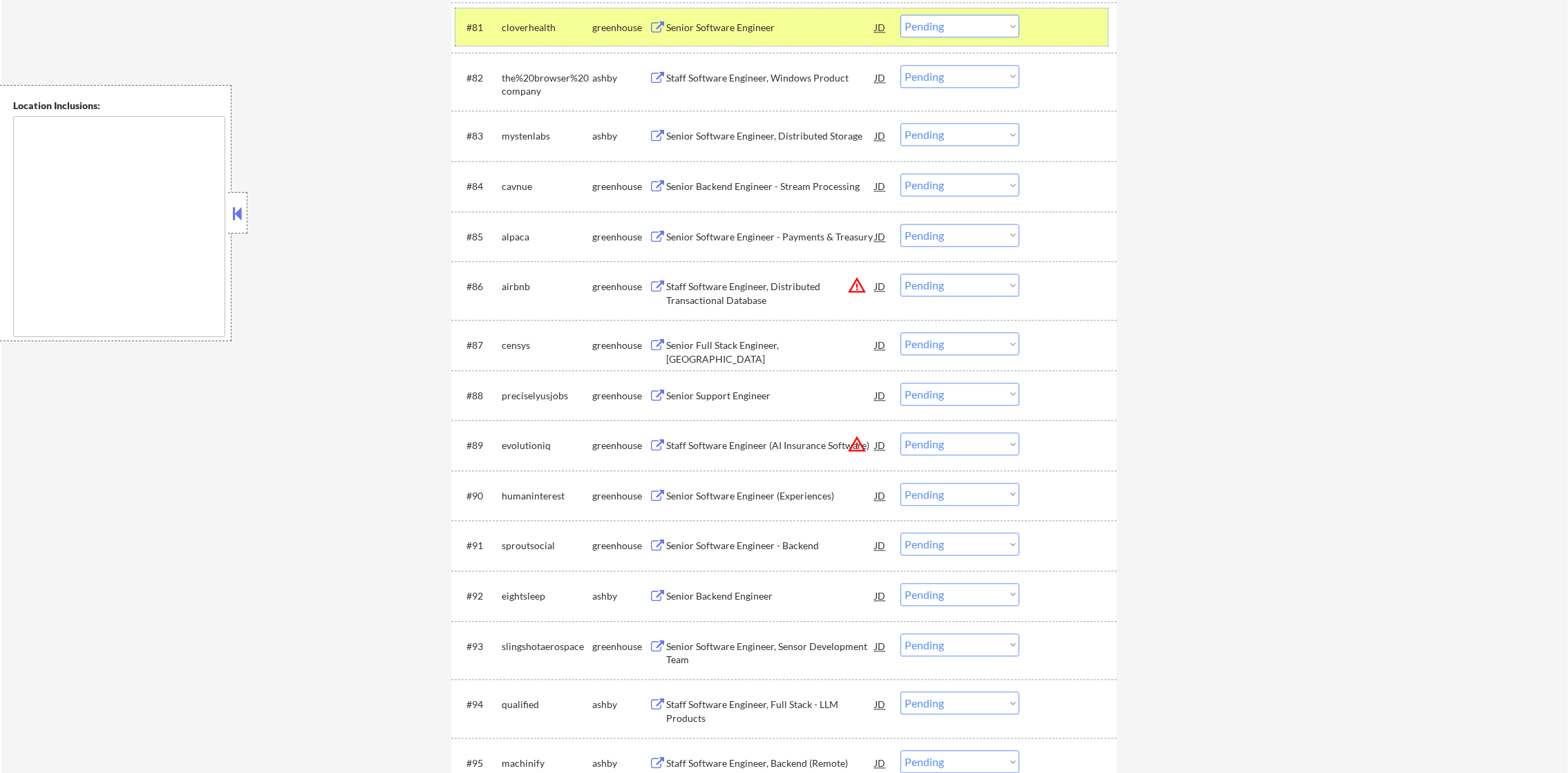
click at [517, 18] on div "cloverhealth" at bounding box center [548, 27] width 91 height 25
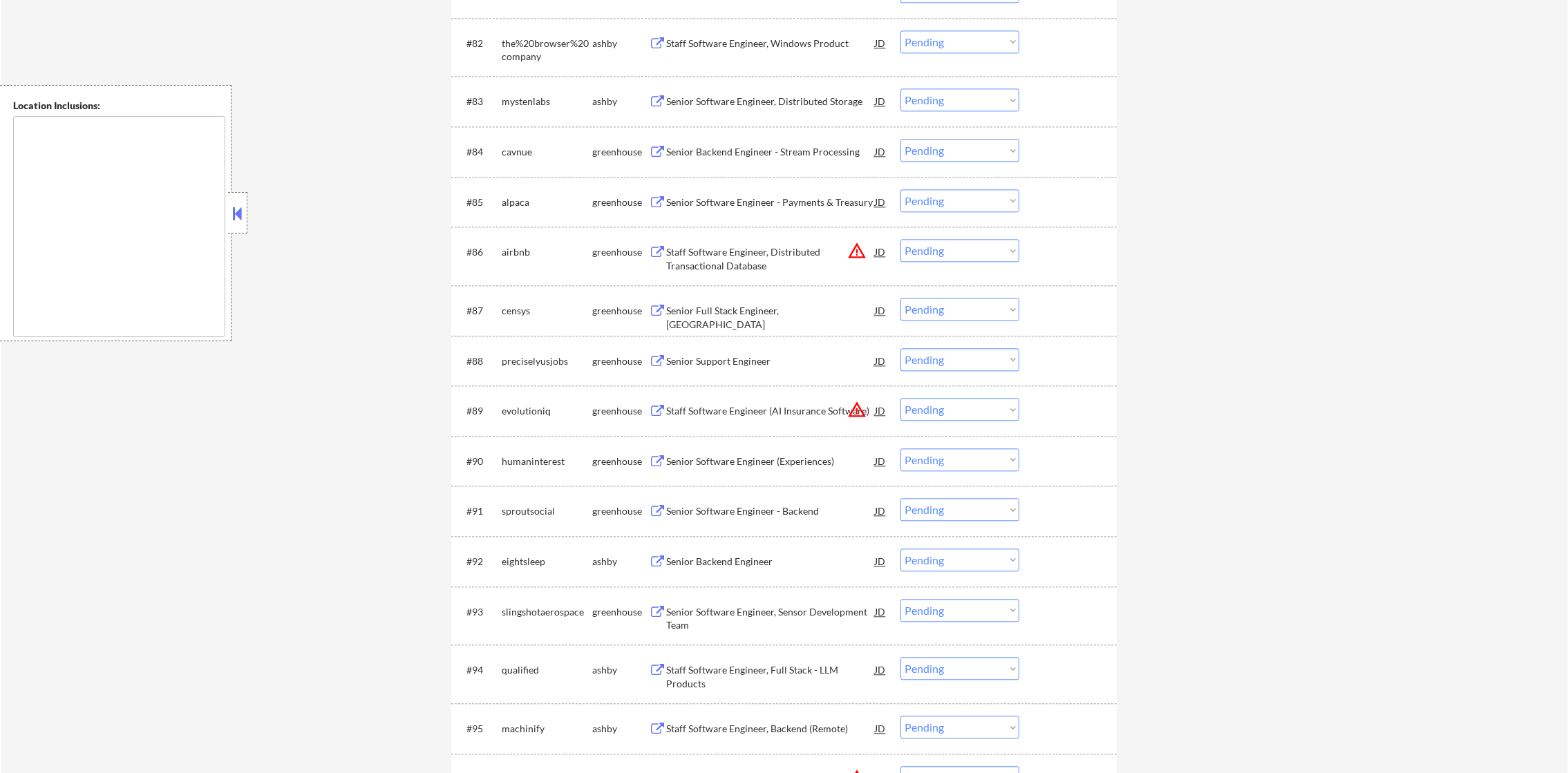
scroll to position [4798, 0]
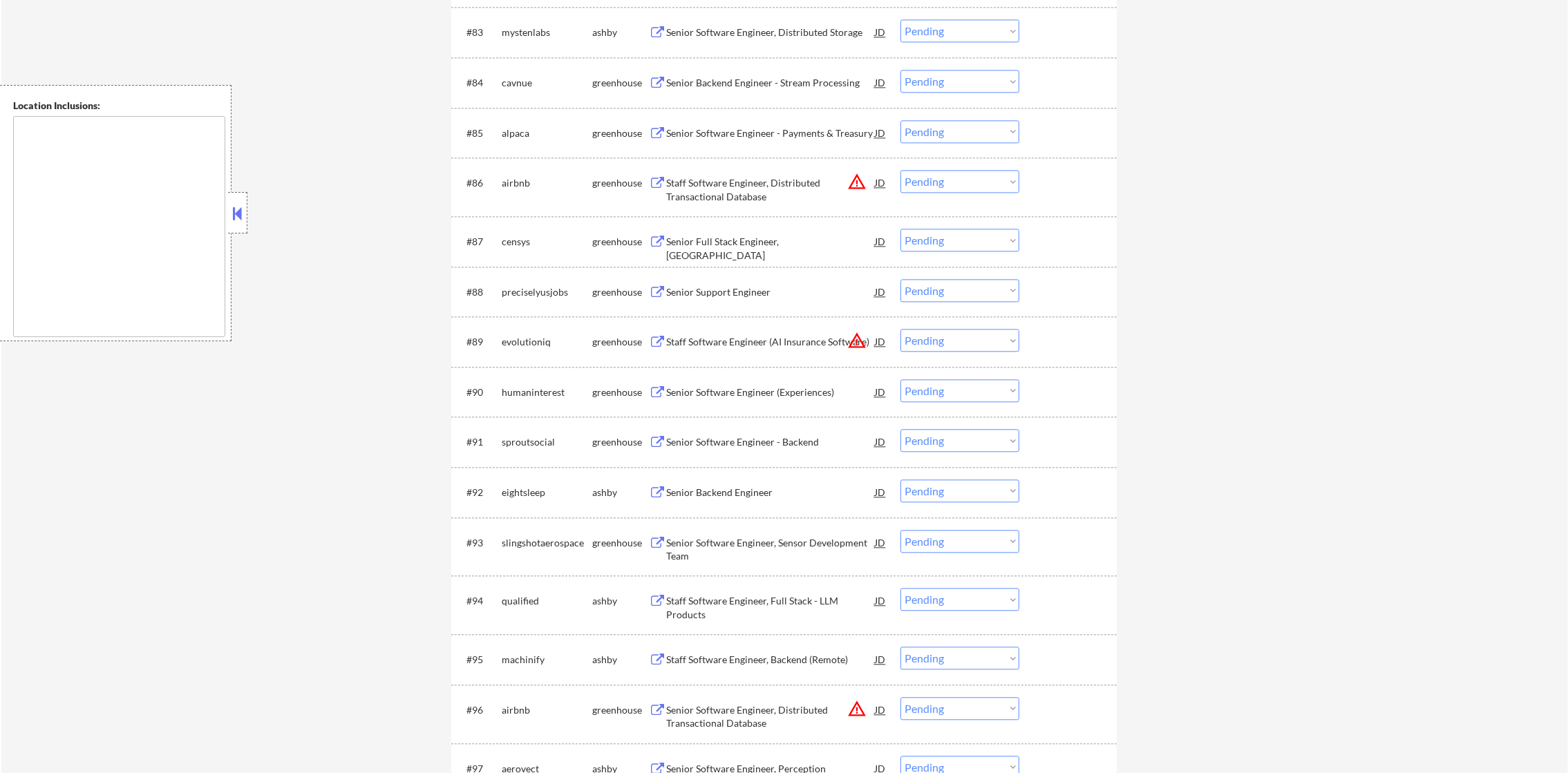
click at [754, 29] on div "Senior Software Engineer, Distributed Storage" at bounding box center [771, 32] width 209 height 13
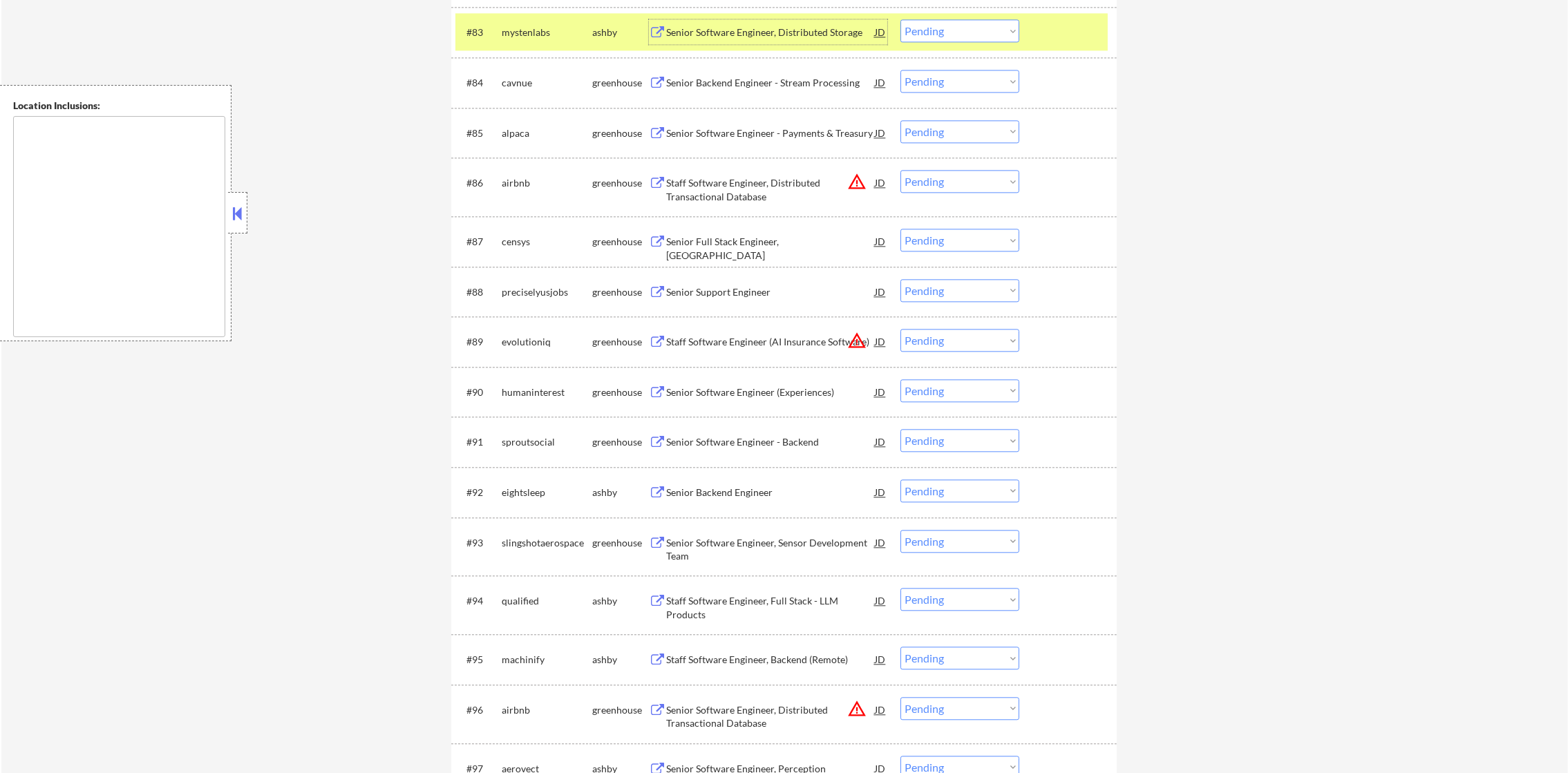
click at [913, 28] on select "Choose an option... Pending Applied Excluded (Questions) Excluded (Expired) Exc…" at bounding box center [960, 31] width 119 height 23
click at [901, 20] on select "Choose an option... Pending Applied Excluded (Questions) Excluded (Expired) Exc…" at bounding box center [960, 31] width 119 height 23
click at [553, 38] on div "mystenlabs" at bounding box center [548, 32] width 91 height 13
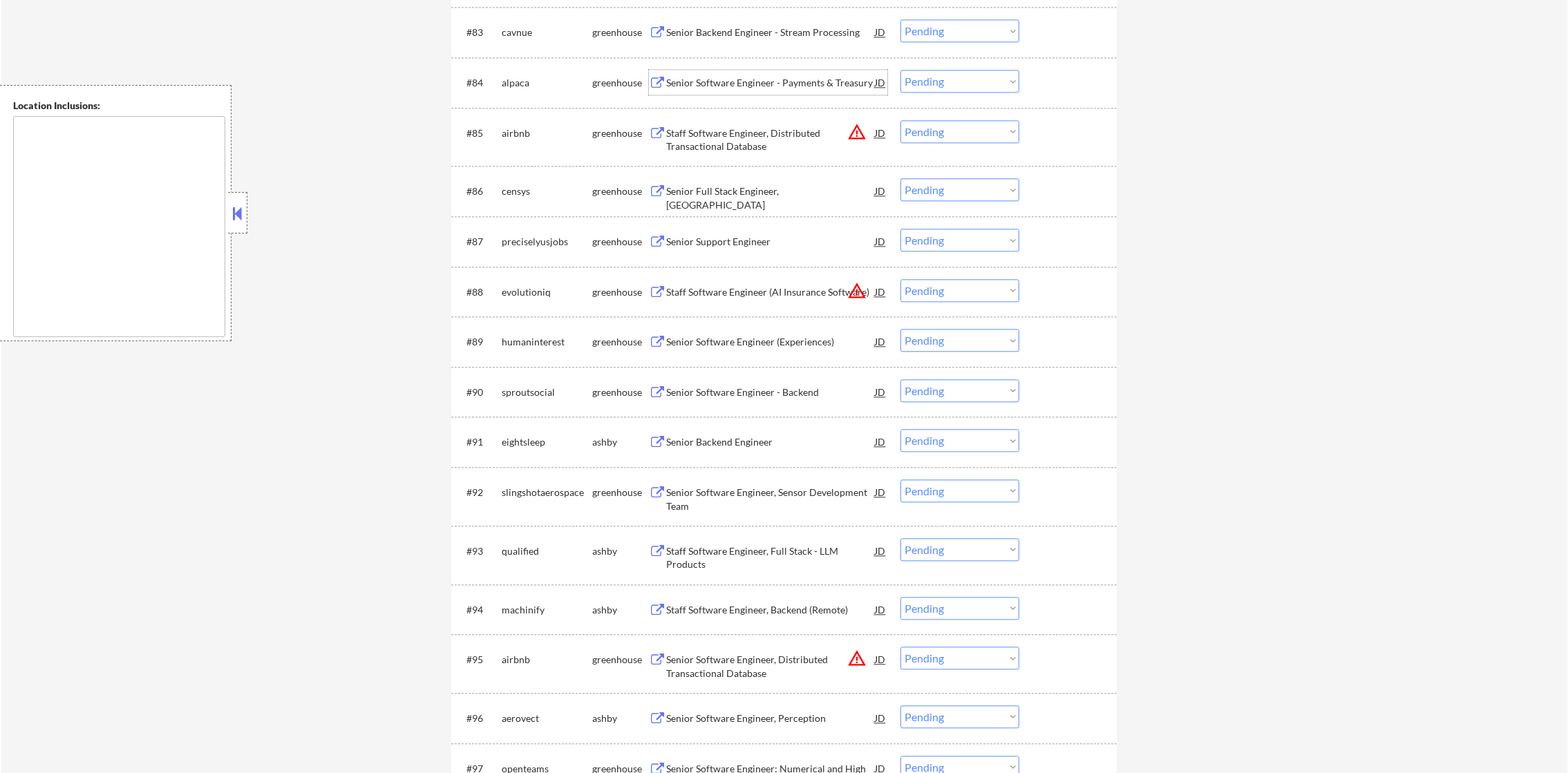
click at [823, 71] on div "Senior Software Engineer - Payments & Treasury" at bounding box center [771, 82] width 209 height 25
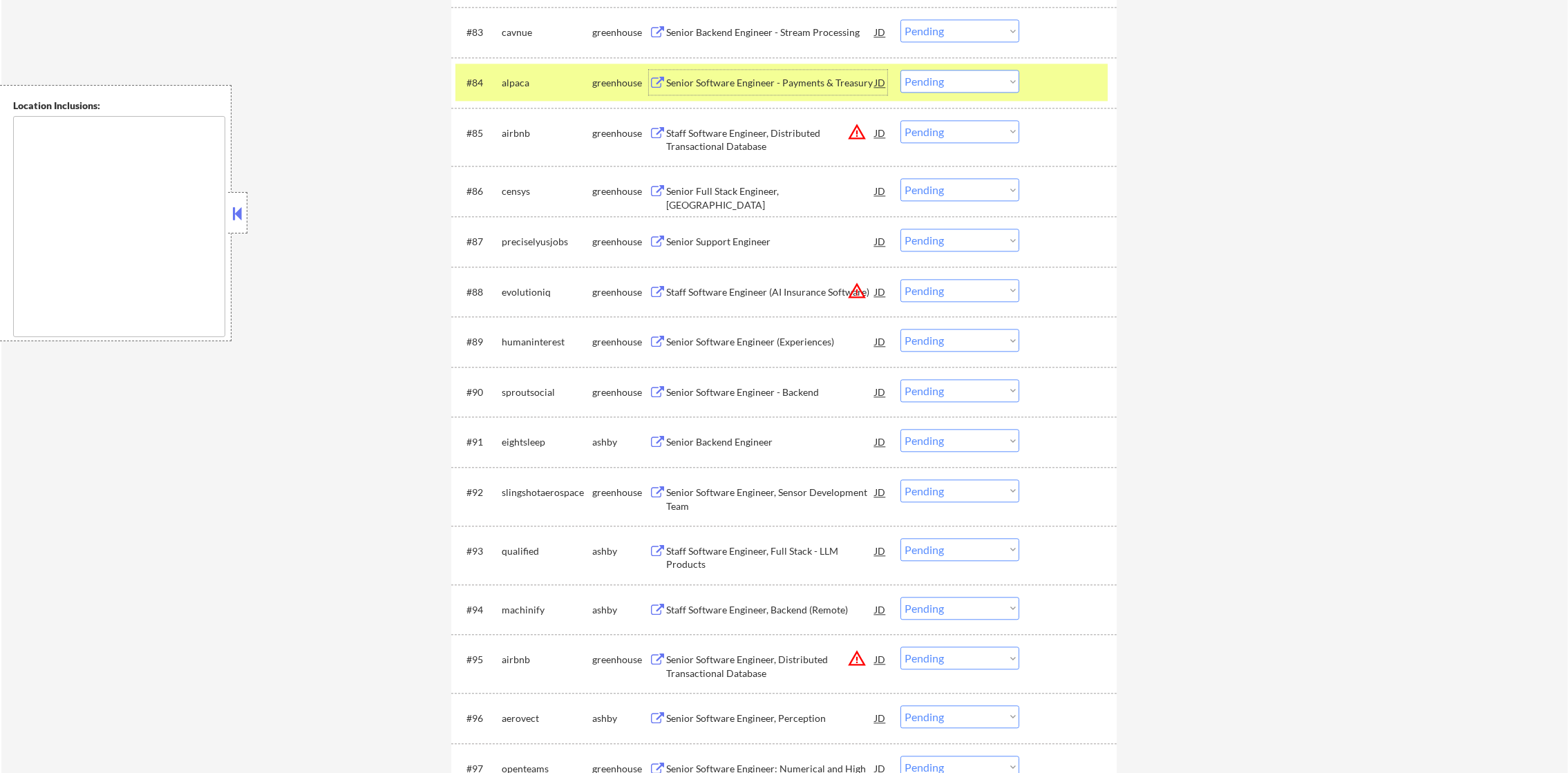
click at [897, 75] on div "#84 alpaca greenhouse Senior Software Engineer - Payments & Treasury JD warning…" at bounding box center [781, 82] width 652 height 37
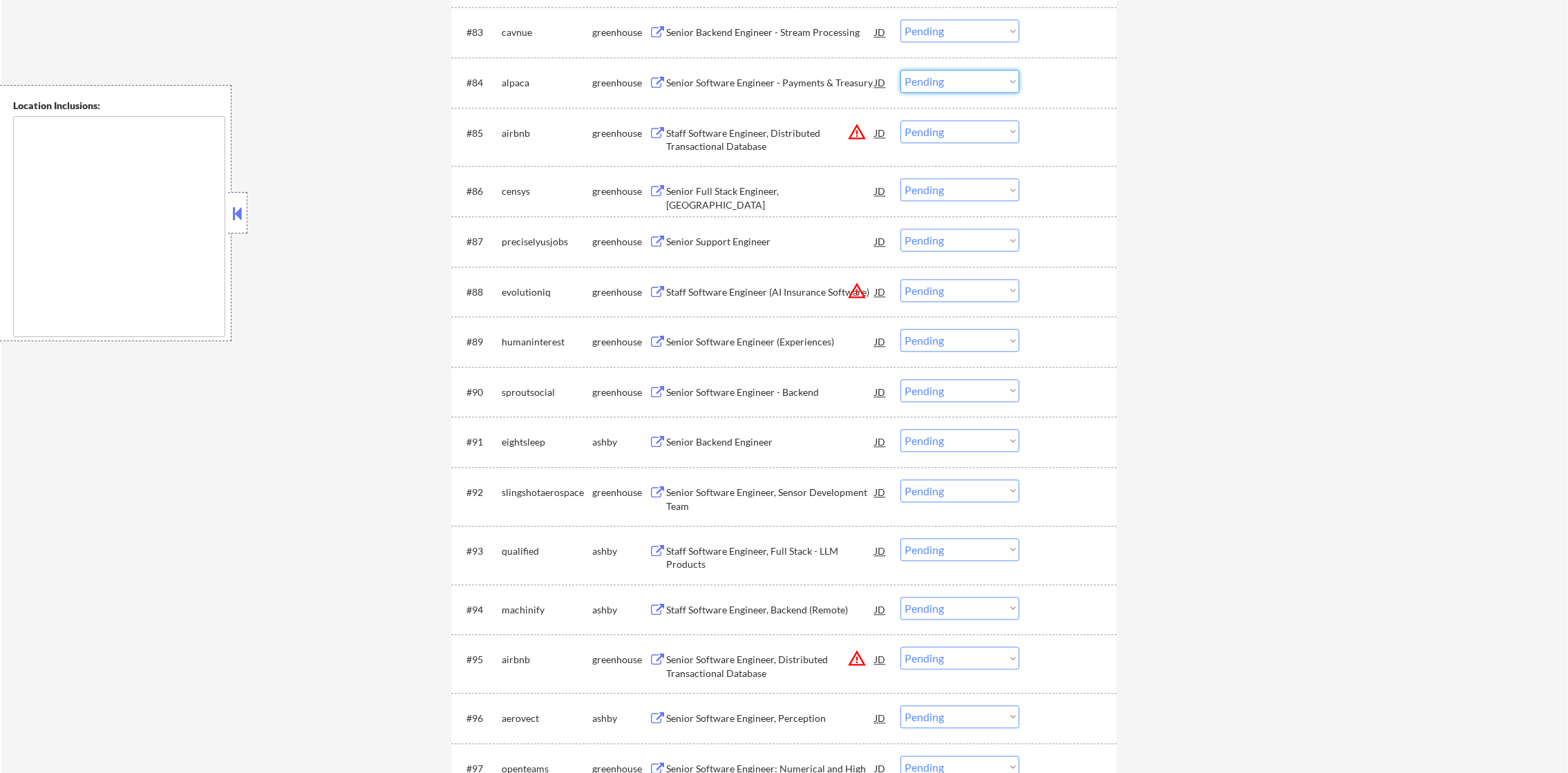
drag, startPoint x: 929, startPoint y: 80, endPoint x: 935, endPoint y: 93, distance: 14.3
click at [929, 80] on select "Choose an option... Pending Applied Excluded (Questions) Excluded (Expired) Exc…" at bounding box center [960, 81] width 119 height 23
click at [901, 70] on select "Choose an option... Pending Applied Excluded (Questions) Excluded (Expired) Exc…" at bounding box center [960, 81] width 119 height 23
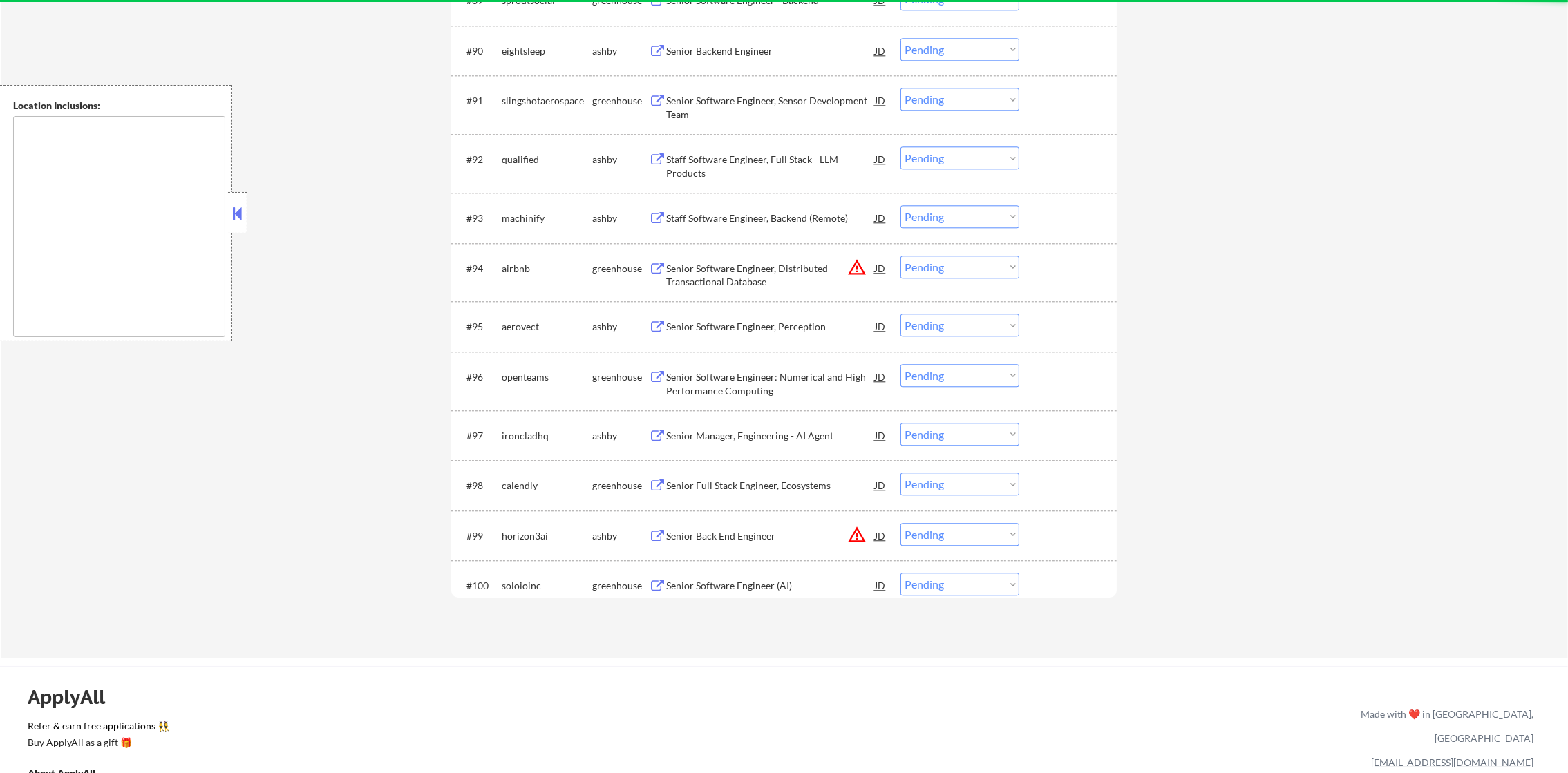
scroll to position [5143, 0]
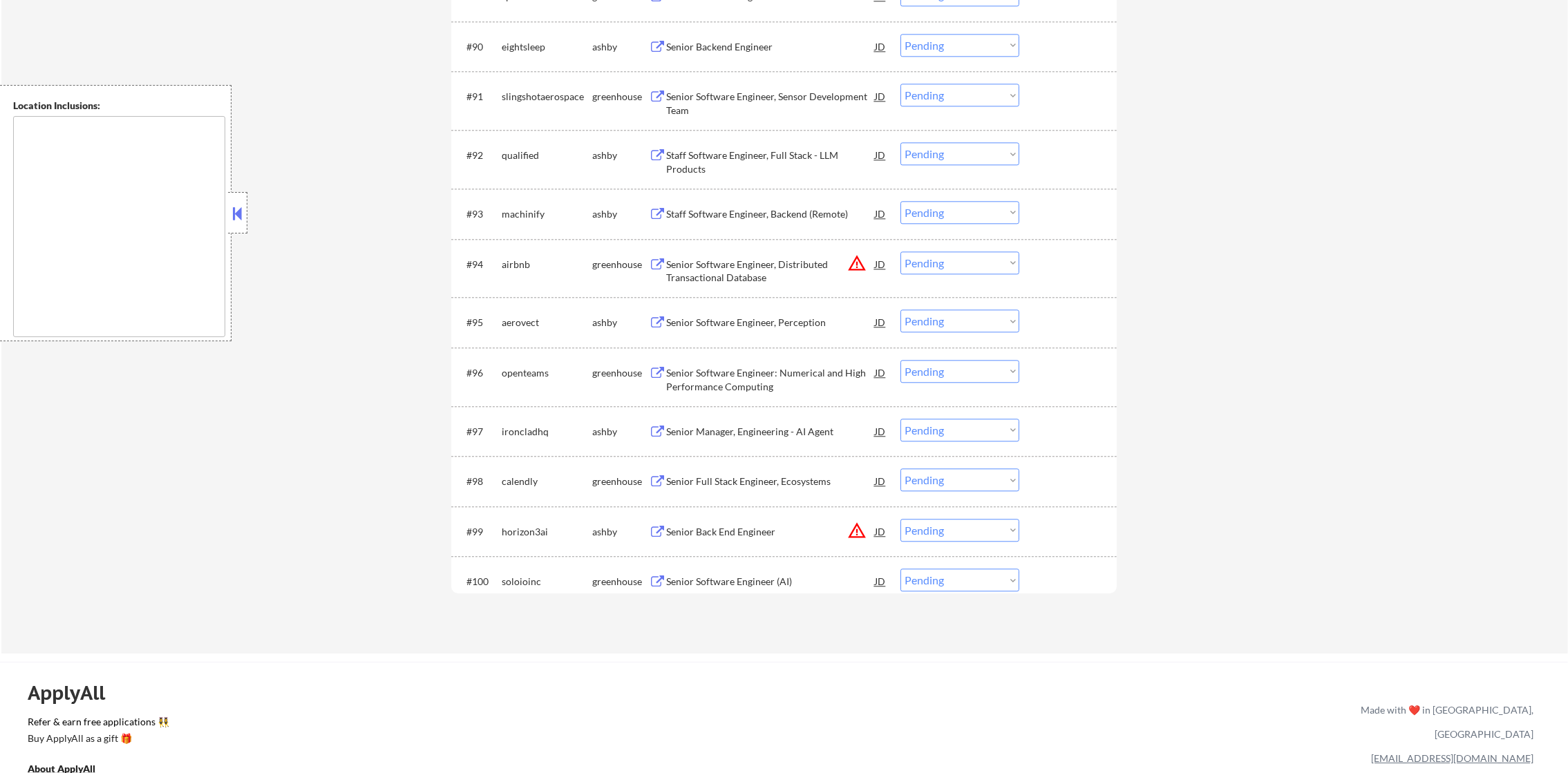
click at [774, 48] on div "Senior Backend Engineer" at bounding box center [771, 46] width 209 height 13
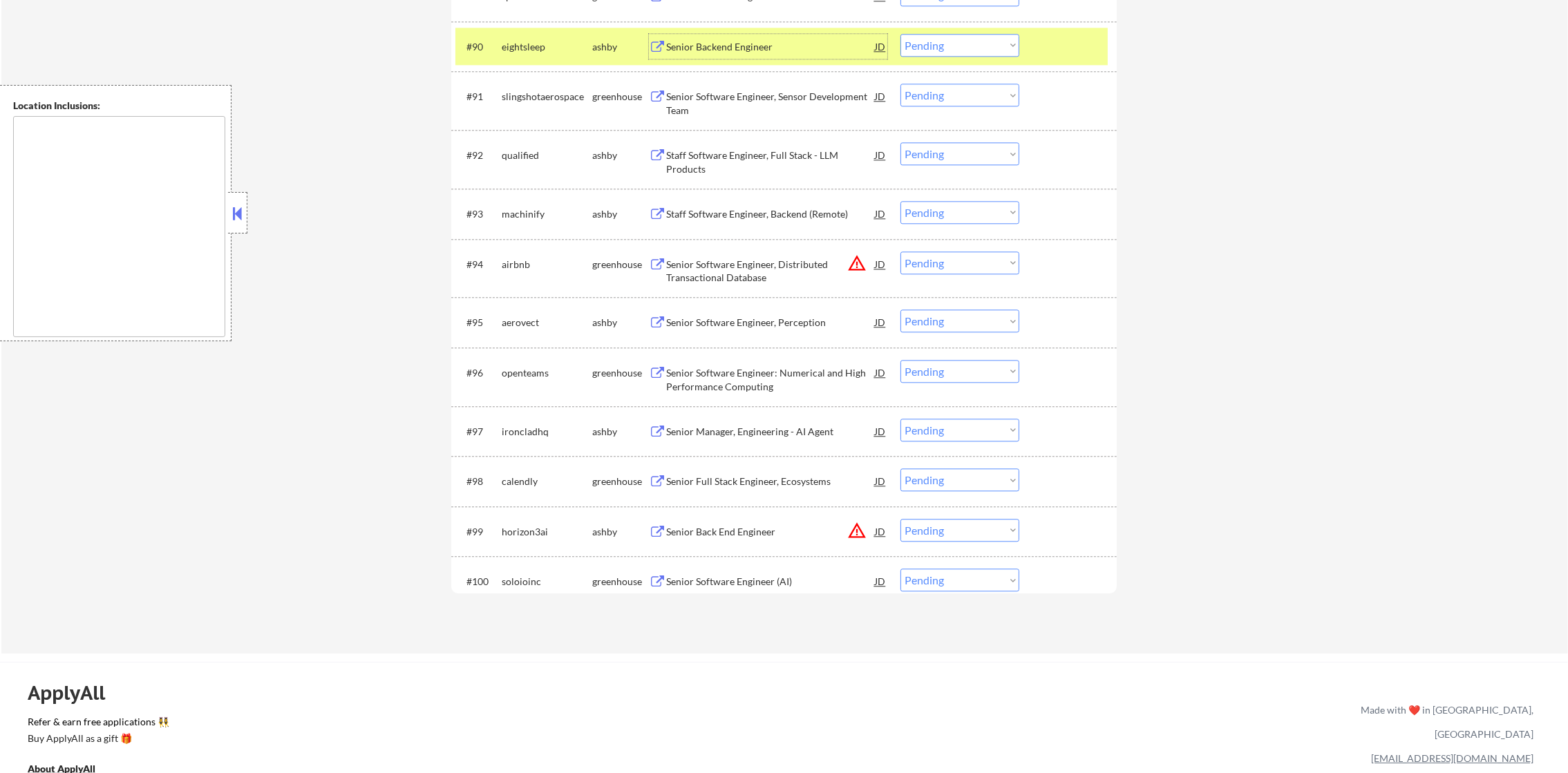
click at [953, 51] on select "Choose an option... Pending Applied Excluded (Questions) Excluded (Expired) Exc…" at bounding box center [960, 45] width 119 height 23
click at [901, 34] on select "Choose an option... Pending Applied Excluded (Questions) Excluded (Expired) Exc…" at bounding box center [960, 45] width 119 height 23
click at [516, 32] on div "#90 eightsleep [PERSON_NAME] Senior Backend Engineer JD warning_amber Choose an…" at bounding box center [781, 46] width 652 height 37
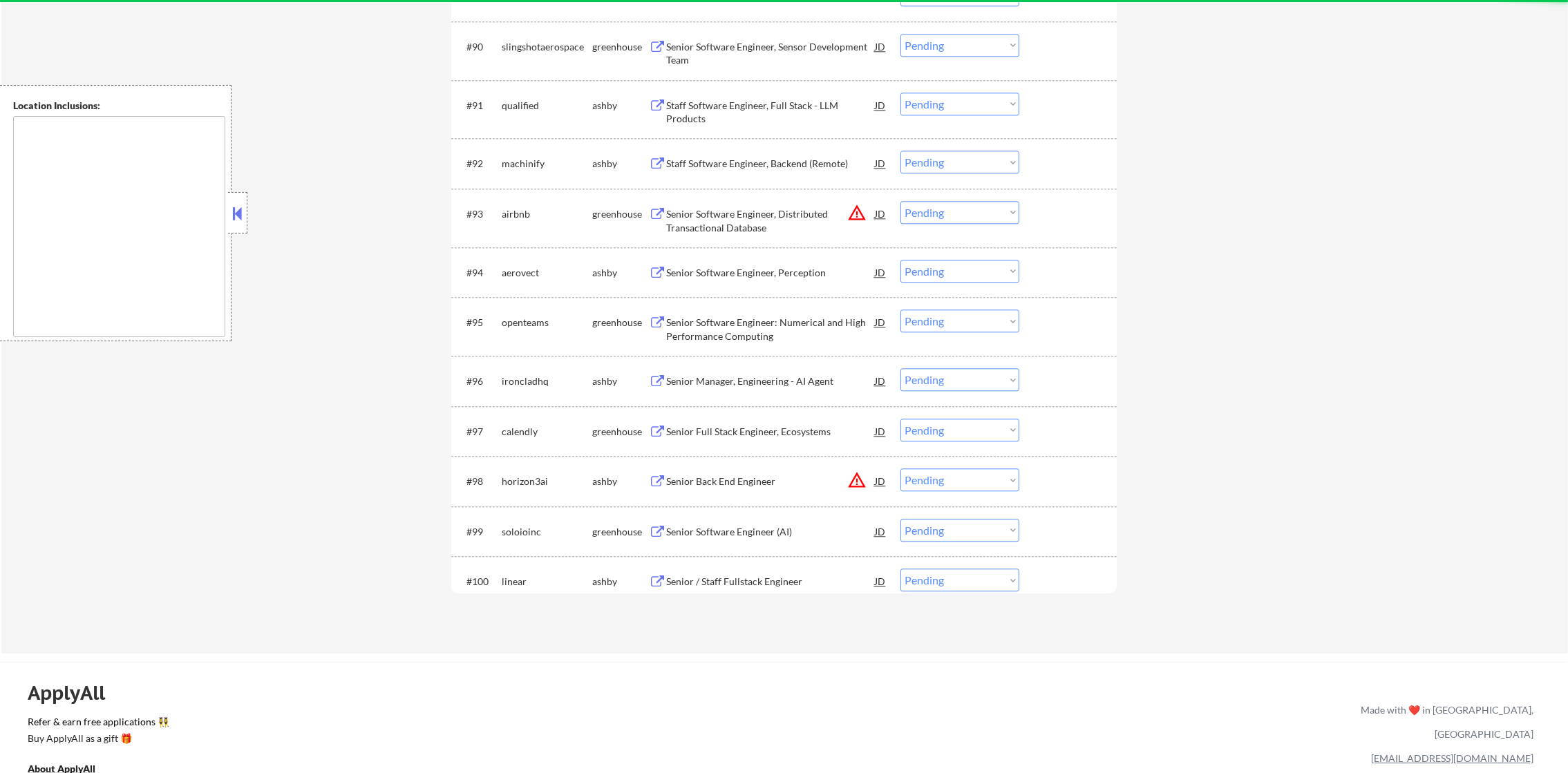
click at [754, 284] on div "#94 aerovect [PERSON_NAME] Senior Software Engineer, Perception JD warning_ambe…" at bounding box center [781, 272] width 652 height 37
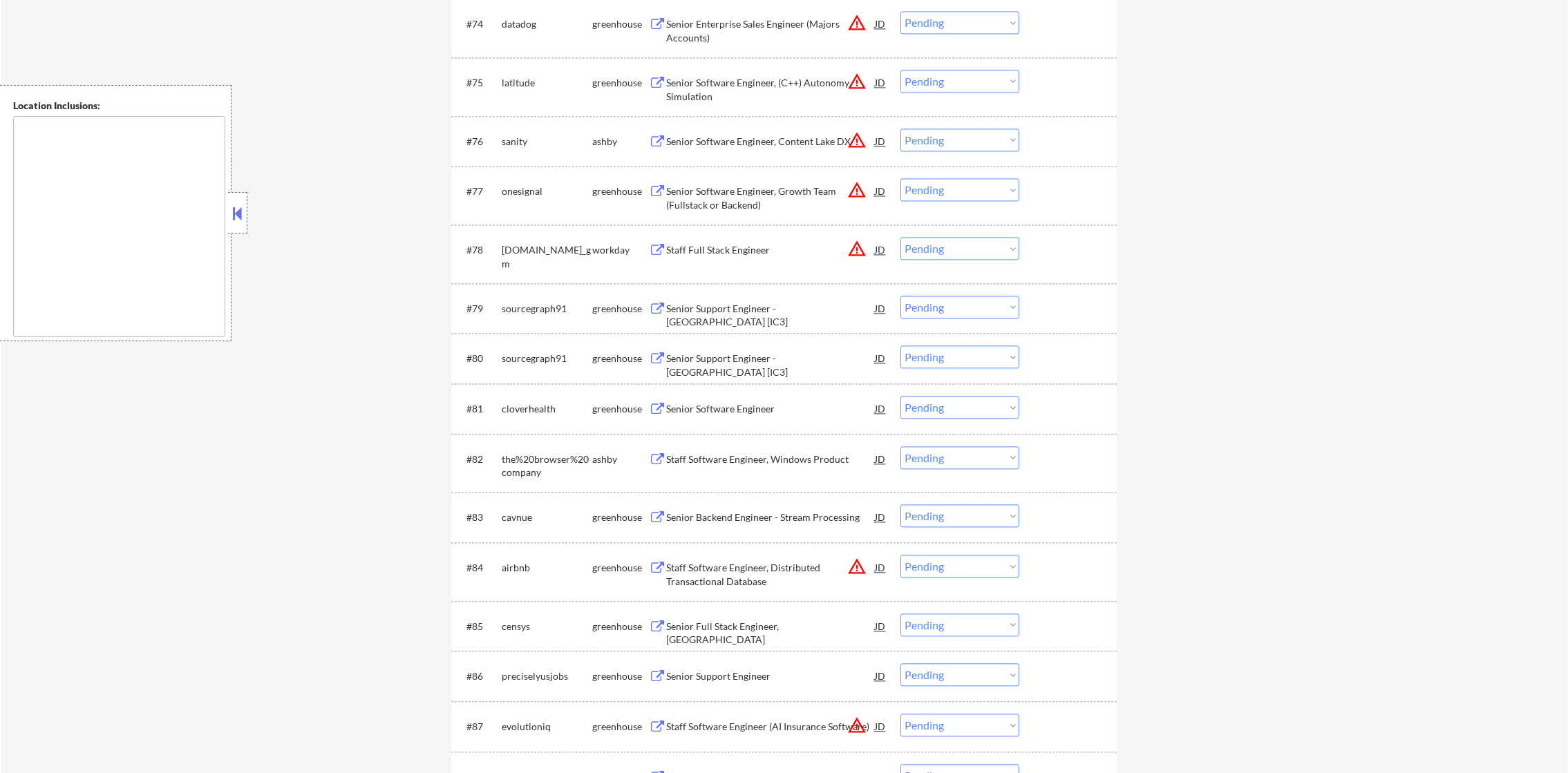
scroll to position [5449, 0]
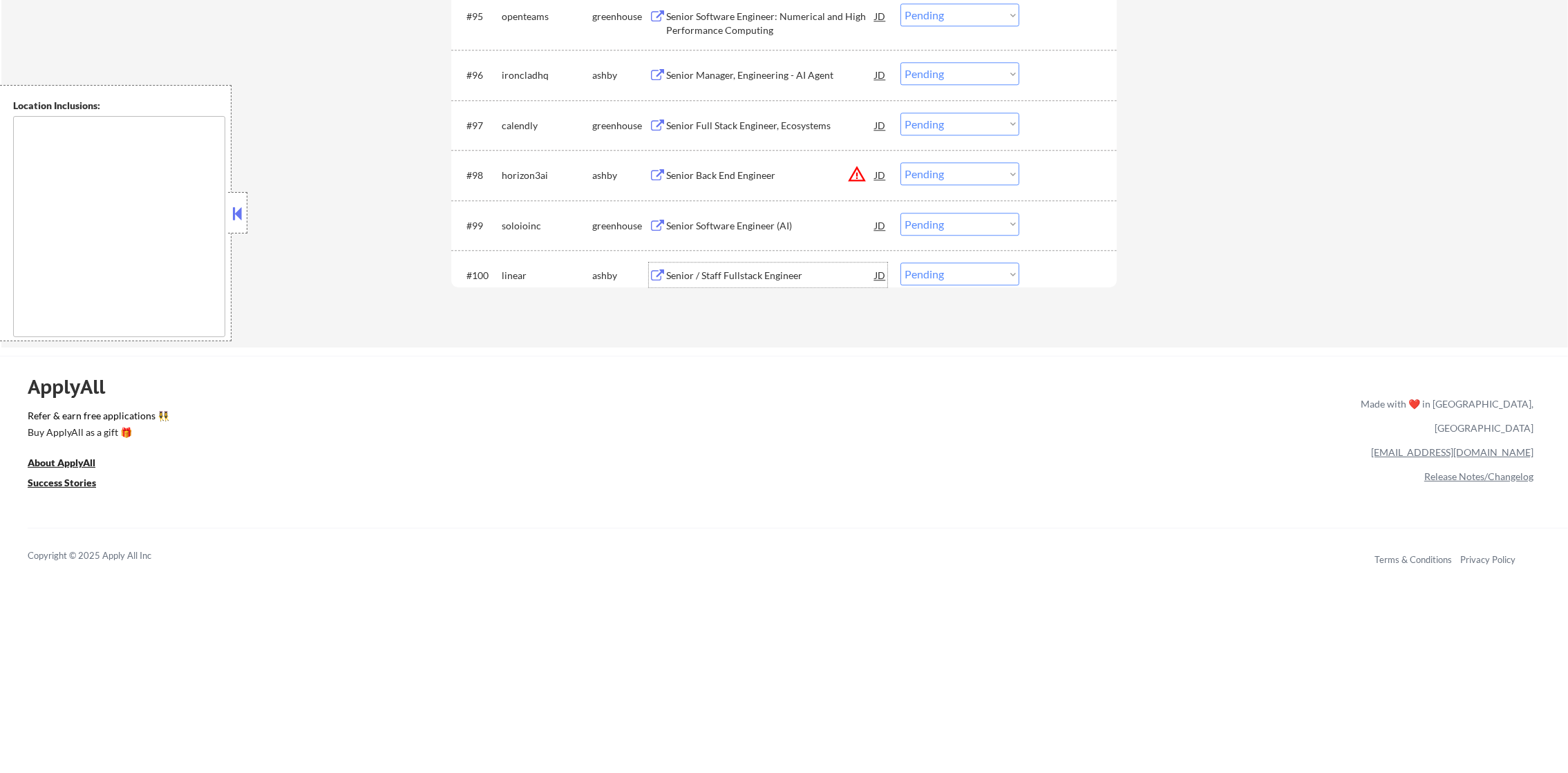
click at [783, 272] on div "Senior / Staff Fullstack Engineer" at bounding box center [771, 275] width 209 height 13
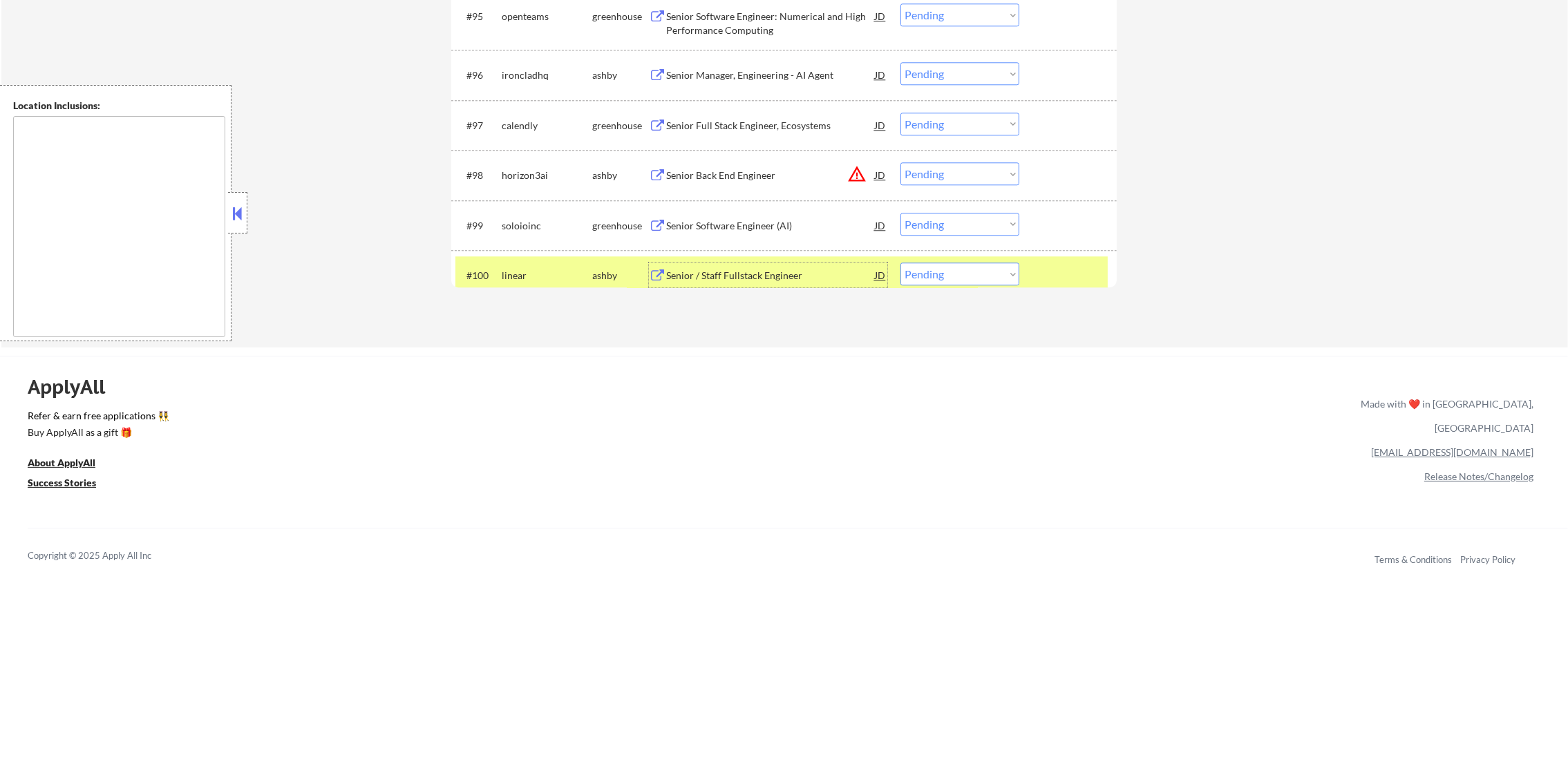
drag, startPoint x: 956, startPoint y: 261, endPoint x: 953, endPoint y: 283, distance: 22.2
click at [953, 283] on div "#100 linear [PERSON_NAME] Senior / Staff Fullstack Engineer JD warning_amber Ch…" at bounding box center [781, 275] width 652 height 37
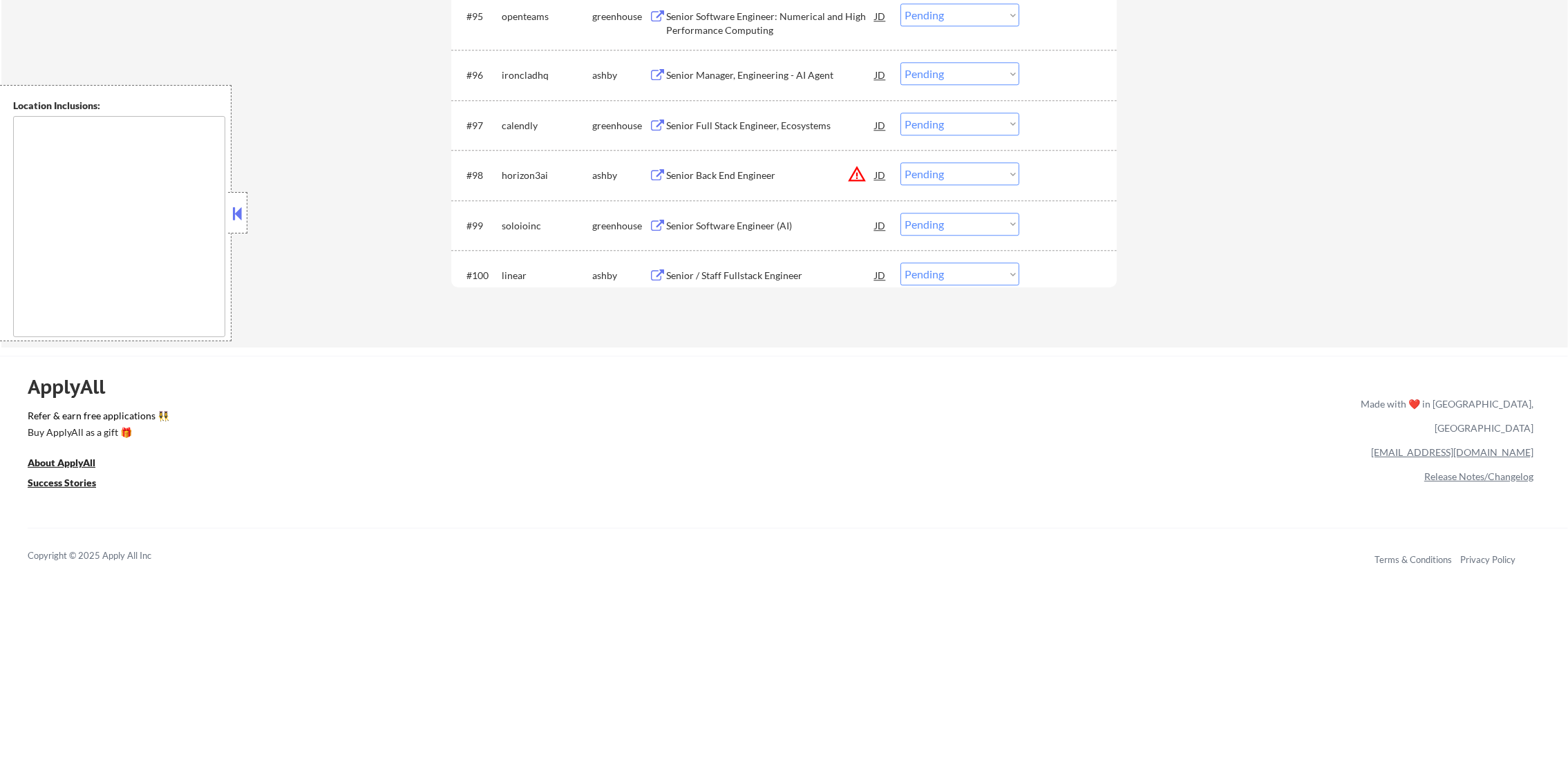
click at [954, 281] on select "Choose an option... Pending Applied Excluded (Questions) Excluded (Expired) Exc…" at bounding box center [960, 274] width 119 height 23
click at [901, 262] on select "Choose an option... Pending Applied Excluded (Questions) Excluded (Expired) Exc…" at bounding box center [960, 274] width 119 height 23
click at [924, 175] on select "Choose an option... Pending Applied Excluded (Questions) Excluded (Expired) Exc…" at bounding box center [960, 174] width 119 height 23
click at [901, 162] on select "Choose an option... Pending Applied Excluded (Questions) Excluded (Expired) Exc…" at bounding box center [960, 174] width 119 height 23
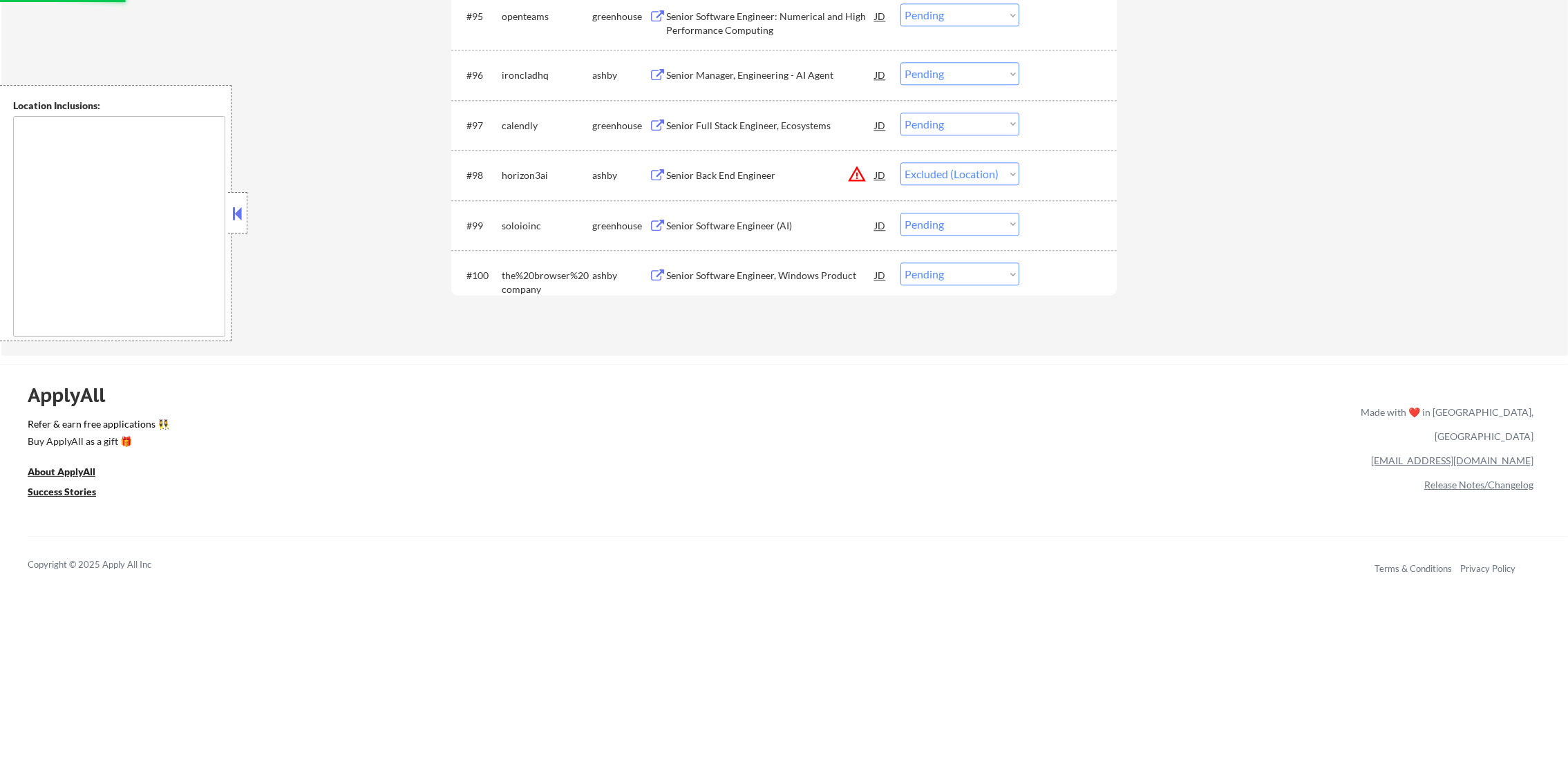
click at [770, 226] on div "Senior Software Engineer (AI)" at bounding box center [771, 226] width 209 height 13
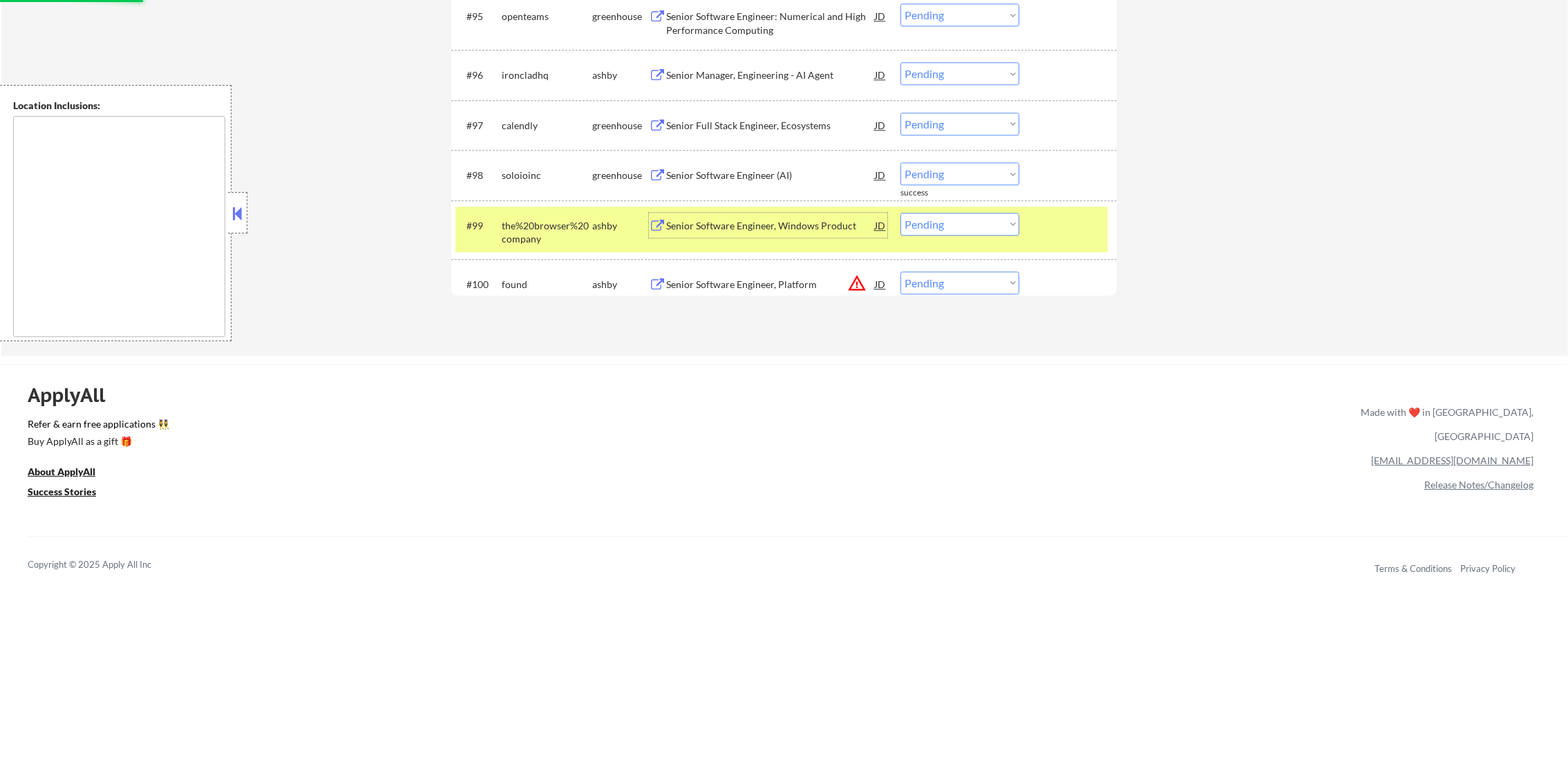
drag, startPoint x: 536, startPoint y: 224, endPoint x: 530, endPoint y: 207, distance: 18.0
click at [536, 224] on div "the%20browser%20company" at bounding box center [548, 233] width 91 height 27
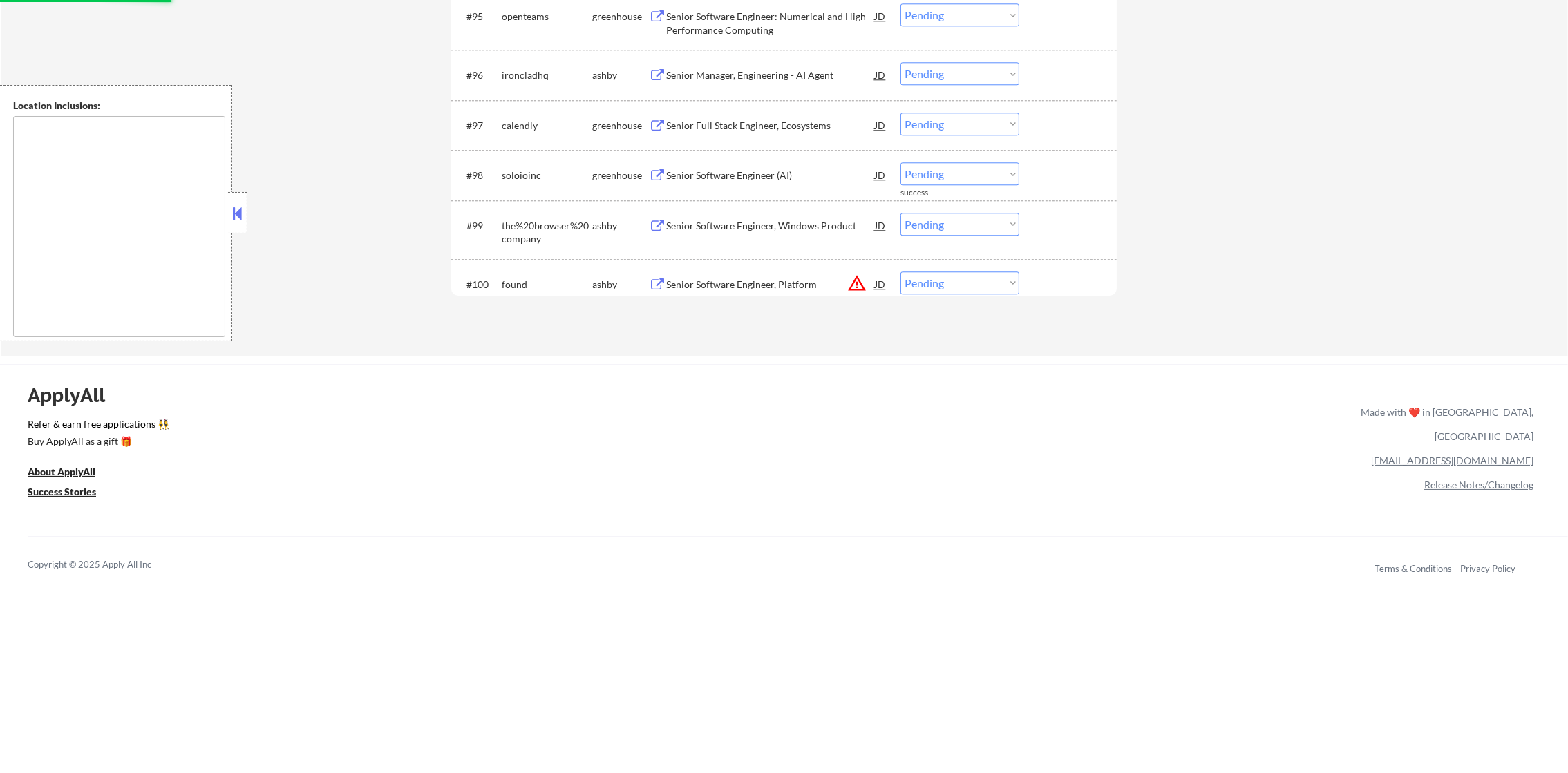
click at [525, 175] on div "soloioinc" at bounding box center [548, 175] width 91 height 13
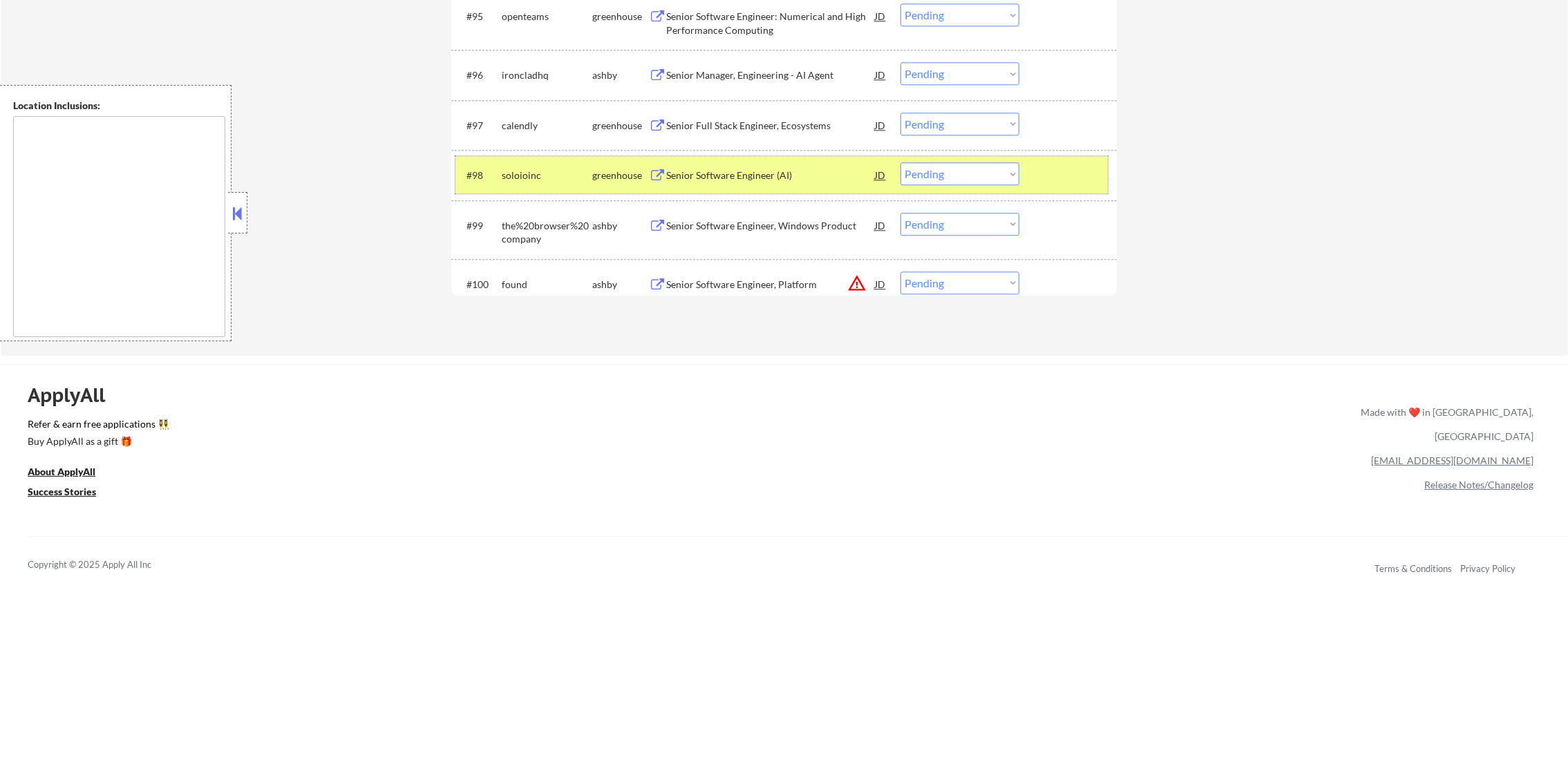
click at [944, 183] on select "Choose an option... Pending Applied Excluded (Questions) Excluded (Expired) Exc…" at bounding box center [960, 174] width 119 height 23
click at [901, 162] on select "Choose an option... Pending Applied Excluded (Questions) Excluded (Expired) Exc…" at bounding box center [960, 174] width 119 height 23
click at [517, 188] on div "#98 soloioinc greenhouse Senior Software Engineer (AI) JD warning_amber Choose …" at bounding box center [781, 175] width 652 height 37
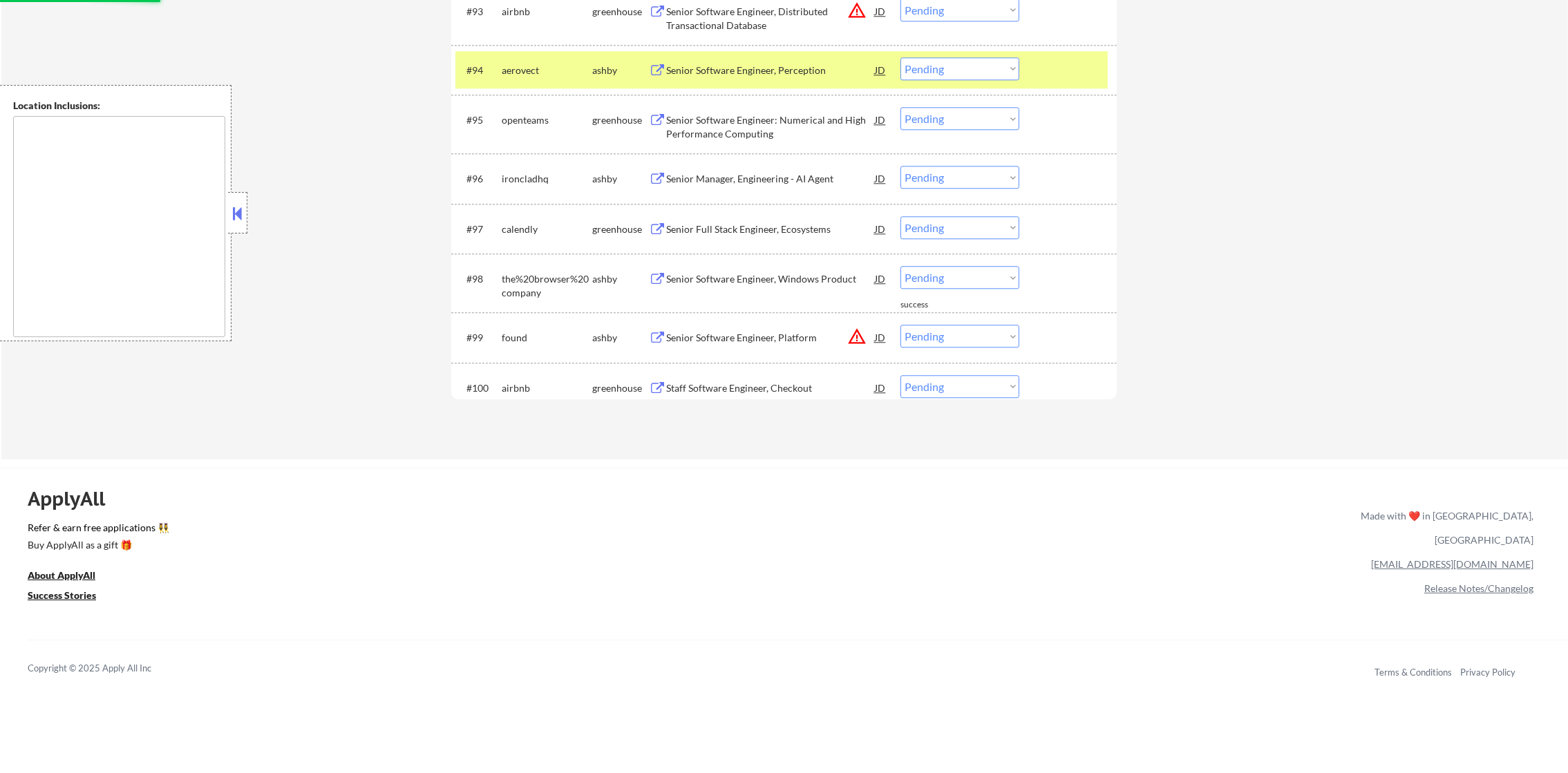
scroll to position [5275, 0]
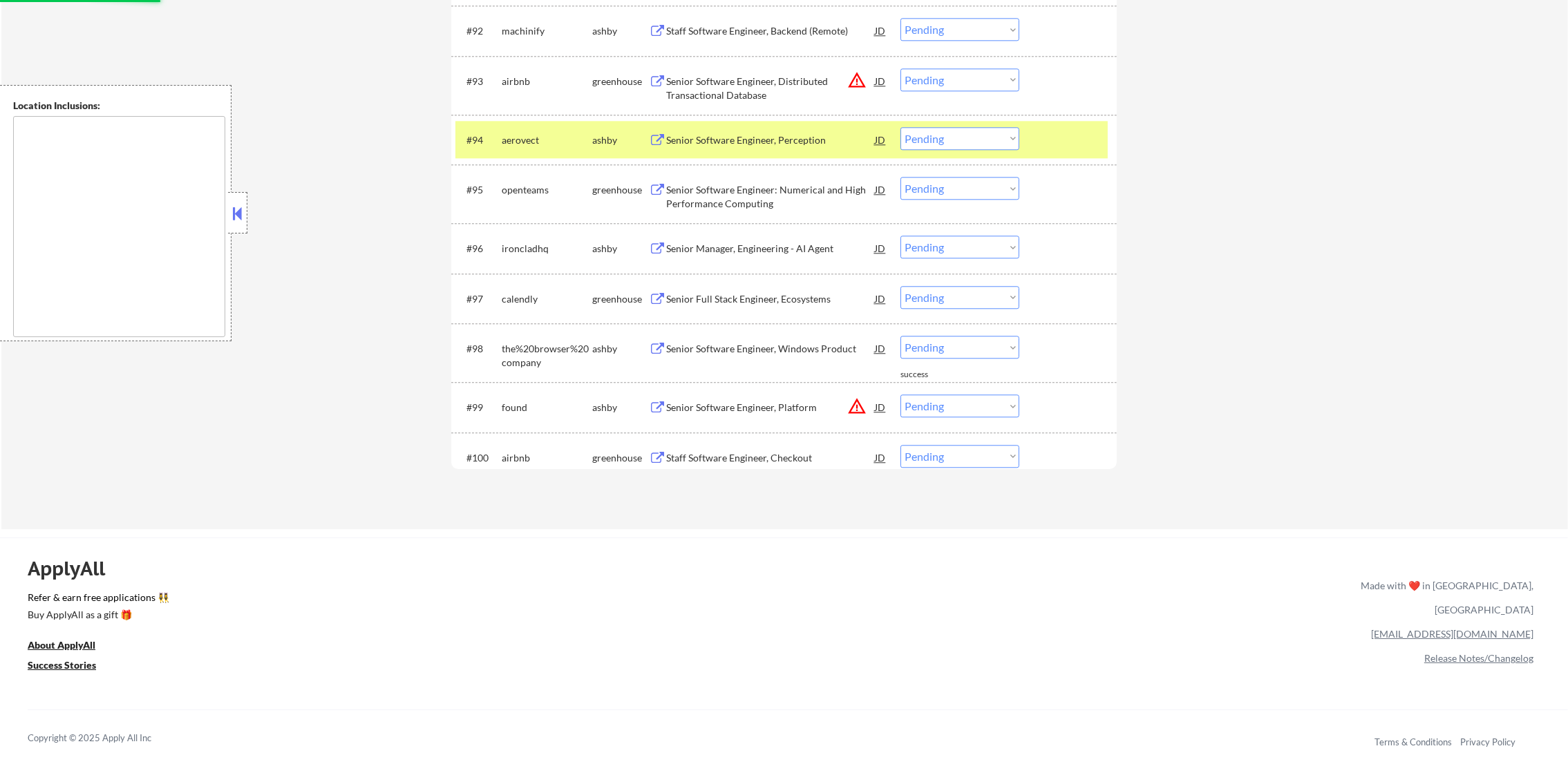
click at [530, 134] on div "aerovect" at bounding box center [548, 140] width 91 height 13
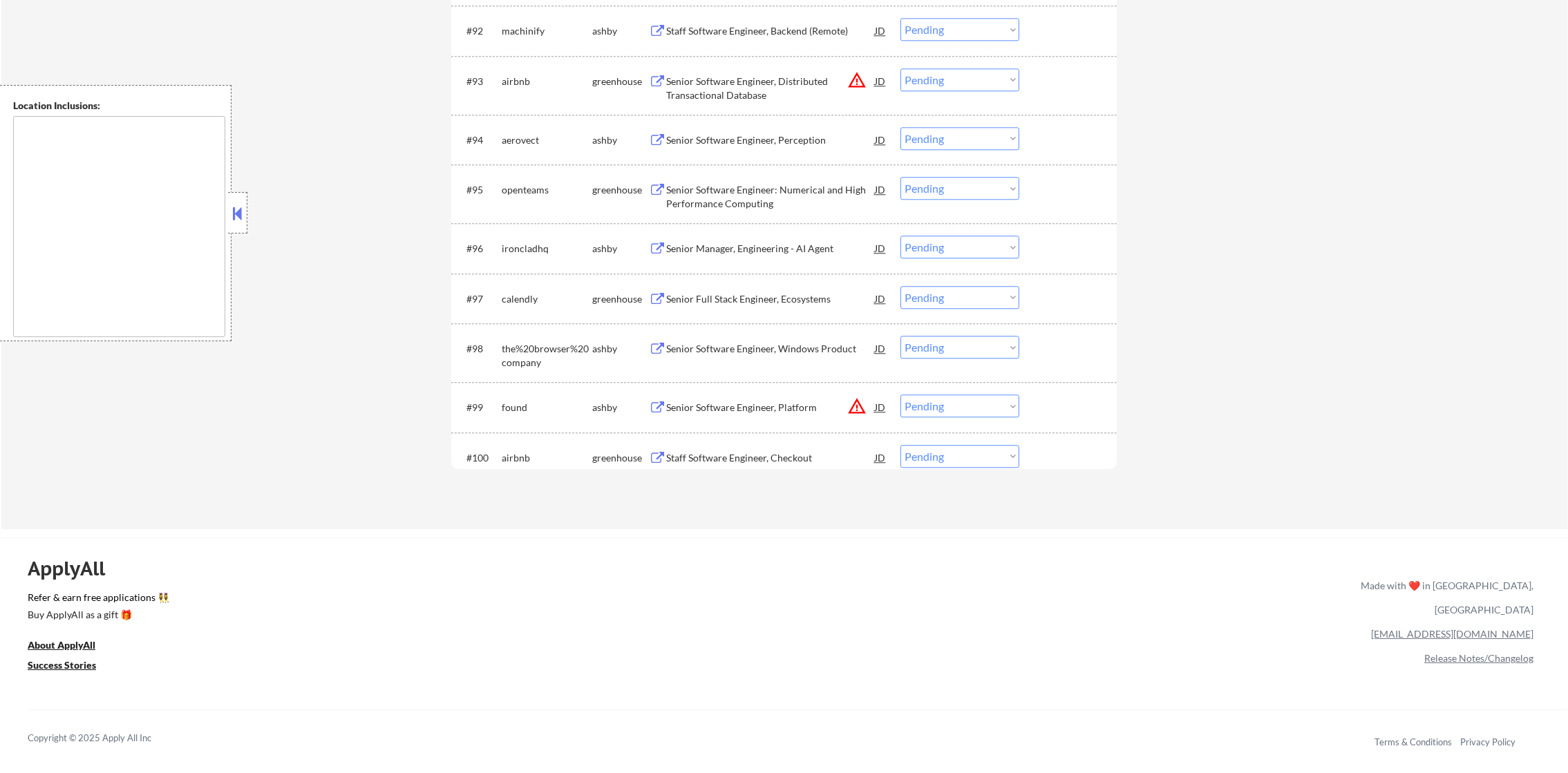
click at [735, 138] on div "Senior Software Engineer, Perception" at bounding box center [771, 140] width 209 height 13
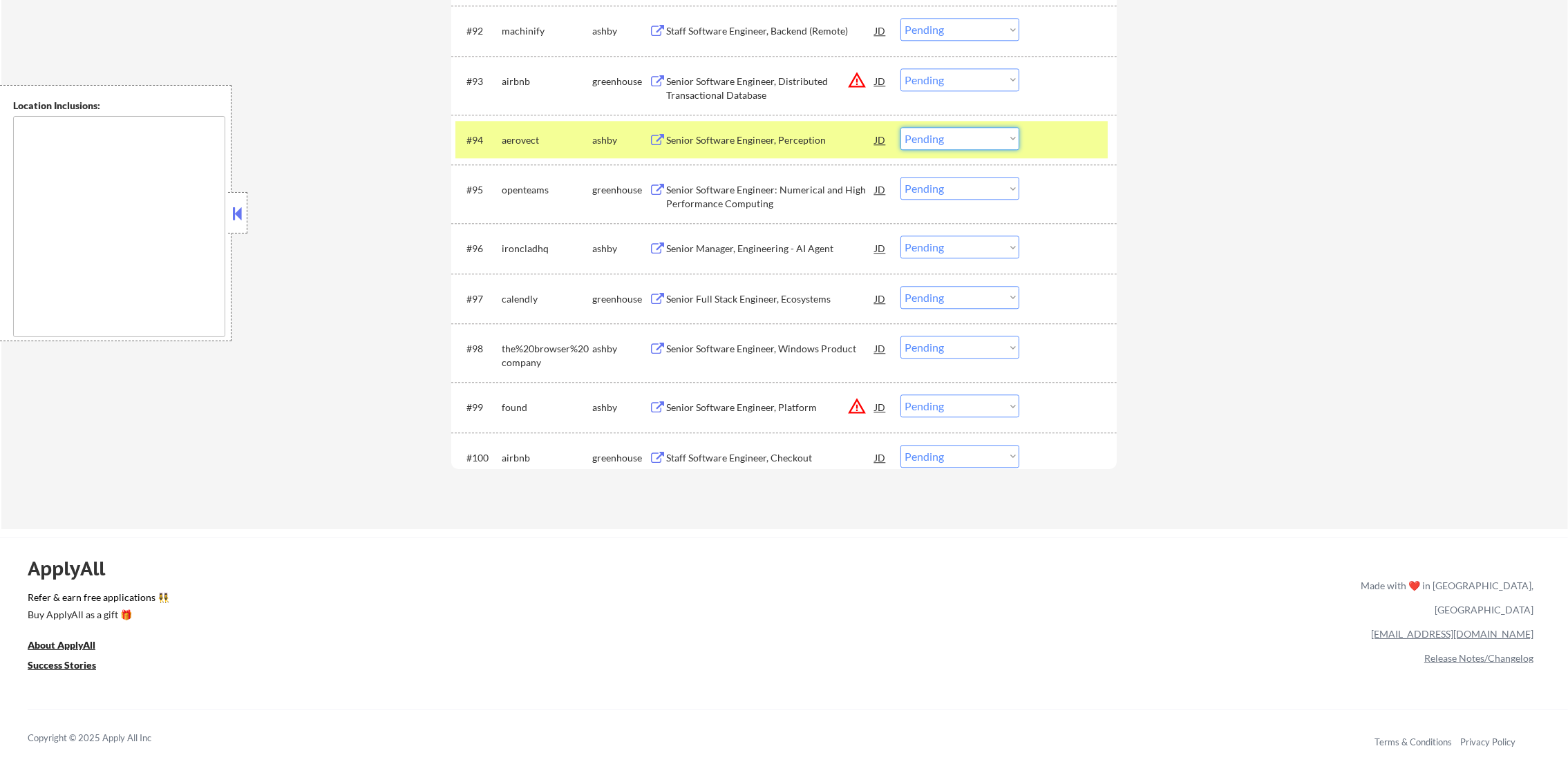
drag, startPoint x: 949, startPoint y: 137, endPoint x: 947, endPoint y: 151, distance: 14.1
click at [948, 148] on select "Choose an option... Pending Applied Excluded (Questions) Excluded (Expired) Exc…" at bounding box center [960, 139] width 119 height 23
click at [901, 127] on select "Choose an option... Pending Applied Excluded (Questions) Excluded (Expired) Exc…" at bounding box center [960, 139] width 119 height 23
click at [536, 134] on div "aerovect" at bounding box center [548, 140] width 91 height 13
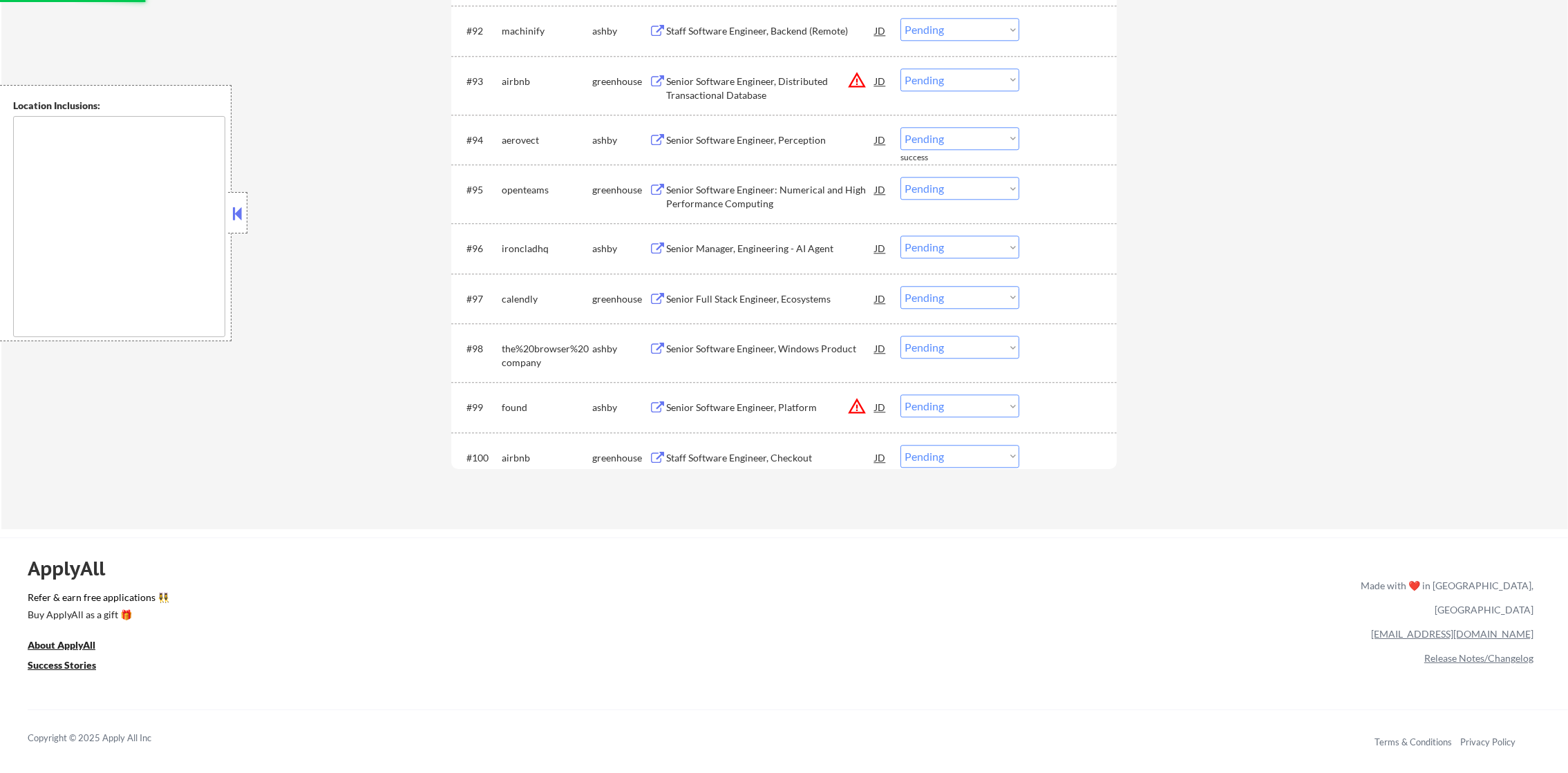
click at [806, 29] on div "Staff Software Engineer, Backend (Remote)" at bounding box center [771, 30] width 209 height 13
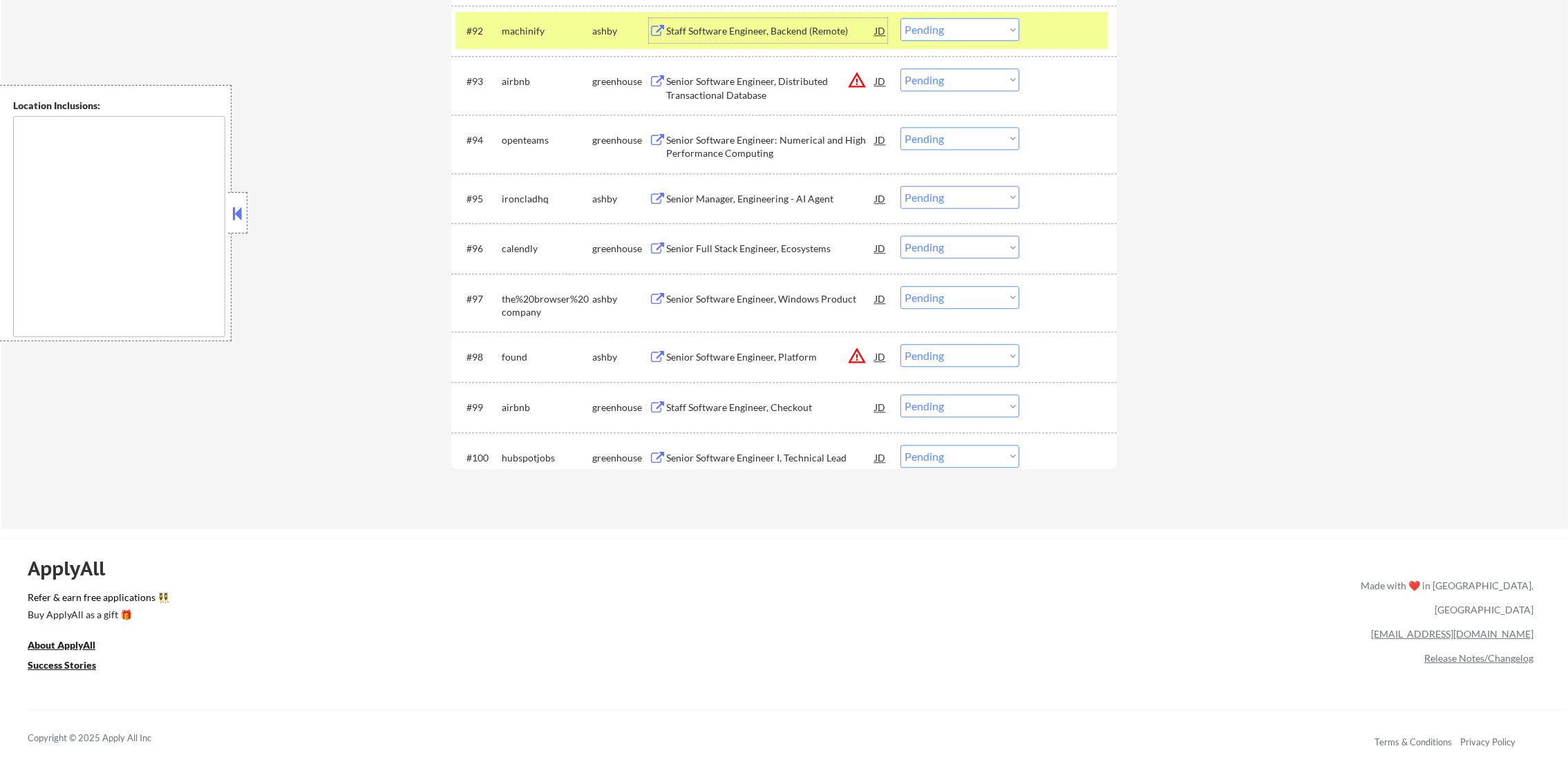
click at [929, 37] on select "Choose an option... Pending Applied Excluded (Questions) Excluded (Expired) Exc…" at bounding box center [960, 29] width 119 height 23
click at [901, 18] on select "Choose an option... Pending Applied Excluded (Questions) Excluded (Expired) Exc…" at bounding box center [960, 29] width 119 height 23
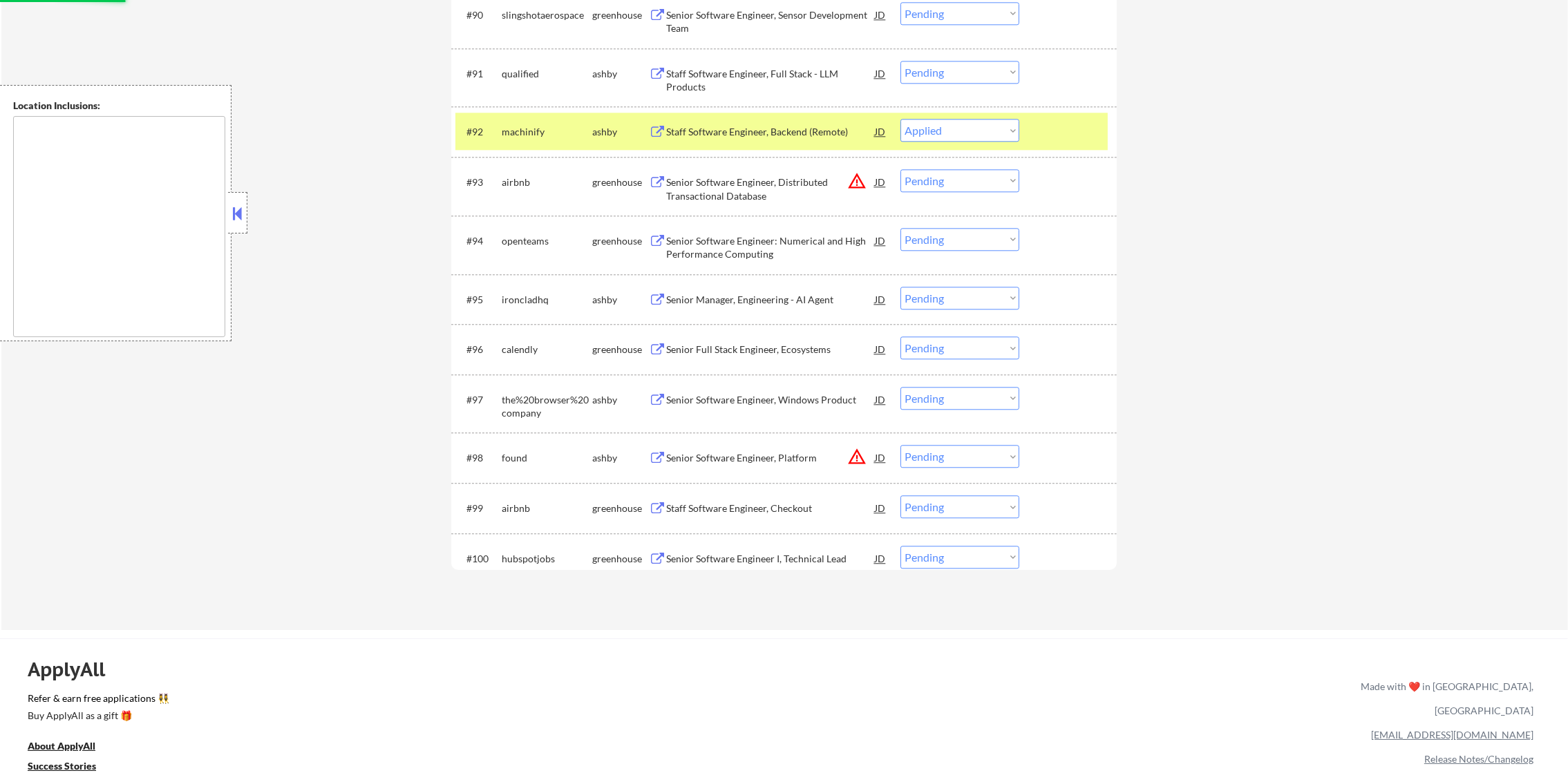
scroll to position [5172, 0]
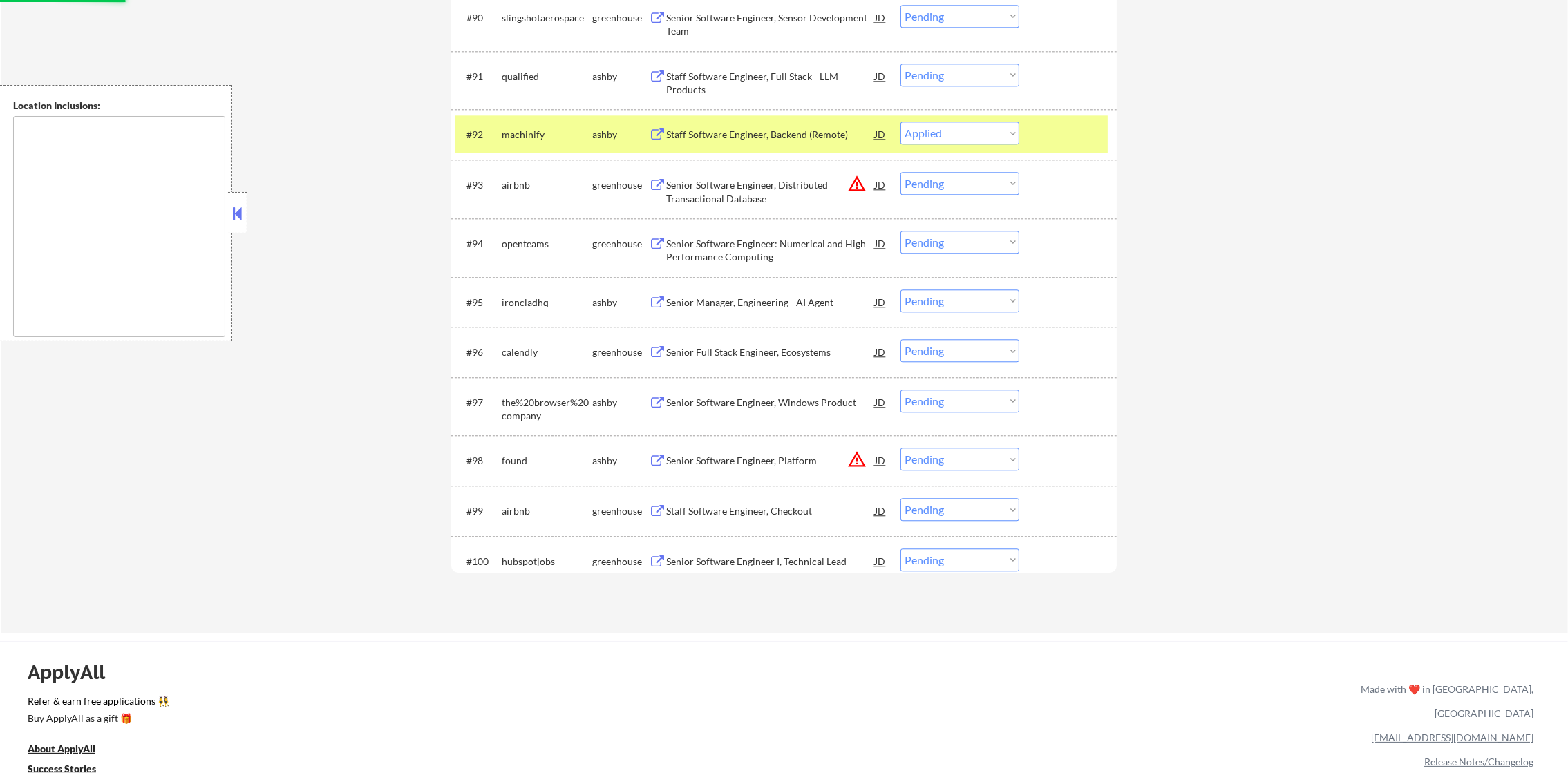
click at [524, 150] on div "#92 machinify [PERSON_NAME] Staff Software Engineer, Backend (Remote) JD warnin…" at bounding box center [781, 134] width 652 height 37
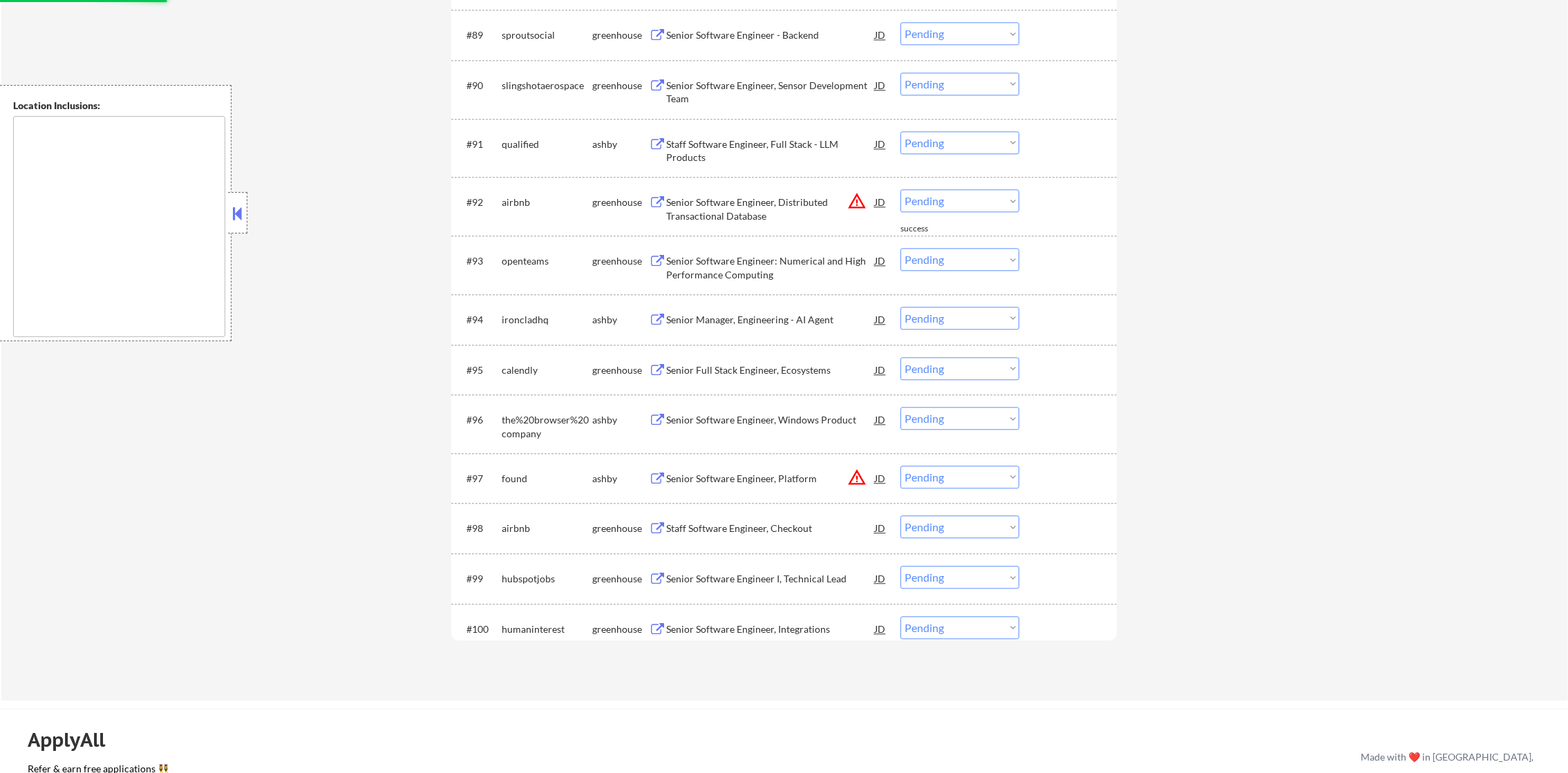
scroll to position [5103, 0]
click at [798, 79] on div "Senior Software Engineer, Sensor Development Team" at bounding box center [771, 93] width 209 height 27
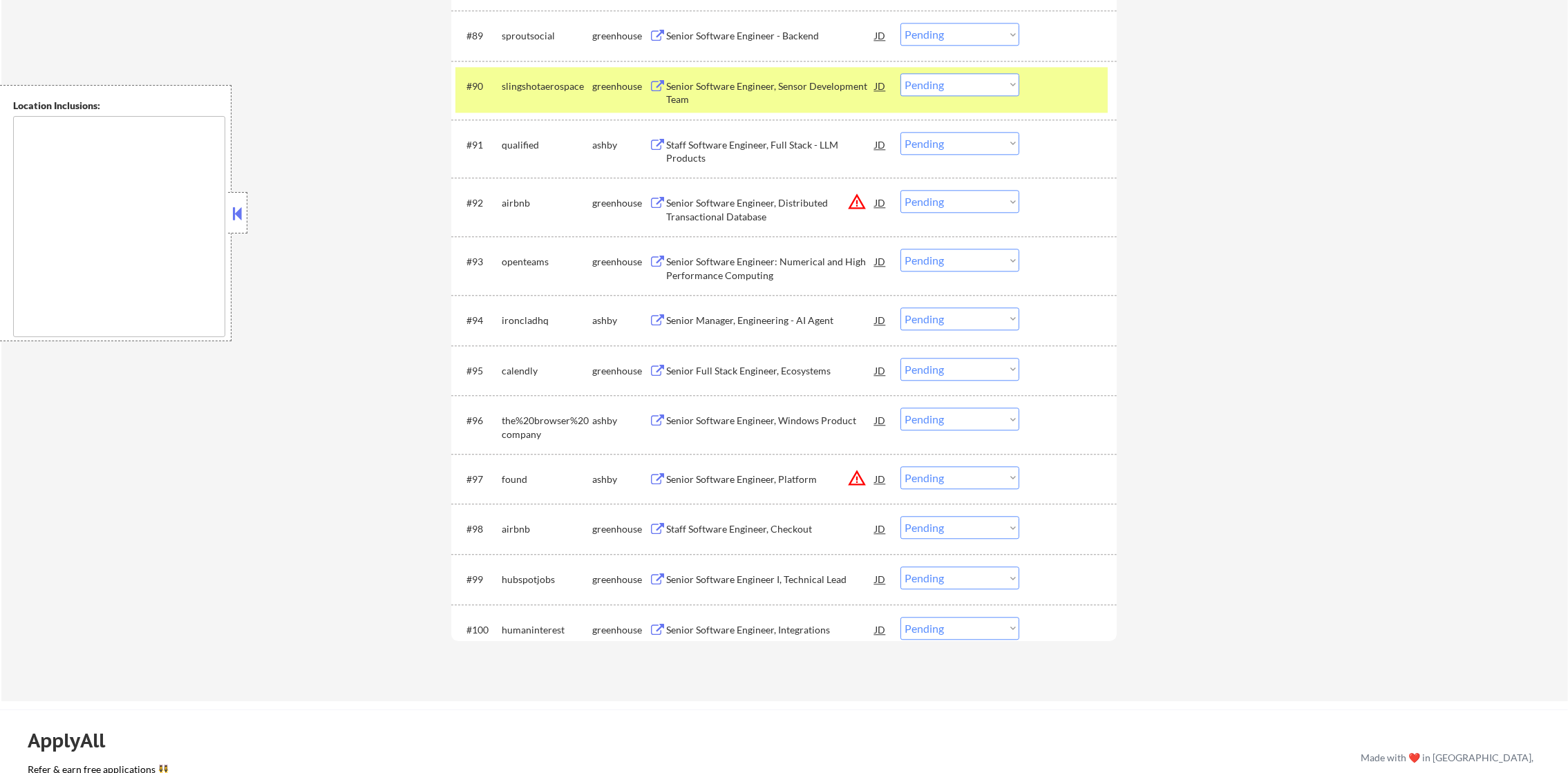
click at [524, 118] on div "#90 slingshotaerospace greenhouse Senior Software Engineer, Sensor Development …" at bounding box center [784, 90] width 665 height 59
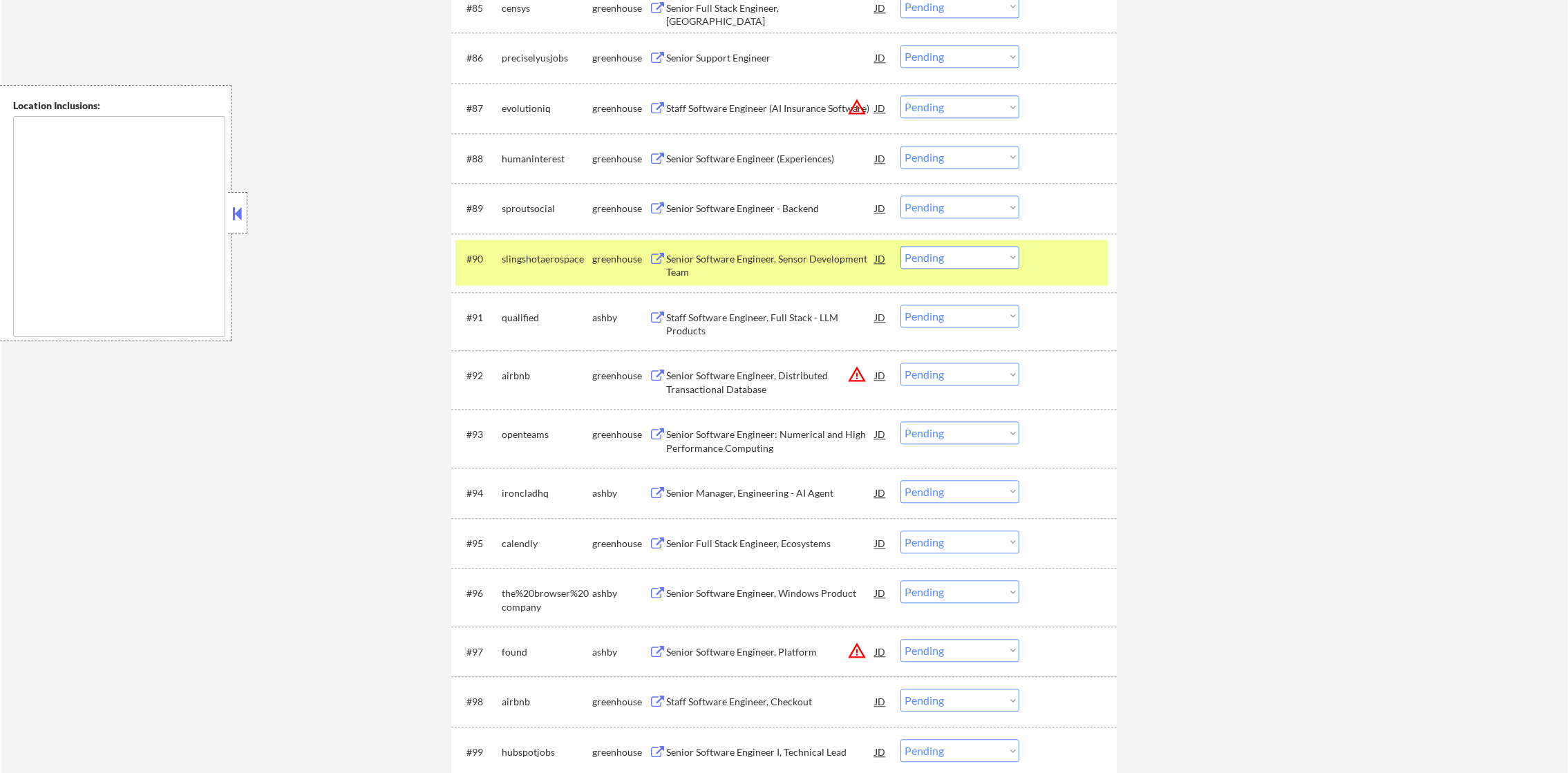
click at [537, 292] on div "#91 qualified [PERSON_NAME] Staff Software Engineer, Full Stack - LLM Products …" at bounding box center [784, 322] width 665 height 59
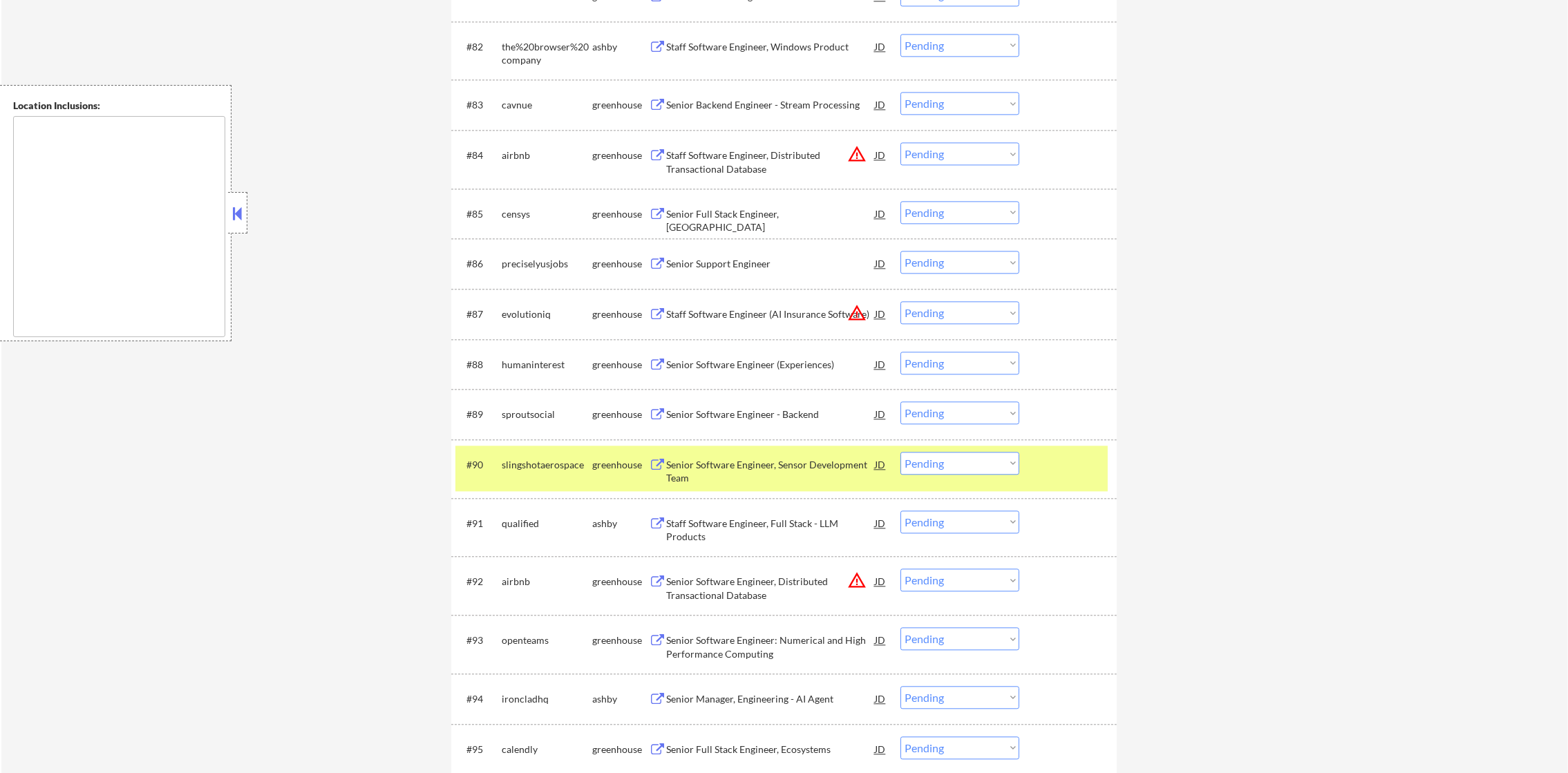
scroll to position [4724, 0]
click at [540, 480] on div "#90 slingshotaerospace greenhouse Senior Software Engineer, Sensor Development …" at bounding box center [781, 469] width 652 height 45
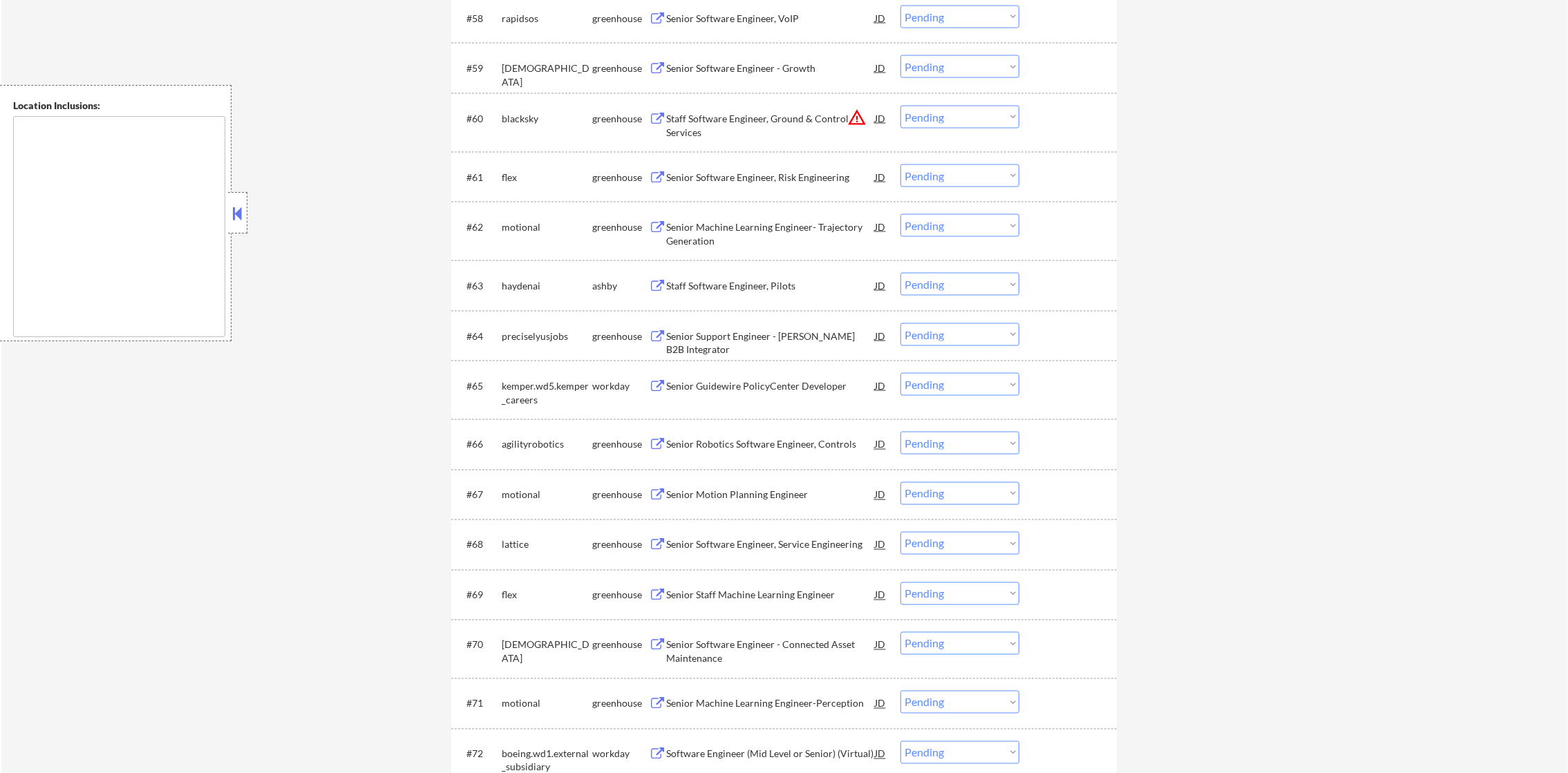
scroll to position [3475, 0]
click at [754, 275] on div "Staff Software Engineer, Pilots" at bounding box center [771, 284] width 209 height 25
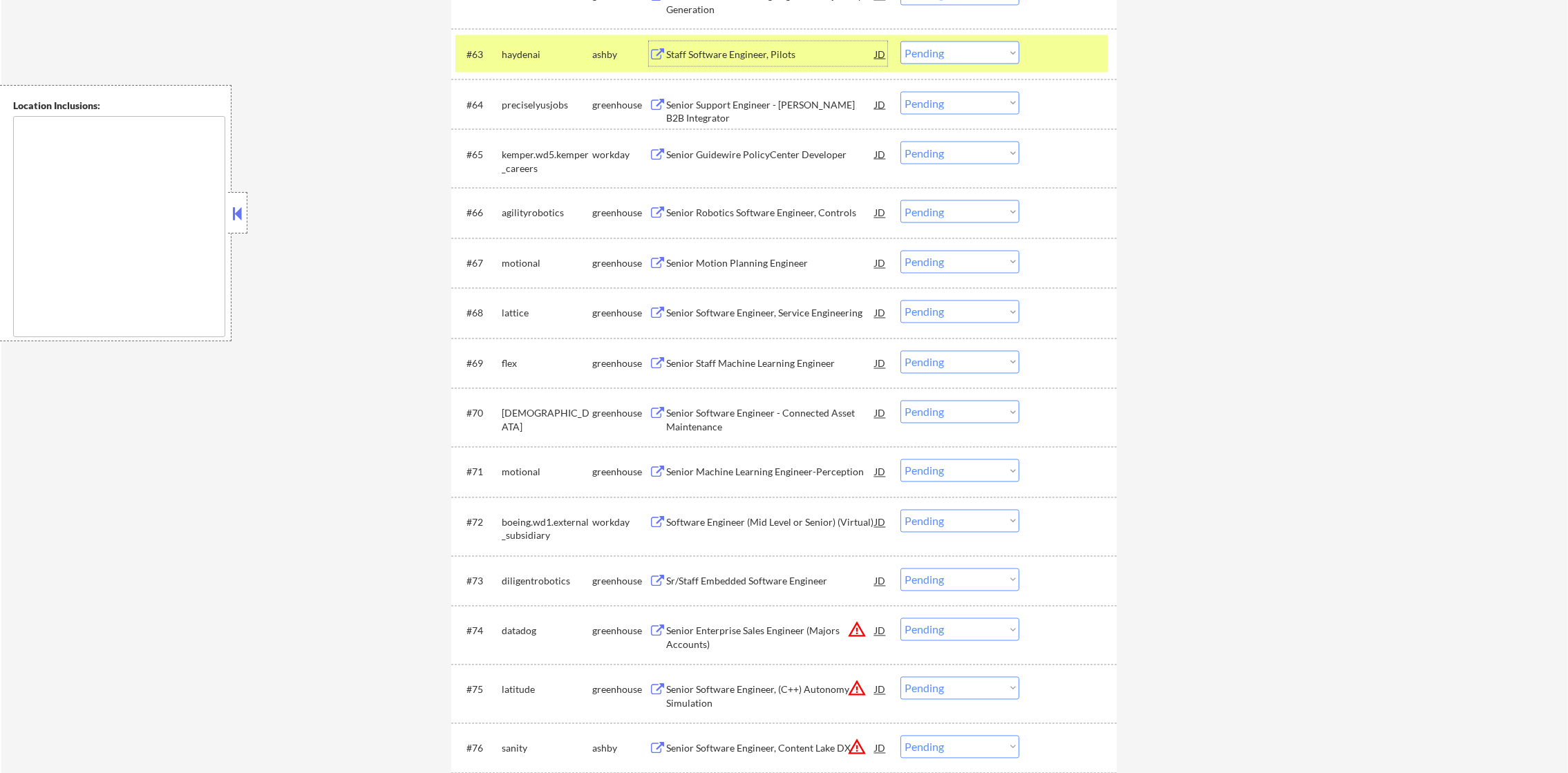
scroll to position [3718, 0]
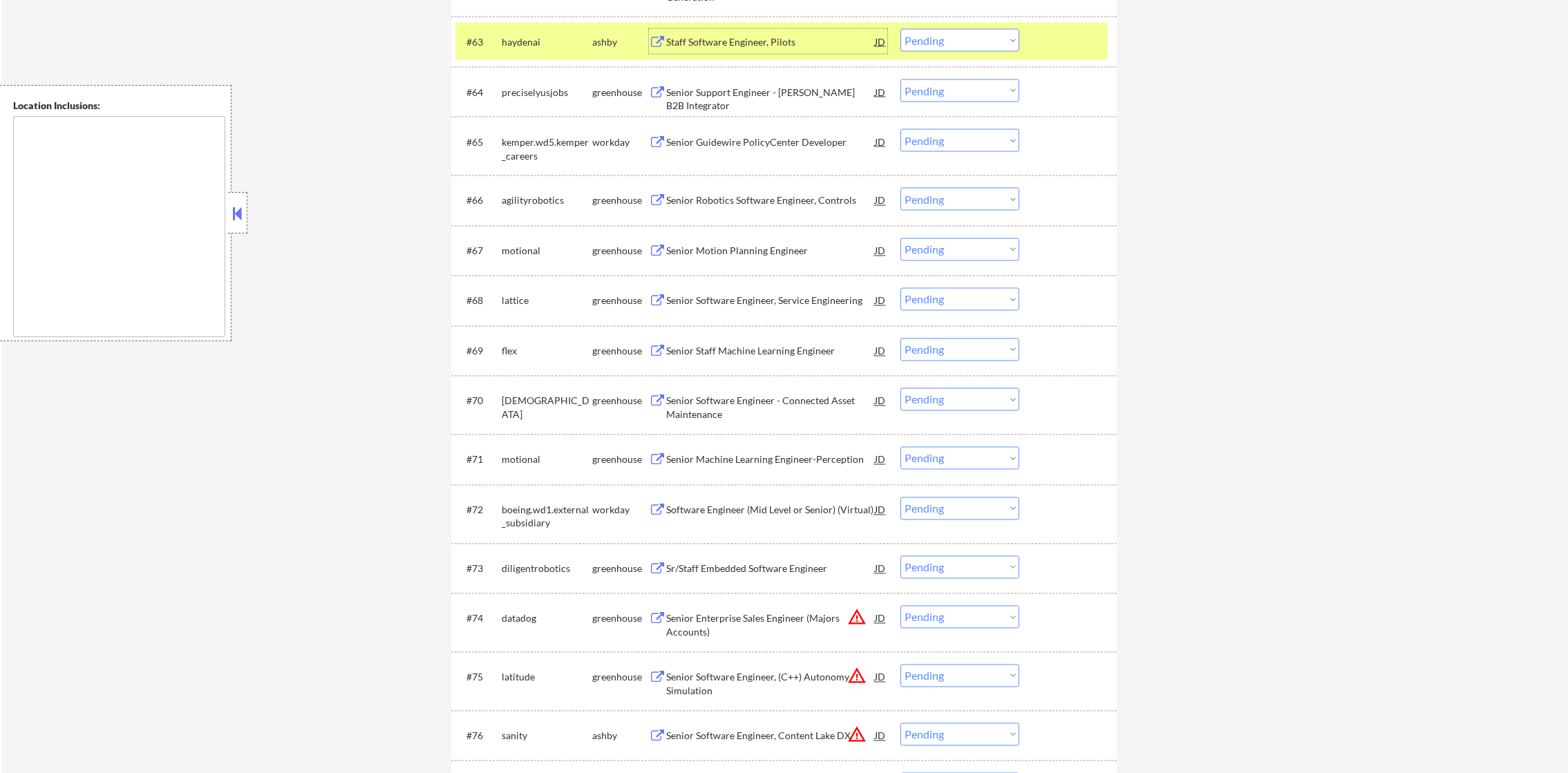
click at [981, 43] on select "Choose an option... Pending Applied Excluded (Questions) Excluded (Expired) Exc…" at bounding box center [960, 41] width 119 height 23
click at [901, 29] on select "Choose an option... Pending Applied Excluded (Questions) Excluded (Expired) Exc…" at bounding box center [960, 41] width 119 height 23
click at [529, 45] on div "haydenai" at bounding box center [548, 42] width 91 height 13
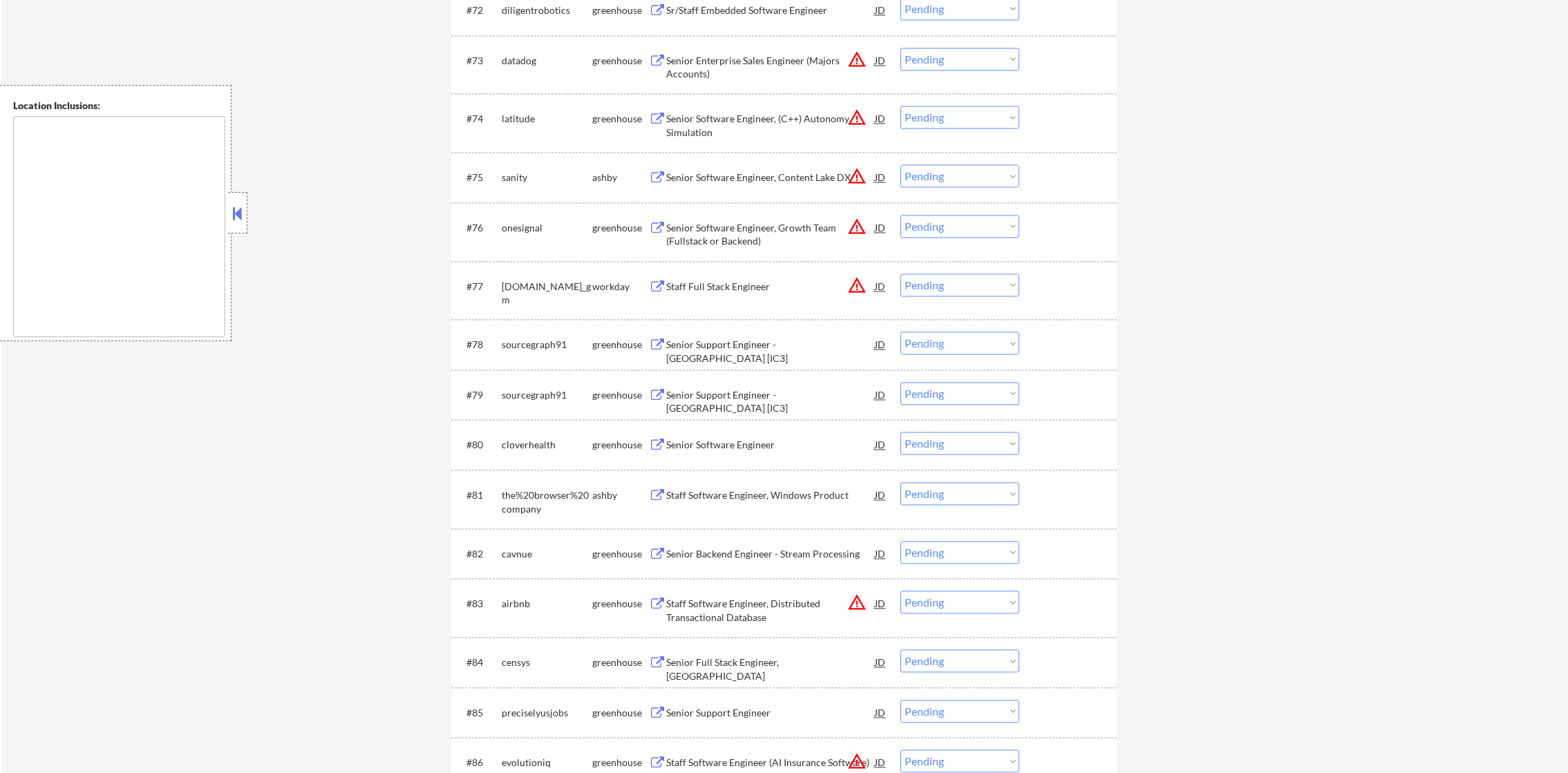
scroll to position [4236, 0]
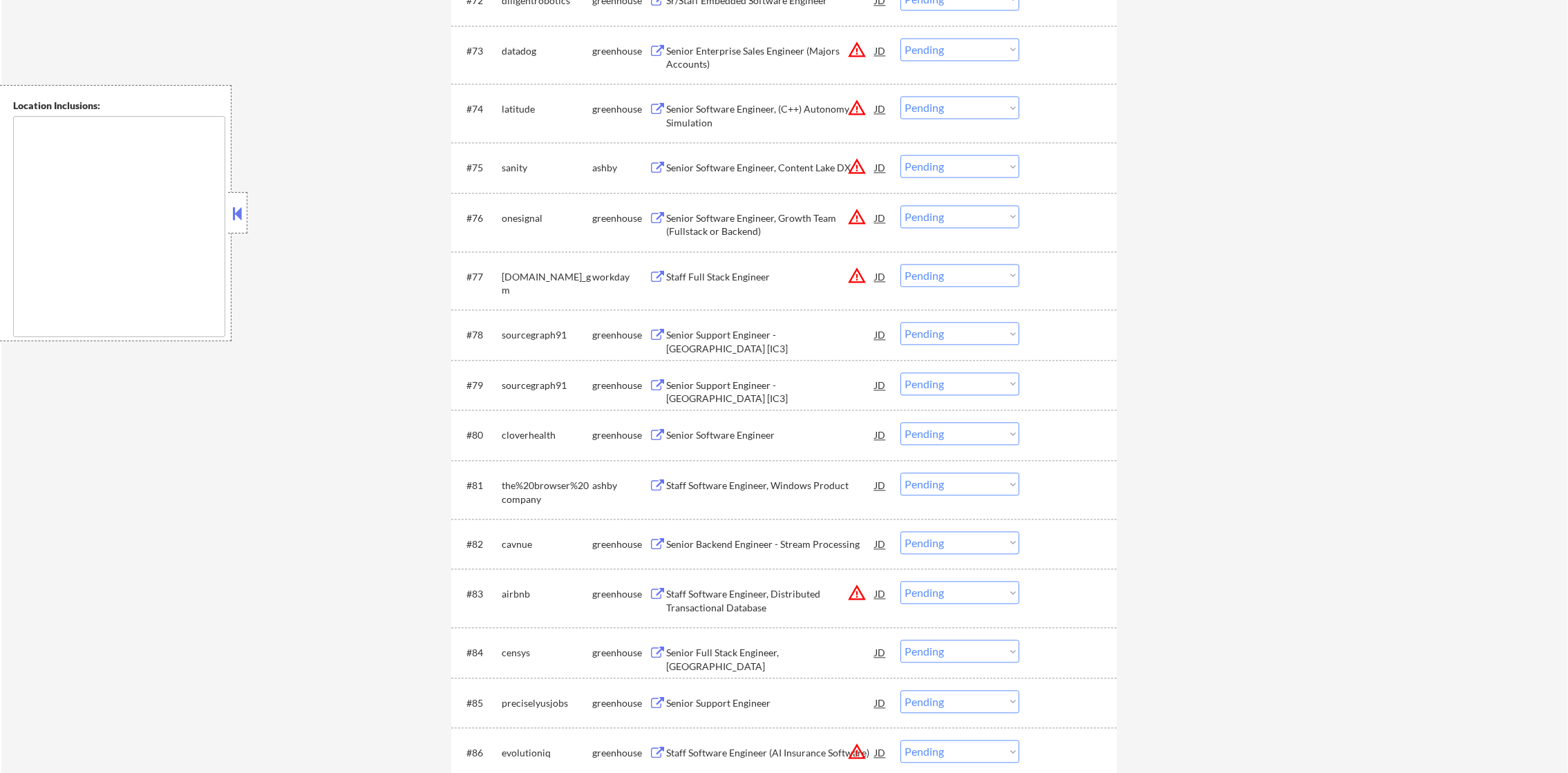
click at [939, 167] on select "Choose an option... Pending Applied Excluded (Questions) Excluded (Expired) Exc…" at bounding box center [960, 167] width 119 height 23
click at [901, 155] on select "Choose an option... Pending Applied Excluded (Questions) Excluded (Expired) Exc…" at bounding box center [960, 167] width 119 height 23
